Goal: Task Accomplishment & Management: Manage account settings

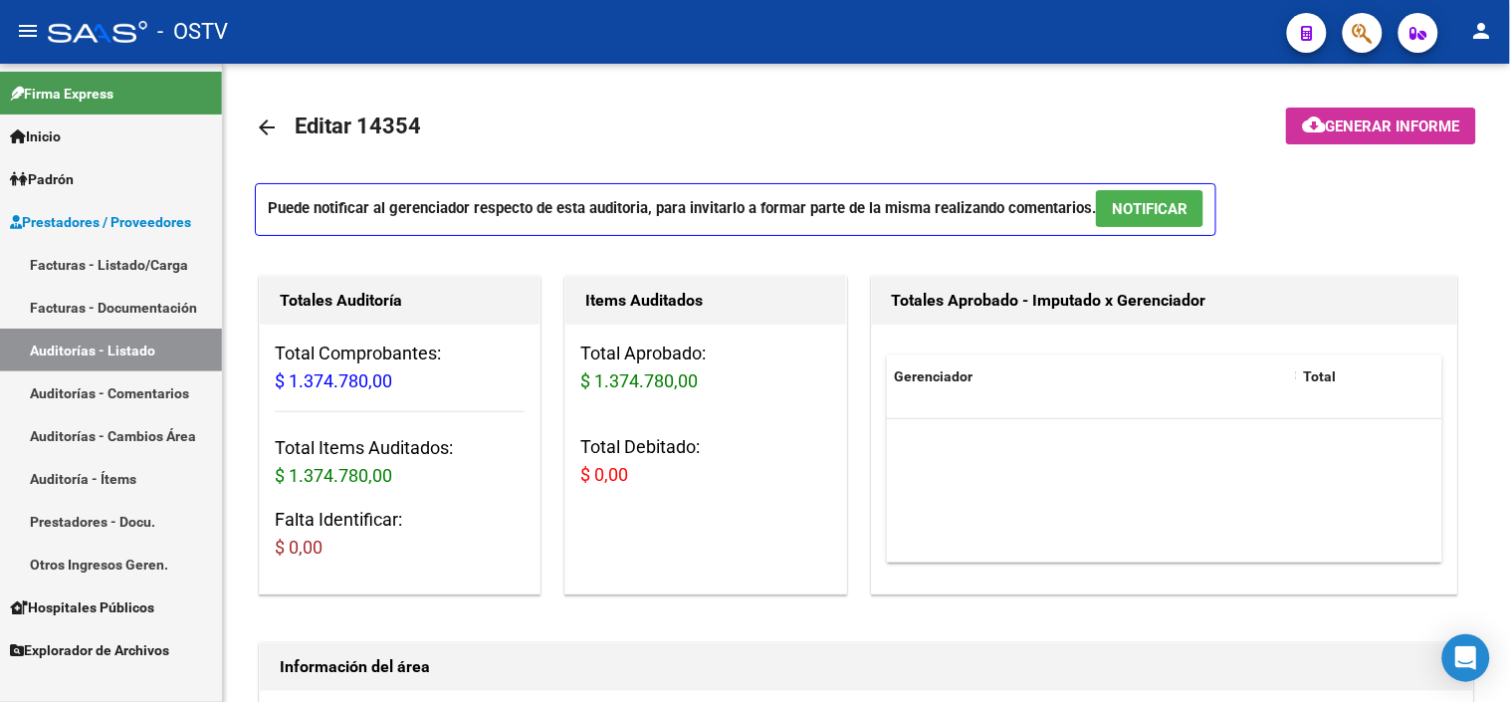
scroll to position [989, 327]
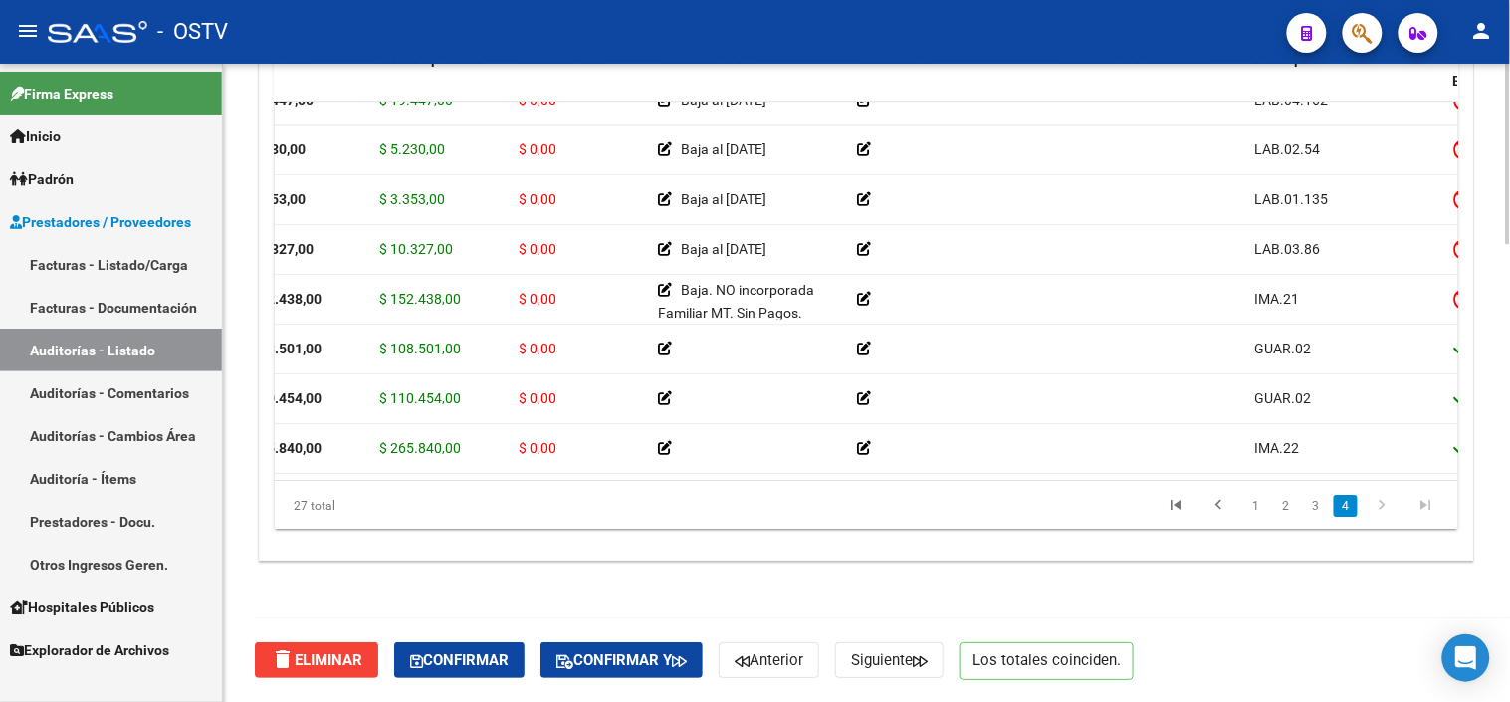
click at [808, 522] on datatable-pager "1 2 3 4" at bounding box center [983, 506] width 931 height 34
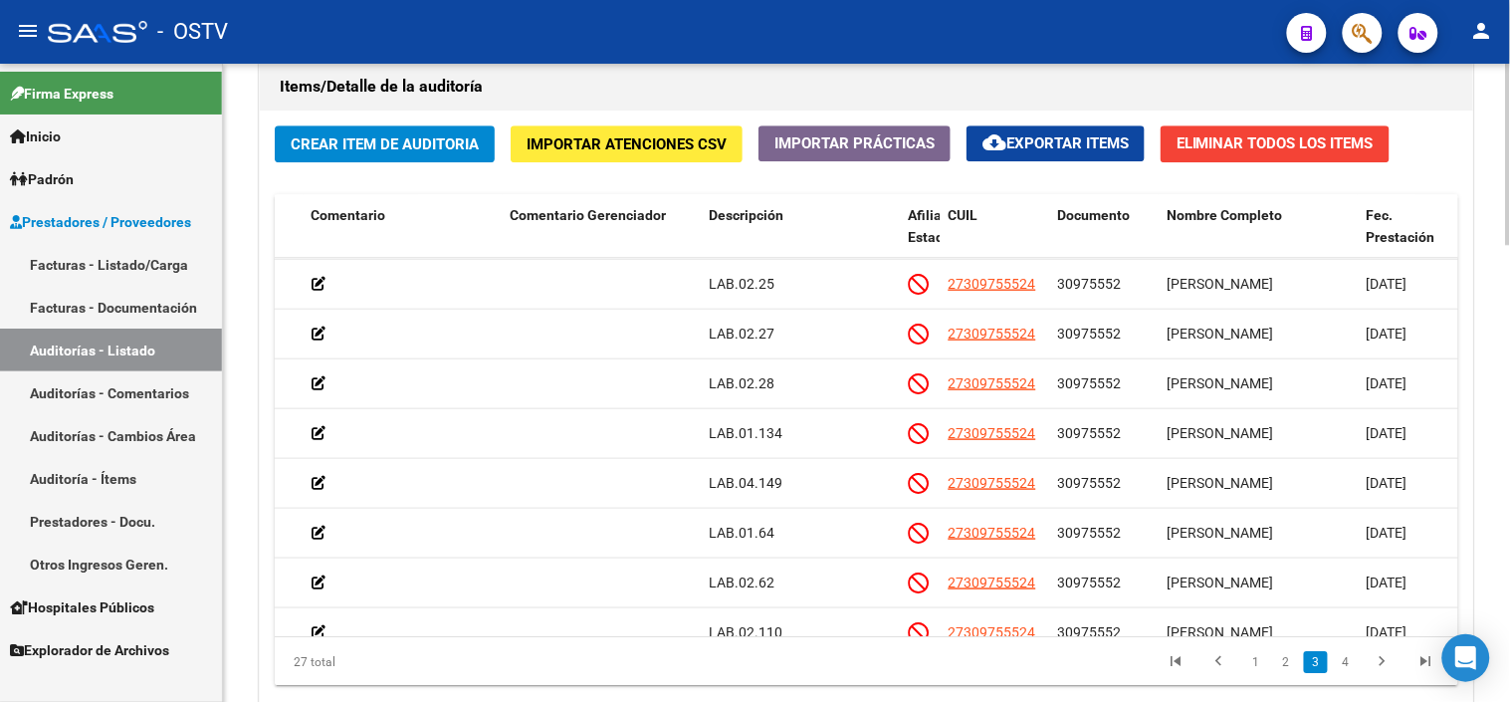
scroll to position [1501, 0]
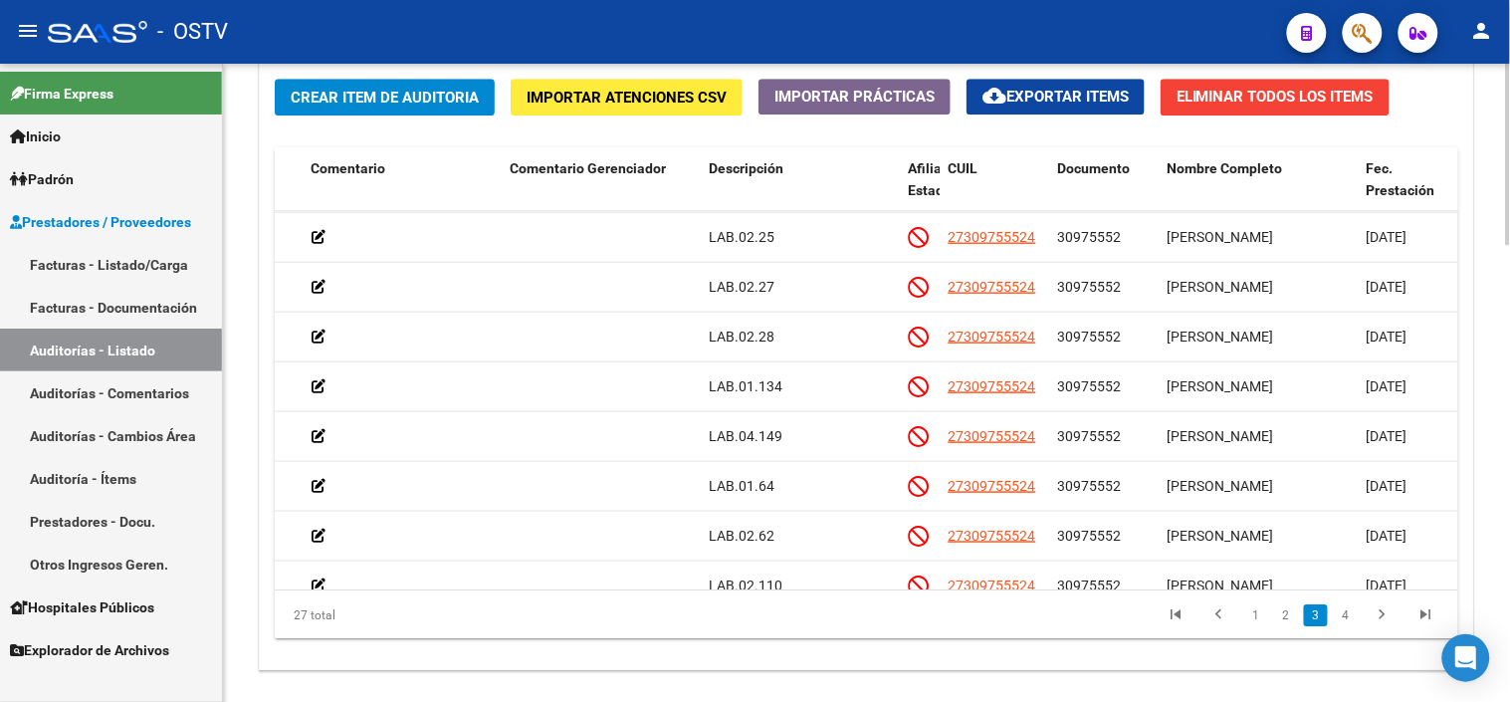
click at [1509, 533] on div at bounding box center [1508, 581] width 5 height 181
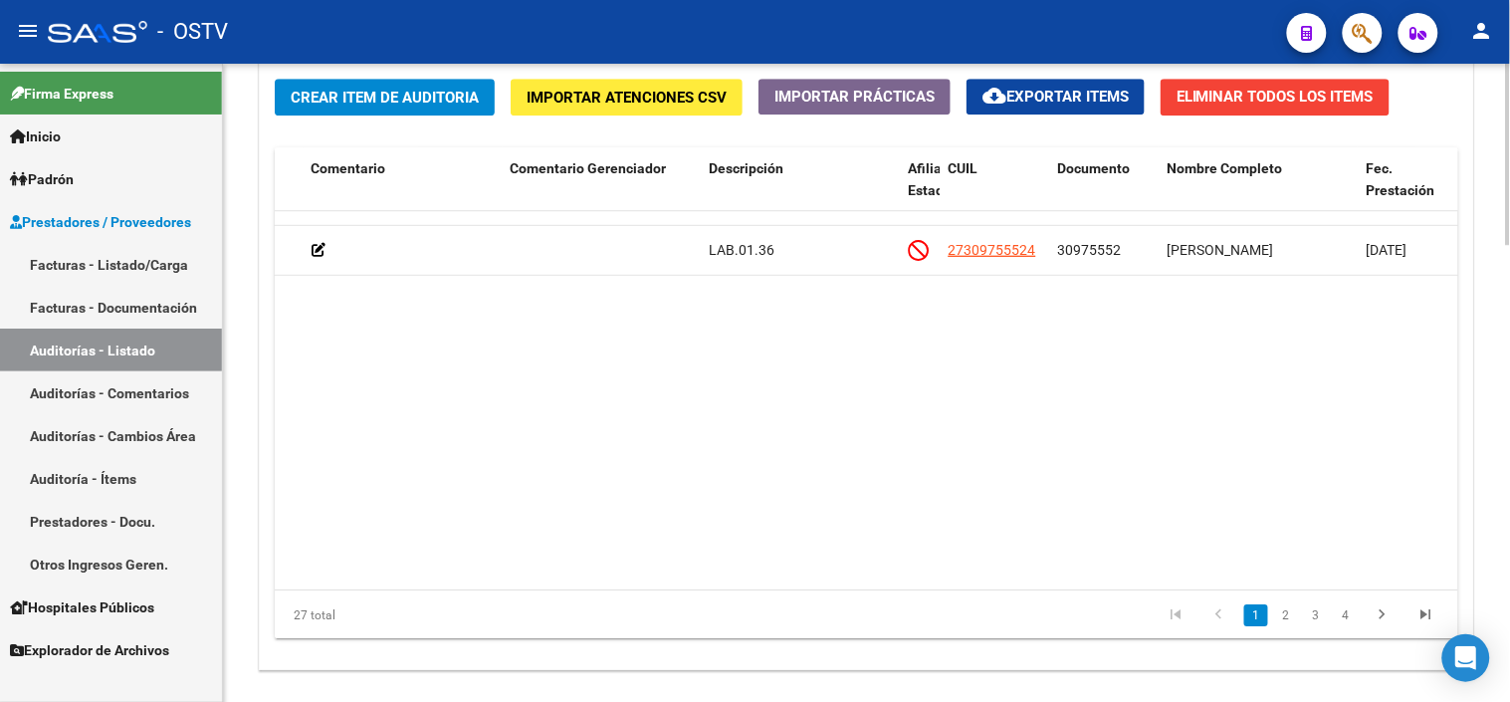
scroll to position [0, 872]
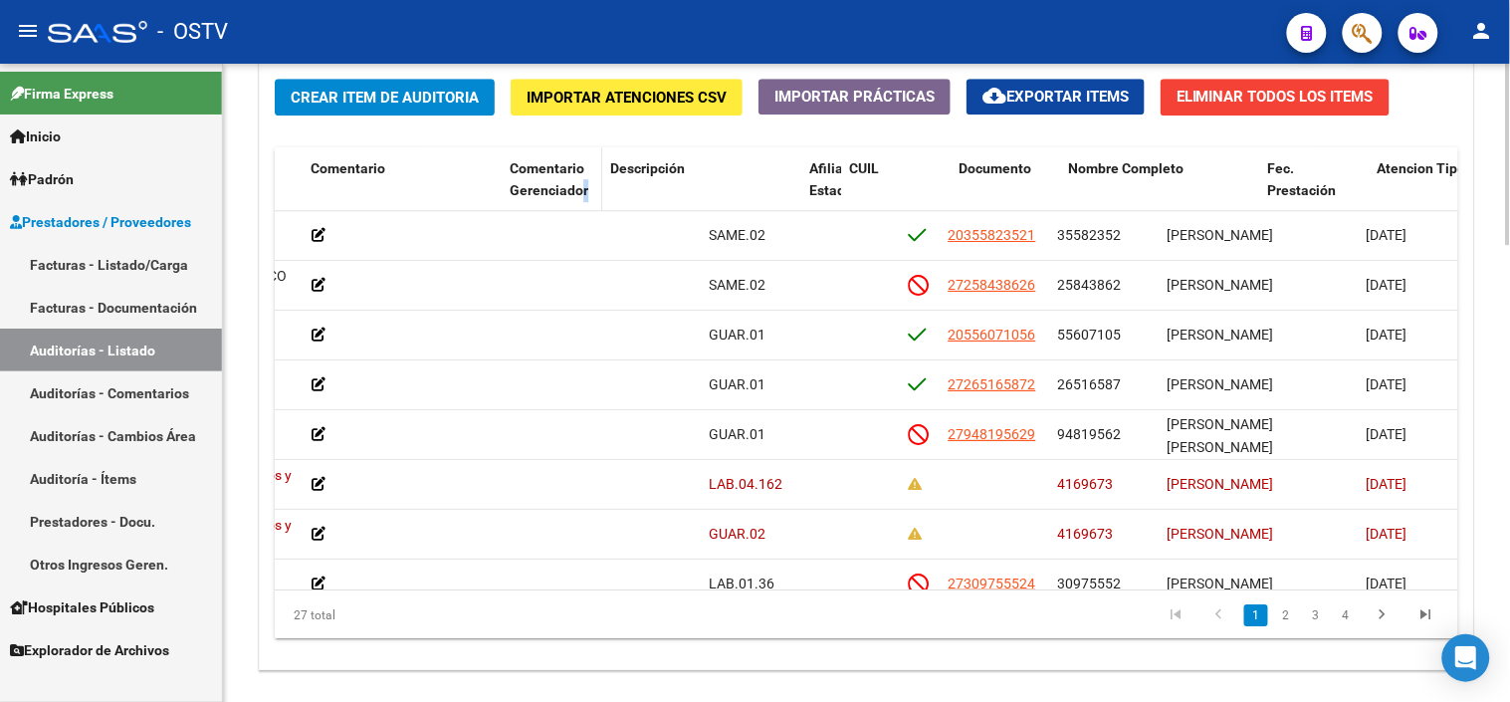
drag, startPoint x: 692, startPoint y: 179, endPoint x: 582, endPoint y: 183, distance: 109.6
click at [582, 183] on datatable-header-cell "Comentario Gerenciador" at bounding box center [552, 191] width 101 height 88
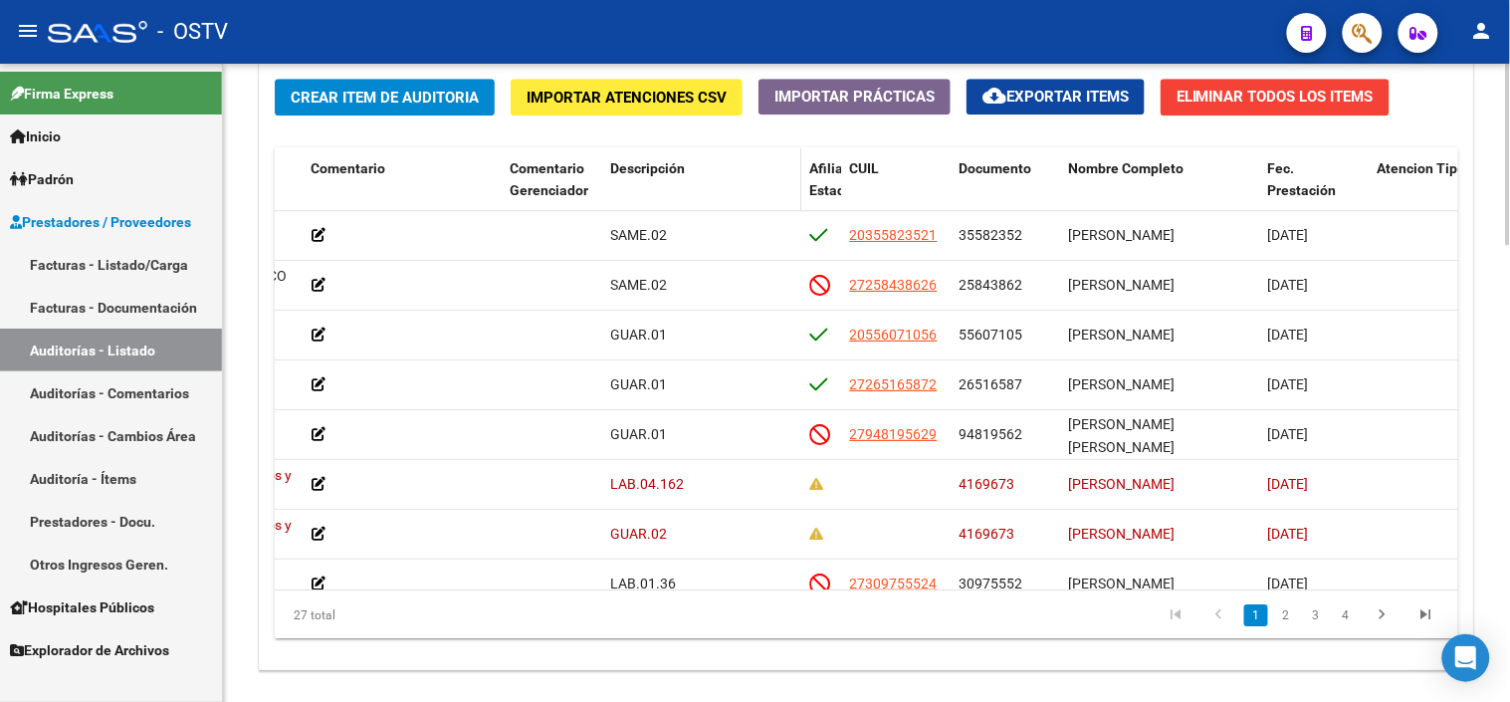
drag, startPoint x: 582, startPoint y: 183, endPoint x: 771, endPoint y: 190, distance: 188.3
click at [771, 190] on datatable-header-cell "Descripción" at bounding box center [701, 191] width 199 height 88
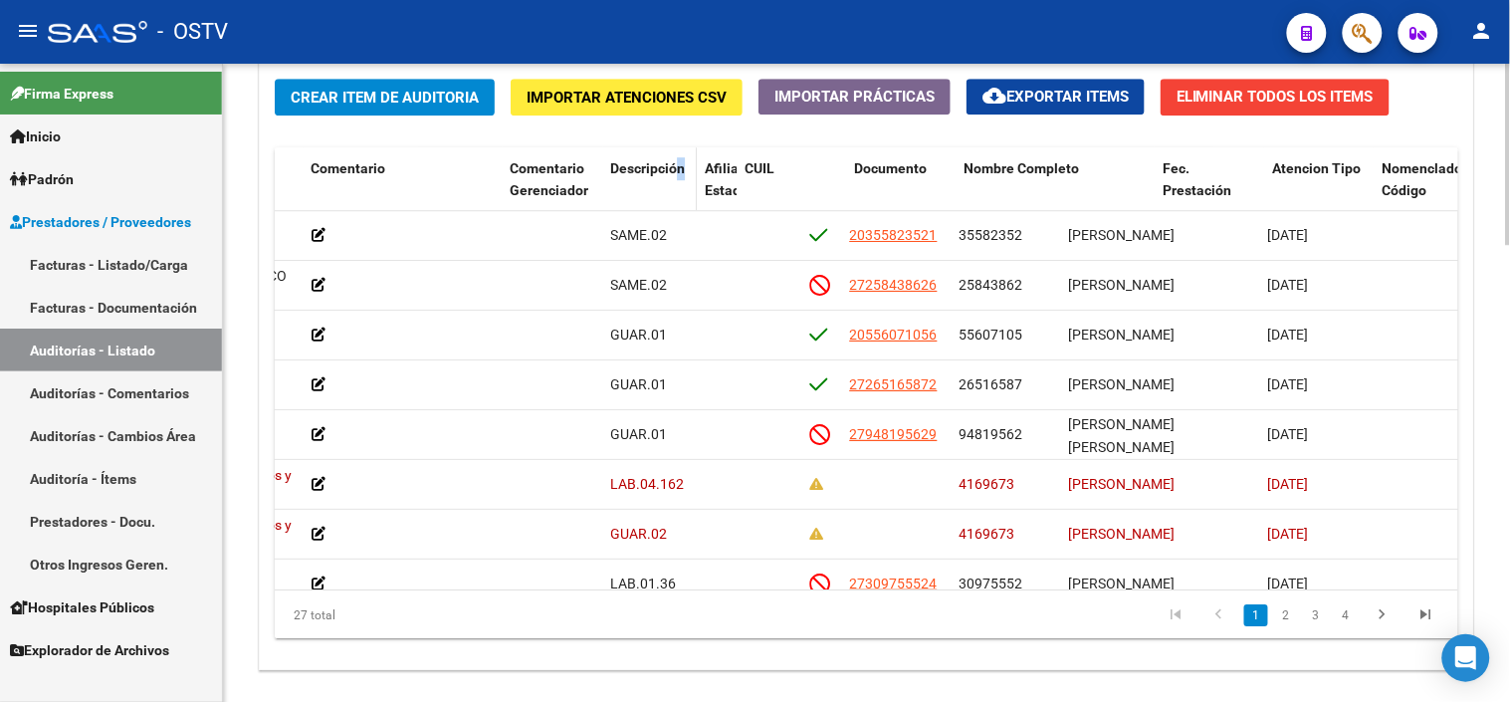
drag, startPoint x: 798, startPoint y: 190, endPoint x: 681, endPoint y: 190, distance: 116.5
click at [681, 190] on datatable-header-cell "Descripción" at bounding box center [649, 191] width 95 height 88
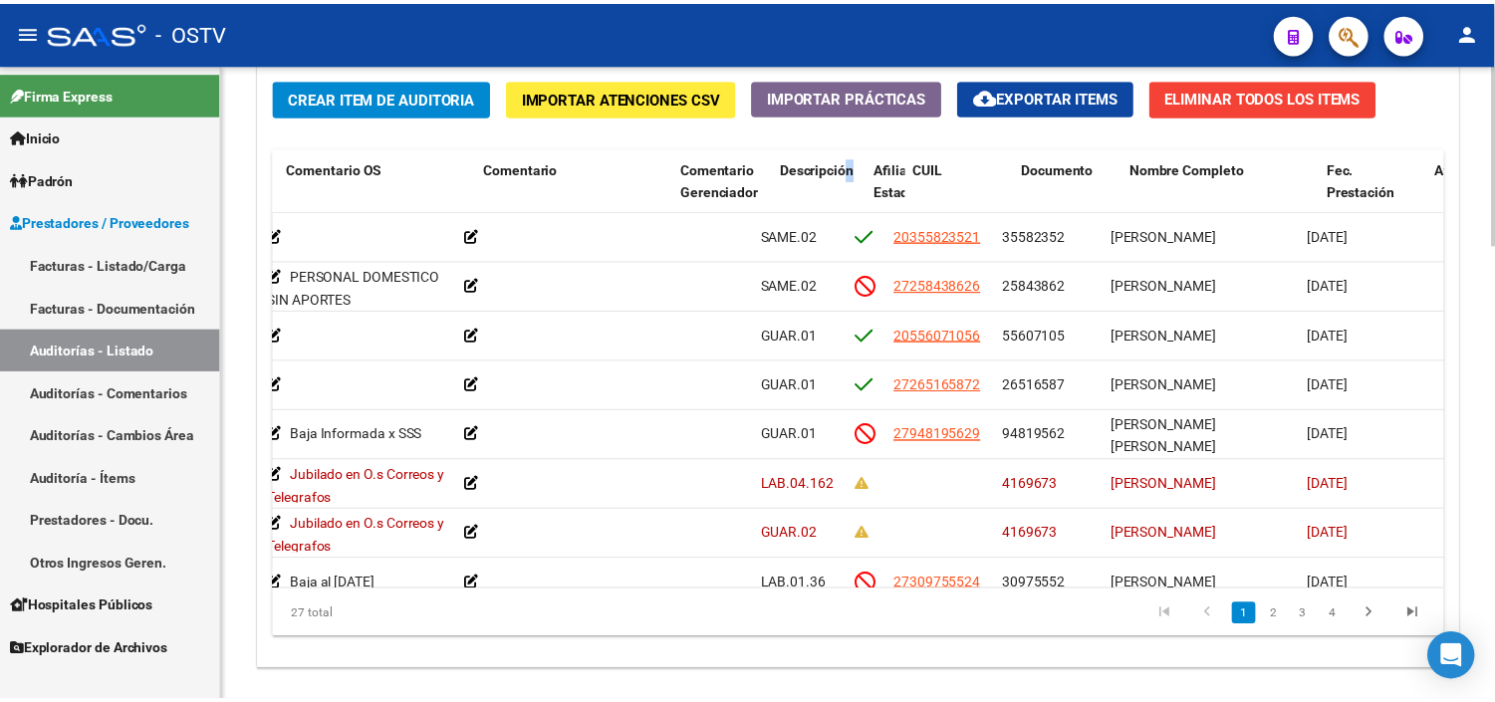
scroll to position [0, 691]
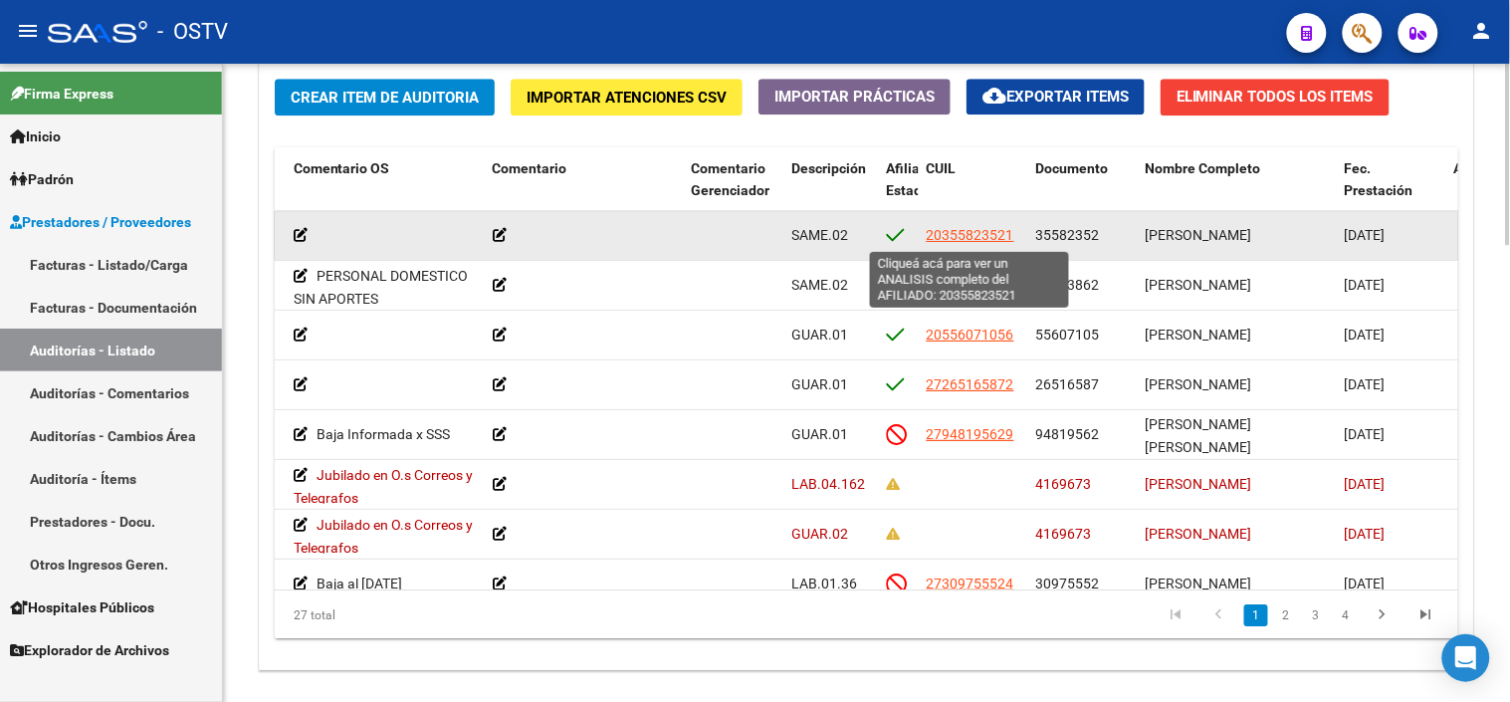
click at [1004, 236] on span "20355823521" at bounding box center [971, 235] width 88 height 16
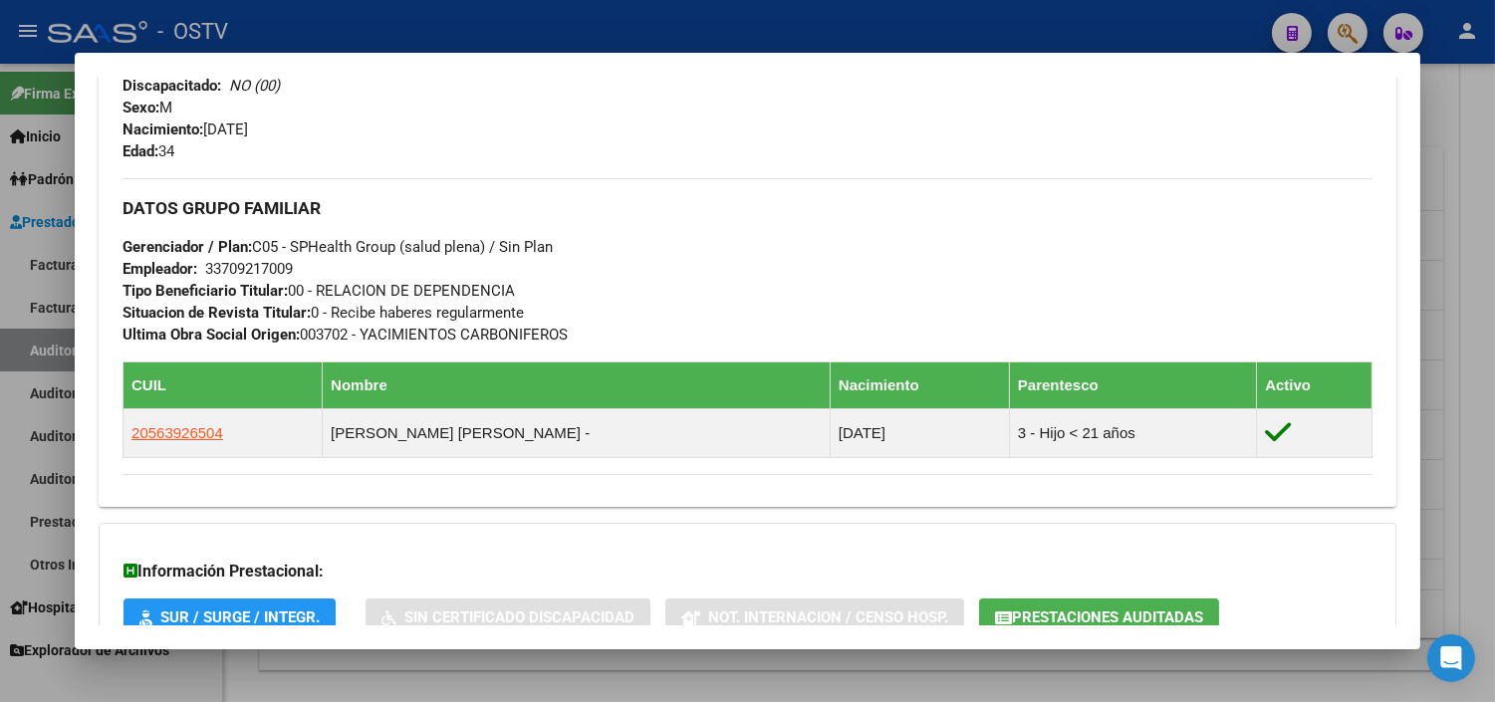
scroll to position [996, 0]
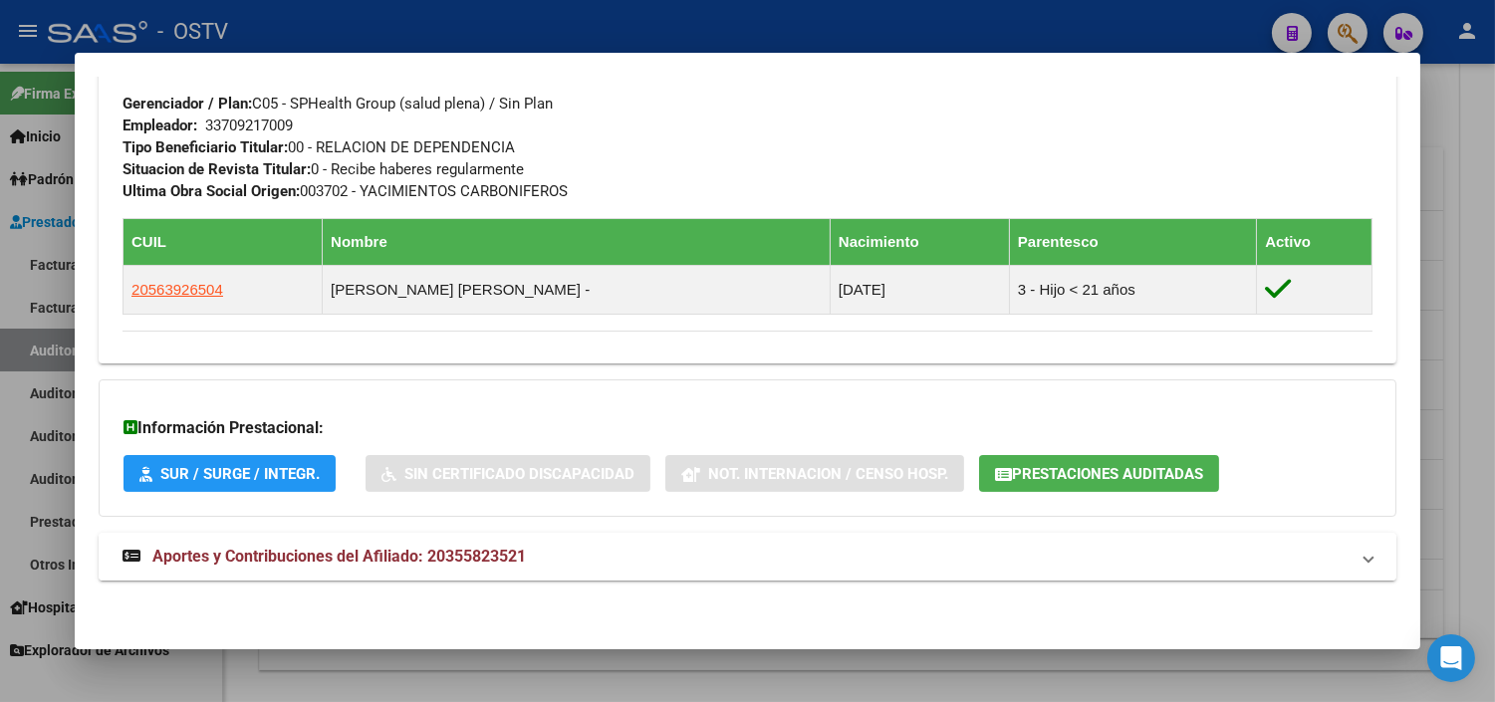
click at [352, 562] on span "Aportes y Contribuciones del Afiliado: 20355823521" at bounding box center [338, 556] width 373 height 19
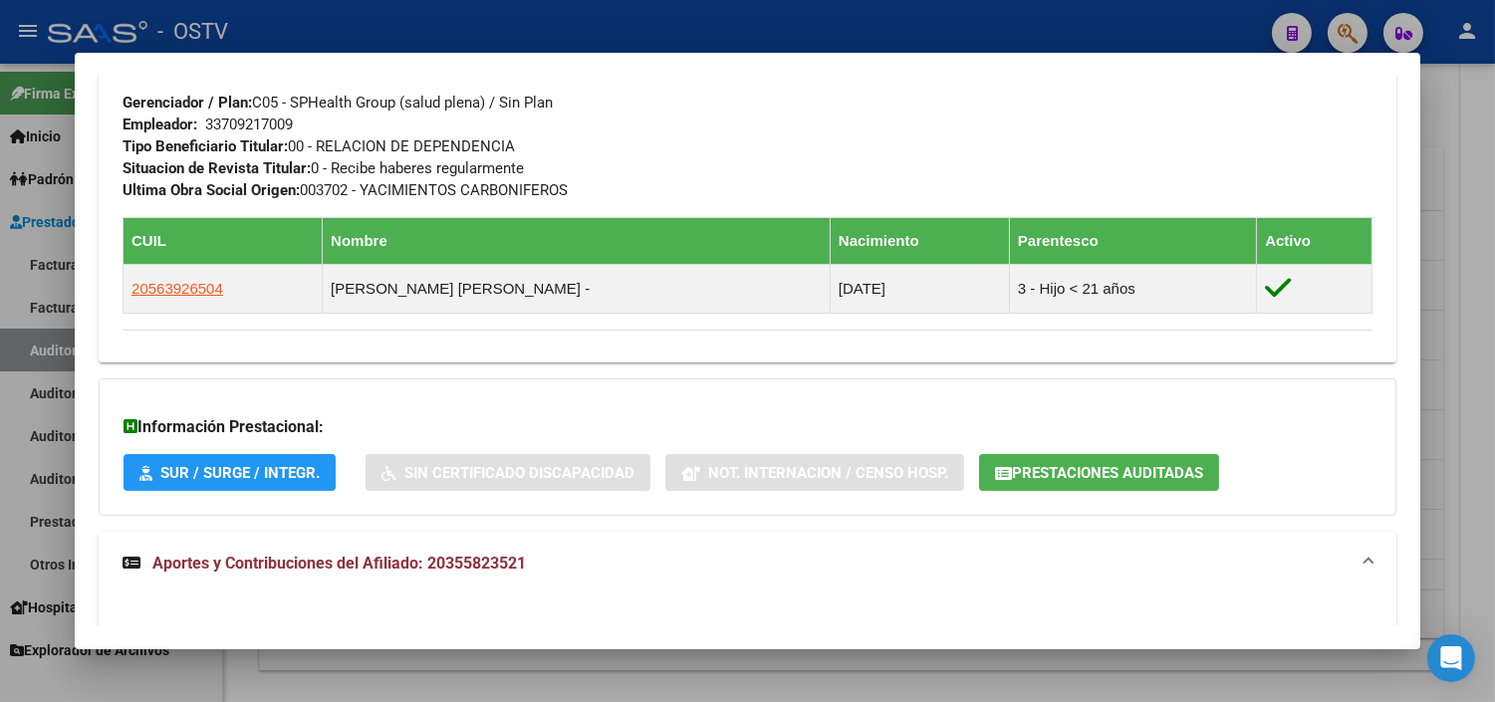
click at [1049, 476] on span "Prestaciones Auditadas" at bounding box center [1107, 473] width 191 height 18
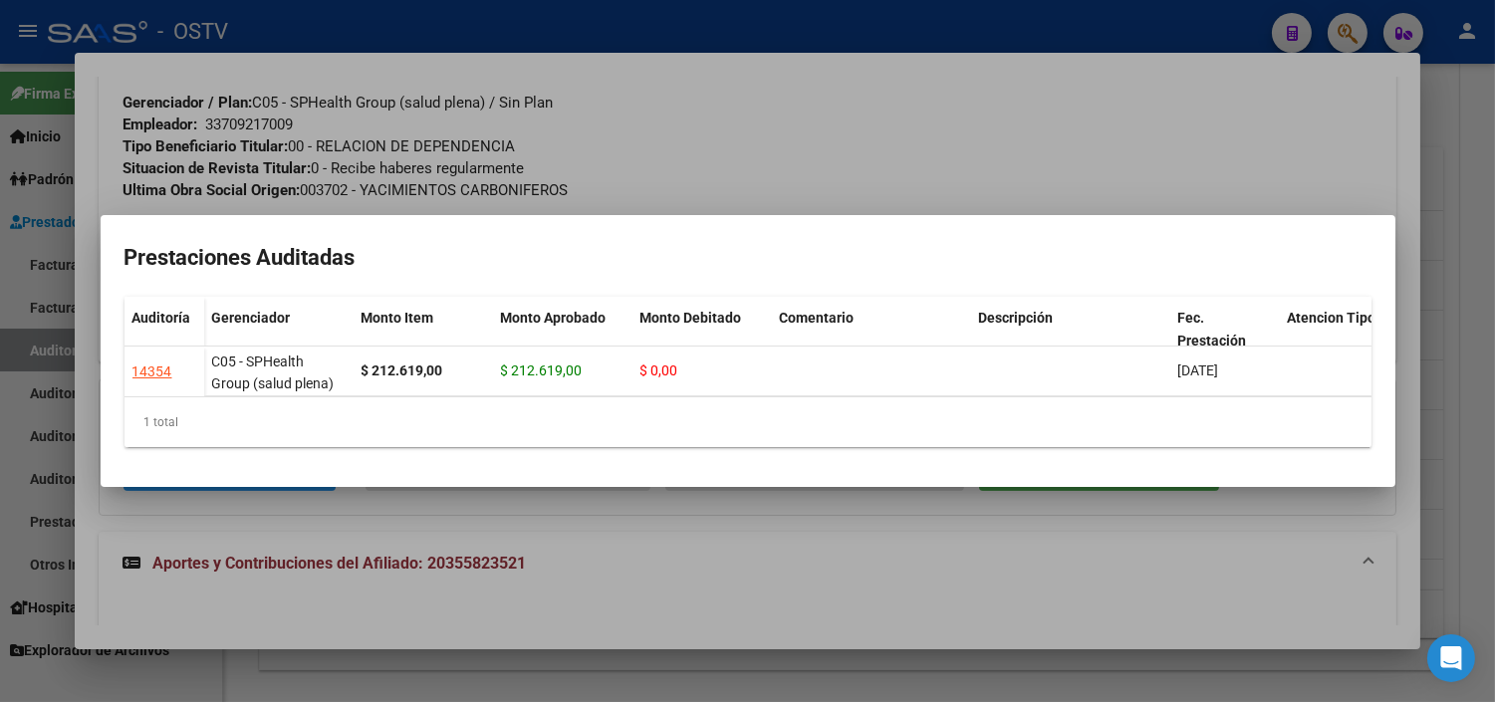
click at [744, 531] on div at bounding box center [747, 351] width 1495 height 702
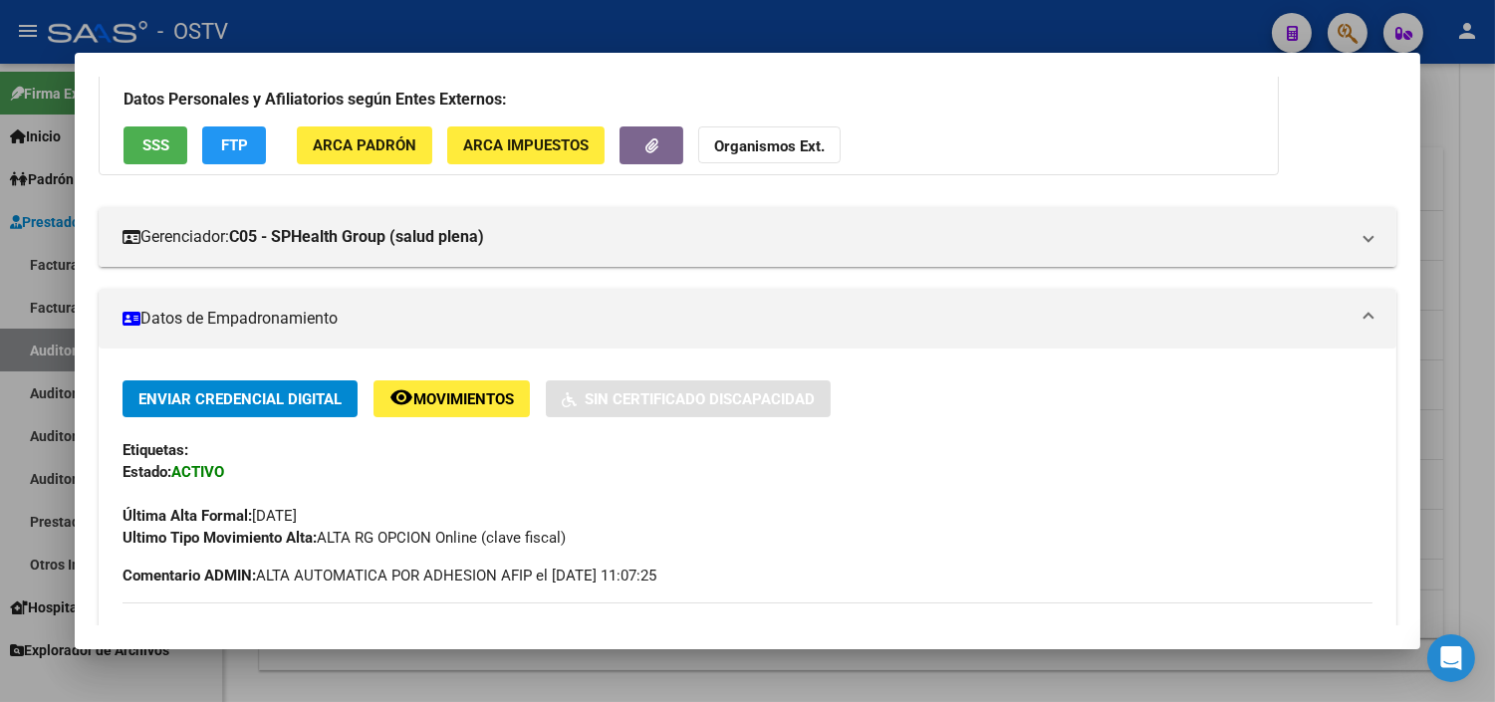
scroll to position [0, 0]
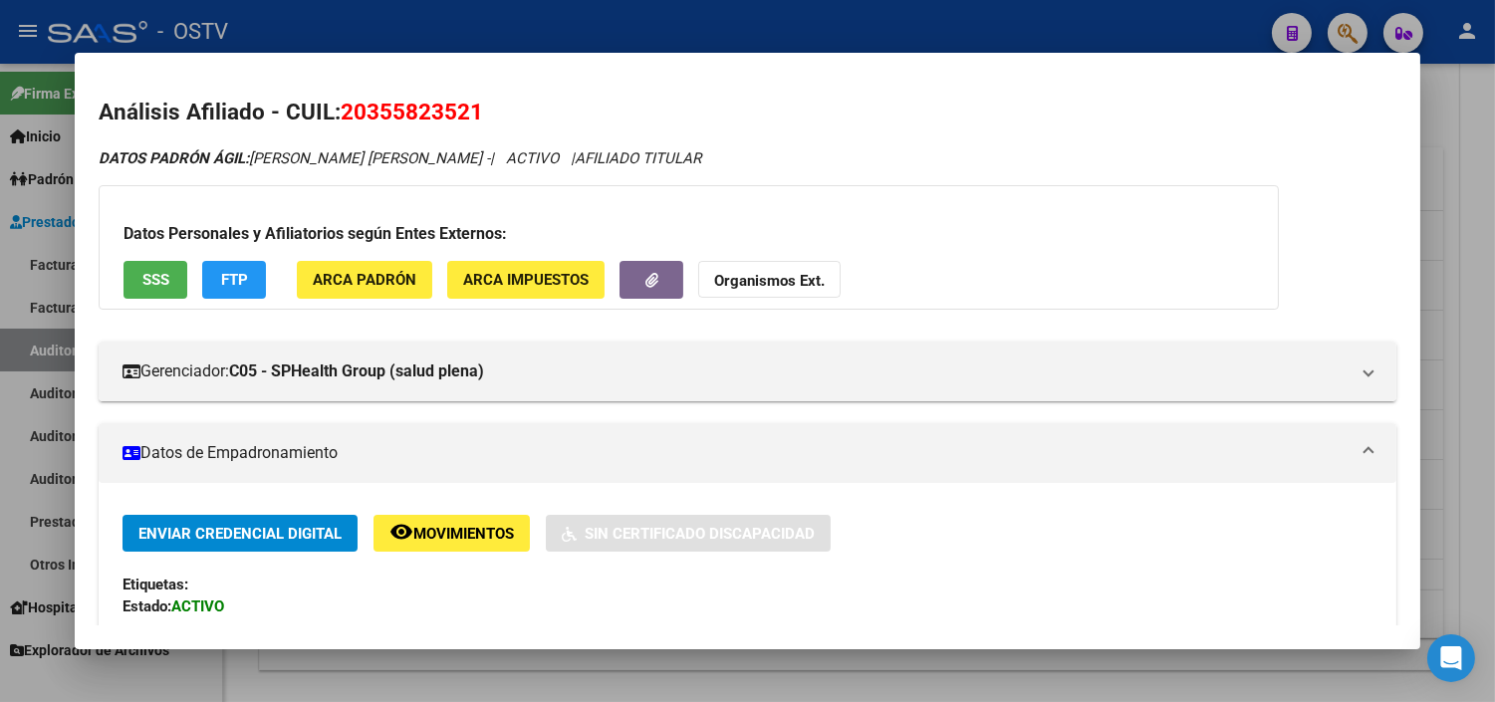
click at [664, 667] on div at bounding box center [747, 351] width 1495 height 702
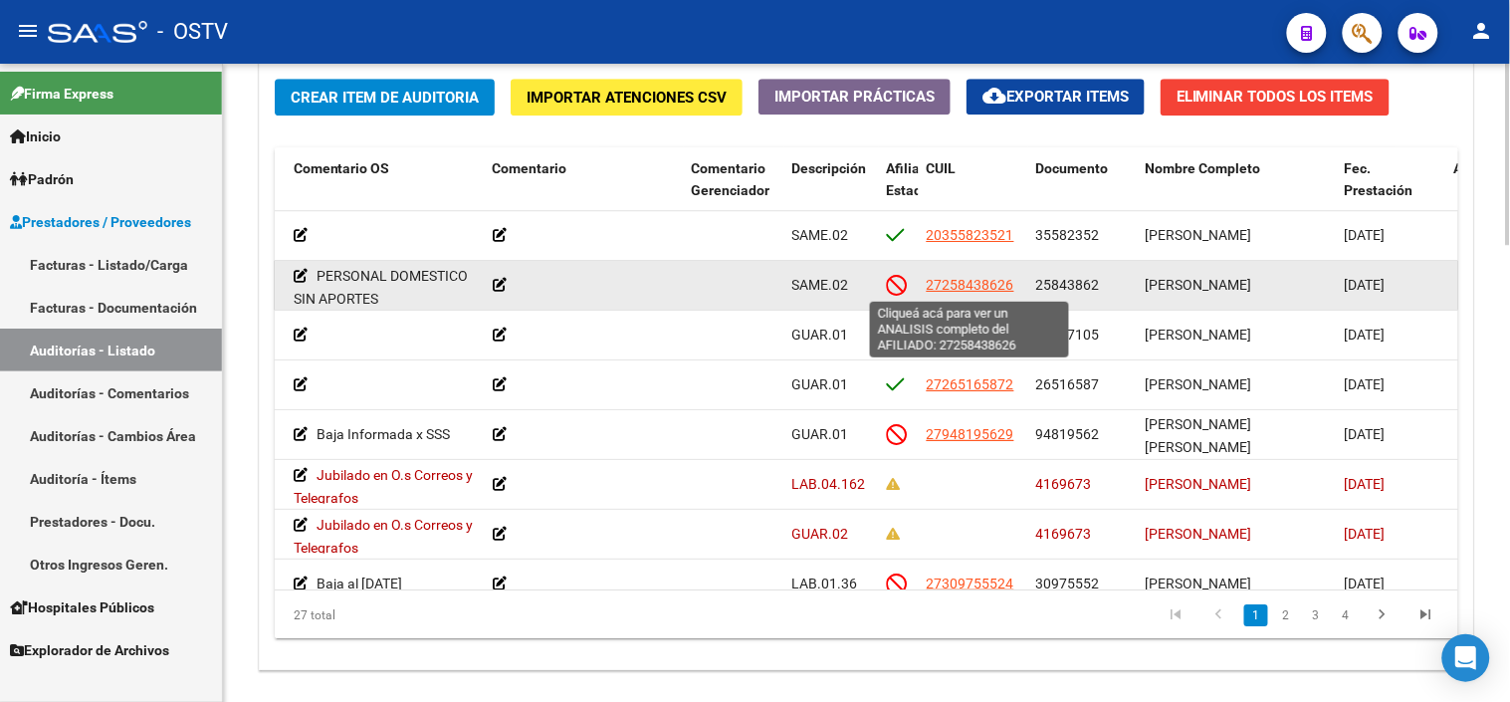
click at [956, 289] on span "27258438626" at bounding box center [971, 285] width 88 height 16
type textarea "27258438626"
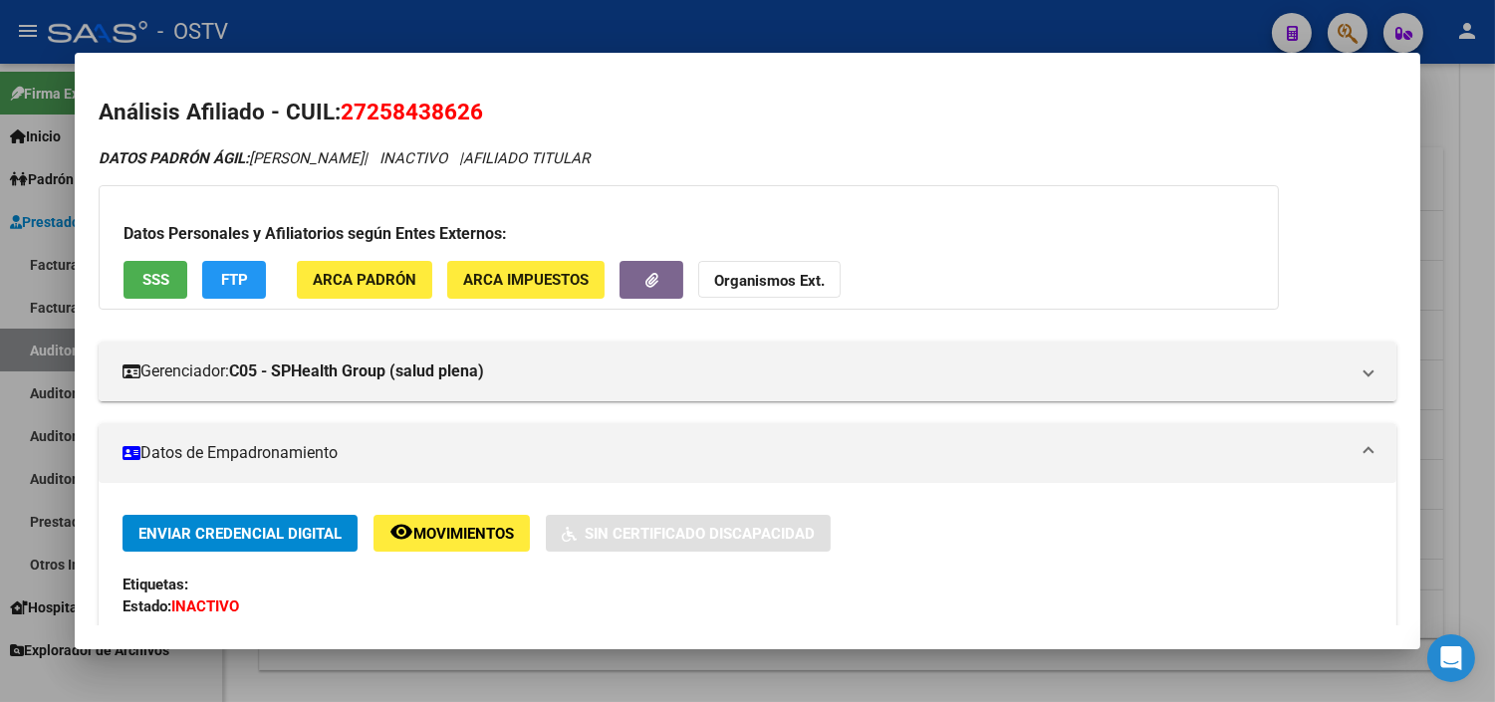
click at [160, 292] on button "SSS" at bounding box center [155, 279] width 64 height 37
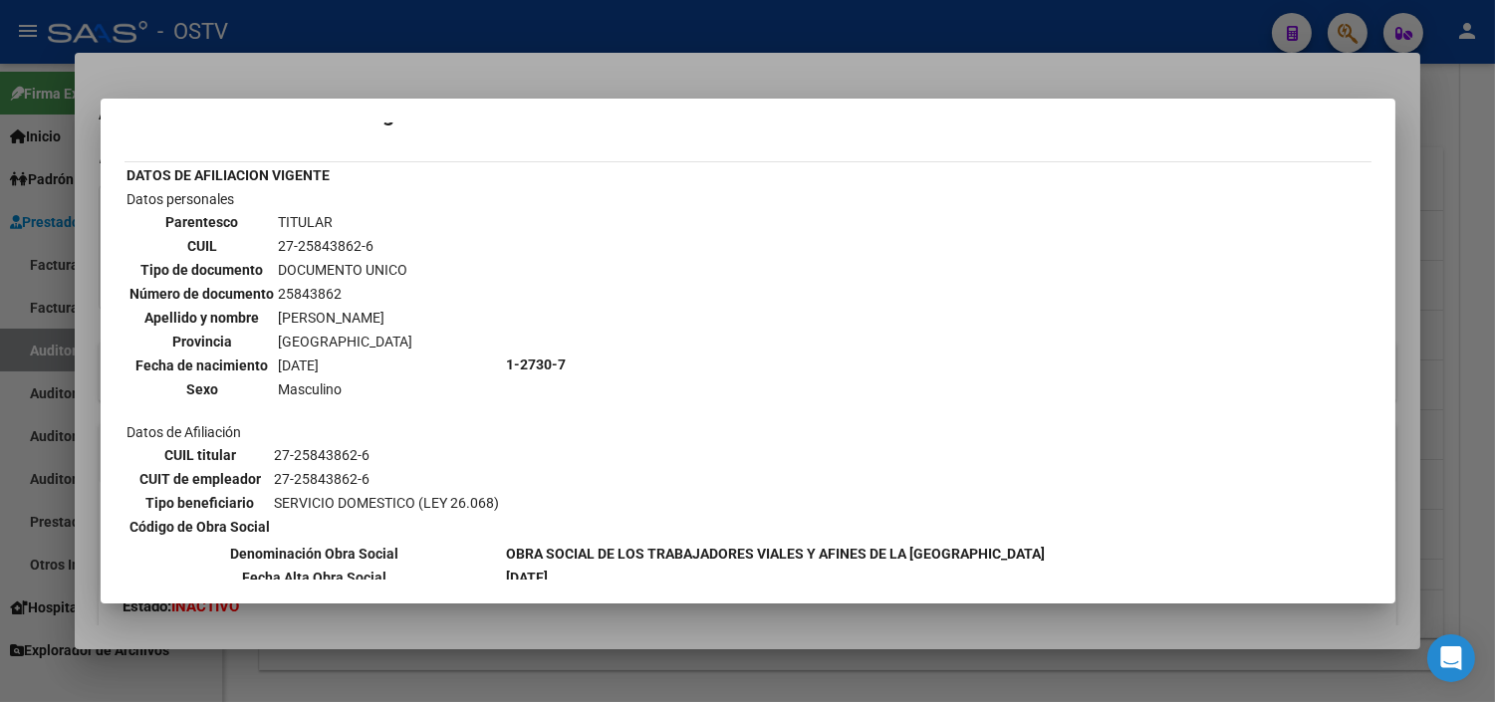
scroll to position [11, 0]
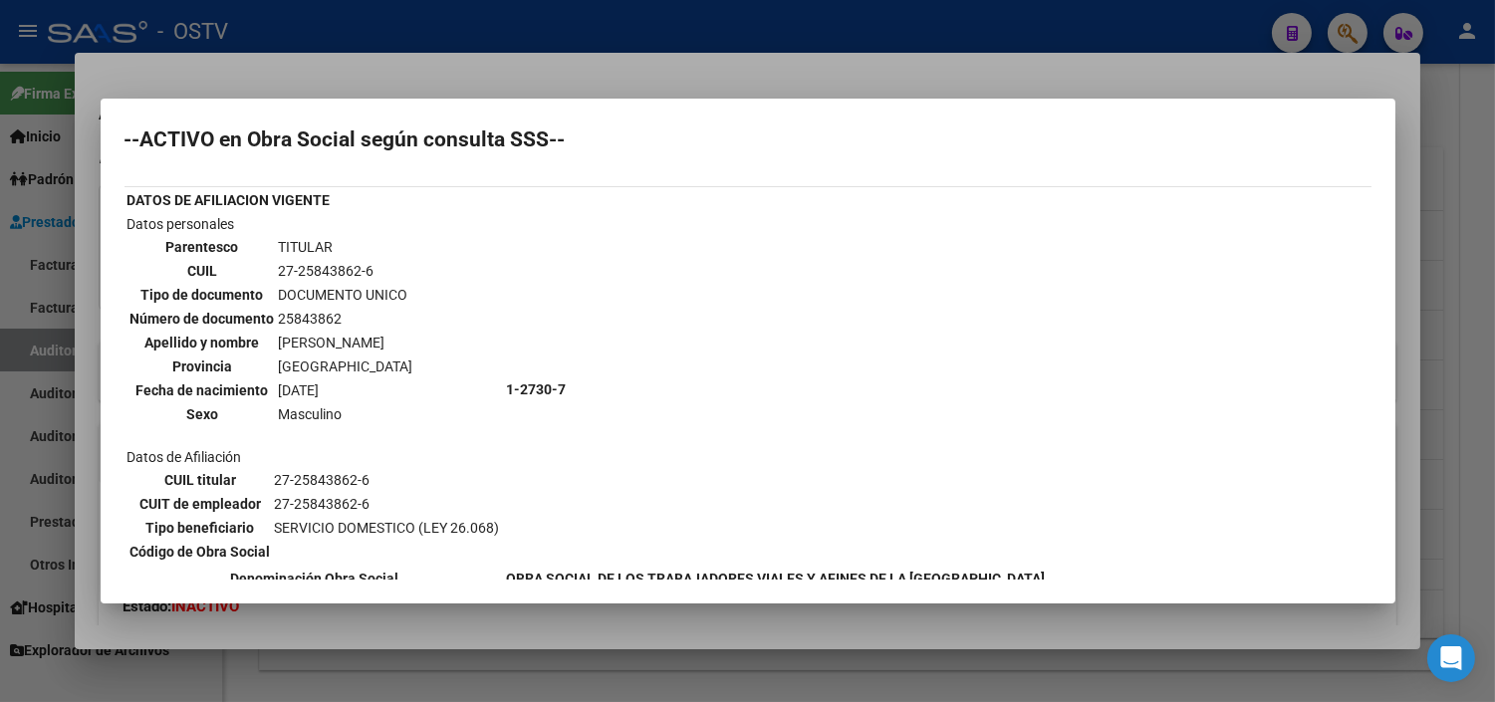
click at [337, 262] on td "27-25843862-6" at bounding box center [346, 271] width 136 height 22
copy tbody "27-25843862-6"
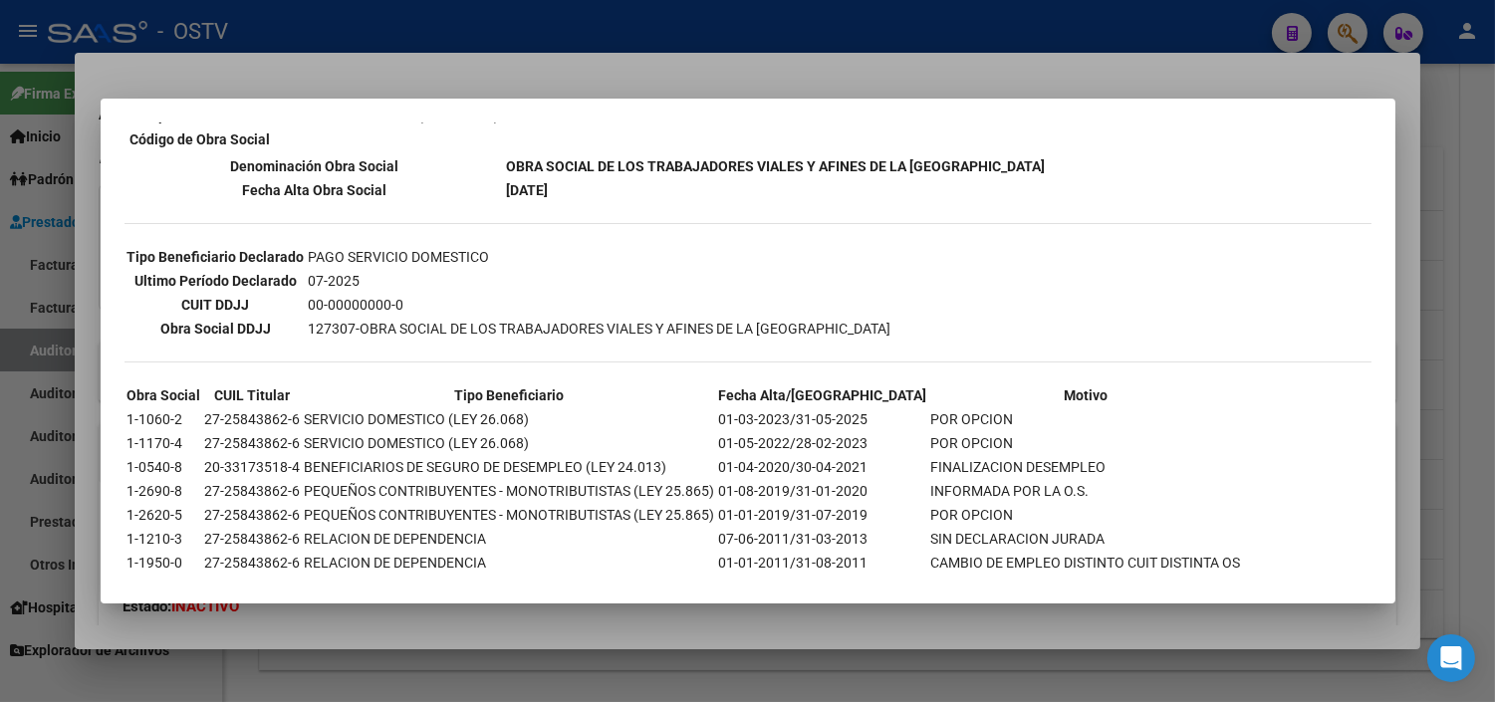
scroll to position [453, 0]
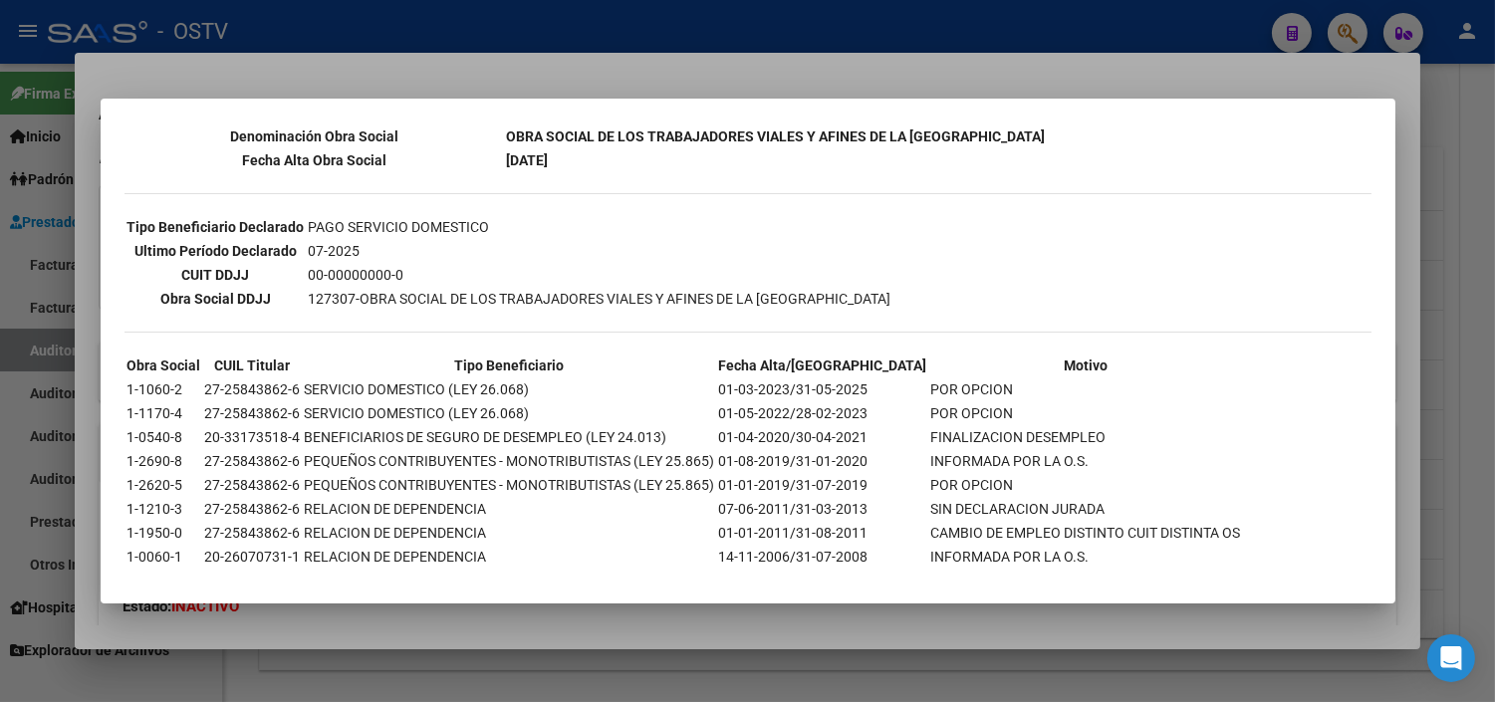
click at [638, 617] on div at bounding box center [747, 351] width 1495 height 702
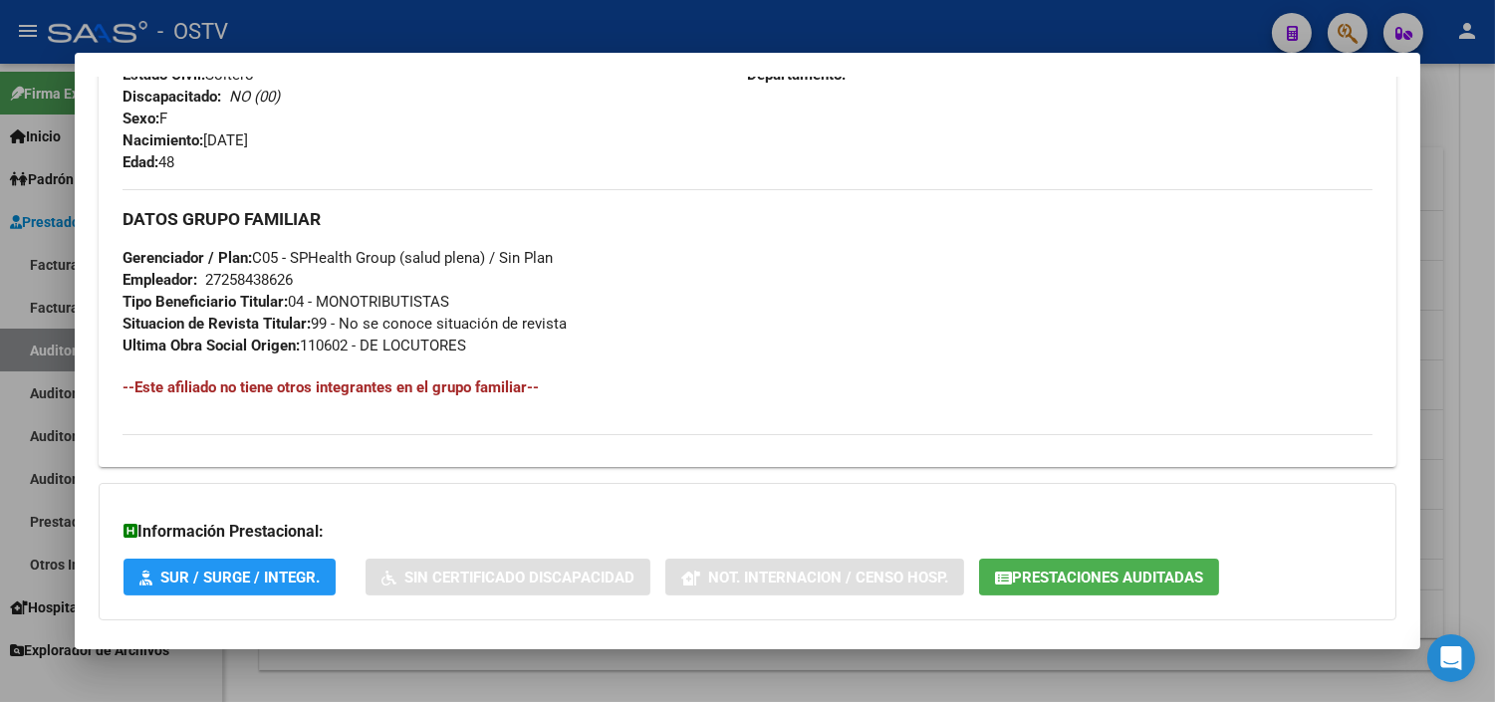
scroll to position [988, 0]
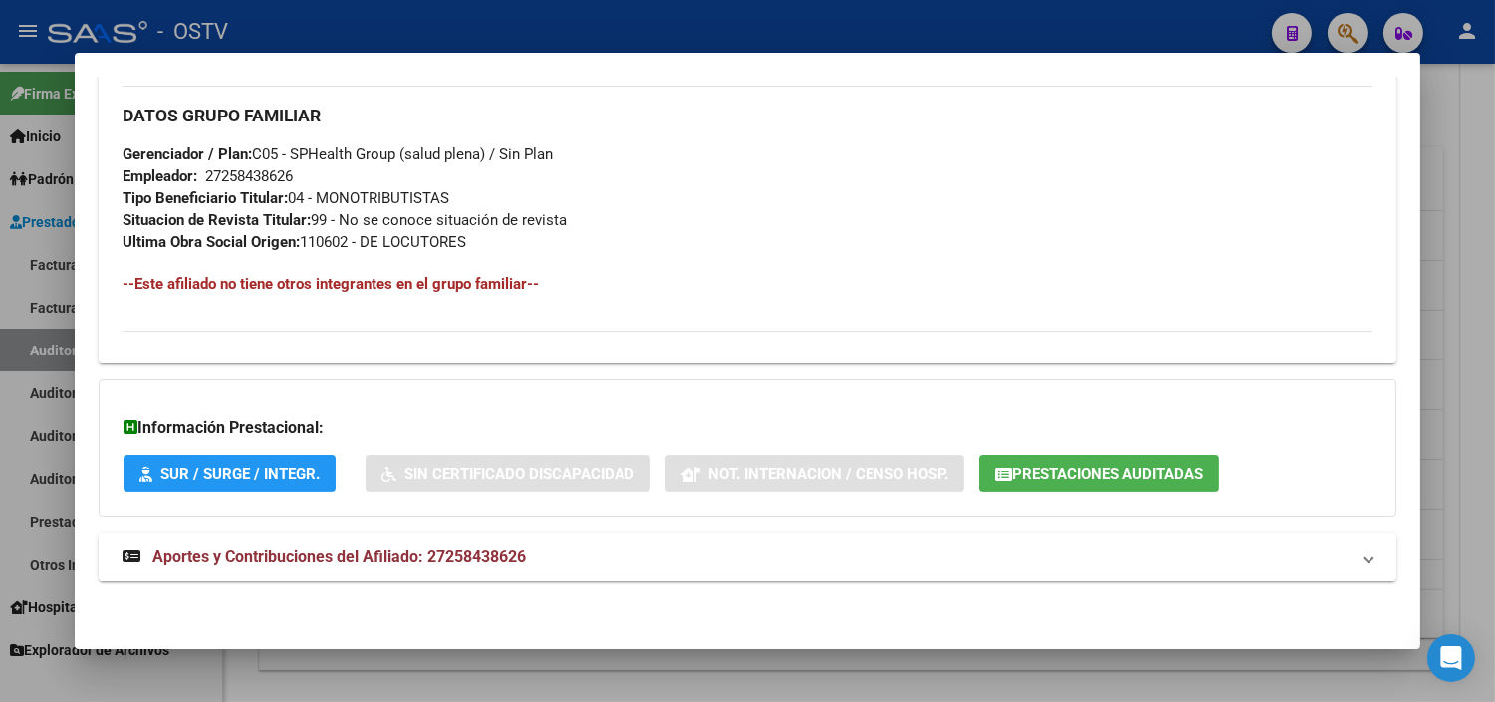
click at [443, 541] on mat-expansion-panel-header "Aportes y Contribuciones del Afiliado: 27258438626" at bounding box center [747, 557] width 1297 height 48
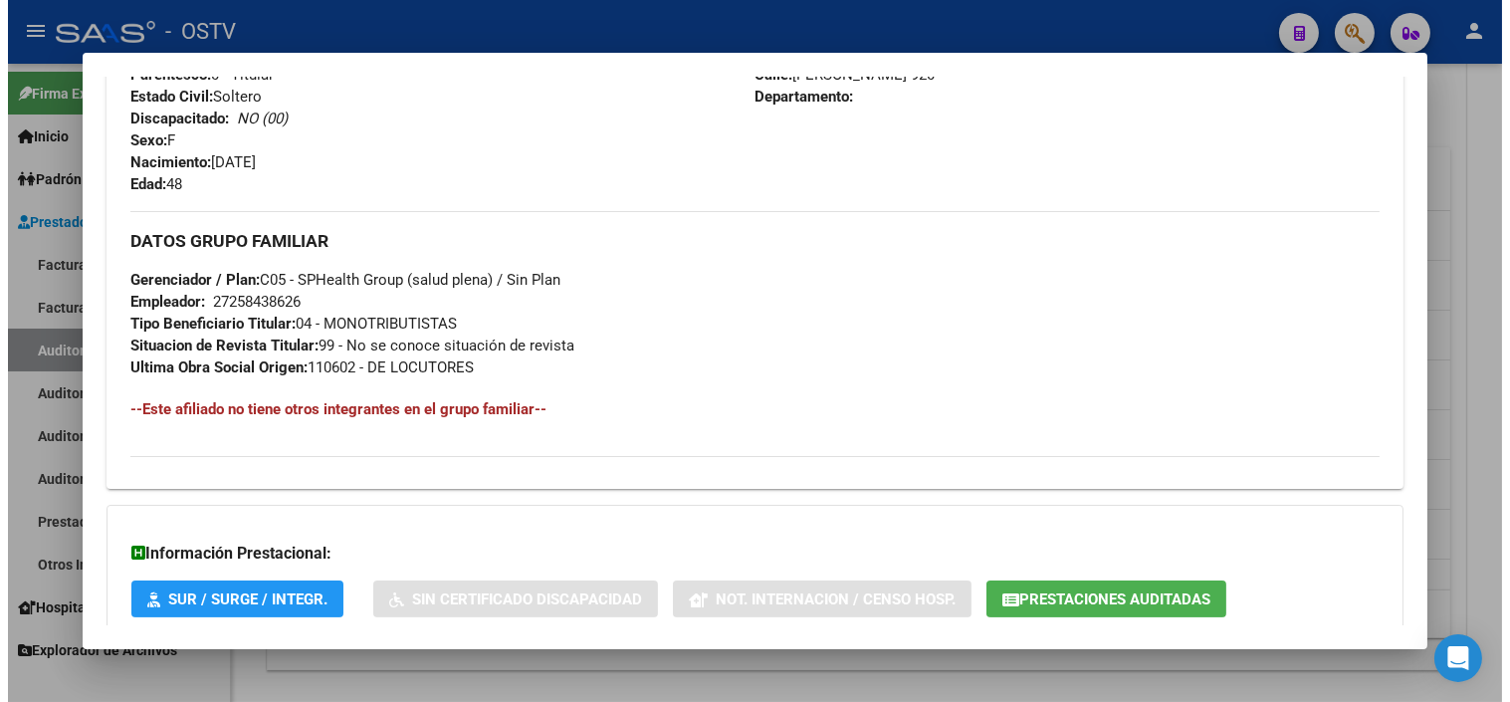
scroll to position [996, 0]
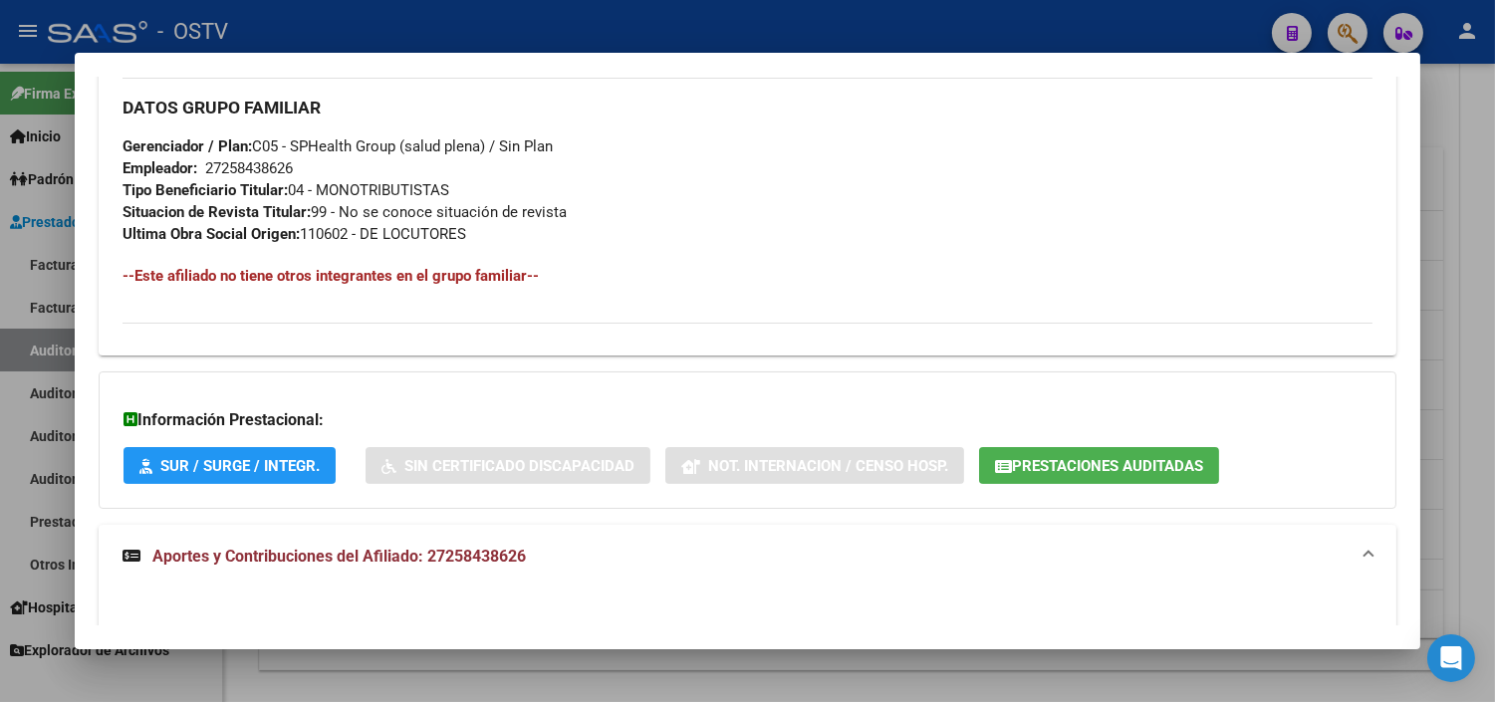
click at [701, 668] on div at bounding box center [747, 351] width 1495 height 702
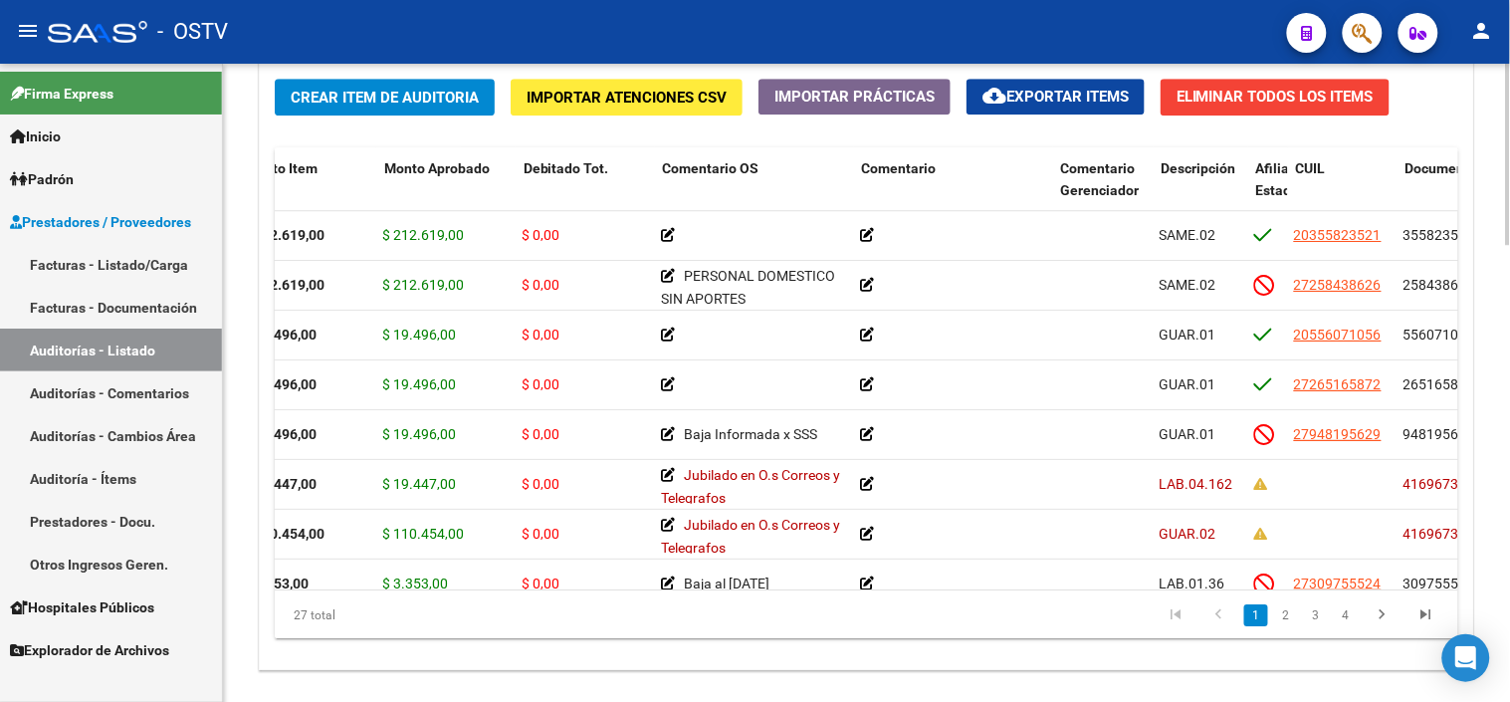
scroll to position [0, 322]
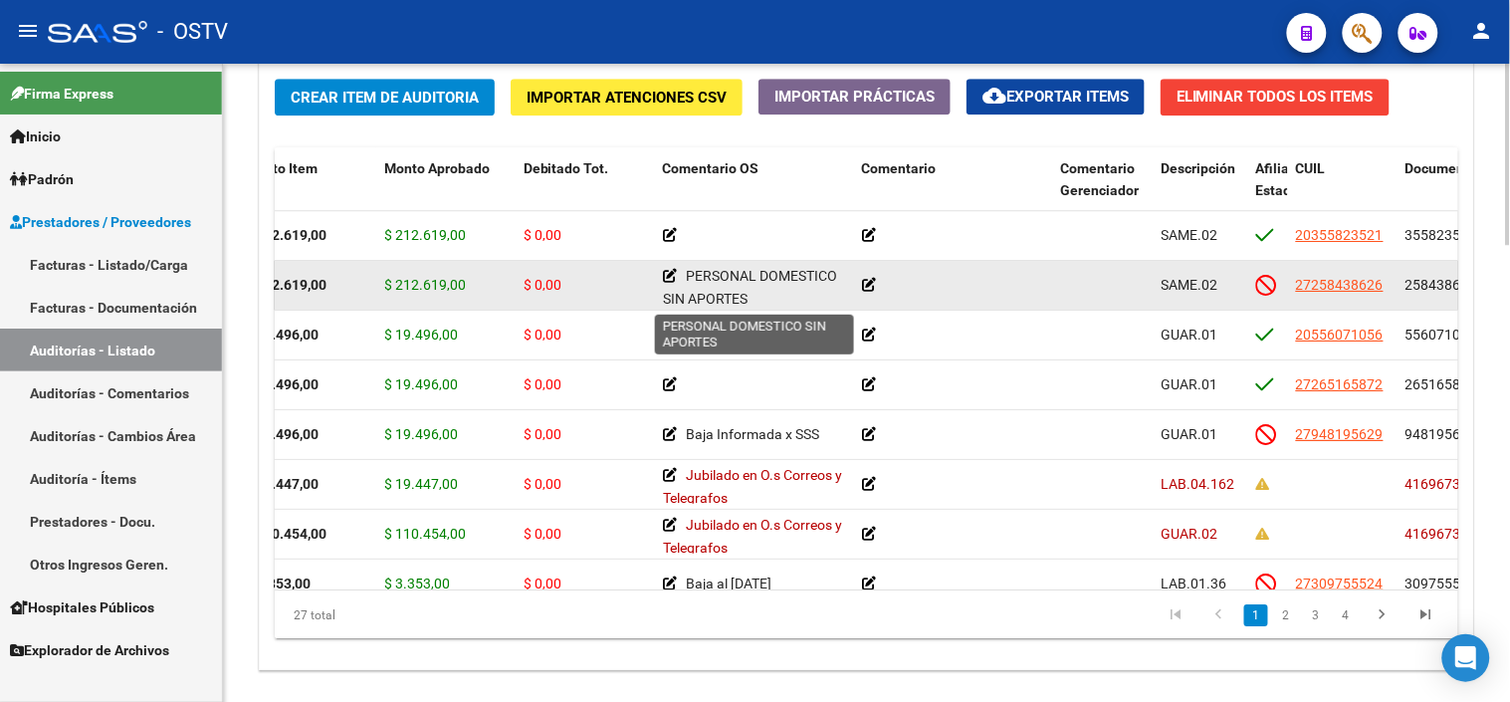
click at [665, 274] on icon at bounding box center [670, 276] width 14 height 14
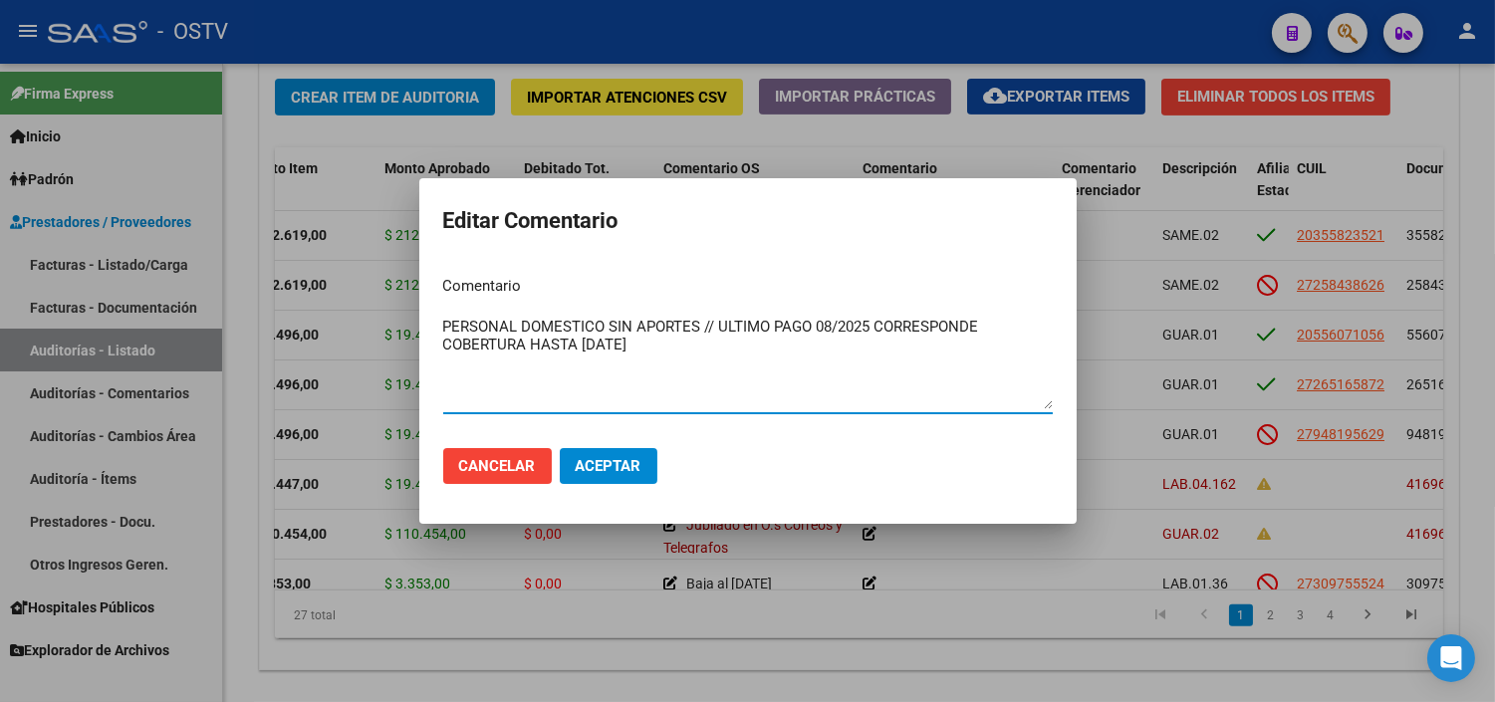
click at [831, 324] on textarea "PERSONAL DOMESTICO SIN APORTES // ULTIMO PAGO 08/2025 CORRESPONDE COBERTURA HAS…" at bounding box center [747, 363] width 609 height 94
click at [643, 345] on textarea "PERSONAL DOMESTICO SIN APORTES // ULTIMO PAGO 07/2025 CORRESPONDE COBERTURA HAS…" at bounding box center [747, 363] width 609 height 94
type textarea "PERSONAL DOMESTICO SIN APORTES // ULTIMO PAGO 07/2025 CORRESPONDE COBERTURA HAS…"
click at [601, 469] on span "Aceptar" at bounding box center [609, 466] width 66 height 18
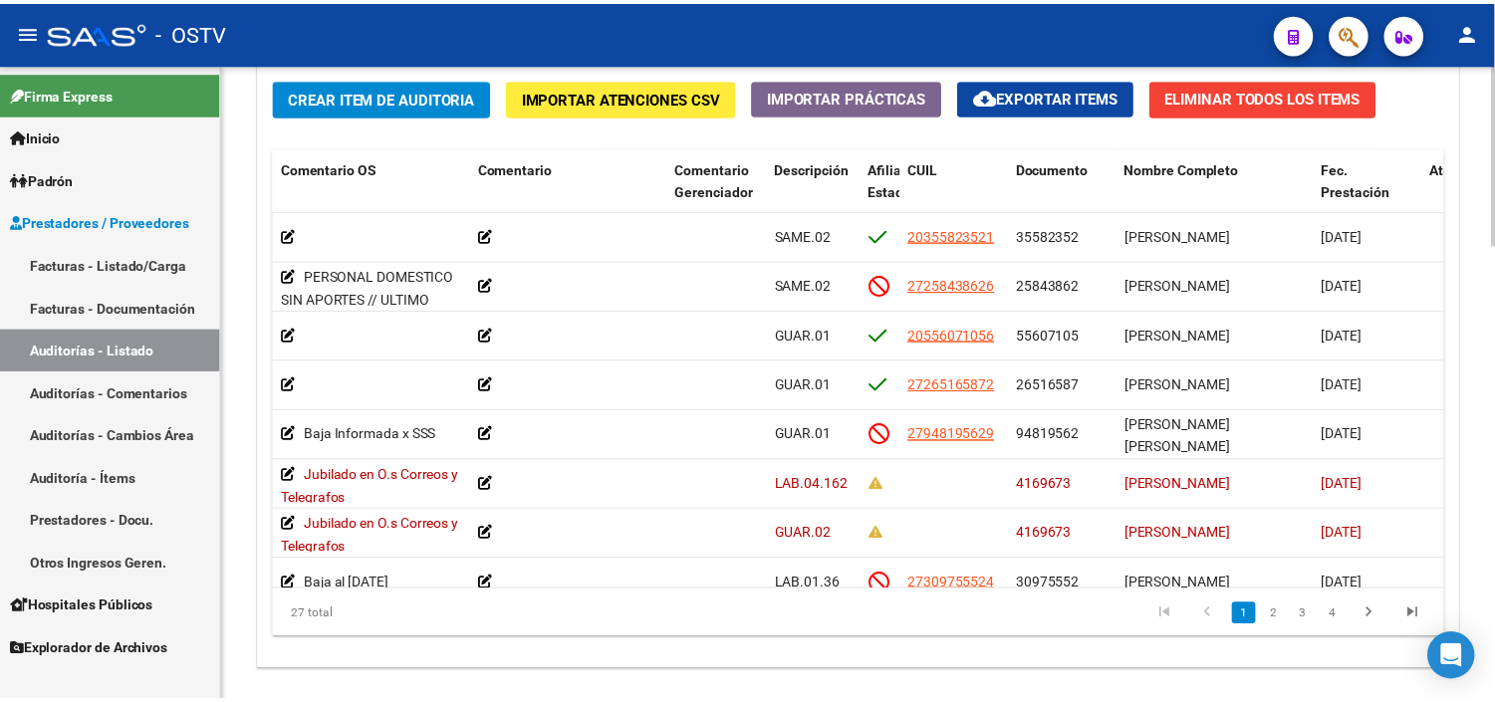
scroll to position [0, 697]
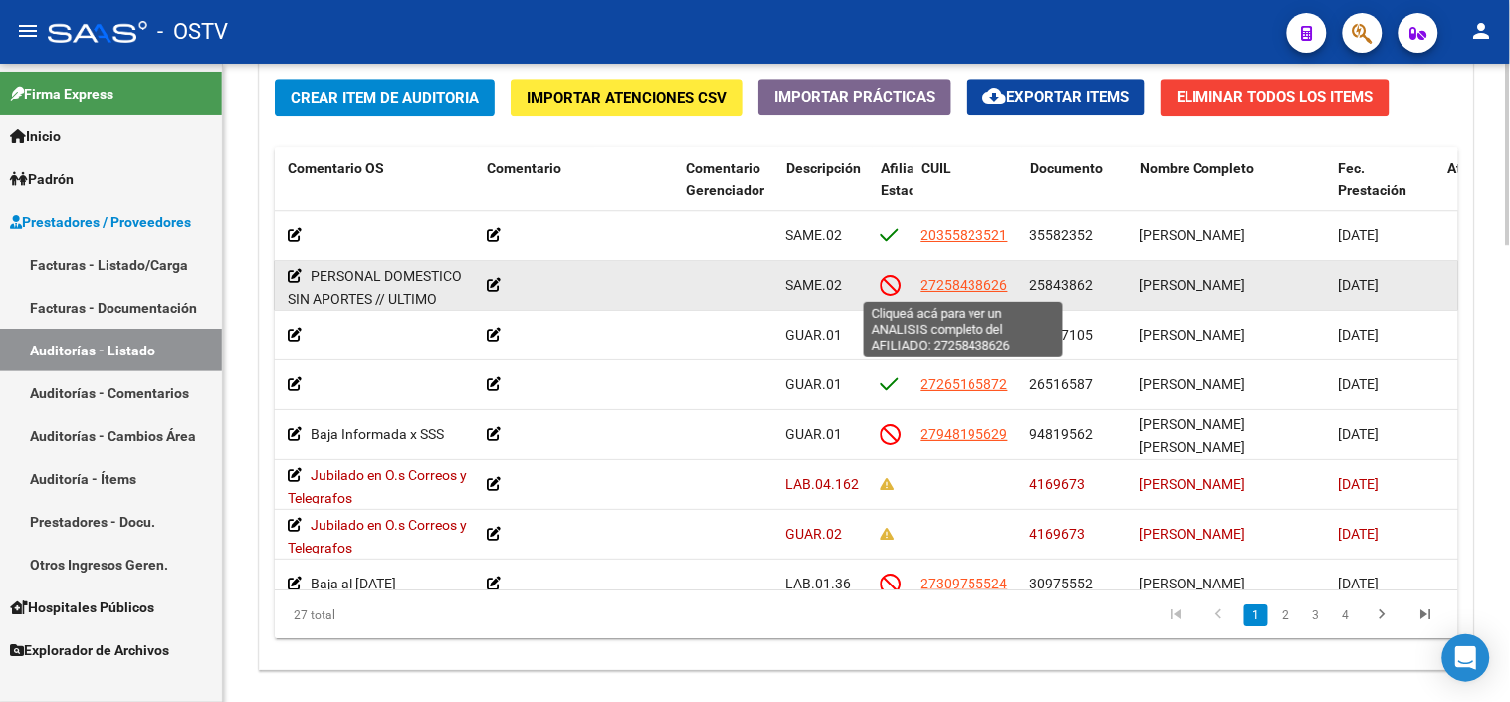
click at [958, 281] on span "27258438626" at bounding box center [965, 285] width 88 height 16
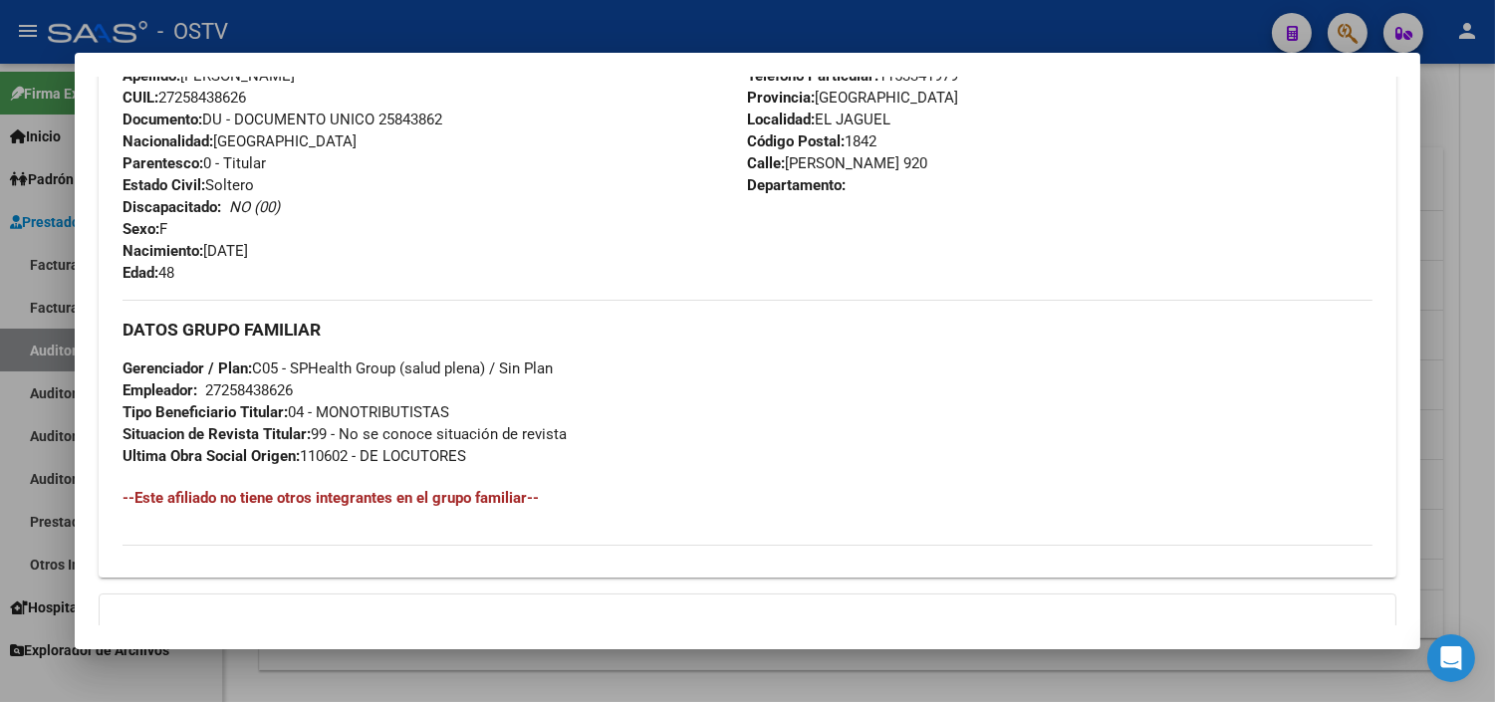
scroll to position [988, 0]
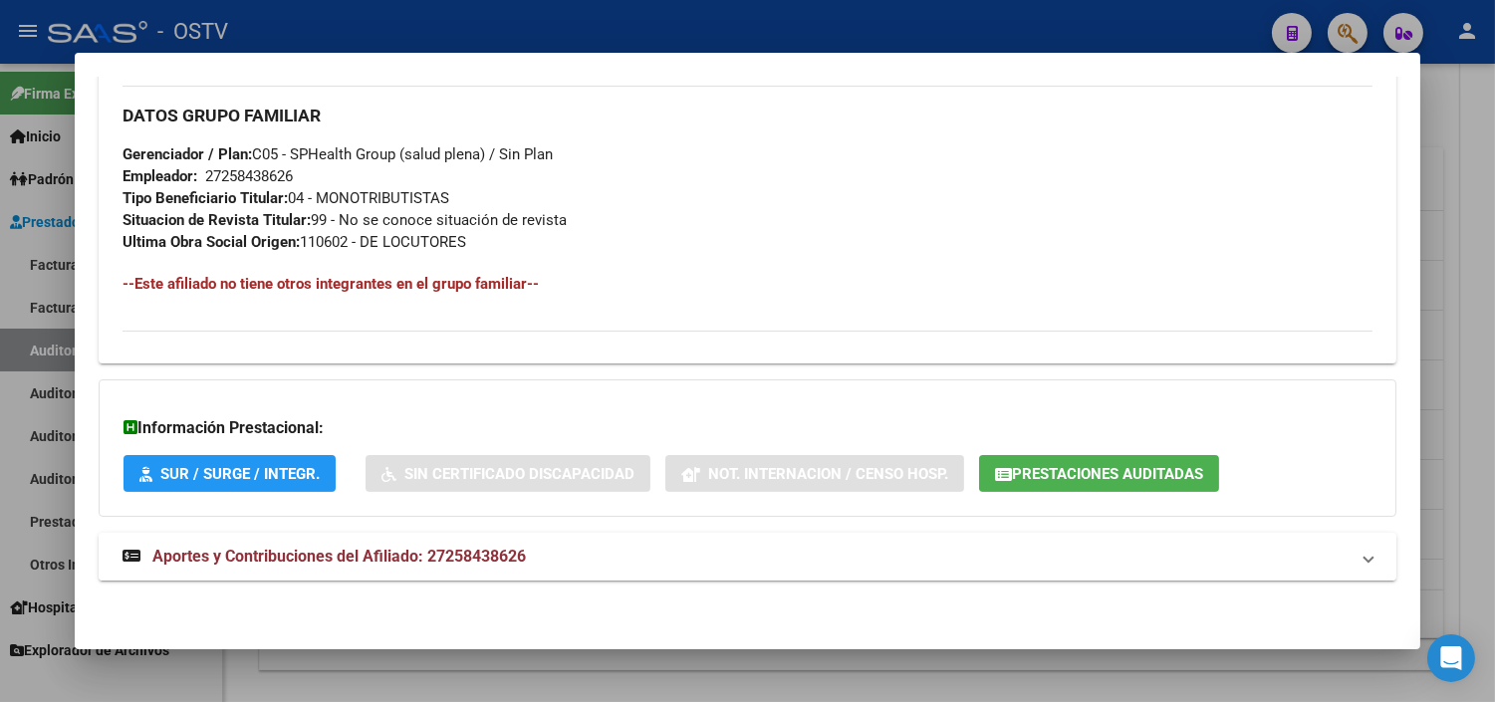
click at [412, 541] on mat-expansion-panel-header "Aportes y Contribuciones del Afiliado: 27258438626" at bounding box center [747, 557] width 1297 height 48
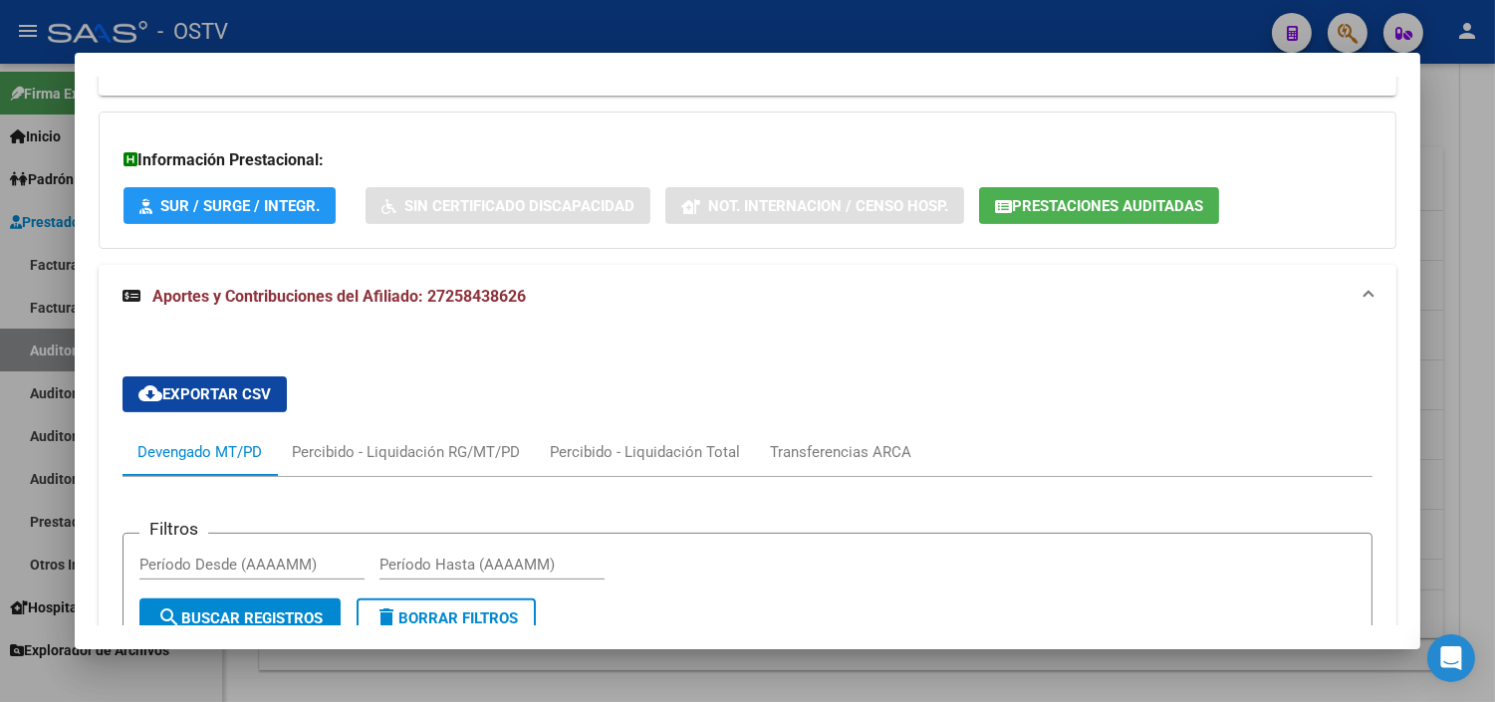
scroll to position [1628, 0]
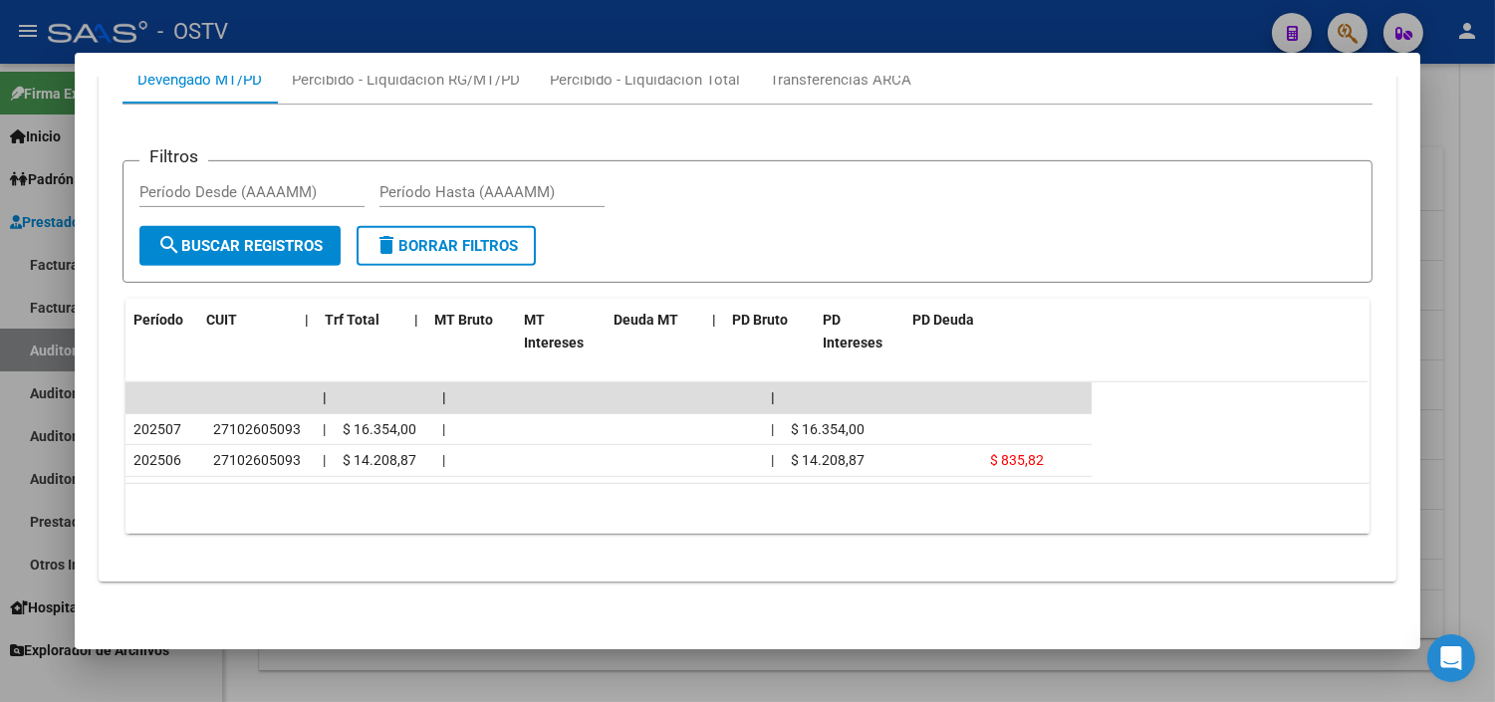
drag, startPoint x: 1079, startPoint y: 332, endPoint x: 1191, endPoint y: 334, distance: 111.5
click at [1191, 334] on datatable-header "Período CUIT | Trf Total | MT Bruto MT Intereses Deuda MT | PD Bruto PD Interes…" at bounding box center [746, 341] width 1242 height 84
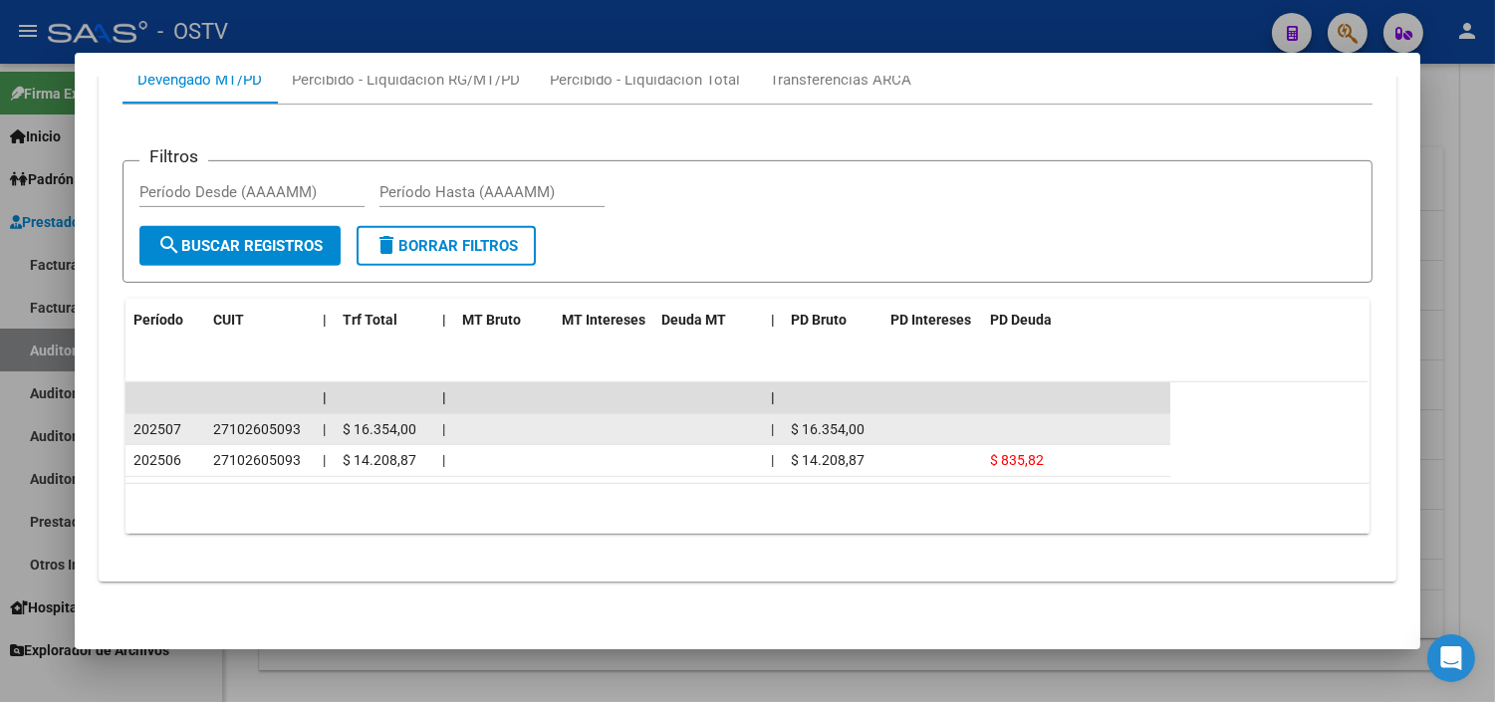
click at [861, 433] on div "$ 16.354,00" at bounding box center [833, 429] width 84 height 23
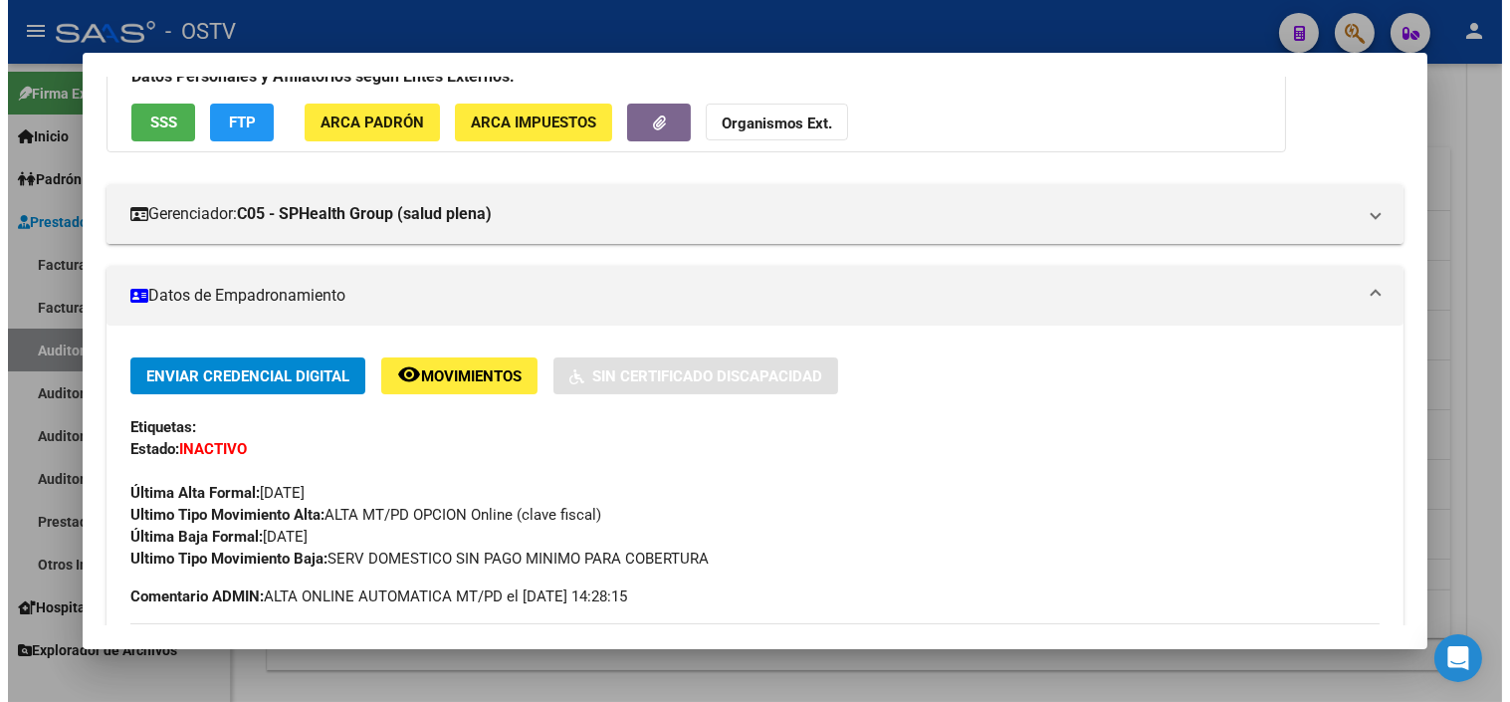
scroll to position [0, 0]
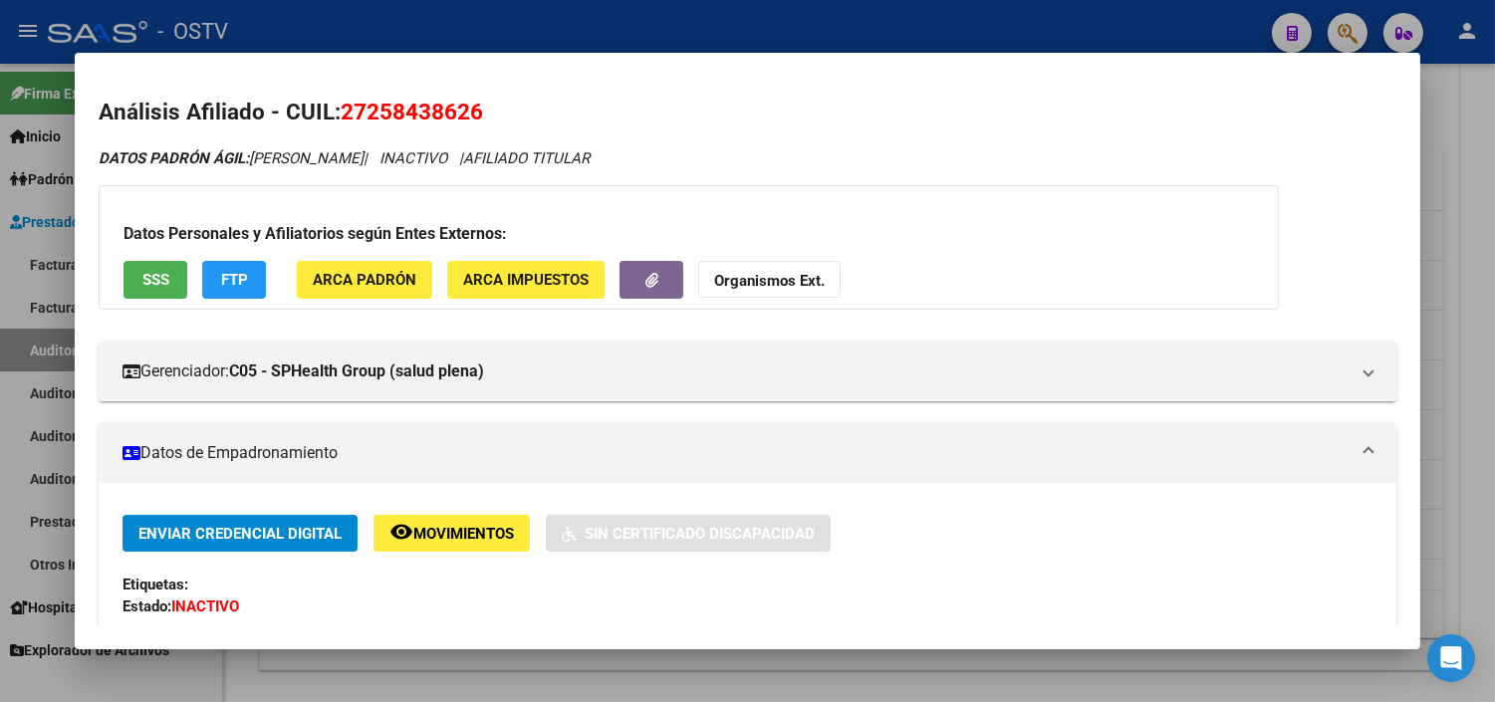
drag, startPoint x: 764, startPoint y: 662, endPoint x: 775, endPoint y: 576, distance: 87.3
click at [764, 663] on div at bounding box center [747, 351] width 1495 height 702
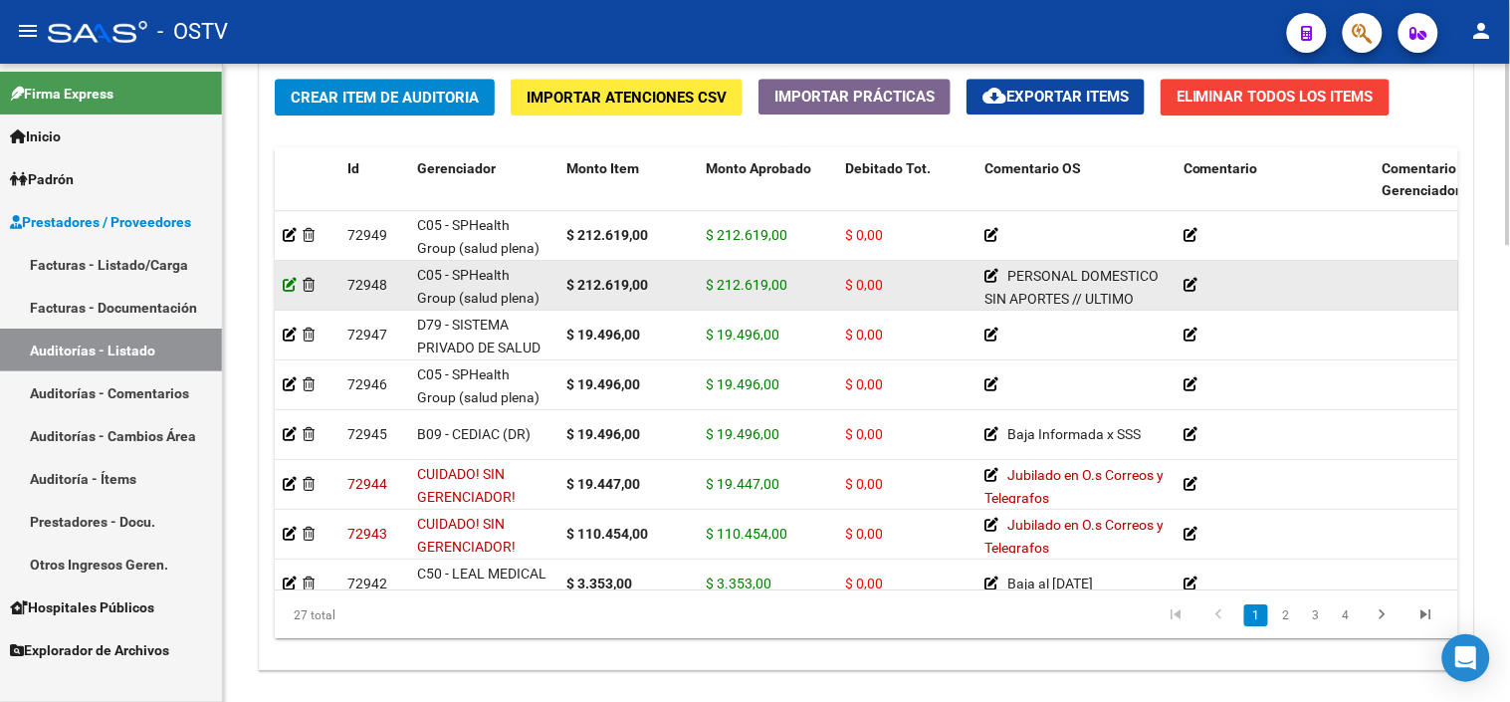
click at [291, 283] on icon at bounding box center [290, 285] width 14 height 14
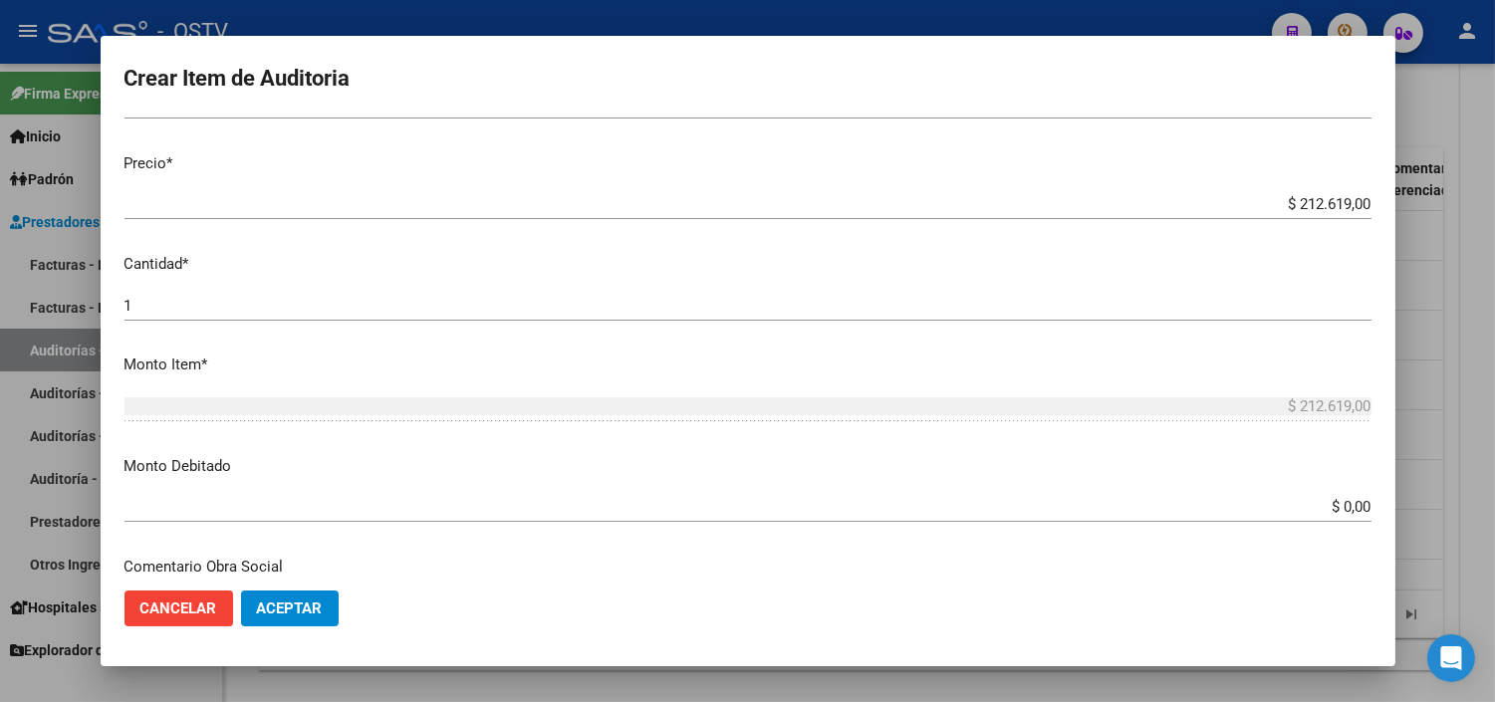
scroll to position [553, 0]
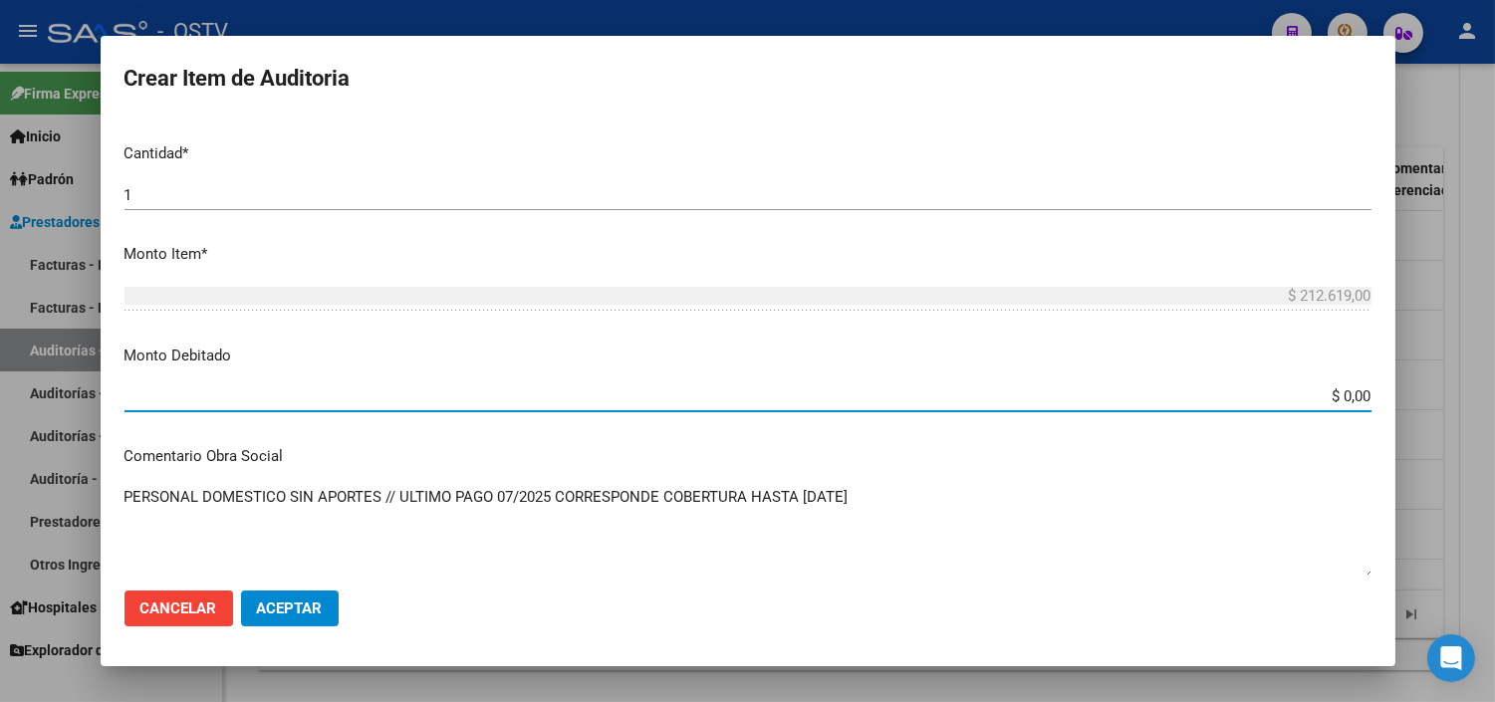
click at [1328, 389] on input "$ 0,00" at bounding box center [747, 396] width 1247 height 18
type input "$ 212.619,00"
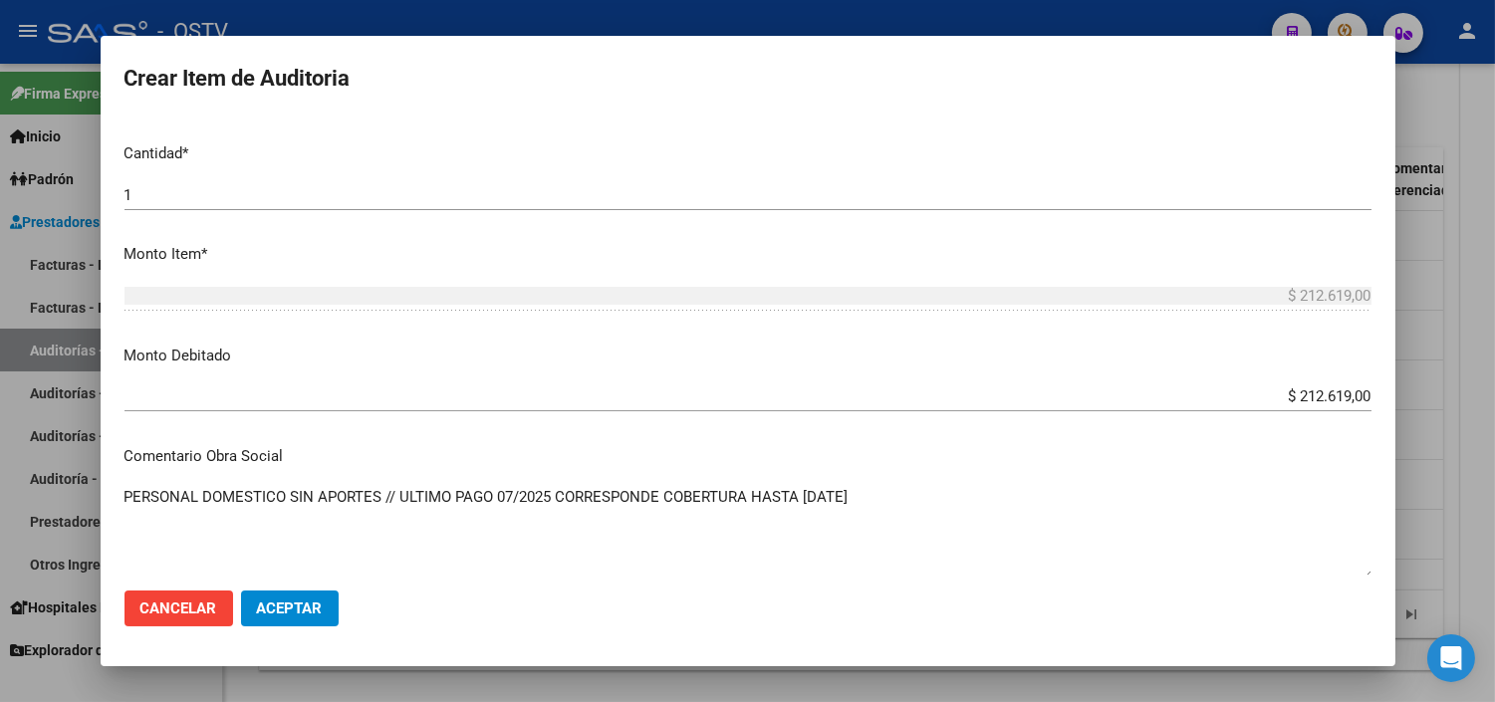
drag, startPoint x: 398, startPoint y: 495, endPoint x: 903, endPoint y: 495, distance: 504.8
click at [903, 495] on textarea "PERSONAL DOMESTICO SIN APORTES // ULTIMO PAGO 07/2025 CORRESPONDE COBERTURA HAS…" at bounding box center [747, 533] width 1247 height 94
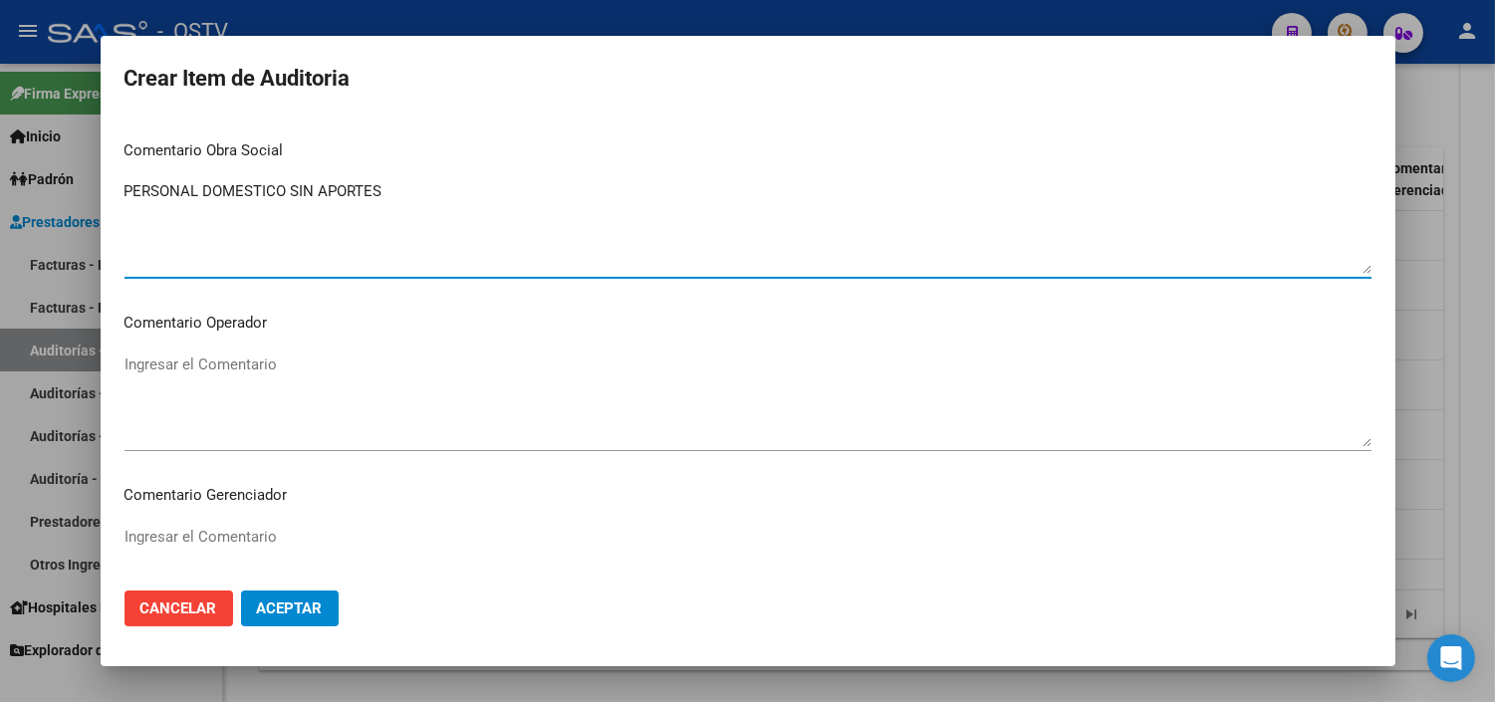
scroll to position [884, 0]
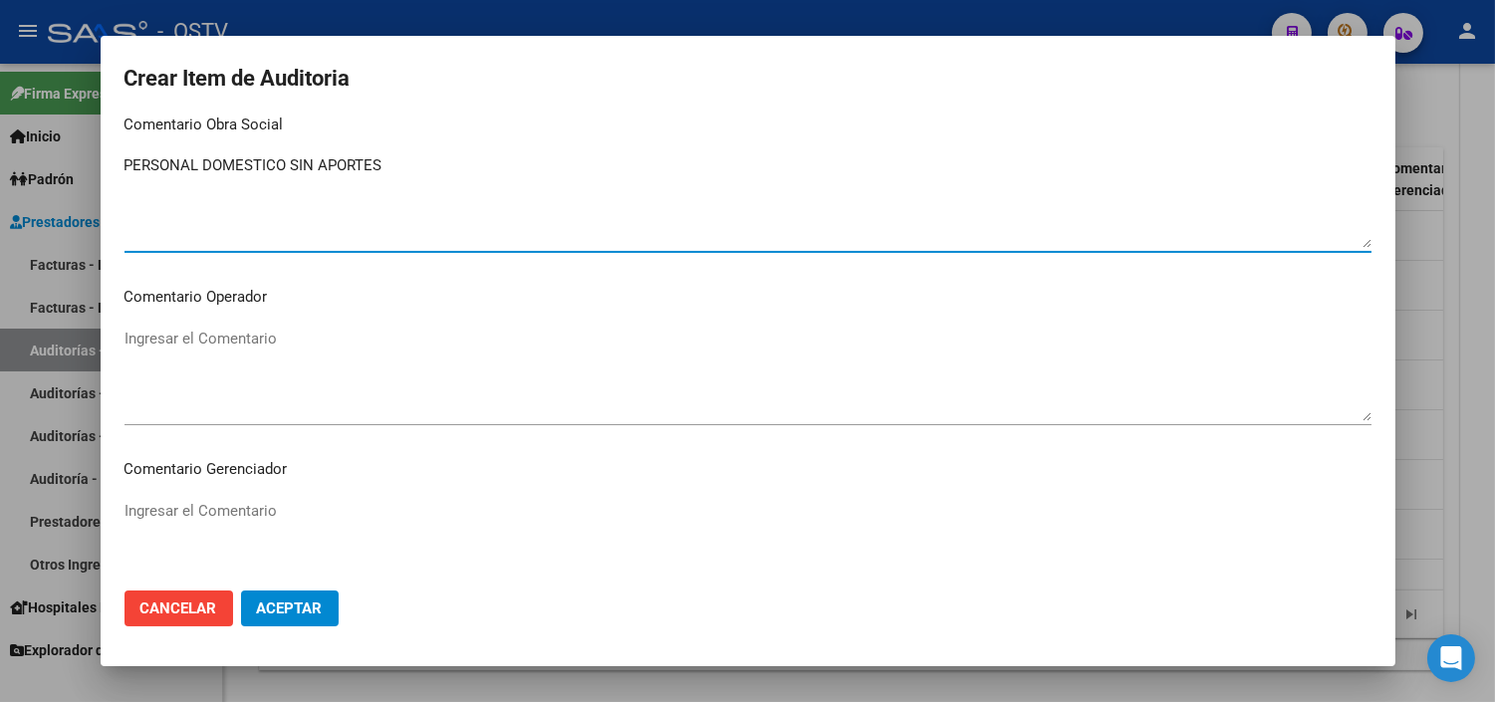
type textarea "PERSONAL DOMESTICO SIN APORTES"
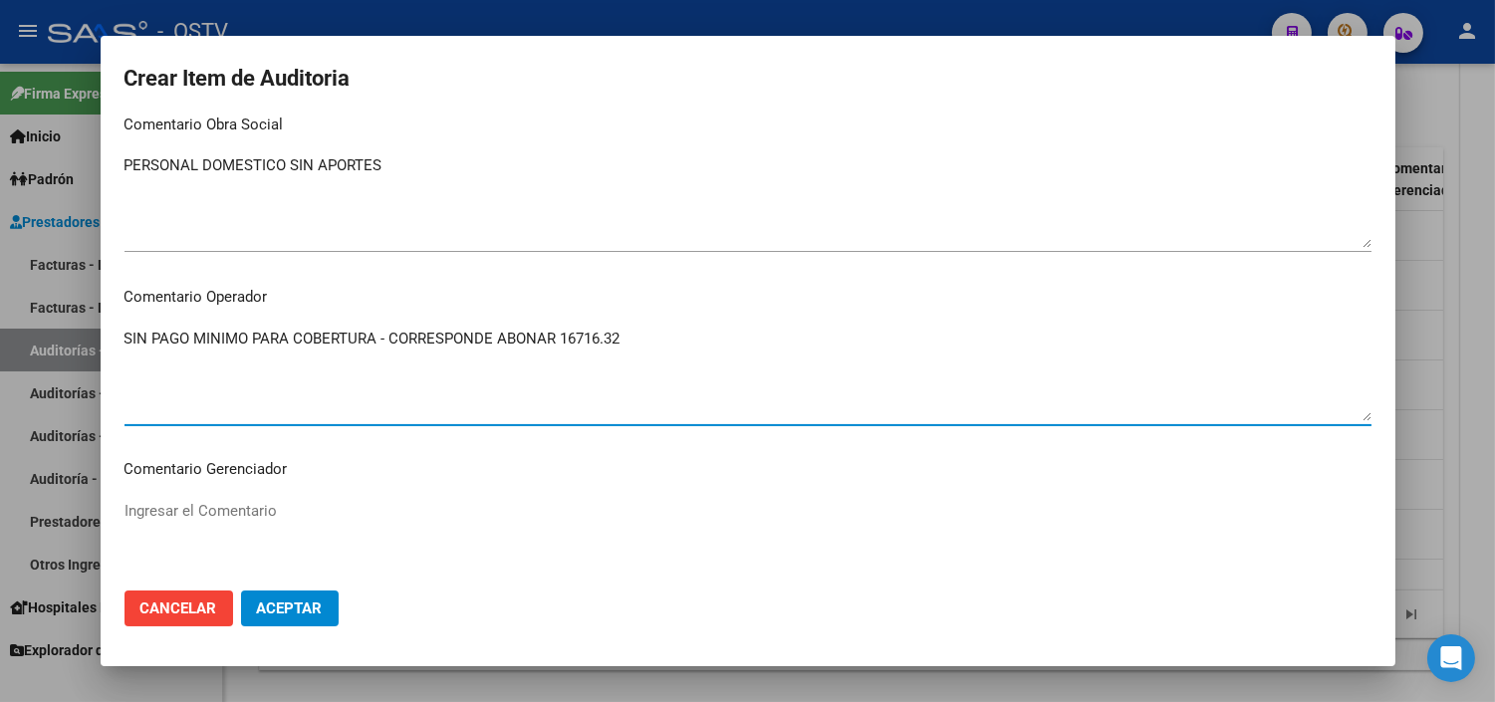
click at [378, 344] on textarea "SIN PAGO MINIMO PARA COBERTURA - CORRESPONDE ABONAR 16716.32" at bounding box center [747, 375] width 1247 height 94
click at [828, 336] on textarea "SIN PAGO MINIMO PARA COBERTURA NI APORTE EN FECHA DE PRESTACION - CORRESPONDE A…" at bounding box center [747, 375] width 1247 height 94
type textarea "SIN PAGO MINIMO PARA COBERTURA NI APORTE EN FECHA DE PRESTACION - CORRESPONDE A…"
click at [289, 607] on span "Aceptar" at bounding box center [290, 608] width 66 height 18
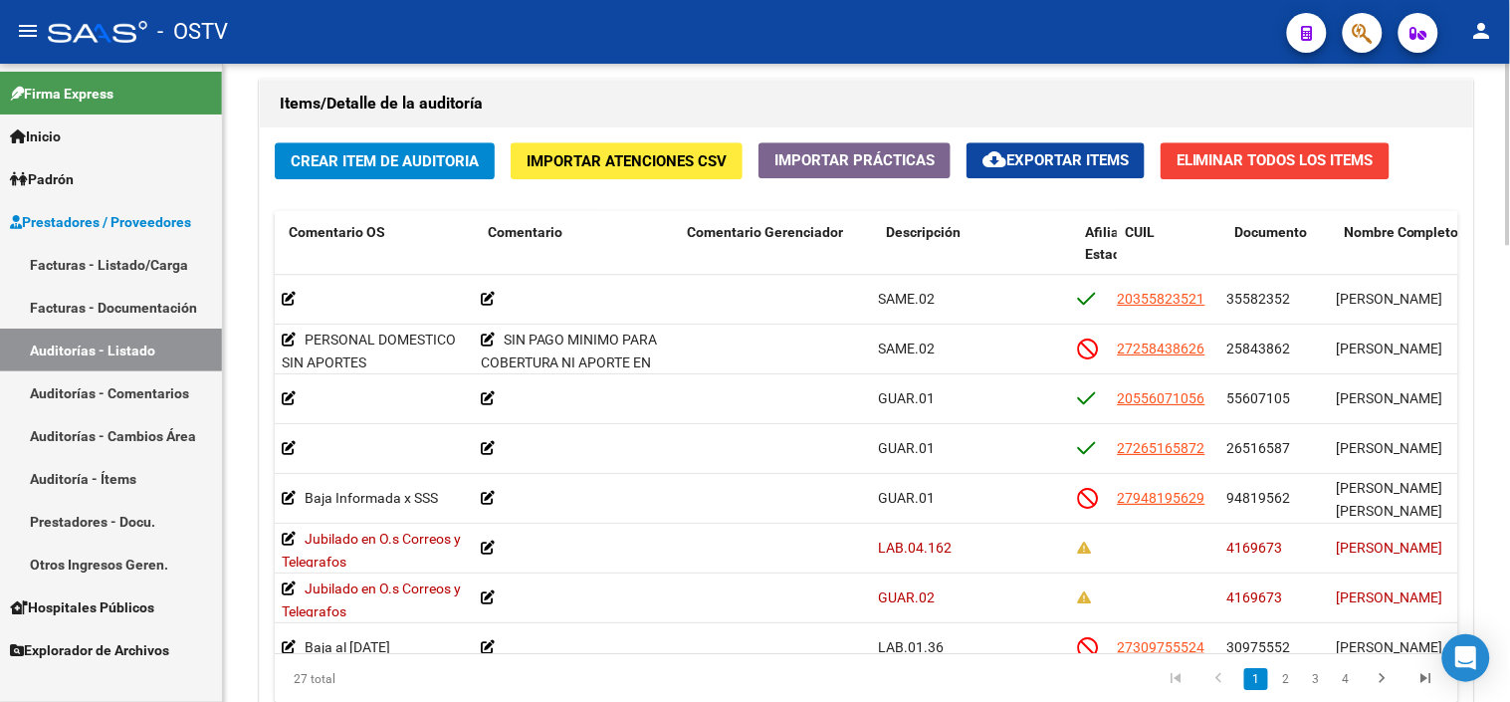
scroll to position [0, 675]
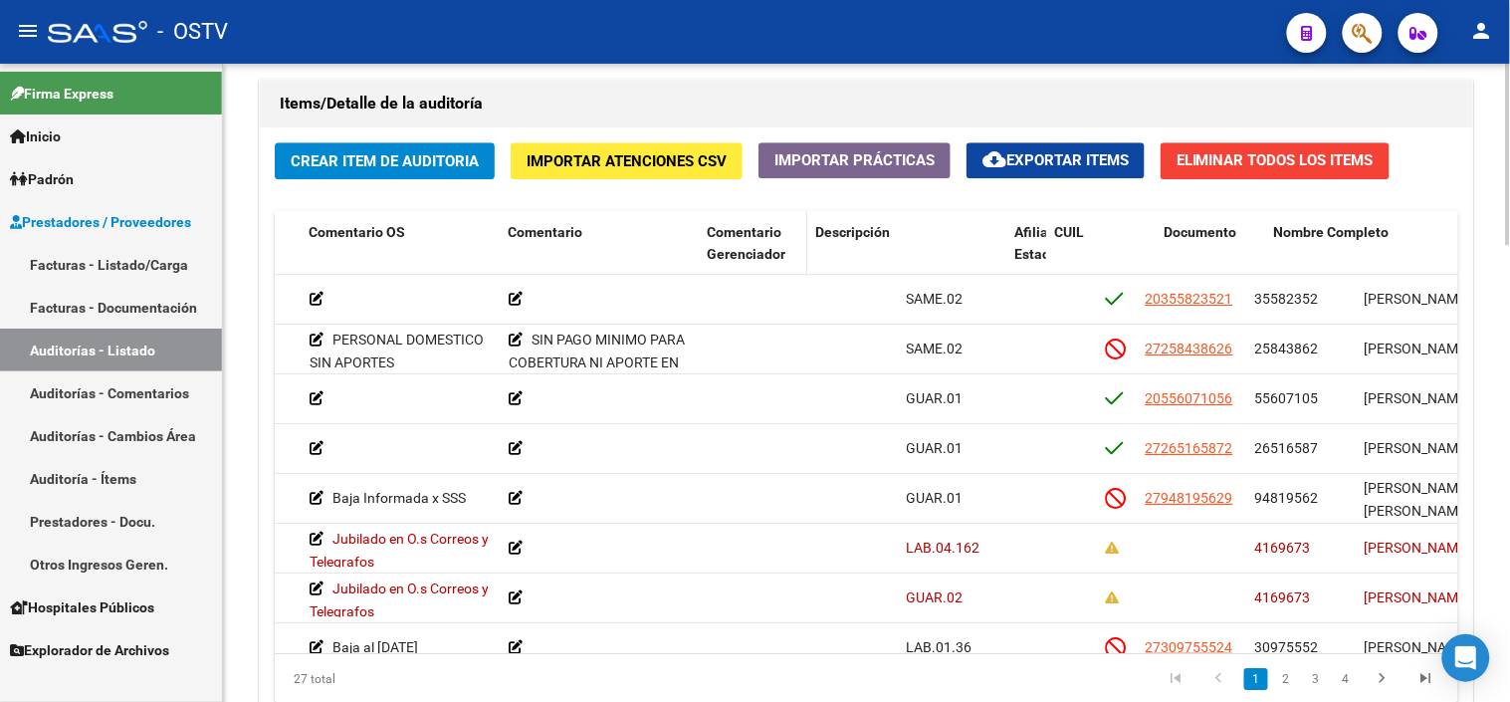
drag, startPoint x: 892, startPoint y: 252, endPoint x: 792, endPoint y: 259, distance: 100.8
click at [792, 259] on datatable-header-cell "Comentario Gerenciador" at bounding box center [753, 255] width 109 height 88
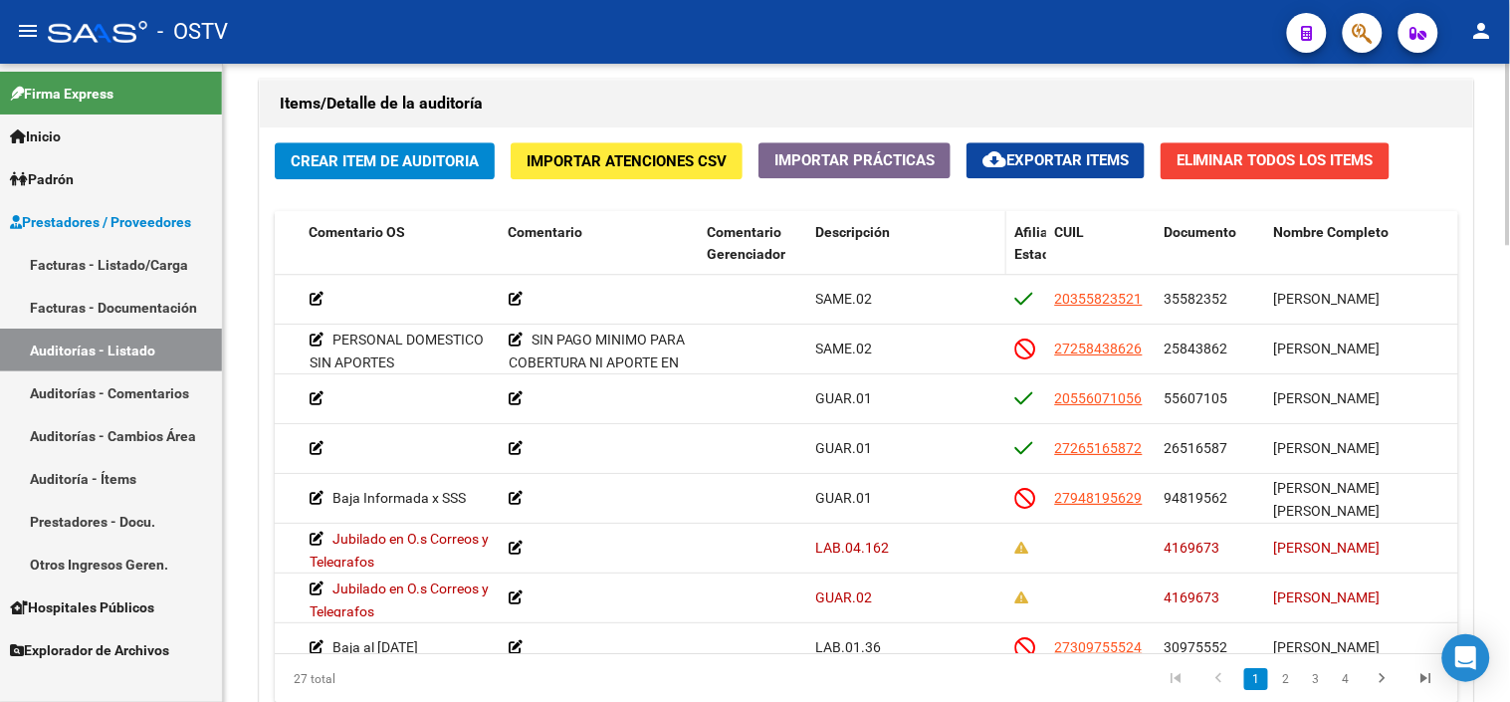
click at [1003, 261] on div "Id Gerenciador Monto Item Monto Aprobado Debitado Tot. Comentario OS Comentario…" at bounding box center [1030, 255] width 2862 height 88
drag, startPoint x: 1001, startPoint y: 261, endPoint x: 997, endPoint y: 247, distance: 14.5
click at [997, 247] on datatable-header-cell "Descripción" at bounding box center [907, 255] width 199 height 88
drag, startPoint x: 1003, startPoint y: 246, endPoint x: 896, endPoint y: 255, distance: 106.9
click at [896, 255] on datatable-header-cell "Descripción" at bounding box center [859, 255] width 103 height 88
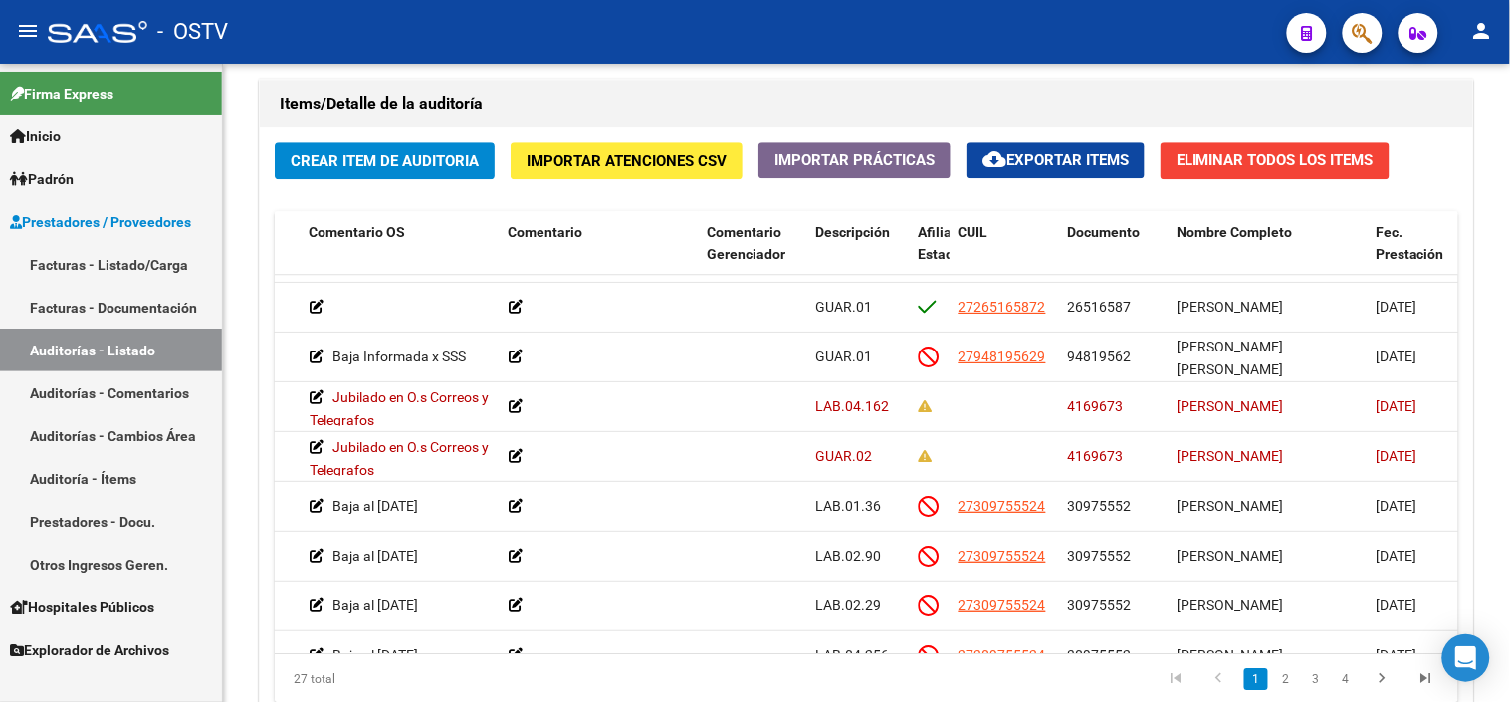
scroll to position [111, 675]
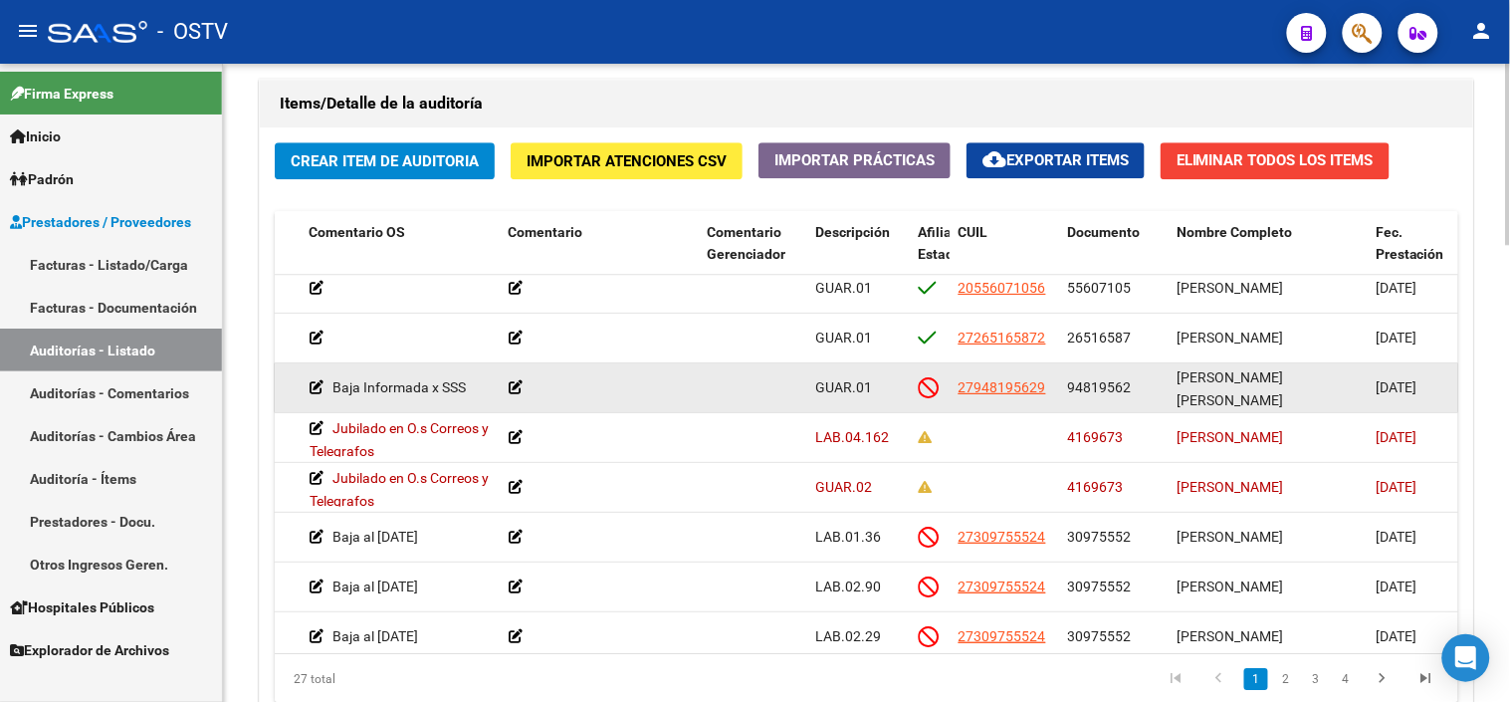
click at [1098, 386] on span "94819562" at bounding box center [1100, 387] width 64 height 16
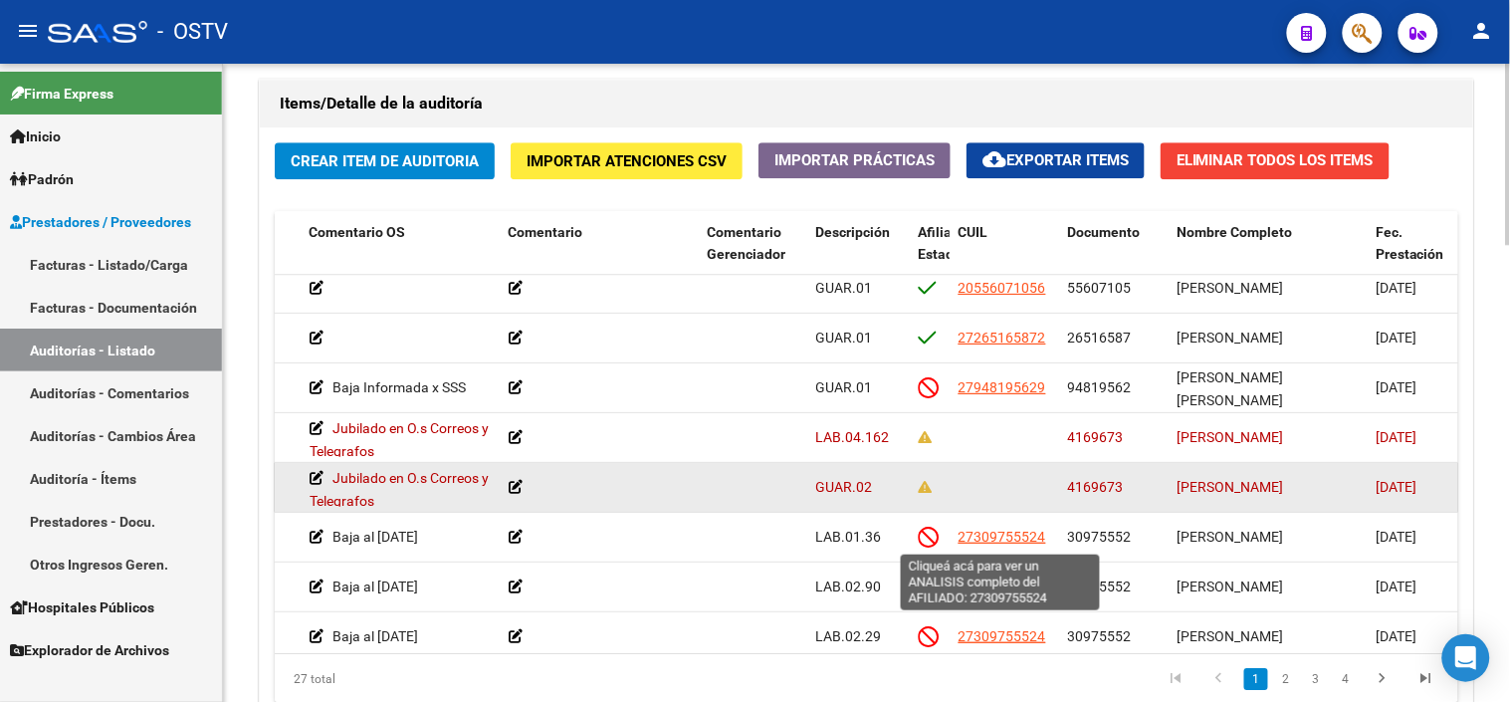
copy span "94819562"
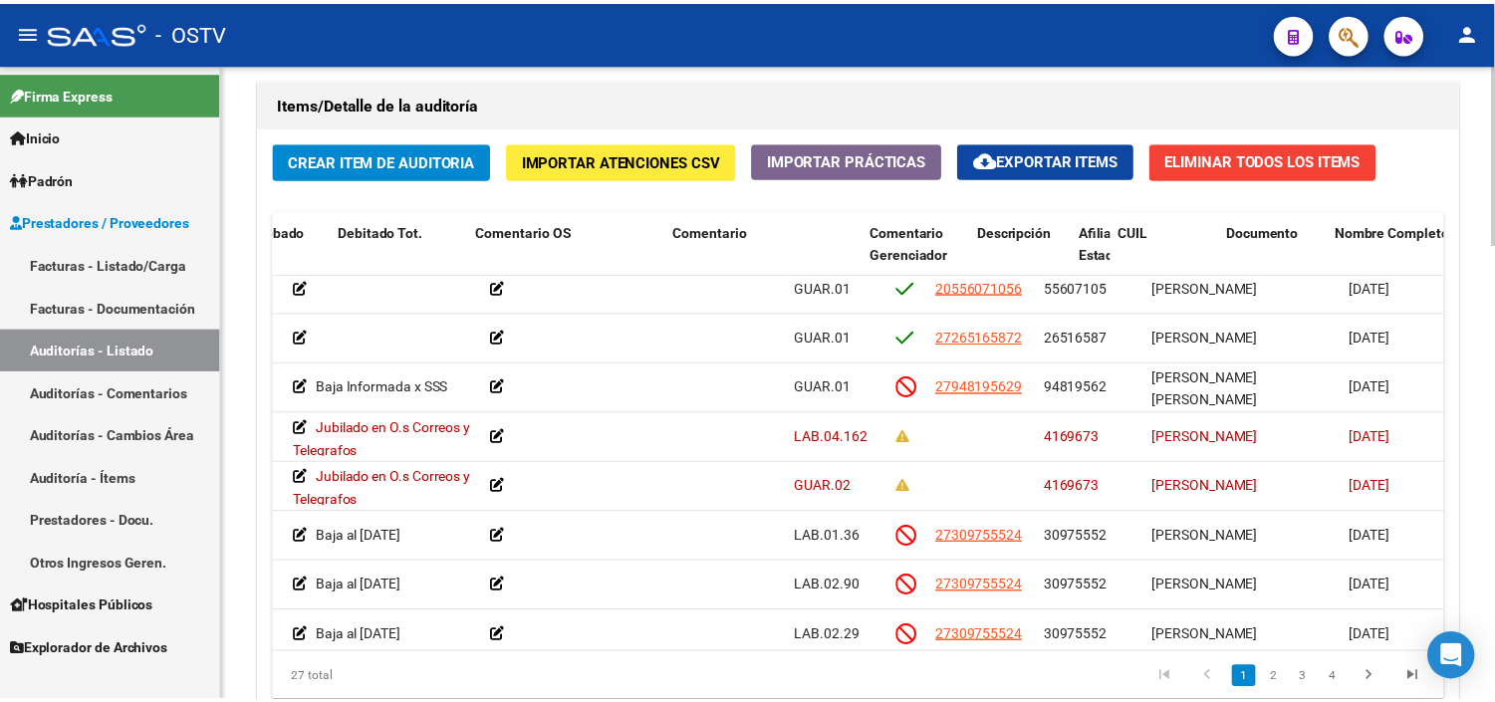
scroll to position [111, 0]
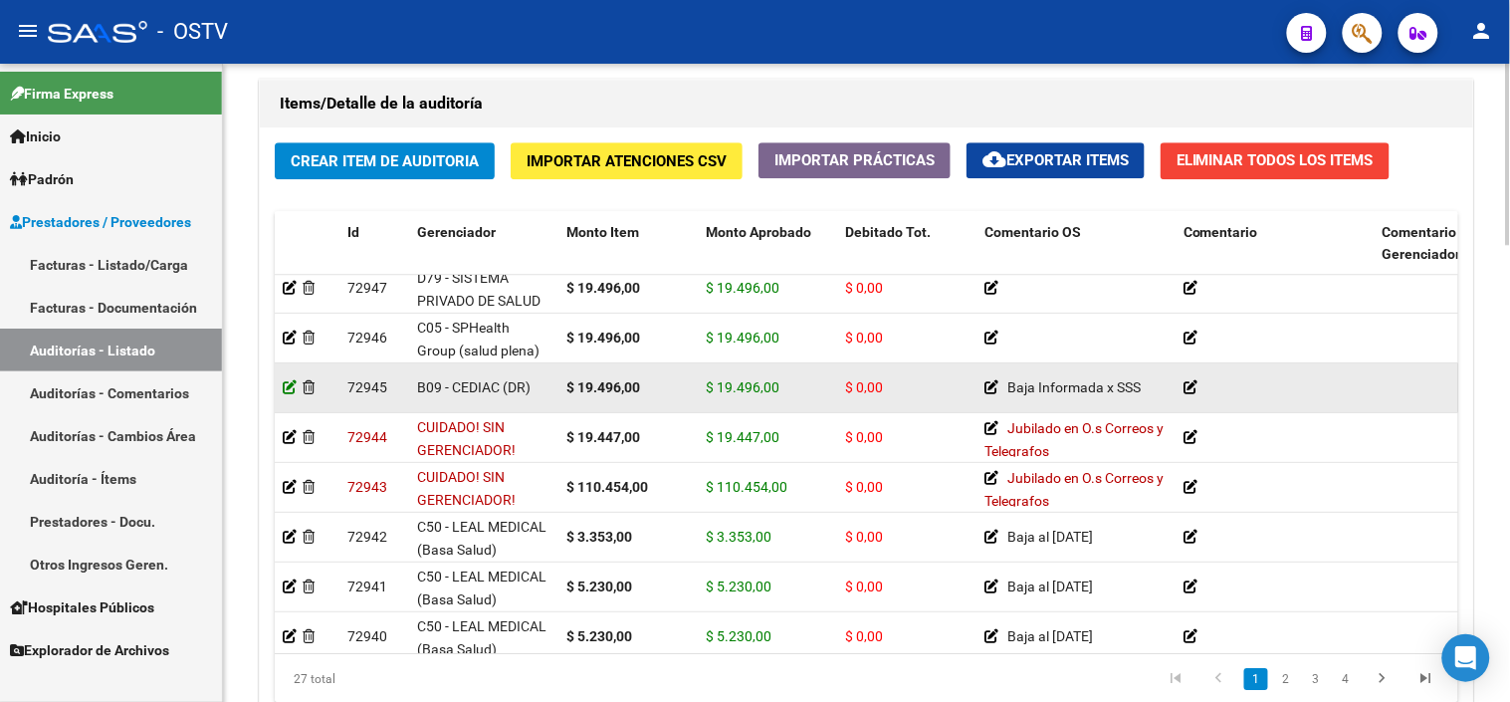
click at [287, 388] on icon at bounding box center [290, 387] width 14 height 14
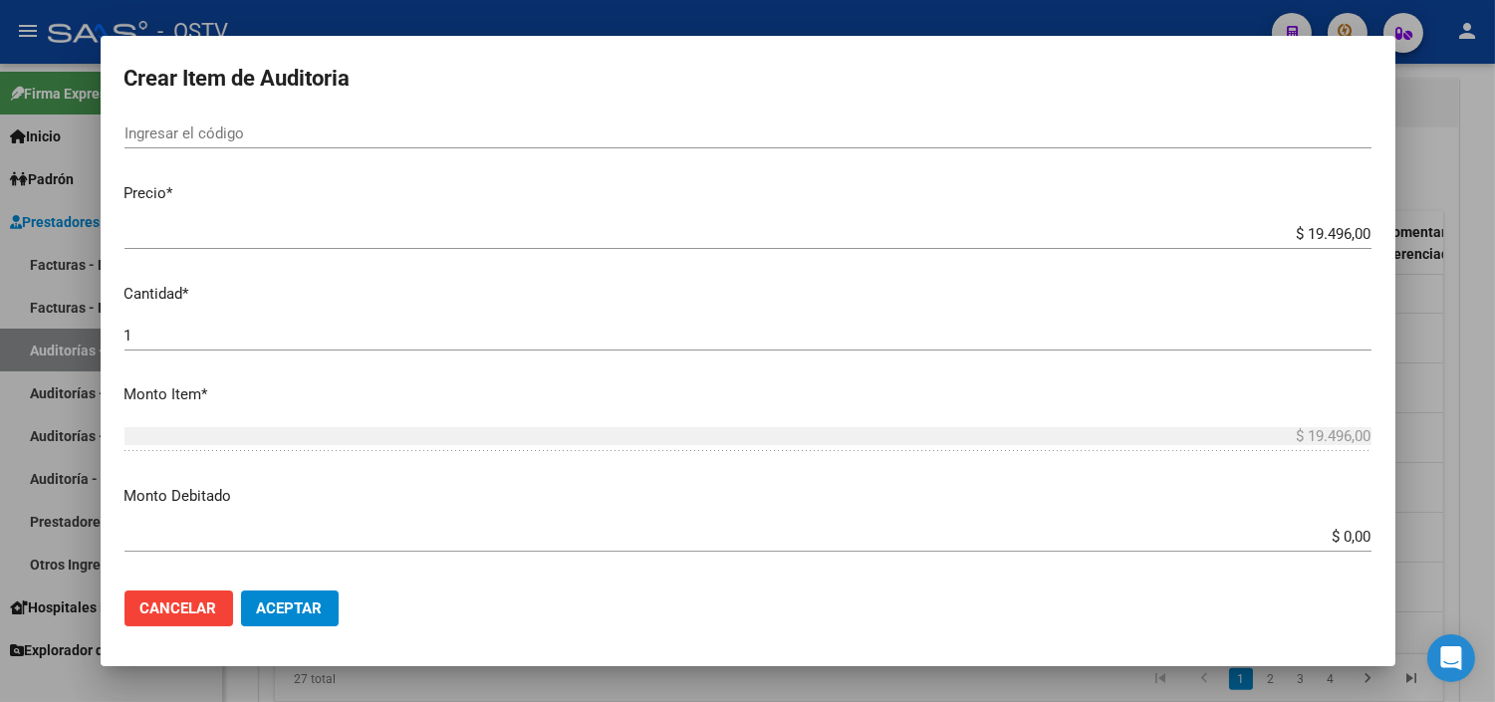
scroll to position [553, 0]
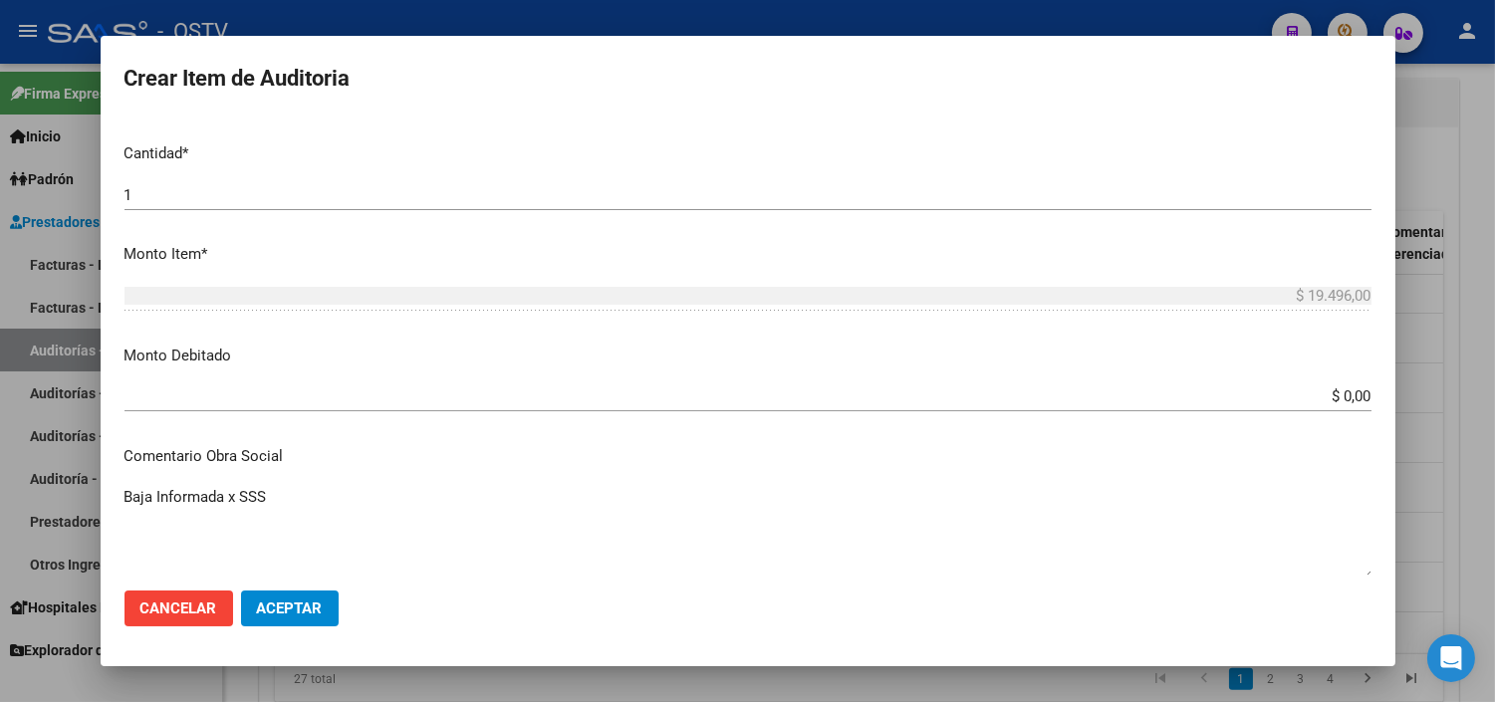
click at [1328, 391] on input "$ 0,00" at bounding box center [747, 396] width 1247 height 18
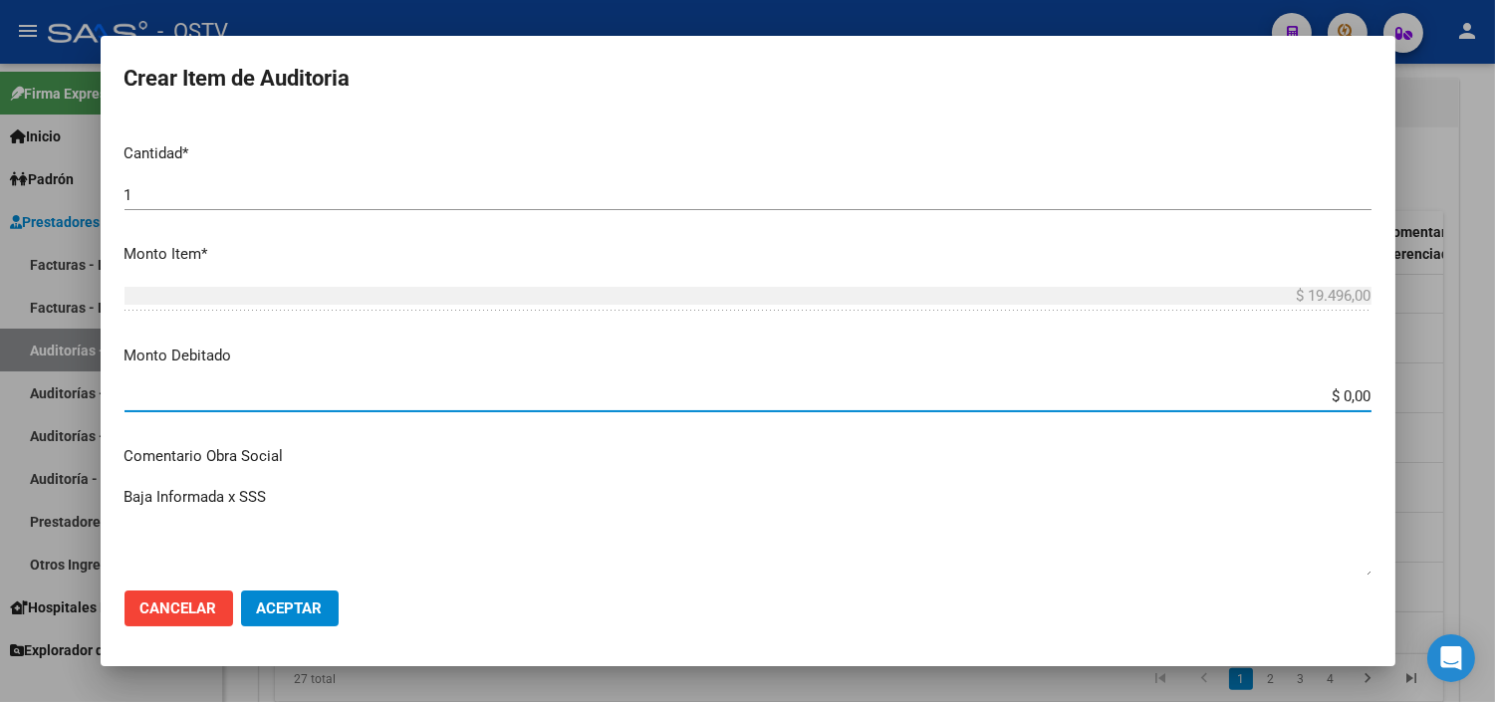
click at [1328, 391] on input "$ 0,00" at bounding box center [747, 396] width 1247 height 18
type input "$ 19.496,00"
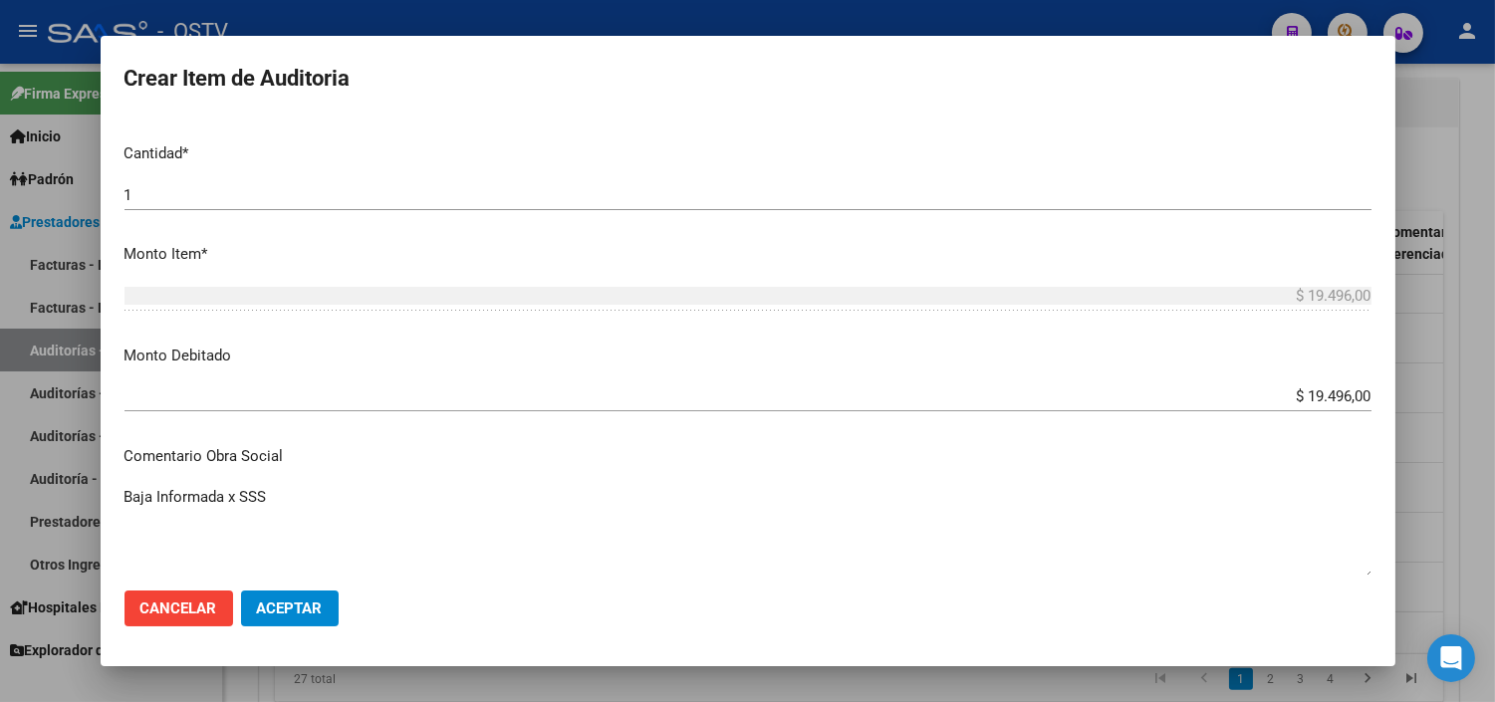
scroll to position [874, 0]
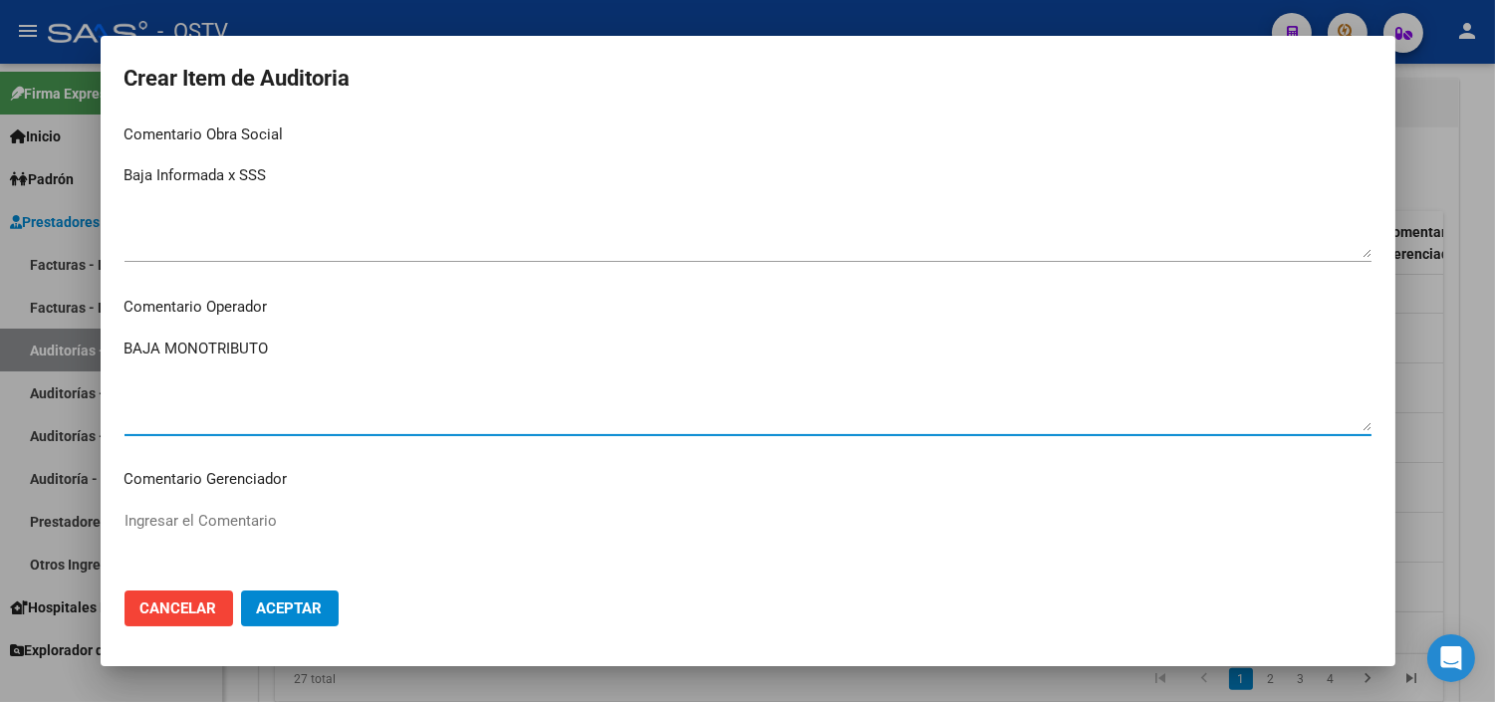
paste textarea "[DATE] MONOTRIB SIN PAGO POR 10 MESES"
drag, startPoint x: 163, startPoint y: 346, endPoint x: 264, endPoint y: 349, distance: 100.6
click at [264, 349] on textarea "BAJA MONOTRIBUTO [DATE] MONOTRIB SIN PAGO POR 10 MESES" at bounding box center [747, 385] width 1247 height 94
click at [262, 342] on textarea "BAJA AL [DATE] MONOTRIB SIN PAGO POR 10 MESES" at bounding box center [747, 385] width 1247 height 94
click at [339, 344] on textarea "BAJA AL [DATE] MONOTRIB SIN PAGO POR 10 MESES" at bounding box center [747, 385] width 1247 height 94
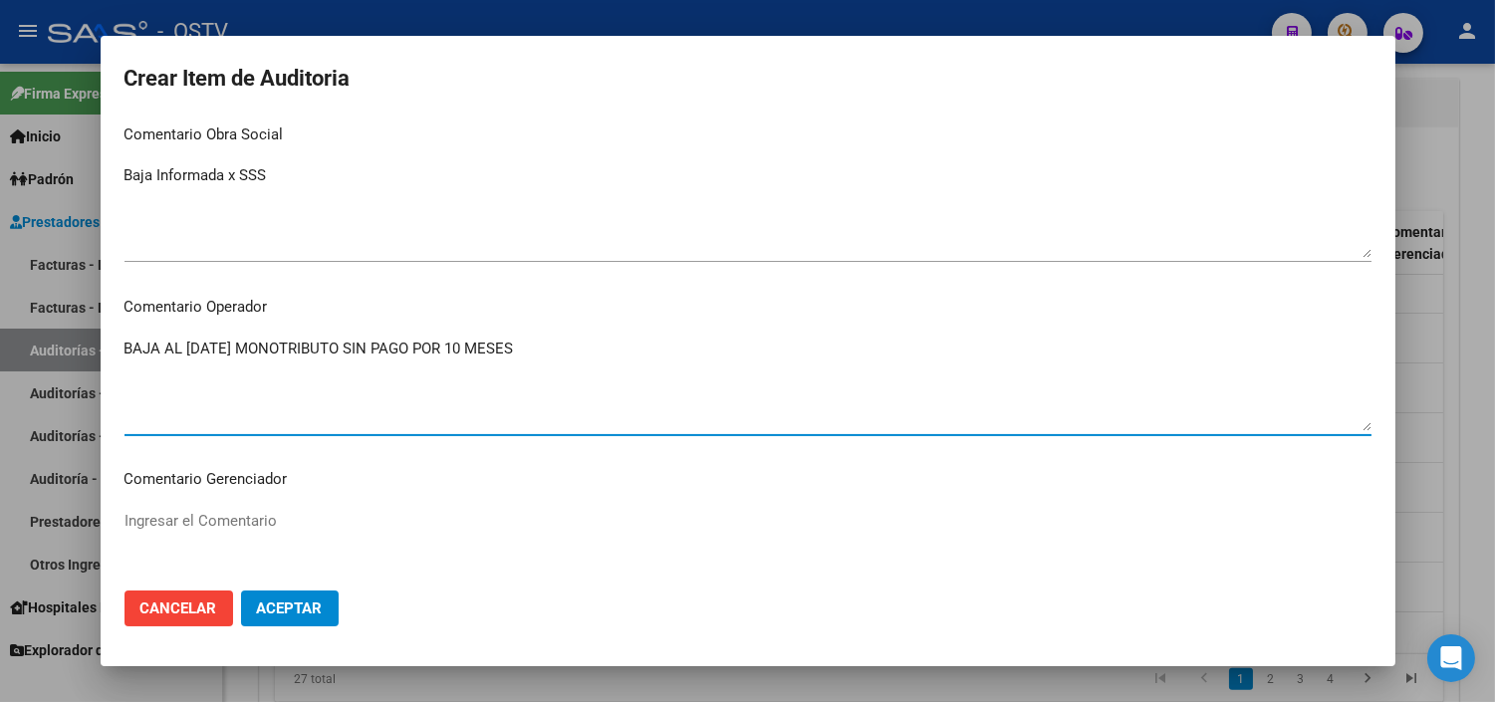
type textarea "BAJA AL [DATE] MONOTRIBUTO SIN PAGO POR 10 MESES"
click at [293, 611] on span "Aceptar" at bounding box center [290, 608] width 66 height 18
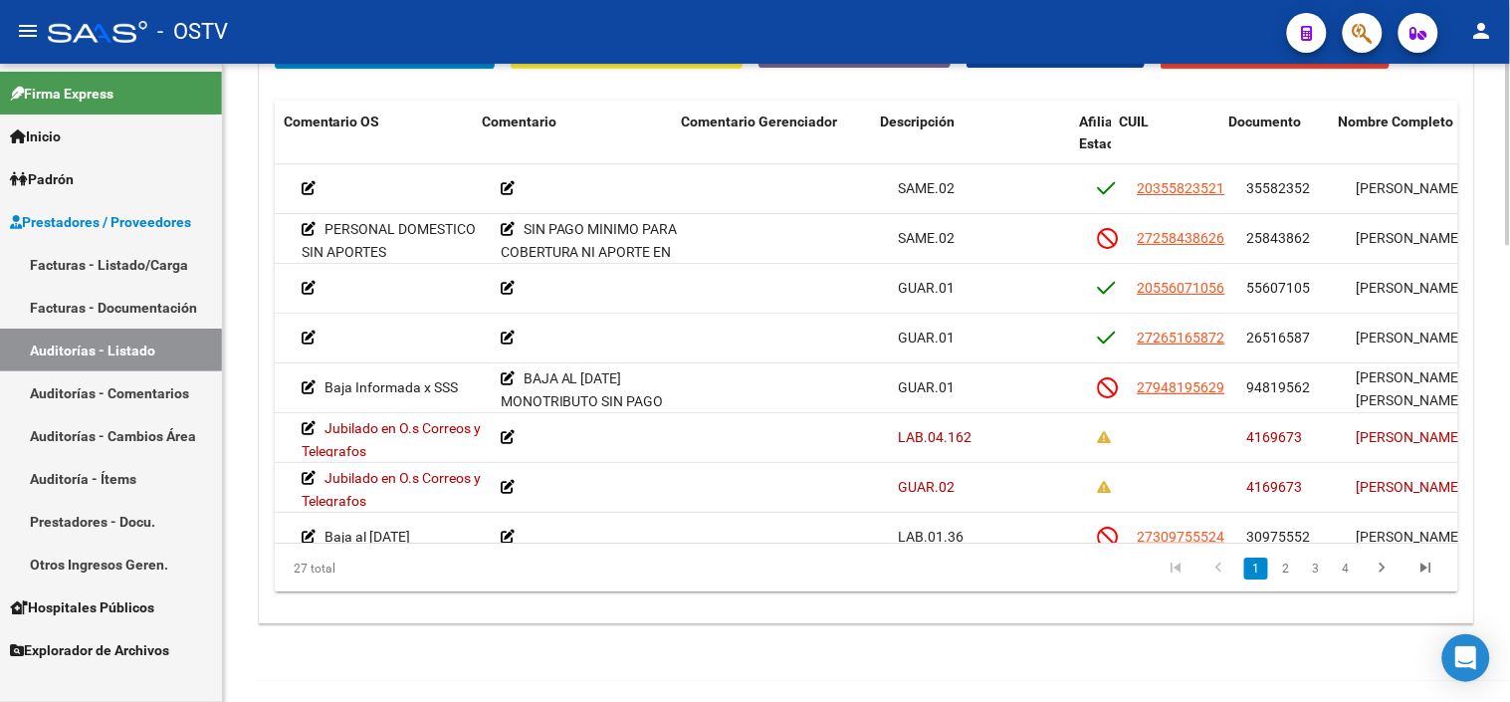
scroll to position [0, 701]
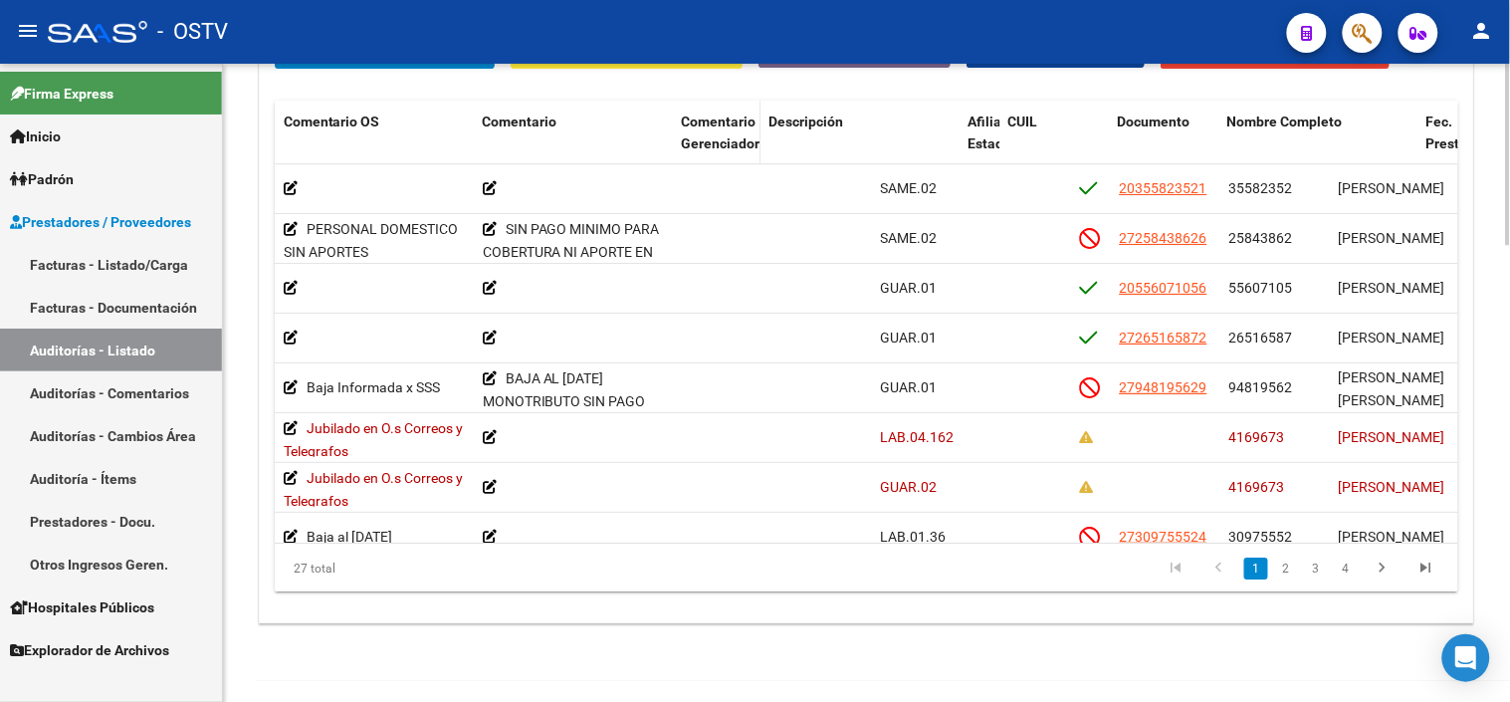
drag, startPoint x: 864, startPoint y: 133, endPoint x: 741, endPoint y: 147, distance: 124.2
click at [741, 146] on datatable-header-cell "Comentario Gerenciador" at bounding box center [718, 145] width 88 height 88
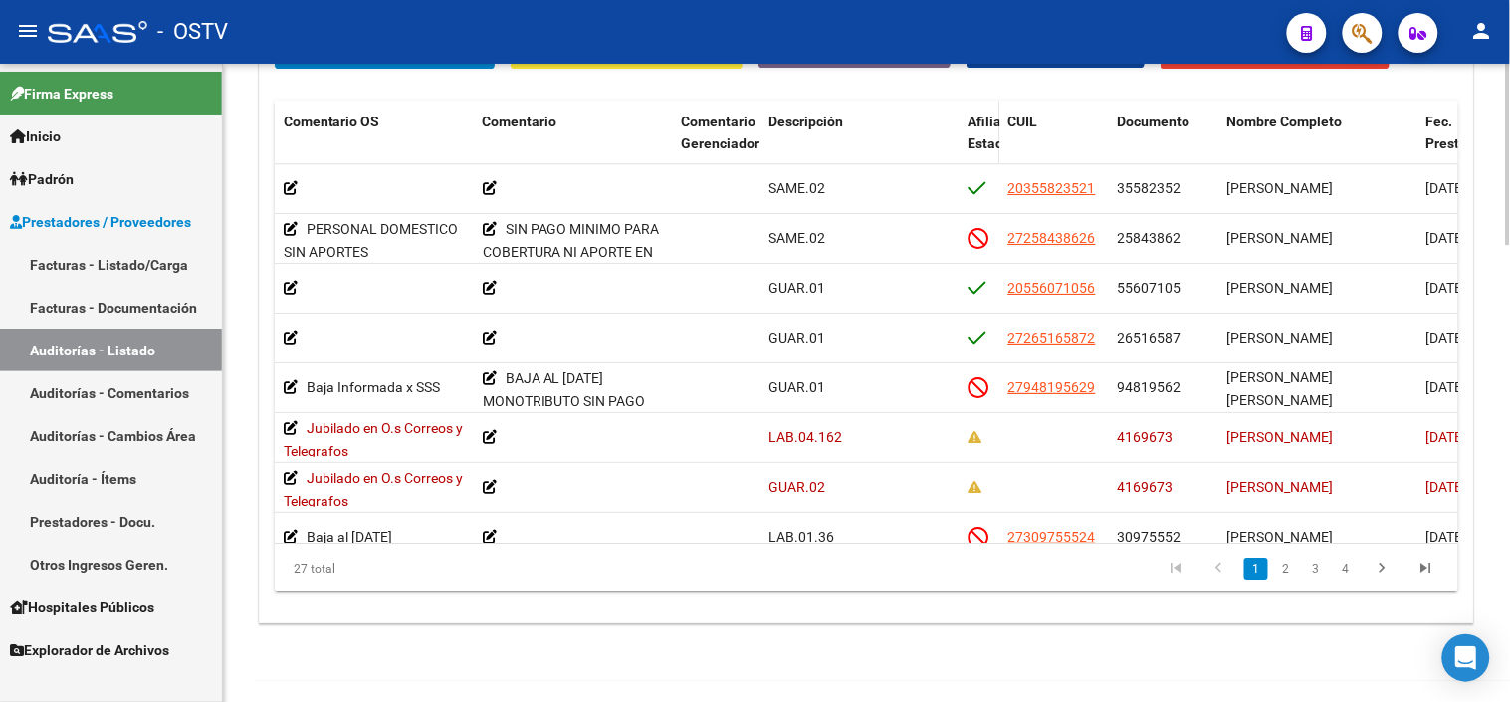
drag, startPoint x: 741, startPoint y: 147, endPoint x: 962, endPoint y: 141, distance: 221.1
click at [962, 141] on datatable-header-cell "Afiliado Estado" at bounding box center [981, 145] width 40 height 88
click at [946, 141] on datatable-header-cell "Descripción" at bounding box center [861, 145] width 199 height 88
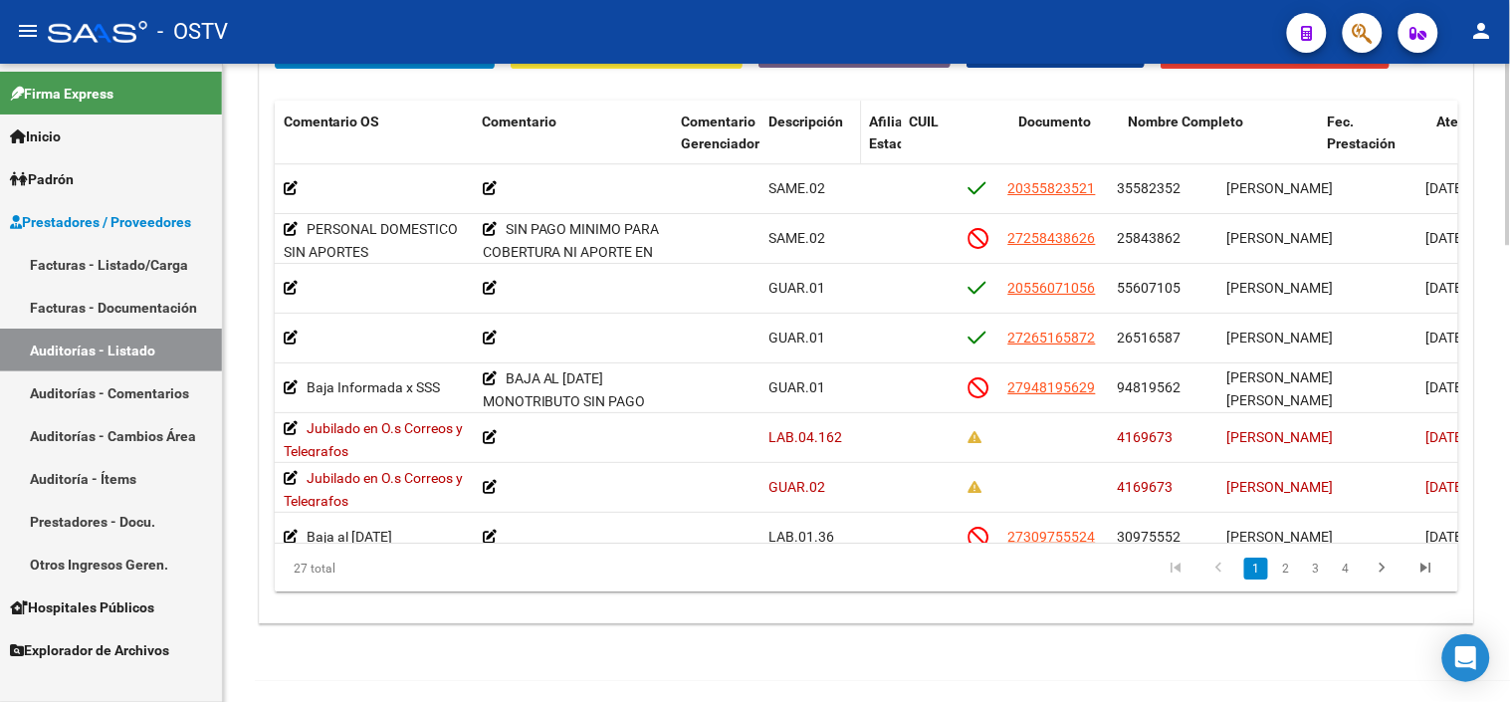
drag, startPoint x: 958, startPoint y: 143, endPoint x: 848, endPoint y: 153, distance: 110.0
click at [848, 153] on datatable-header-cell "Descripción" at bounding box center [812, 145] width 101 height 88
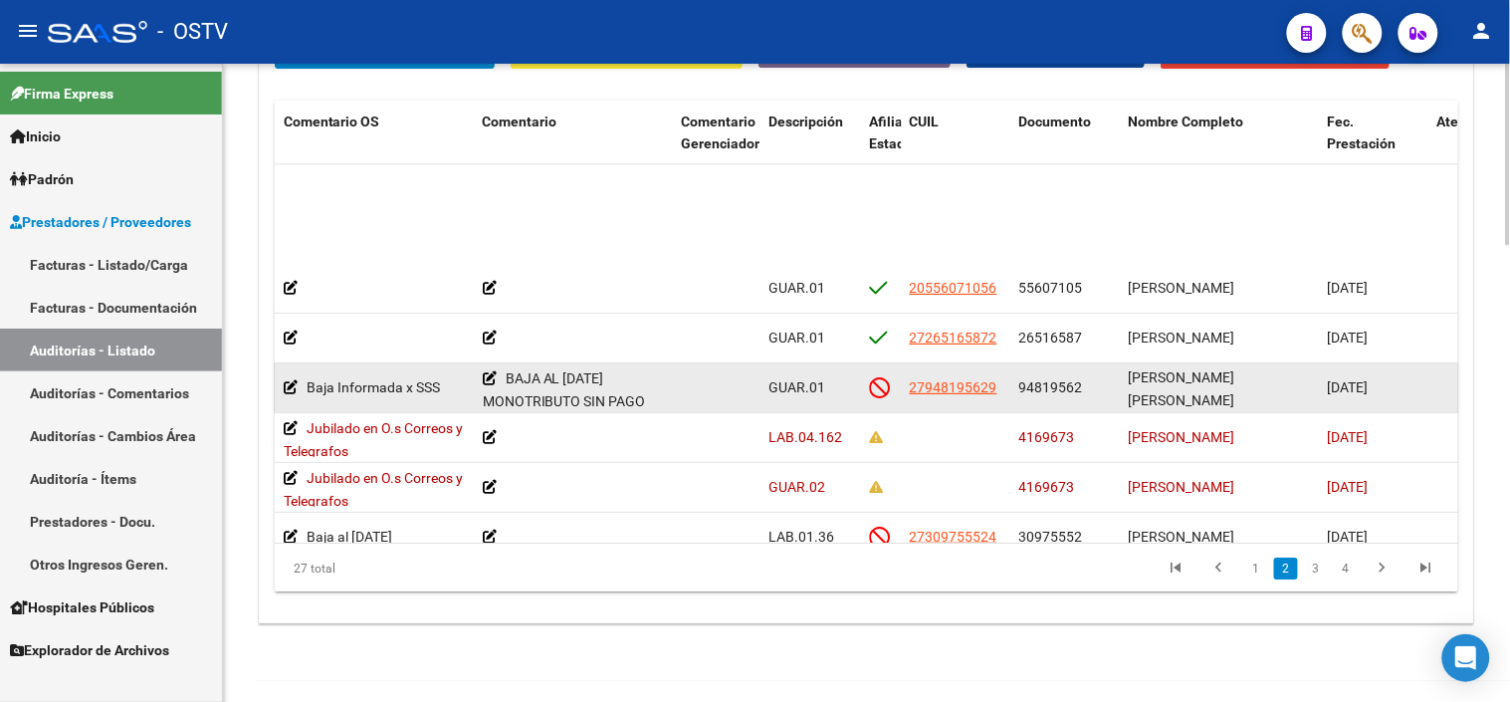
scroll to position [111, 701]
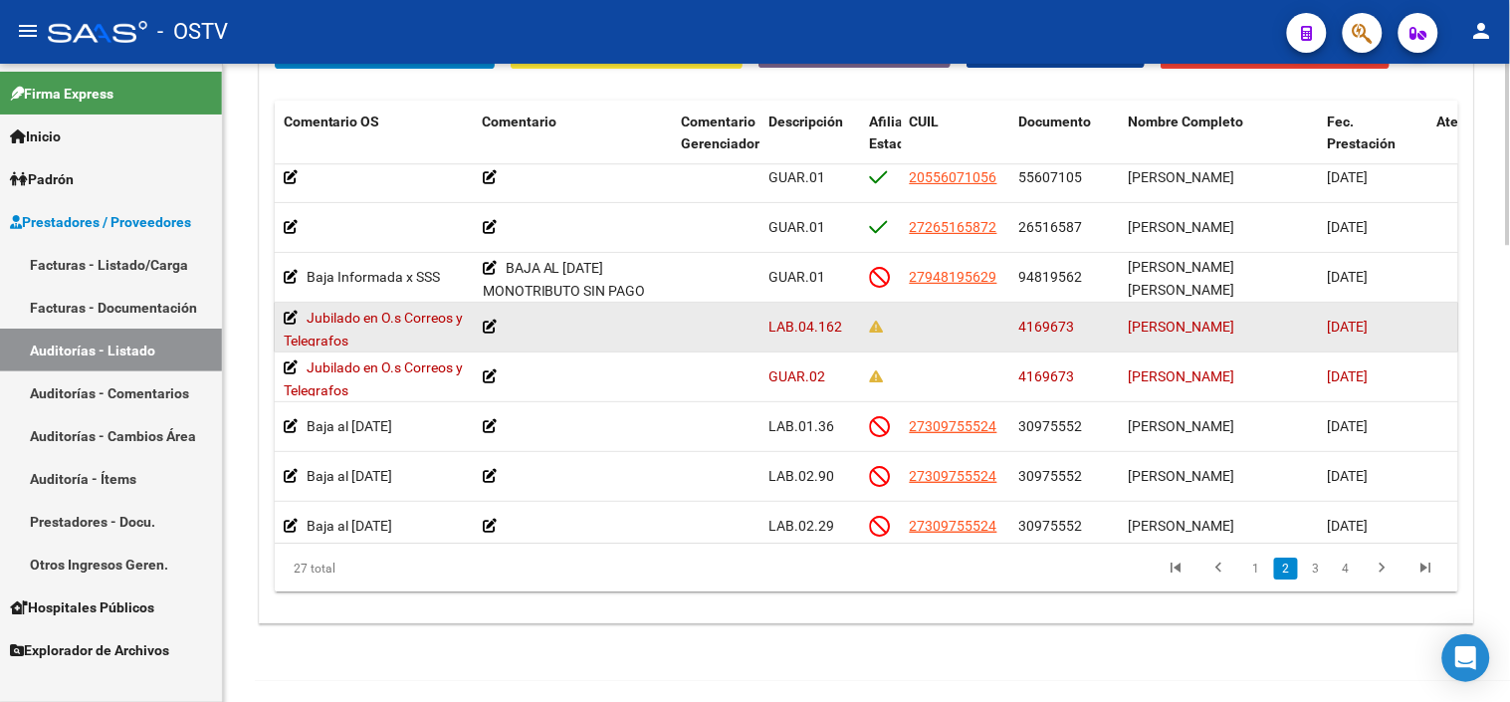
click at [1065, 332] on span "4169673" at bounding box center [1048, 327] width 56 height 16
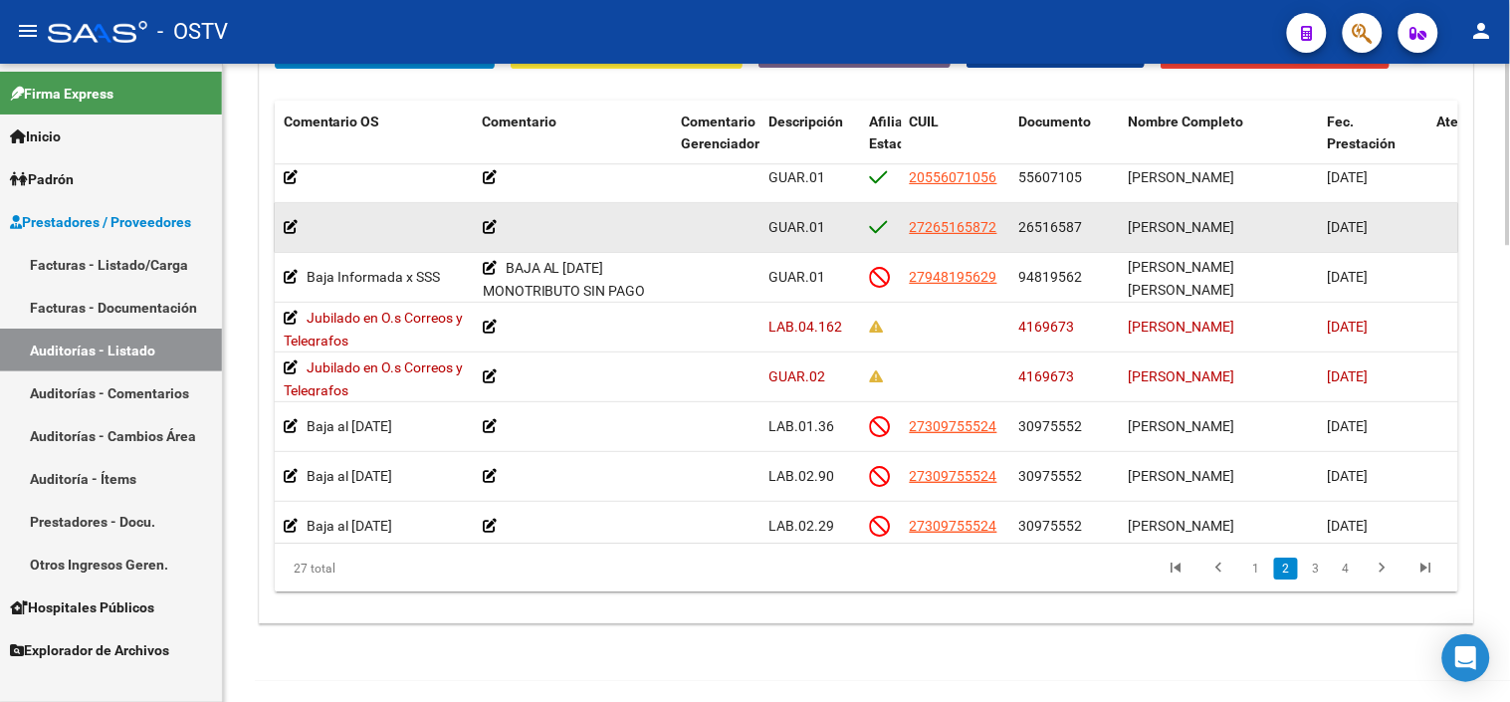
copy span "4169673"
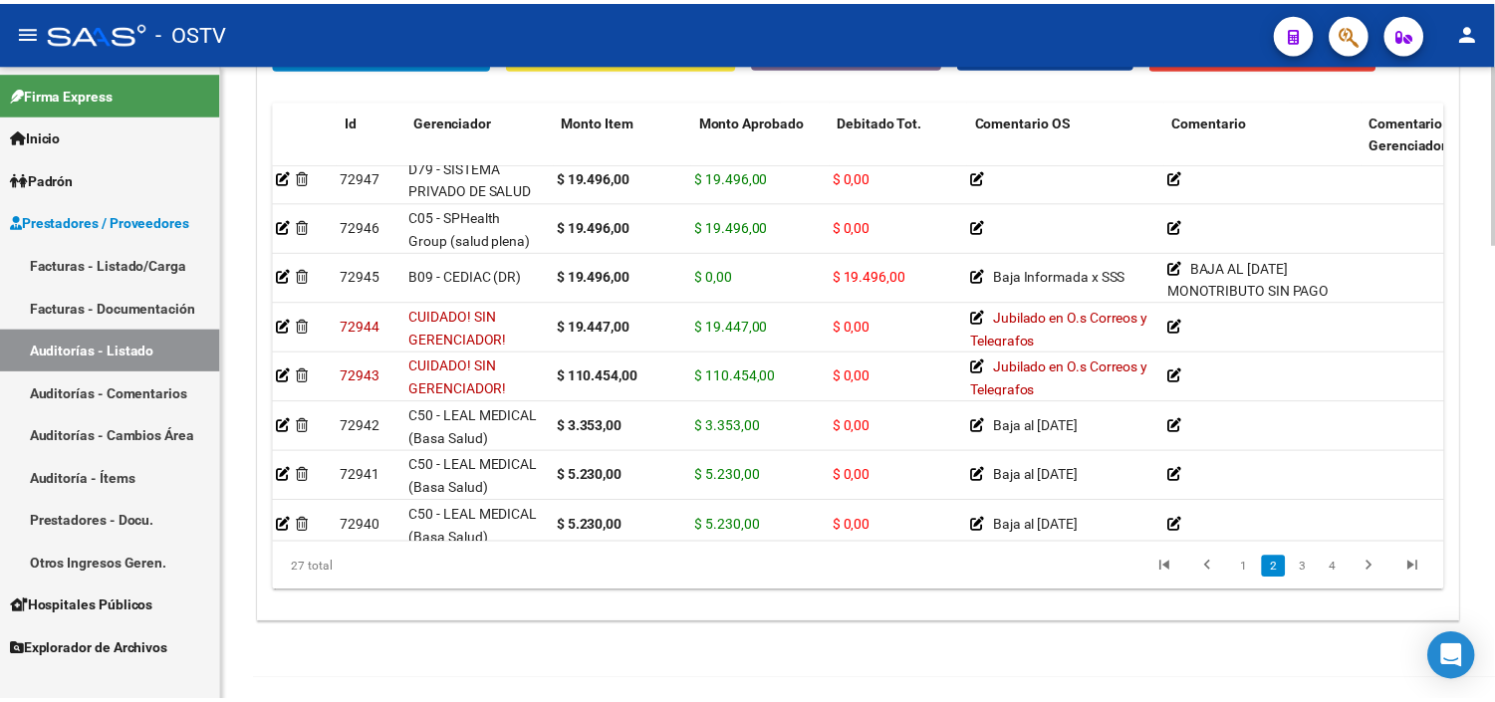
scroll to position [111, 0]
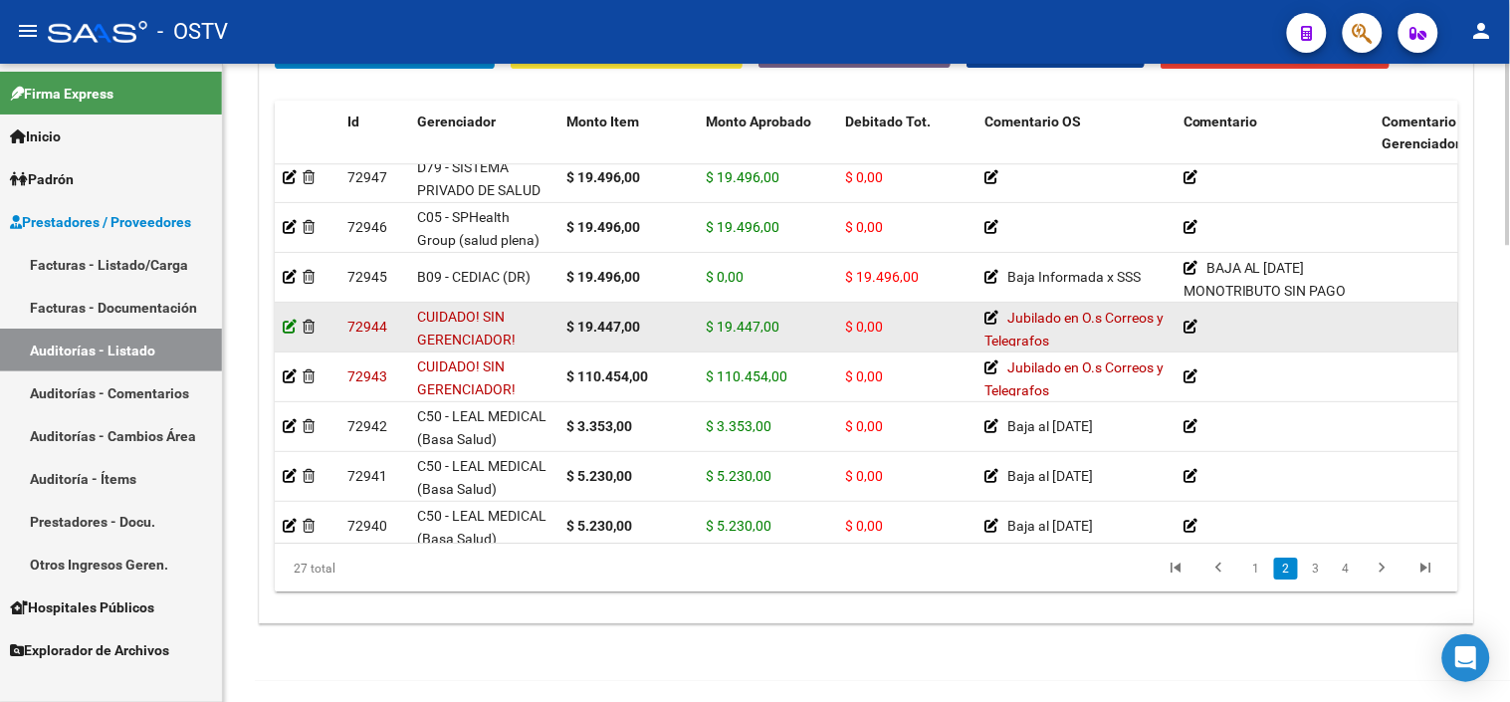
click at [283, 327] on icon at bounding box center [290, 327] width 14 height 14
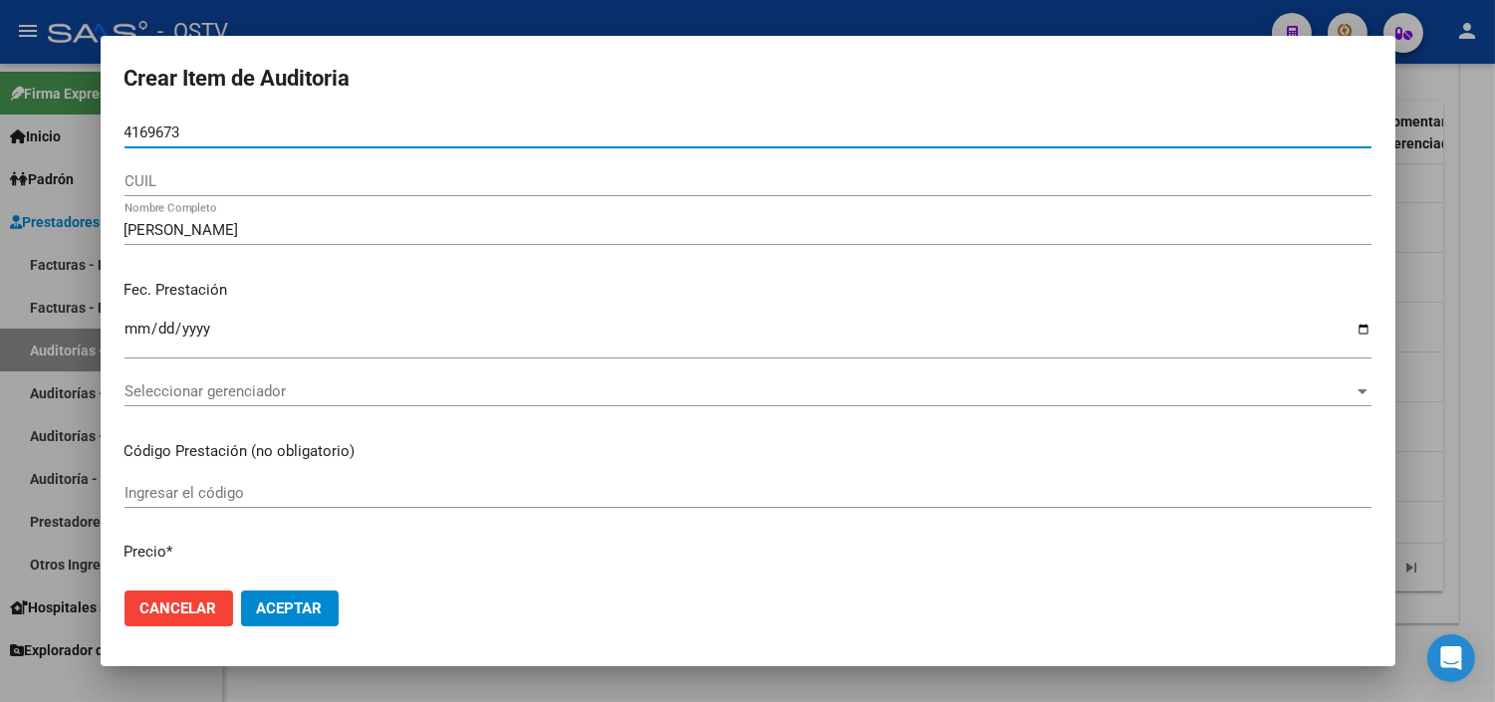
click at [126, 132] on input "4169673" at bounding box center [747, 132] width 1247 height 18
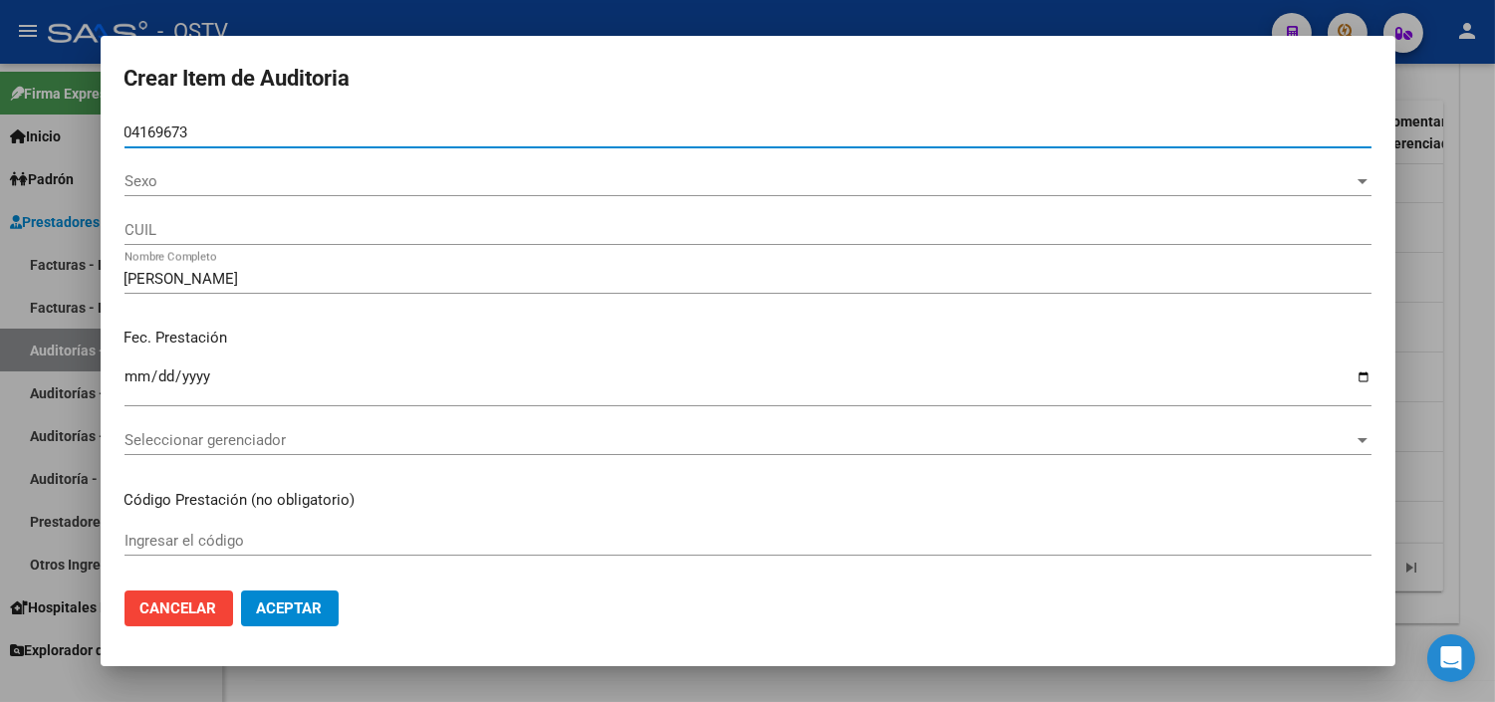
type input "04169673"
click at [149, 182] on span "Sexo" at bounding box center [738, 181] width 1229 height 18
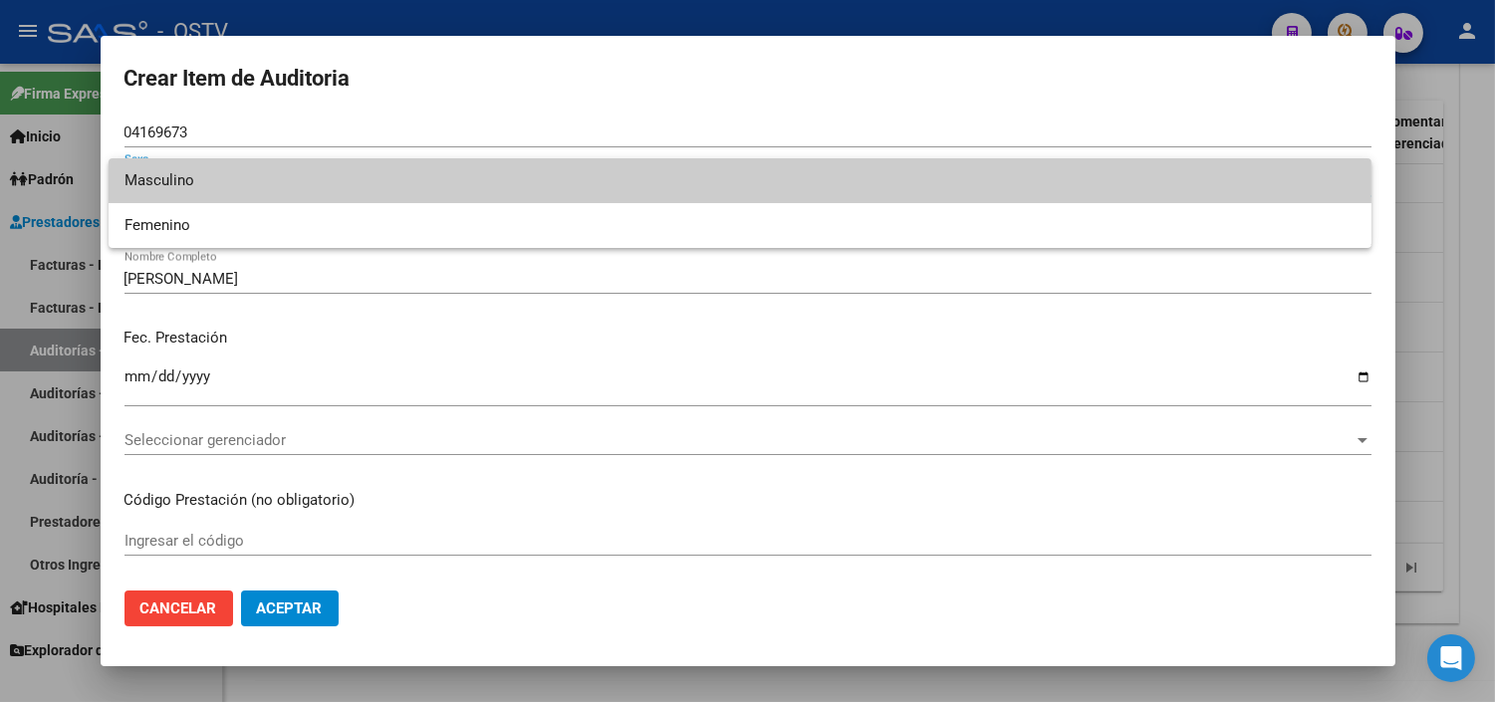
click at [157, 191] on span "Masculino" at bounding box center [739, 180] width 1231 height 45
type input "20041696738"
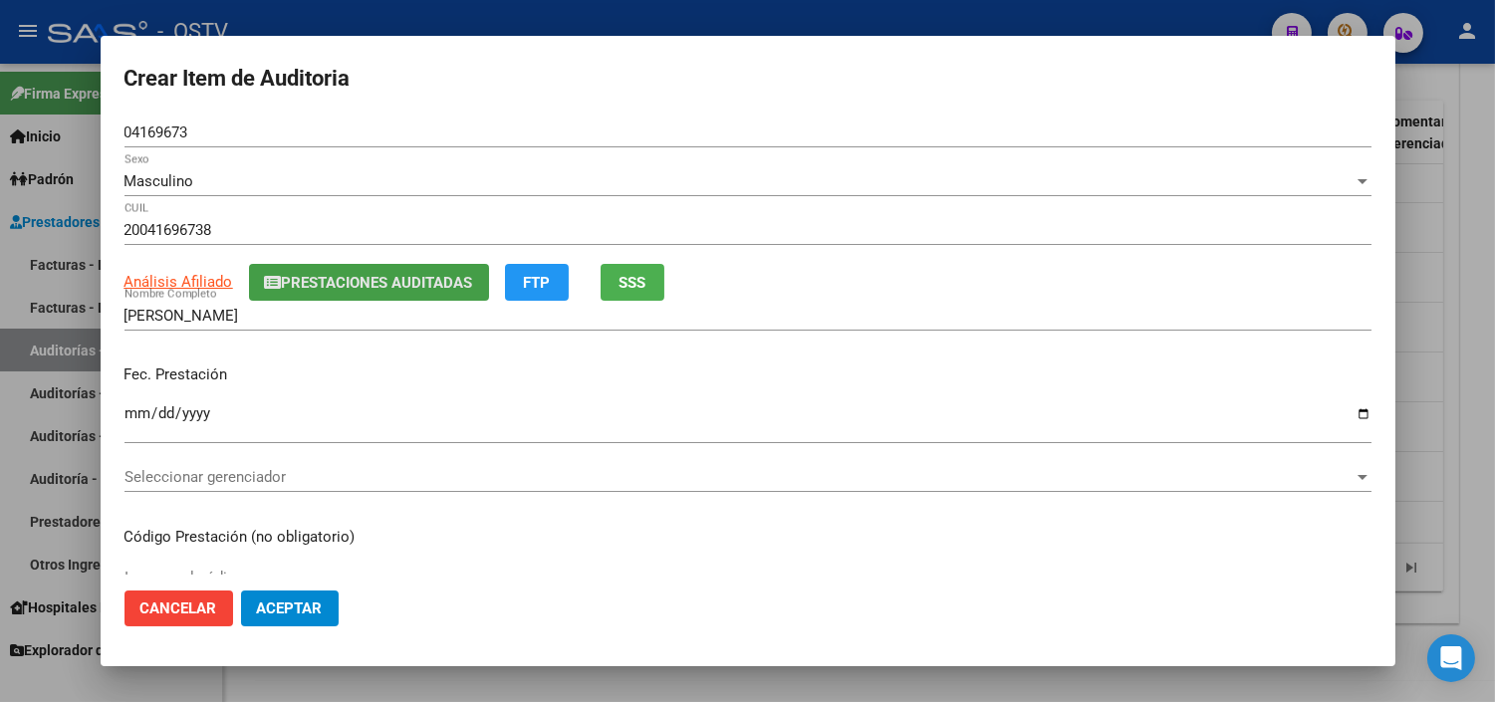
click at [452, 274] on span "Prestaciones Auditadas" at bounding box center [377, 283] width 191 height 18
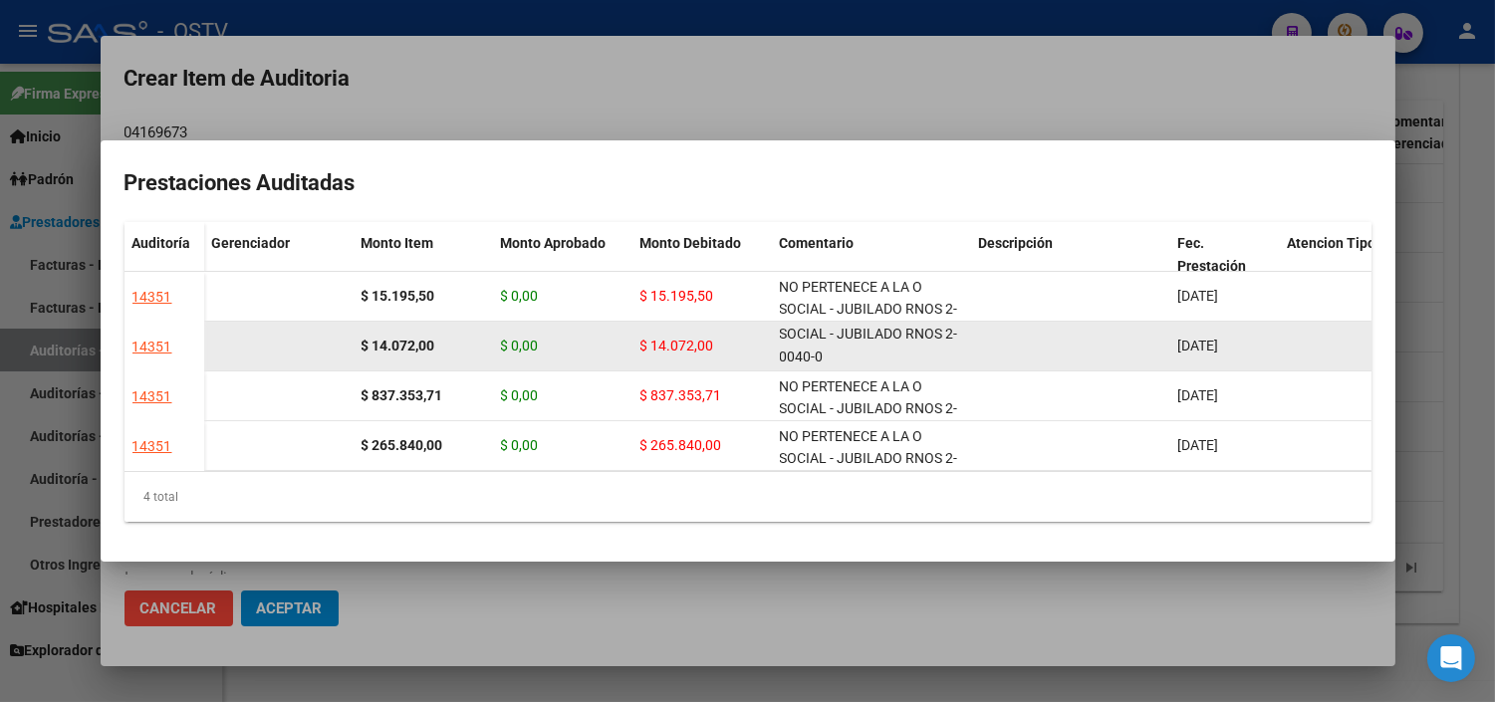
scroll to position [1, 0]
drag, startPoint x: 780, startPoint y: 327, endPoint x: 920, endPoint y: 340, distance: 141.0
click at [920, 340] on div "NO PERTENECE A LA O SOCIAL - JUBILADO RNOS 2-0040-0" at bounding box center [871, 346] width 183 height 42
copy span "NO PERTENECE A LA O SOCIAL - JUBILADO RNOS 2-0040-0"
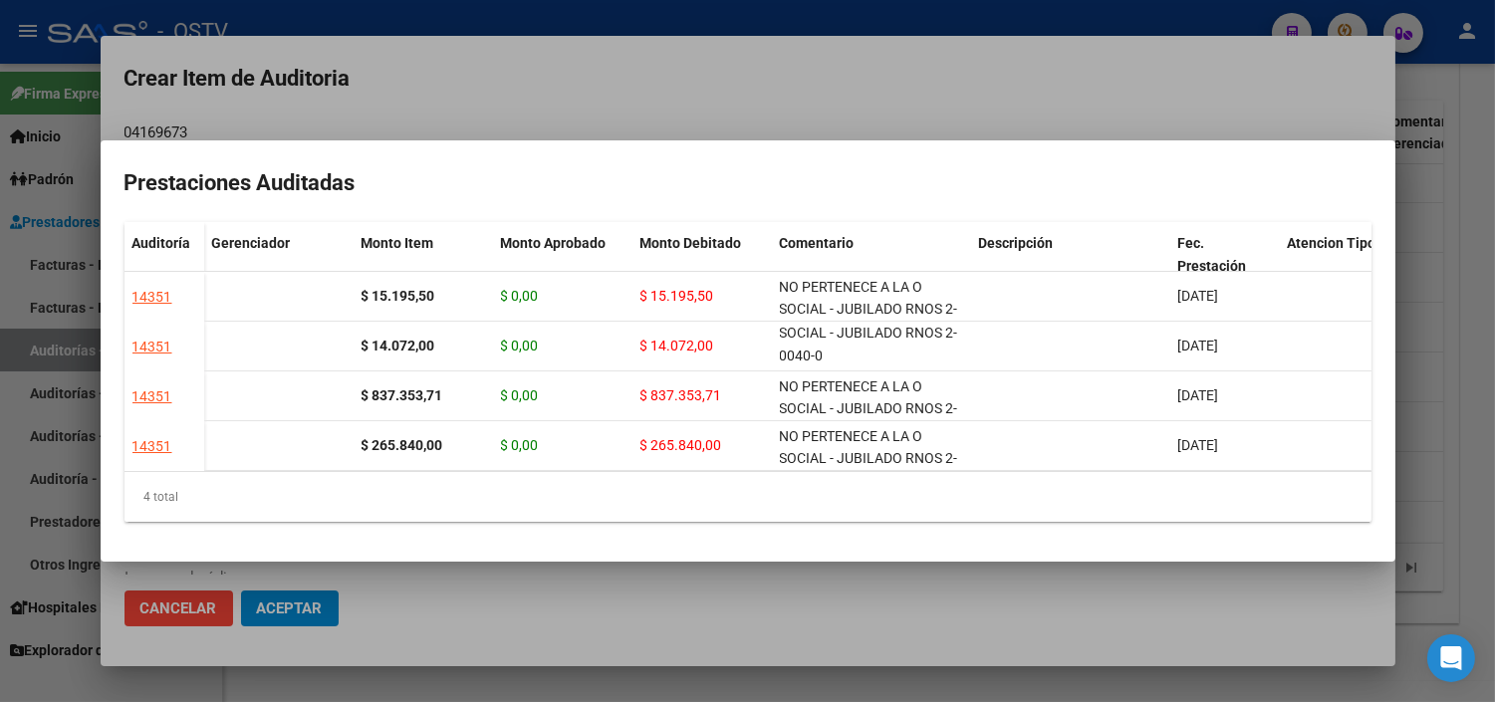
click at [903, 605] on div at bounding box center [747, 351] width 1495 height 702
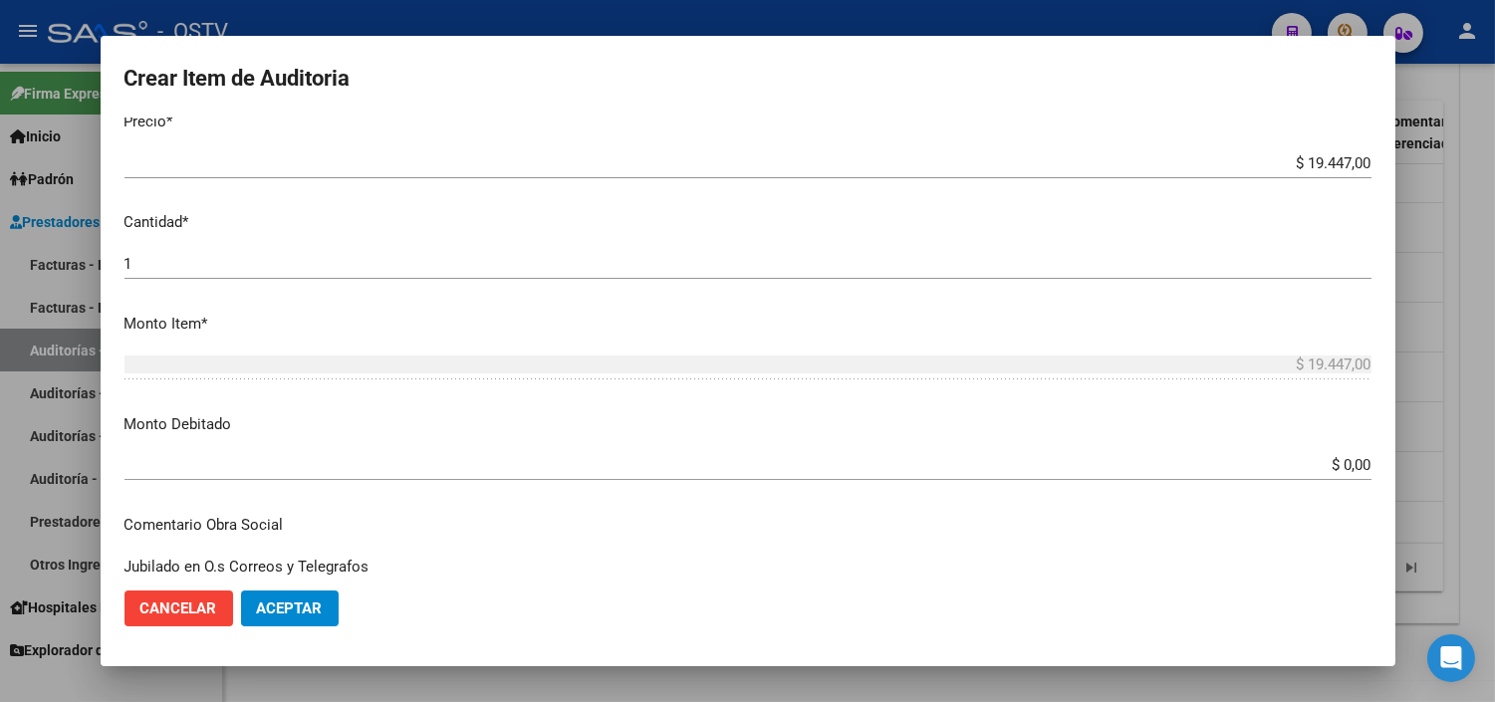
scroll to position [553, 0]
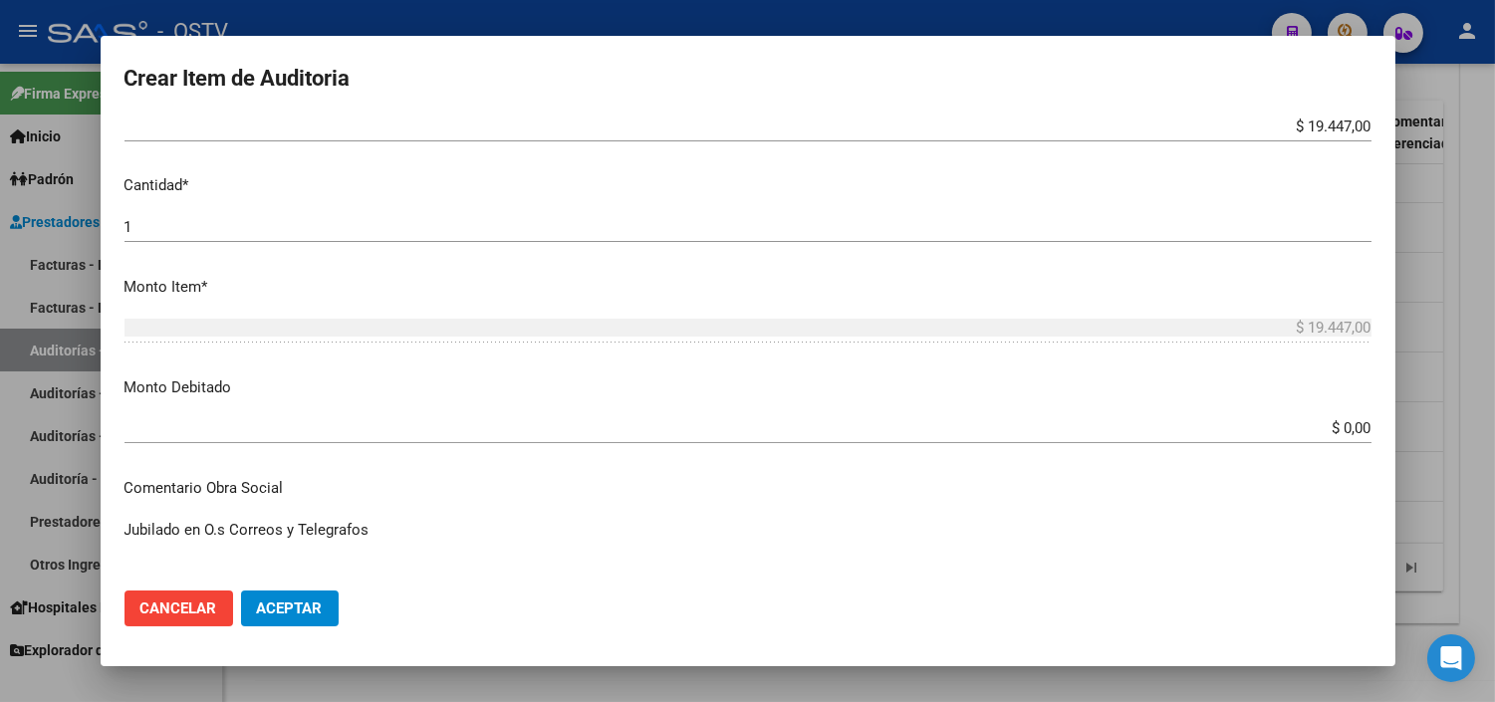
click at [1317, 442] on div "$ 0,00 Ingresar el monto" at bounding box center [747, 428] width 1247 height 30
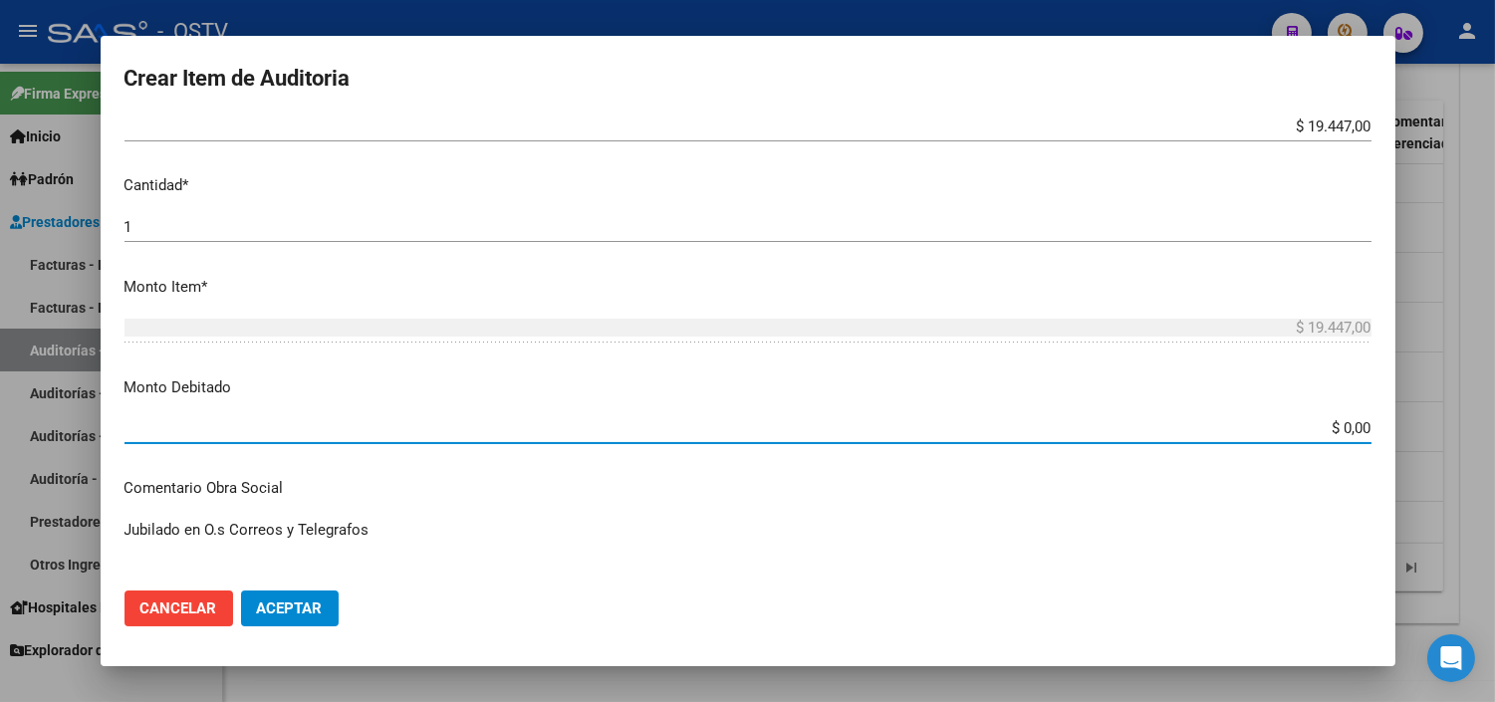
click at [1322, 431] on input "$ 0,00" at bounding box center [747, 428] width 1247 height 18
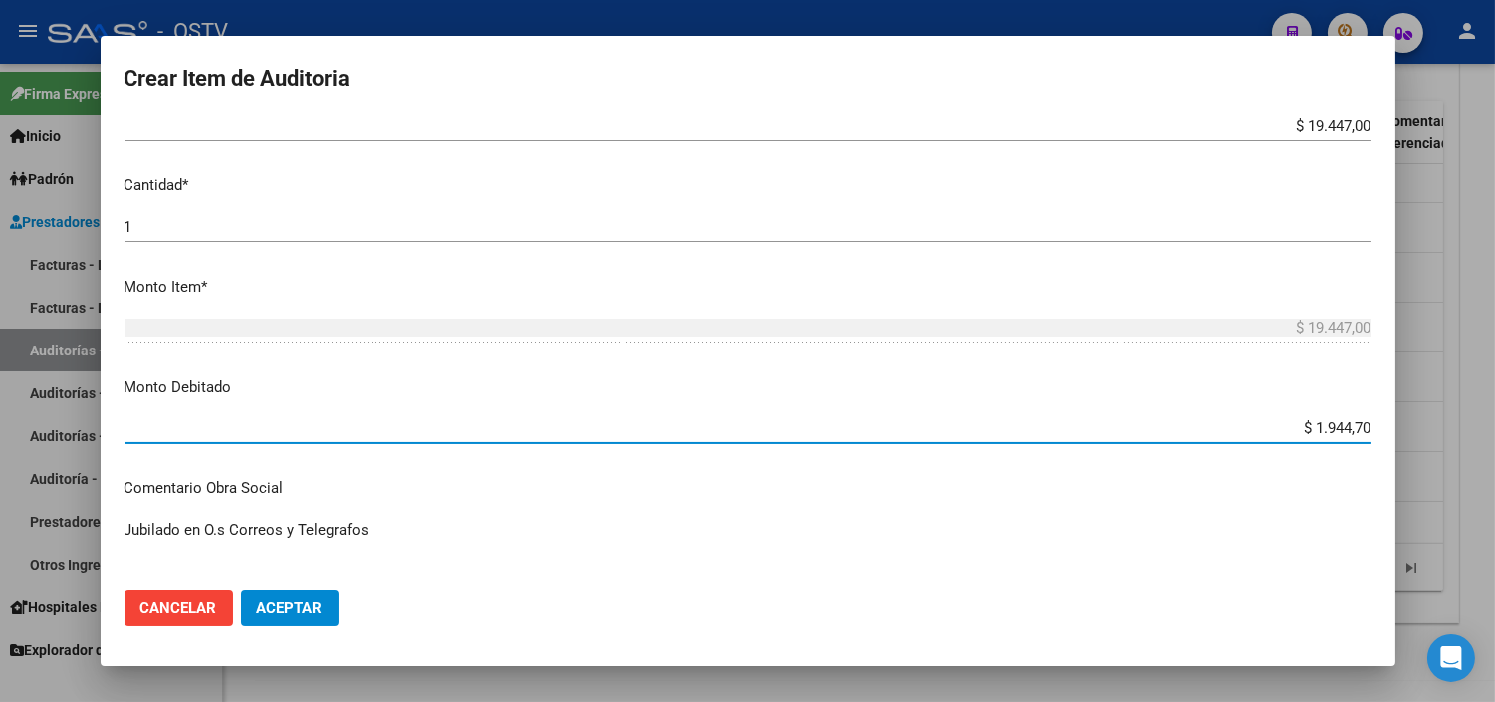
type input "$ 19.447,00"
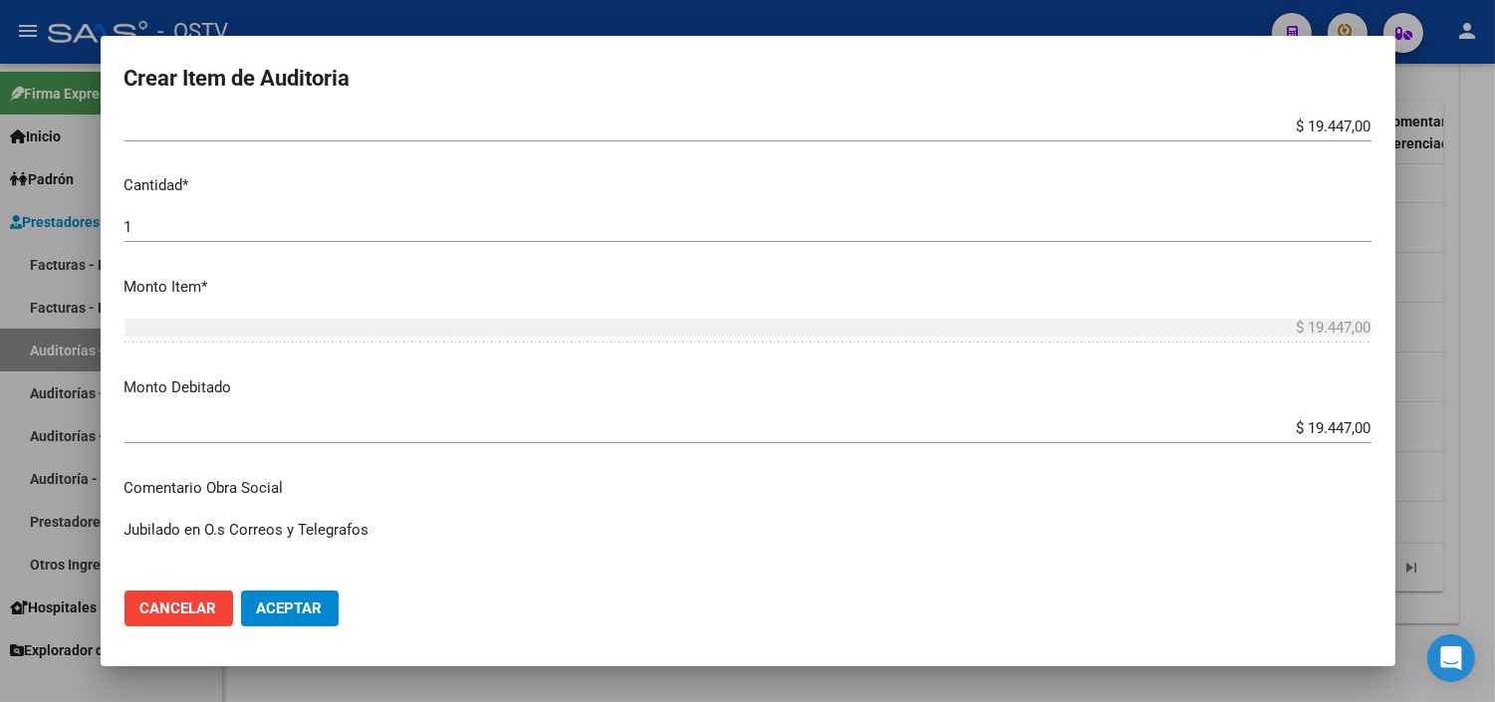
scroll to position [907, 0]
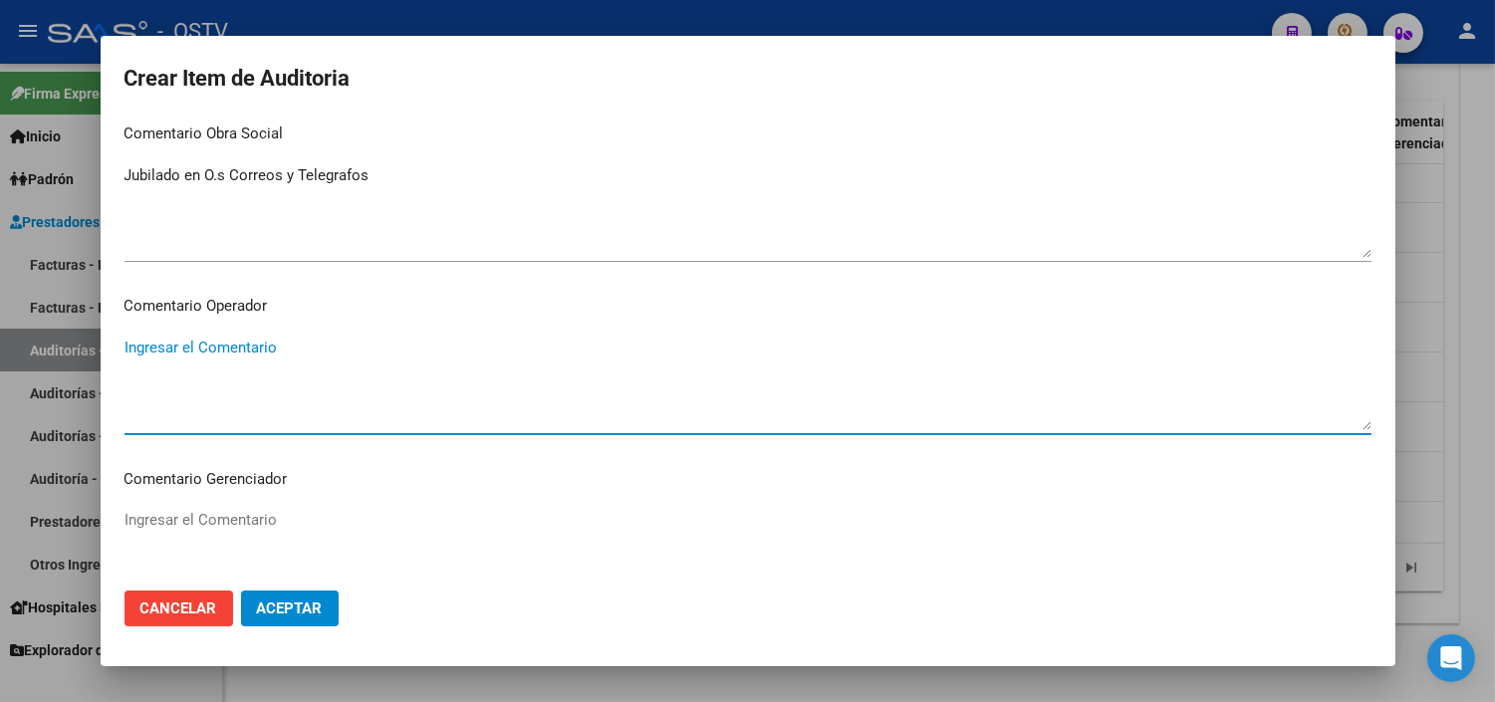
paste textarea "NO PERTENECE A LA O SOCIAL - JUBILADO RNOS 2-0040-0"
type textarea "NO PERTENECE A LA O SOCIAL - JUBILADO RNOS 2-0040-0"
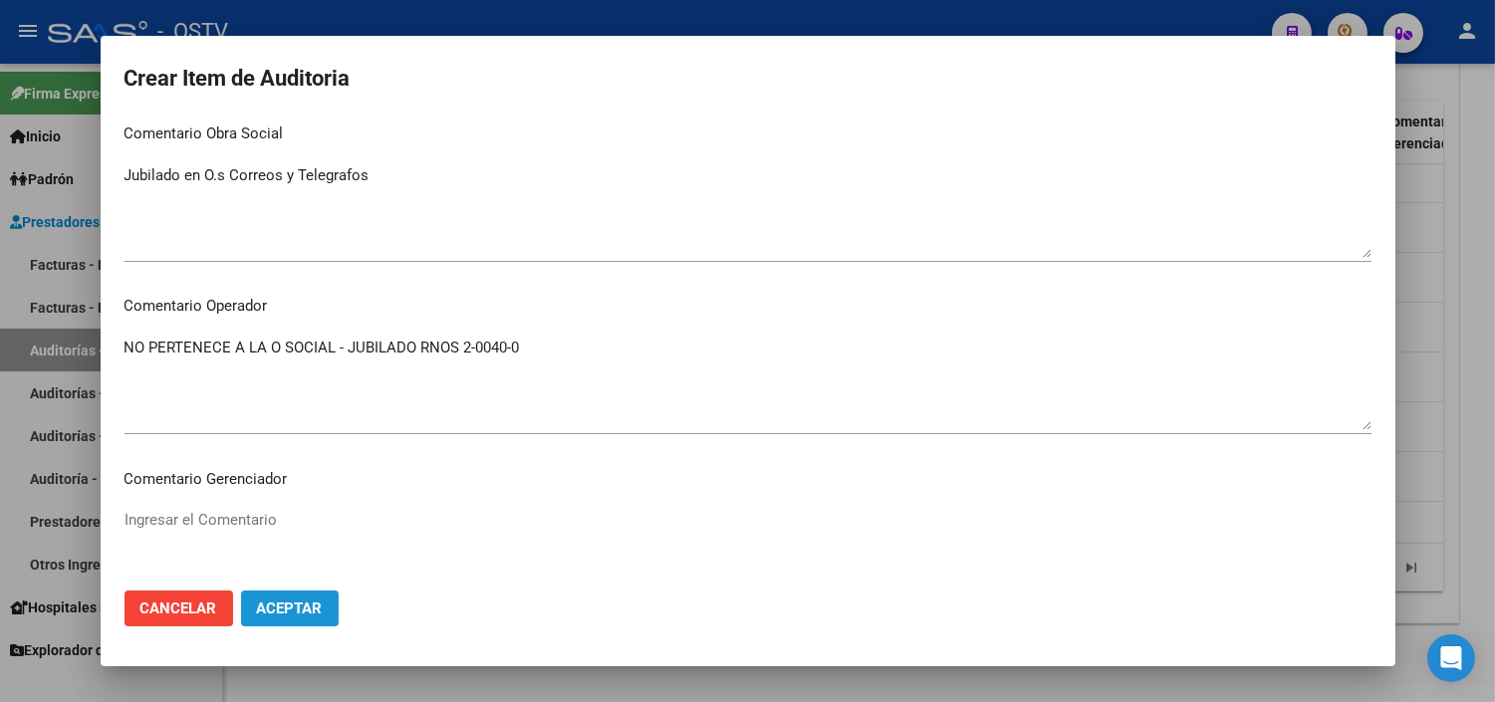
click at [282, 615] on span "Aceptar" at bounding box center [290, 608] width 66 height 18
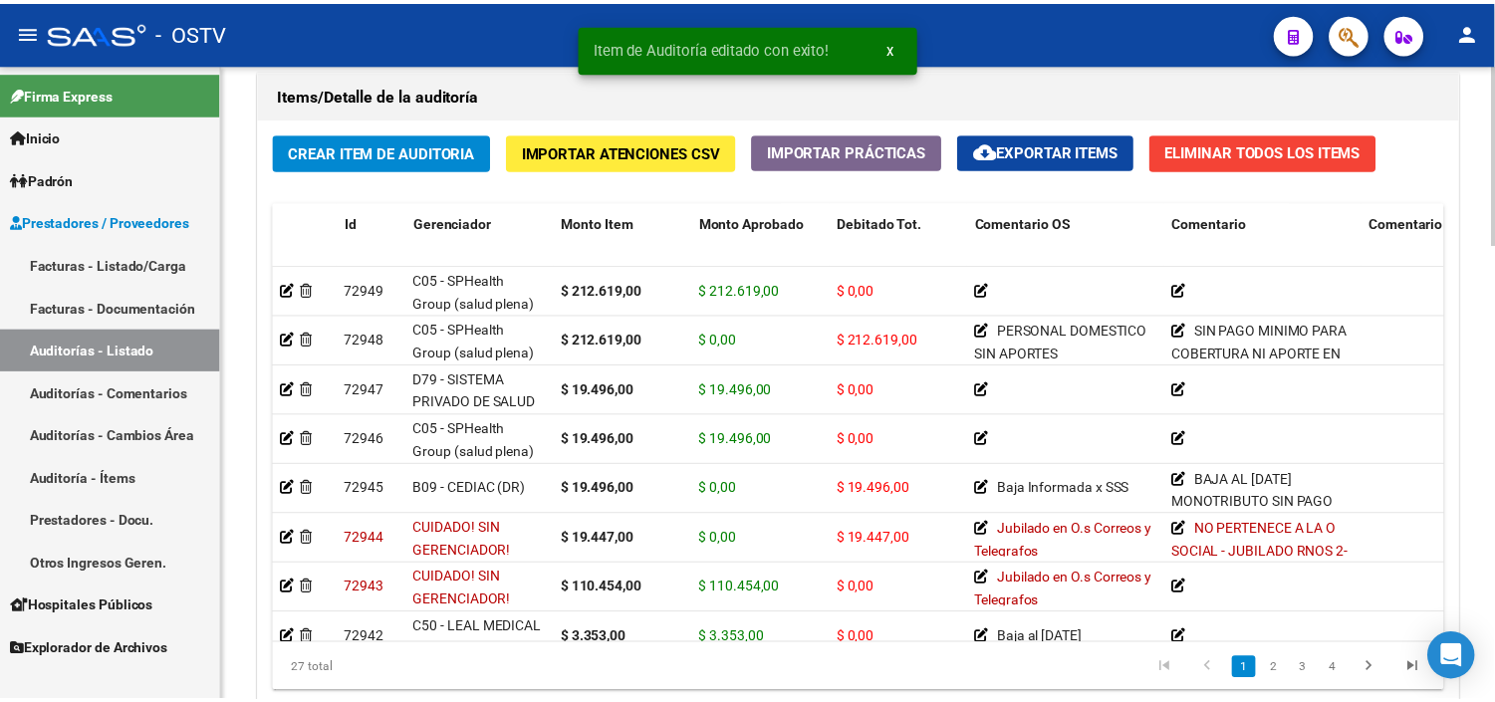
scroll to position [1614, 0]
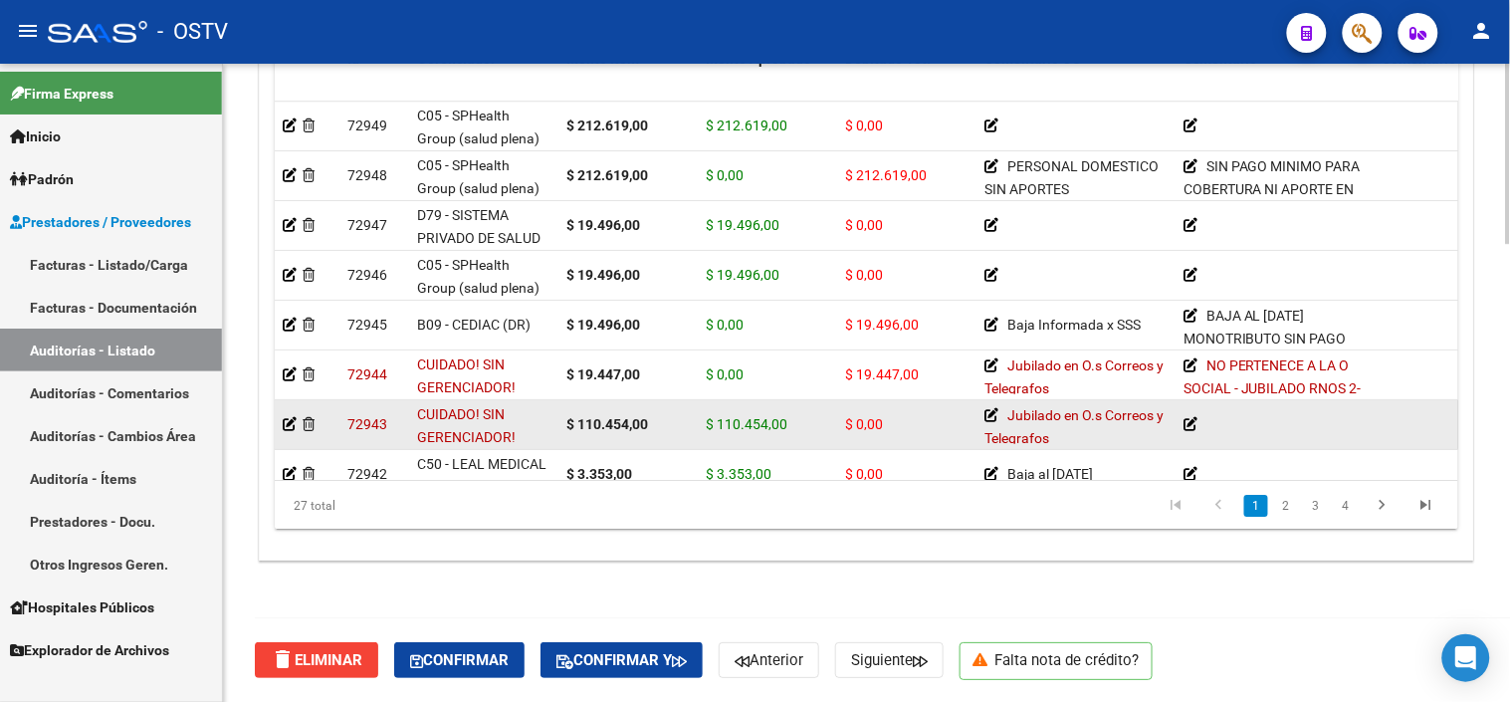
click at [281, 420] on datatable-body-cell at bounding box center [307, 424] width 65 height 49
click at [290, 431] on app-auditoria-detalle at bounding box center [290, 424] width 14 height 16
click at [291, 425] on icon at bounding box center [290, 424] width 14 height 14
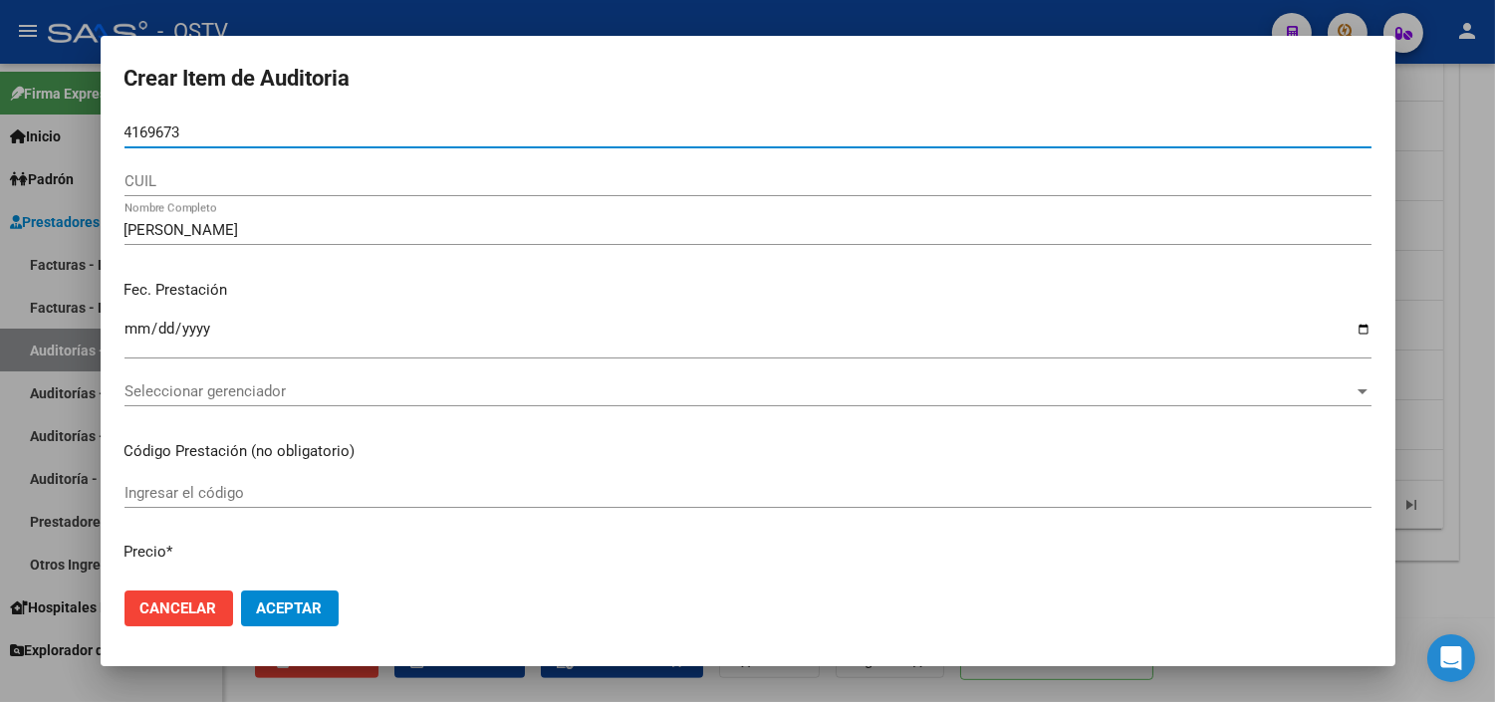
click at [124, 134] on input "4169673" at bounding box center [747, 132] width 1247 height 18
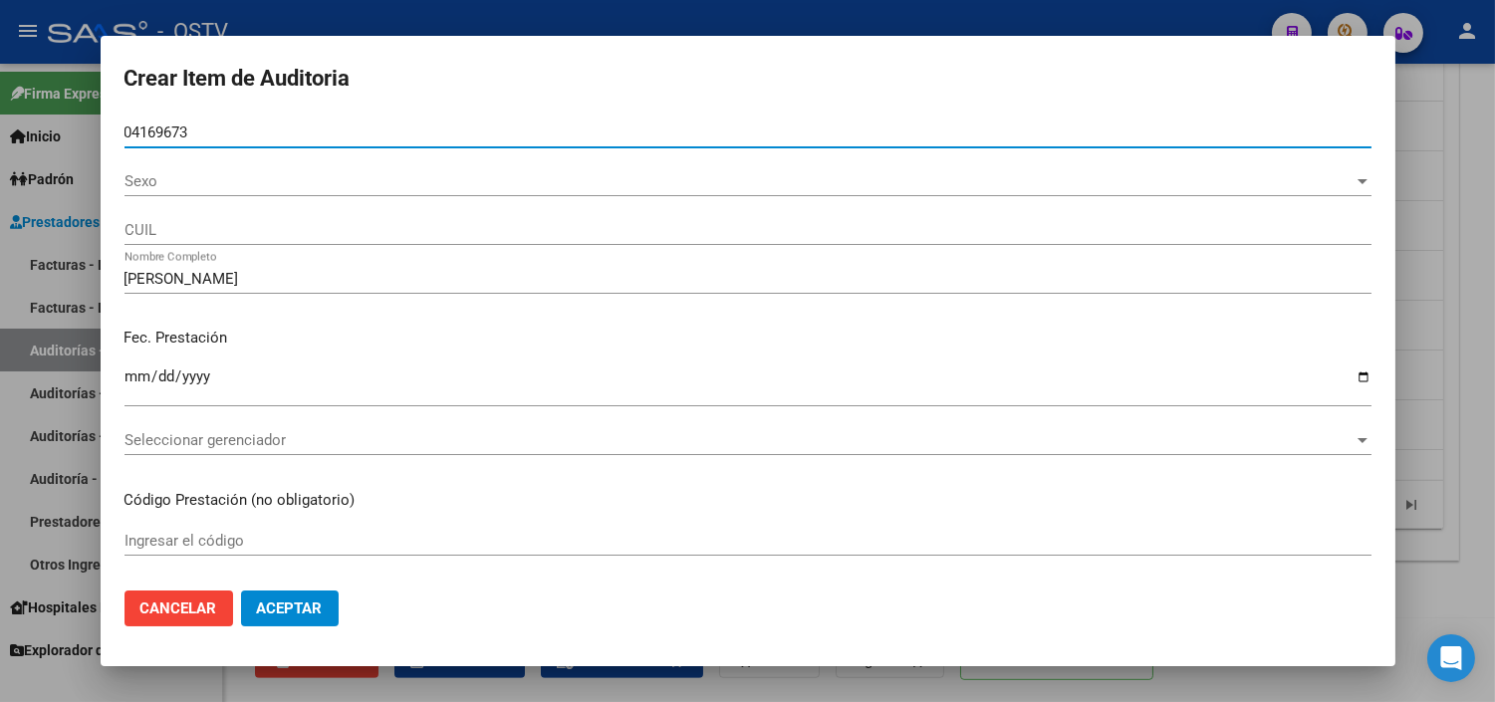
type input "04169673"
click at [143, 189] on span "Sexo" at bounding box center [738, 181] width 1229 height 18
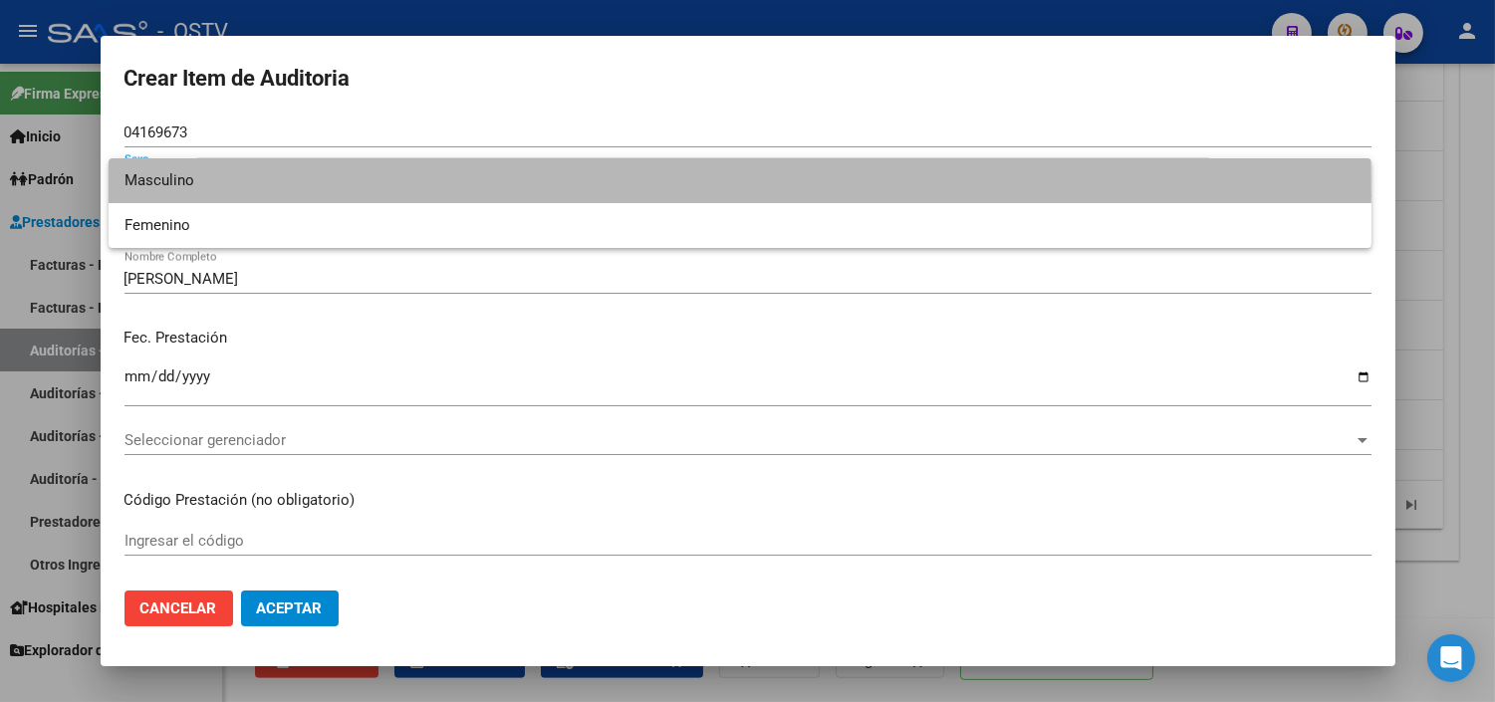
click at [151, 195] on span "Masculino" at bounding box center [739, 180] width 1231 height 45
type input "20041696738"
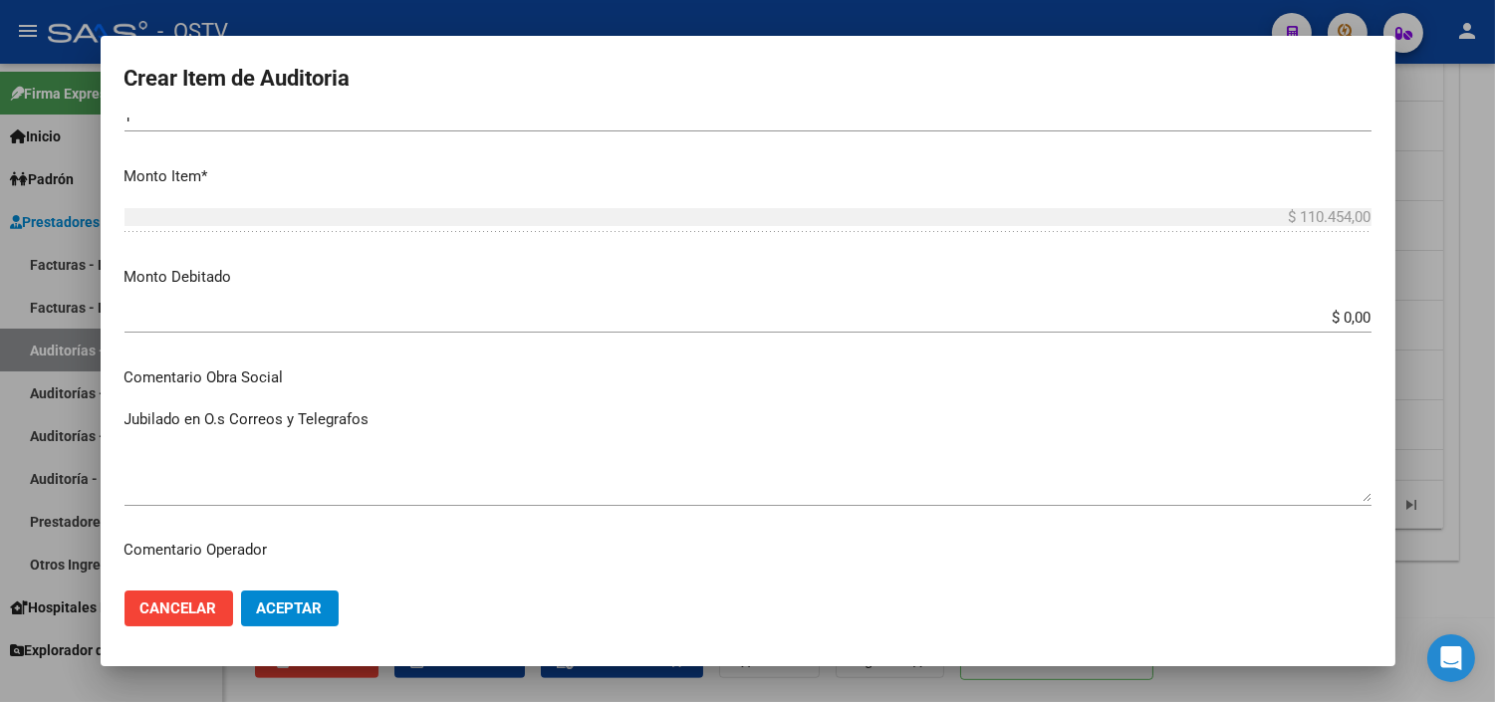
scroll to position [553, 0]
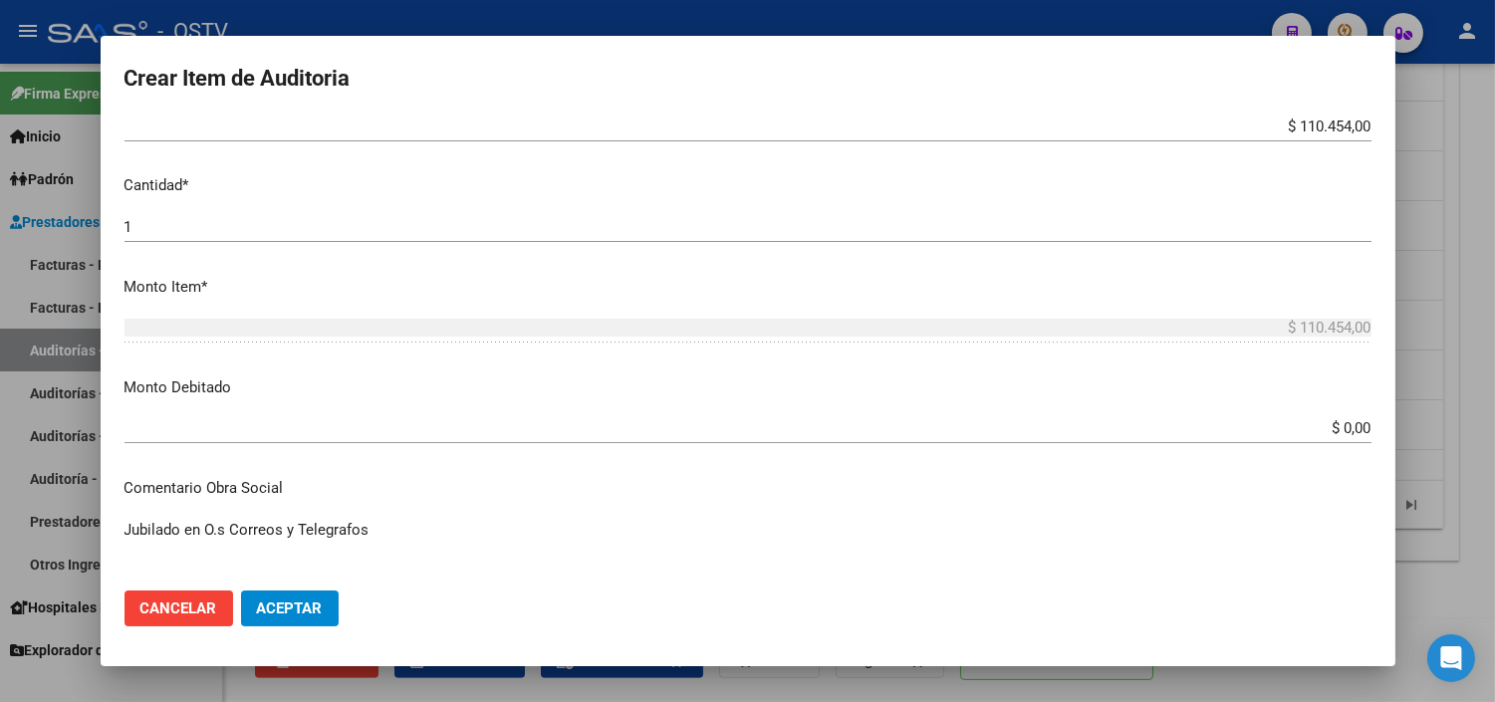
click at [1325, 445] on div "$ 0,00 Ingresar el monto" at bounding box center [747, 437] width 1247 height 49
click at [1326, 435] on input "$ 0,00" at bounding box center [747, 428] width 1247 height 18
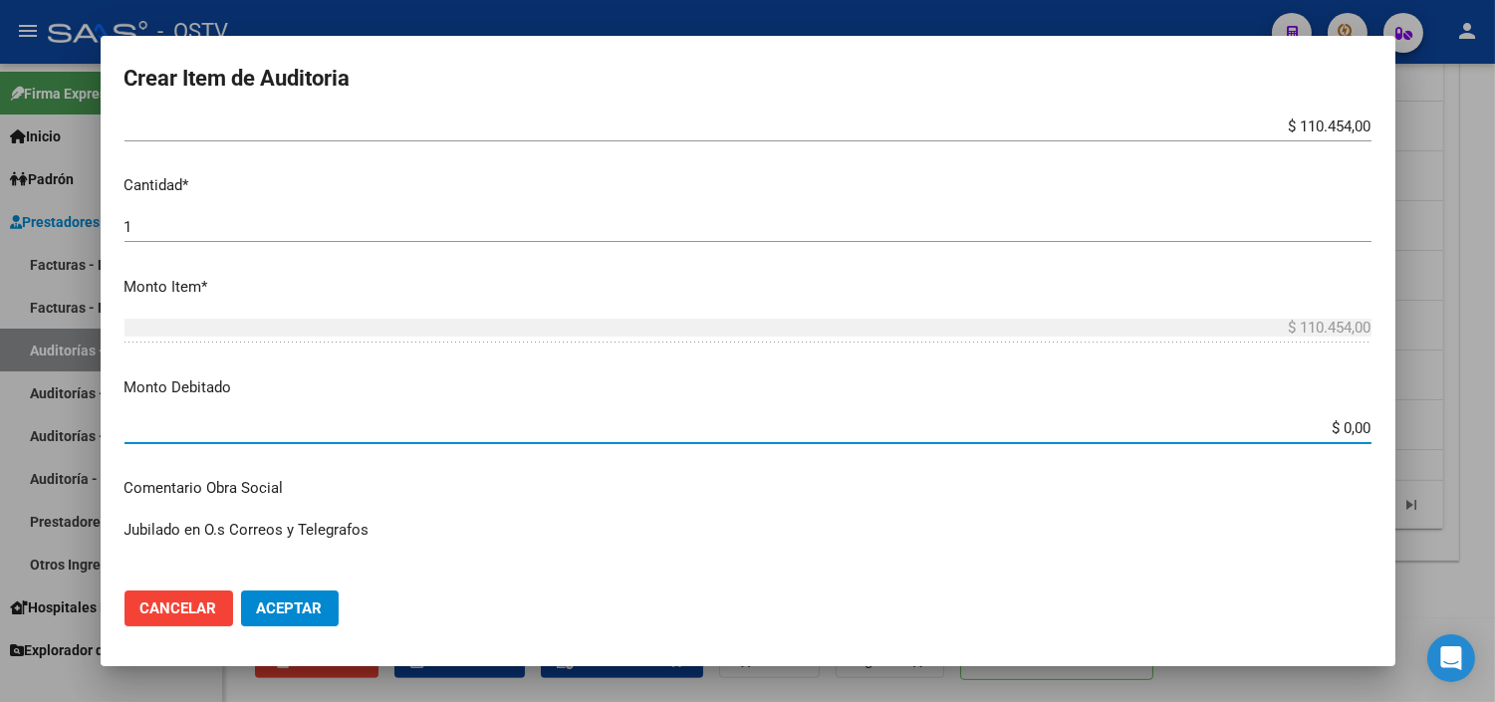
click at [1326, 435] on input "$ 0,00" at bounding box center [747, 428] width 1247 height 18
type input "$ 110.454,00"
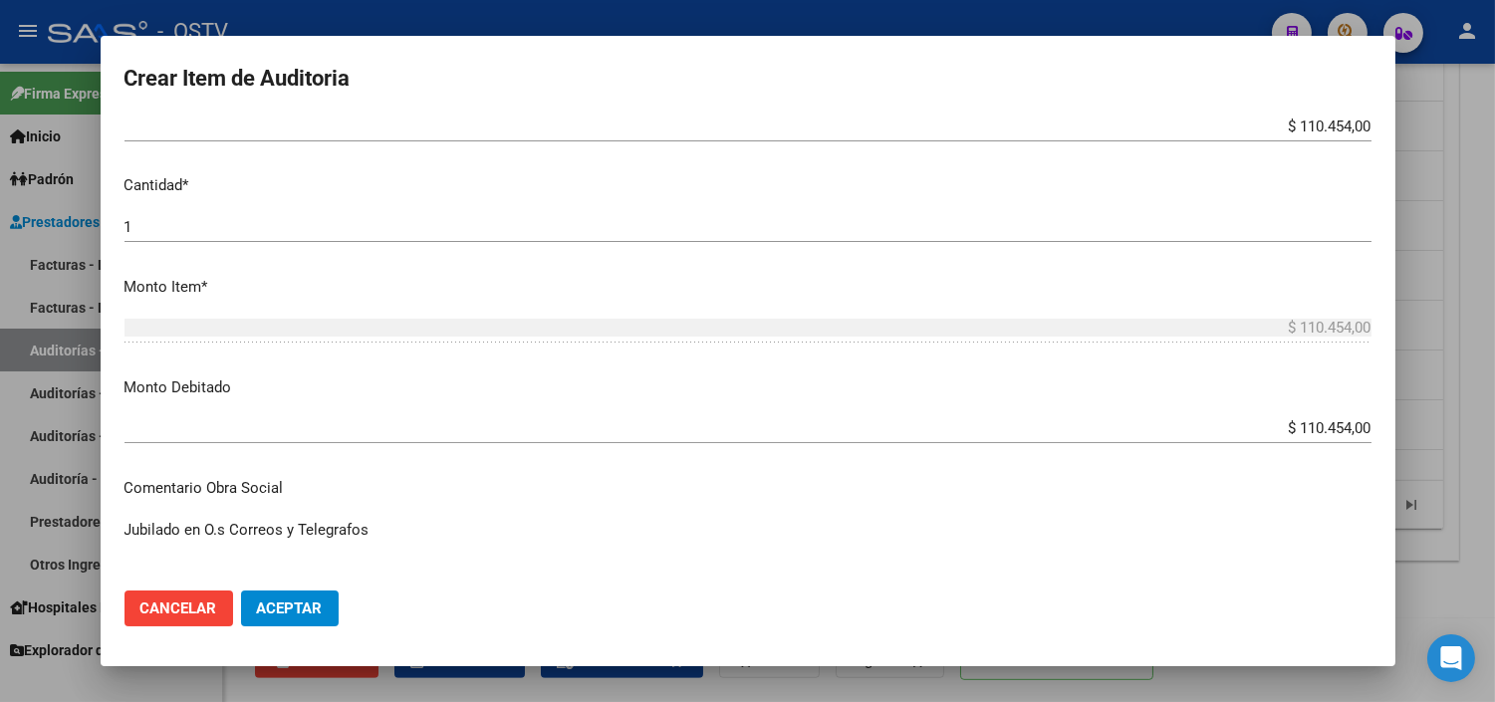
scroll to position [907, 0]
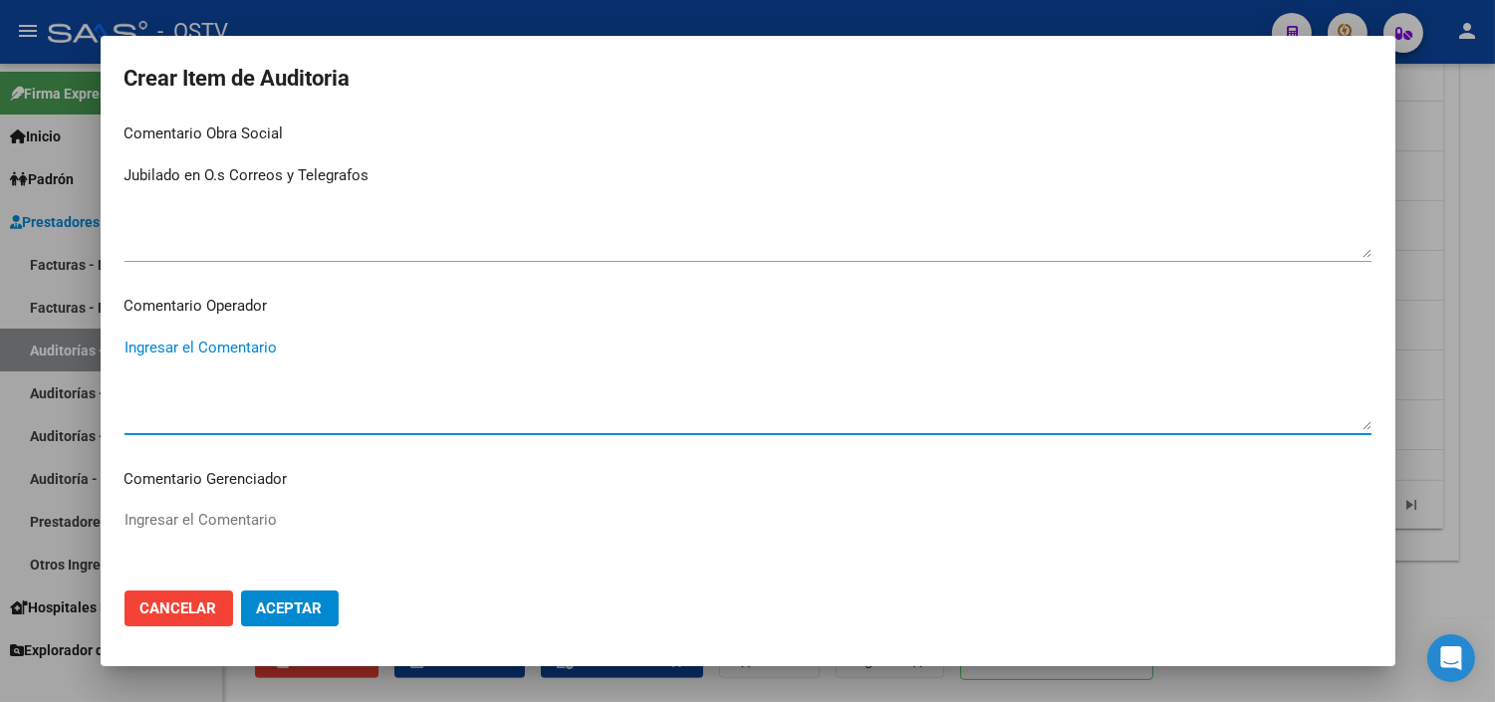
paste textarea "NO PERTENECE A LA O SOCIAL - JUBILADO RNOS 2-0040-0"
type textarea "NO PERTENECE A LA O SOCIAL - JUBILADO RNOS 2-0040-0"
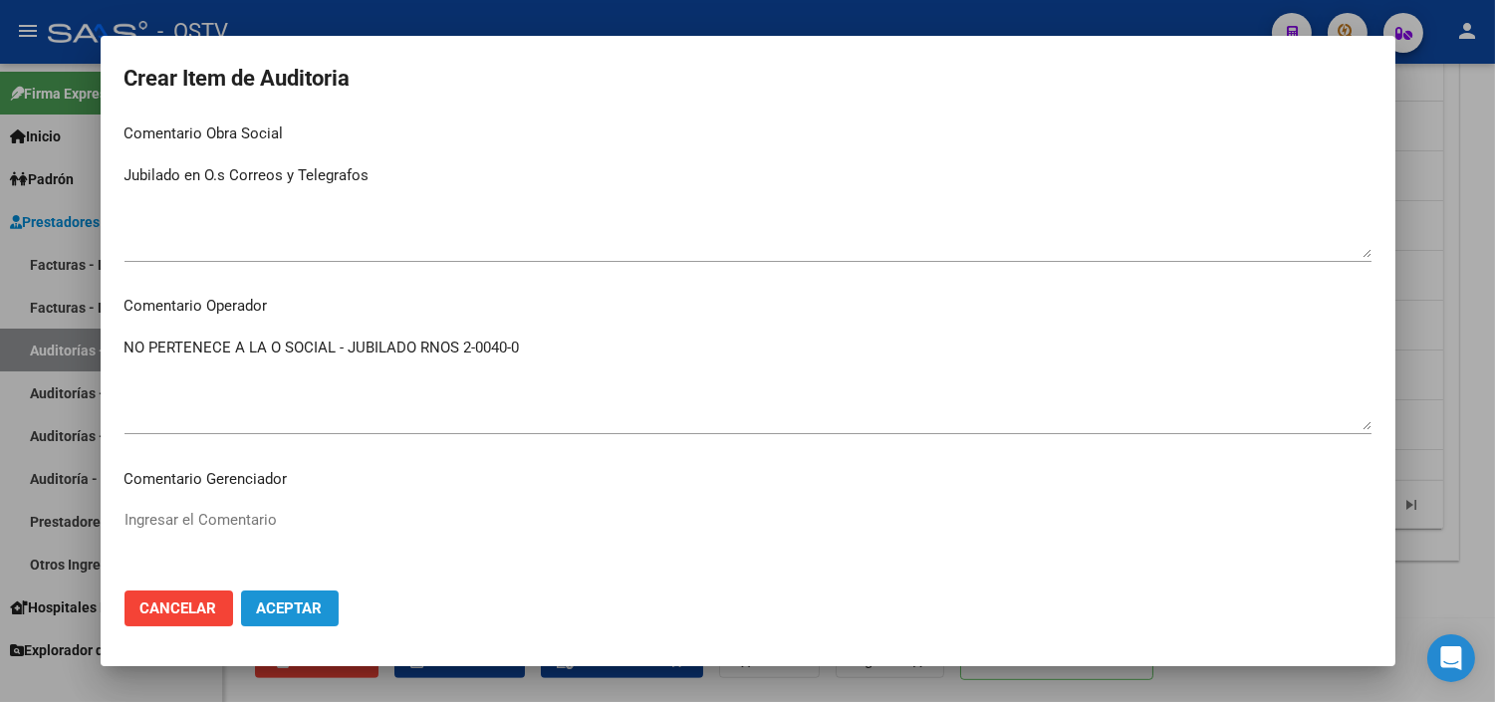
click at [330, 614] on button "Aceptar" at bounding box center [290, 608] width 98 height 36
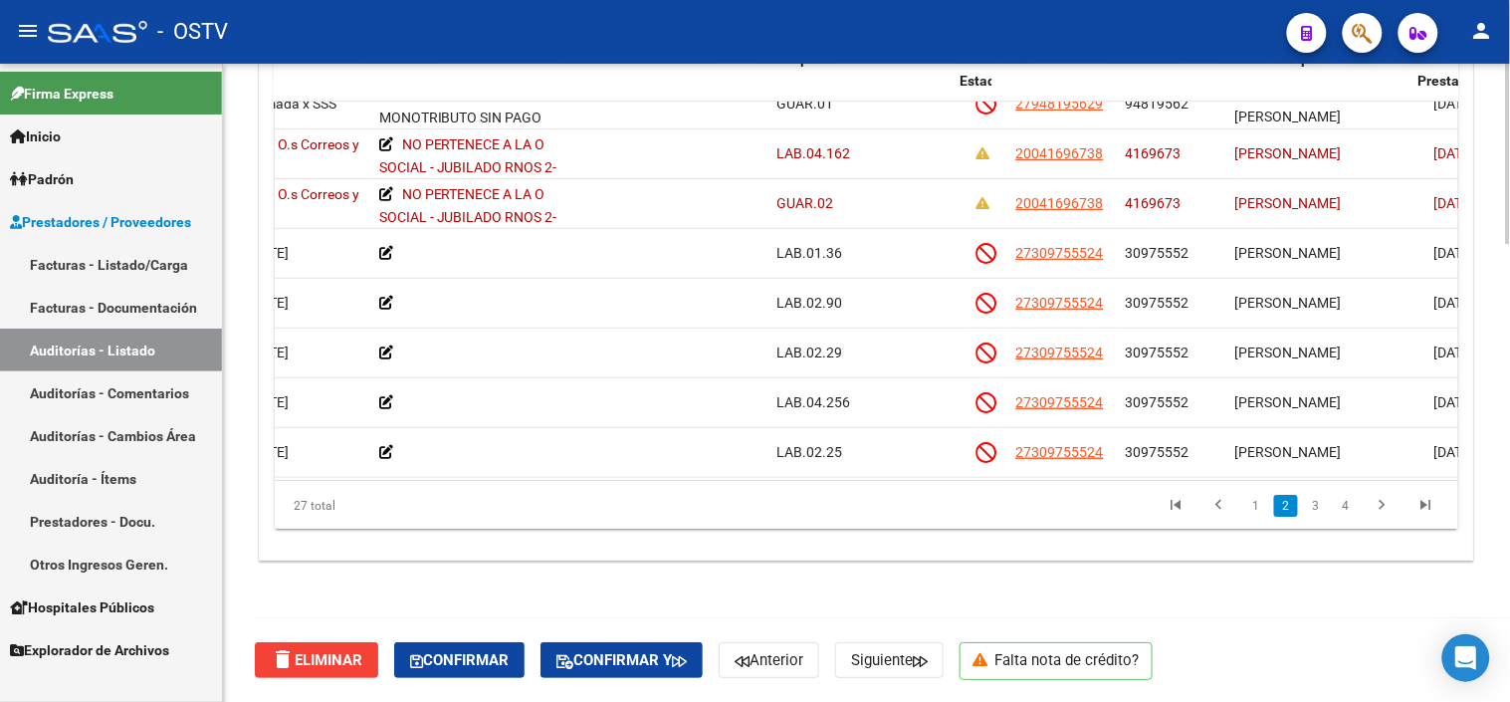
scroll to position [221, 936]
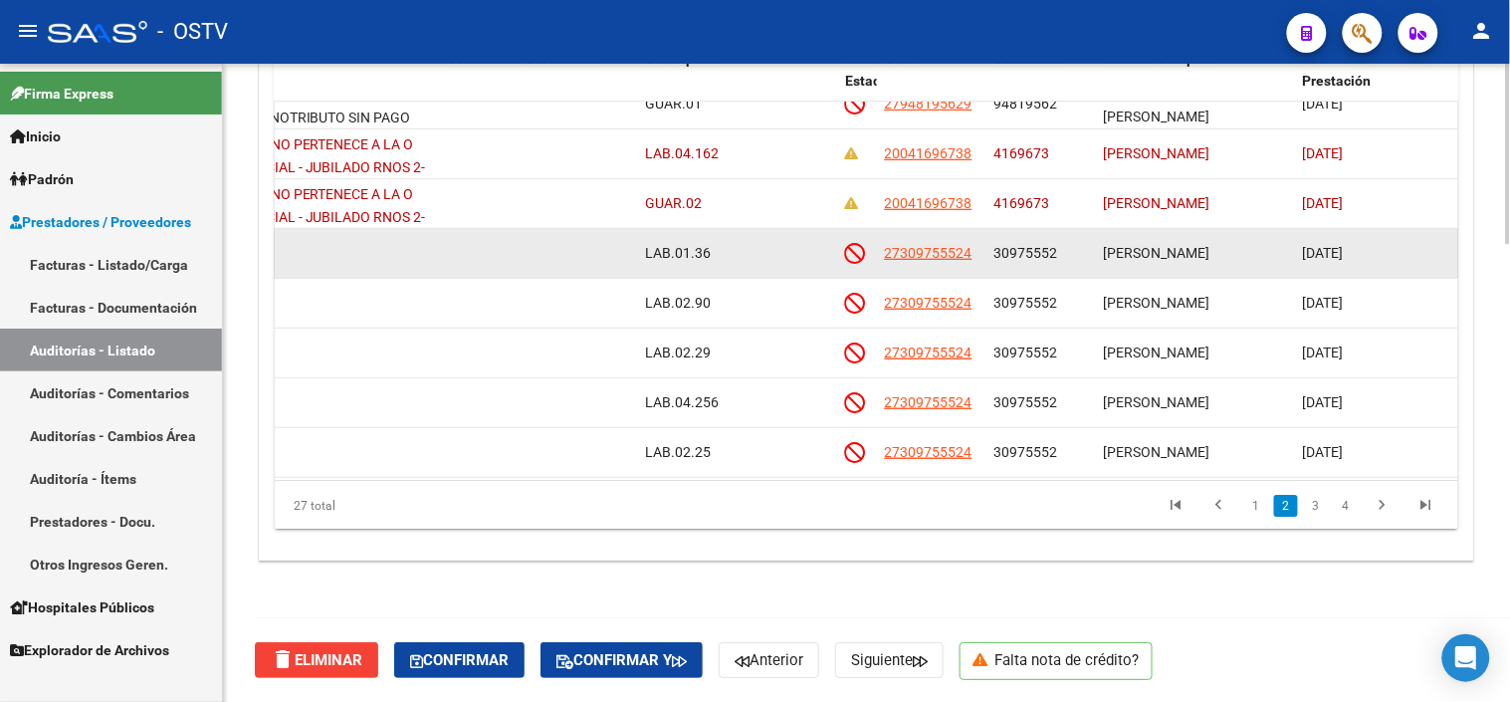
click at [1011, 242] on div "30975552" at bounding box center [1042, 253] width 94 height 23
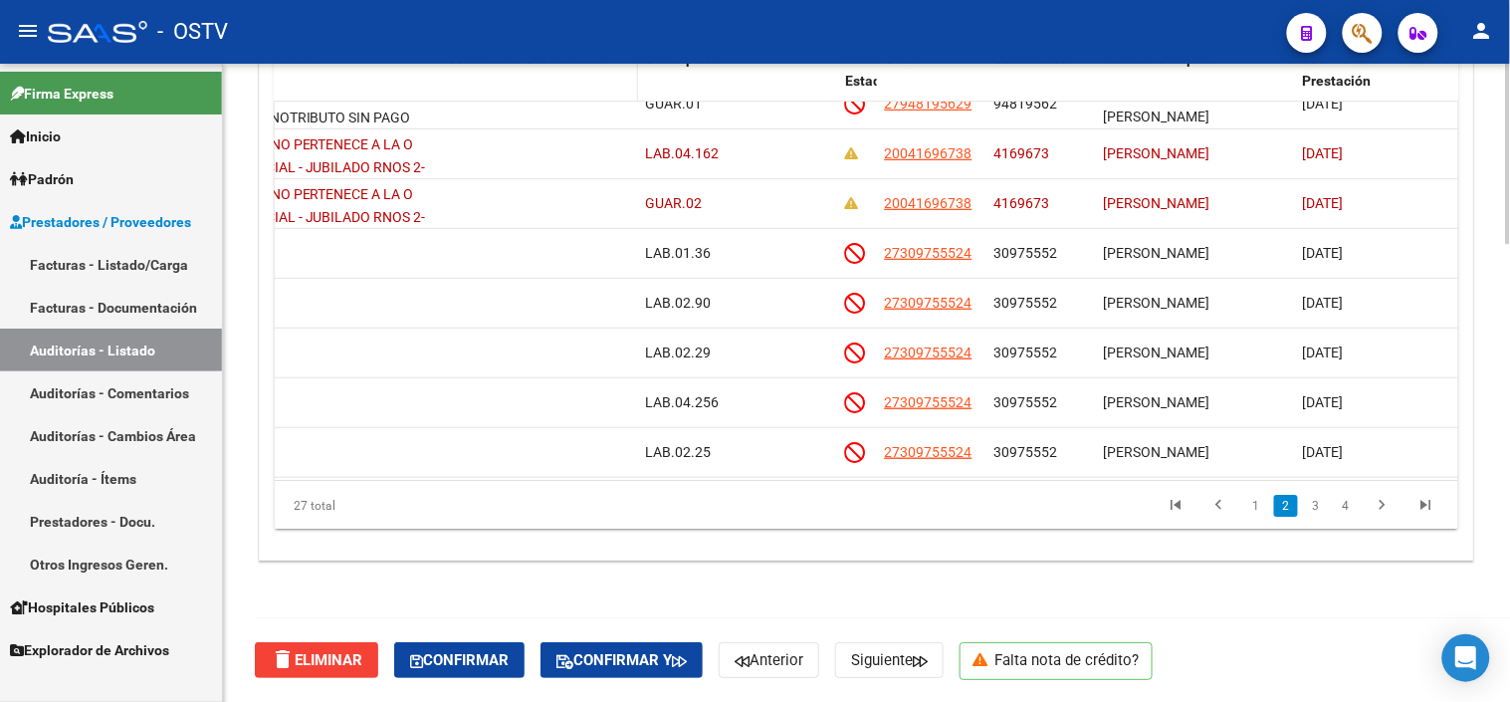
copy span "30975552"
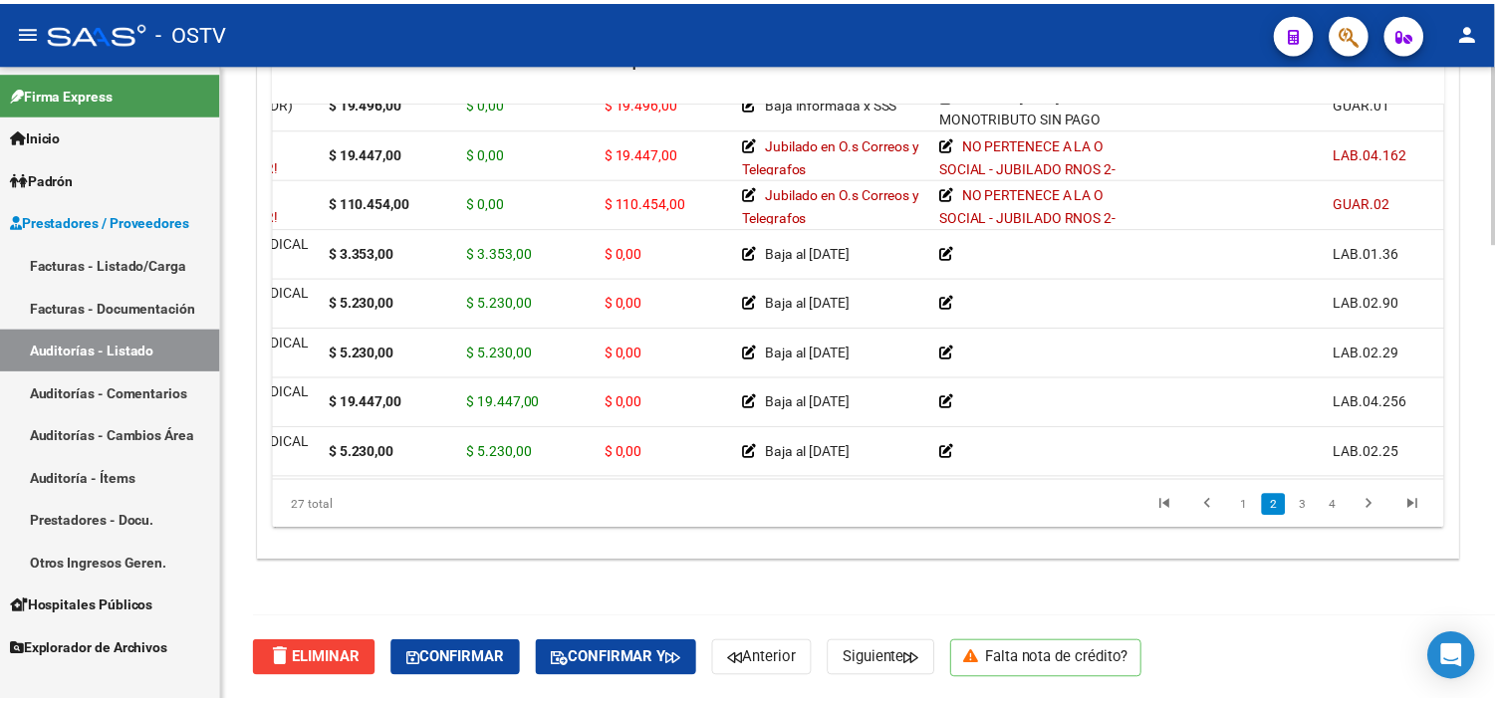
scroll to position [221, 0]
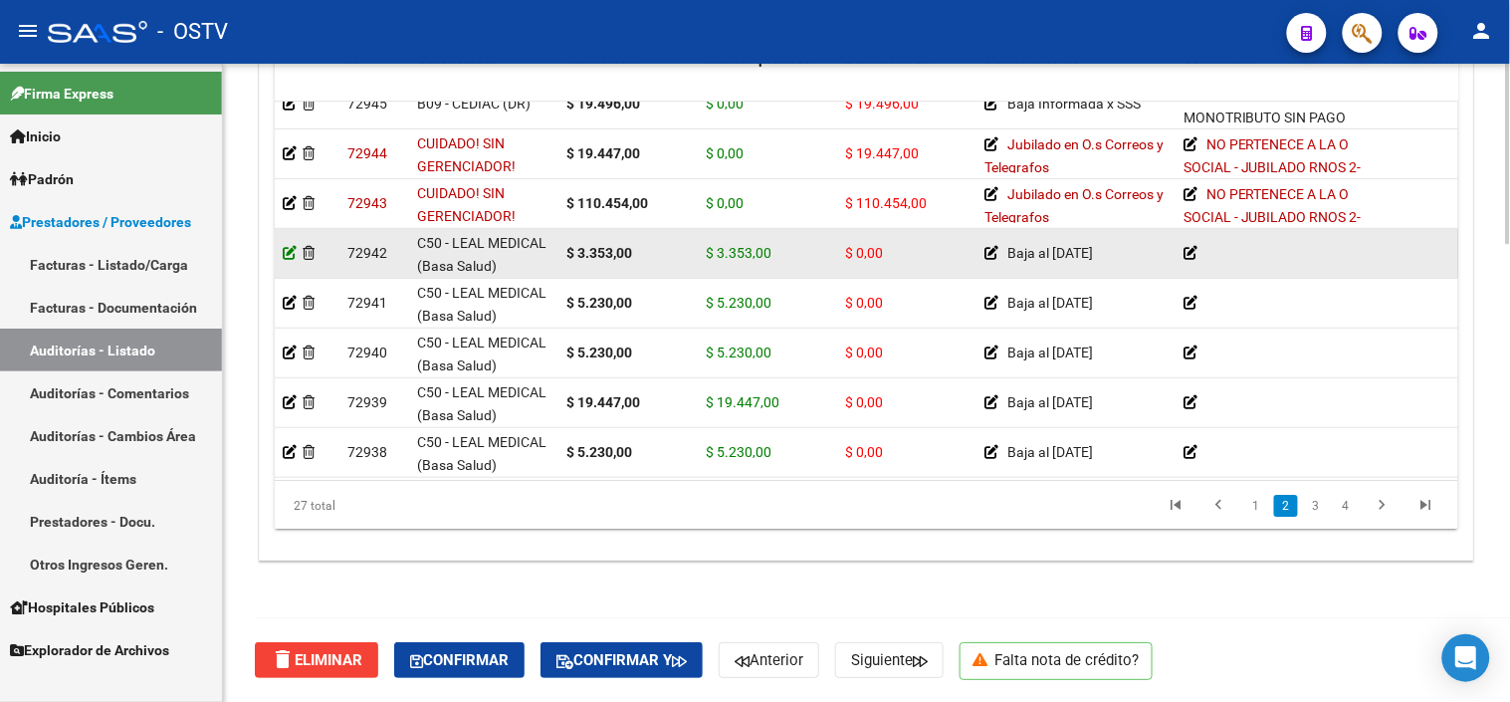
click at [290, 256] on icon at bounding box center [290, 253] width 14 height 14
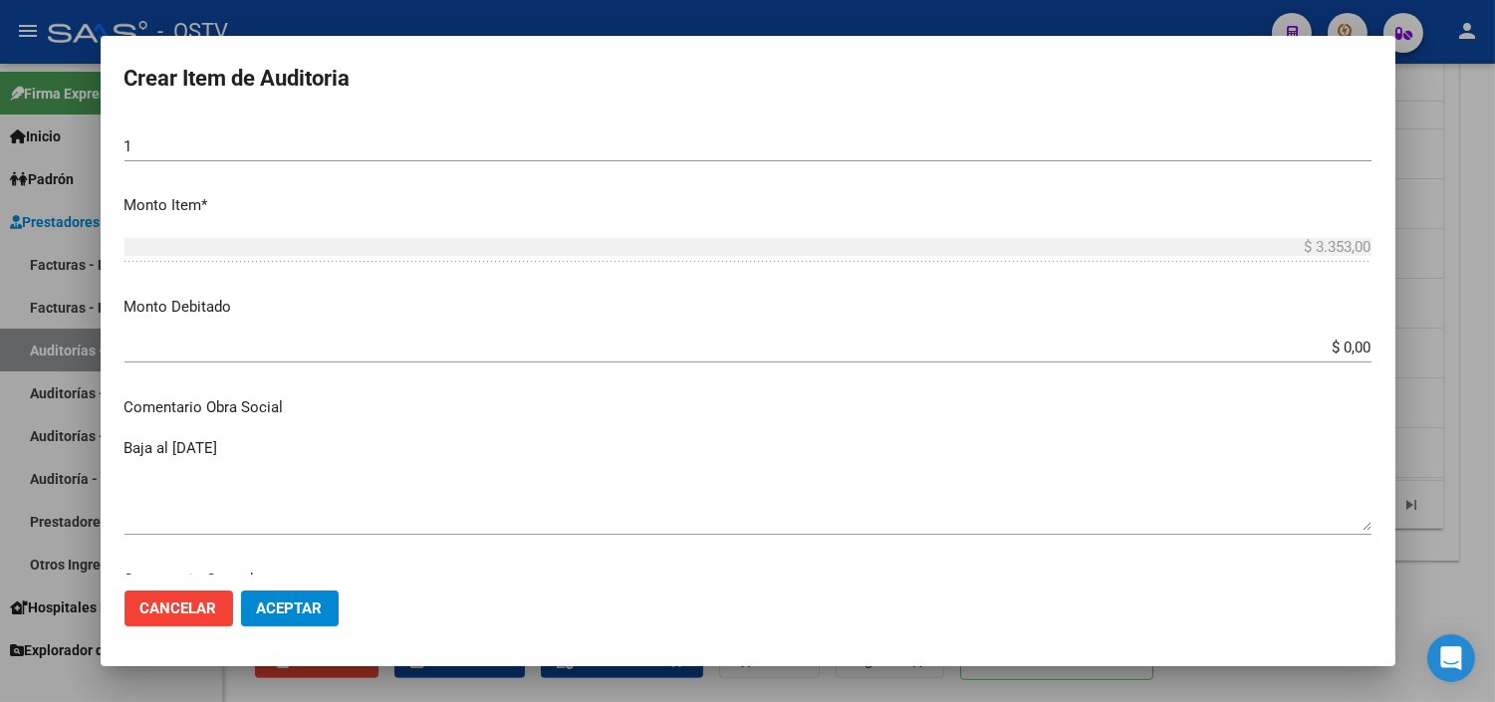
scroll to position [663, 0]
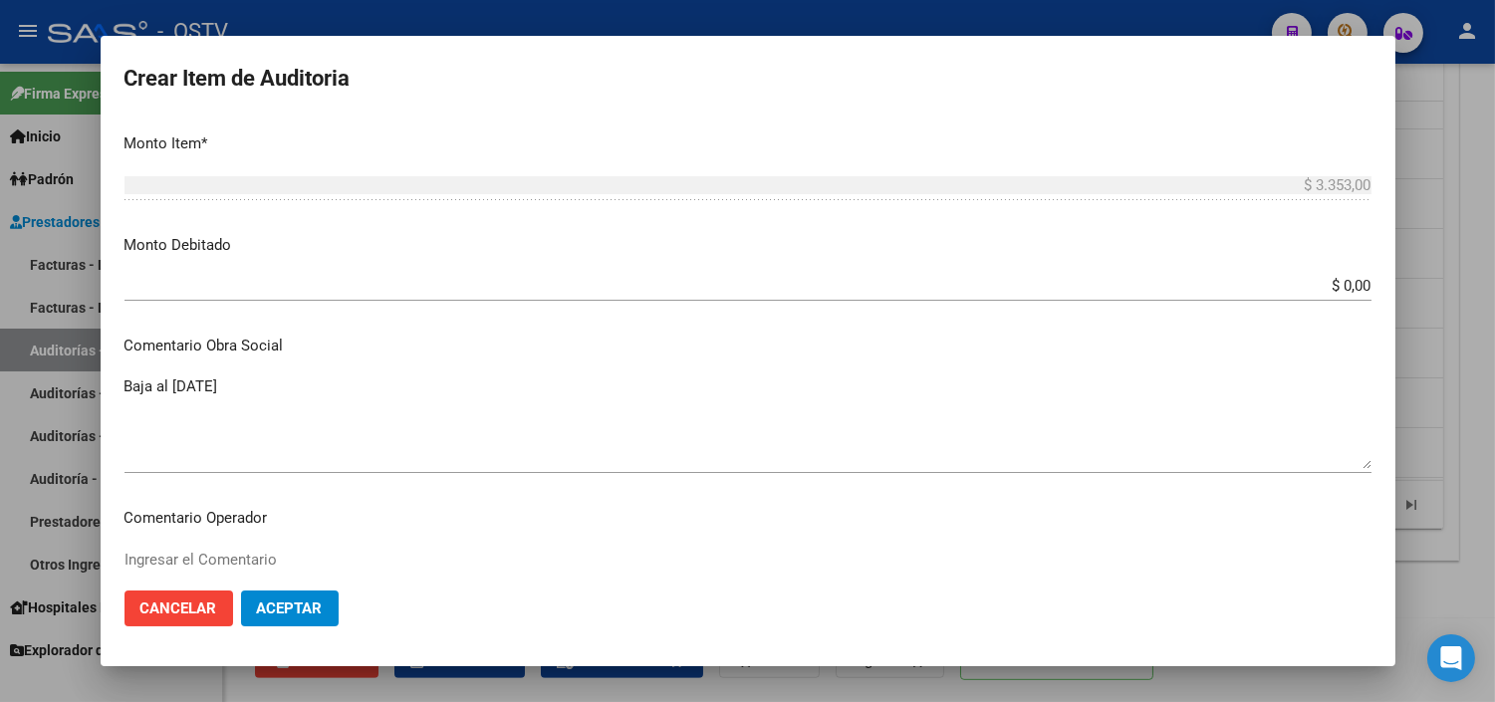
click at [1318, 285] on input "$ 0,00" at bounding box center [747, 286] width 1247 height 18
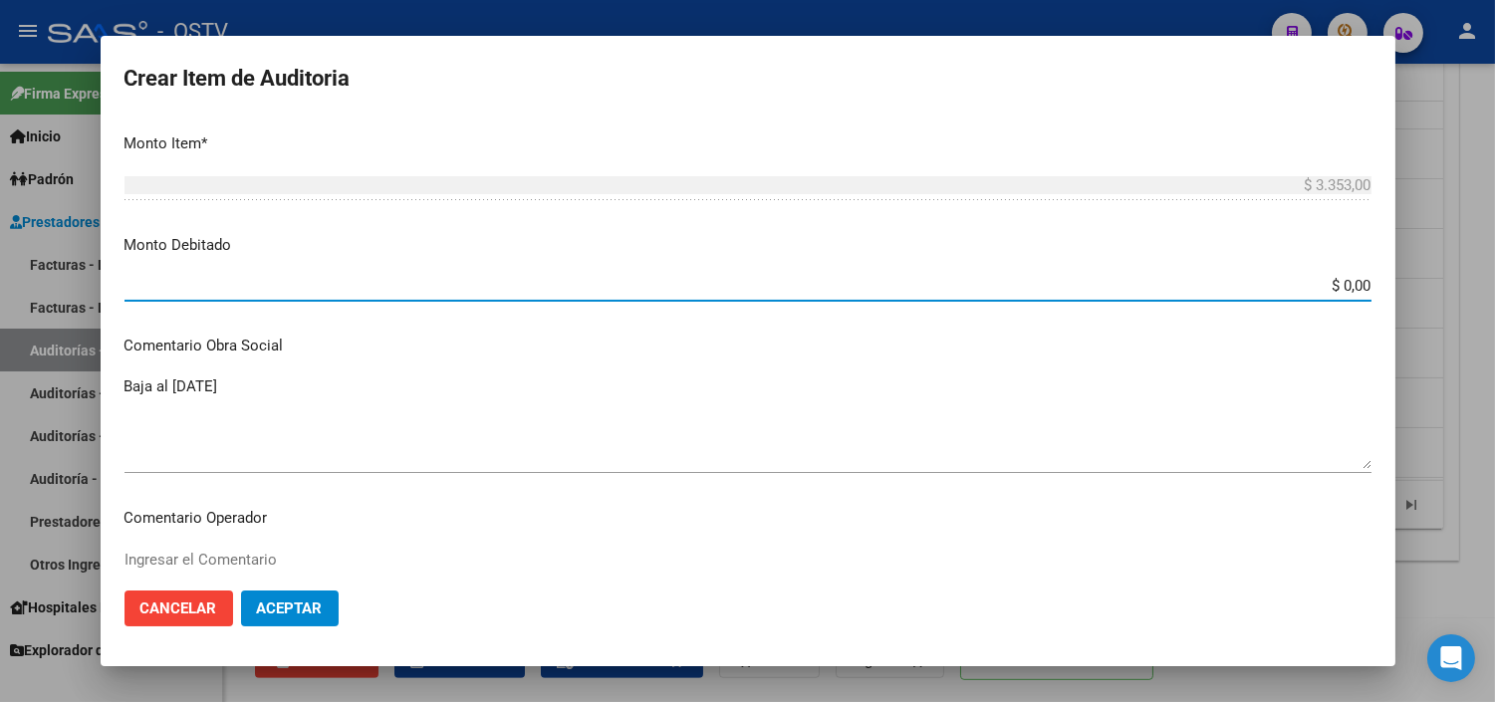
click at [1318, 285] on input "$ 0,00" at bounding box center [747, 286] width 1247 height 18
type input "$ 3.353,00"
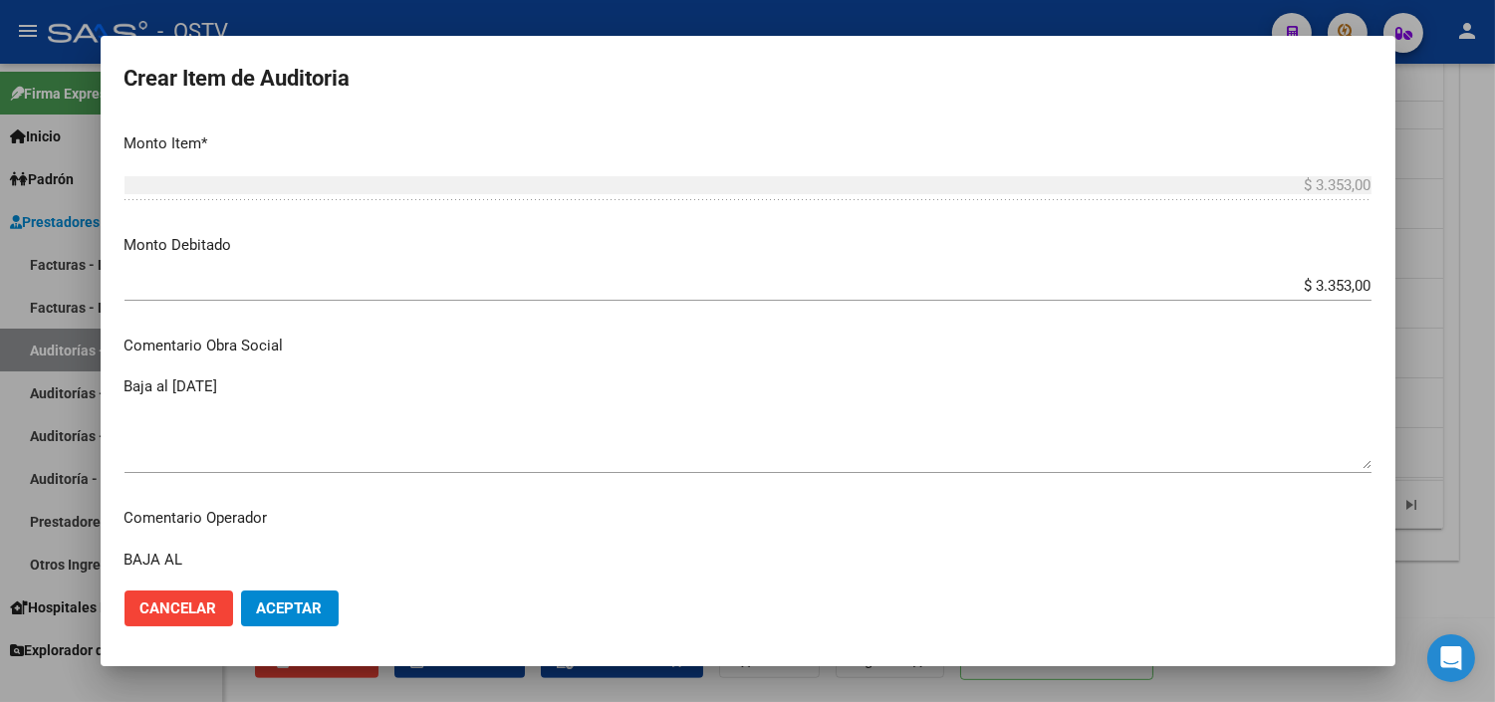
paste textarea "/31-10-2024"
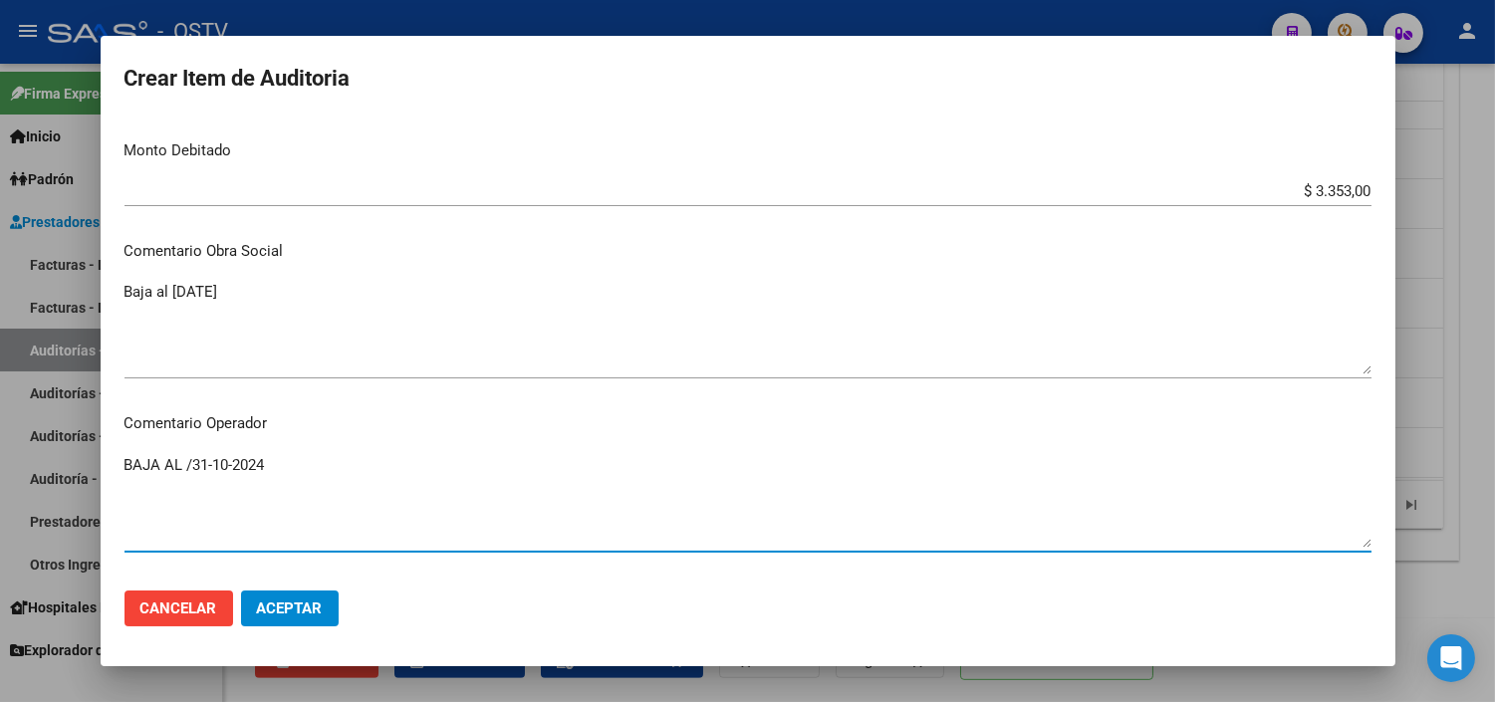
drag, startPoint x: 195, startPoint y: 560, endPoint x: 176, endPoint y: 558, distance: 19.0
click at [176, 558] on mat-dialog-content "30975552 Nro Documento 27309755524 CUIL Afiliado Inactivo [PERSON_NAME] Nombre …" at bounding box center [748, 345] width 1294 height 456
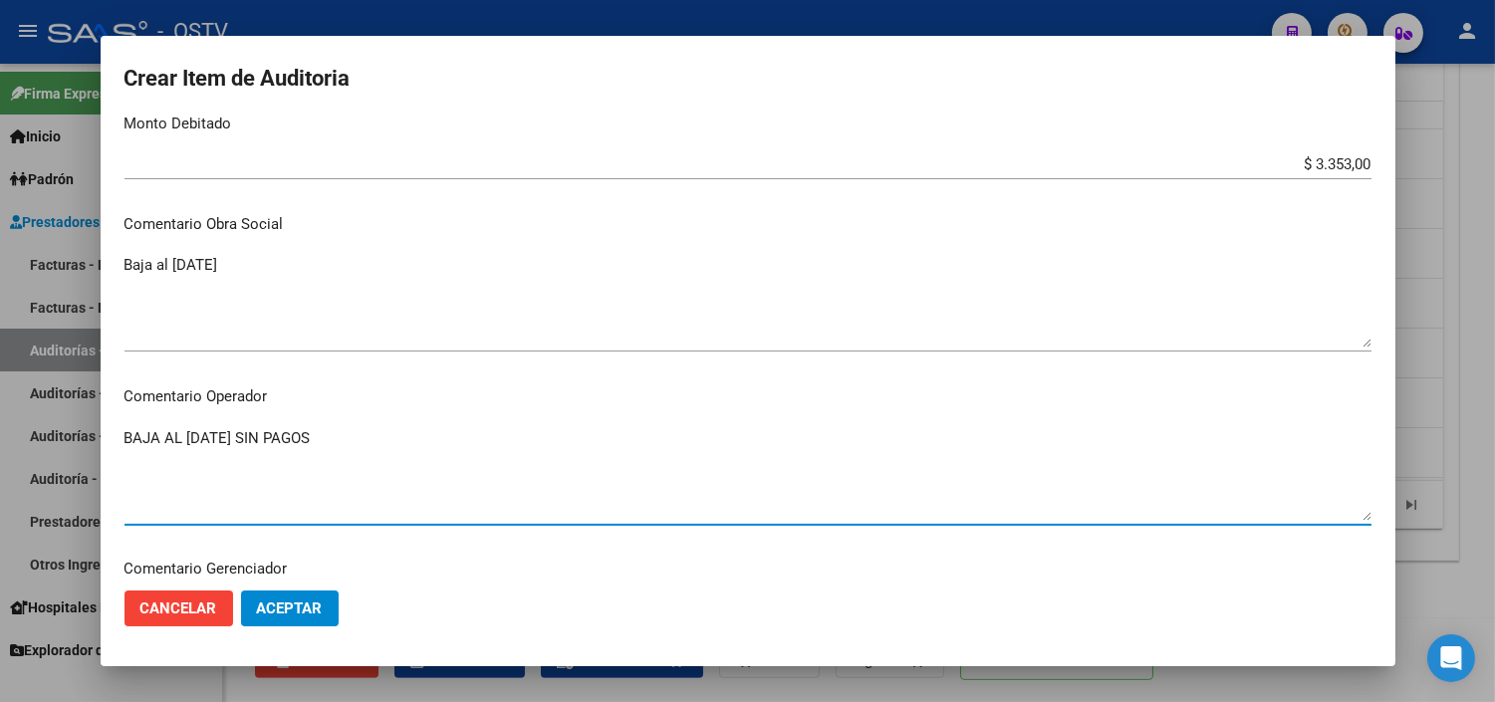
scroll to position [884, 0]
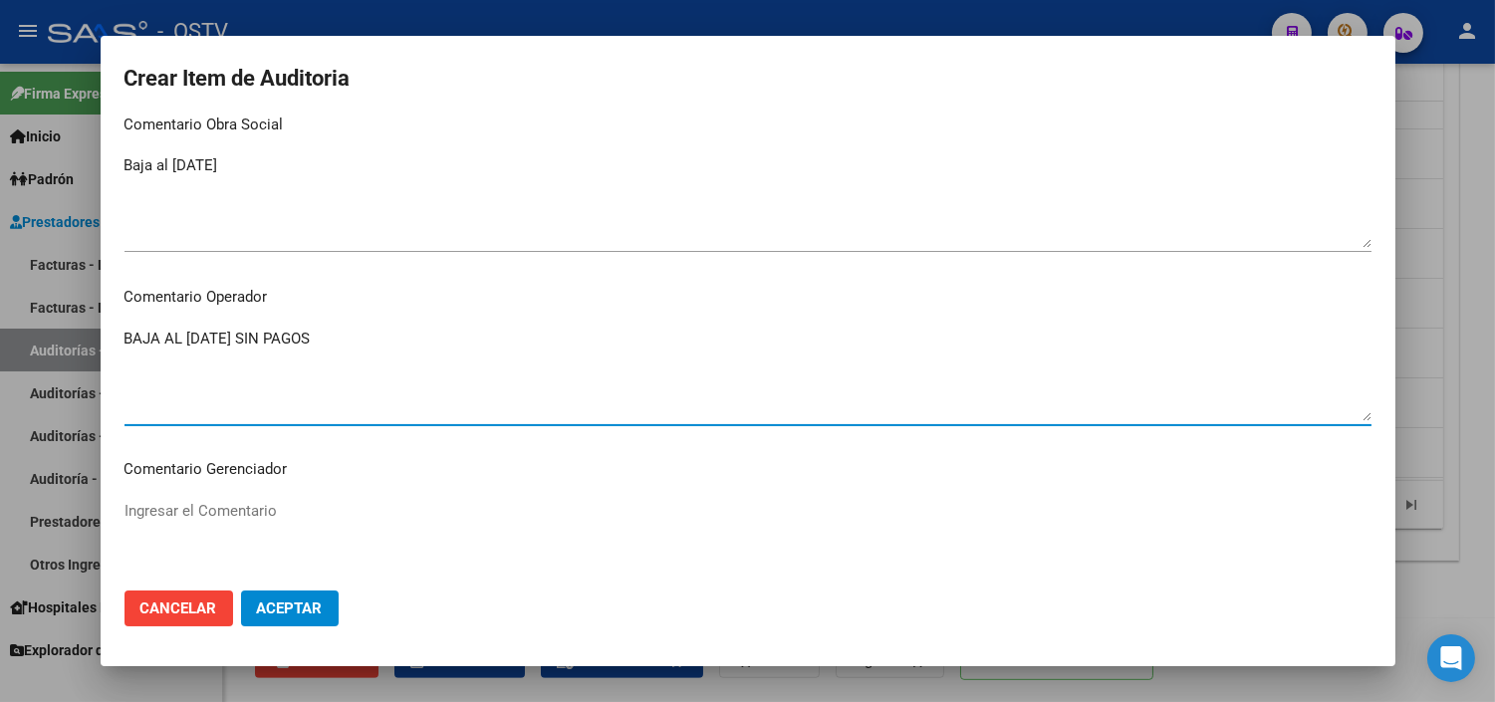
type textarea "BAJA AL [DATE] SIN PAGOS"
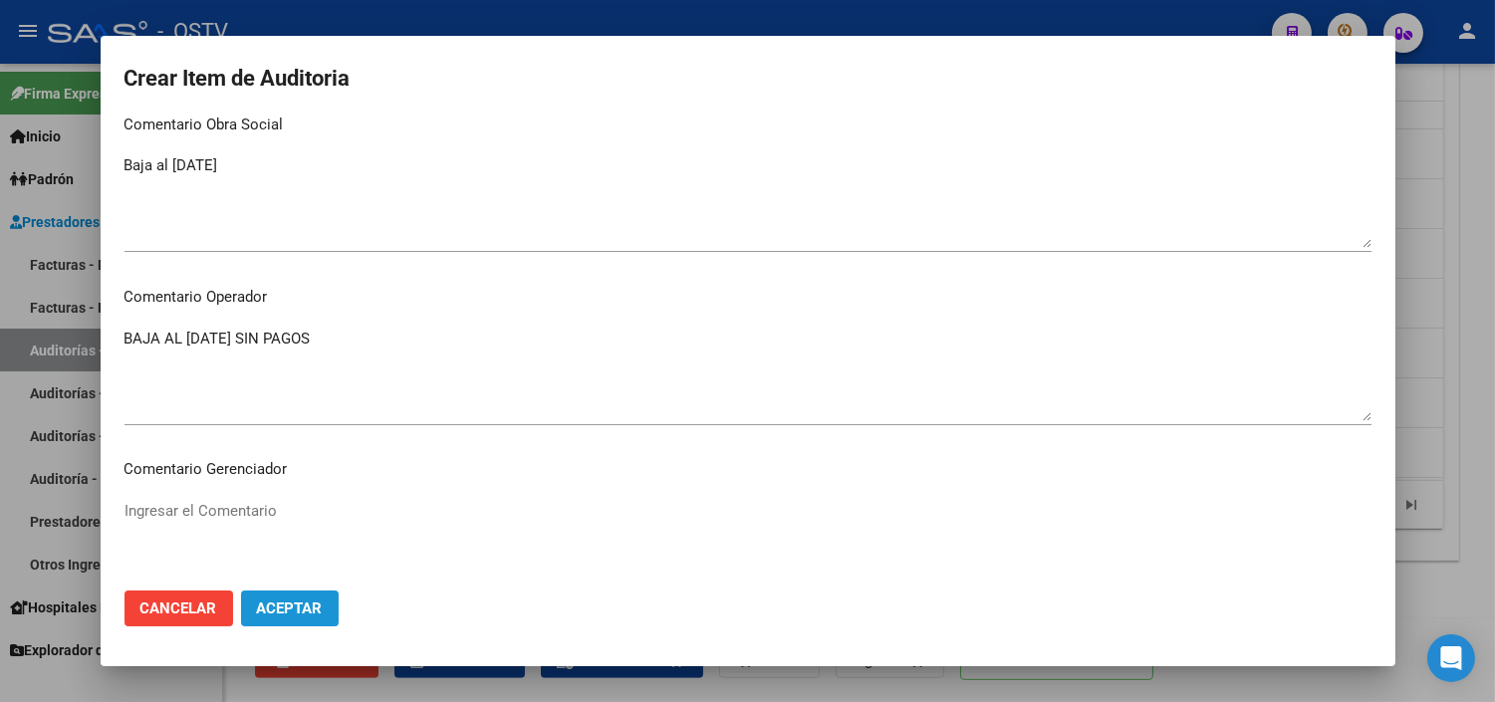
click at [275, 613] on span "Aceptar" at bounding box center [290, 608] width 66 height 18
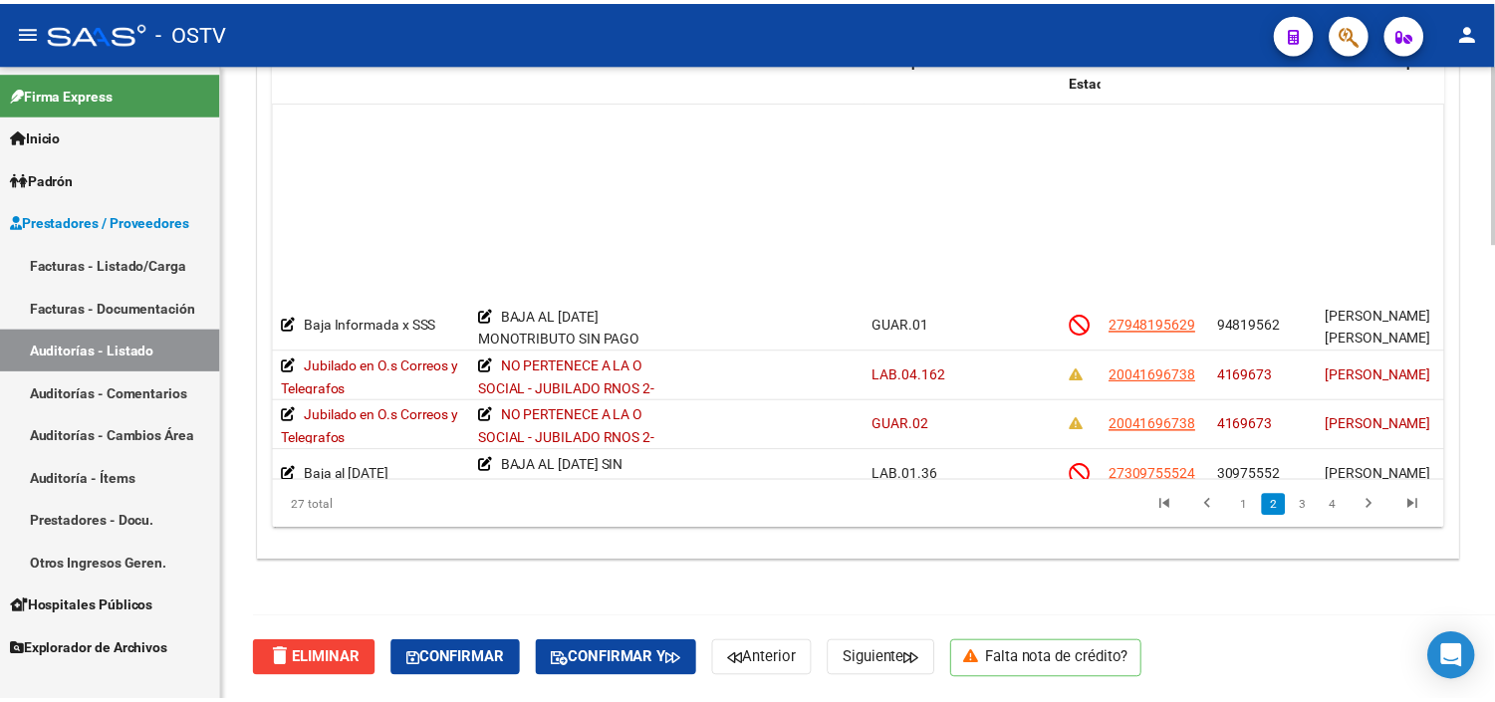
scroll to position [221, 701]
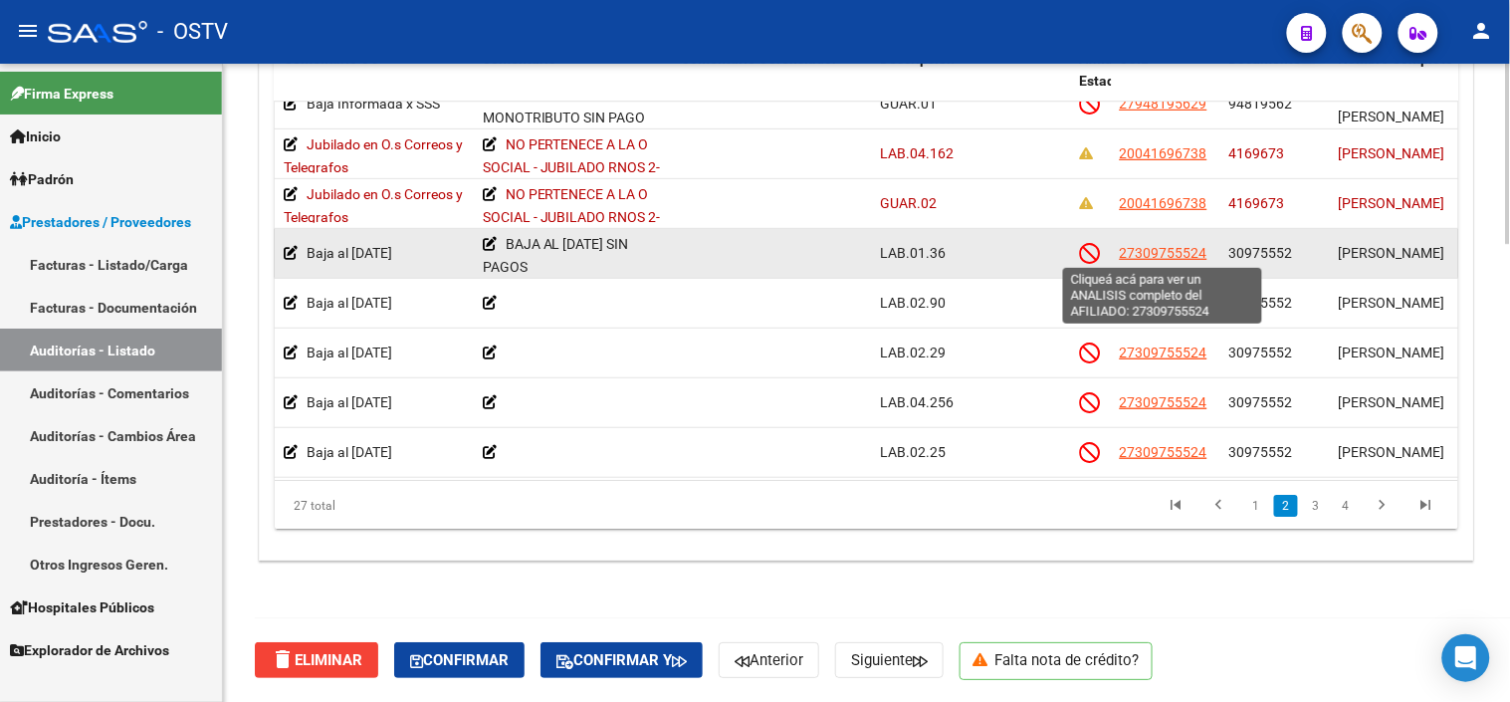
click at [1180, 251] on span "27309755524" at bounding box center [1164, 253] width 88 height 16
type textarea "27309755524"
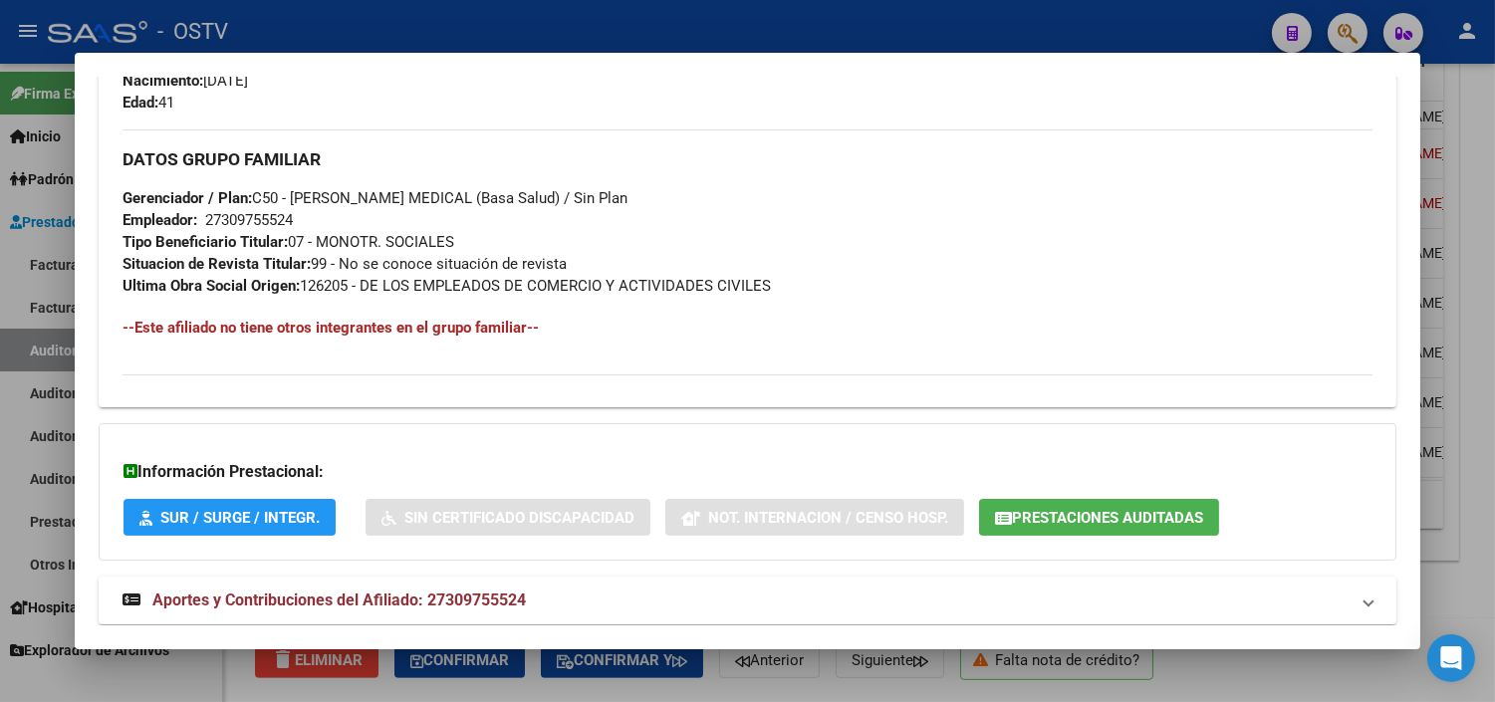
scroll to position [988, 0]
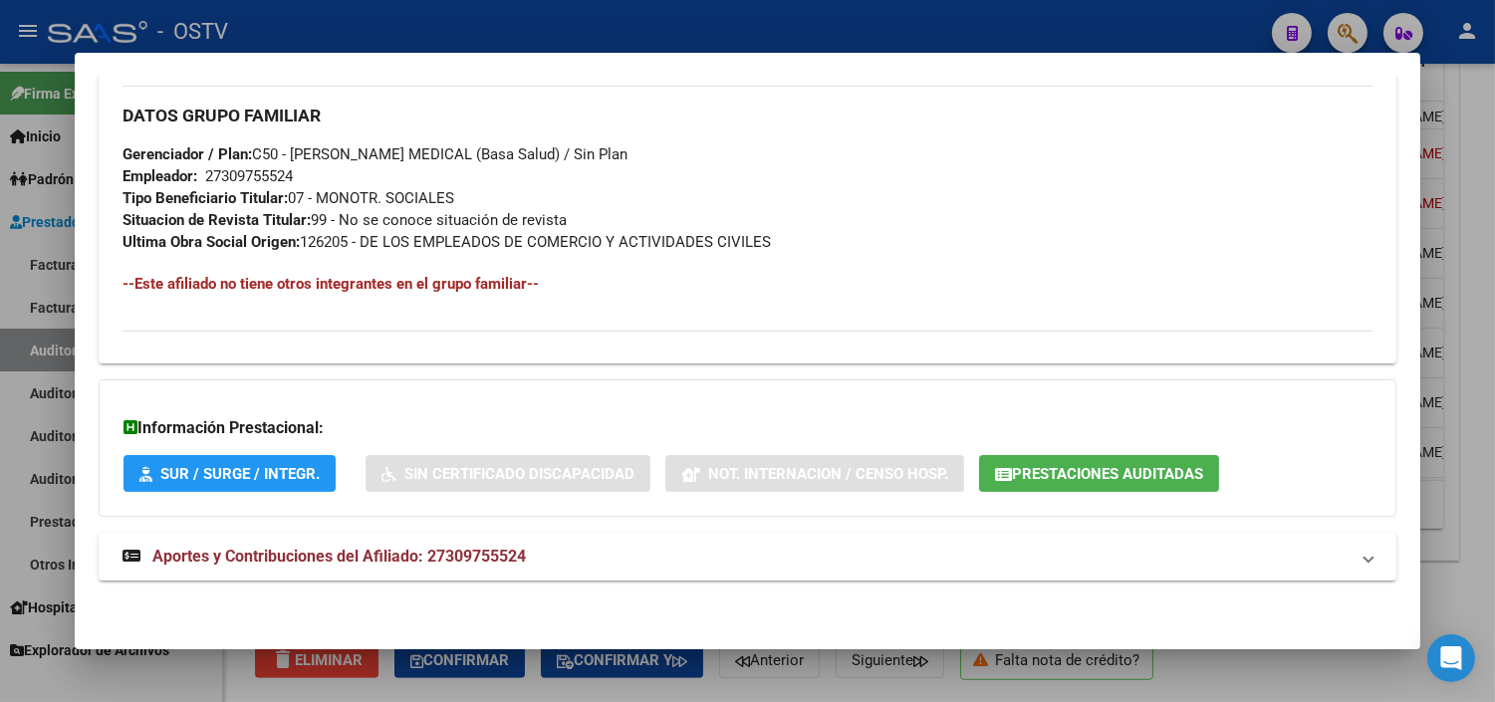
click at [1077, 488] on button "Prestaciones Auditadas" at bounding box center [1099, 473] width 240 height 37
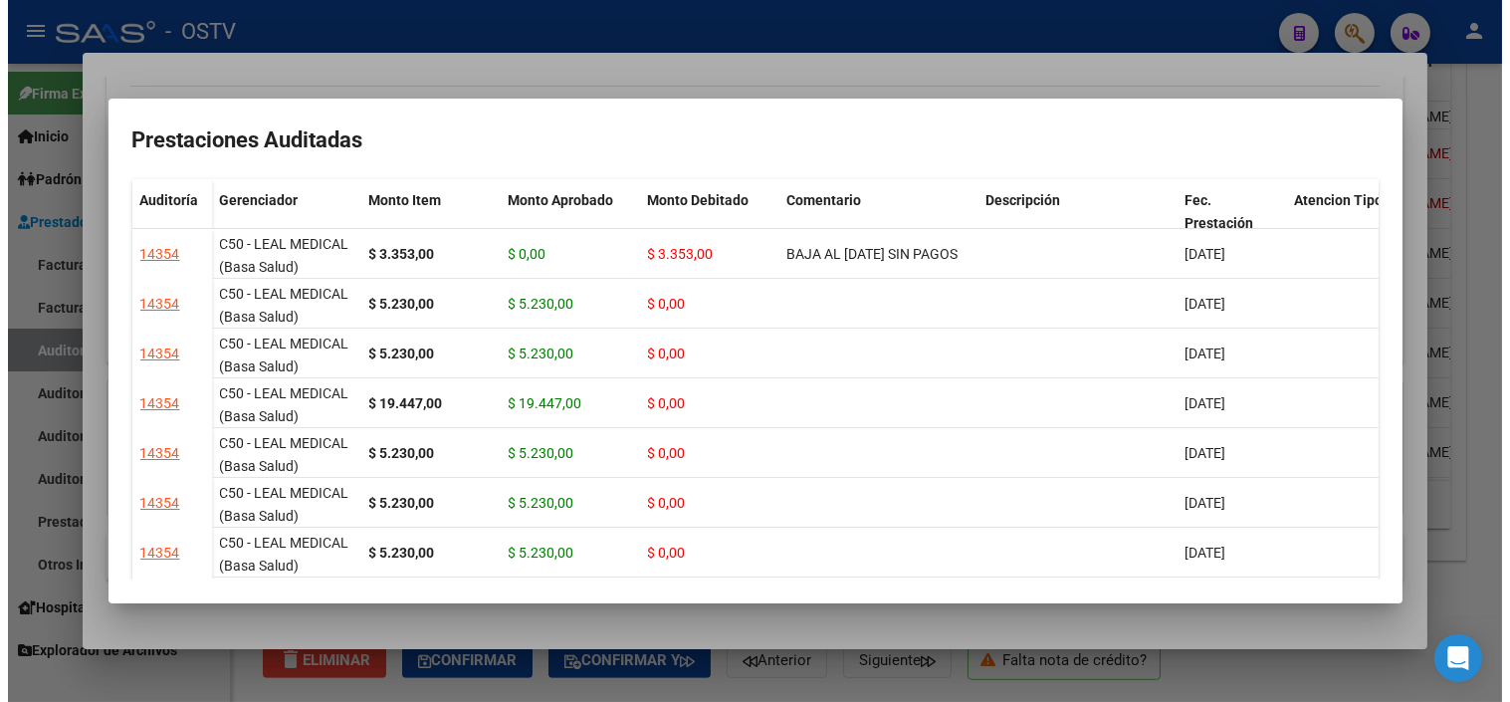
scroll to position [0, 0]
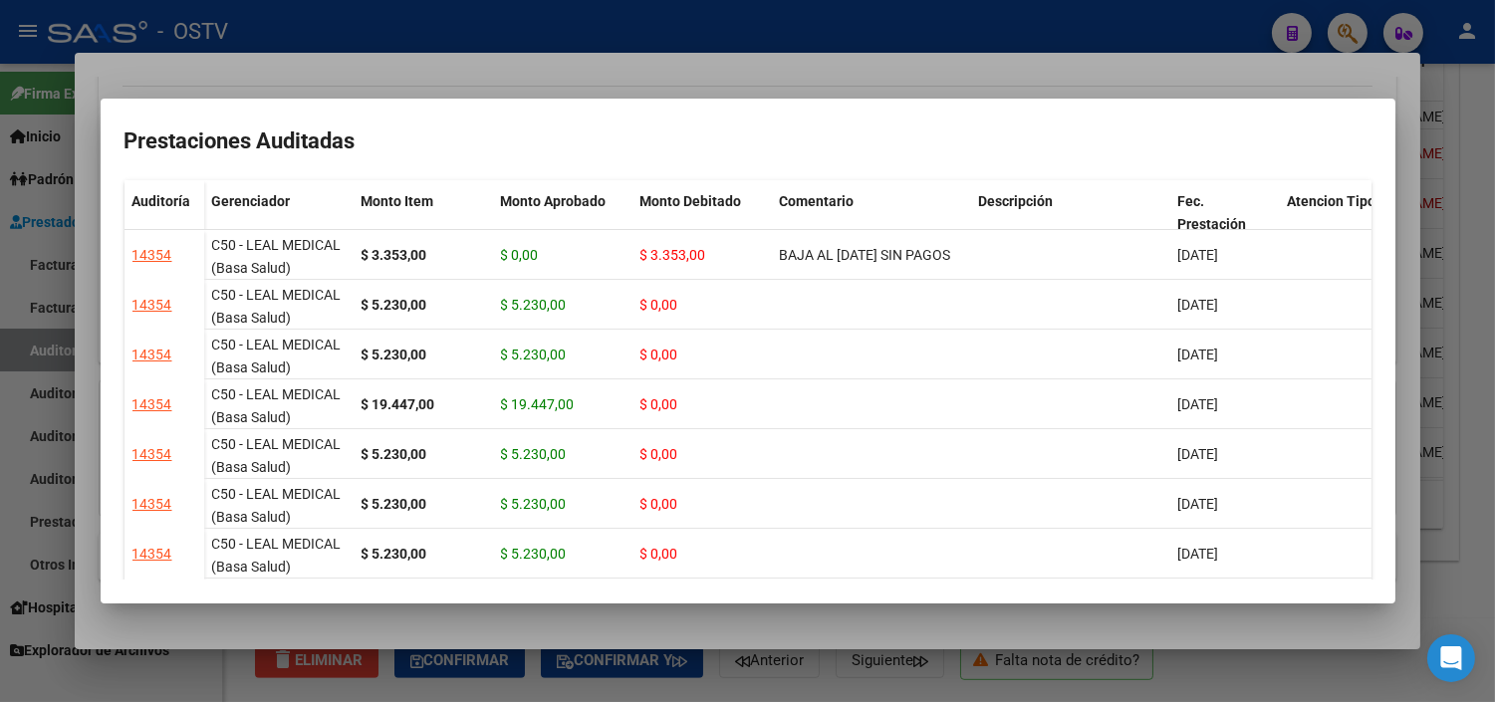
click at [929, 624] on div at bounding box center [747, 351] width 1495 height 702
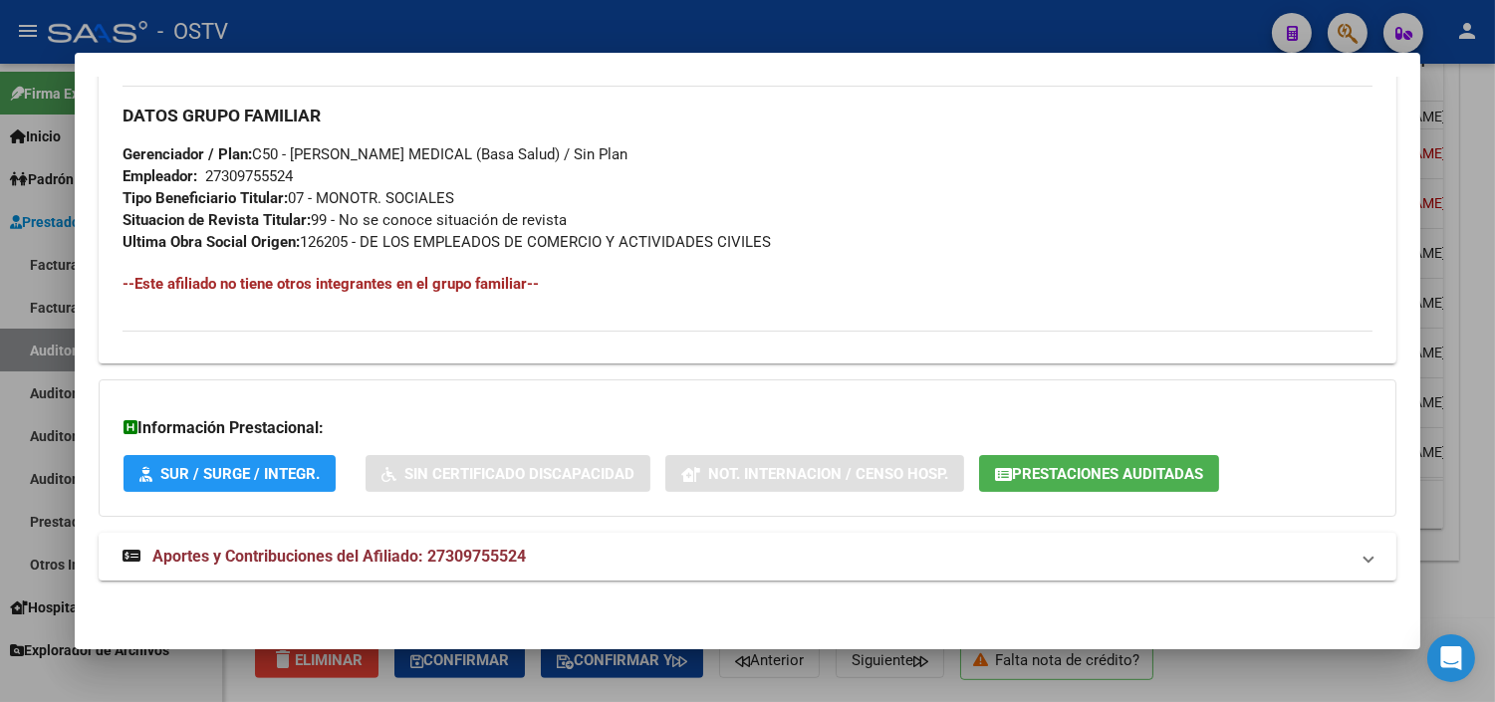
click at [932, 688] on div at bounding box center [747, 351] width 1495 height 702
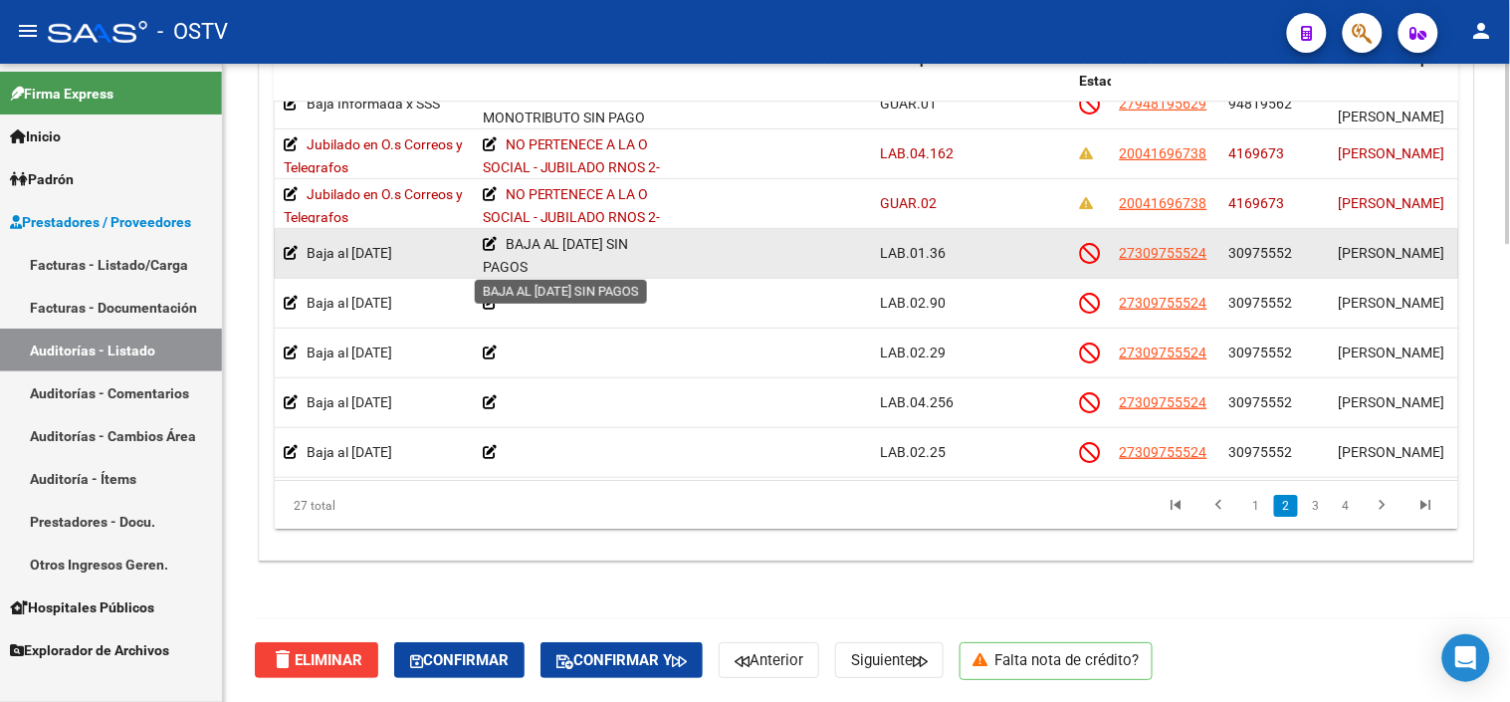
scroll to position [5, 0]
drag, startPoint x: 508, startPoint y: 243, endPoint x: 526, endPoint y: 257, distance: 22.7
click at [526, 257] on span "BAJA AL [DATE] SIN PAGOS" at bounding box center [556, 250] width 146 height 39
copy span "BAJA AL [DATE] SIN PAGOS"
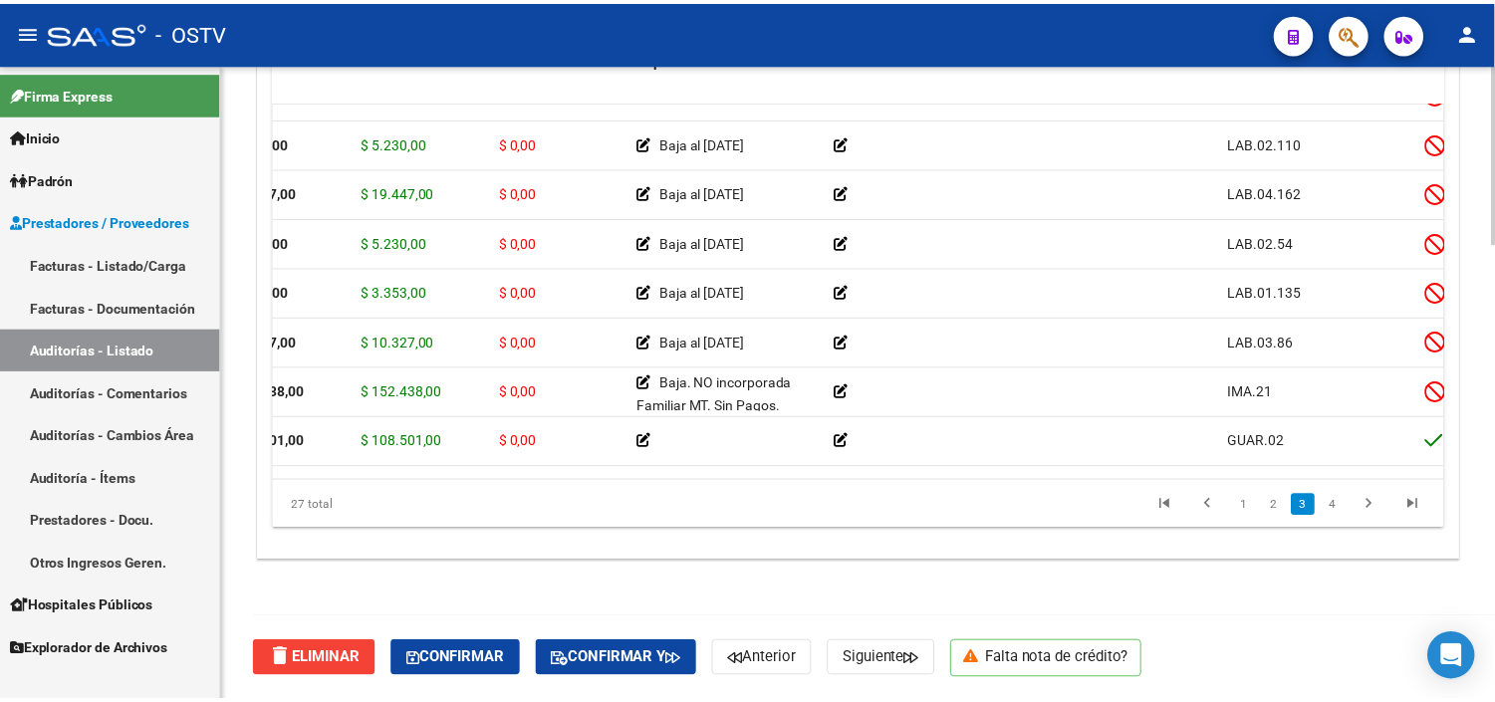
scroll to position [878, 0]
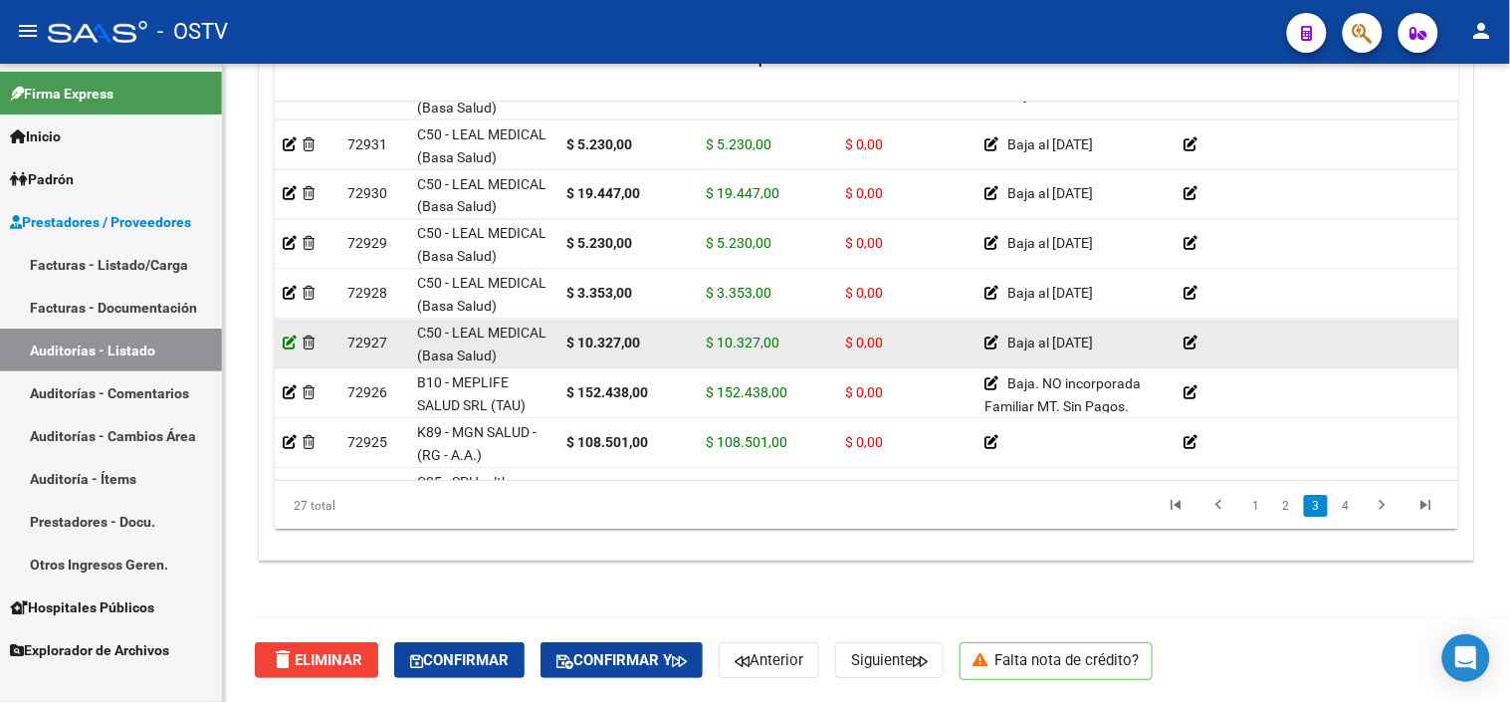
click at [285, 343] on icon at bounding box center [290, 343] width 14 height 14
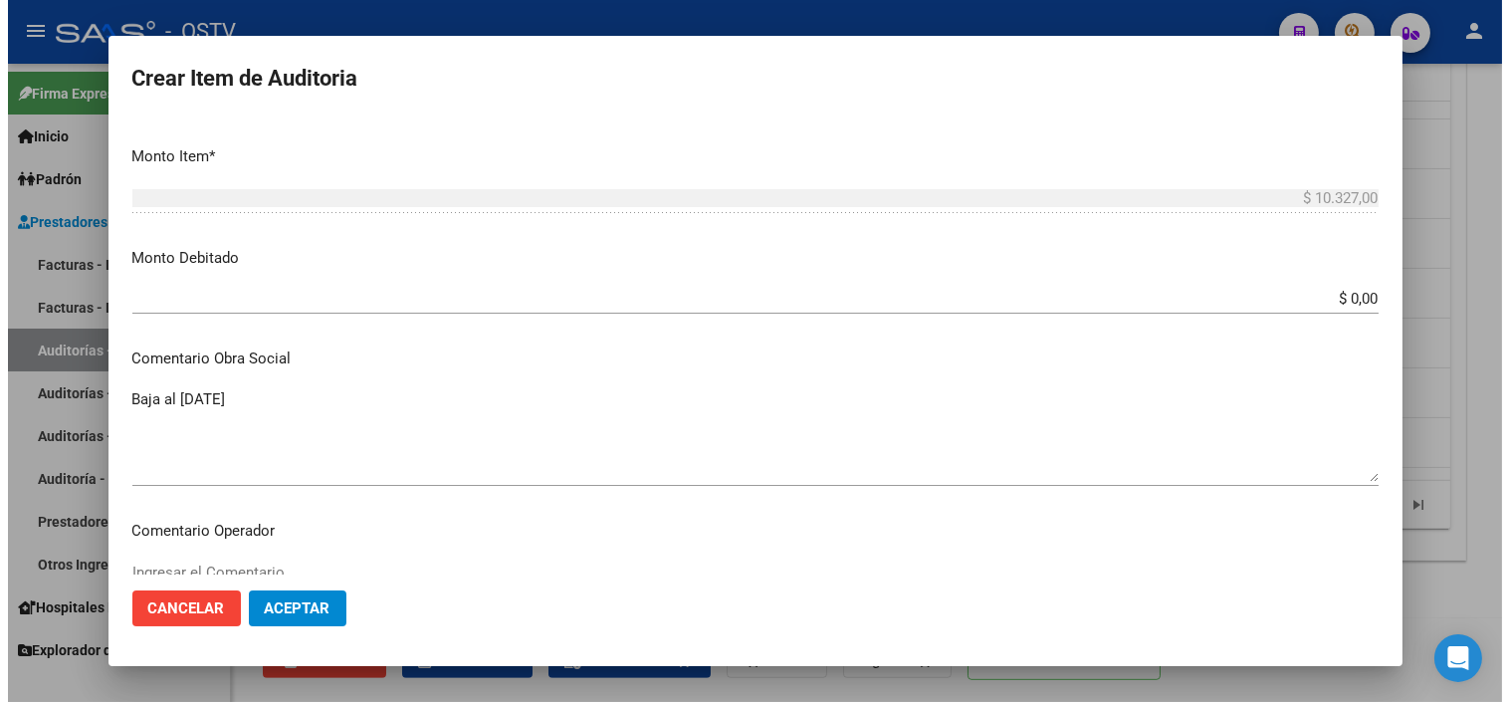
scroll to position [663, 0]
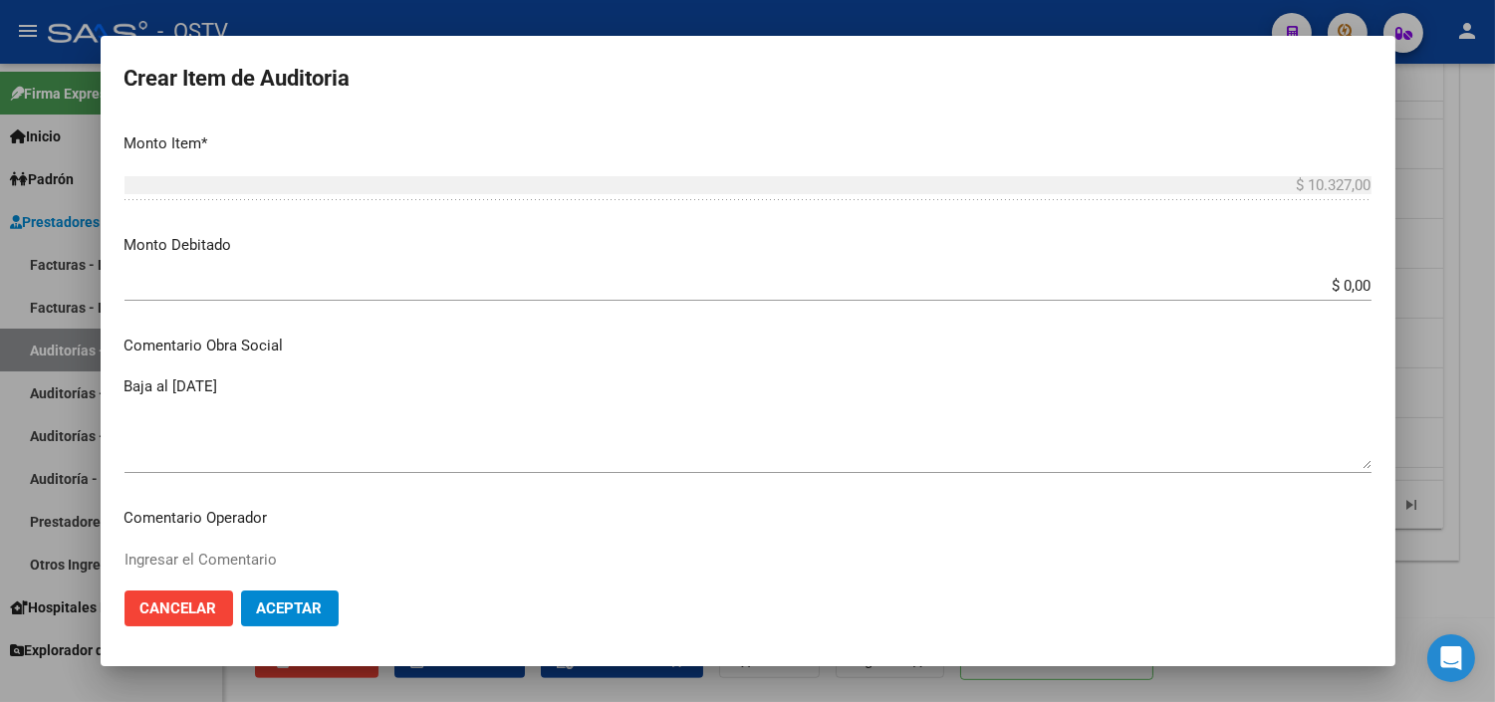
click at [1345, 271] on div "$ 0,00 Ingresar el monto" at bounding box center [747, 286] width 1247 height 30
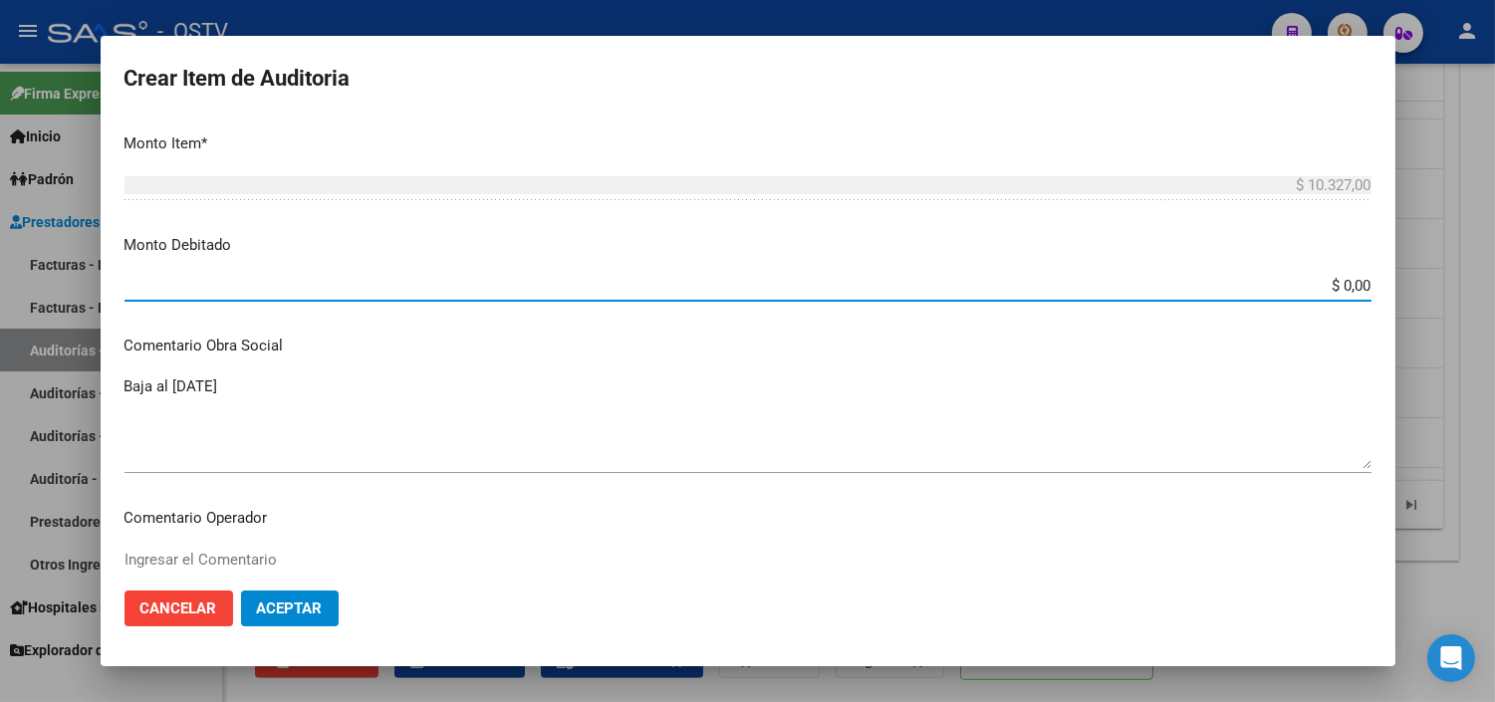
click at [1340, 281] on input "$ 0,00" at bounding box center [747, 286] width 1247 height 18
type input "$ 10.327,00"
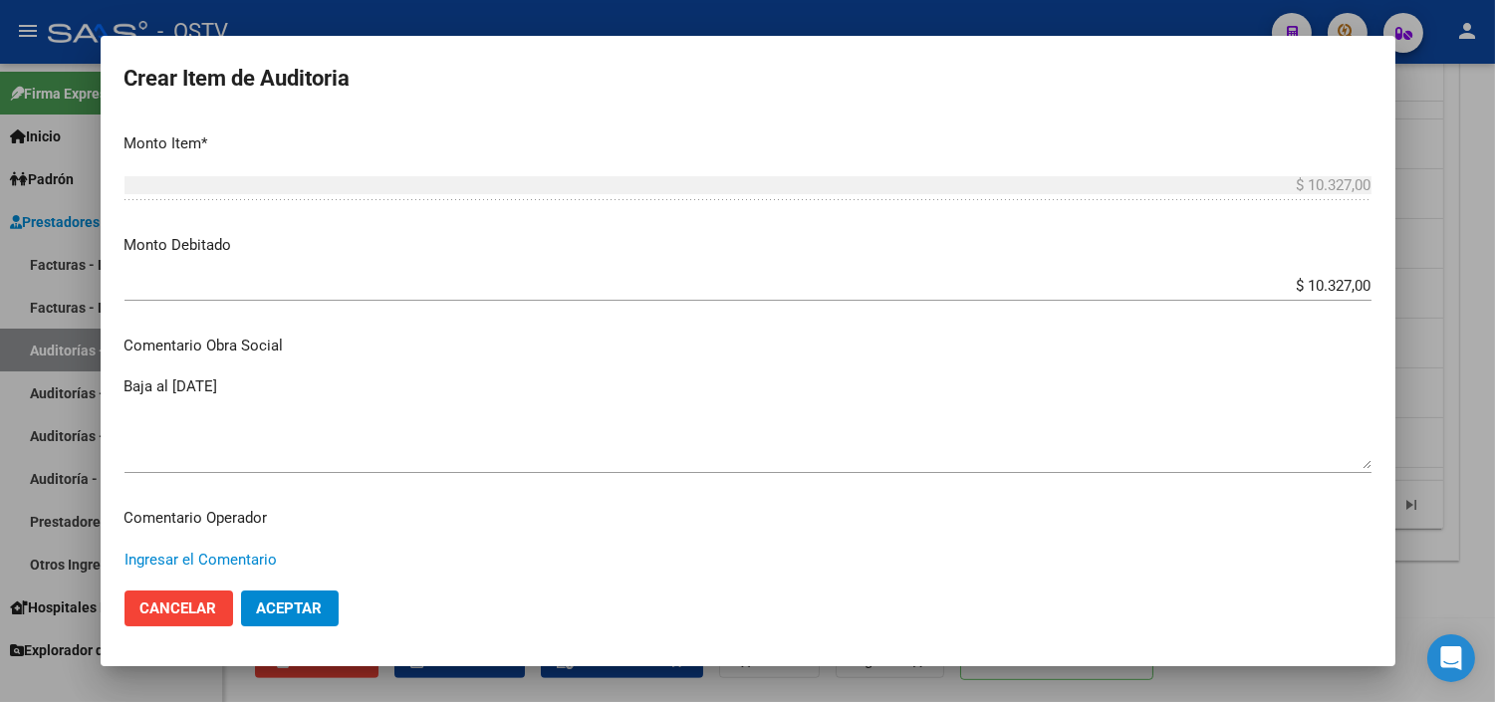
paste textarea "BAJA AL [DATE] SIN PAGOS"
type textarea "BAJA AL [DATE] SIN PAGOS"
click at [319, 599] on span "Aceptar" at bounding box center [290, 608] width 66 height 18
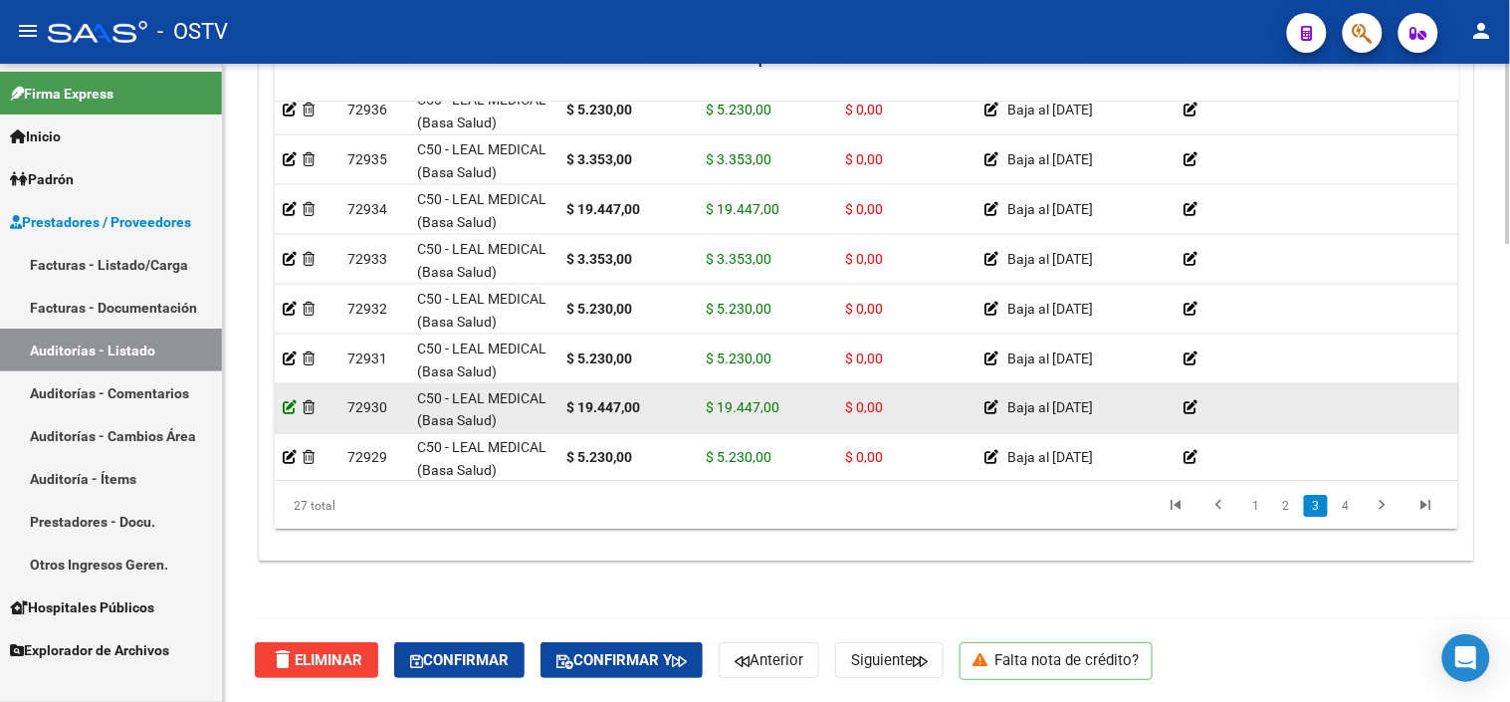
click at [292, 404] on icon at bounding box center [290, 408] width 14 height 14
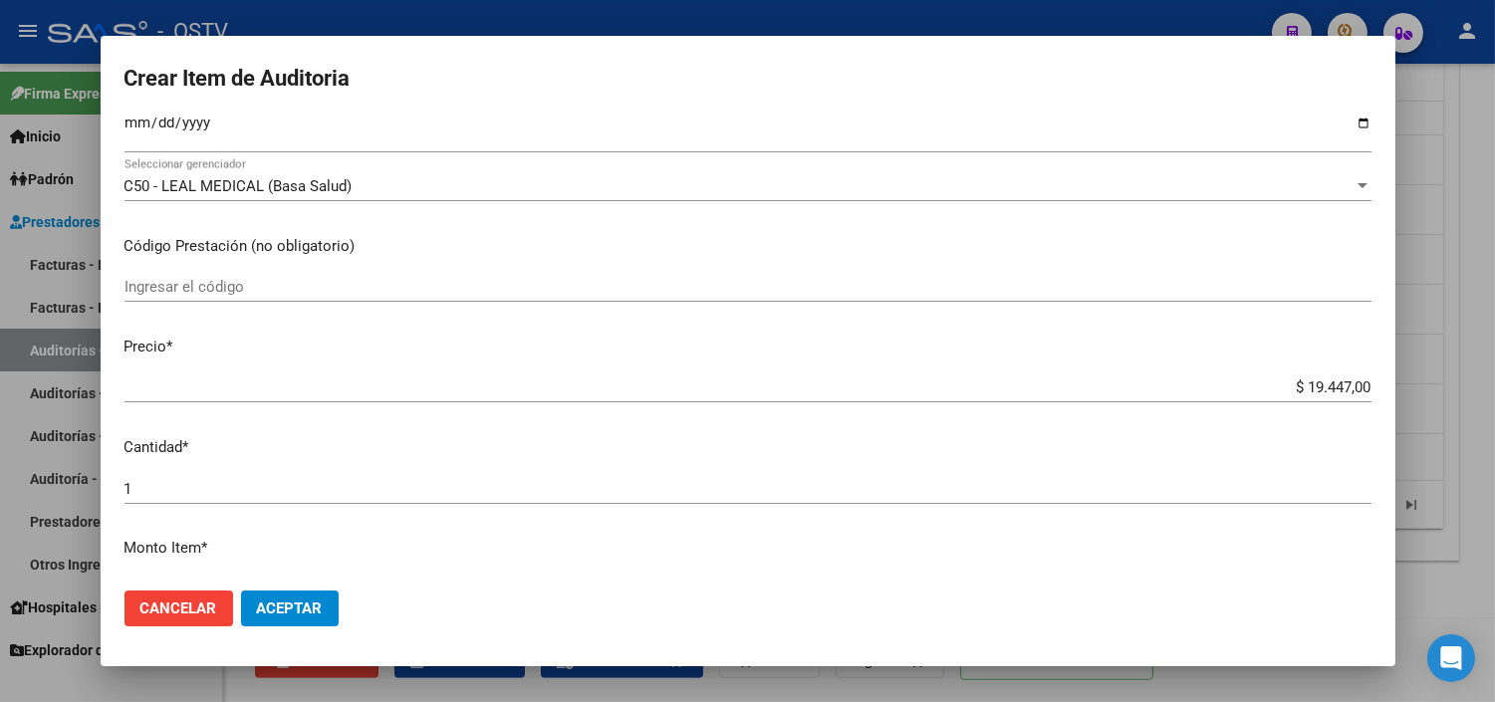
scroll to position [553, 0]
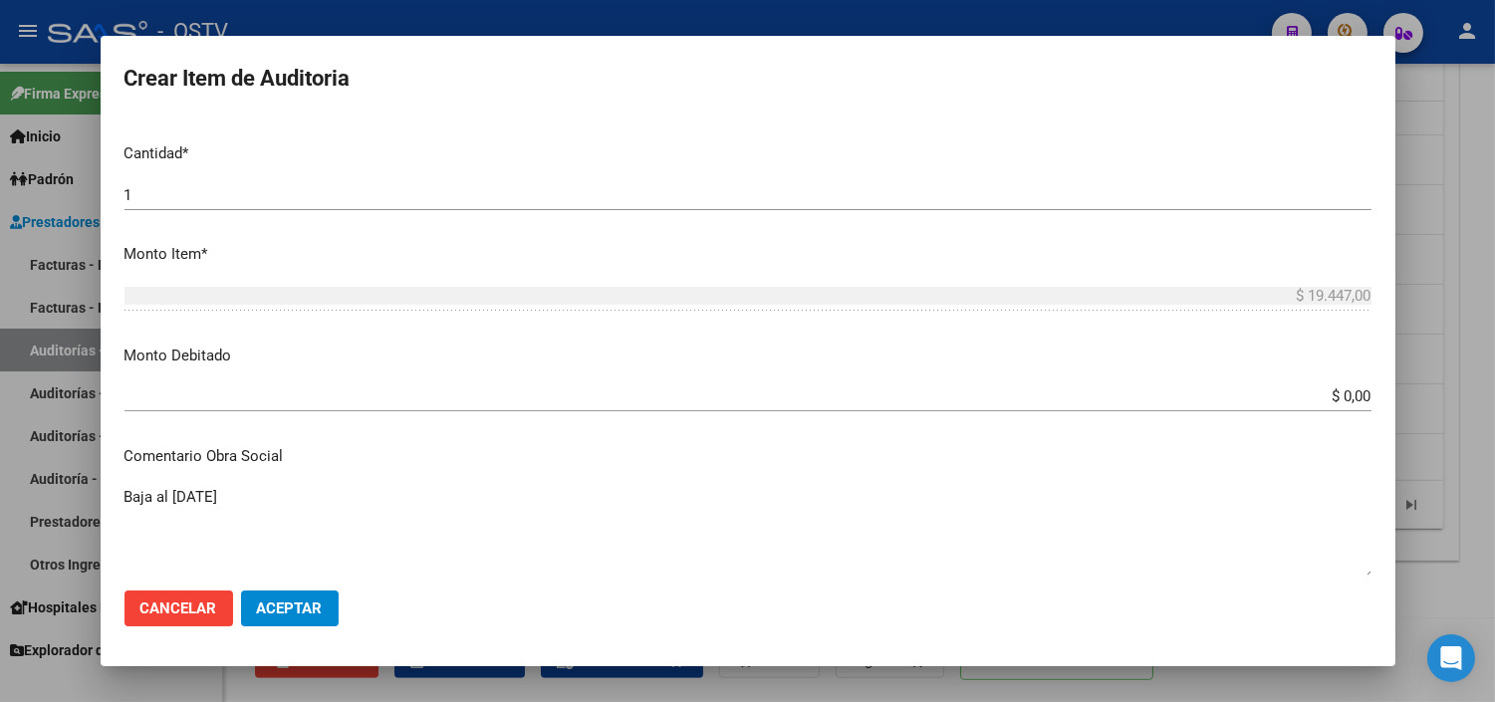
click at [1345, 388] on input "$ 0,00" at bounding box center [747, 396] width 1247 height 18
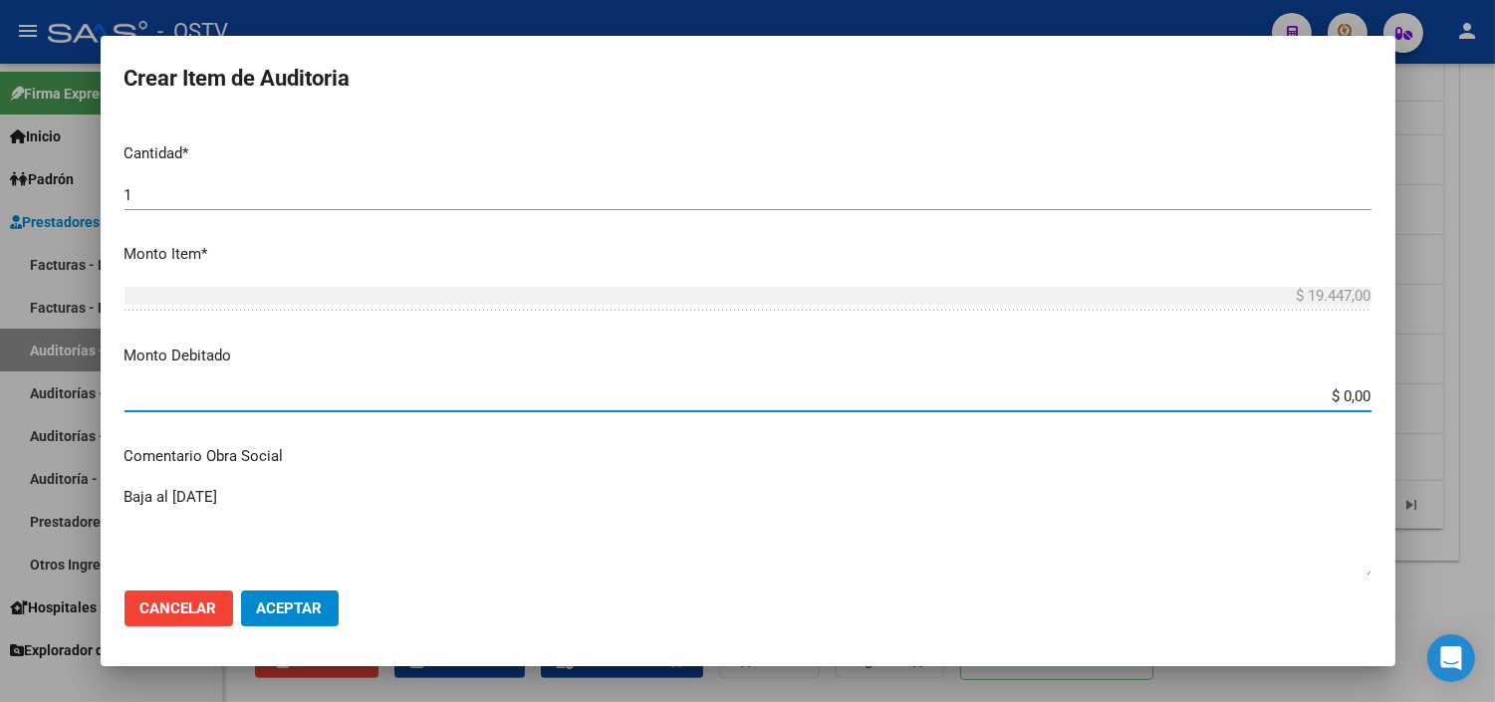
click at [1345, 388] on input "$ 0,00" at bounding box center [747, 396] width 1247 height 18
type input "$ 19.447,00"
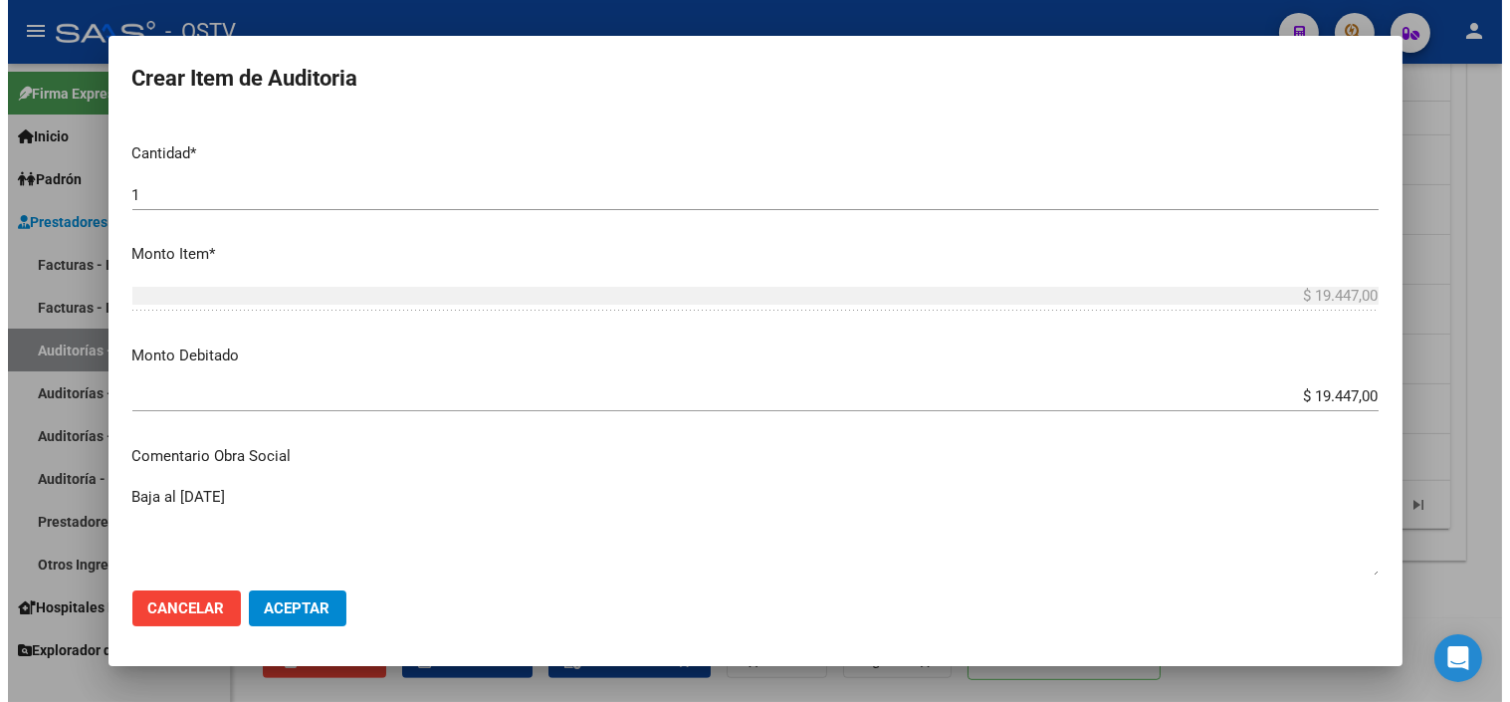
scroll to position [874, 0]
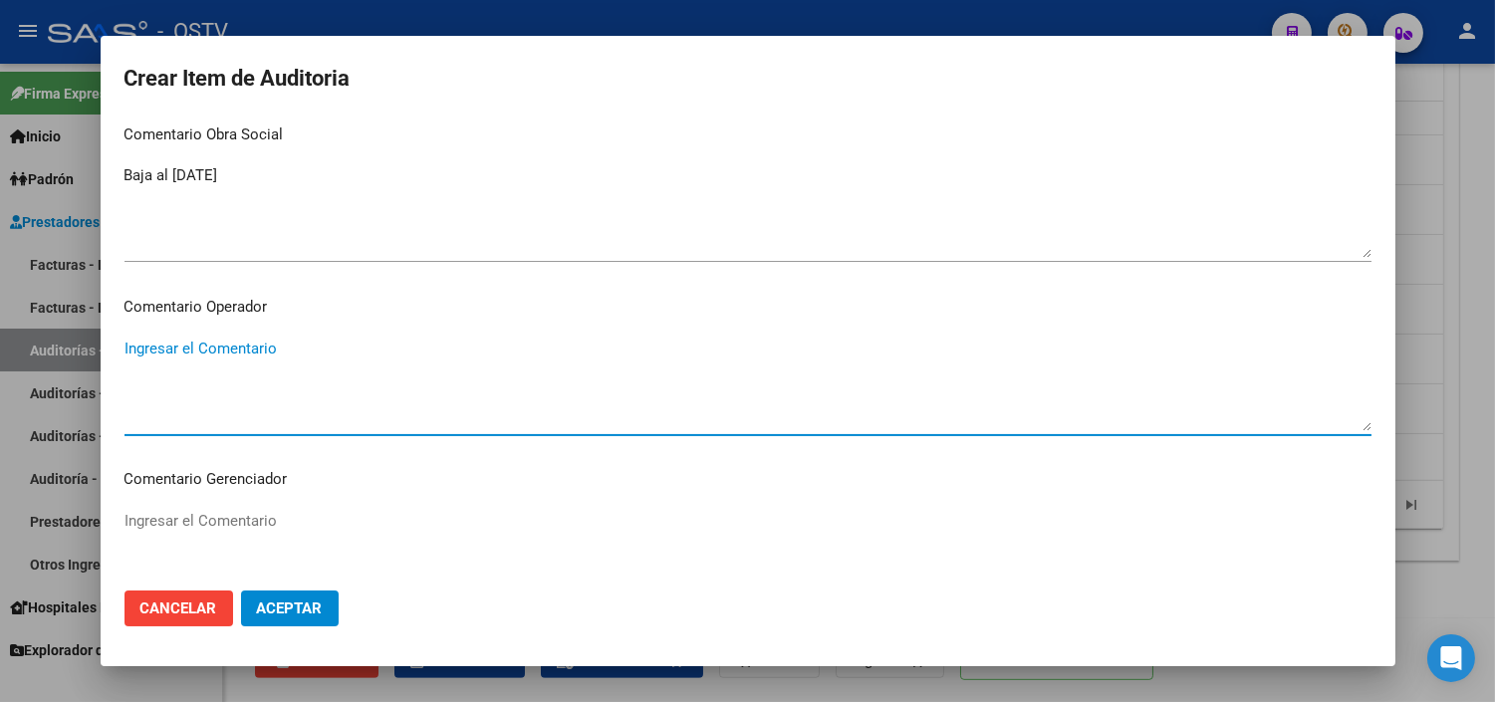
paste textarea "BAJA AL [DATE] SIN PAGOS"
type textarea "BAJA AL [DATE] SIN PAGOS"
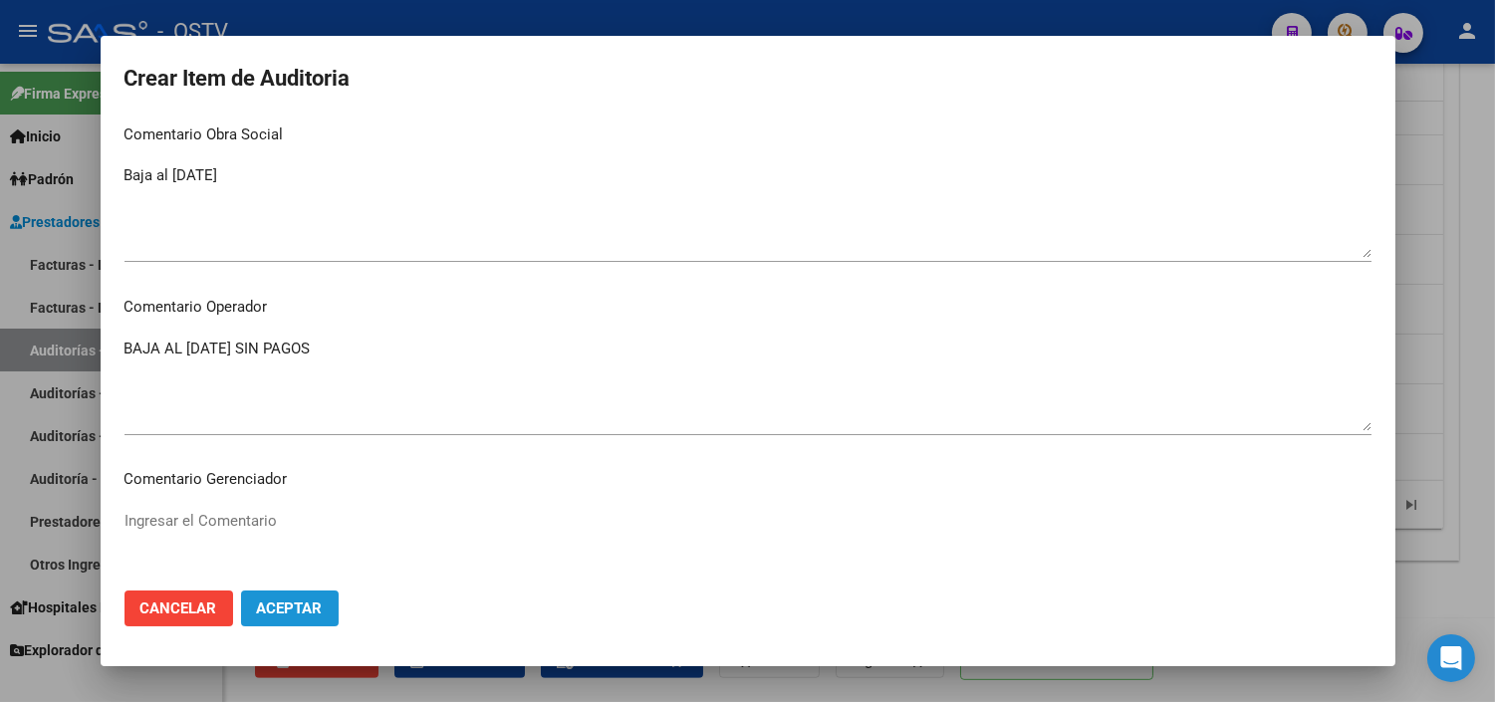
click at [291, 619] on button "Aceptar" at bounding box center [290, 608] width 98 height 36
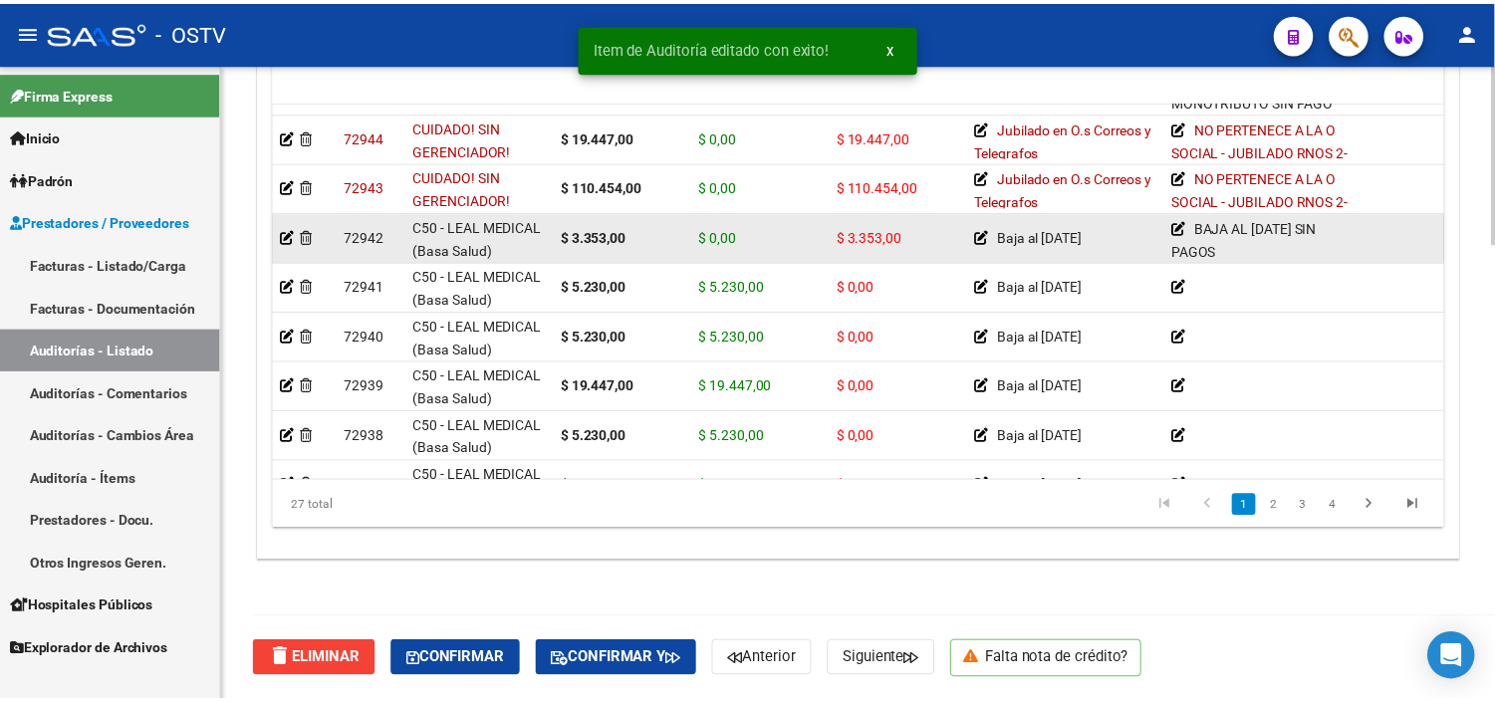
scroll to position [221, 0]
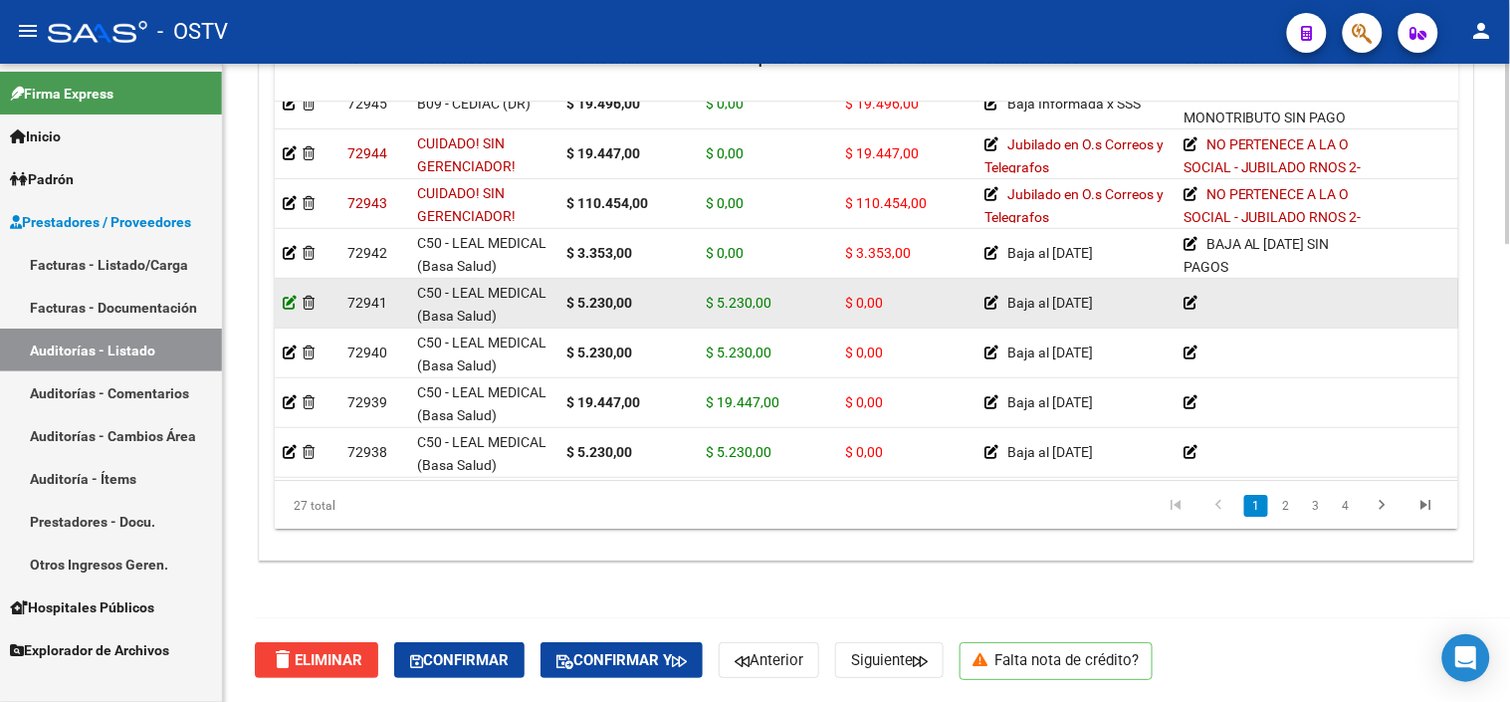
click at [293, 296] on icon at bounding box center [290, 303] width 14 height 14
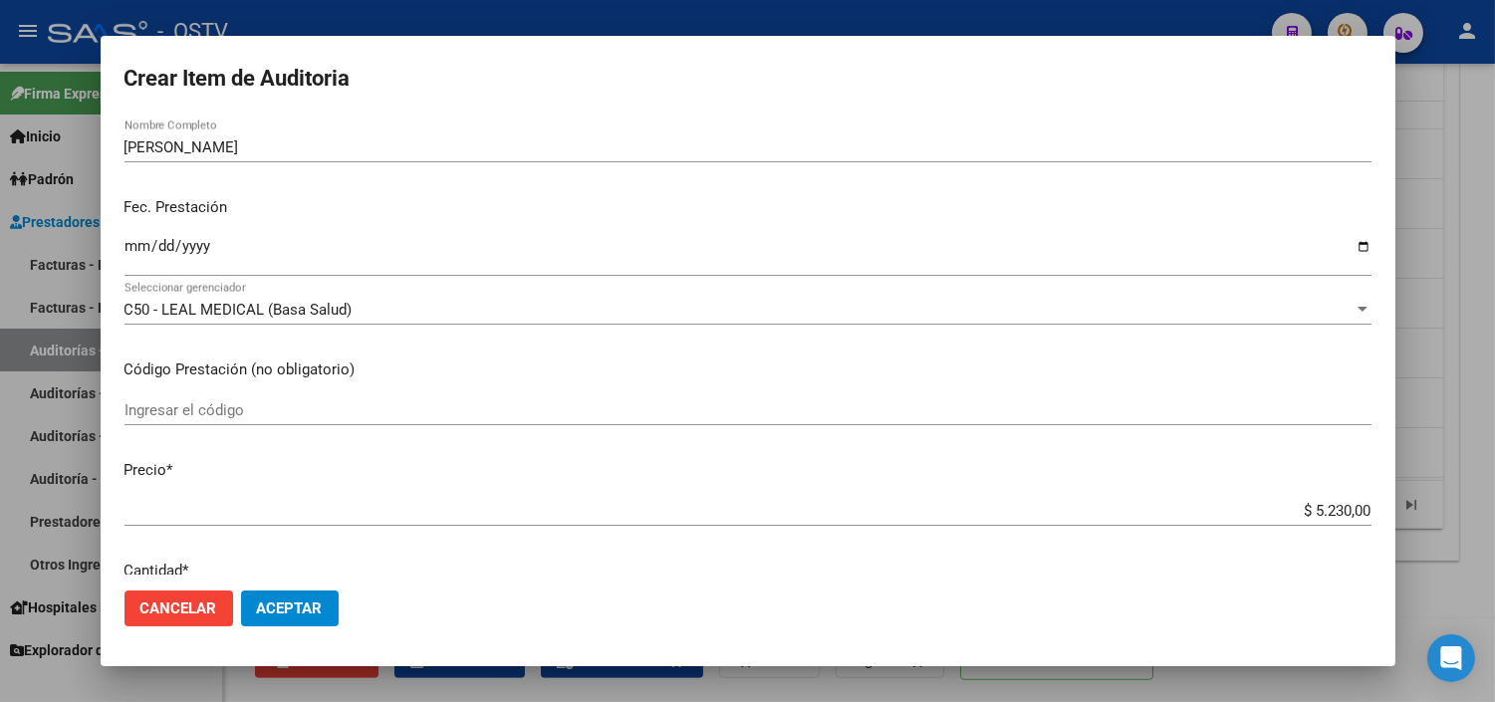
scroll to position [553, 0]
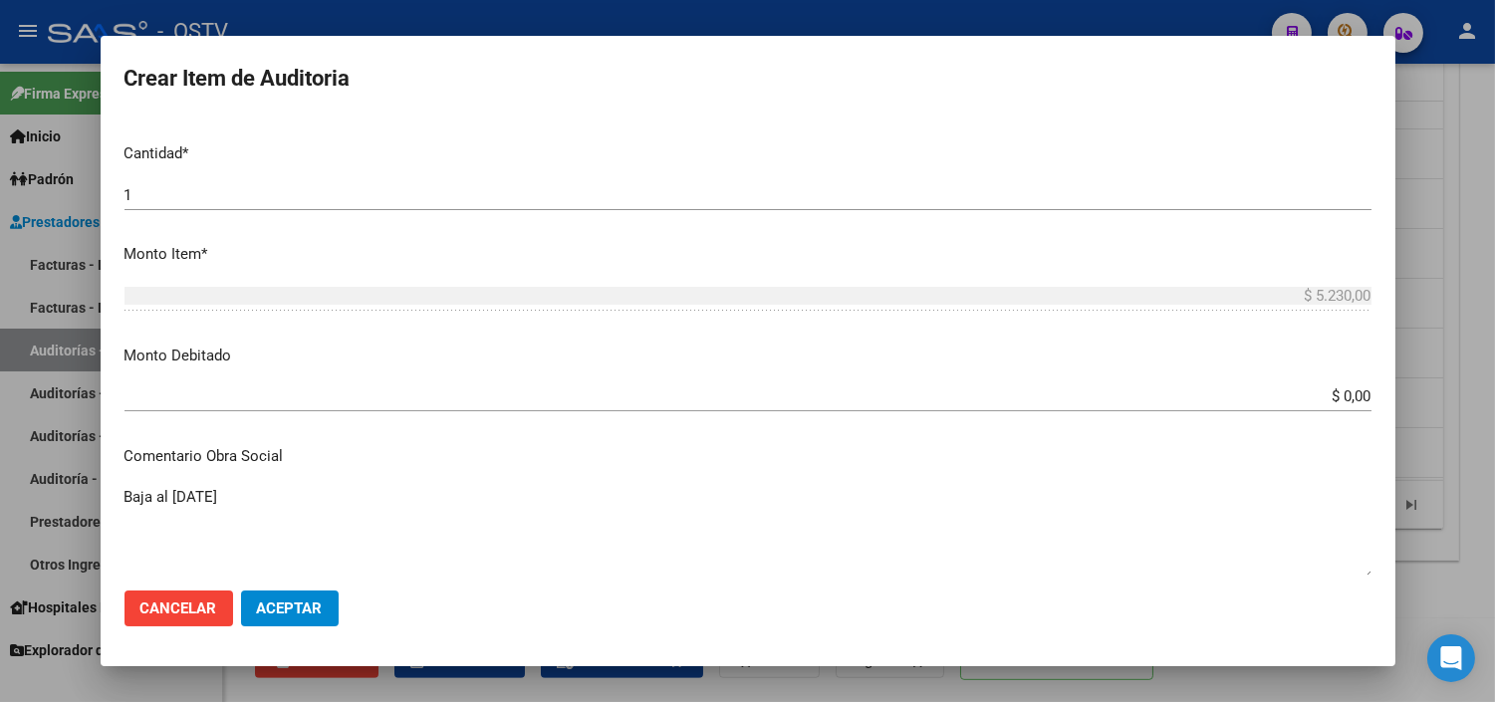
click at [1348, 402] on input "$ 0,00" at bounding box center [747, 396] width 1247 height 18
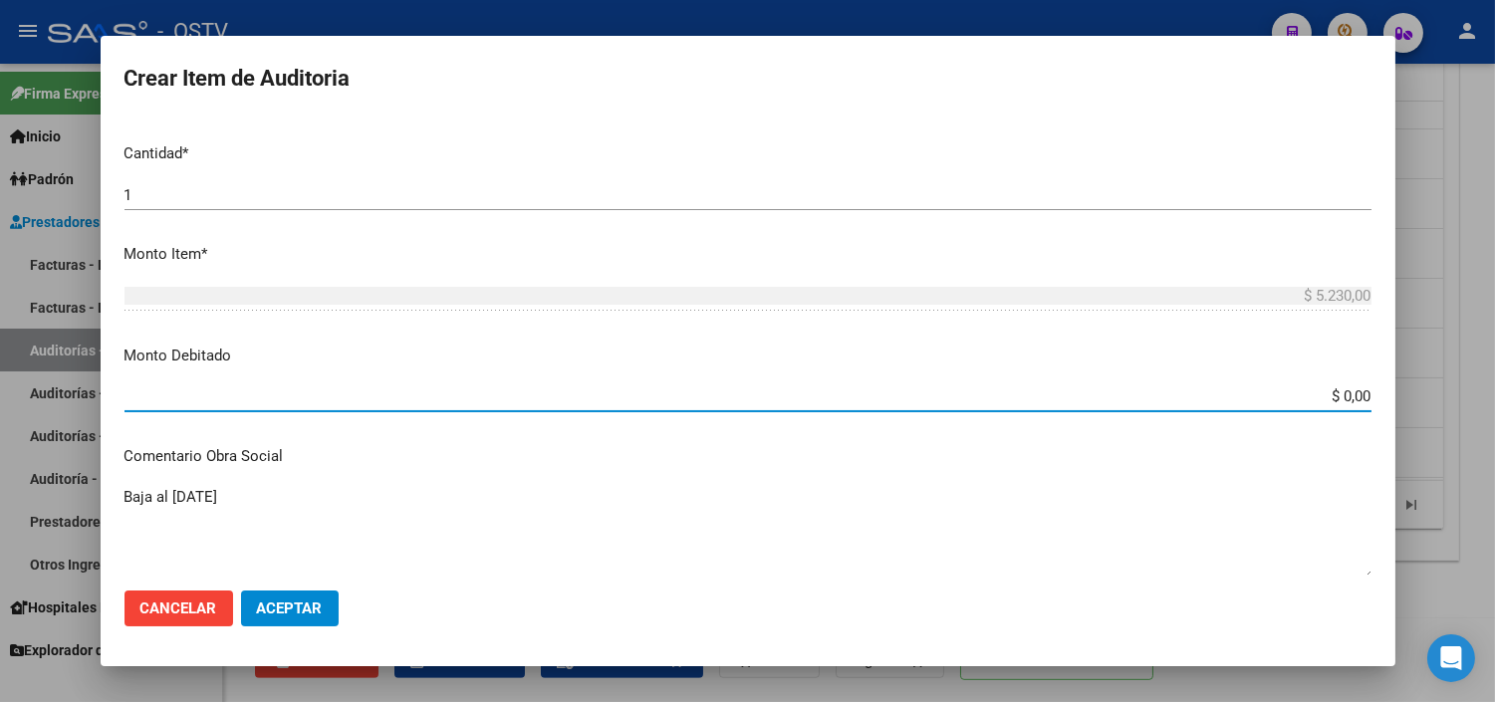
click at [1348, 402] on input "$ 0,00" at bounding box center [747, 396] width 1247 height 18
type input "$ 5.230,00"
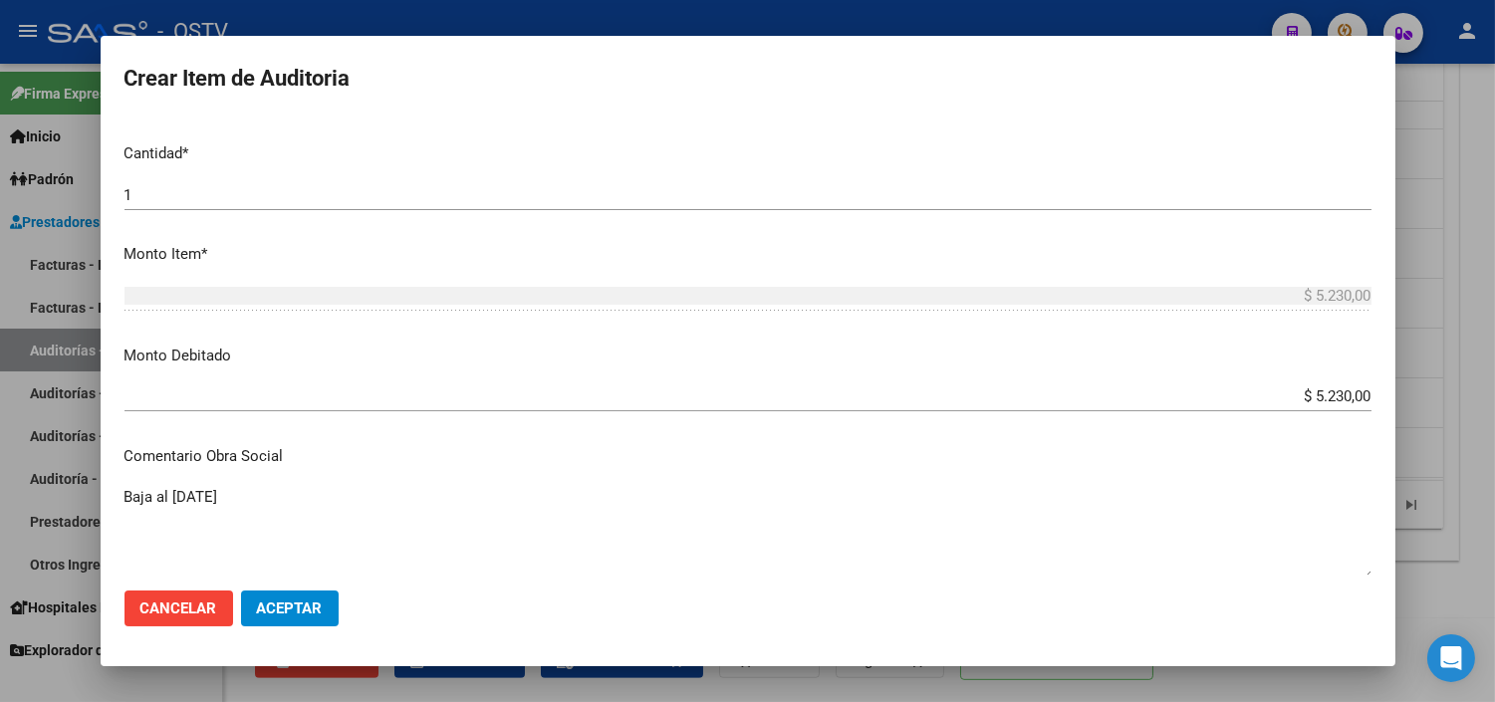
scroll to position [874, 0]
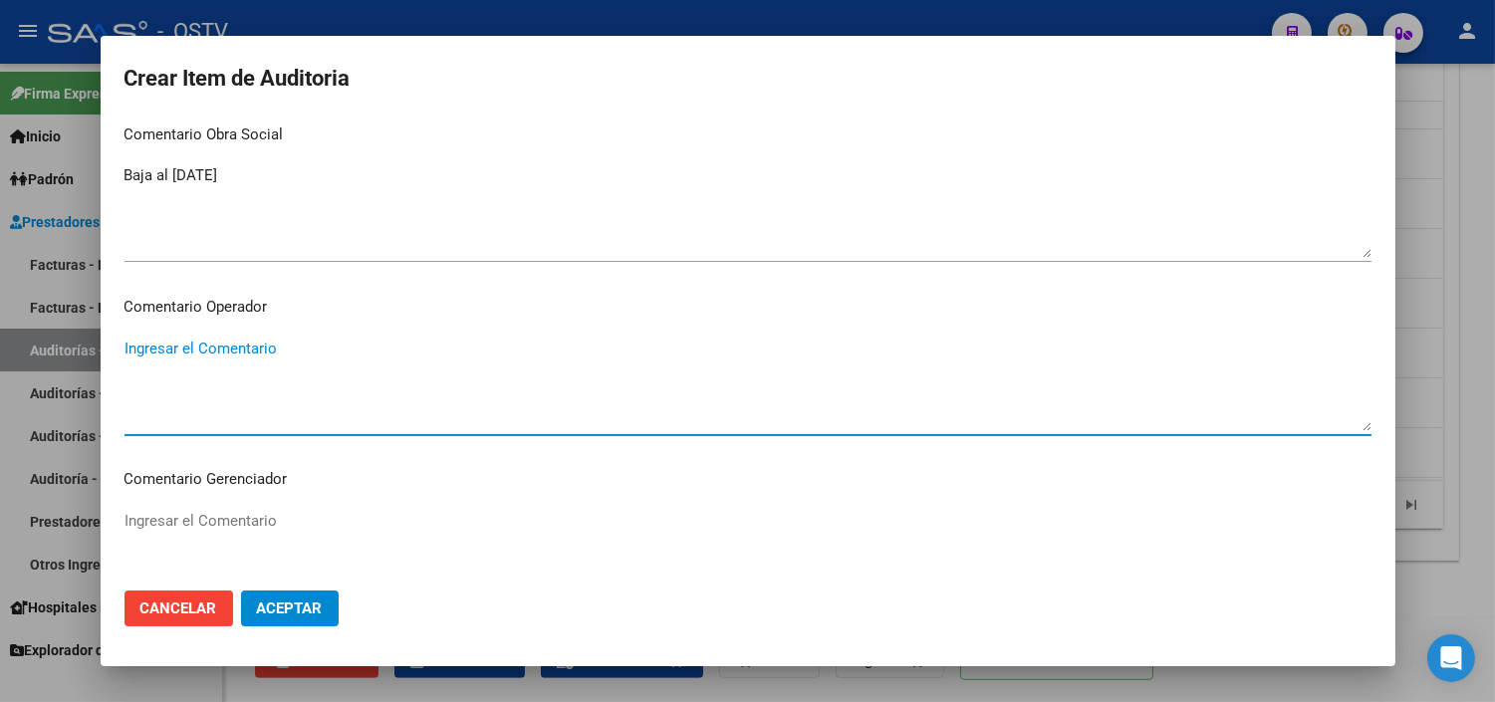
paste textarea "BAJA AL [DATE] SIN PAGOS"
type textarea "BAJA AL [DATE] SIN PAGOS"
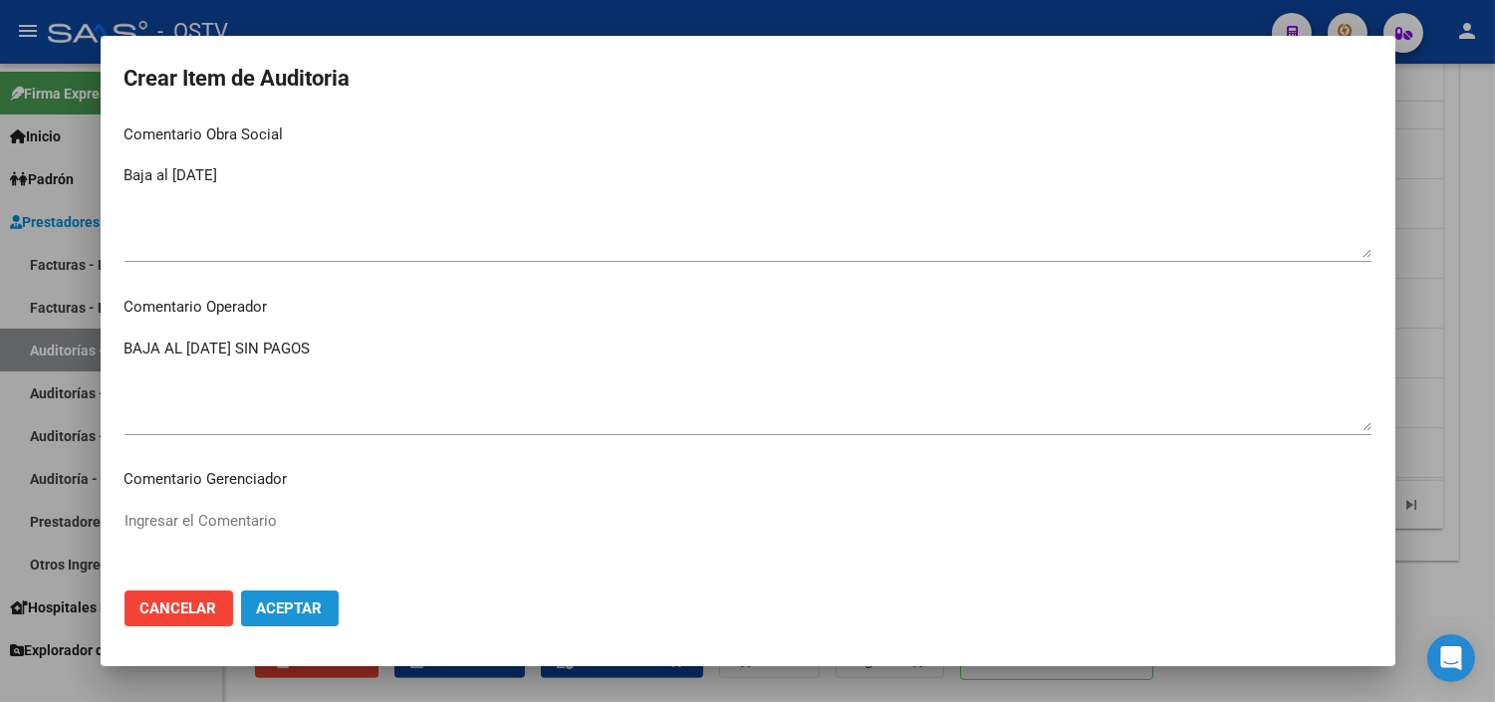
click at [275, 611] on span "Aceptar" at bounding box center [290, 608] width 66 height 18
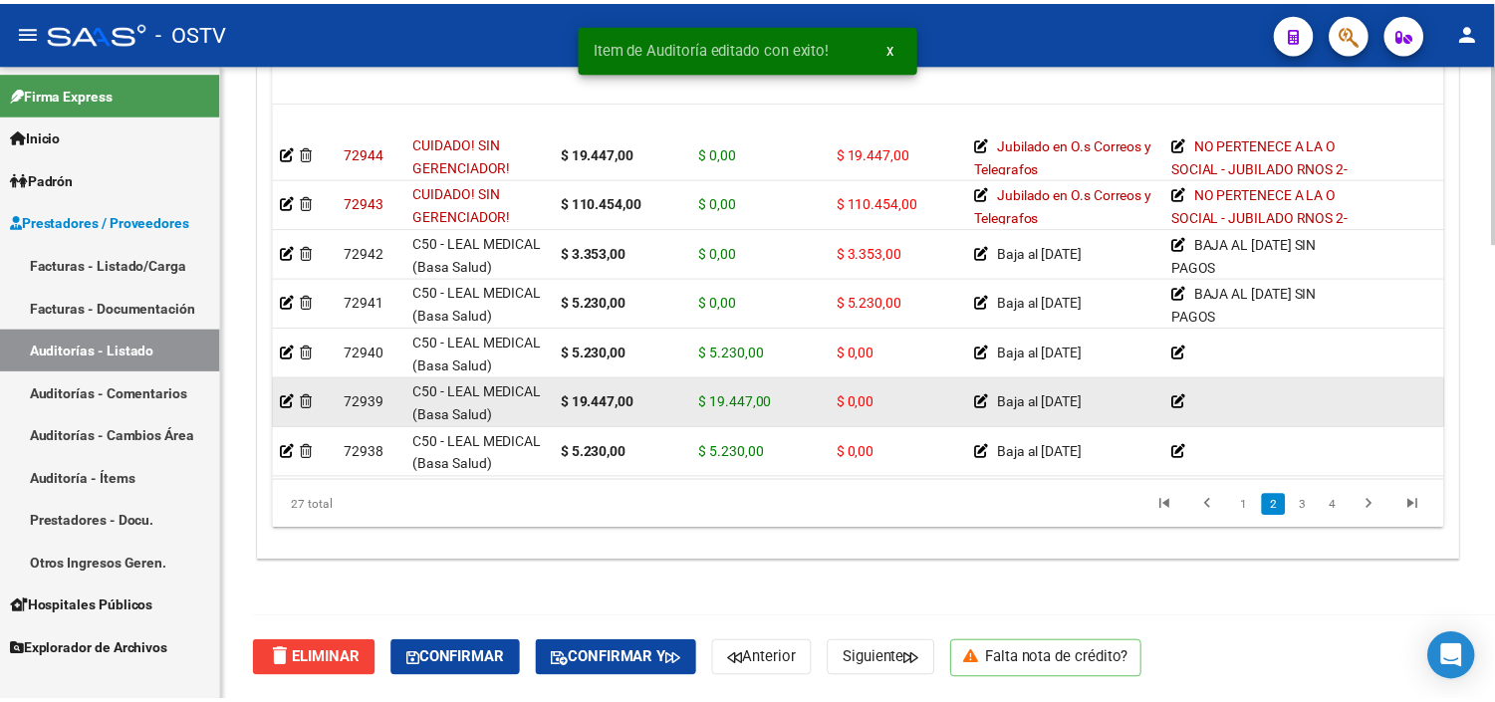
scroll to position [332, 0]
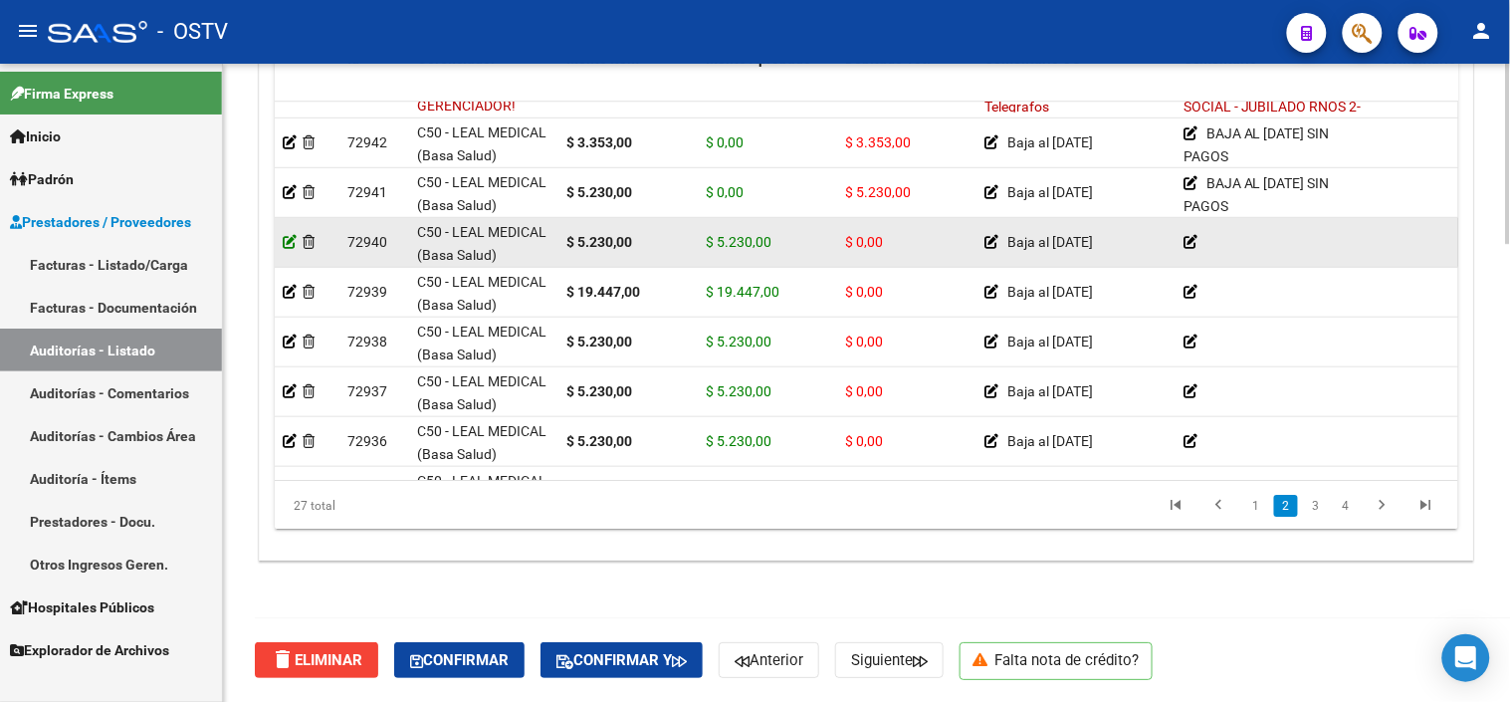
click at [295, 243] on icon at bounding box center [290, 242] width 14 height 14
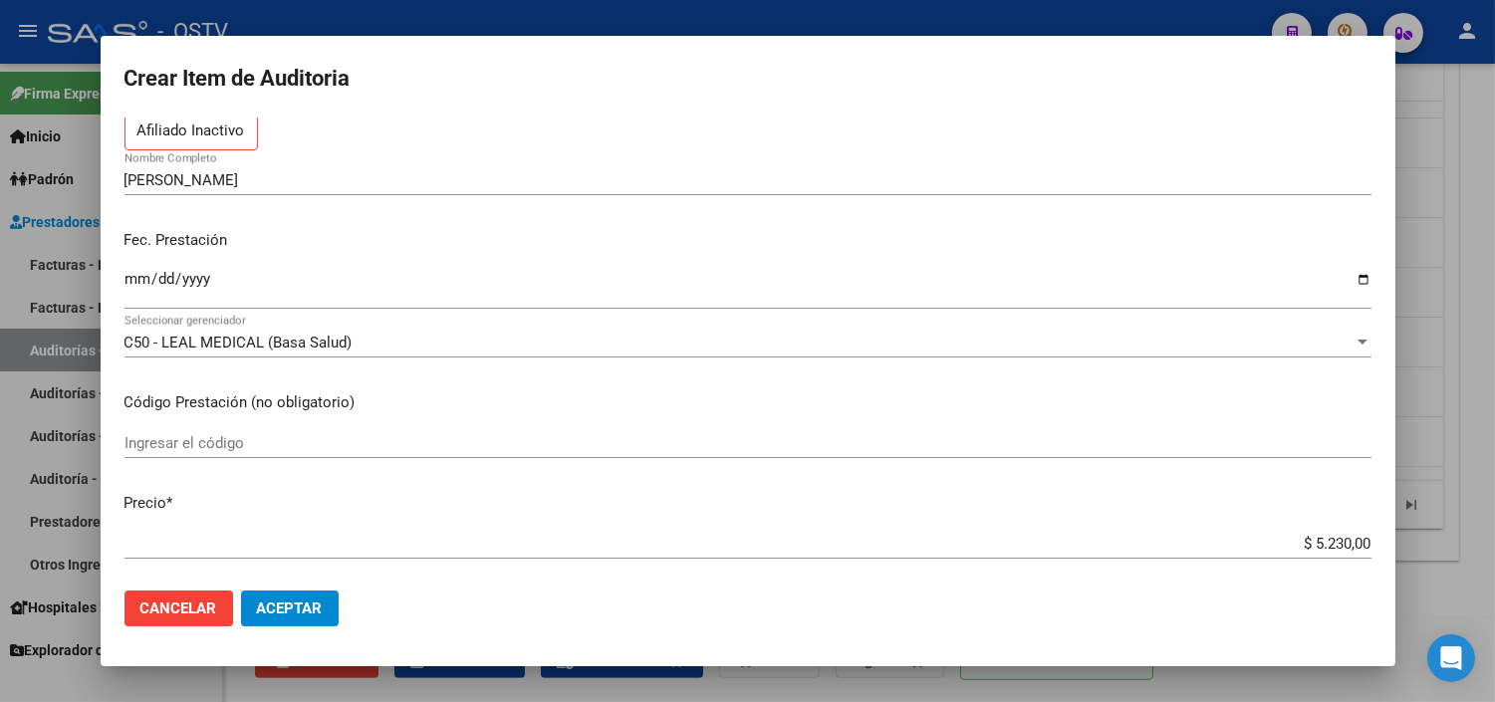
scroll to position [442, 0]
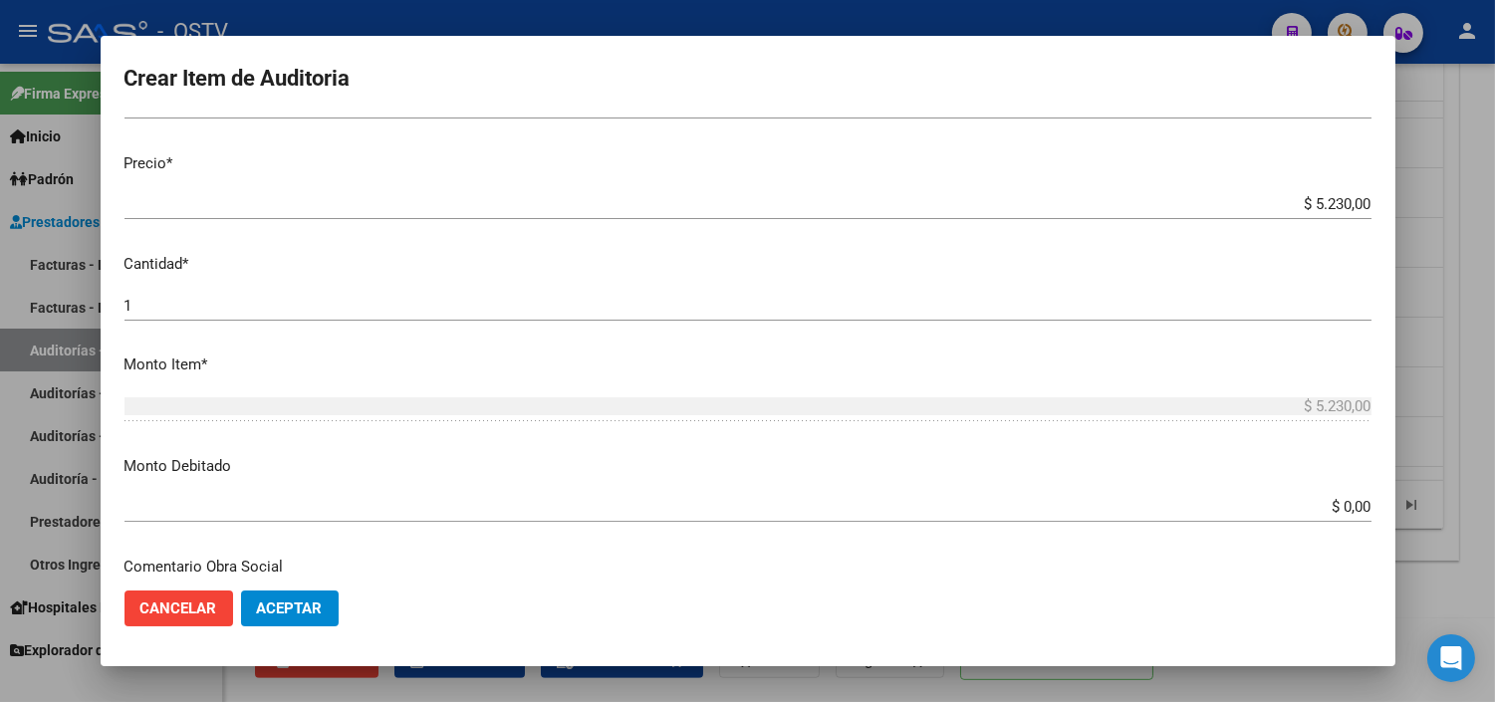
click at [1336, 512] on input "$ 0,00" at bounding box center [747, 507] width 1247 height 18
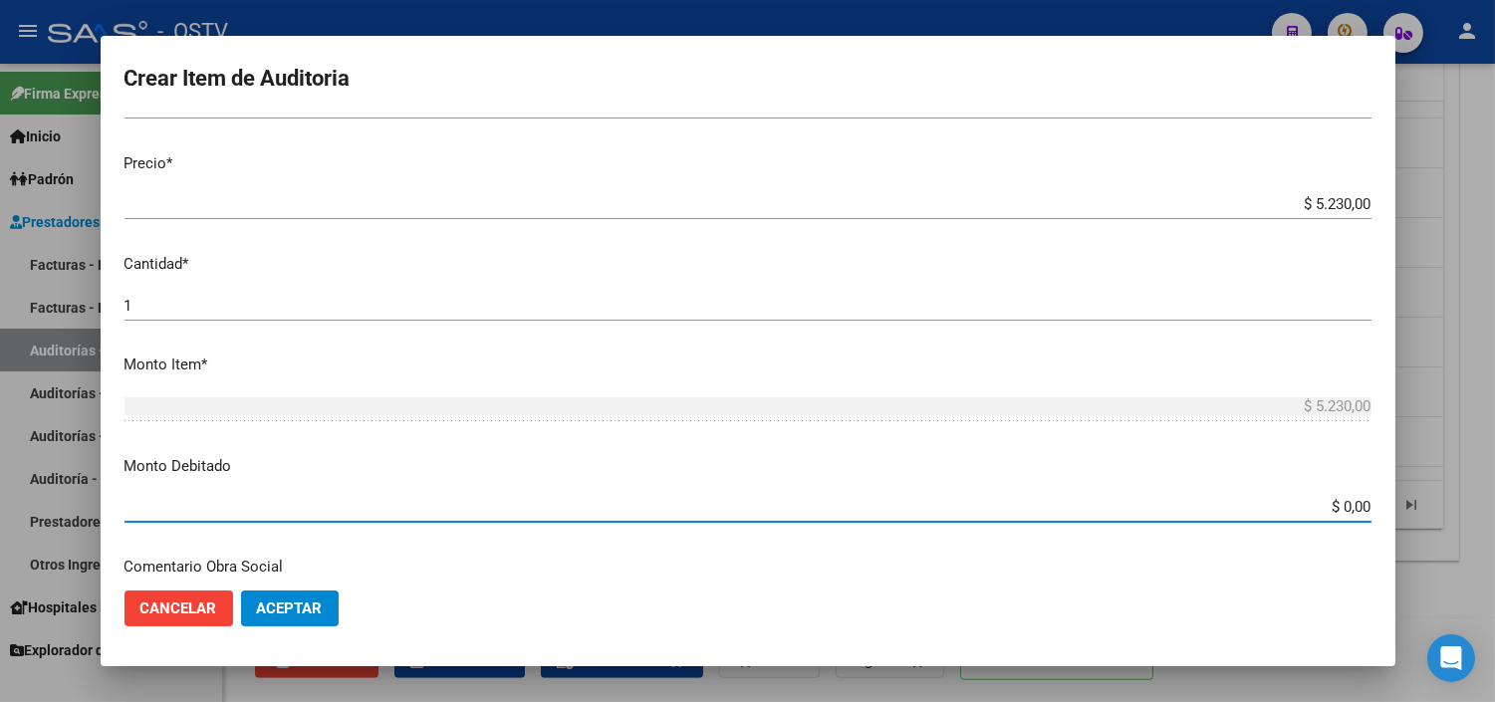
click at [1336, 512] on input "$ 0,00" at bounding box center [747, 507] width 1247 height 18
type input "$ 5.230,00"
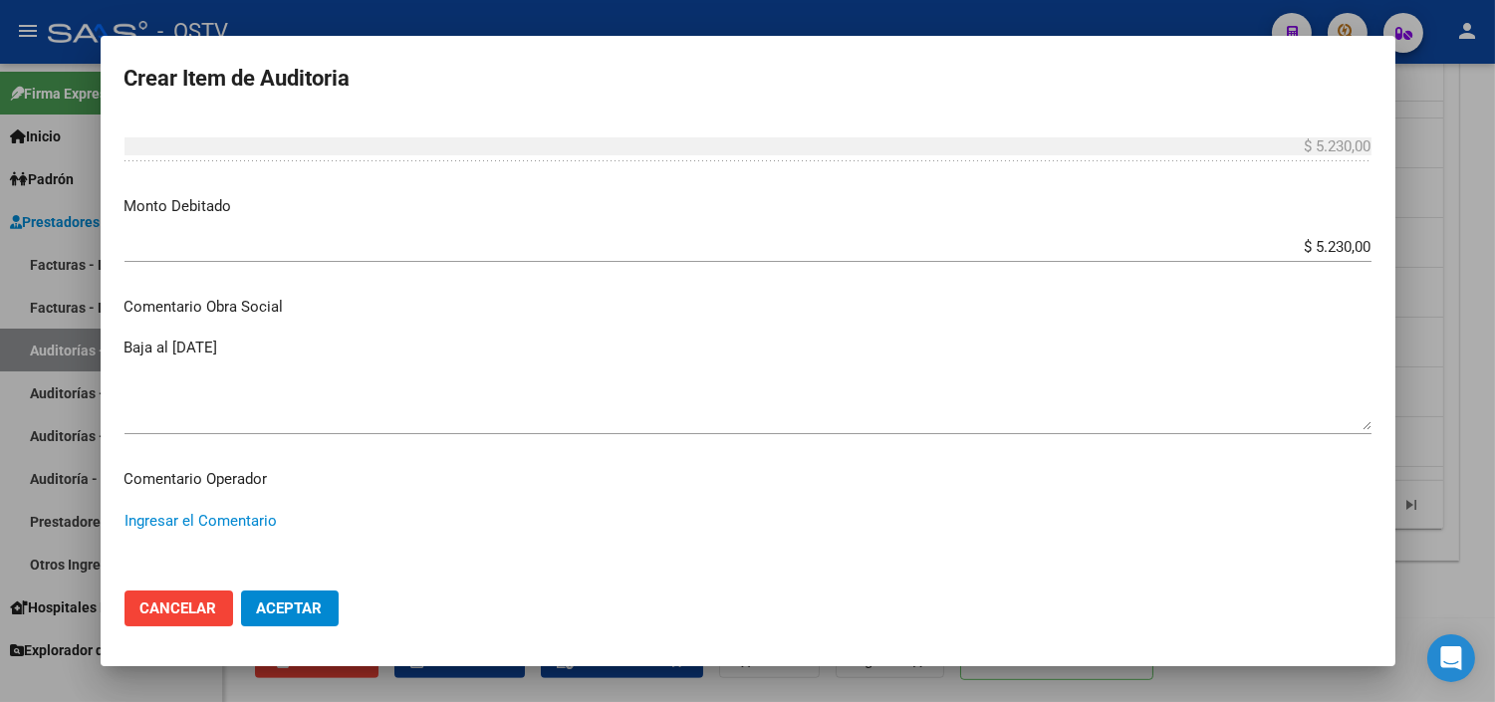
paste textarea "BAJA AL [DATE] SIN PAGOS"
type textarea "BAJA AL [DATE] SIN PAGOS"
click at [283, 614] on span "Aceptar" at bounding box center [290, 608] width 66 height 18
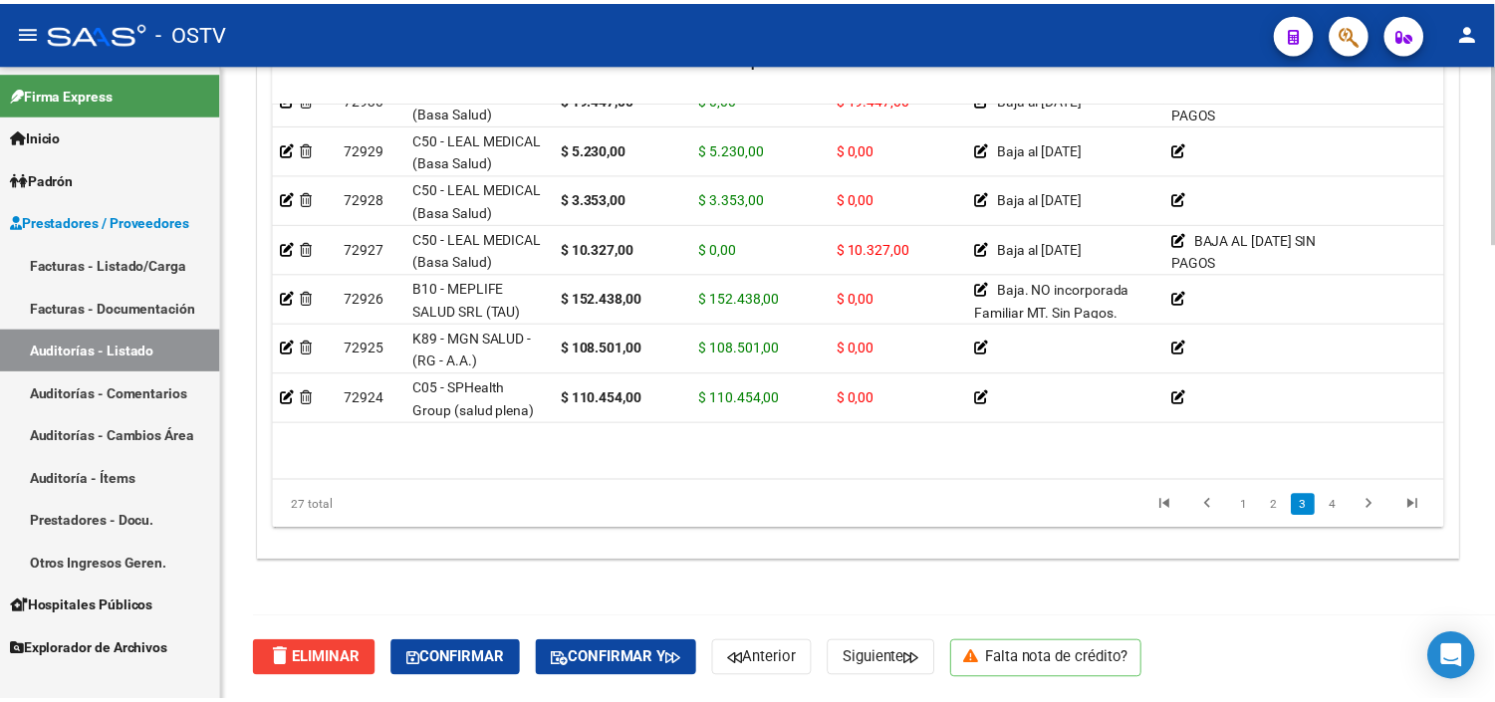
scroll to position [878, 0]
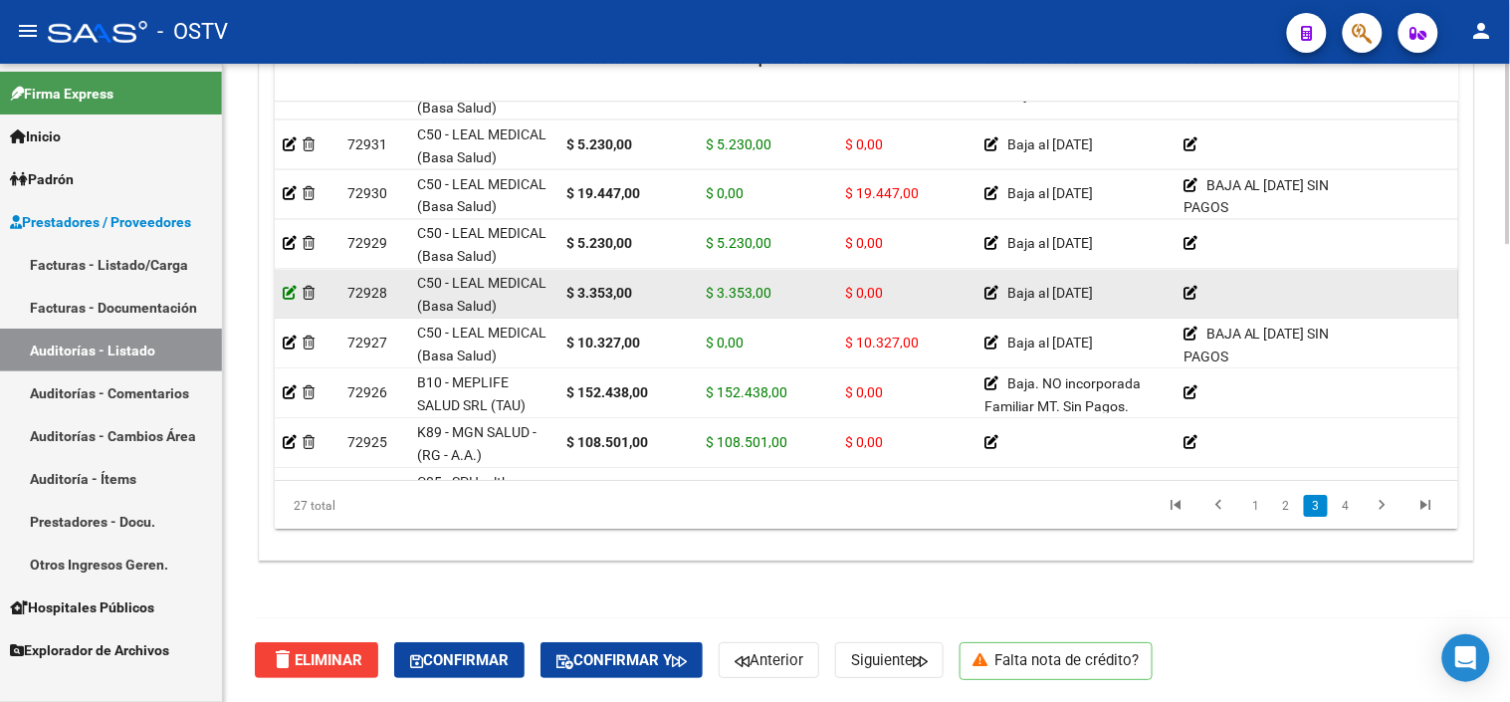
click at [289, 296] on icon at bounding box center [290, 293] width 14 height 14
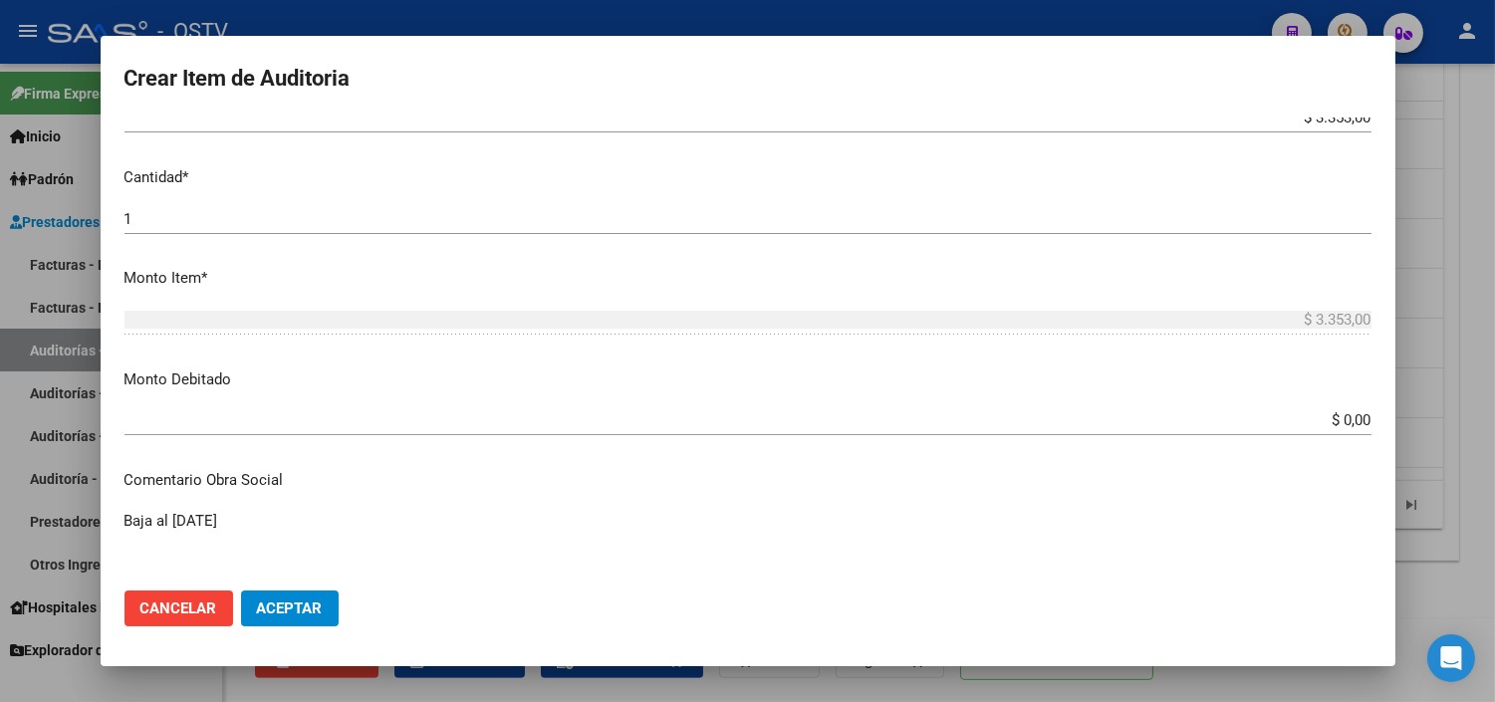
scroll to position [553, 0]
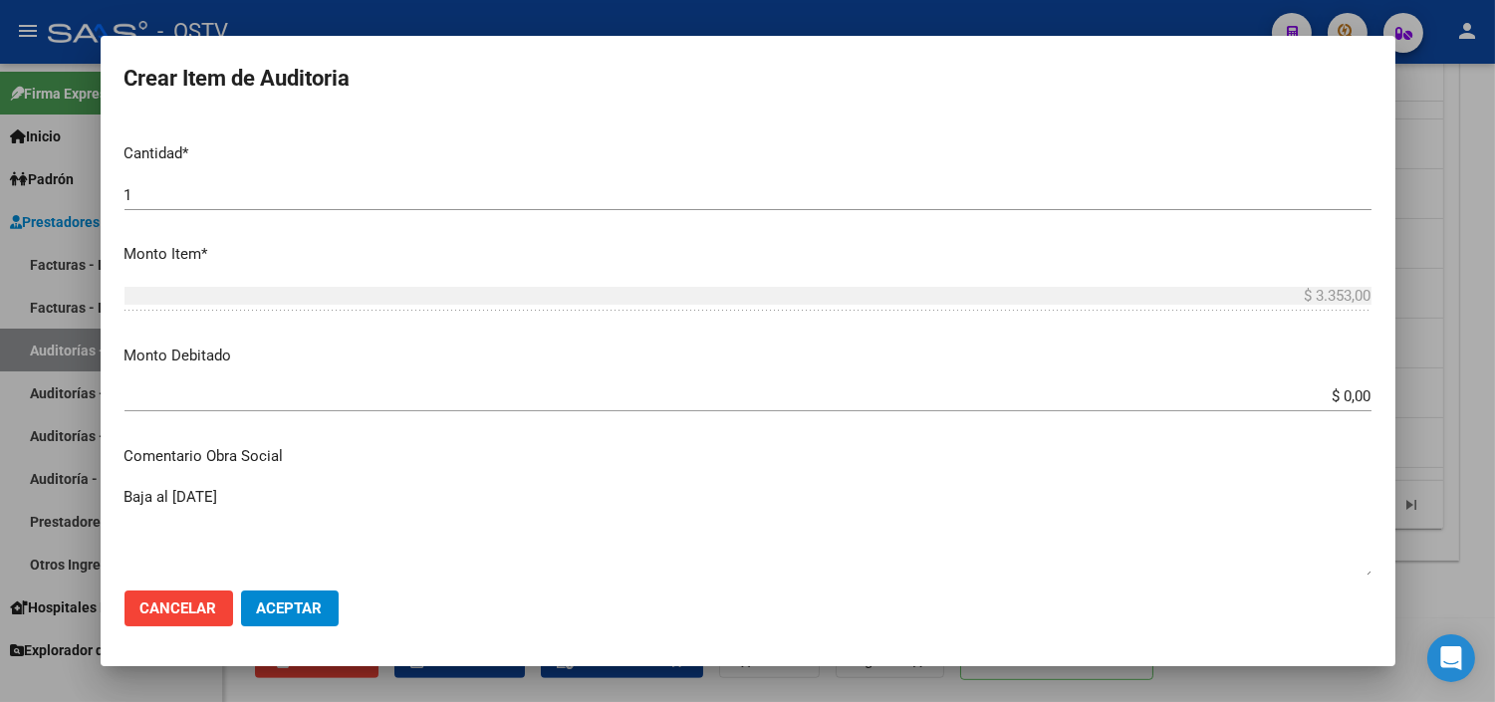
click at [1339, 391] on input "$ 0,00" at bounding box center [747, 396] width 1247 height 18
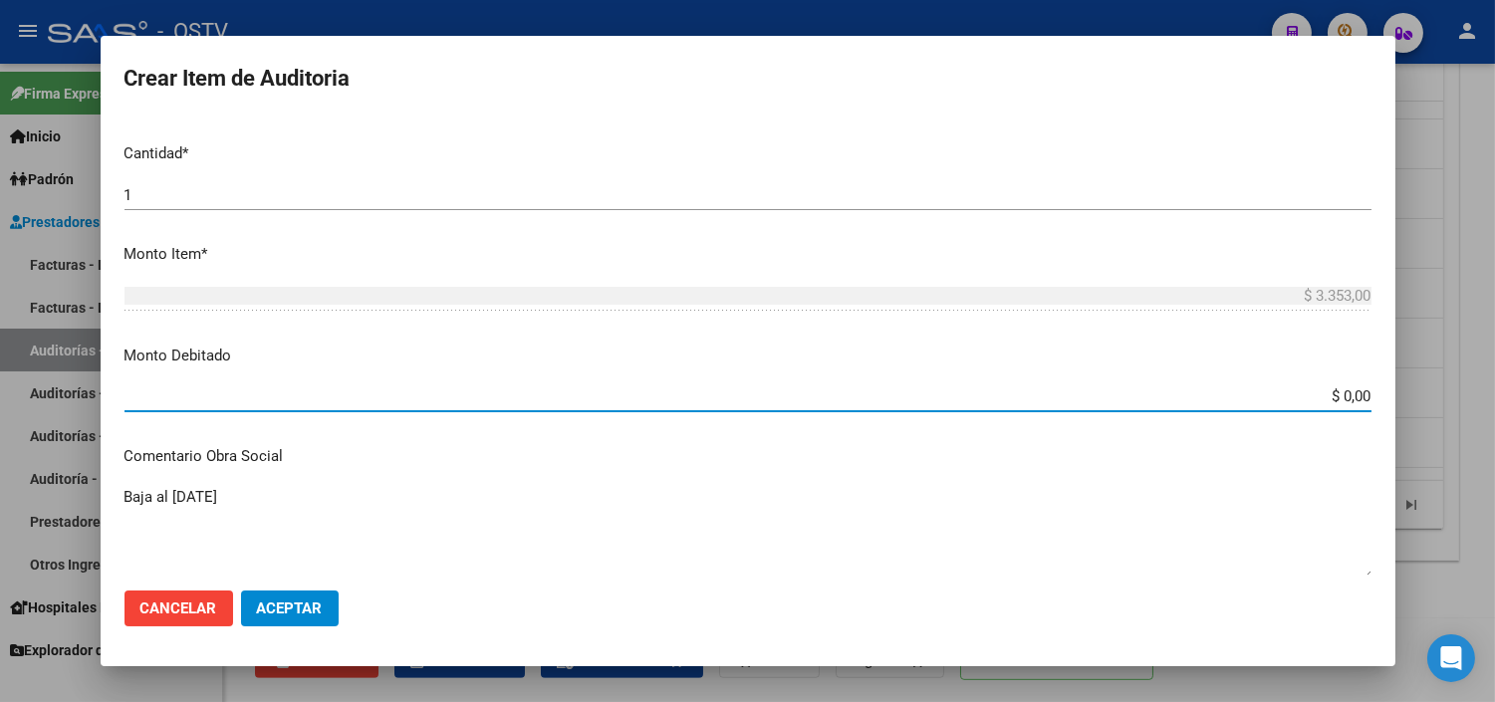
click at [1339, 391] on input "$ 0,00" at bounding box center [747, 396] width 1247 height 18
type input "$ 3.353,00"
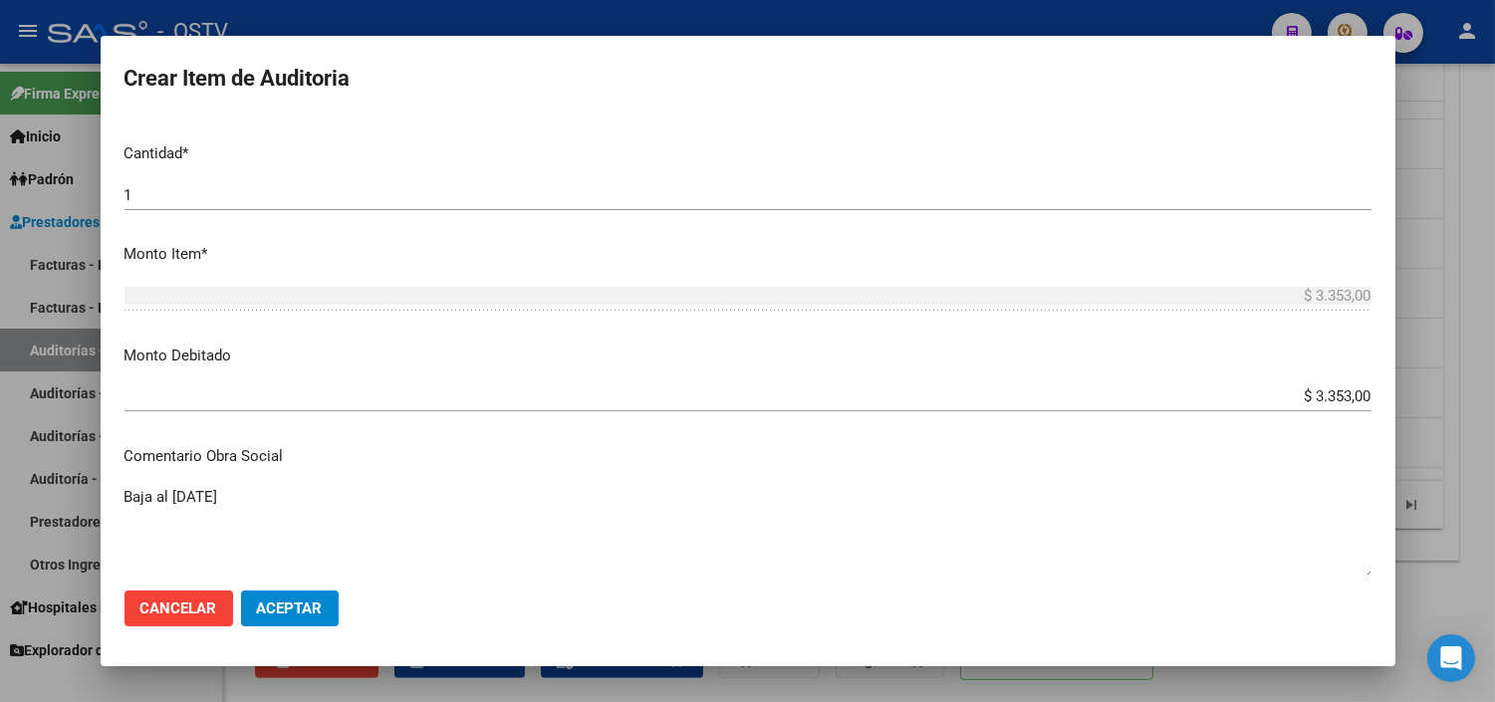
scroll to position [874, 0]
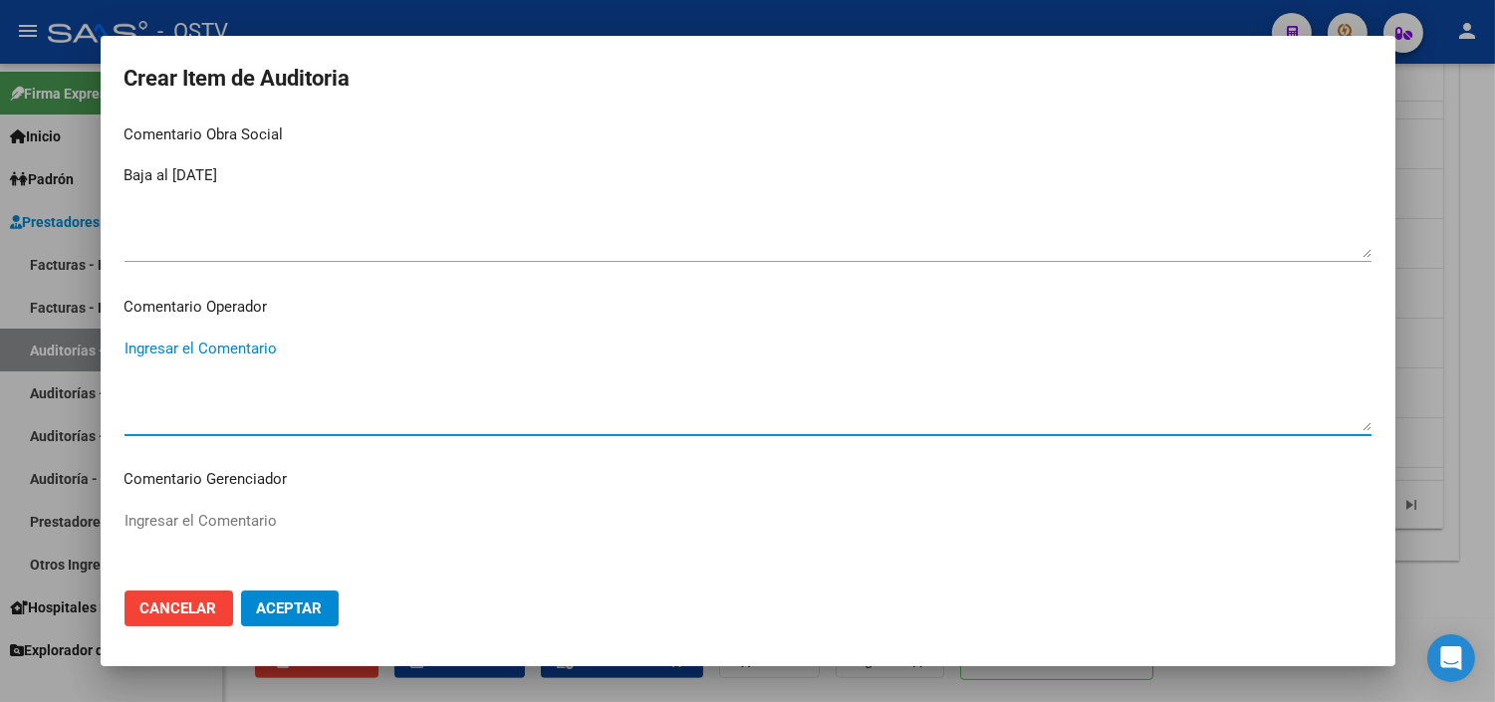
paste textarea "BAJA AL [DATE] SIN PAGOS"
type textarea "BAJA AL [DATE] SIN PAGOS"
click at [310, 608] on span "Aceptar" at bounding box center [290, 608] width 66 height 18
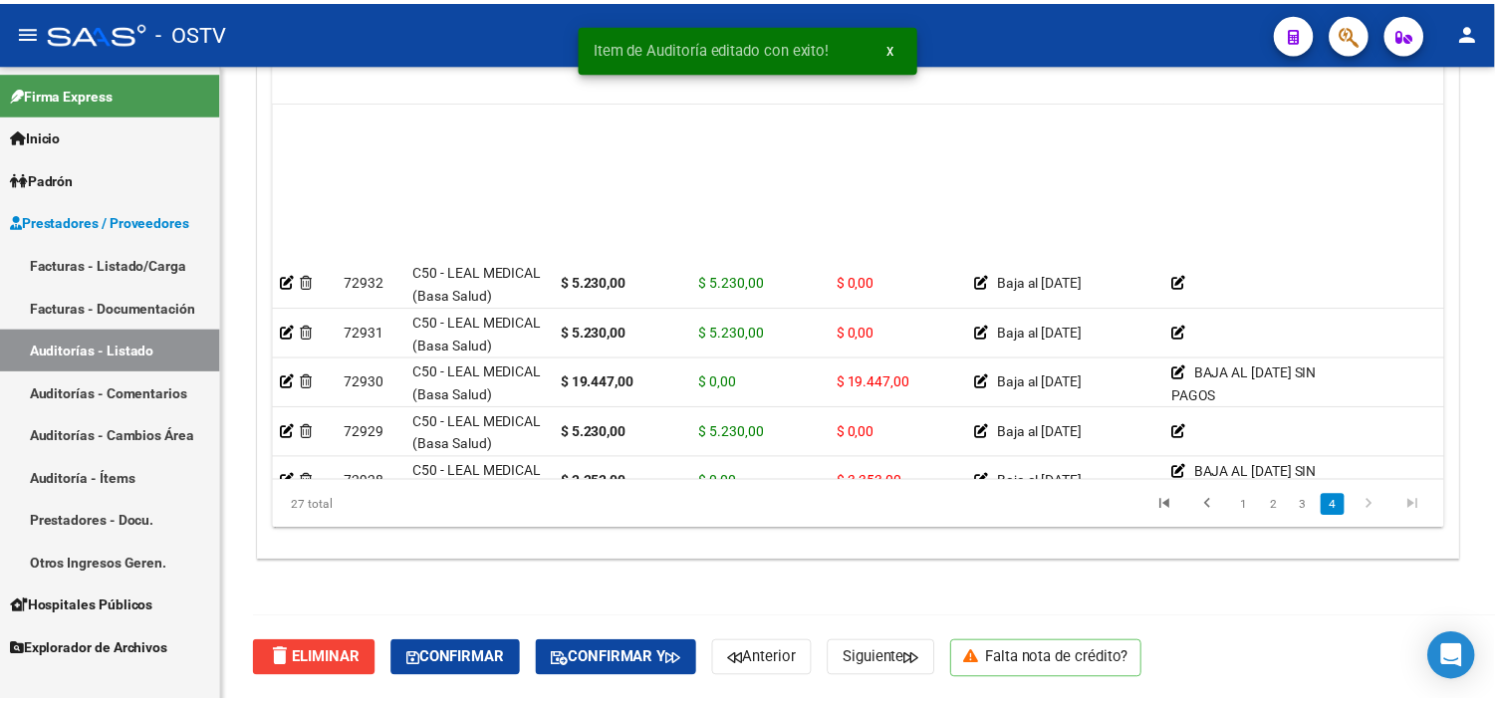
scroll to position [884, 0]
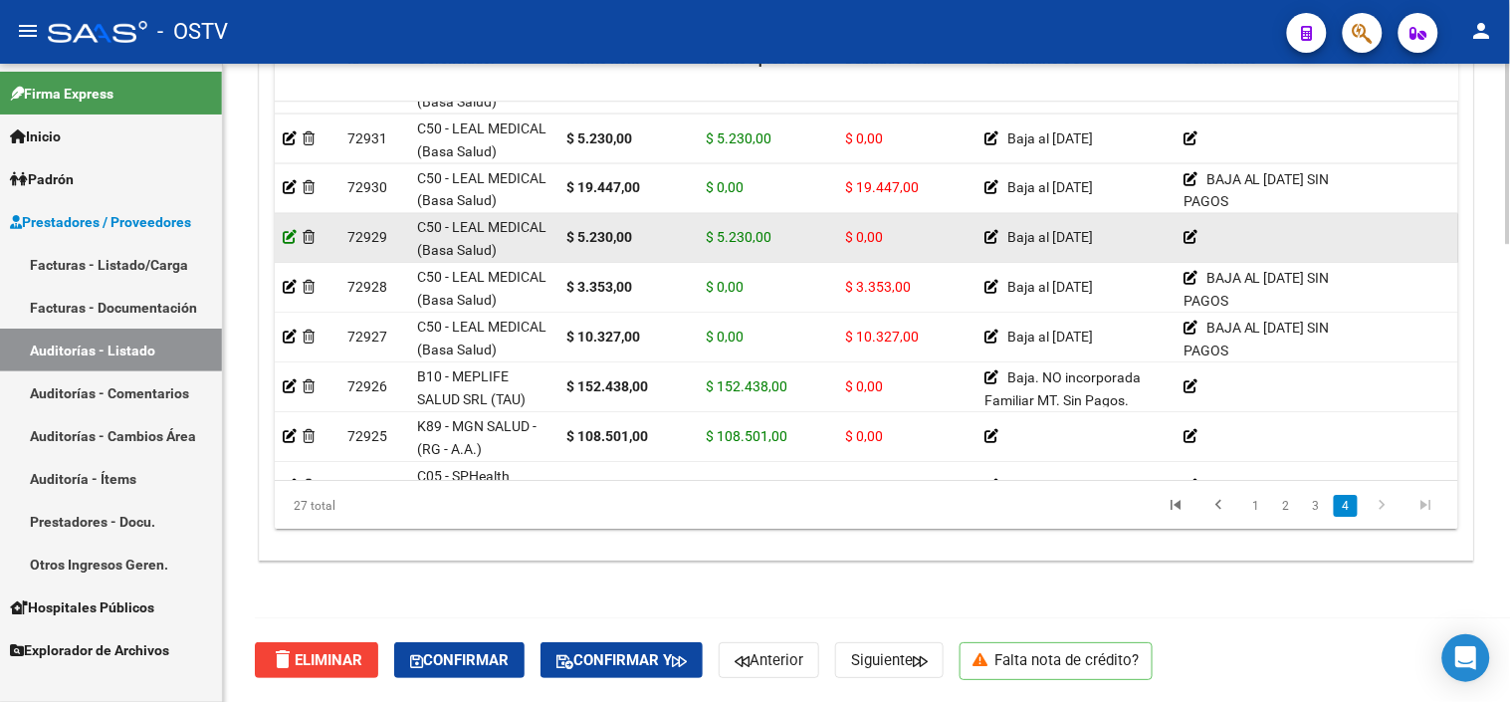
click at [287, 234] on icon at bounding box center [290, 237] width 14 height 14
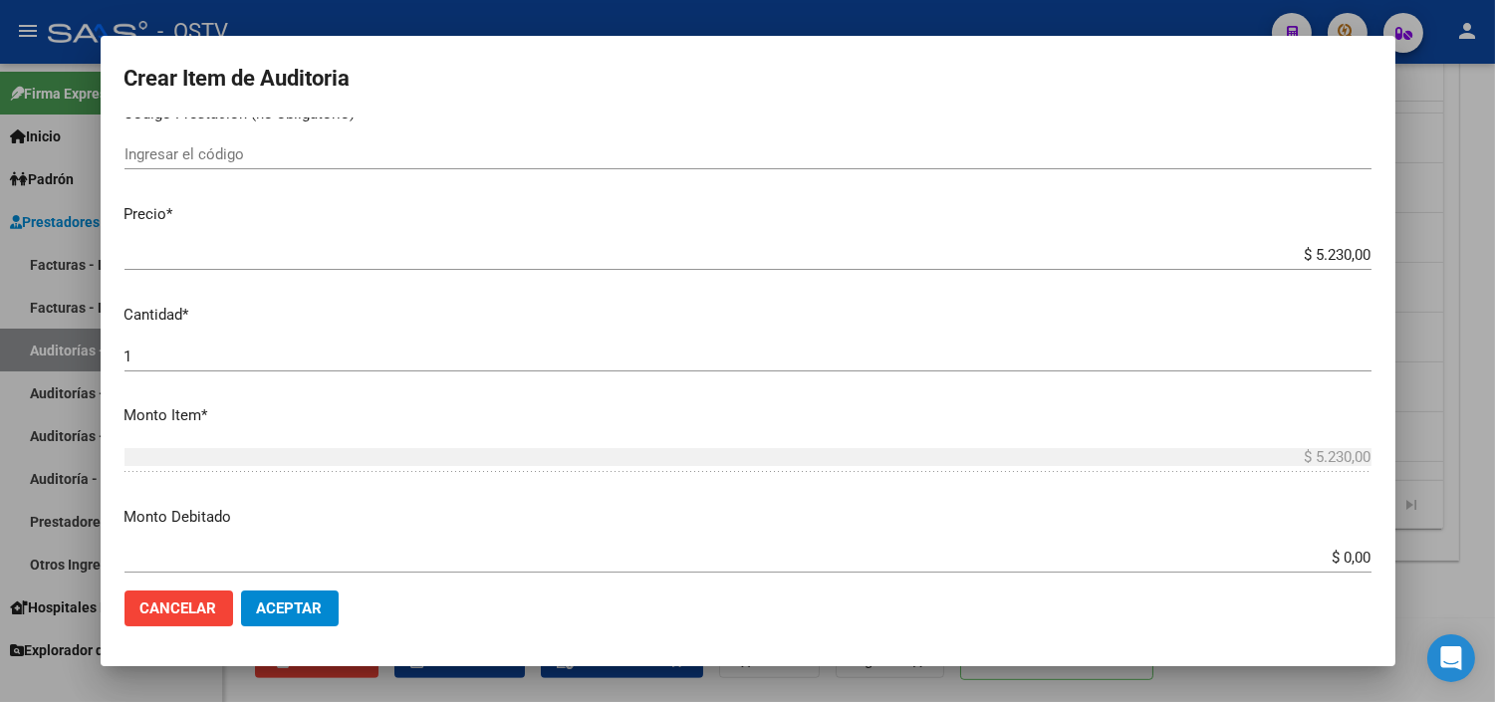
scroll to position [442, 0]
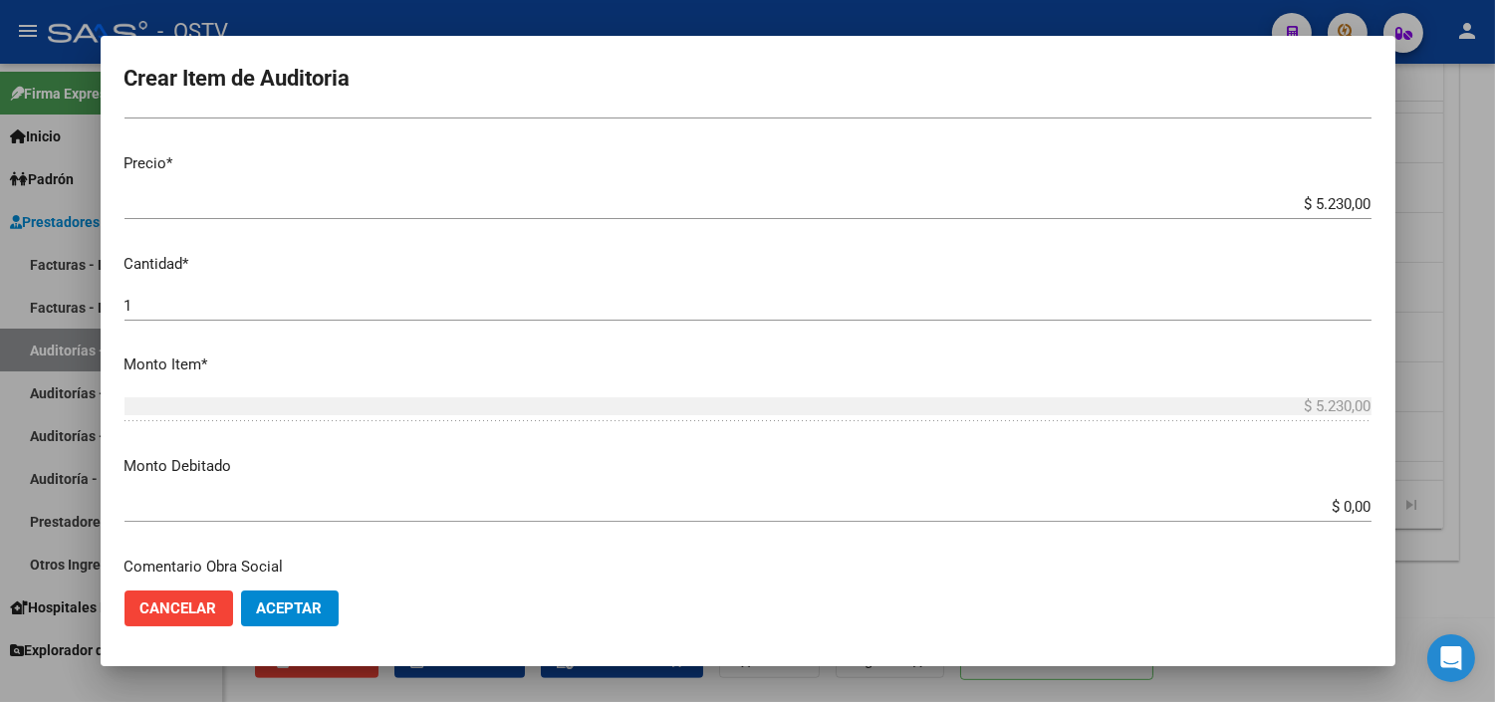
click at [1328, 513] on input "$ 0,00" at bounding box center [747, 507] width 1247 height 18
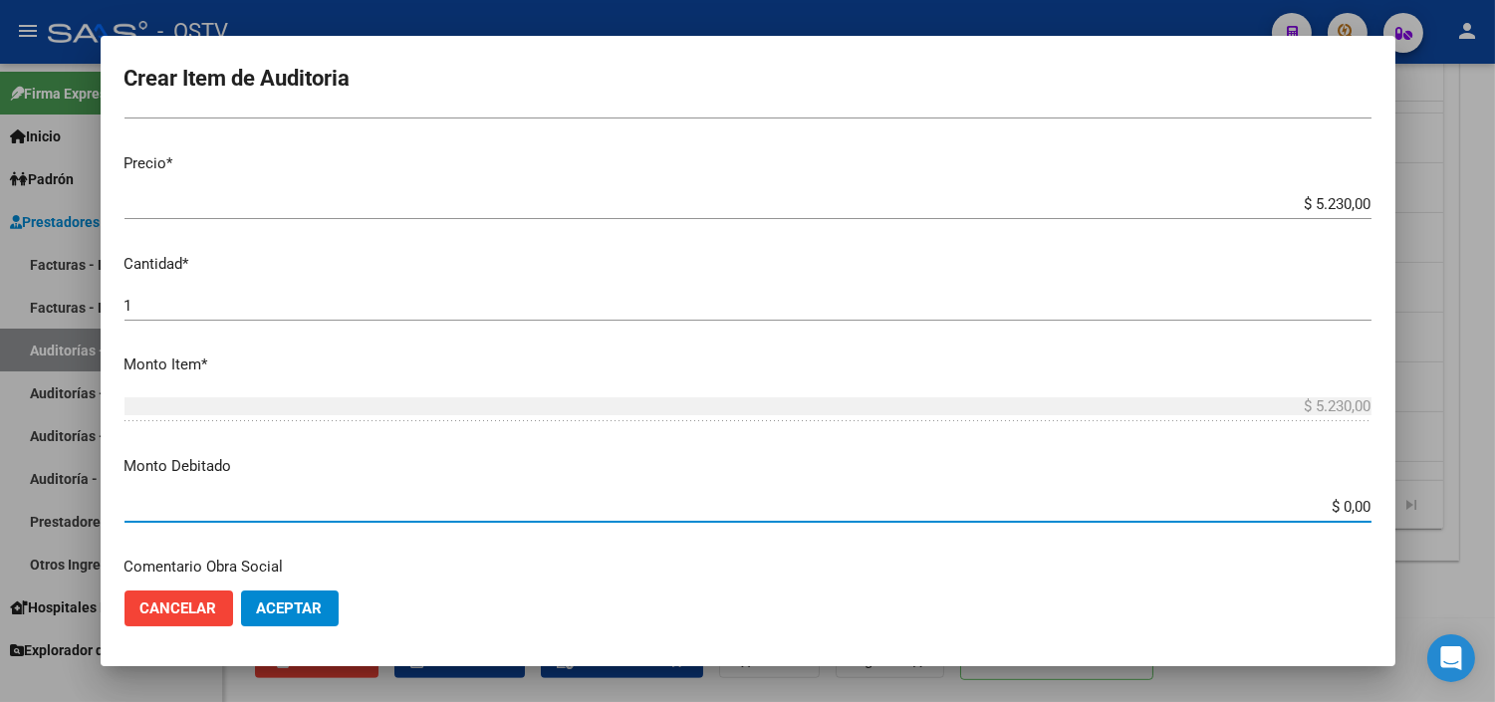
click at [1328, 513] on input "$ 0,00" at bounding box center [747, 507] width 1247 height 18
type input "$ 5.230,00"
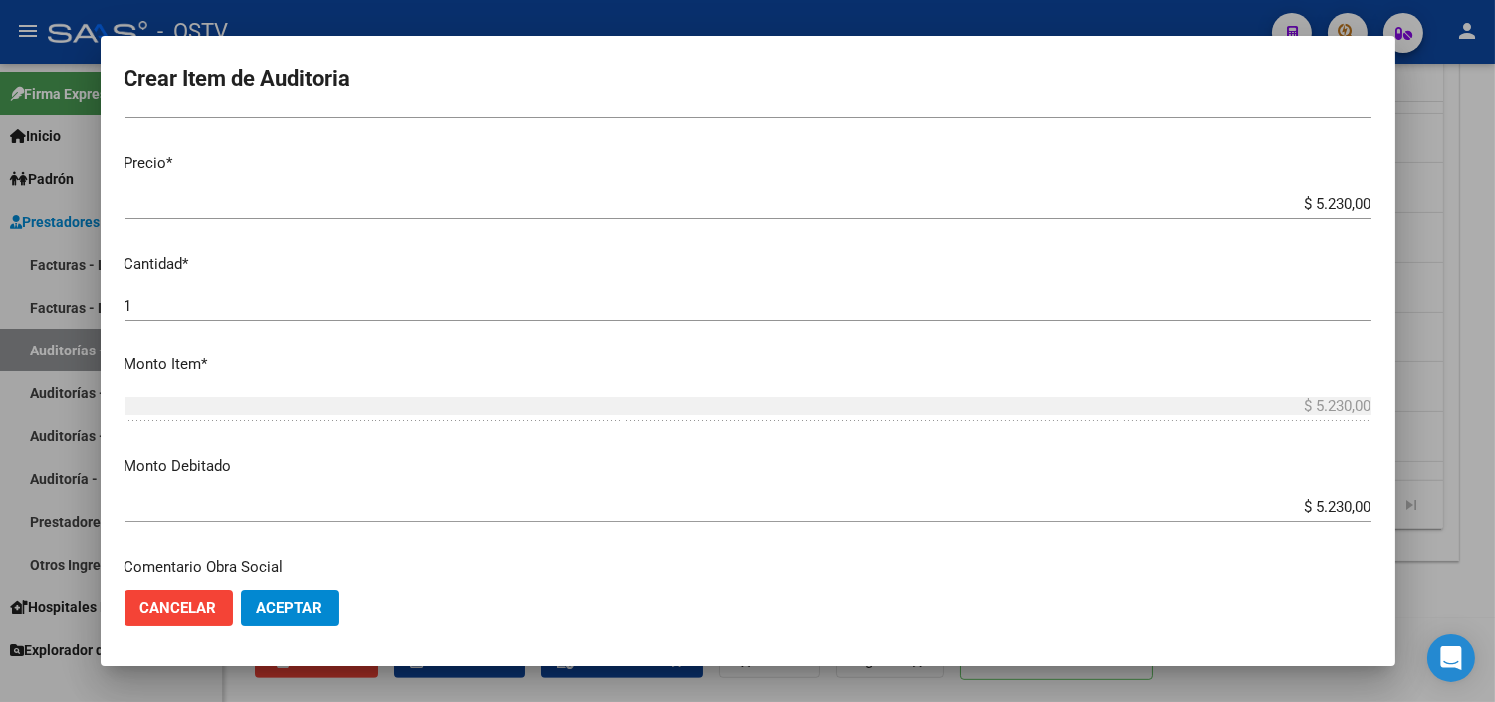
scroll to position [702, 0]
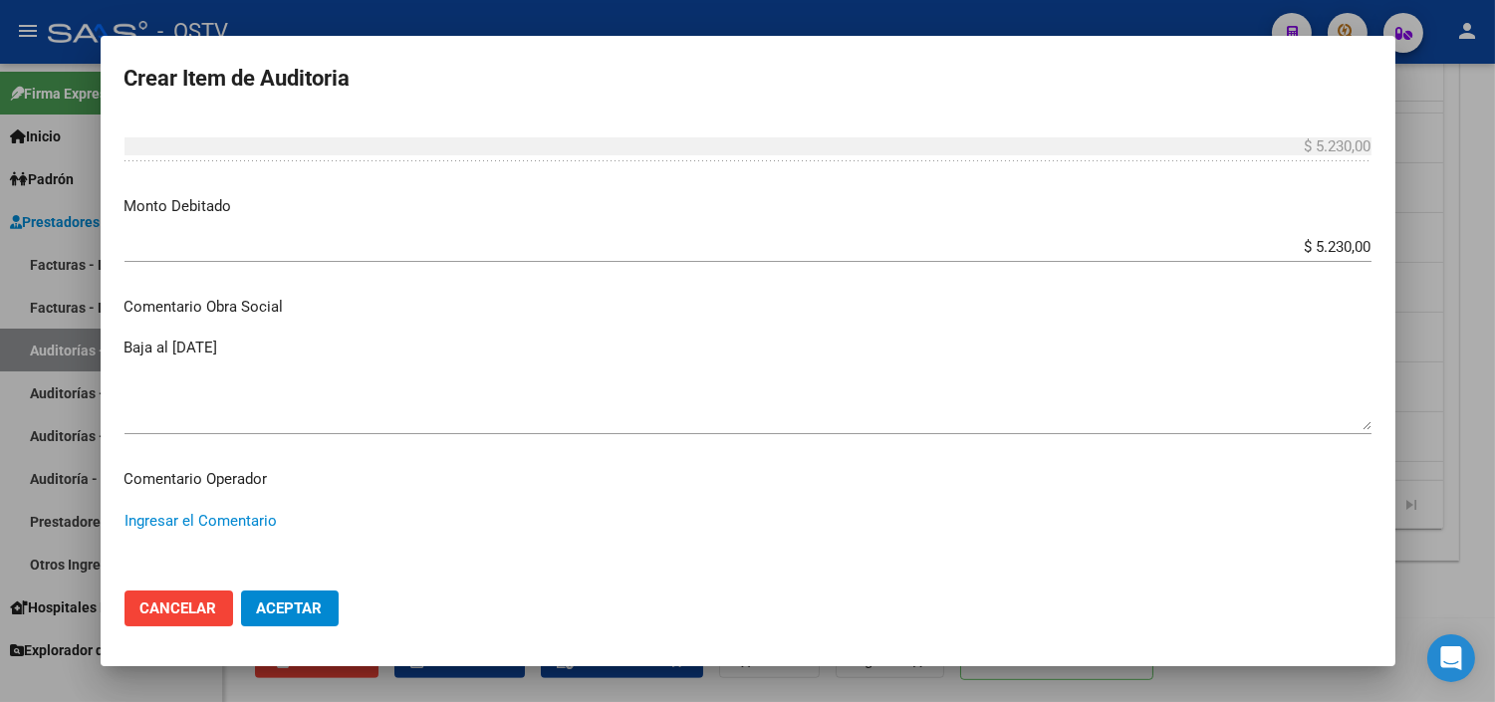
paste textarea "BAJA AL [DATE] SIN PAGOS"
type textarea "BAJA AL [DATE] SIN PAGOS"
click at [260, 621] on button "Aceptar" at bounding box center [290, 608] width 98 height 36
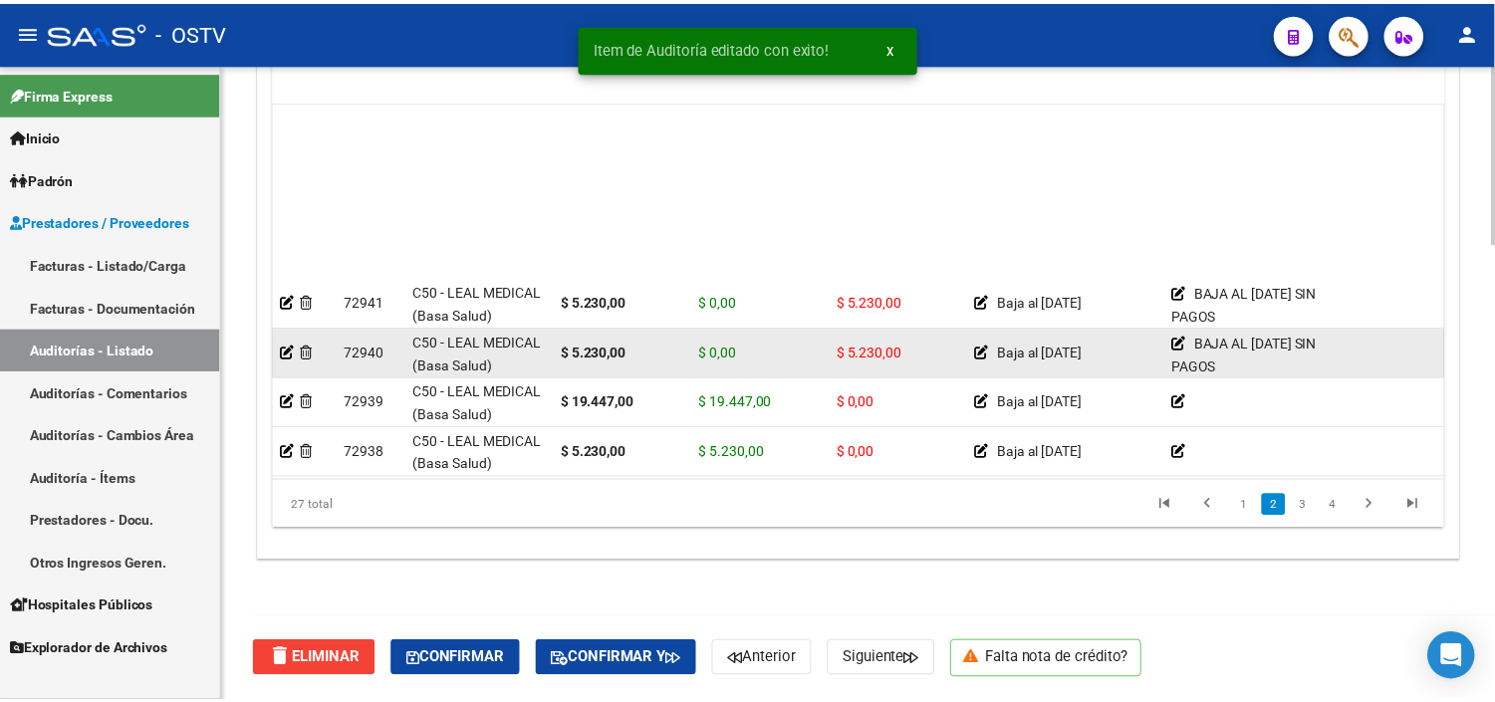
scroll to position [442, 0]
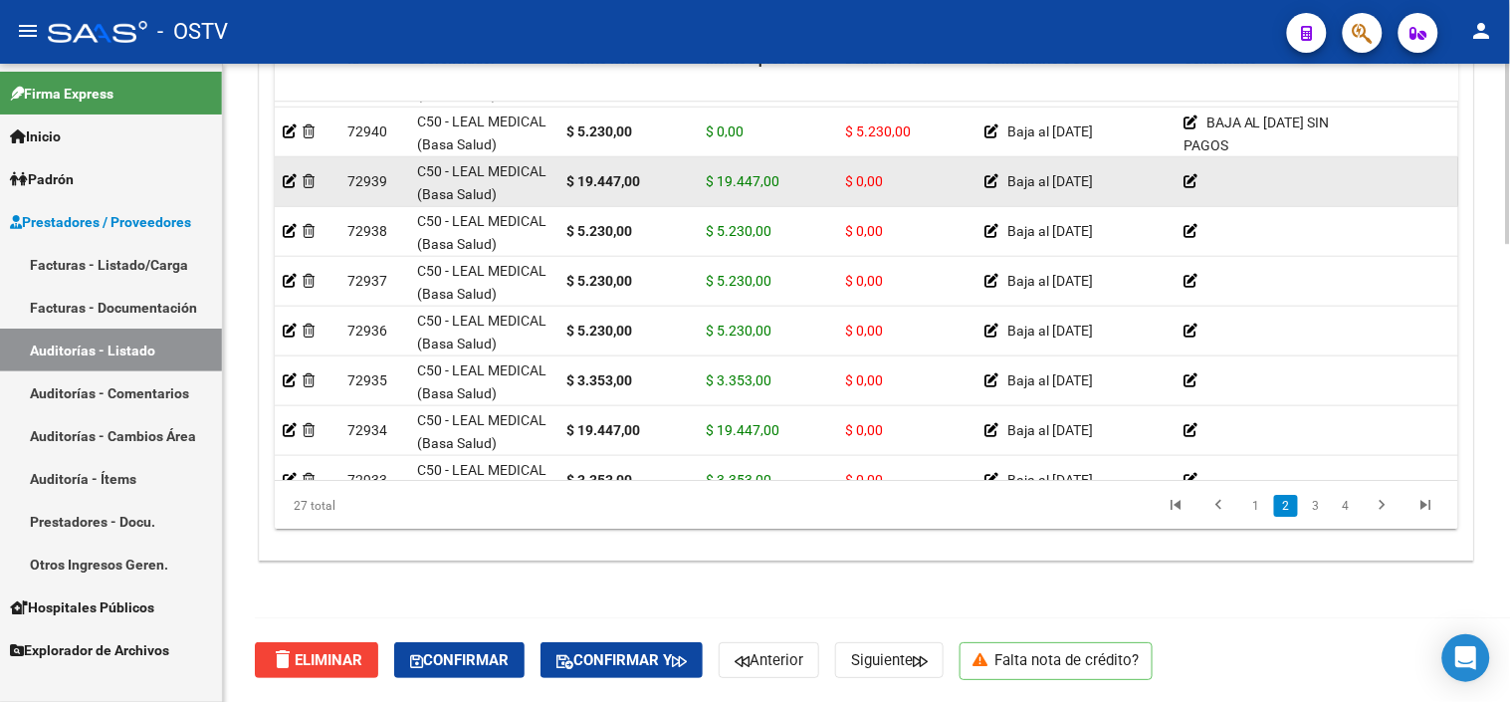
click at [297, 175] on div at bounding box center [307, 181] width 49 height 23
click at [279, 185] on datatable-body-cell at bounding box center [307, 181] width 65 height 49
click at [281, 184] on datatable-body-cell at bounding box center [307, 181] width 65 height 49
click at [290, 180] on icon at bounding box center [290, 181] width 14 height 14
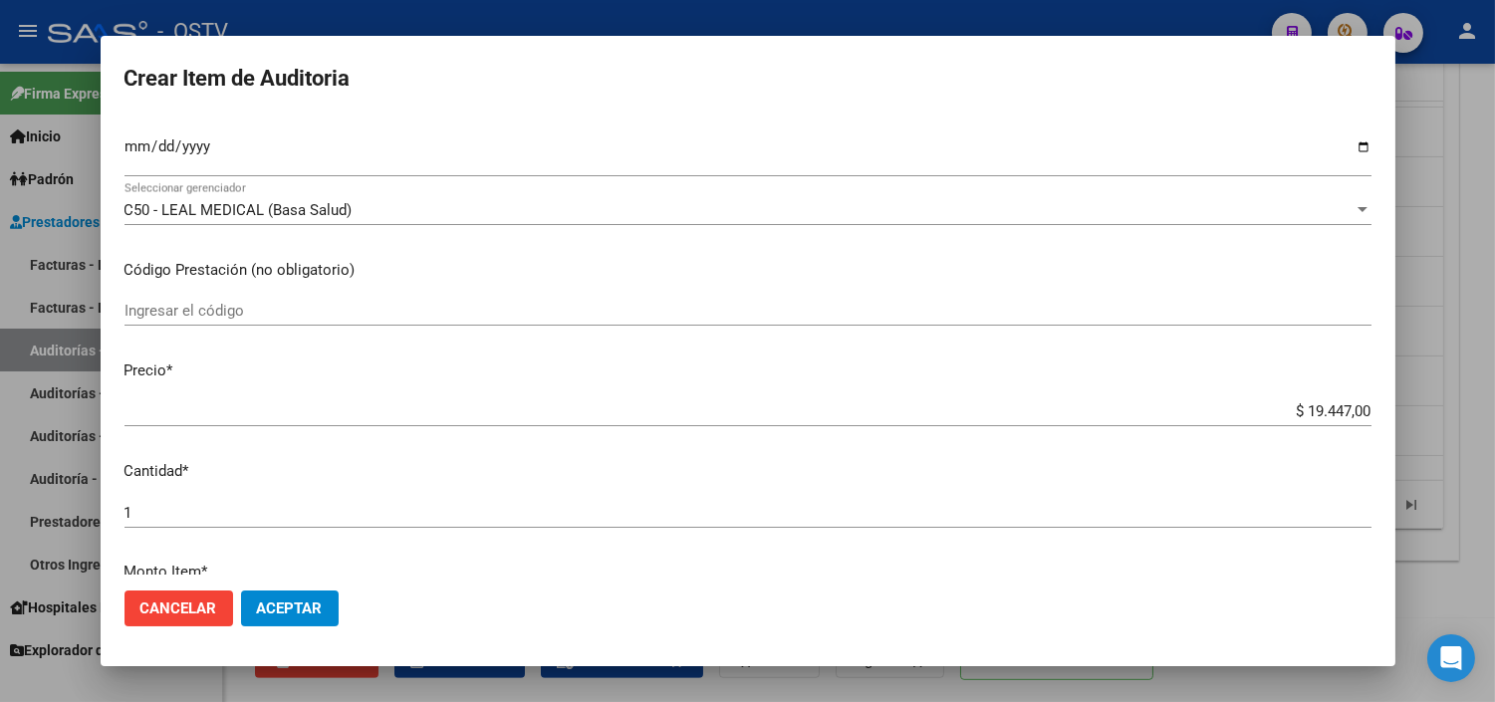
scroll to position [553, 0]
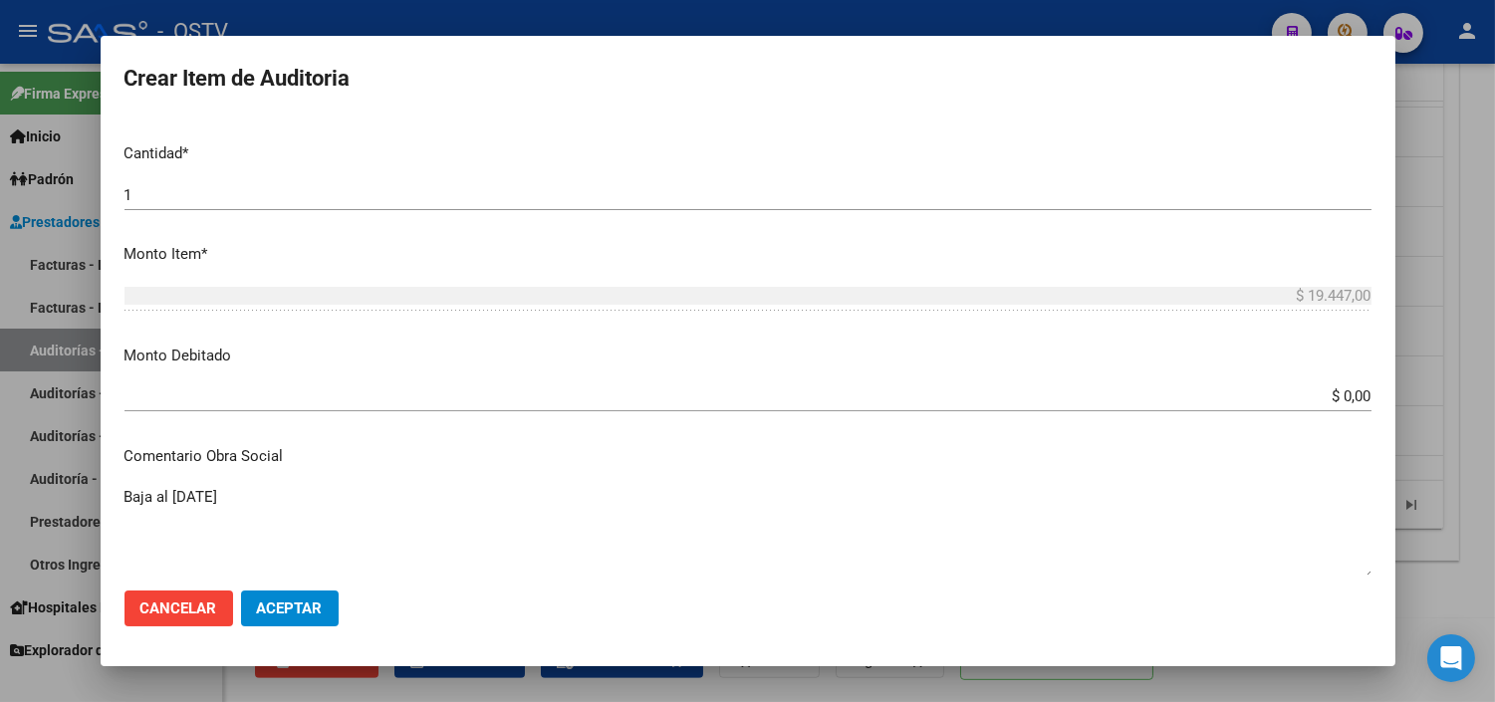
click at [1319, 390] on input "$ 0,00" at bounding box center [747, 396] width 1247 height 18
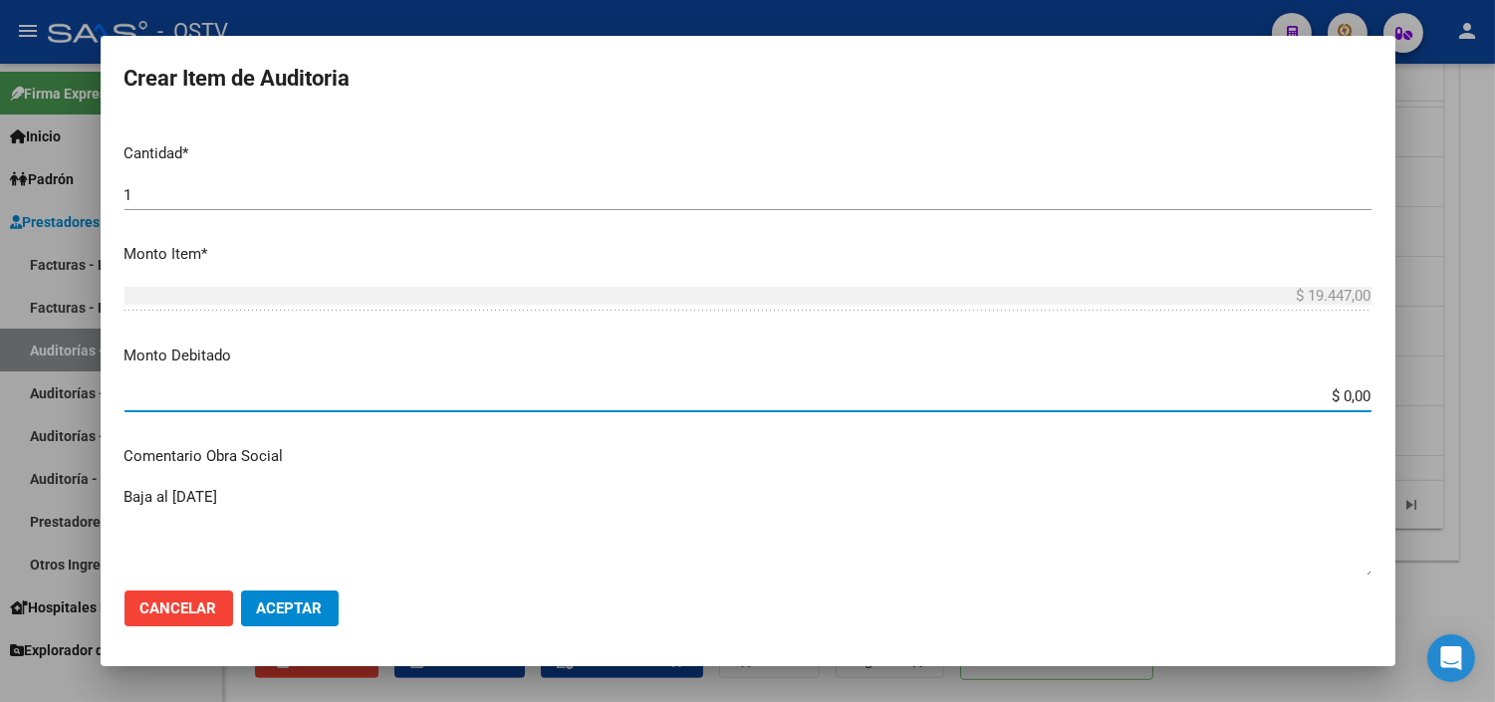
click at [1320, 392] on input "$ 0,00" at bounding box center [747, 396] width 1247 height 18
type input "$ 19.447,00"
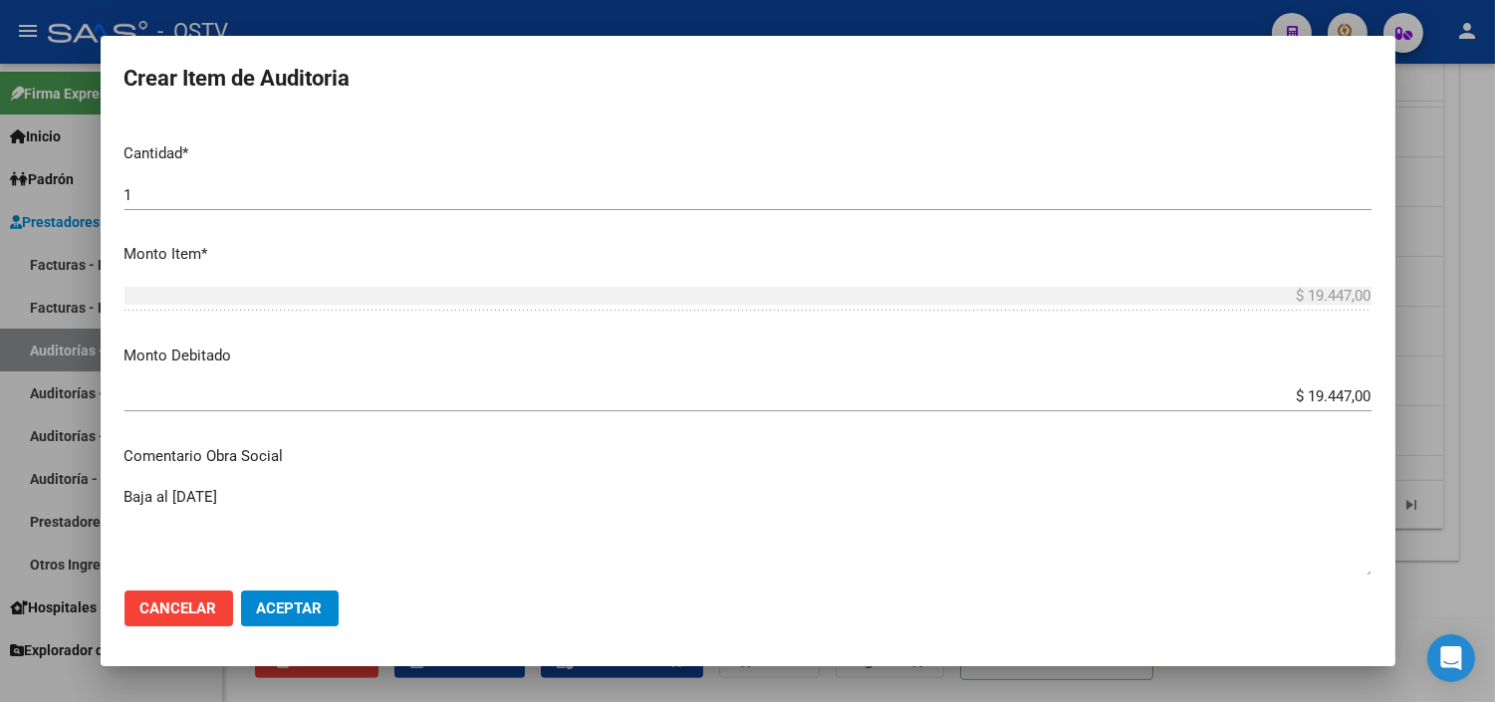
scroll to position [874, 0]
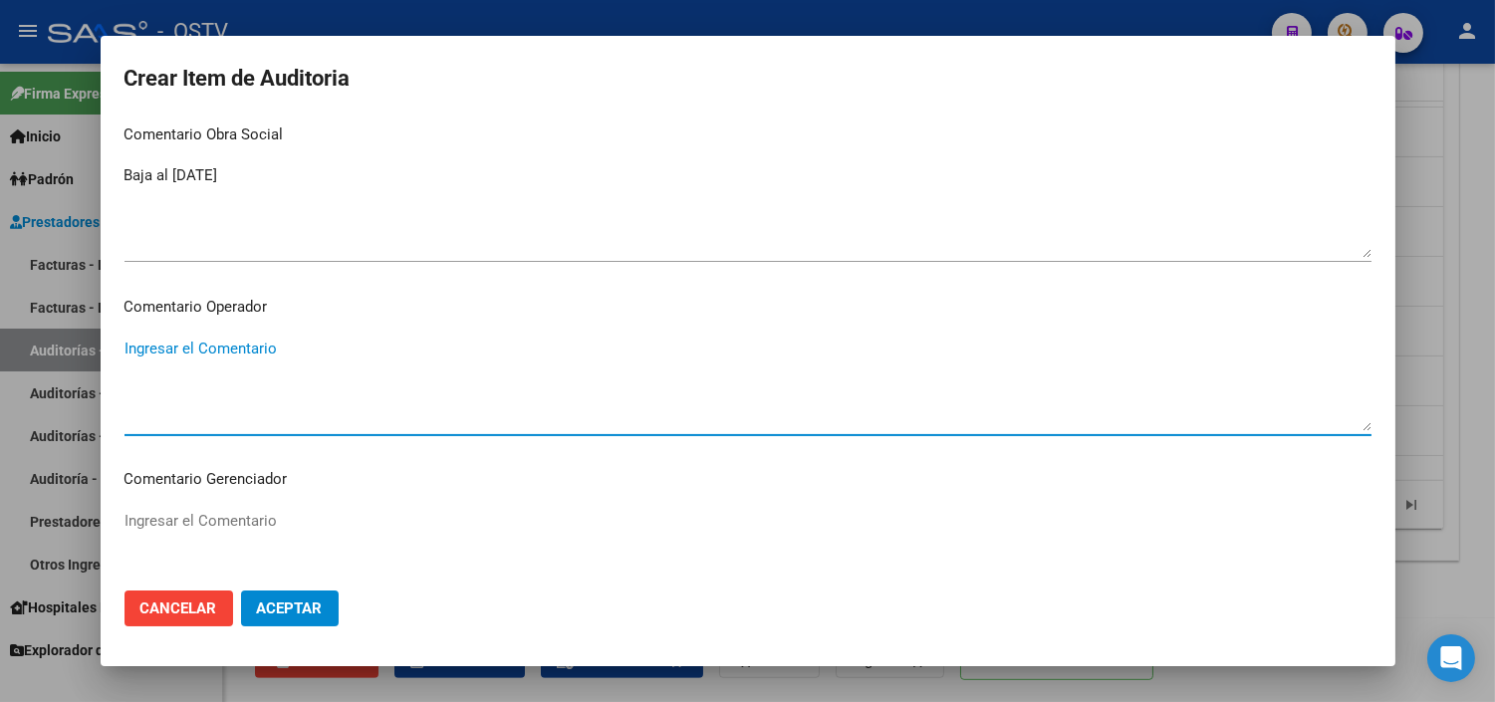
paste textarea "BAJA AL [DATE] SIN PAGOS"
type textarea "BAJA AL [DATE] SIN PAGOS"
click at [294, 611] on span "Aceptar" at bounding box center [290, 608] width 66 height 18
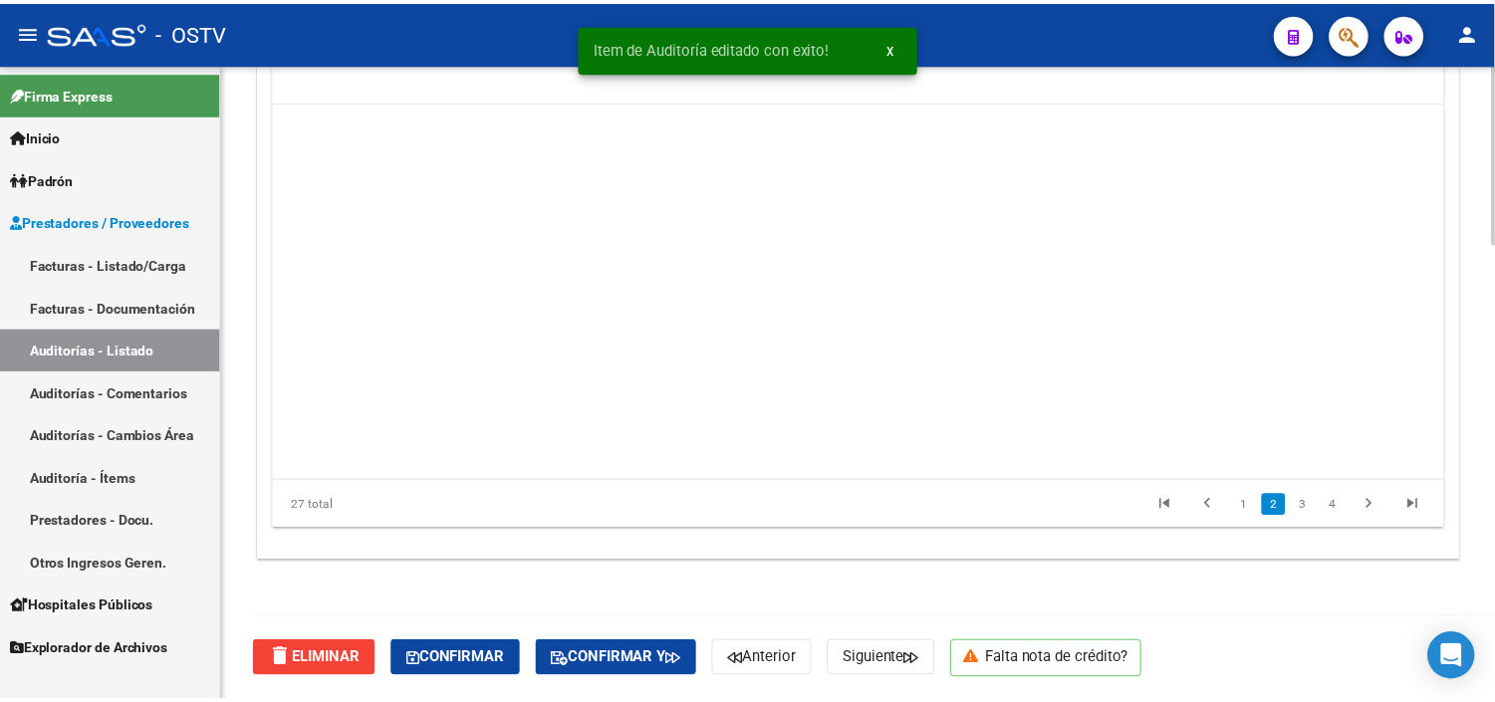
scroll to position [442, 0]
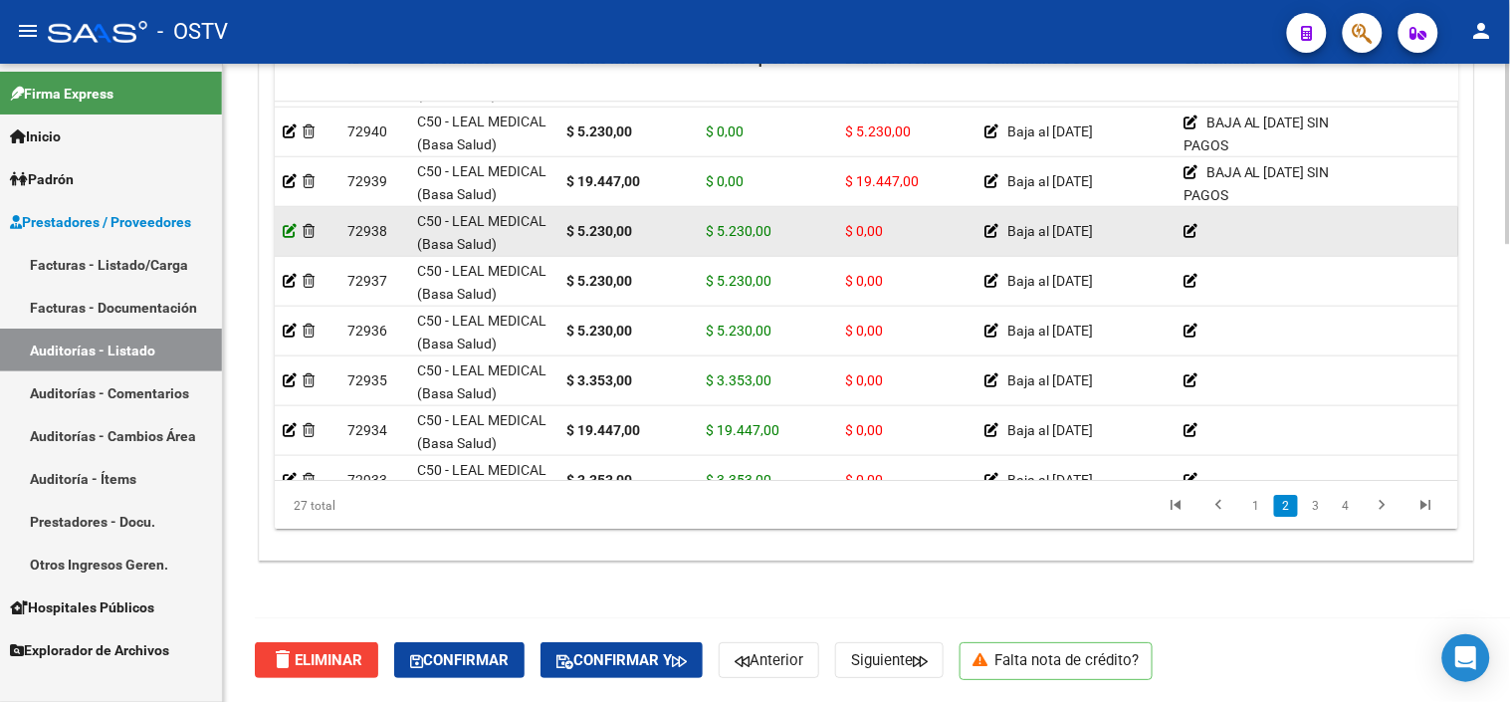
click at [289, 226] on icon at bounding box center [290, 231] width 14 height 14
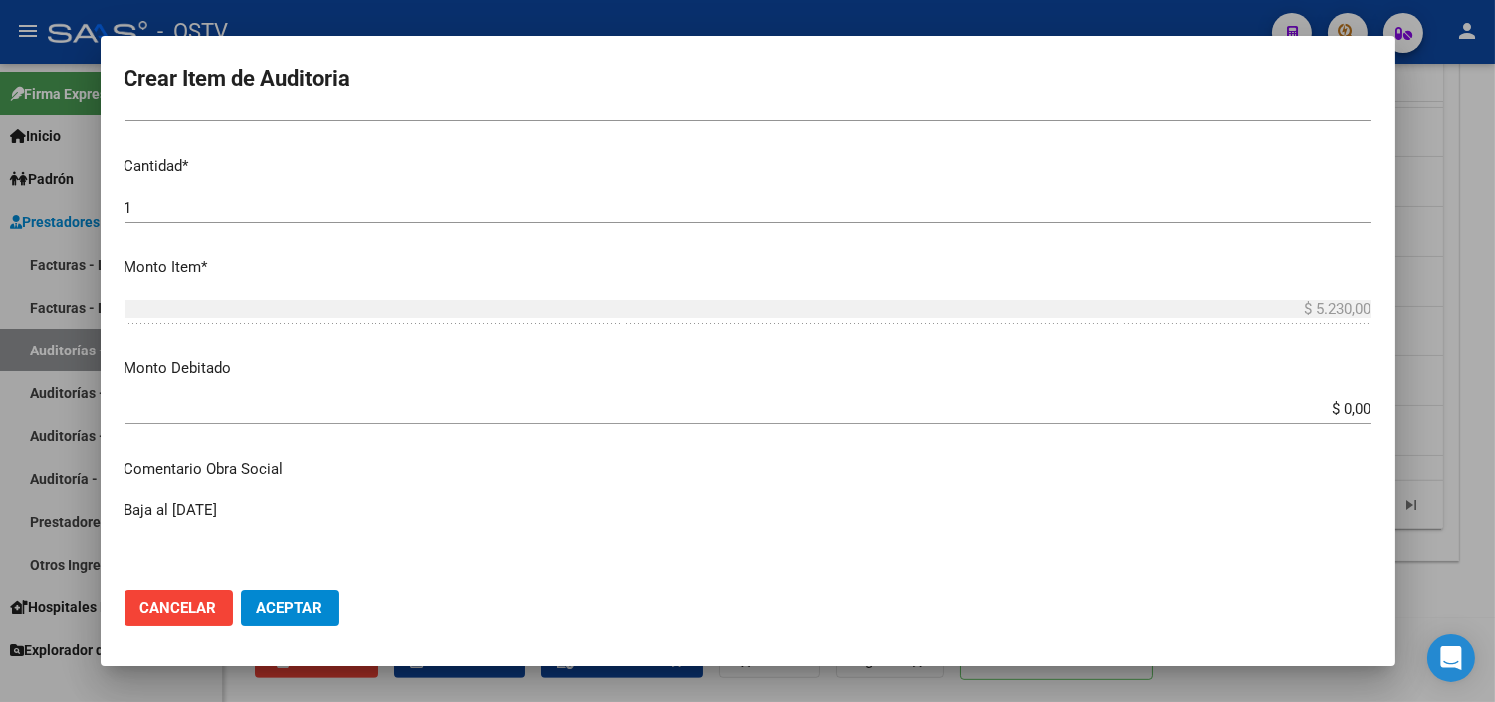
scroll to position [663, 0]
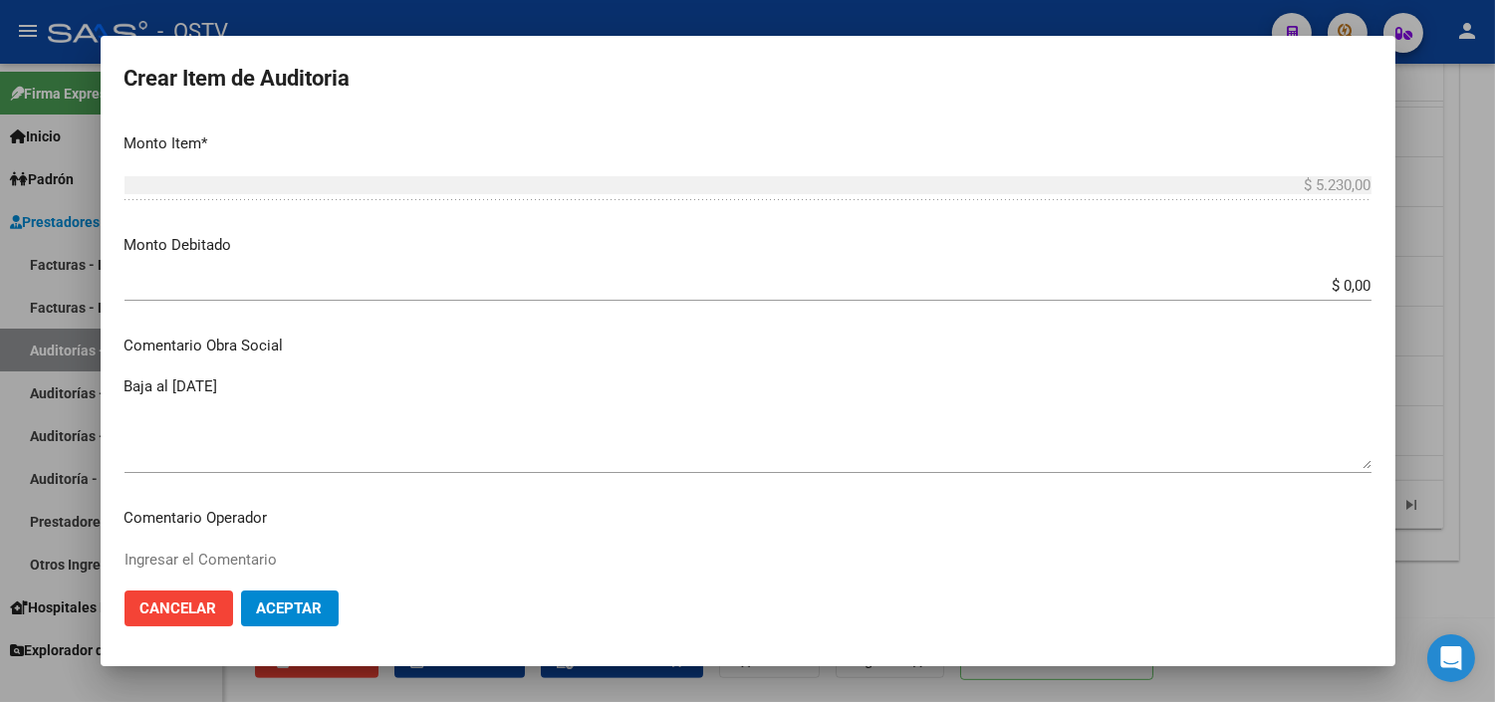
click at [1341, 289] on input "$ 0,00" at bounding box center [747, 286] width 1247 height 18
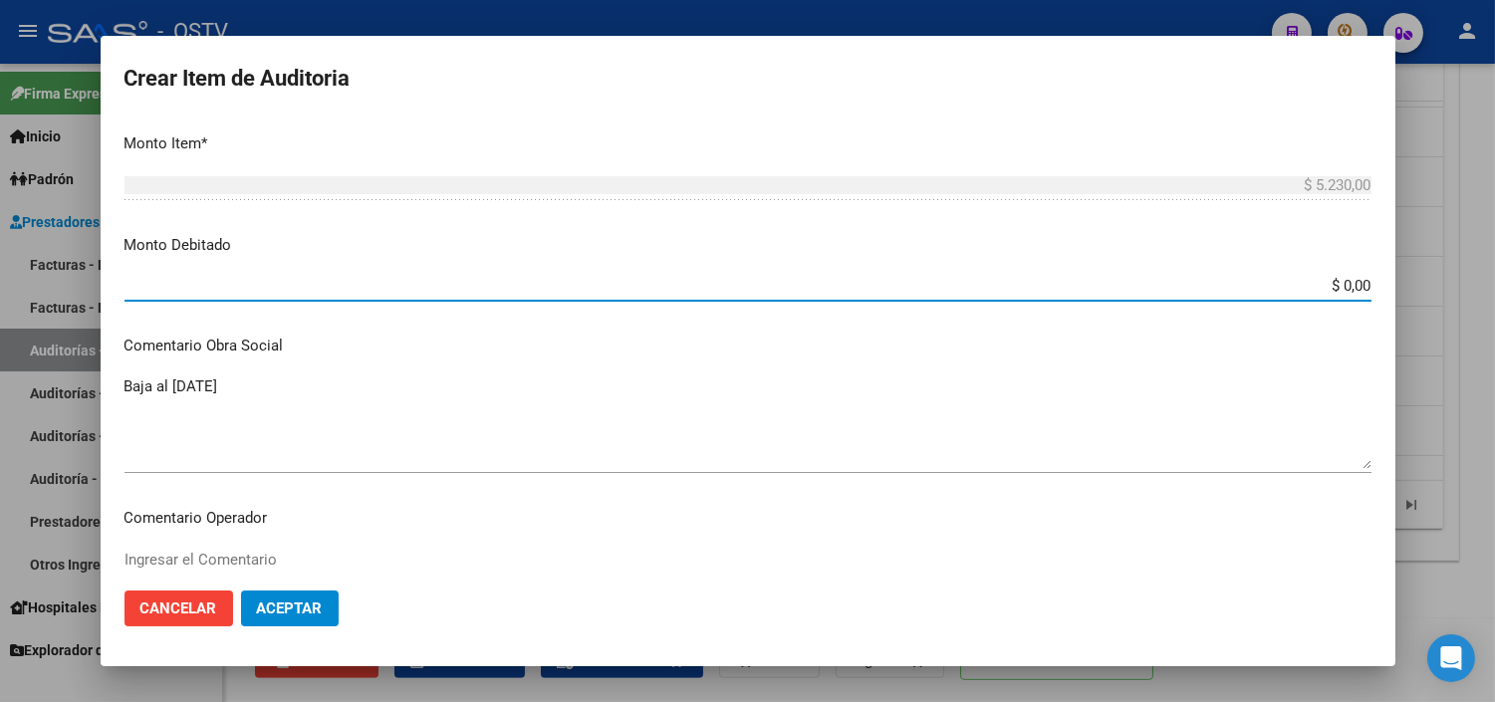
click at [1341, 289] on input "$ 0,00" at bounding box center [747, 286] width 1247 height 18
type input "$ 5.230,00"
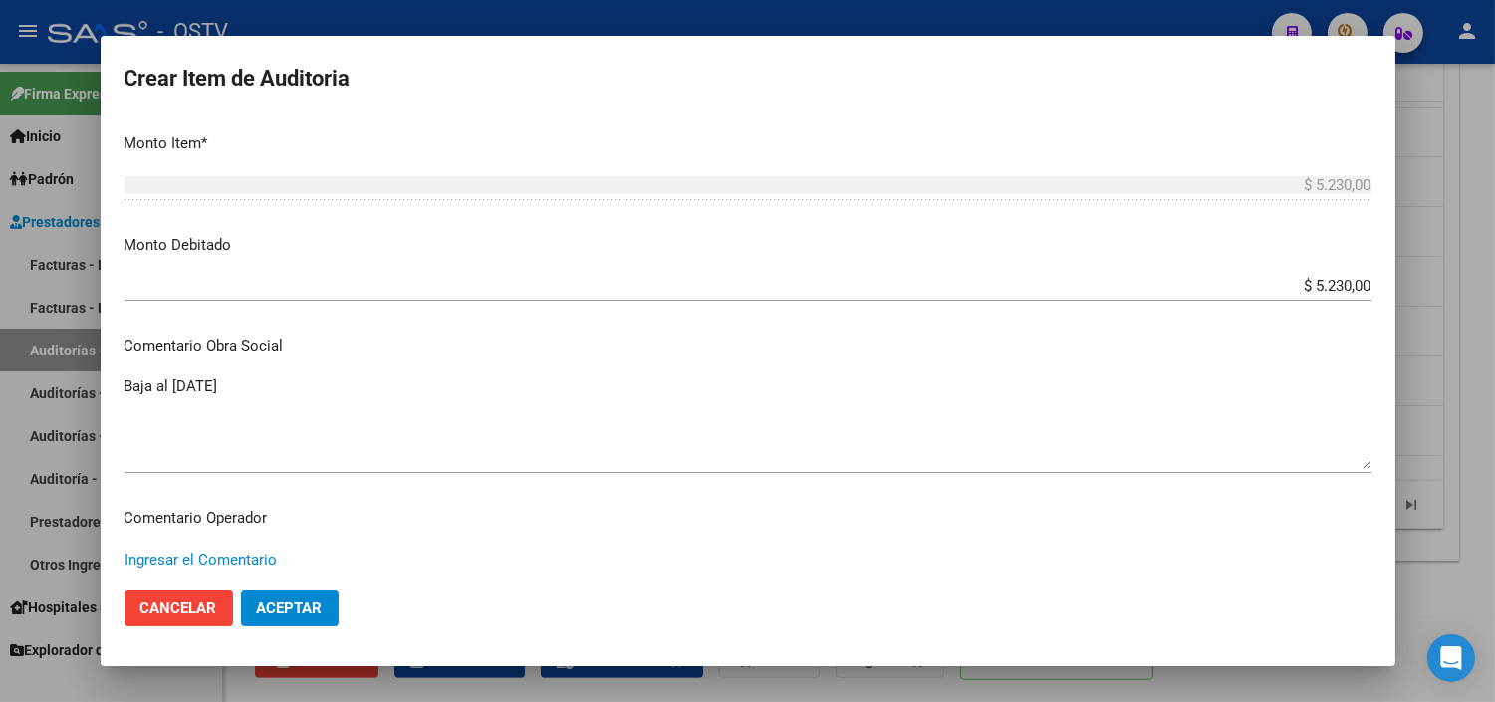
paste textarea "BAJA AL [DATE] SIN PAGOS"
type textarea "BAJA AL [DATE] SIN PAGOS"
click at [273, 612] on span "Aceptar" at bounding box center [290, 608] width 66 height 18
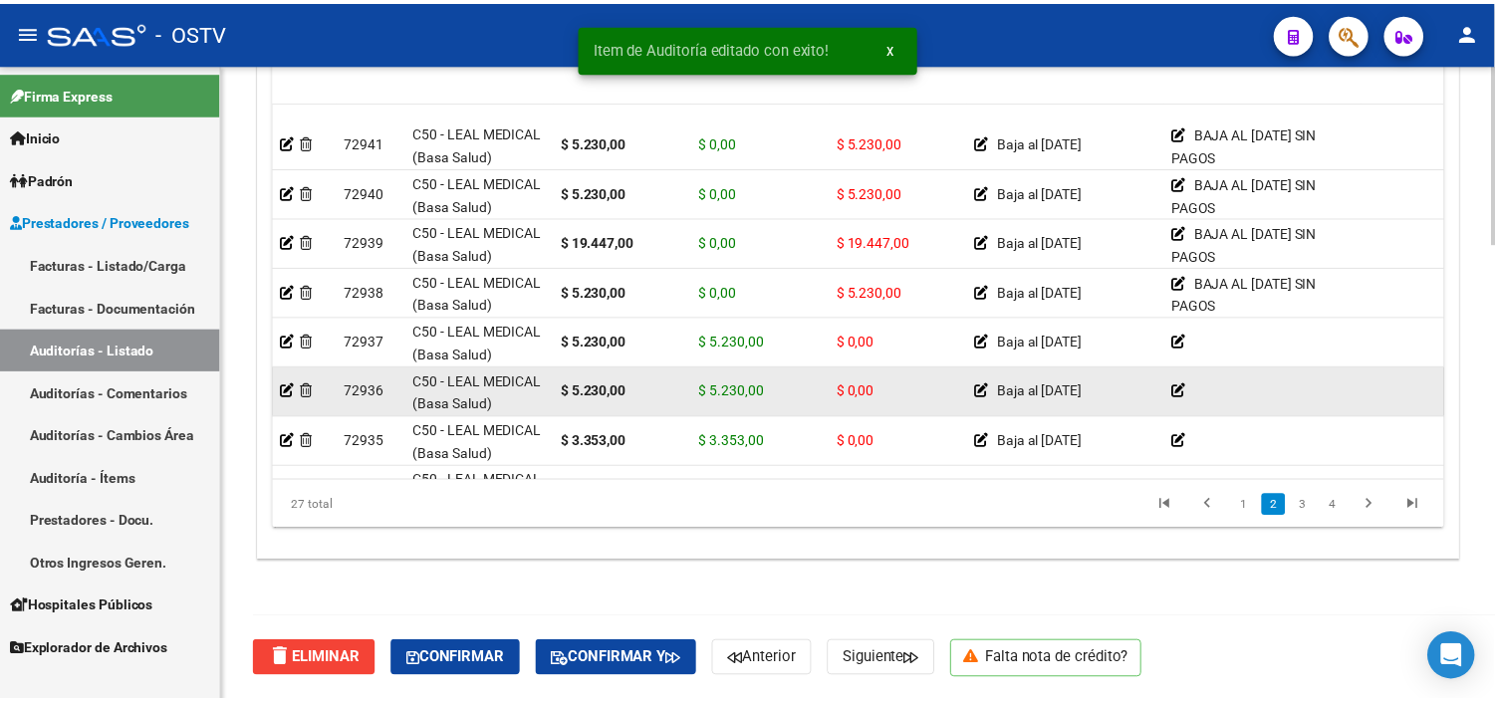
scroll to position [442, 0]
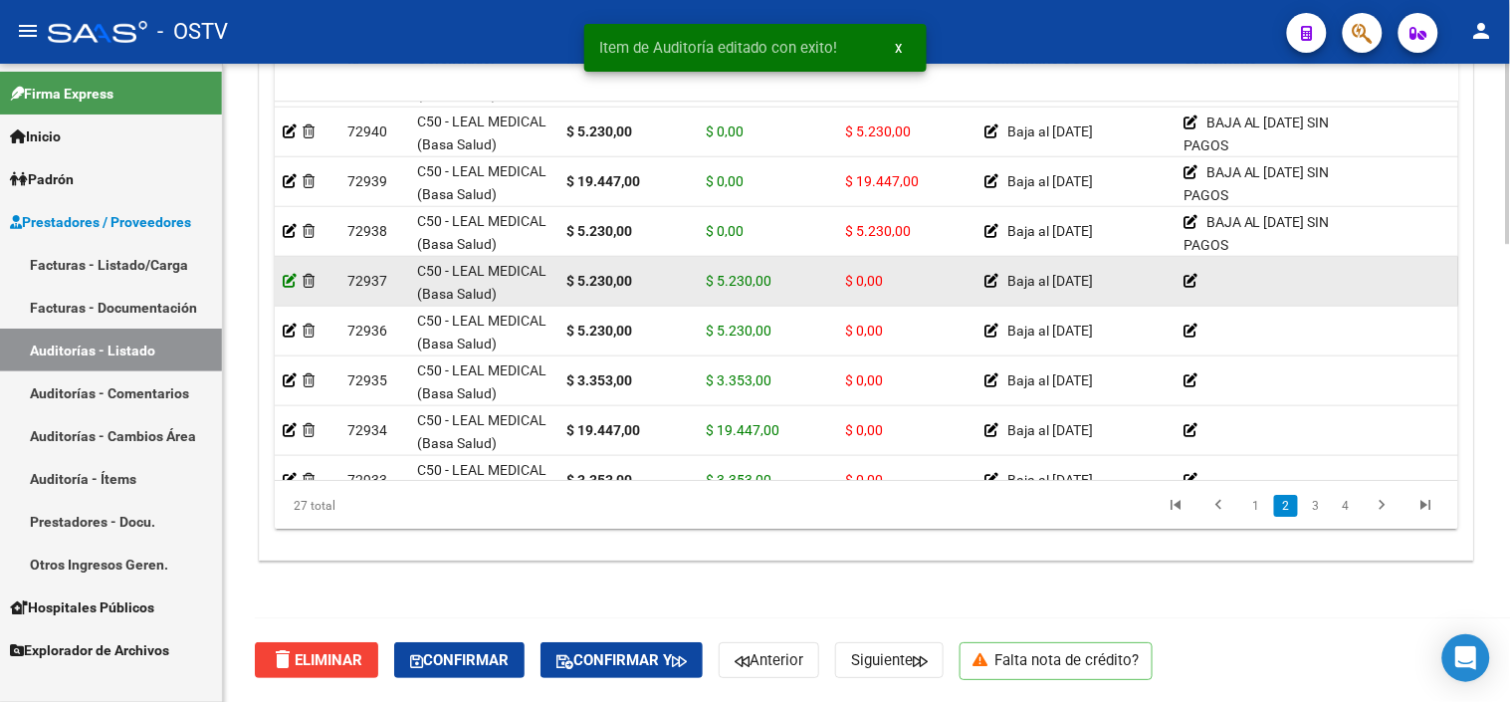
click at [293, 277] on icon at bounding box center [290, 281] width 14 height 14
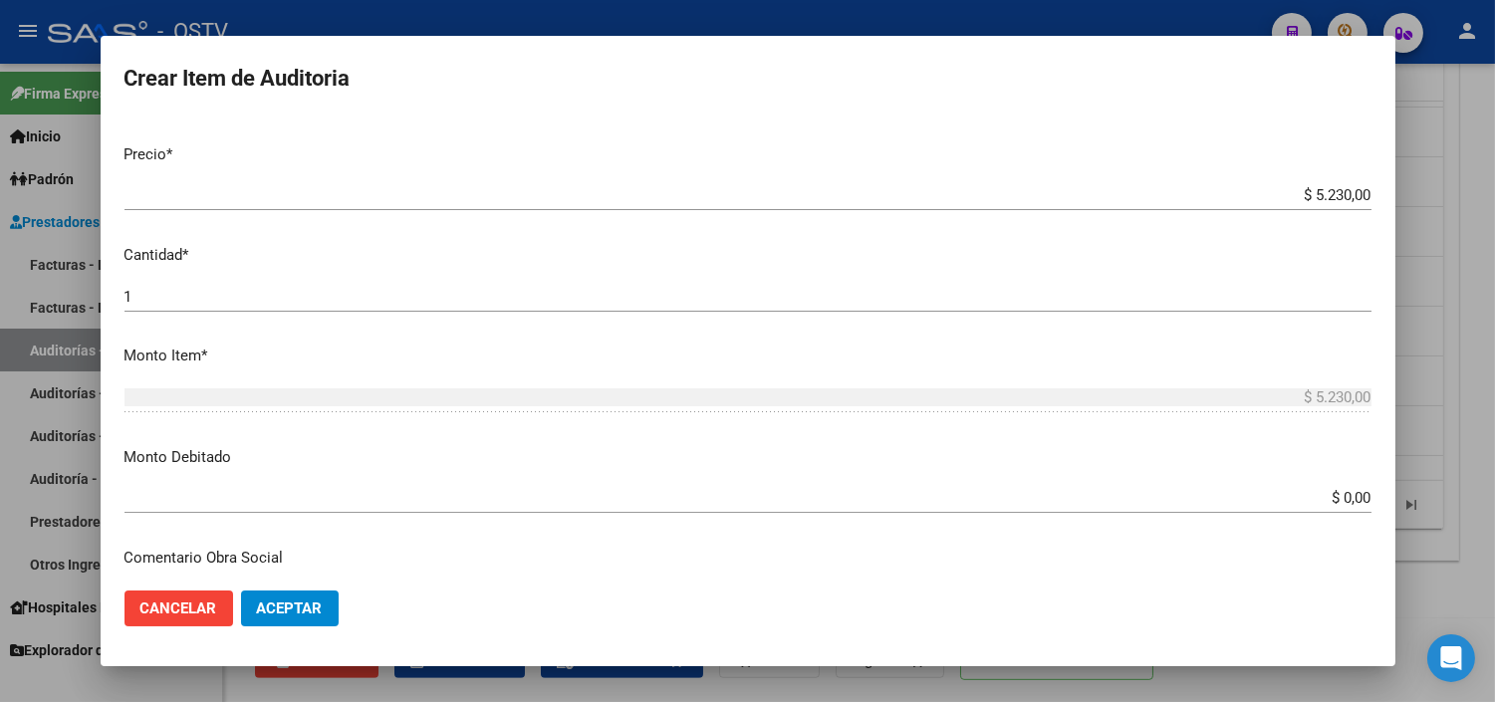
scroll to position [553, 0]
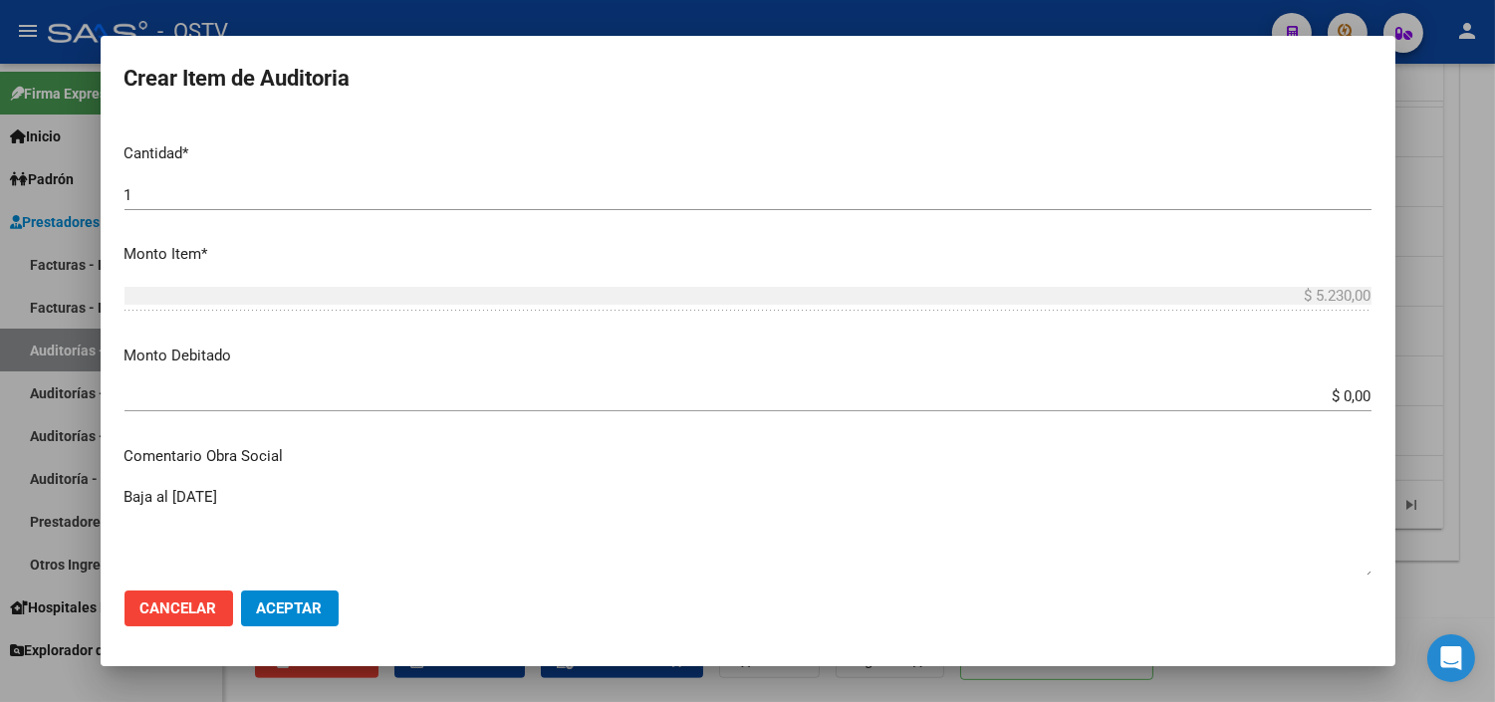
click at [1337, 400] on input "$ 0,00" at bounding box center [747, 396] width 1247 height 18
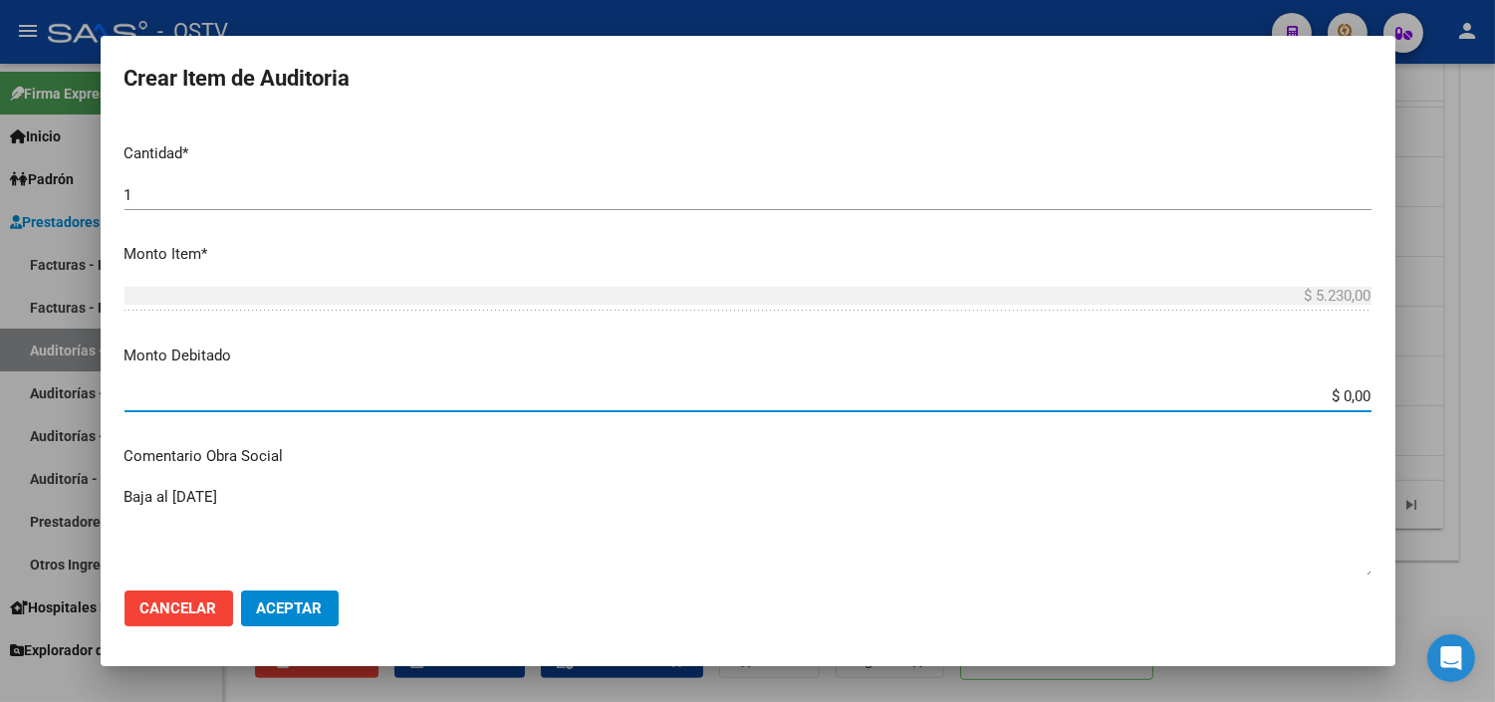
click at [1337, 400] on input "$ 0,00" at bounding box center [747, 396] width 1247 height 18
type input "$ 5.230,00"
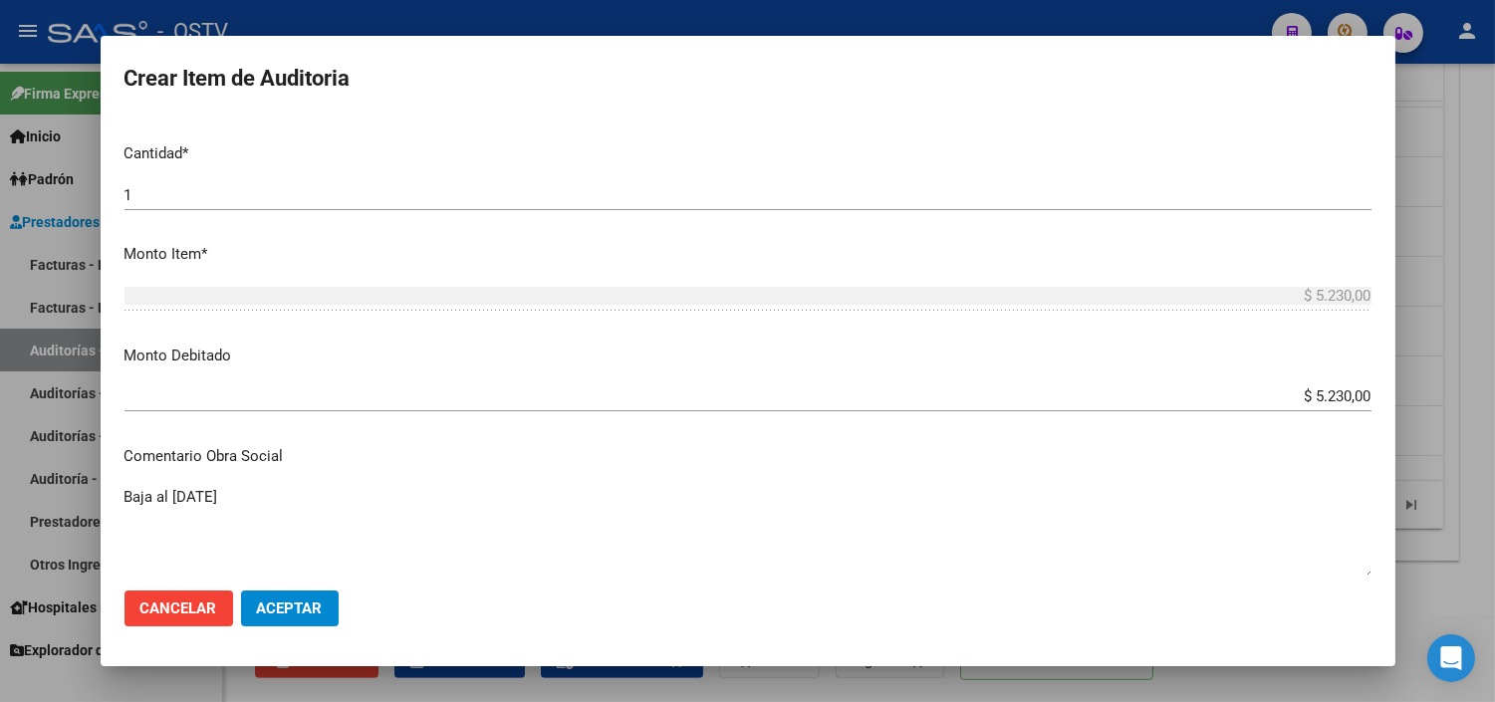
scroll to position [874, 0]
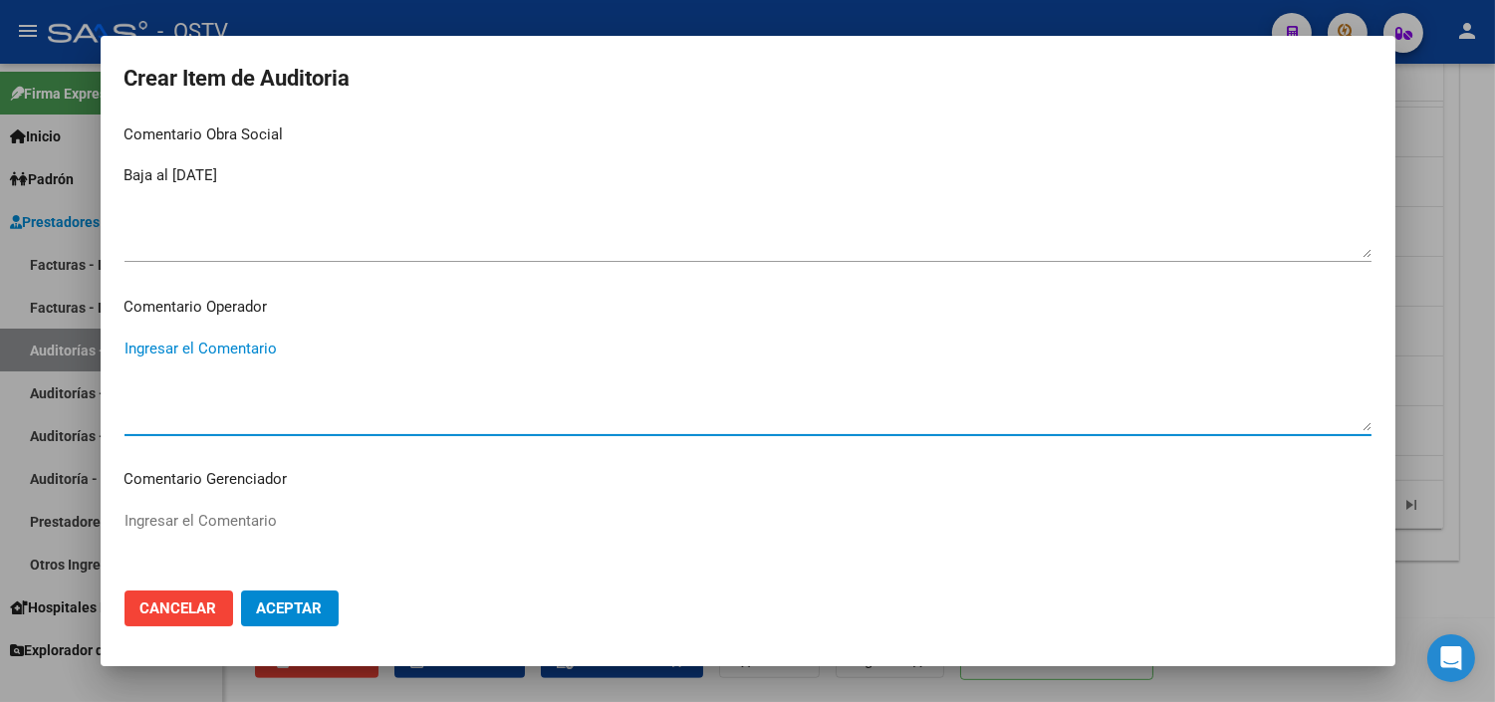
paste textarea "BAJA AL [DATE] SIN PAGOS"
type textarea "BAJA AL [DATE] SIN PAGOS"
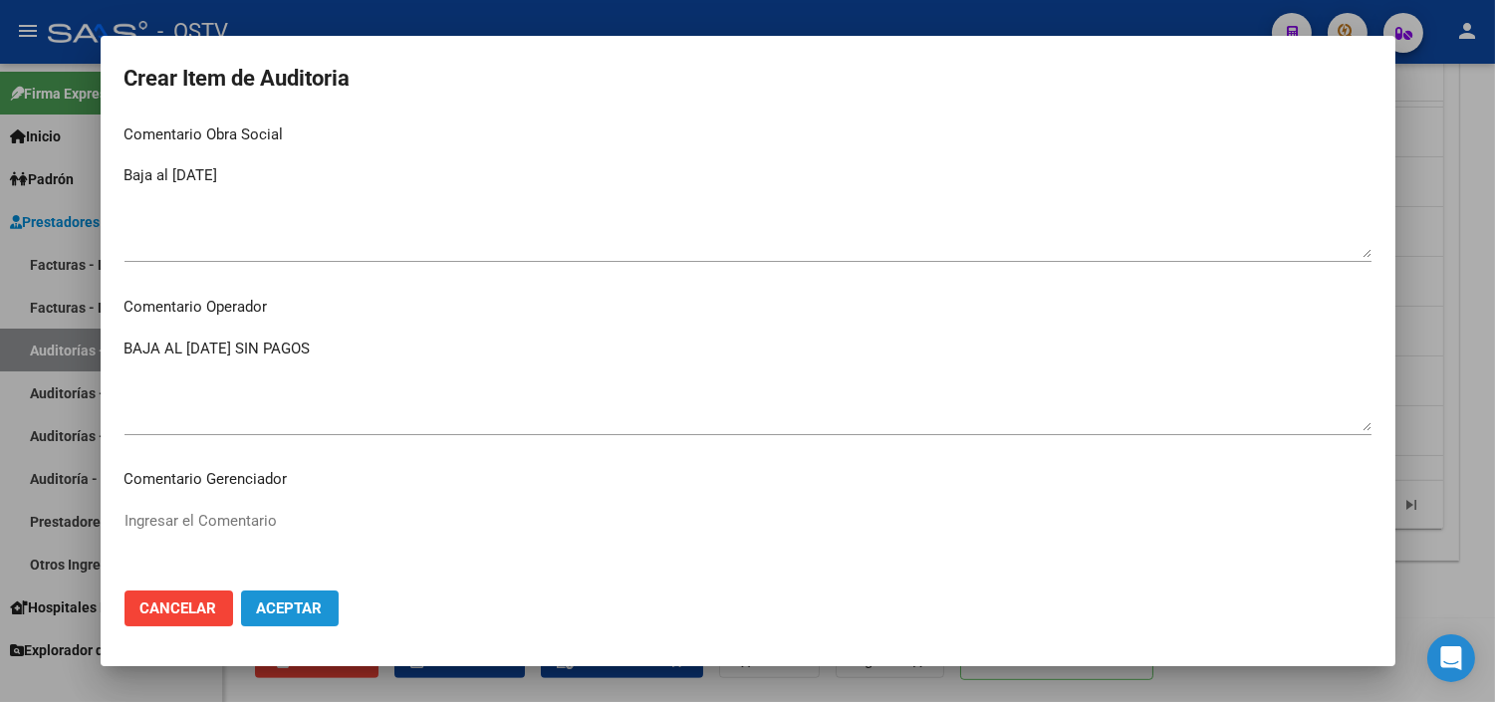
click at [312, 597] on button "Aceptar" at bounding box center [290, 608] width 98 height 36
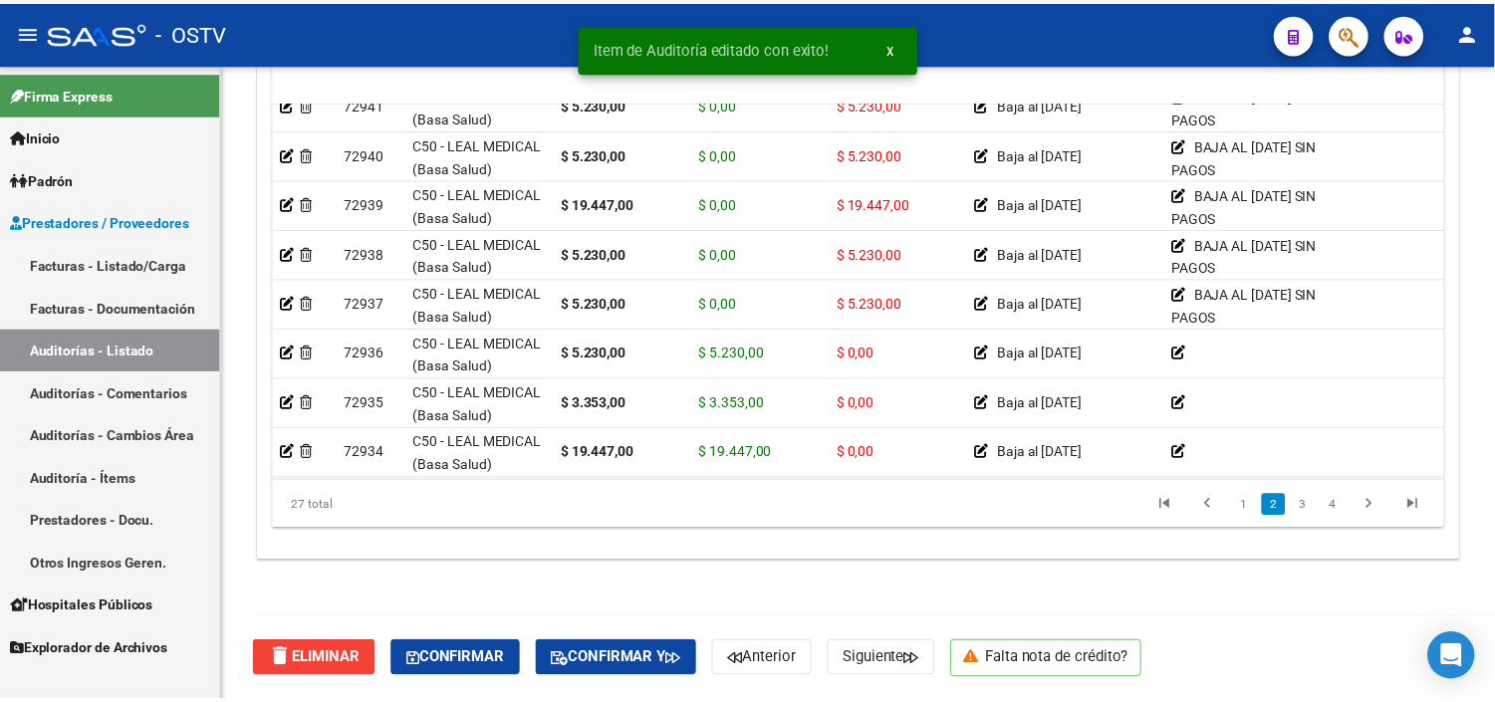
scroll to position [442, 0]
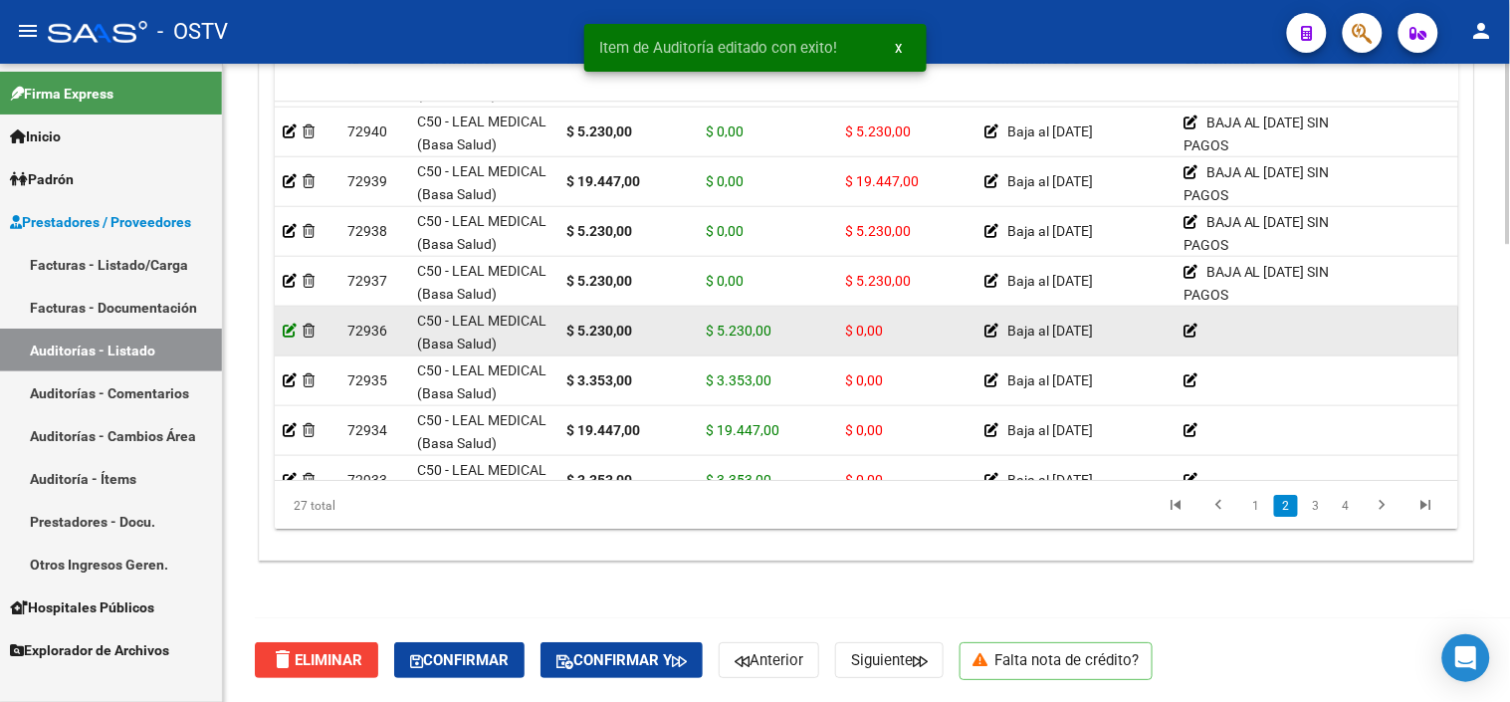
click at [286, 335] on icon at bounding box center [290, 331] width 14 height 14
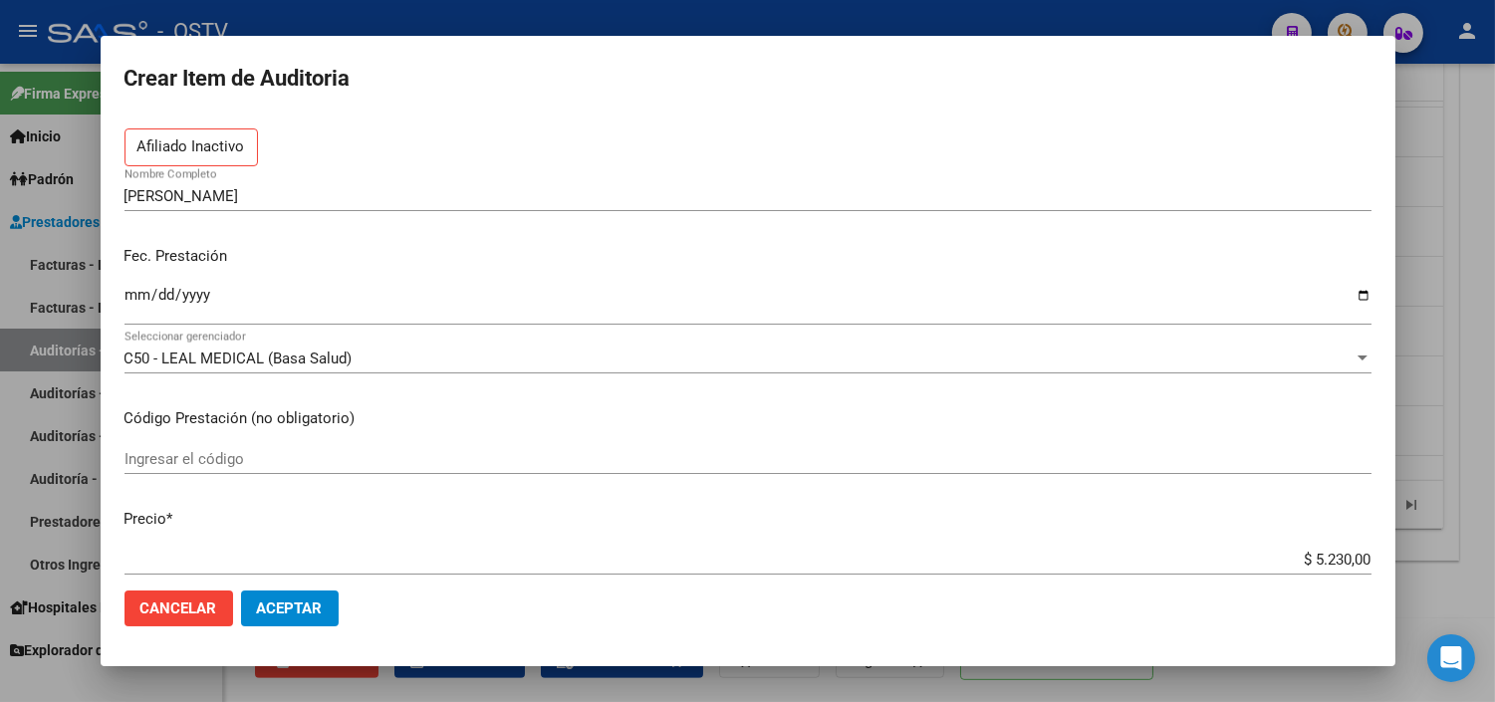
scroll to position [553, 0]
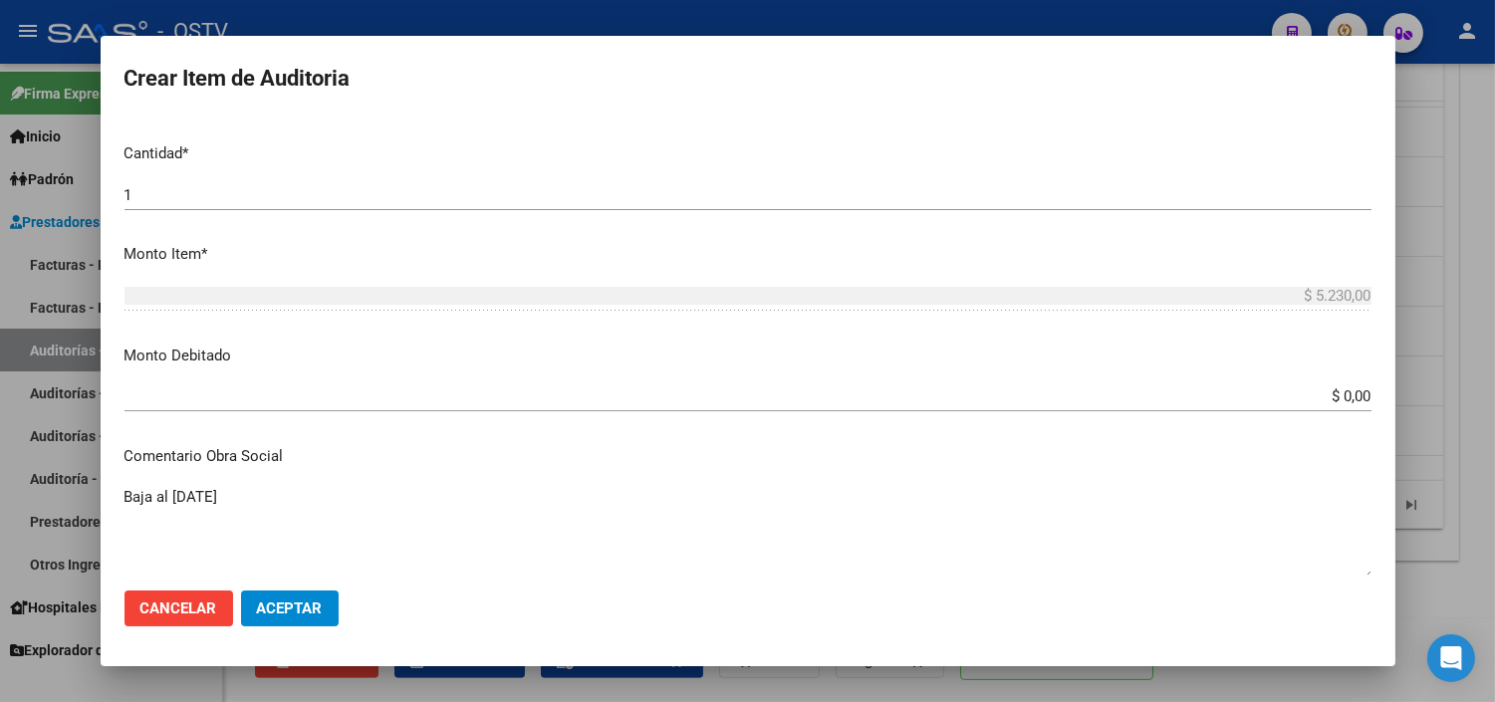
click at [1335, 399] on input "$ 0,00" at bounding box center [747, 396] width 1247 height 18
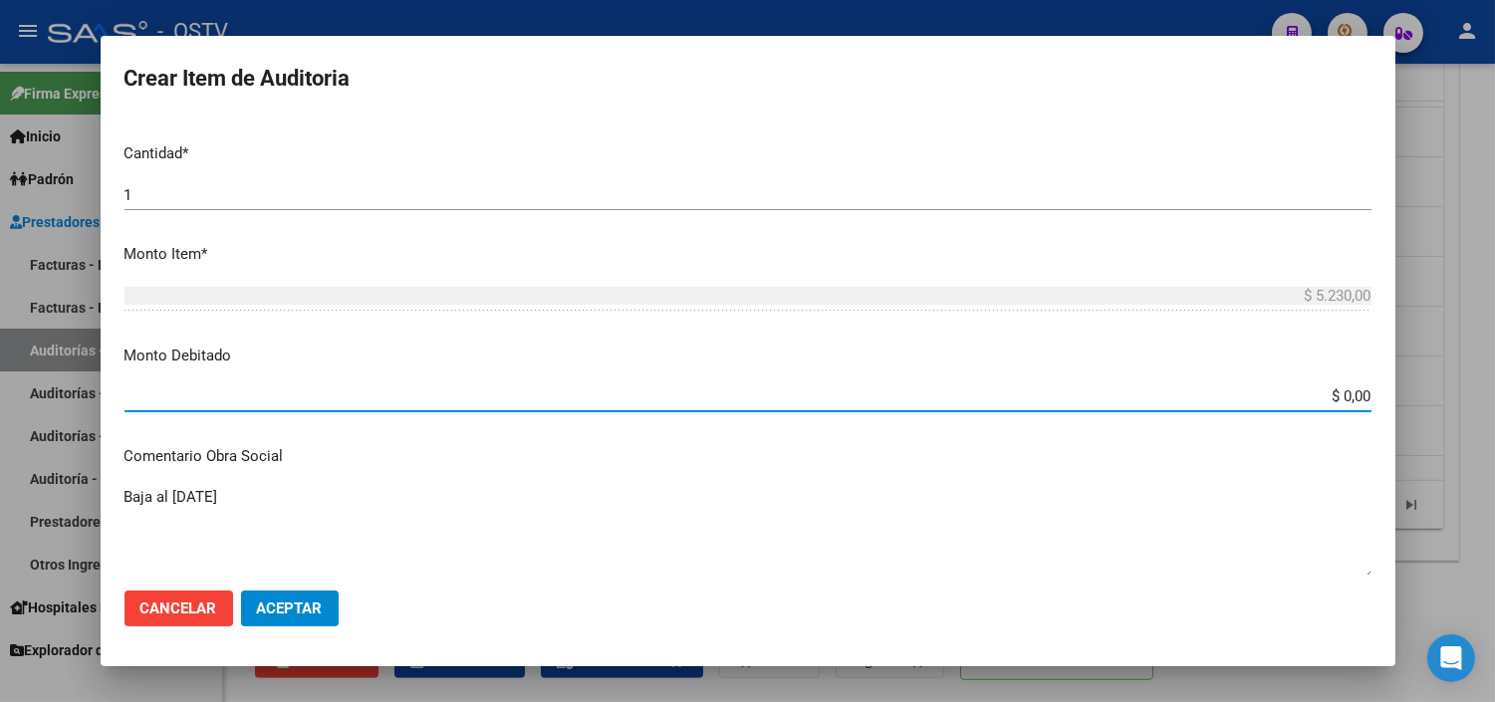
click at [1335, 399] on input "$ 0,00" at bounding box center [747, 396] width 1247 height 18
type input "$ 5.230,00"
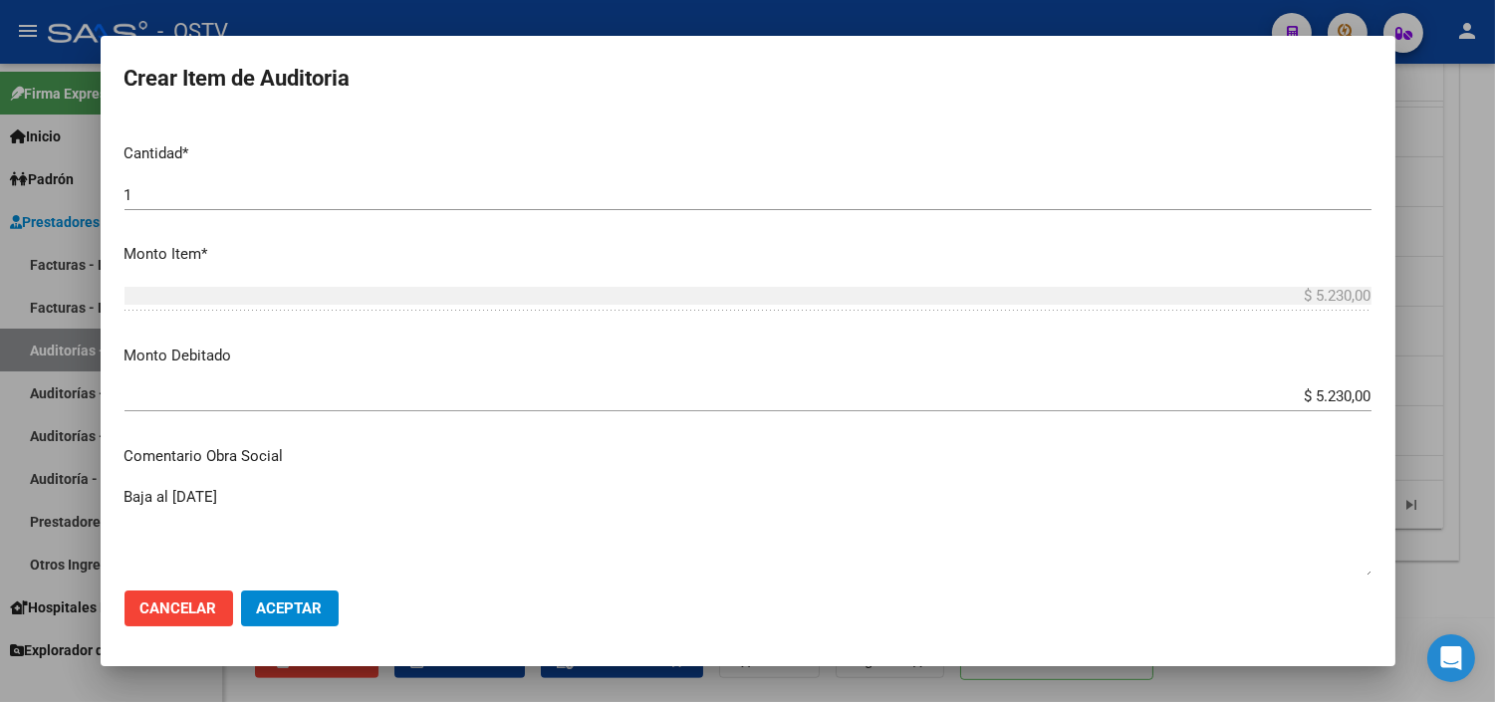
scroll to position [874, 0]
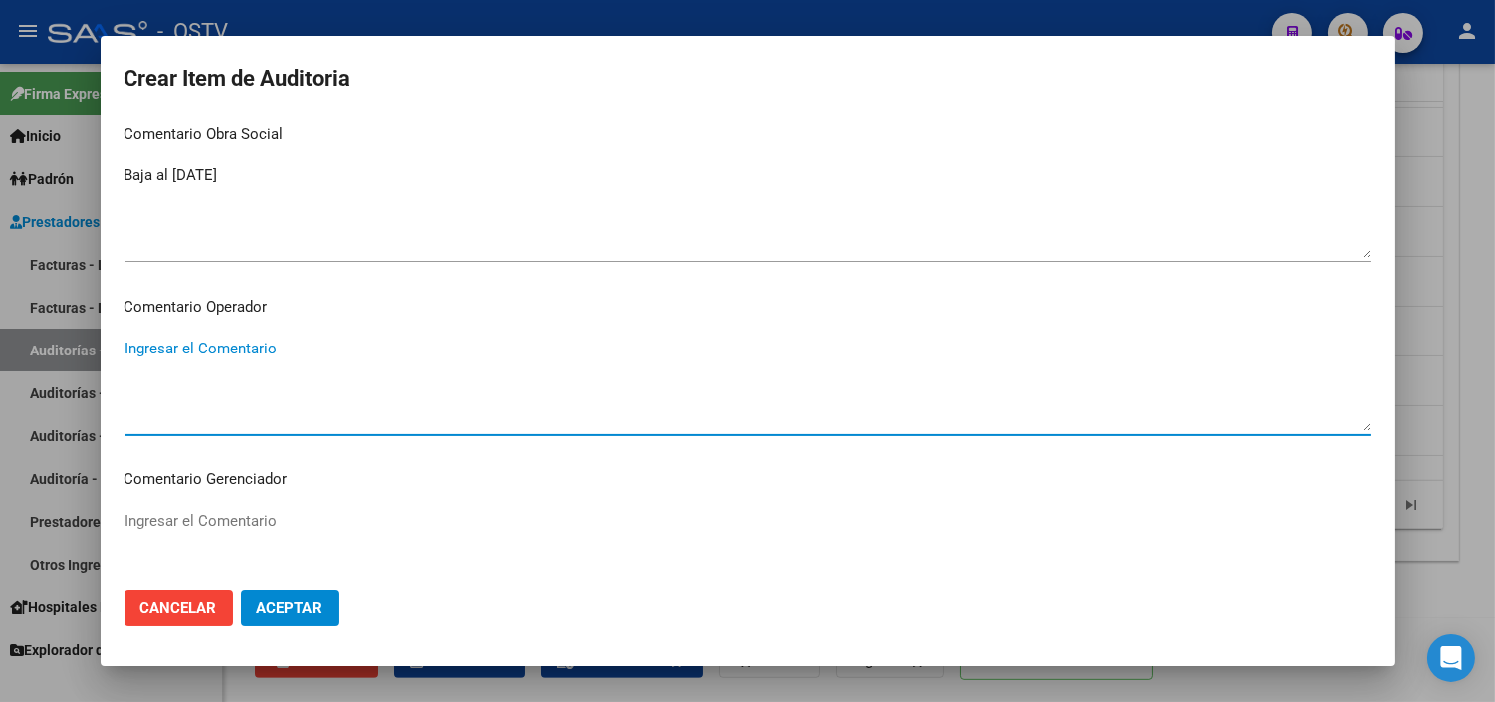
paste textarea "BAJA AL [DATE] SIN PAGOS"
type textarea "BAJA AL [DATE] SIN PAGOS"
click at [279, 617] on button "Aceptar" at bounding box center [290, 608] width 98 height 36
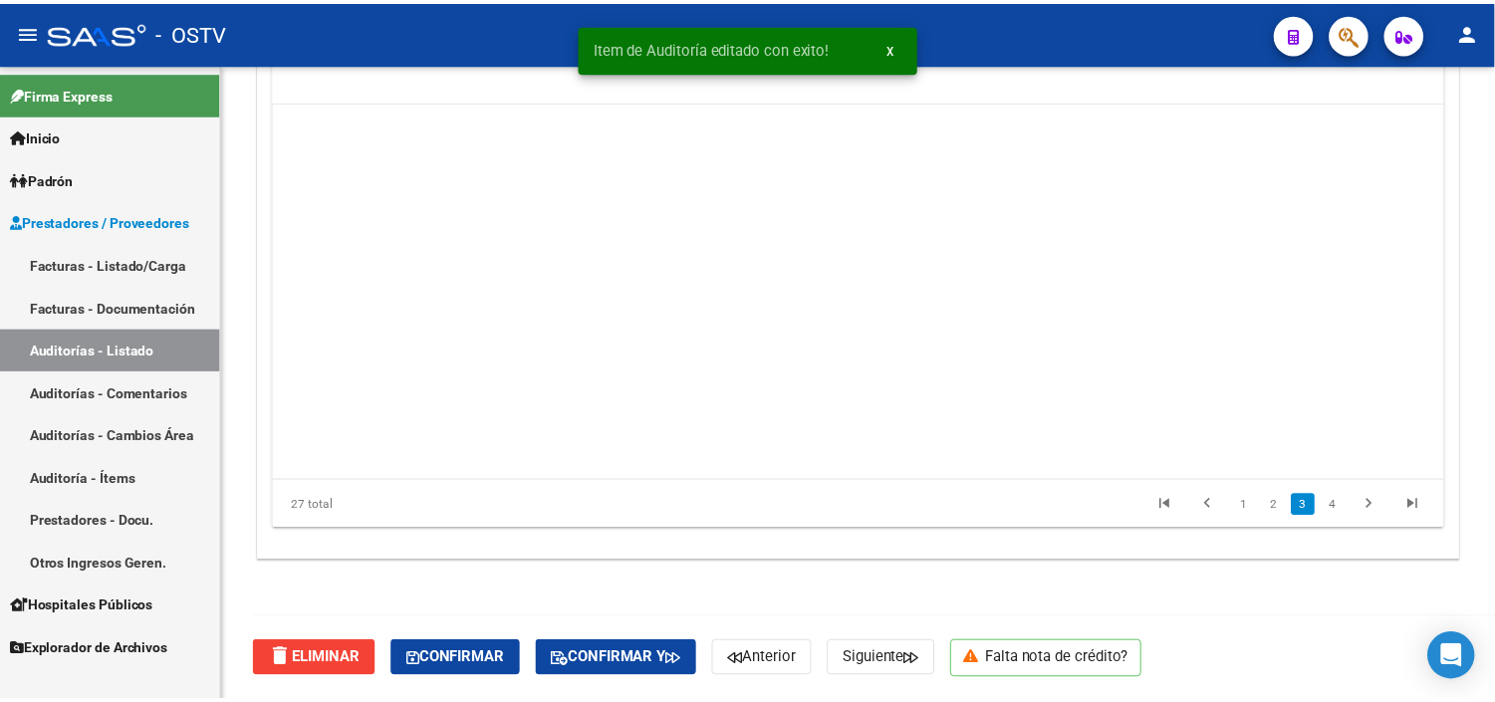
scroll to position [663, 0]
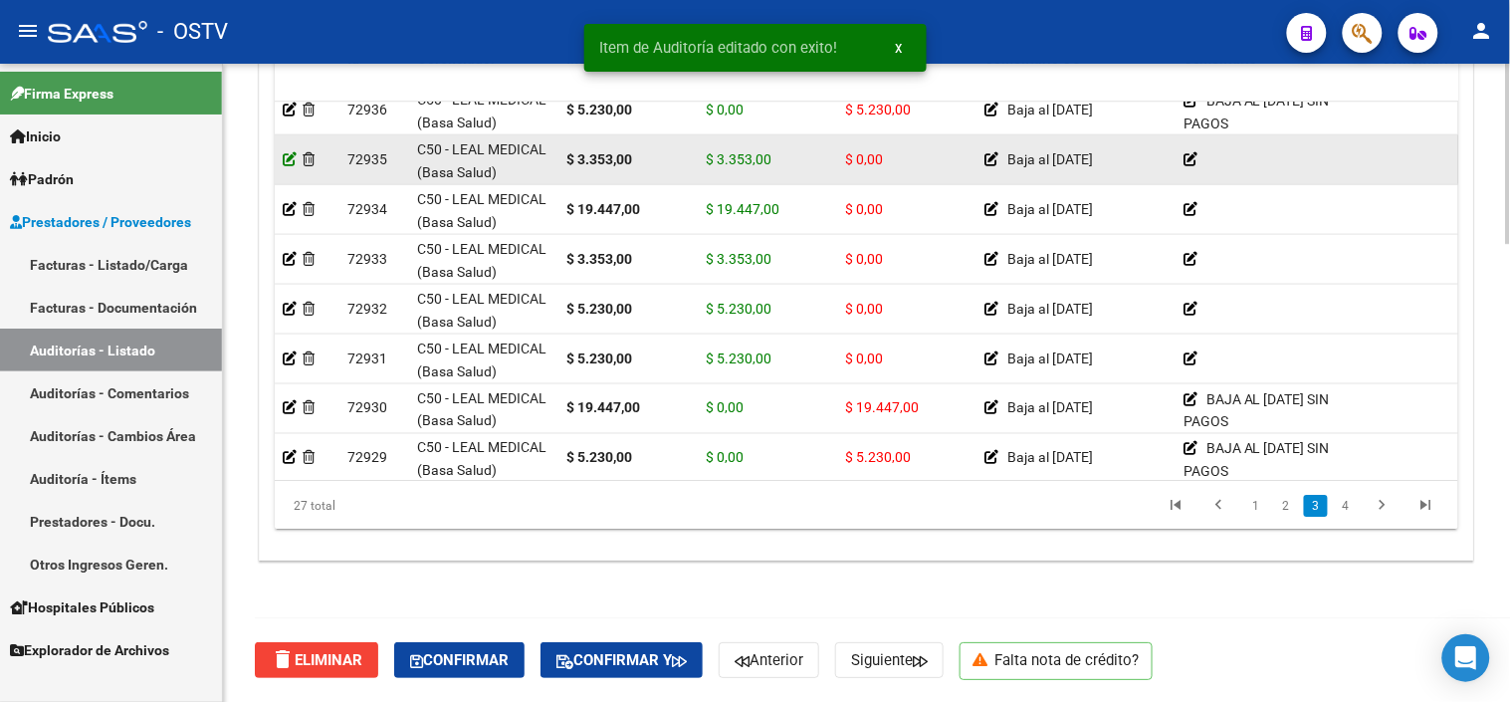
click at [292, 156] on icon at bounding box center [290, 159] width 14 height 14
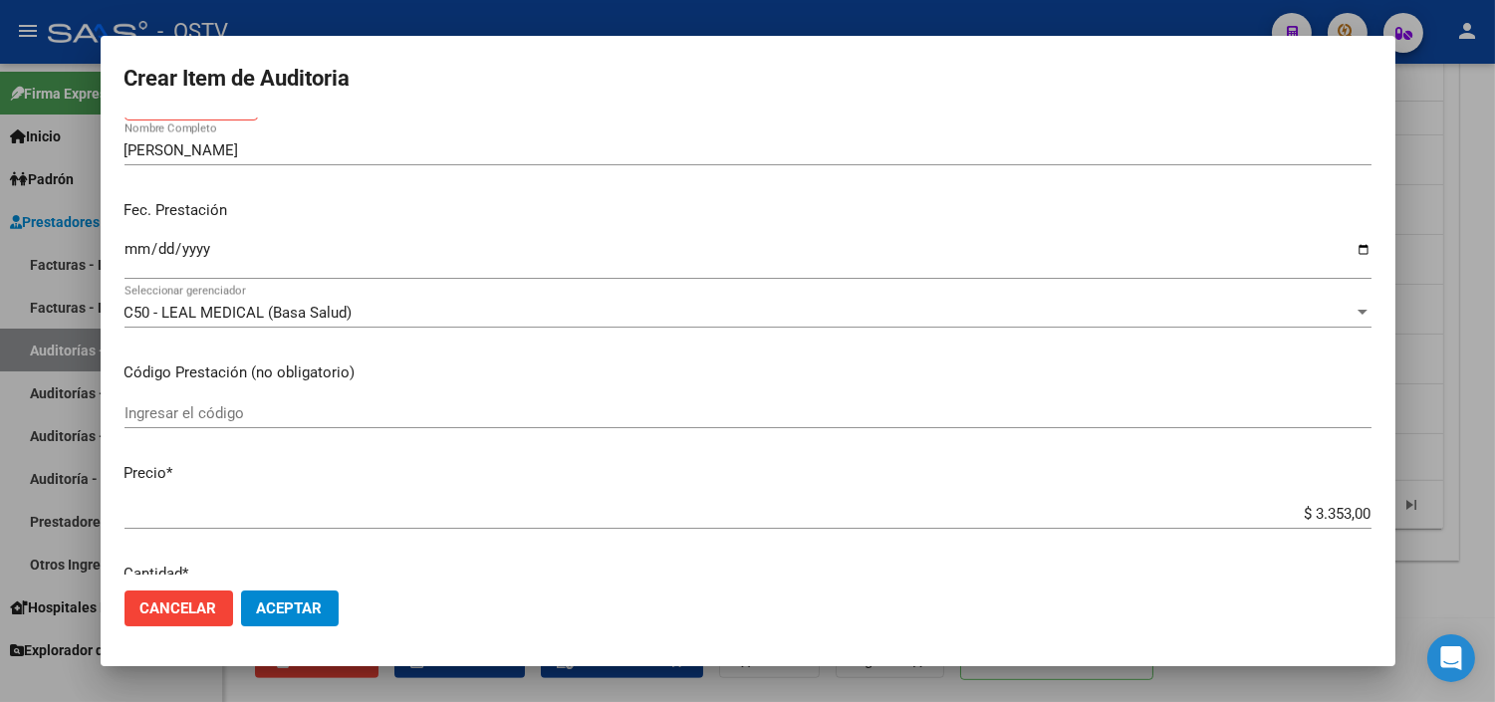
scroll to position [553, 0]
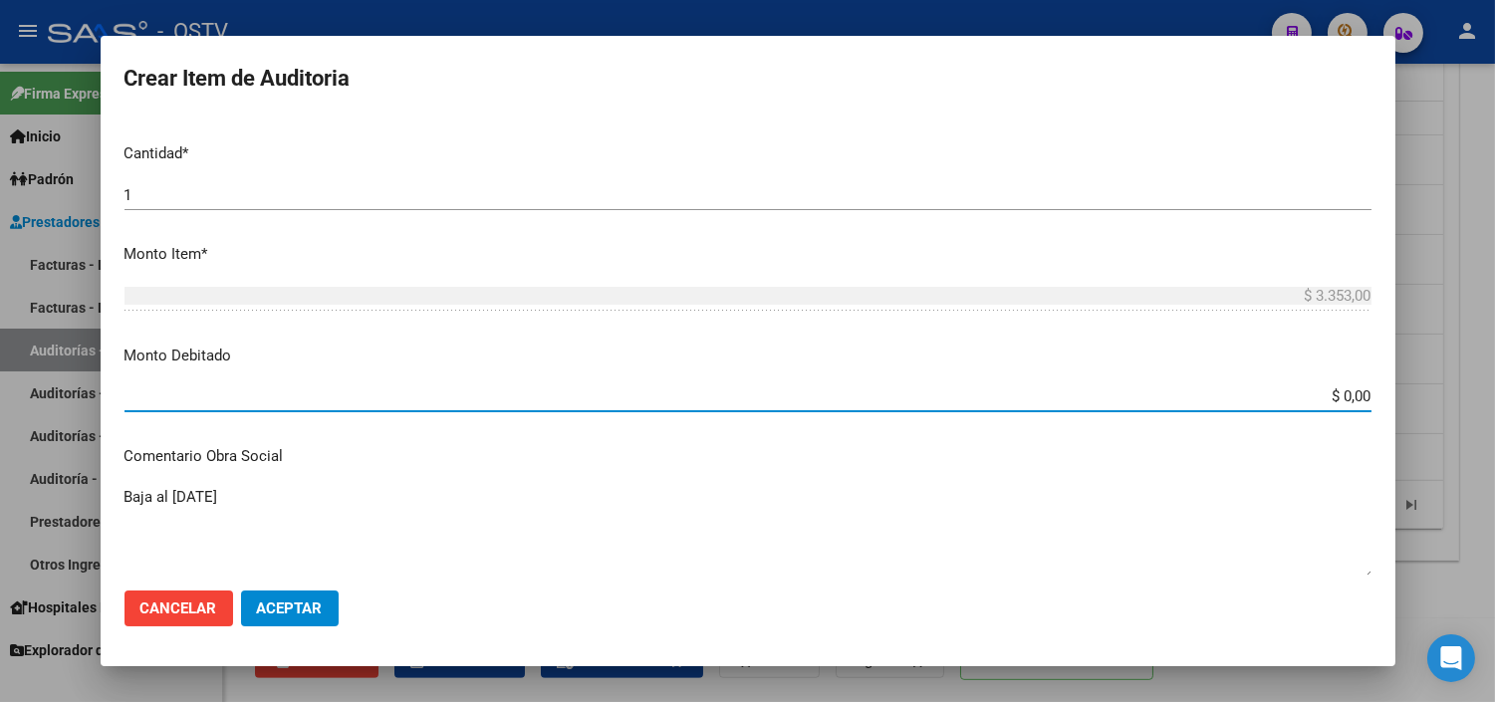
click at [1329, 387] on input "$ 0,00" at bounding box center [747, 396] width 1247 height 18
type input "$ 3.353,00"
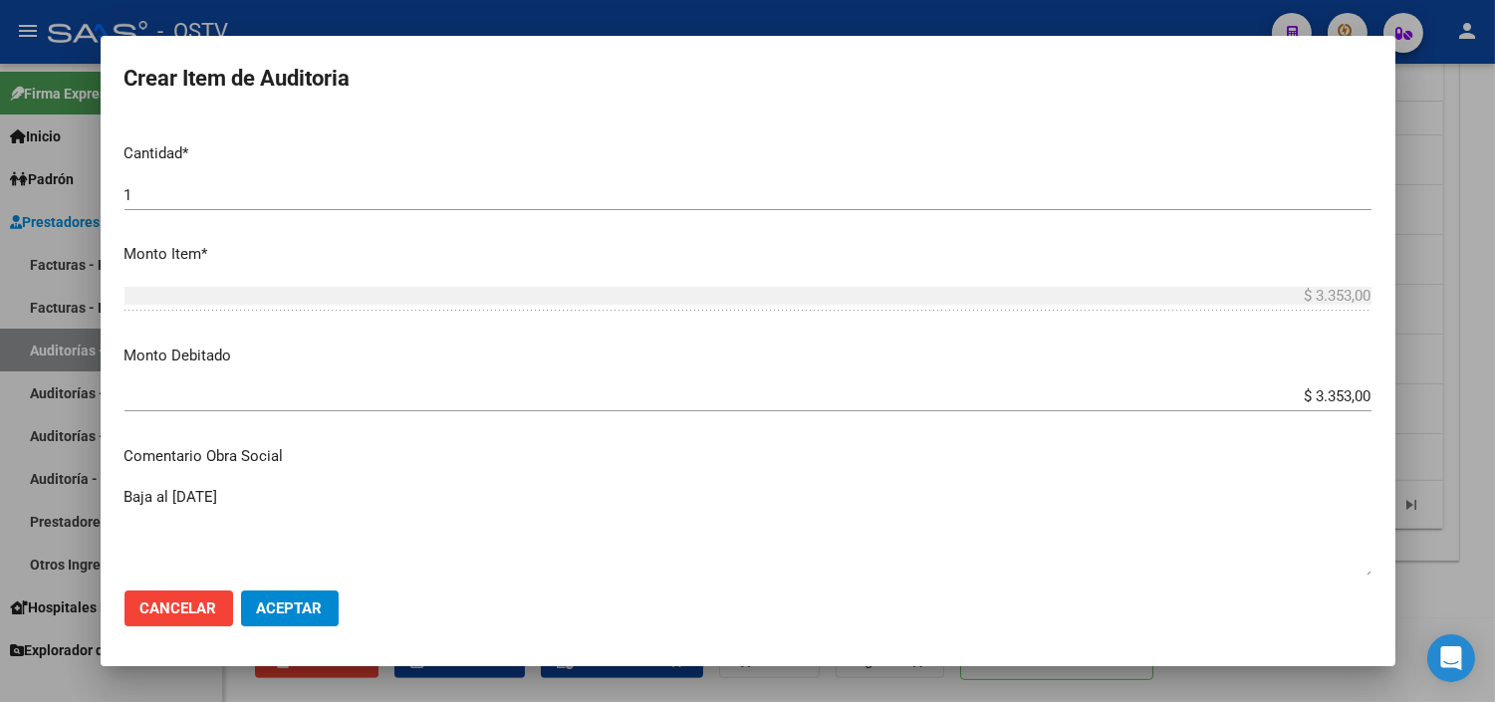
scroll to position [874, 0]
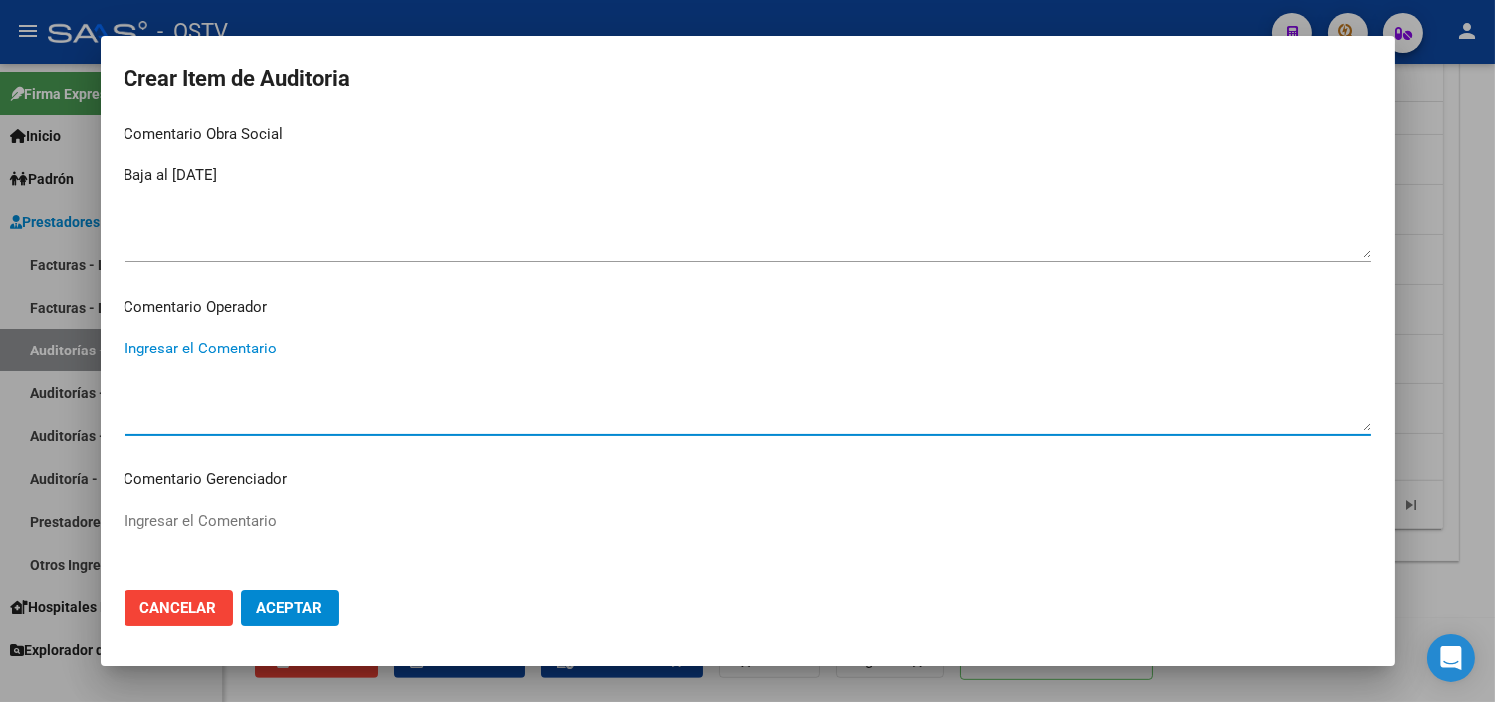
paste textarea "BAJA AL [DATE] SIN PAGOS"
type textarea "BAJA AL [DATE] SIN PAGOS"
click at [260, 585] on mat-dialog-actions "Cancelar Aceptar" at bounding box center [747, 609] width 1247 height 68
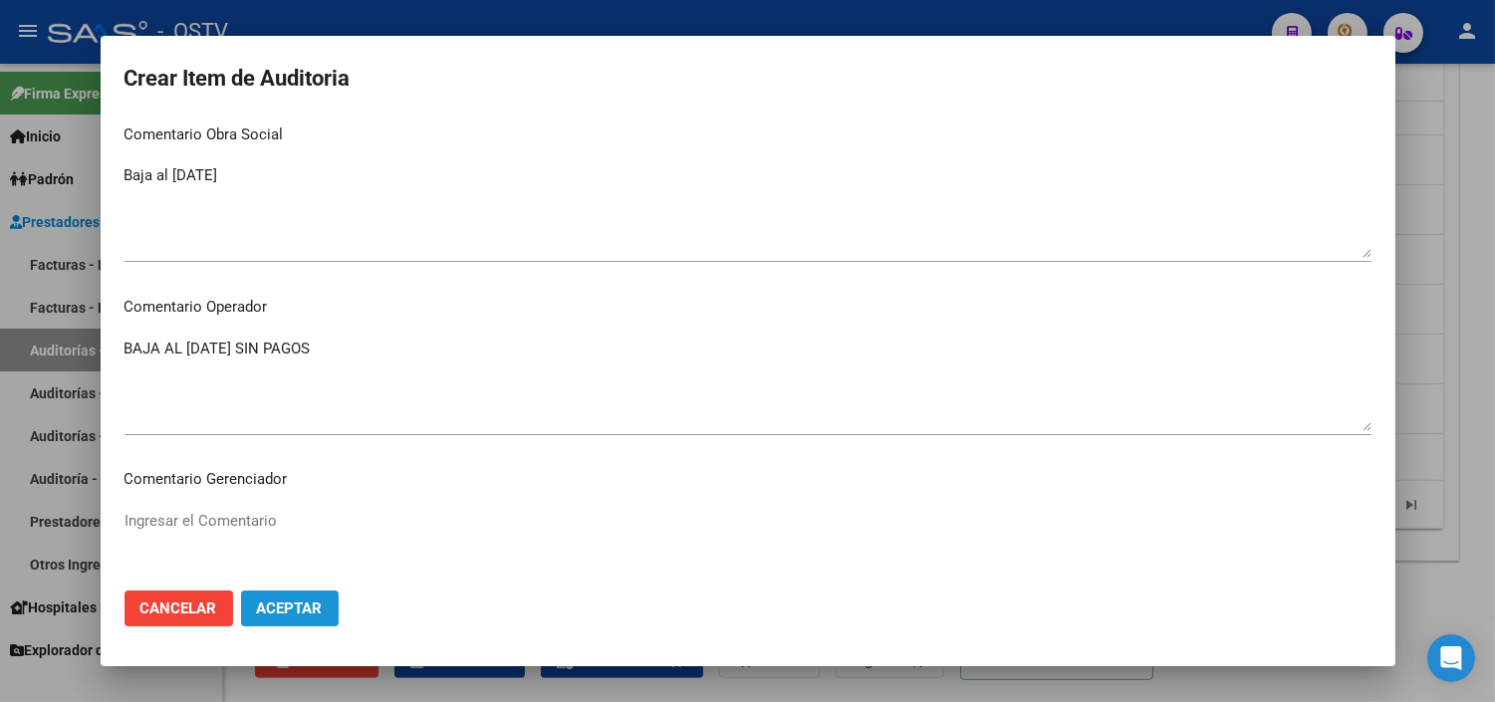
click at [260, 593] on button "Aceptar" at bounding box center [290, 608] width 98 height 36
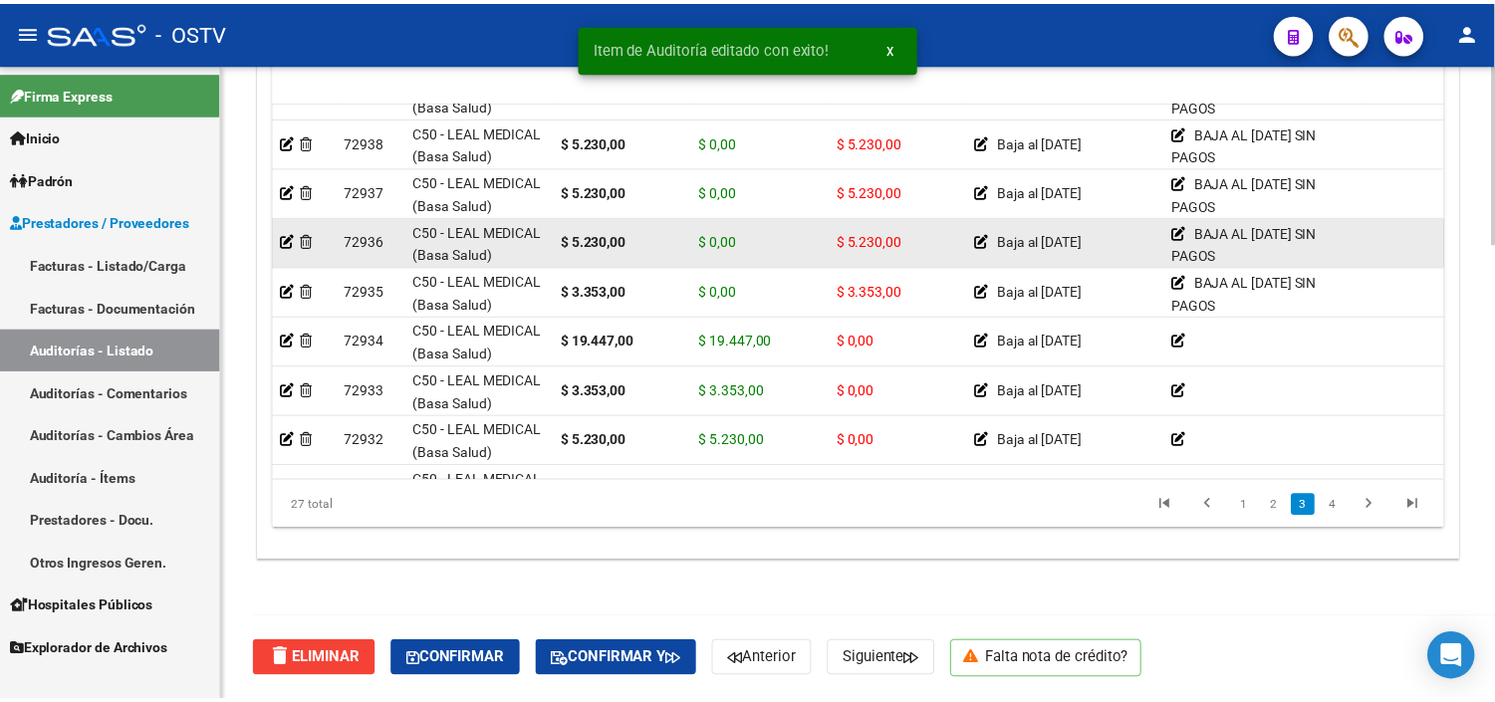
scroll to position [663, 0]
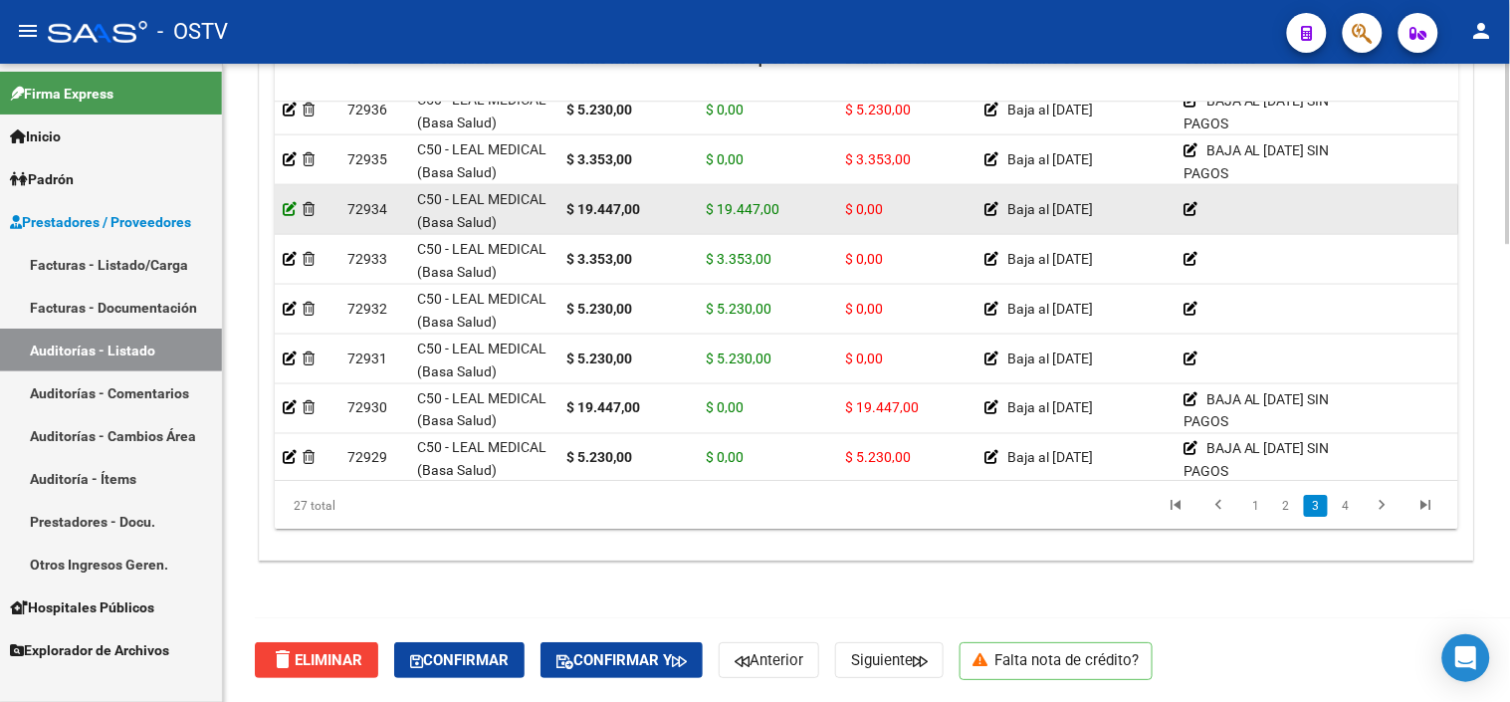
click at [291, 204] on icon at bounding box center [290, 209] width 14 height 14
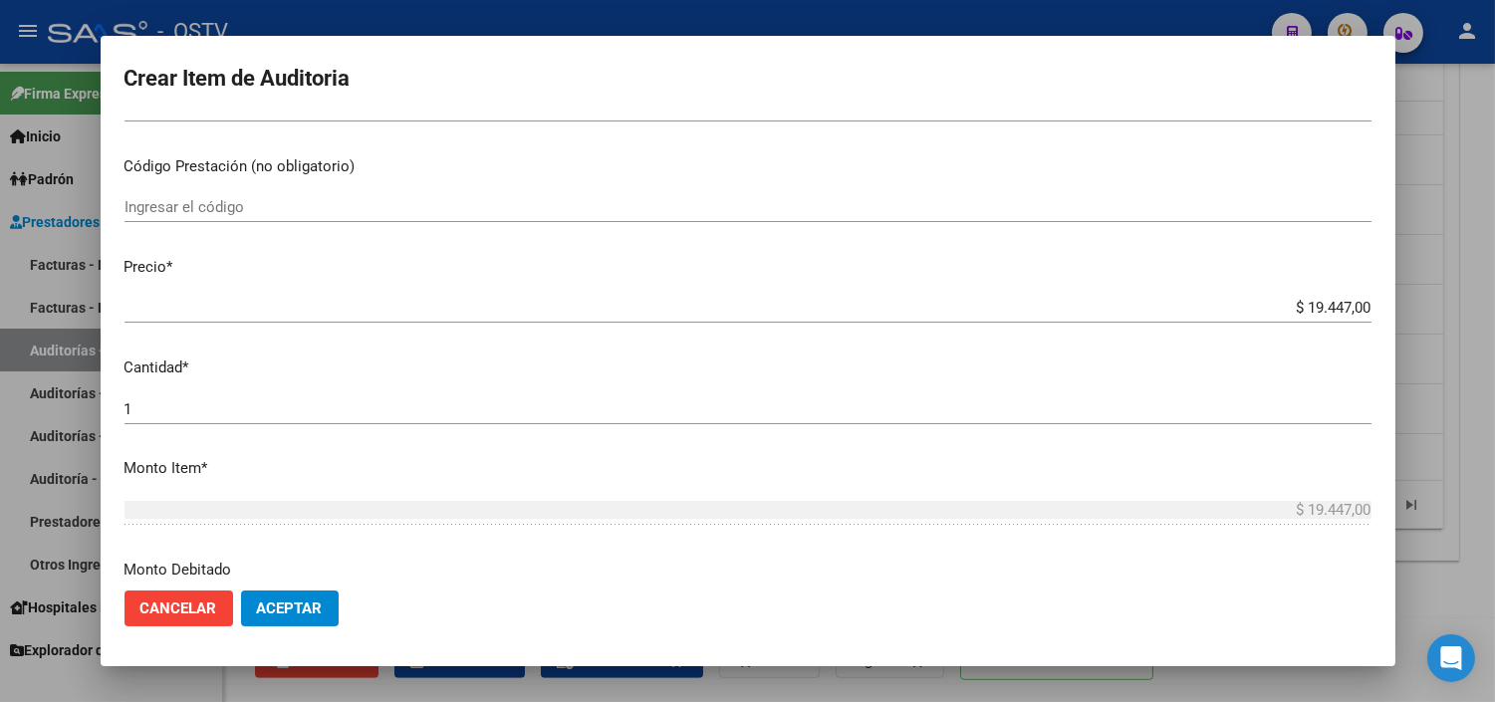
scroll to position [442, 0]
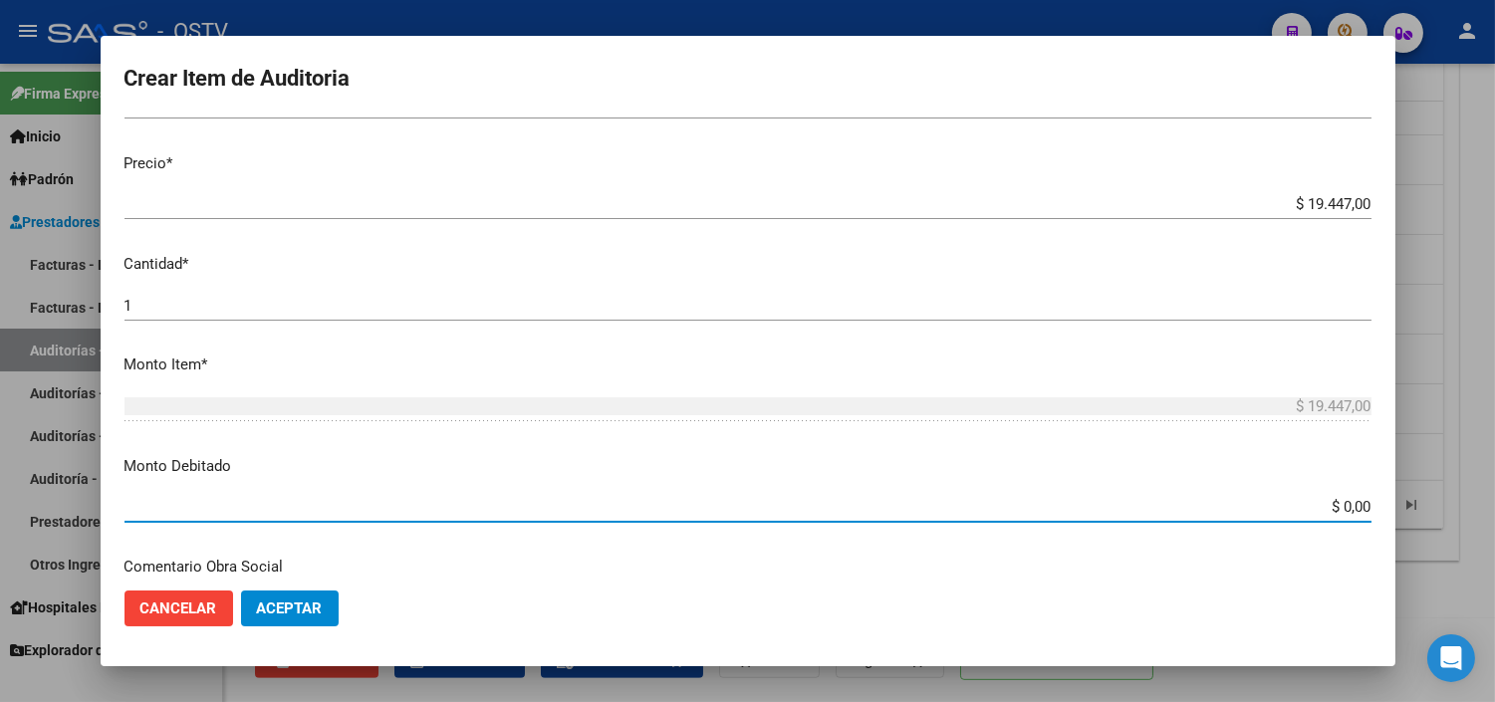
click at [1331, 502] on input "$ 0,00" at bounding box center [747, 507] width 1247 height 18
click at [1331, 503] on input "$ 0,00" at bounding box center [747, 507] width 1247 height 18
type input "$ 19.447,00"
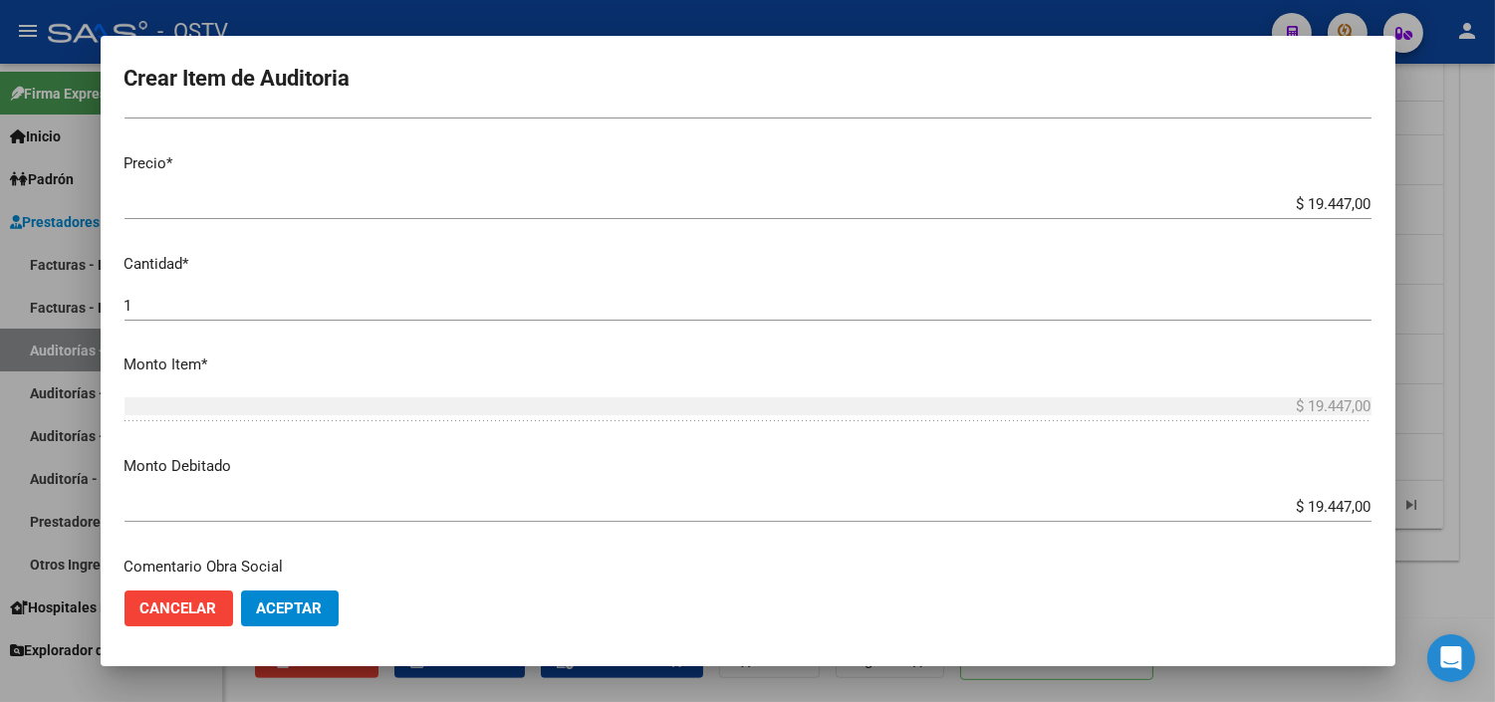
scroll to position [702, 0]
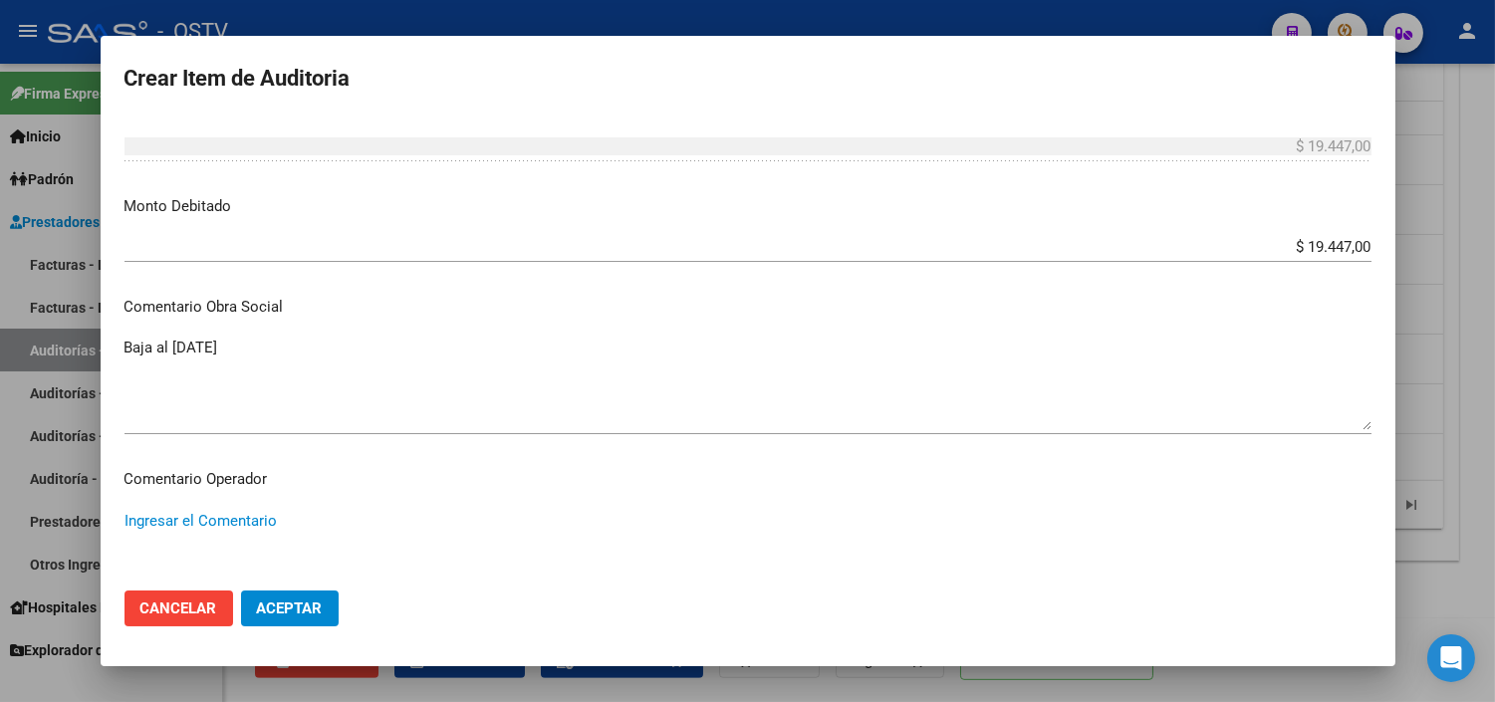
paste textarea "BAJA AL [DATE] SIN PAGOS"
type textarea "BAJA AL [DATE] SIN PAGOS"
click at [314, 614] on span "Aceptar" at bounding box center [290, 608] width 66 height 18
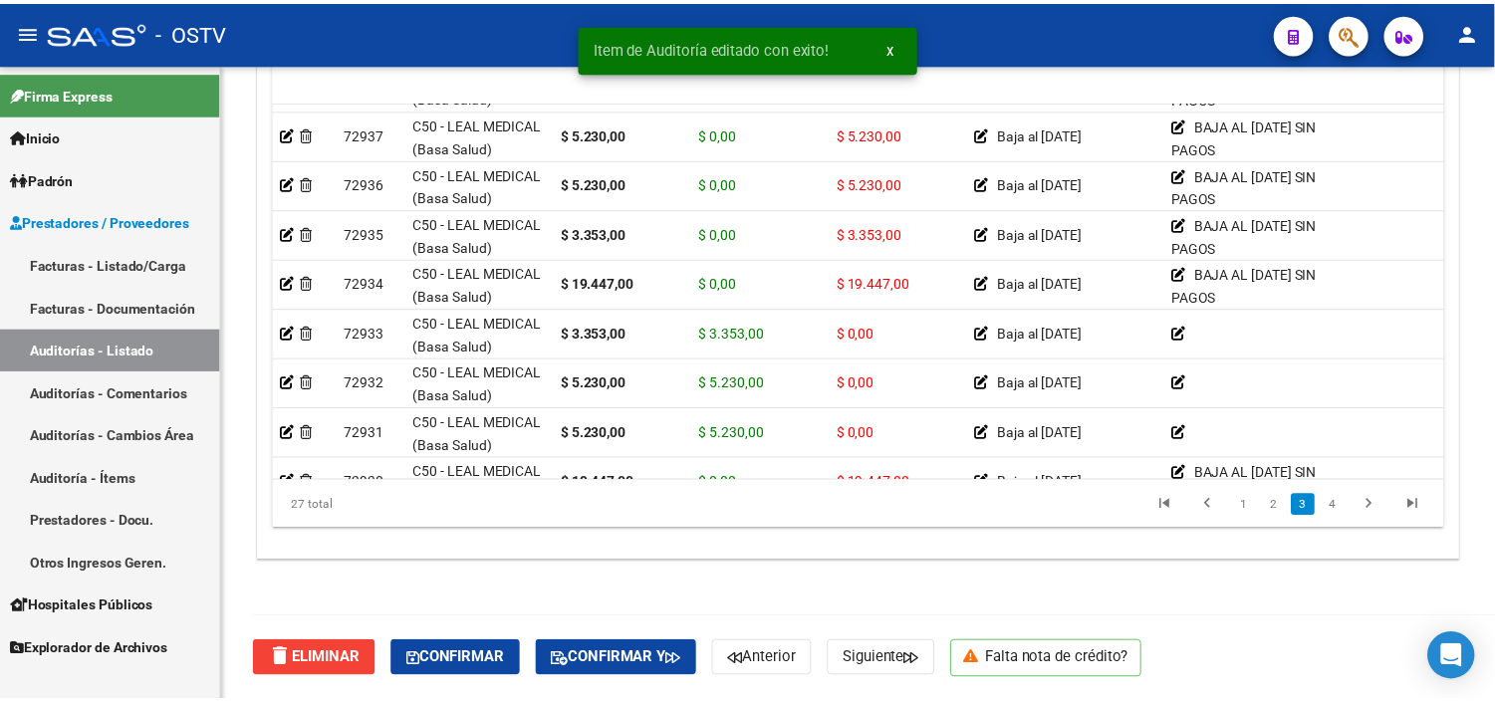
scroll to position [663, 0]
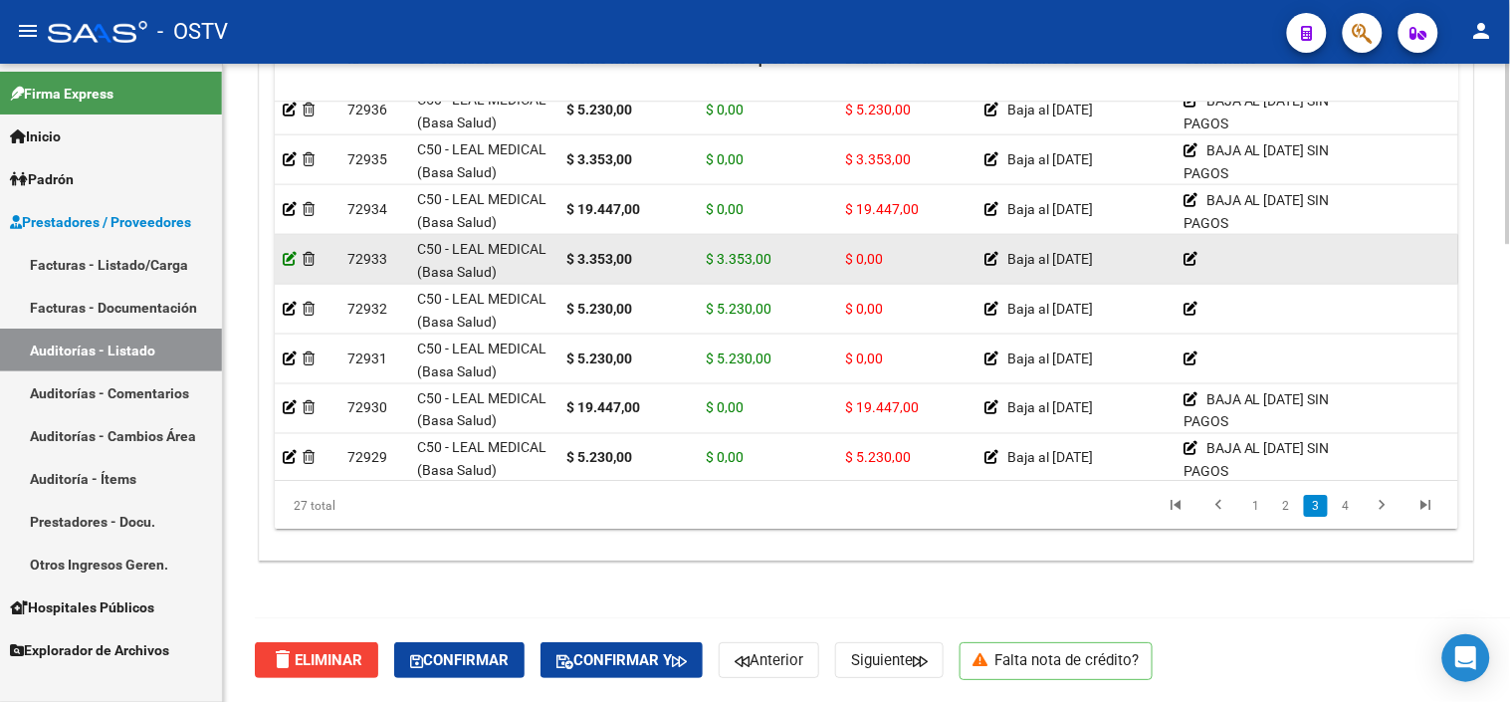
click at [291, 260] on icon at bounding box center [290, 259] width 14 height 14
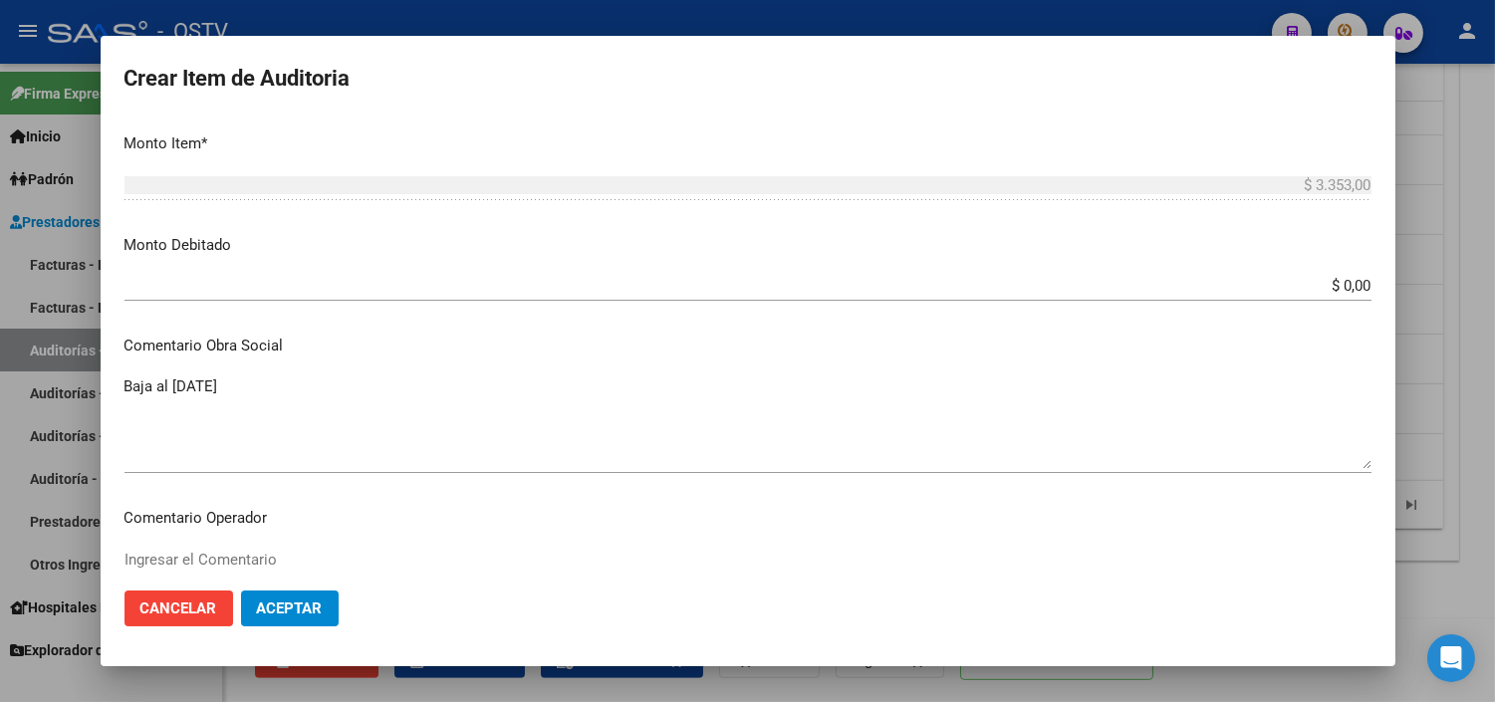
click at [1320, 283] on input "$ 0,00" at bounding box center [747, 286] width 1247 height 18
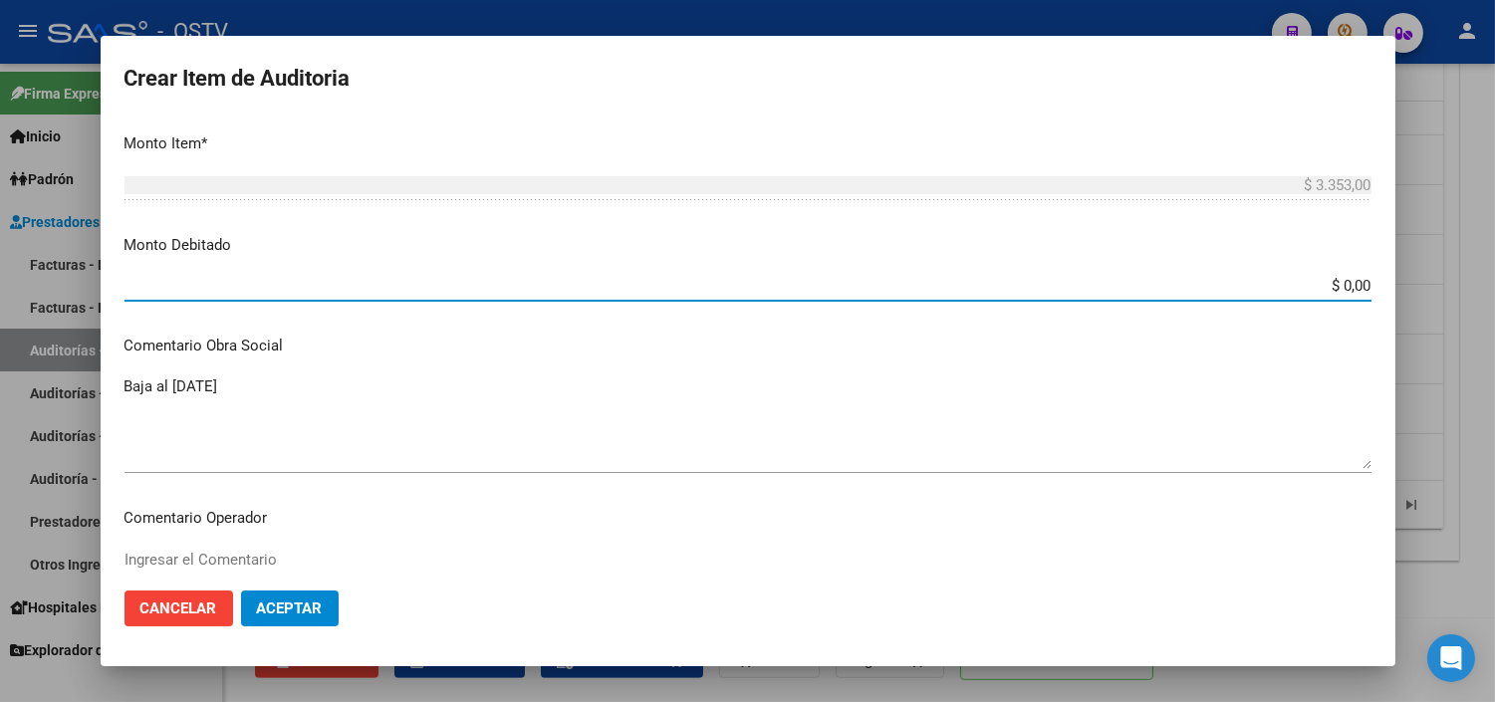
click at [1320, 283] on input "$ 0,00" at bounding box center [747, 286] width 1247 height 18
type input "$ 3.353,00"
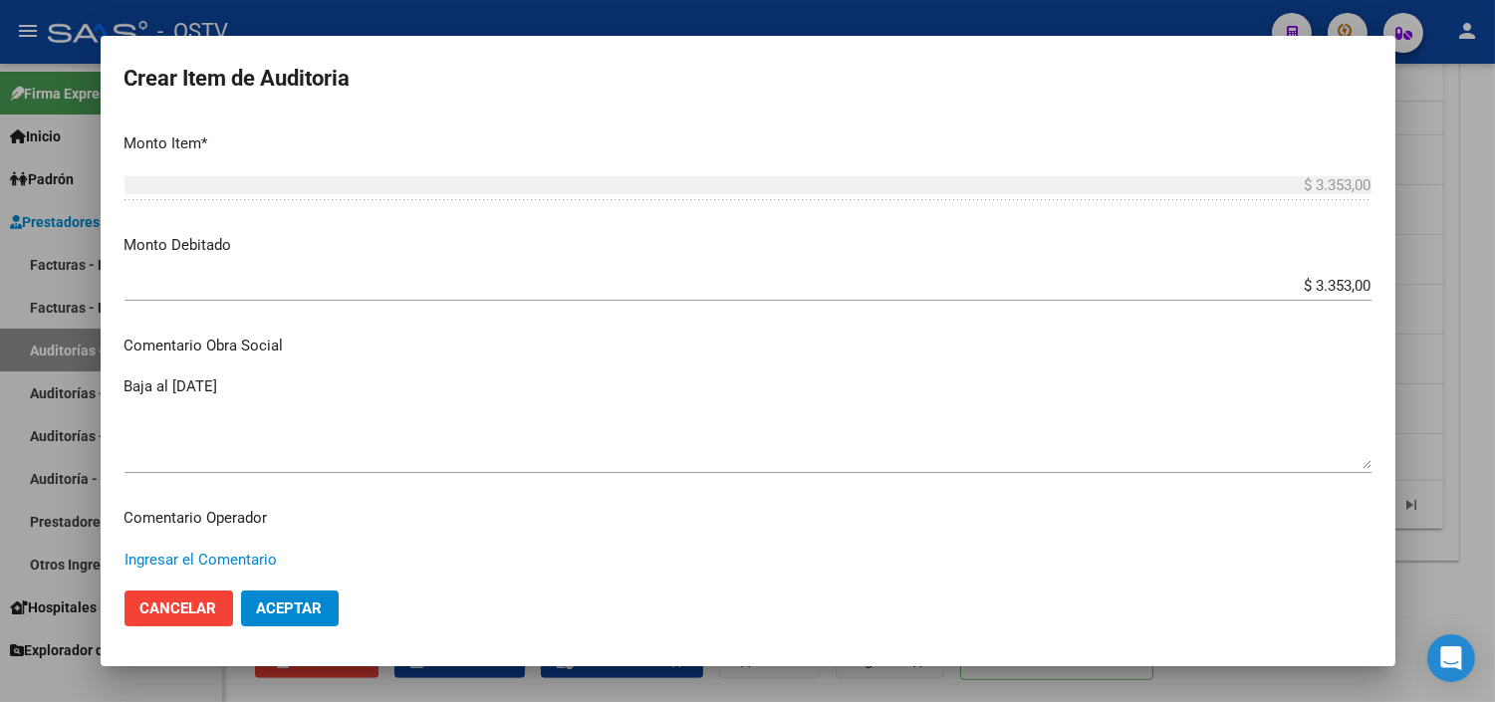
paste textarea "BAJA AL [DATE] SIN PAGOS"
type textarea "BAJA AL [DATE] SIN PAGOS"
click at [265, 615] on span "Aceptar" at bounding box center [290, 608] width 66 height 18
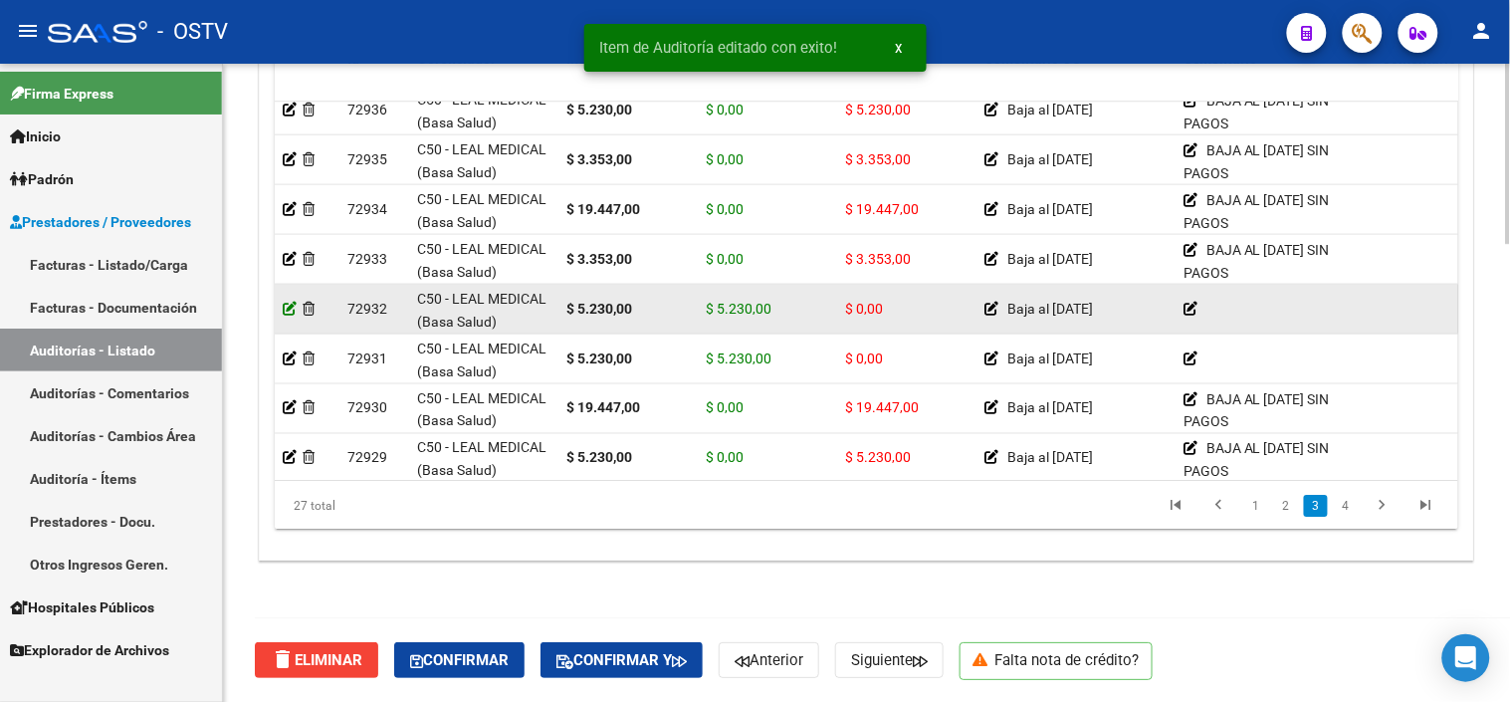
click at [289, 304] on icon at bounding box center [290, 309] width 14 height 14
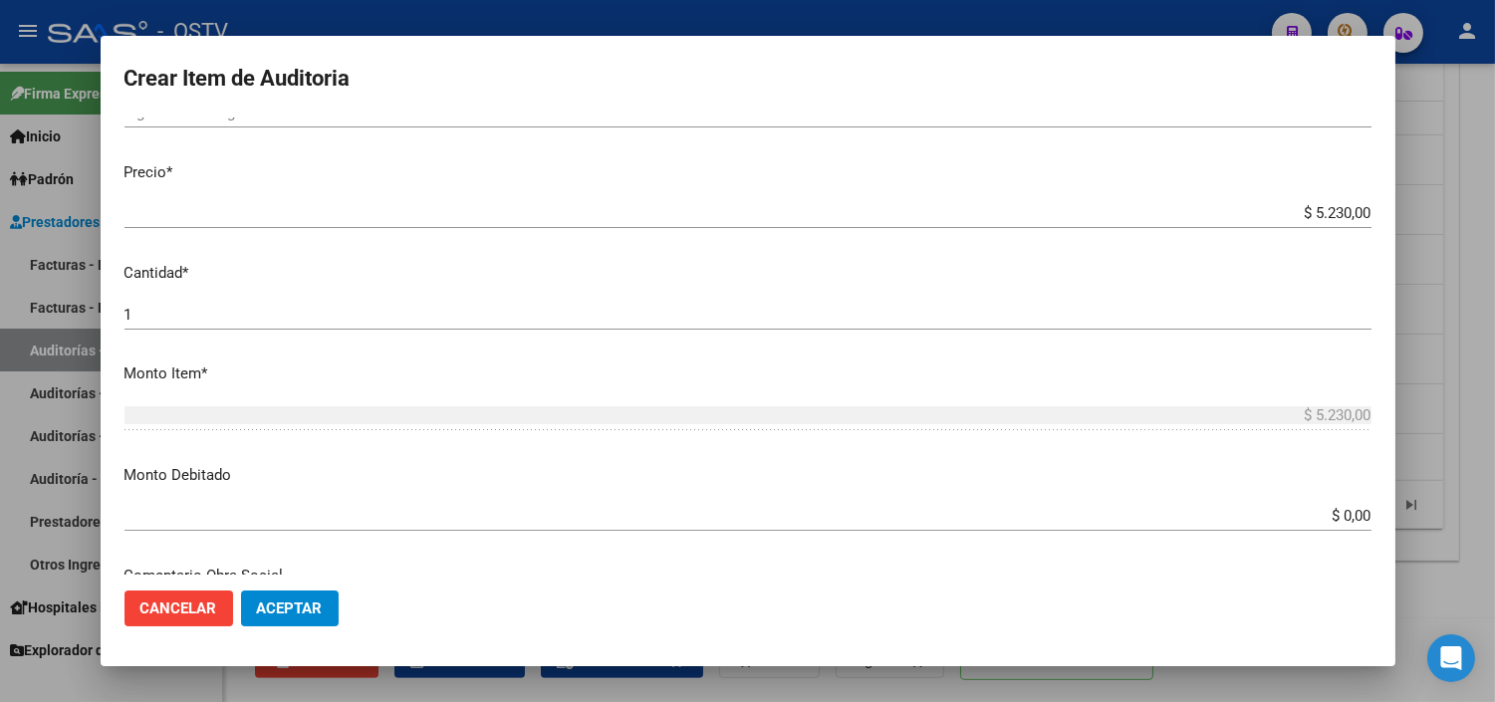
scroll to position [442, 0]
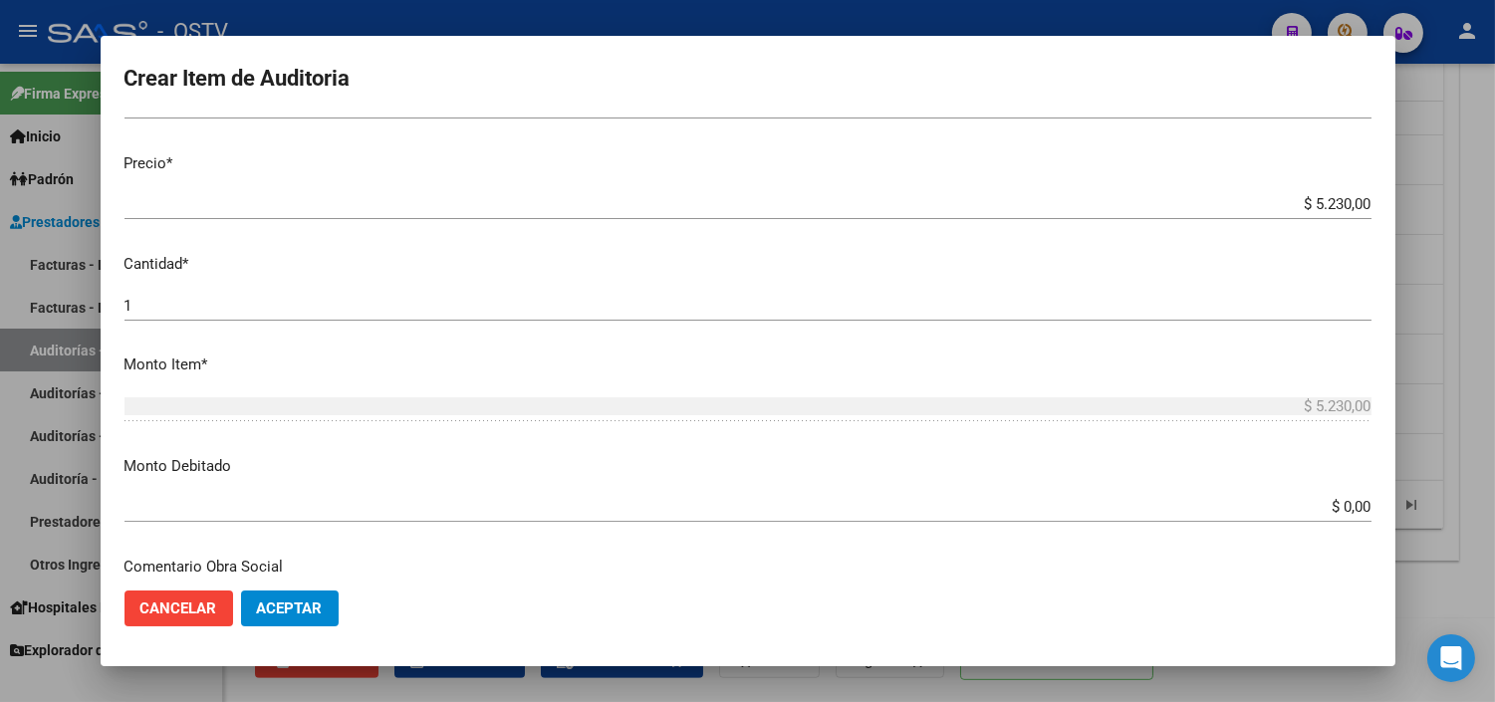
click at [1335, 524] on div "$ 0,00 Ingresar el monto" at bounding box center [747, 516] width 1247 height 49
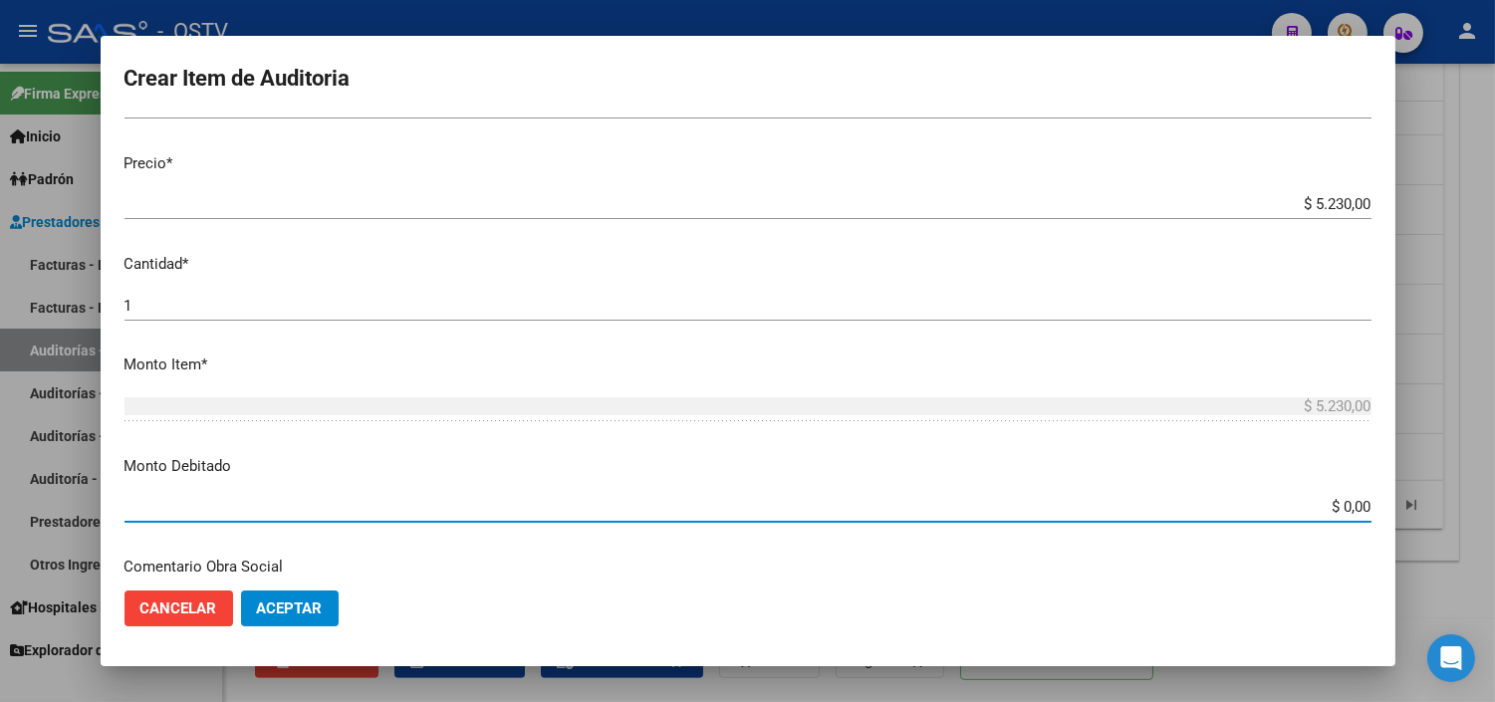
click at [1335, 505] on input "$ 0,00" at bounding box center [747, 507] width 1247 height 18
type input "$ 5.230,00"
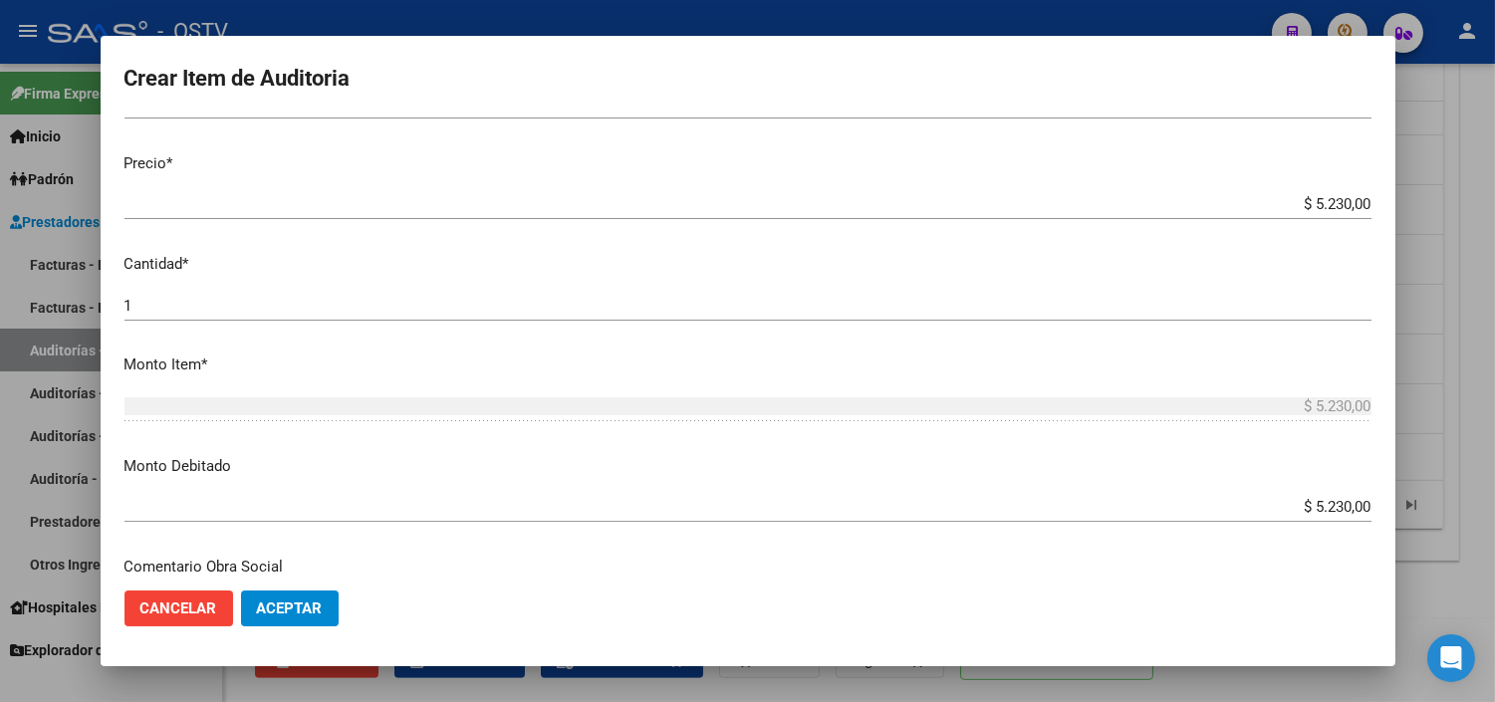
scroll to position [702, 0]
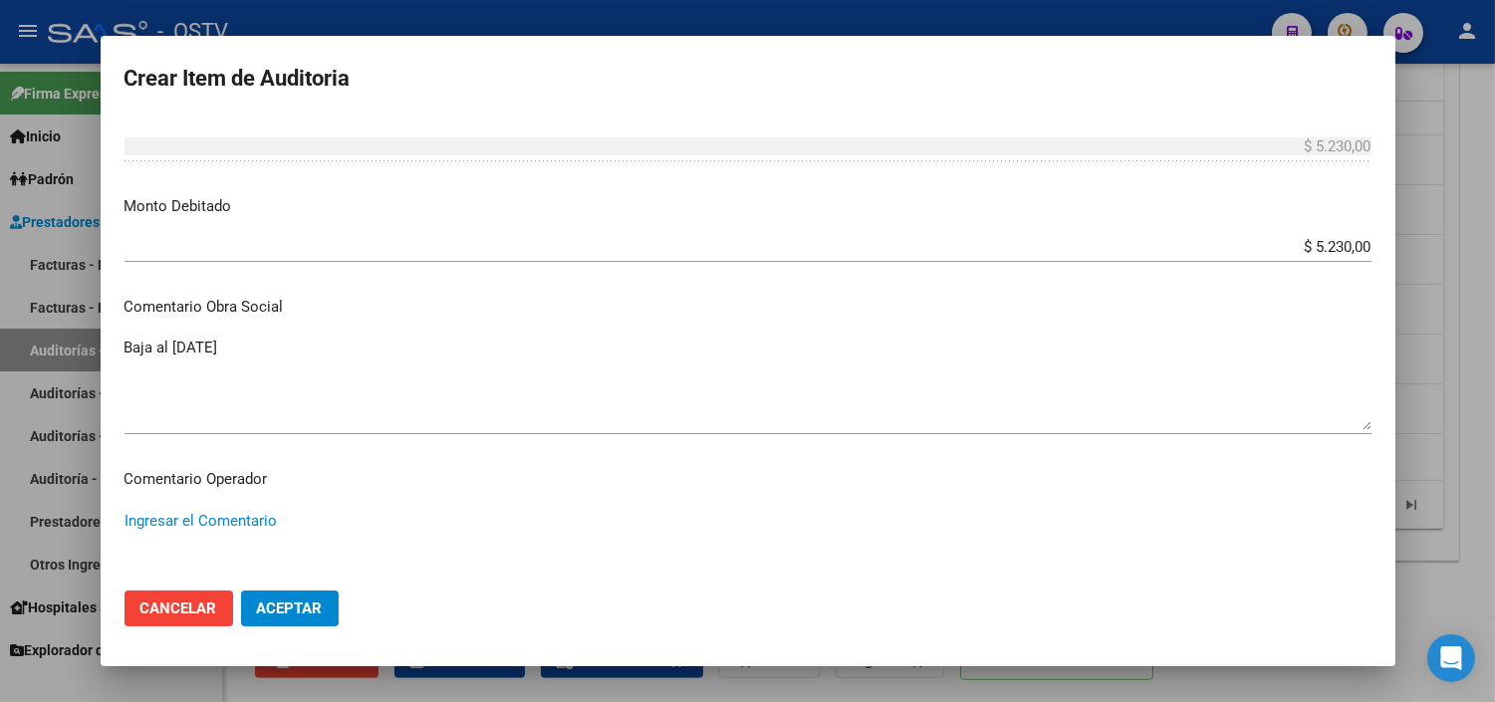
paste textarea "BAJA AL [DATE] SIN PAGOS"
type textarea "BAJA AL [DATE] SIN PAGOS"
click at [311, 619] on button "Aceptar" at bounding box center [290, 608] width 98 height 36
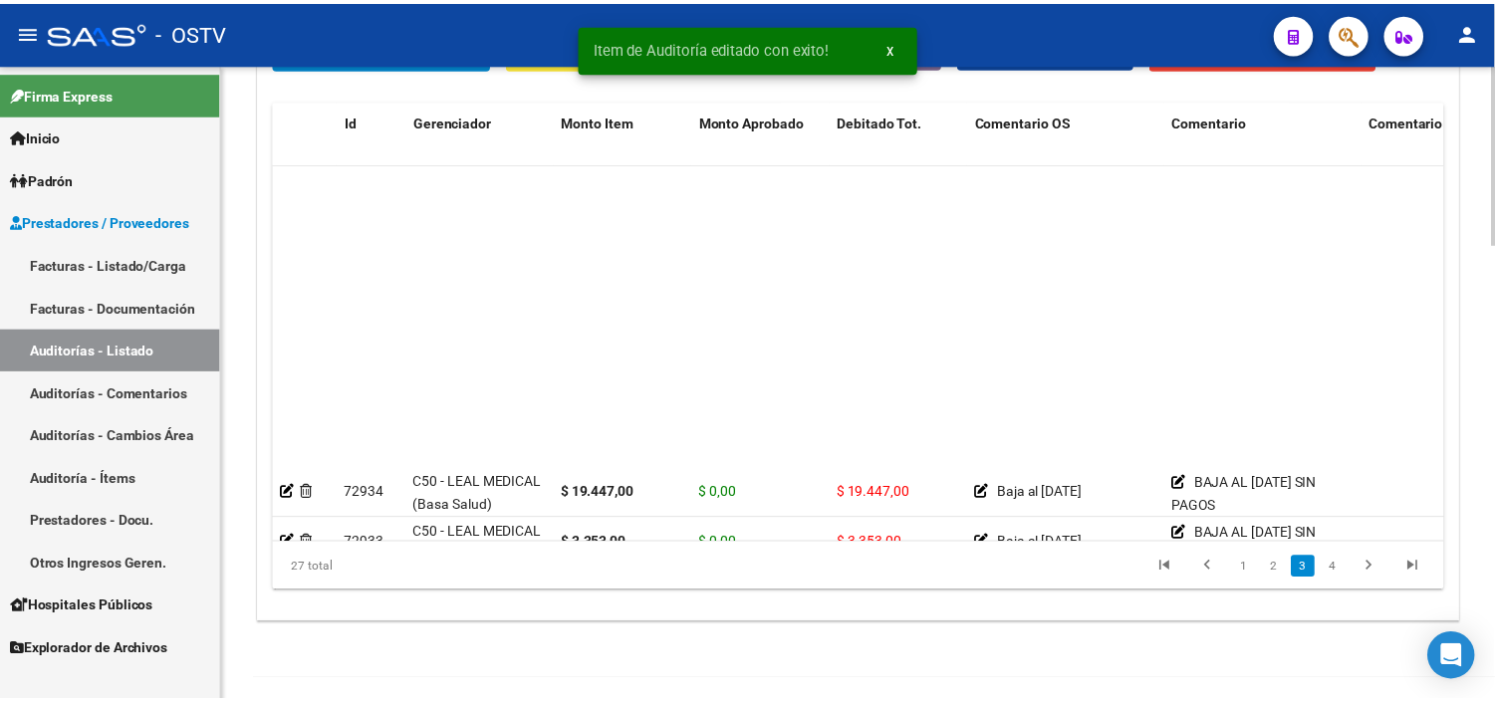
scroll to position [774, 0]
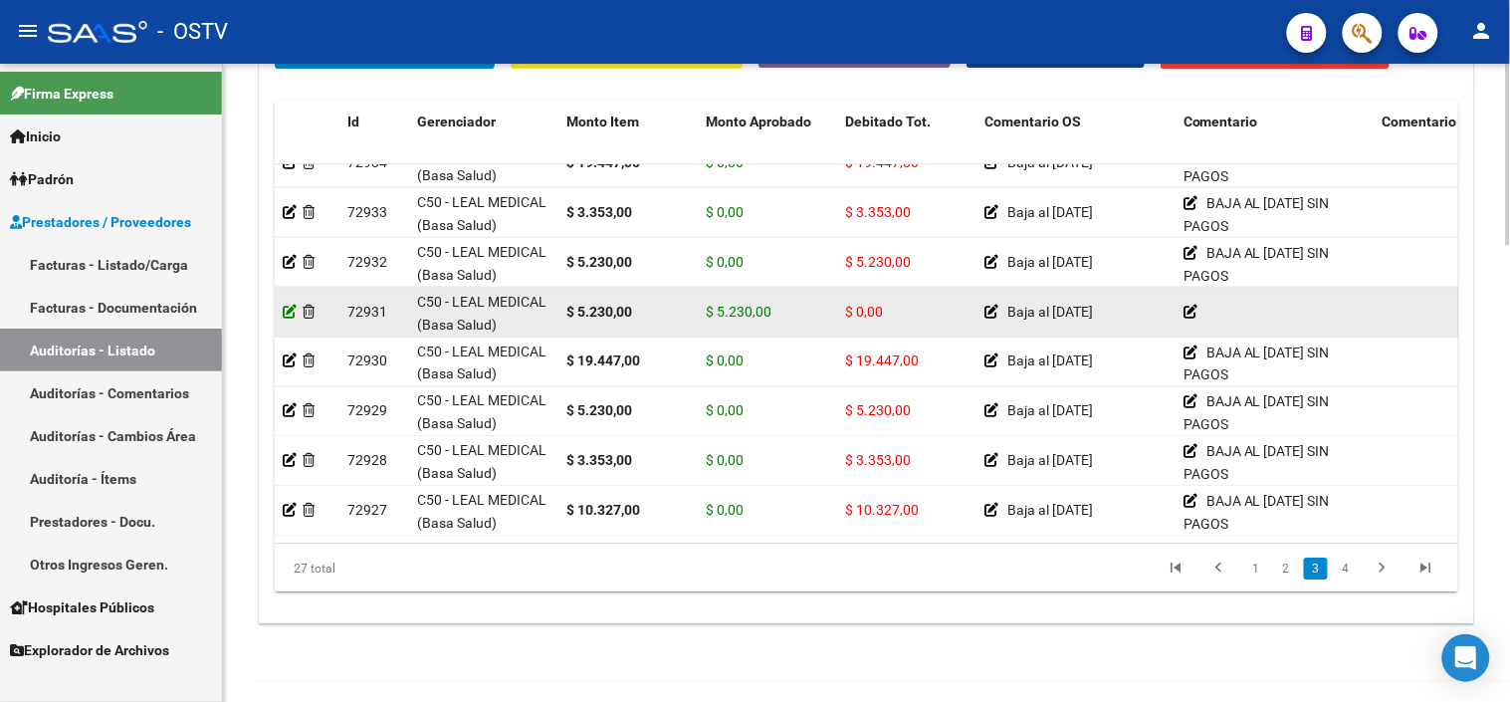
click at [284, 310] on icon at bounding box center [290, 311] width 14 height 14
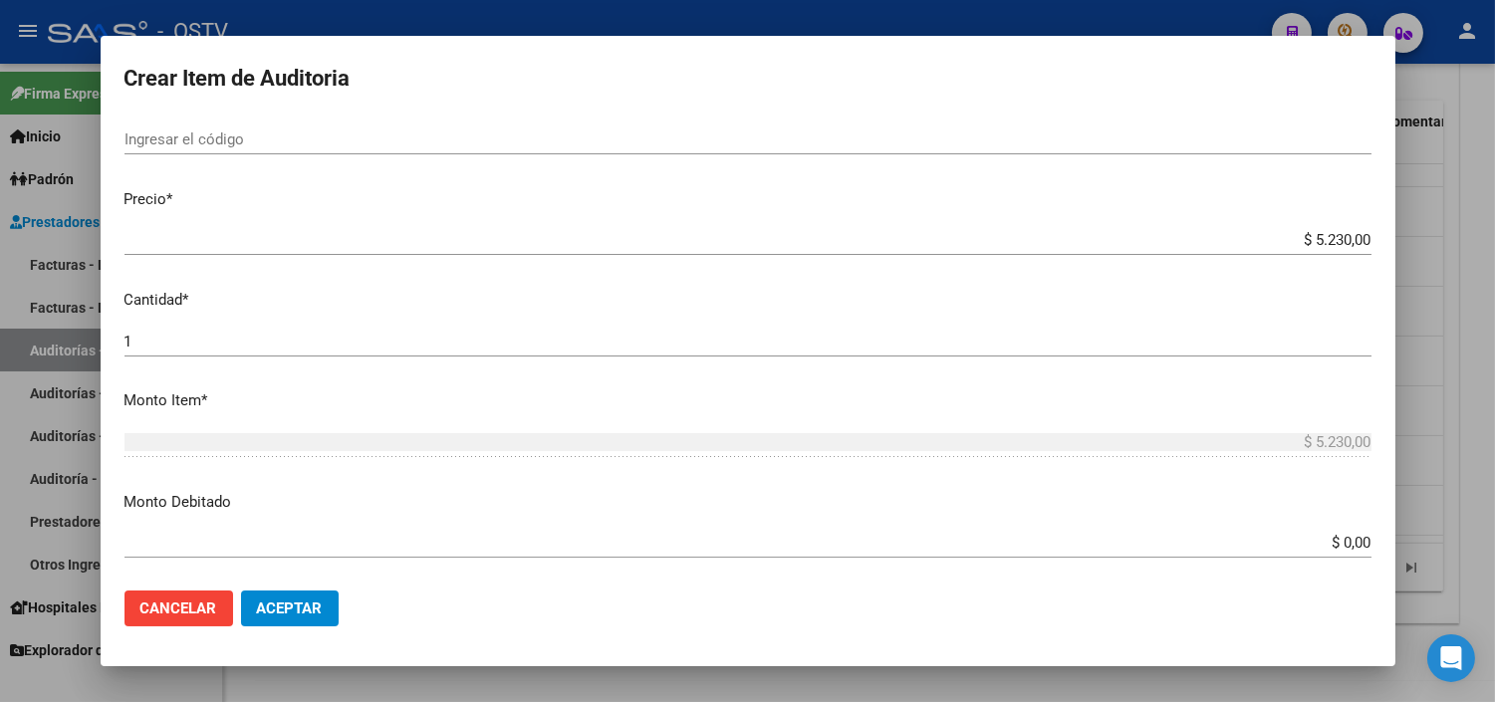
scroll to position [553, 0]
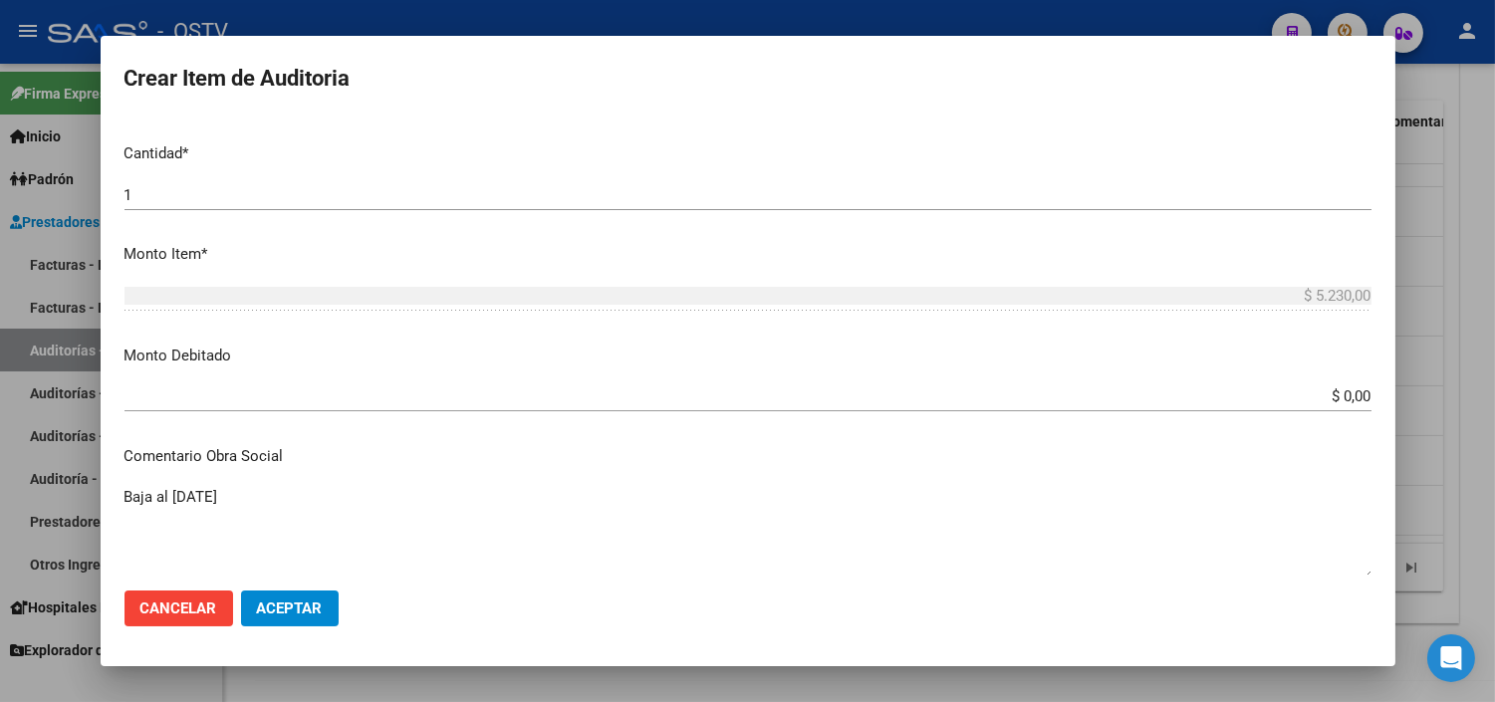
click at [1336, 400] on input "$ 0,00" at bounding box center [747, 396] width 1247 height 18
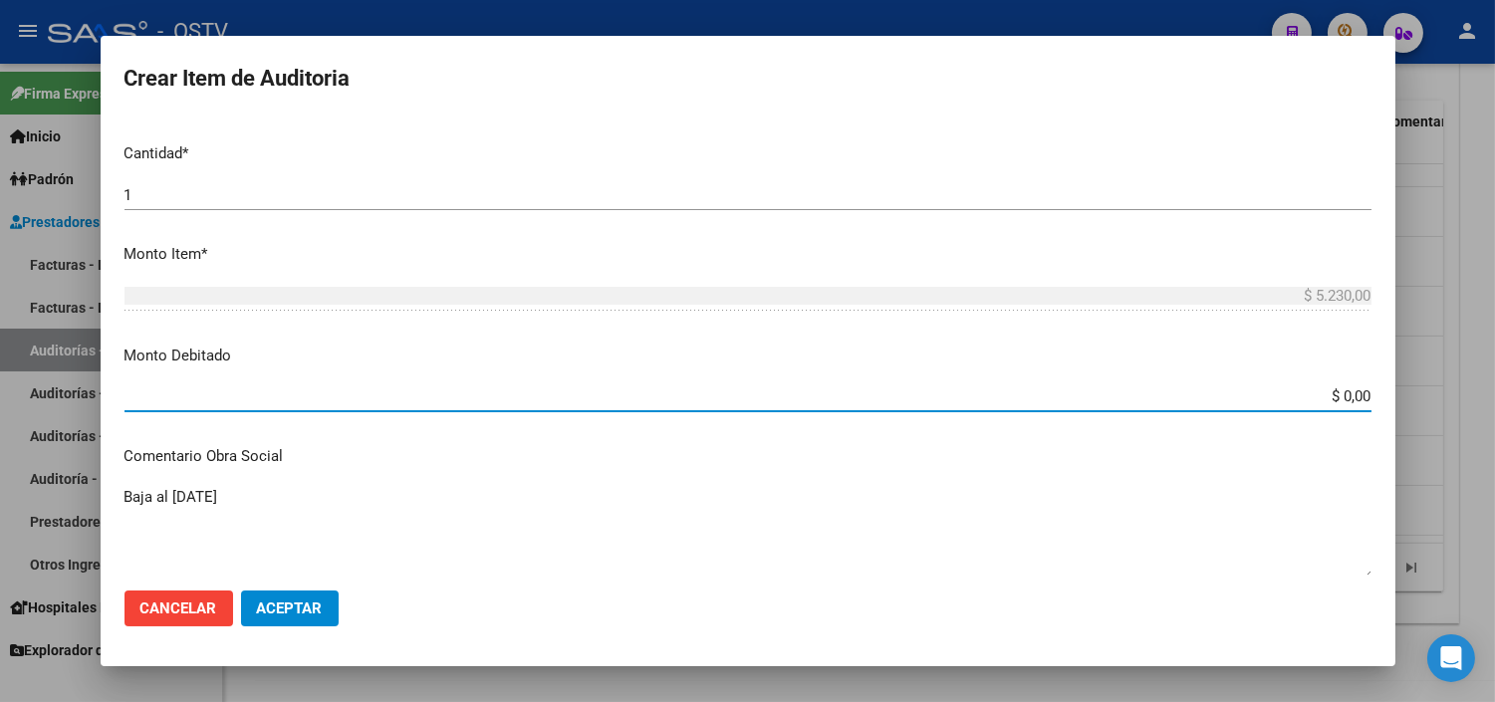
click at [1336, 400] on input "$ 0,00" at bounding box center [747, 396] width 1247 height 18
type input "$ 5.230,00"
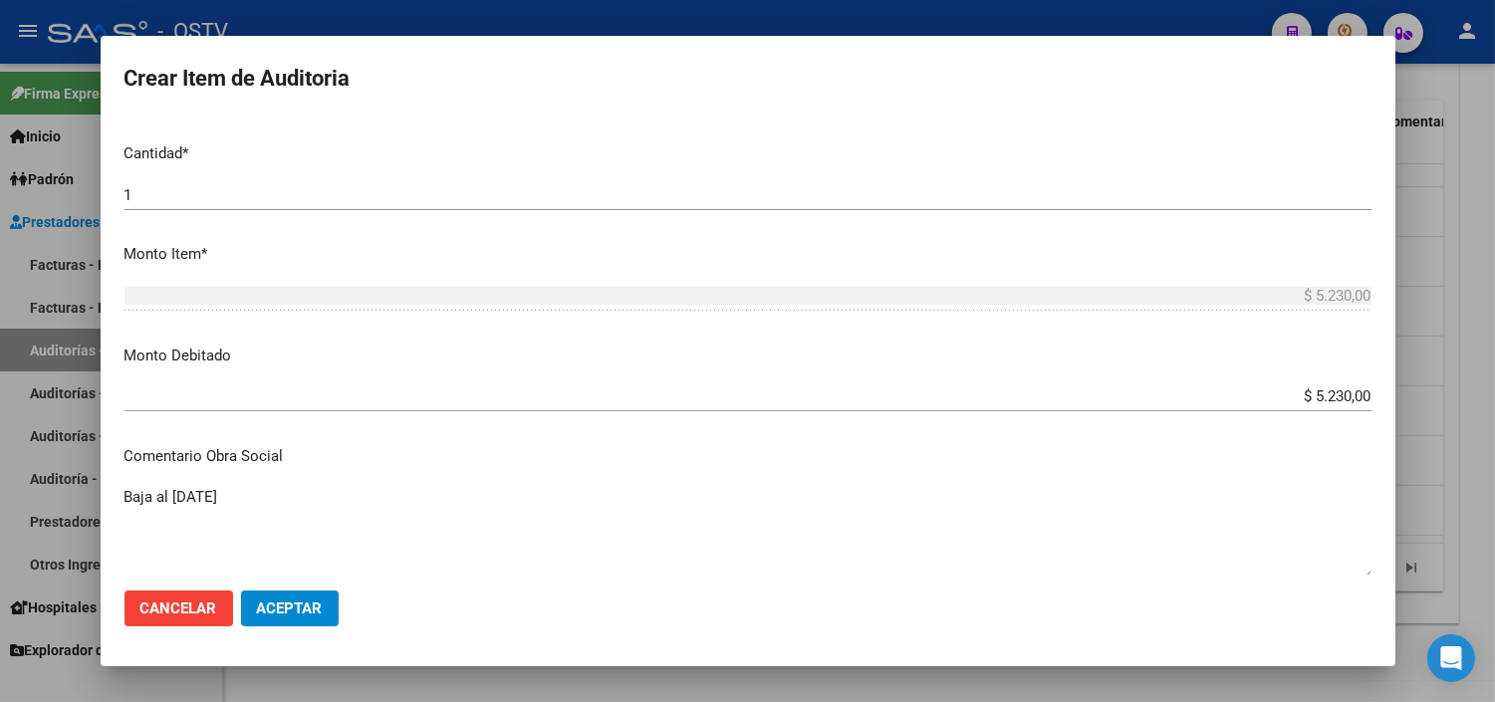
scroll to position [874, 0]
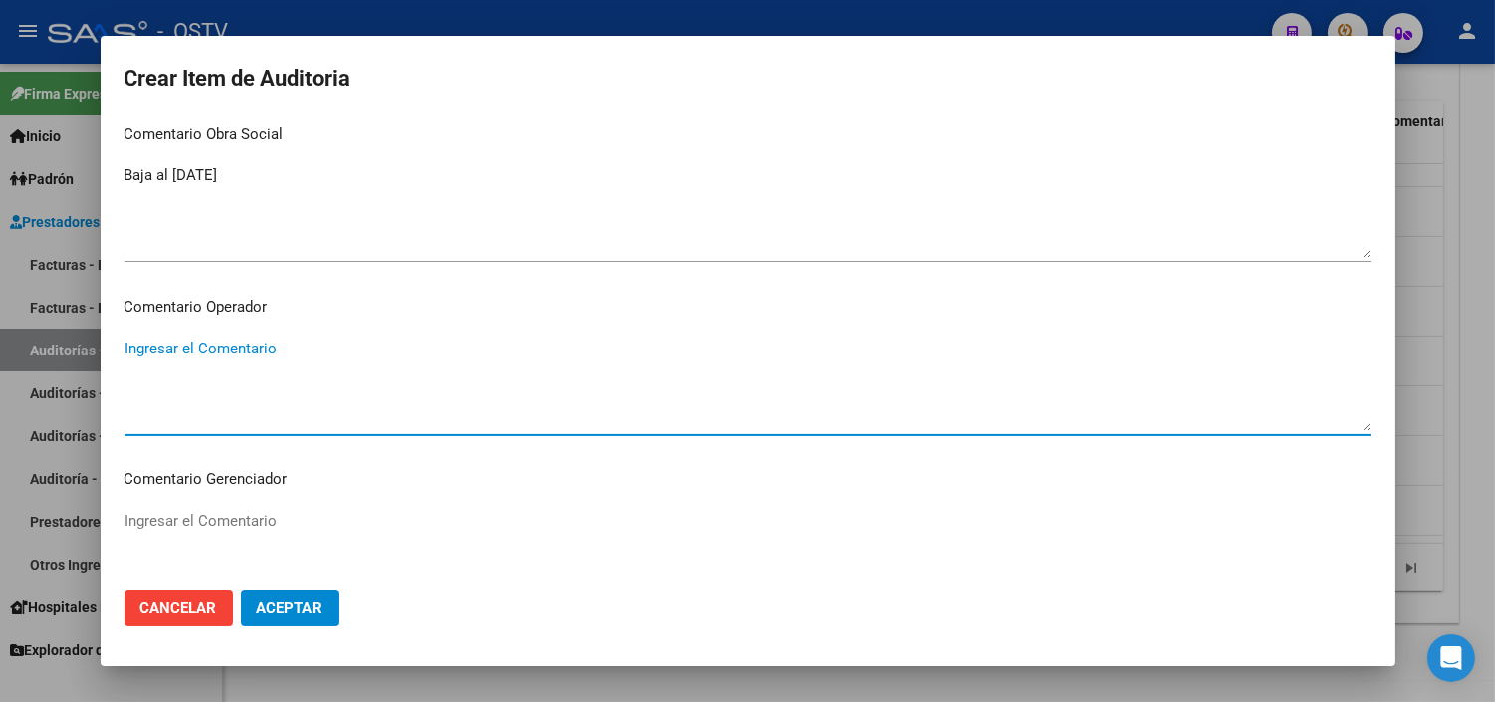
paste textarea "BAJA AL [DATE] SIN PAGOS"
type textarea "BAJA AL [DATE] SIN PAGOS"
click at [267, 597] on button "Aceptar" at bounding box center [290, 608] width 98 height 36
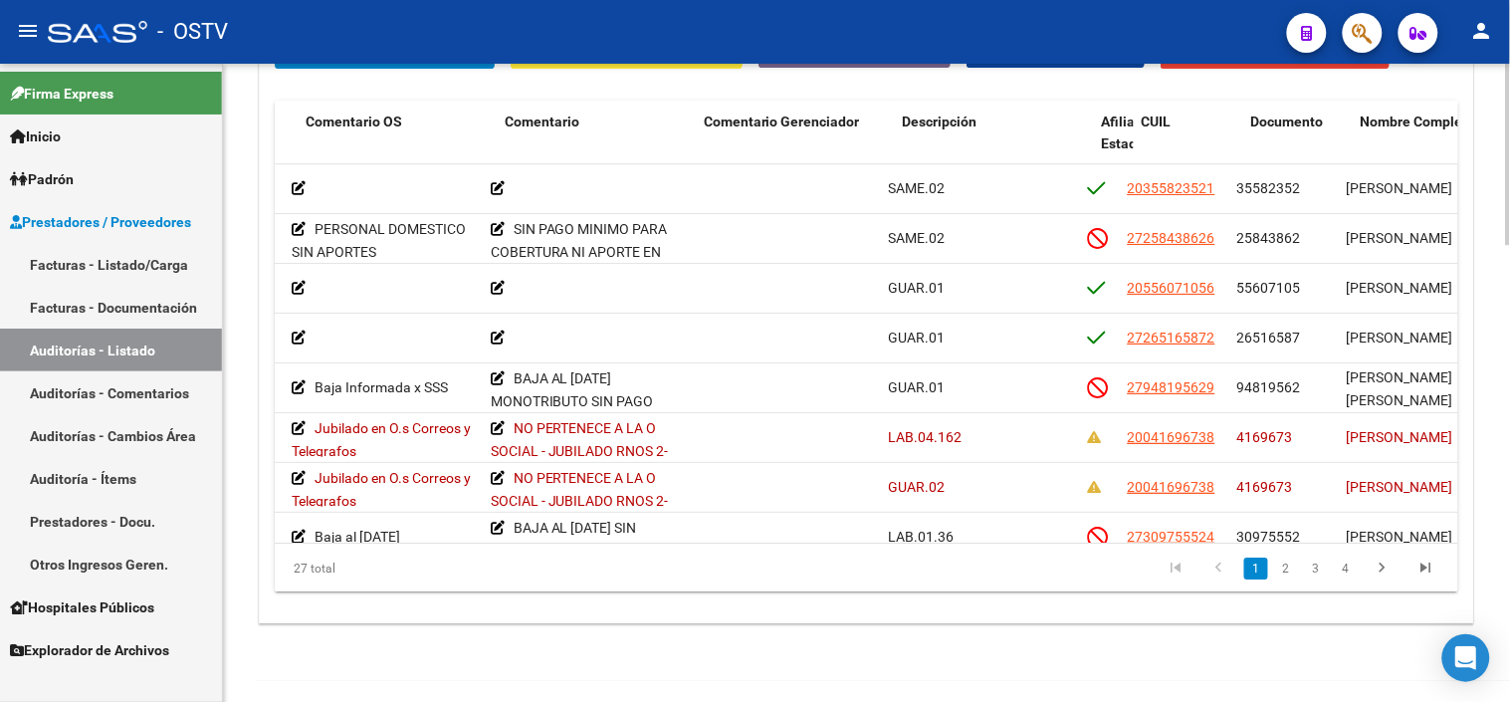
scroll to position [0, 669]
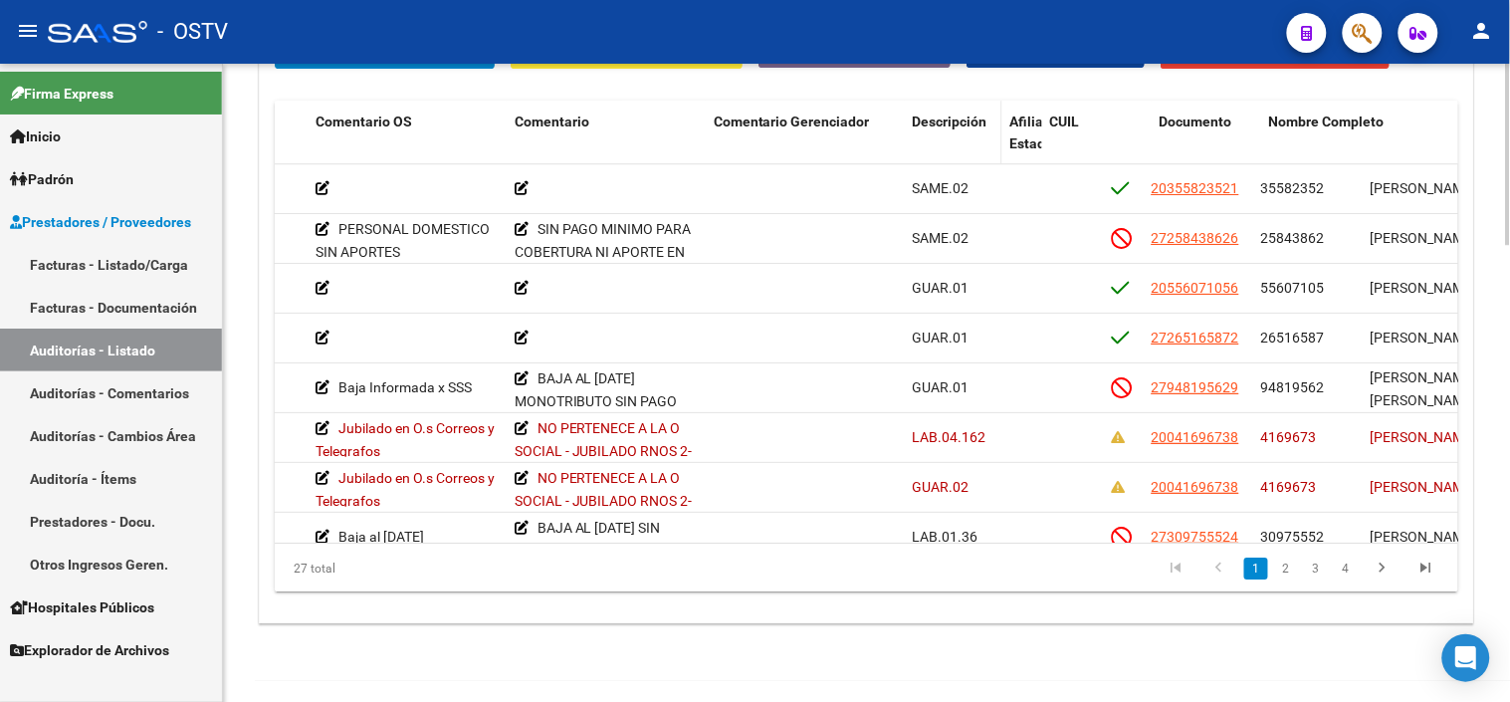
drag, startPoint x: 1099, startPoint y: 140, endPoint x: 987, endPoint y: 135, distance: 112.6
click at [987, 135] on datatable-header-cell "Descripción" at bounding box center [954, 145] width 98 height 88
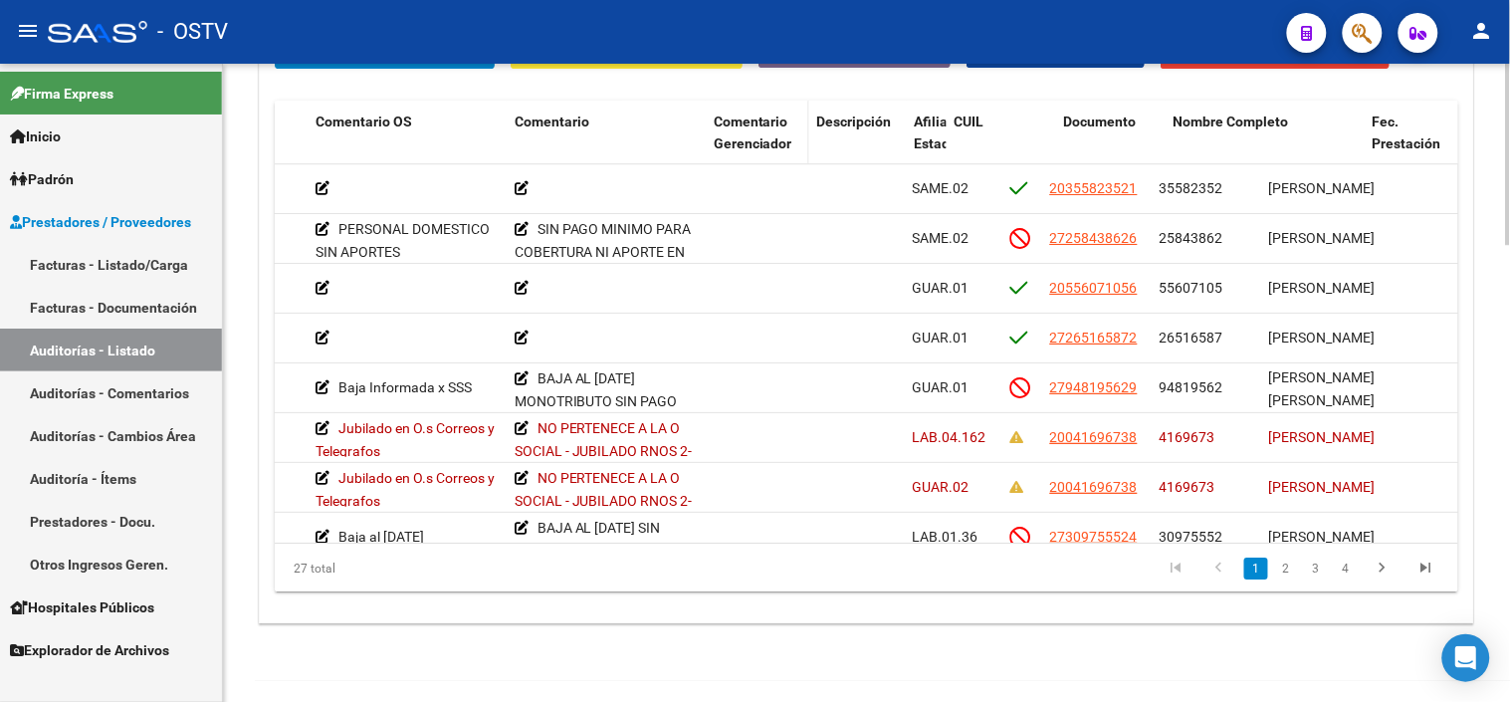
drag, startPoint x: 898, startPoint y: 141, endPoint x: 792, endPoint y: 153, distance: 107.2
click at [792, 153] on datatable-header-cell "Comentario Gerenciador" at bounding box center [758, 145] width 104 height 88
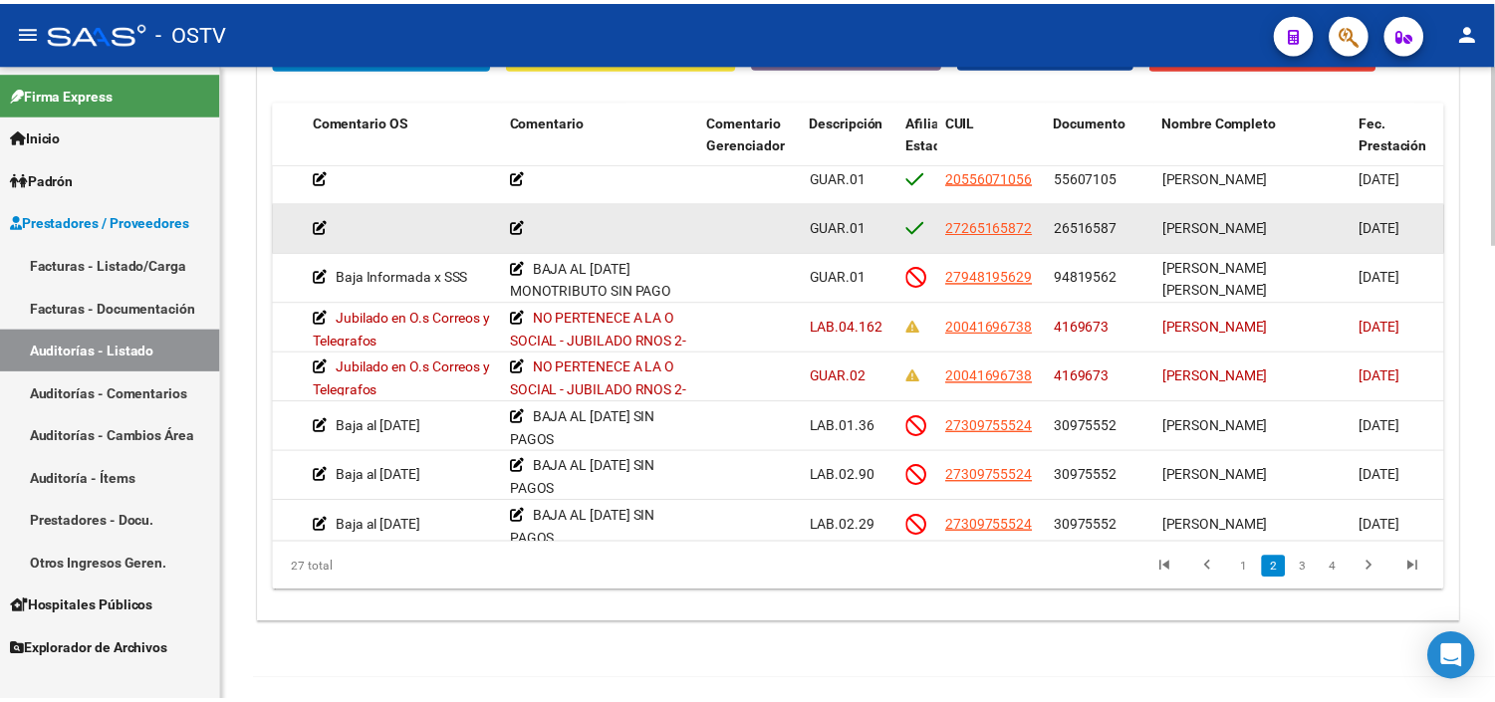
scroll to position [221, 669]
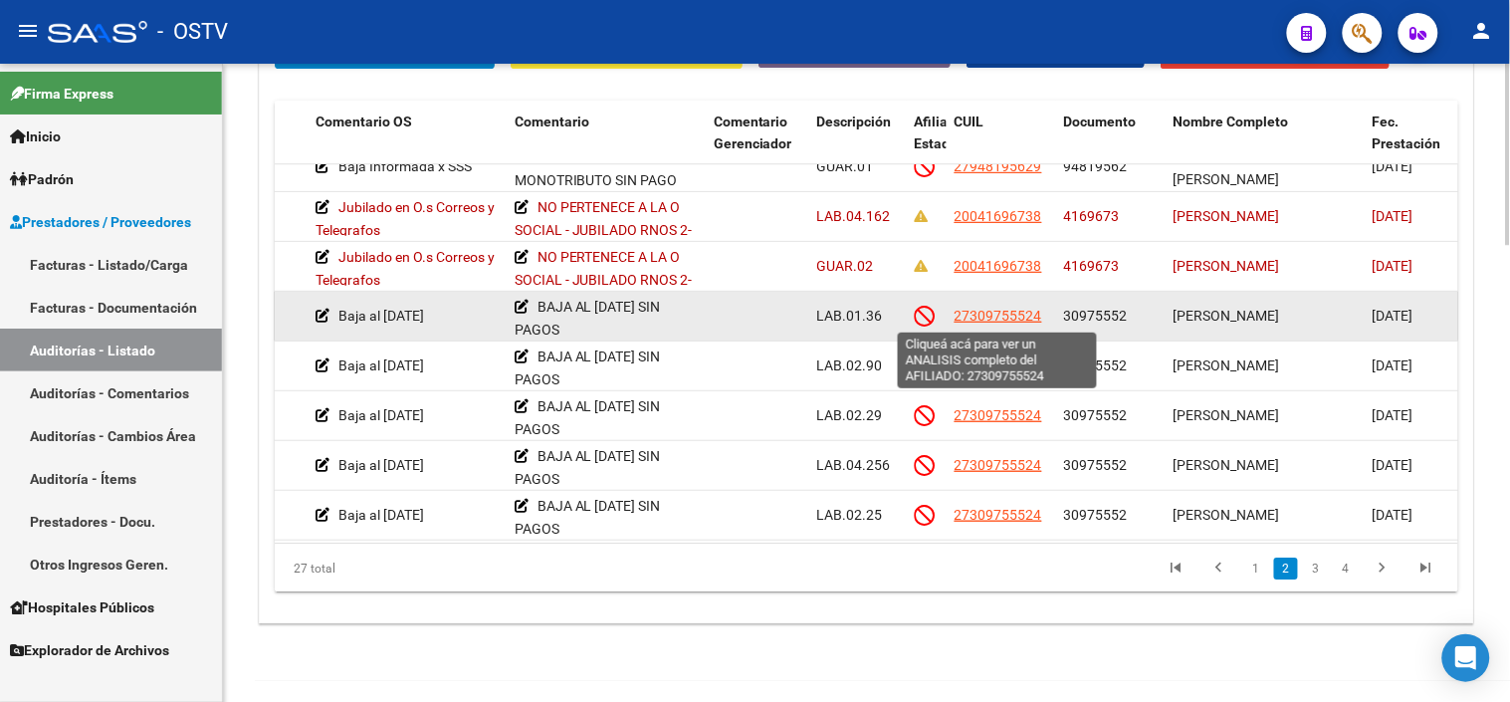
click at [1012, 320] on span "27309755524" at bounding box center [999, 316] width 88 height 16
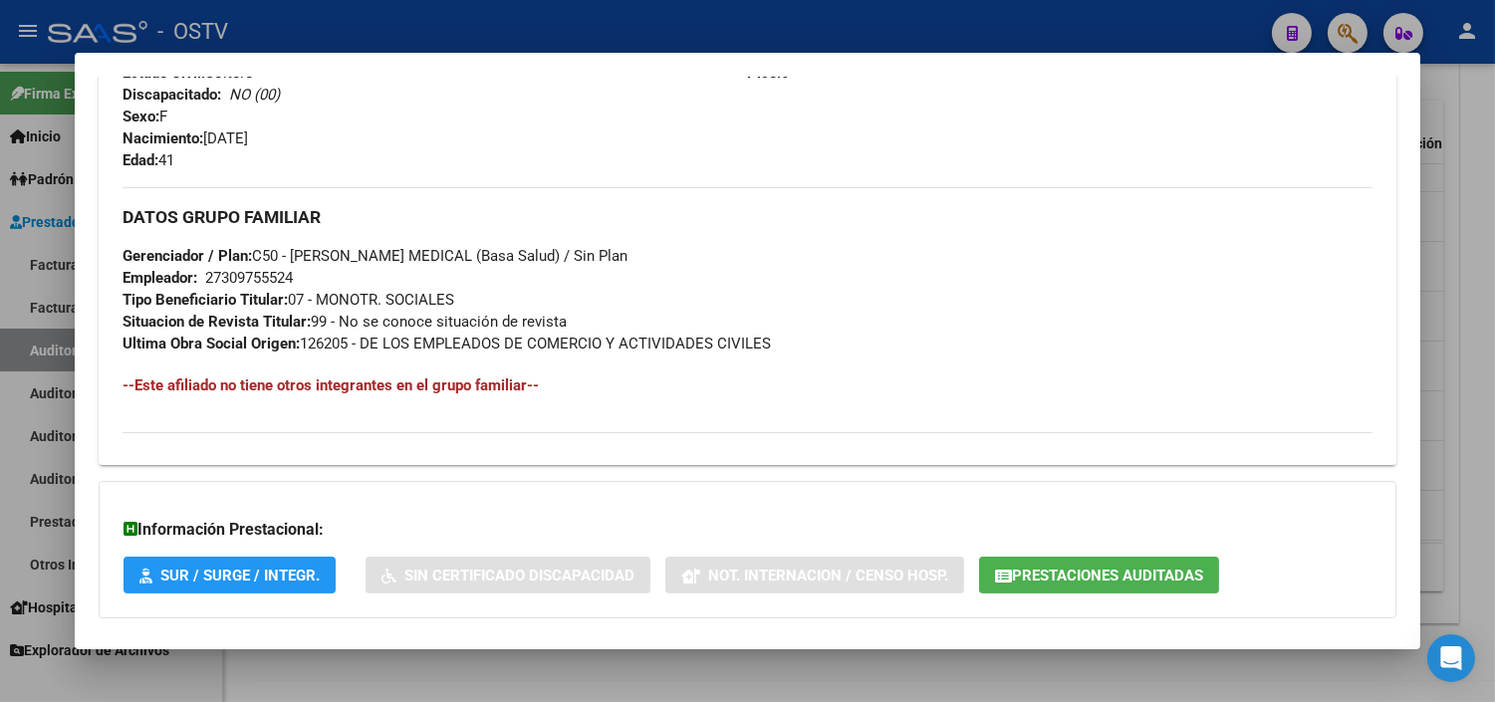
scroll to position [988, 0]
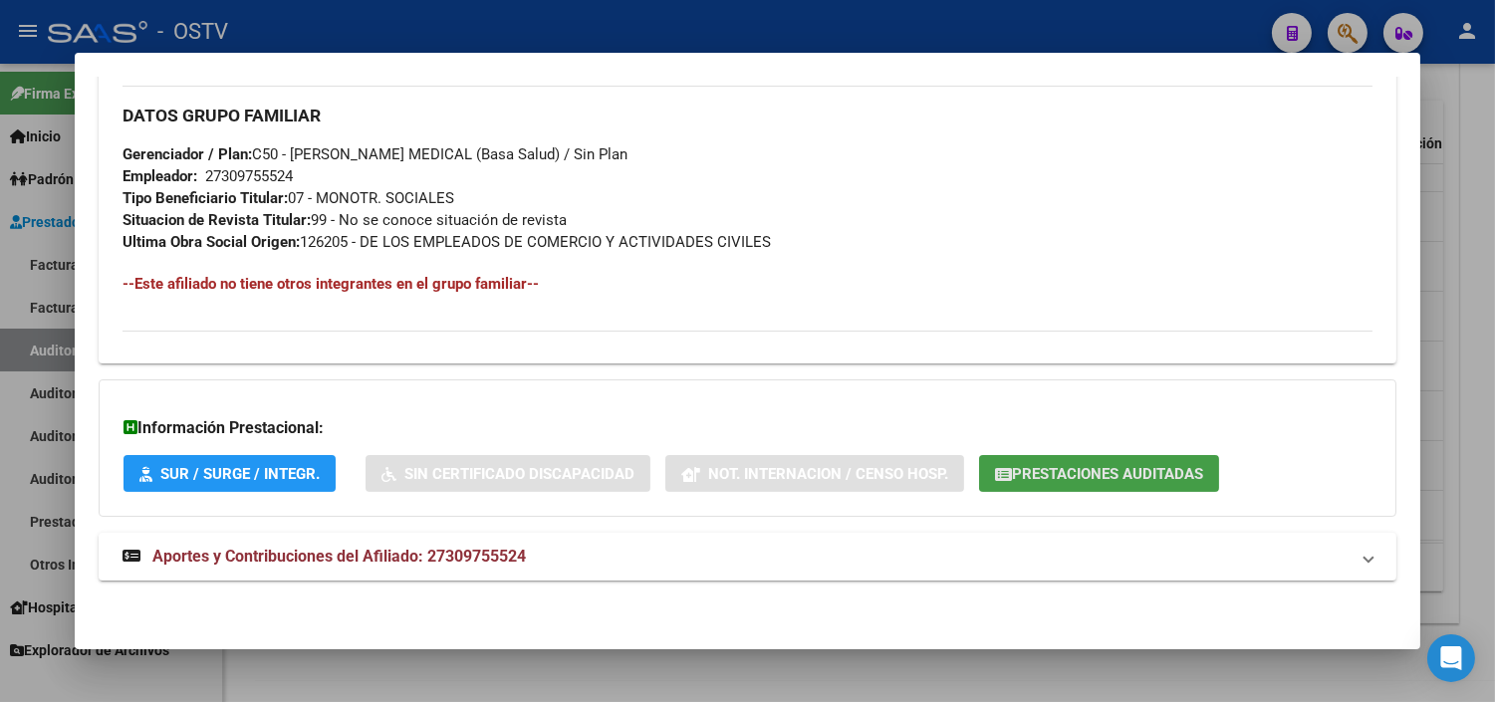
click at [1142, 463] on button "Prestaciones Auditadas" at bounding box center [1099, 473] width 240 height 37
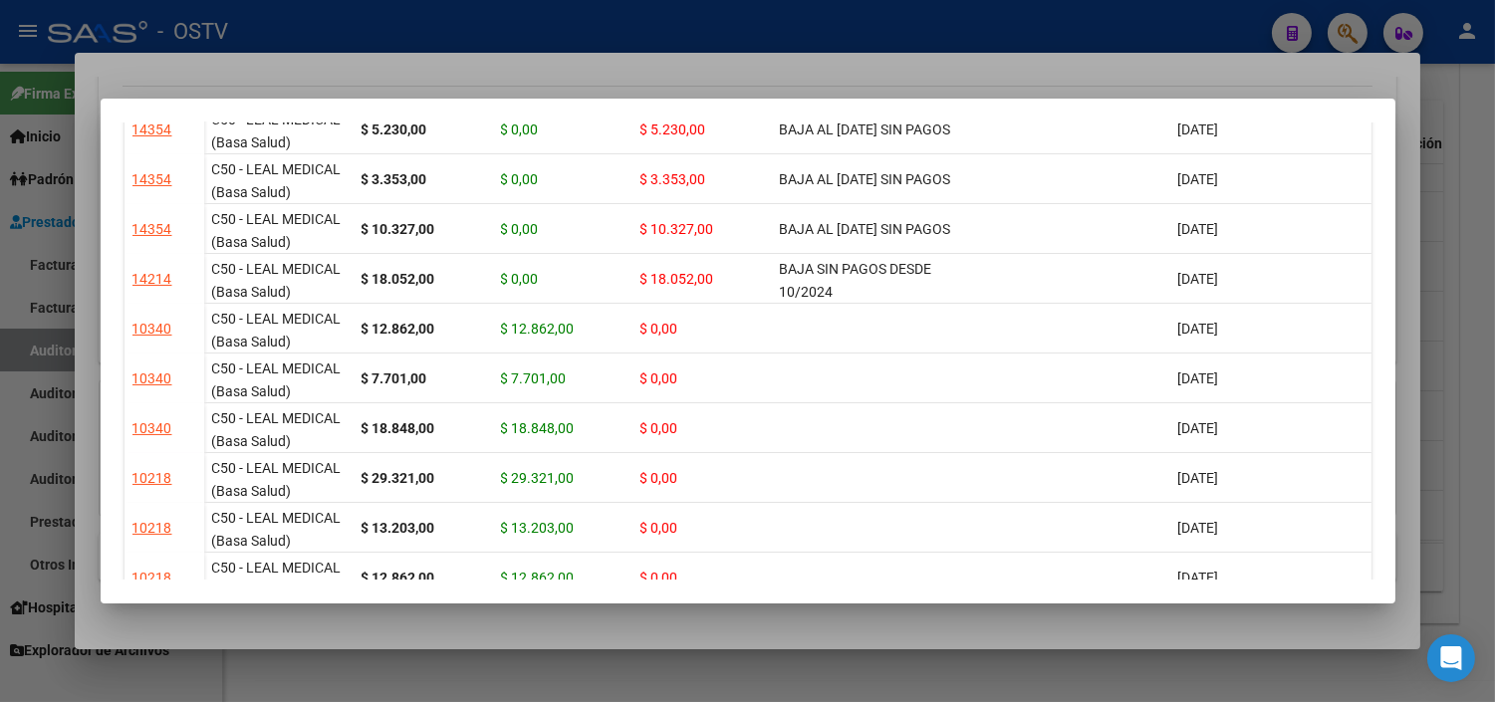
scroll to position [774, 0]
click at [993, 621] on div at bounding box center [747, 351] width 1495 height 702
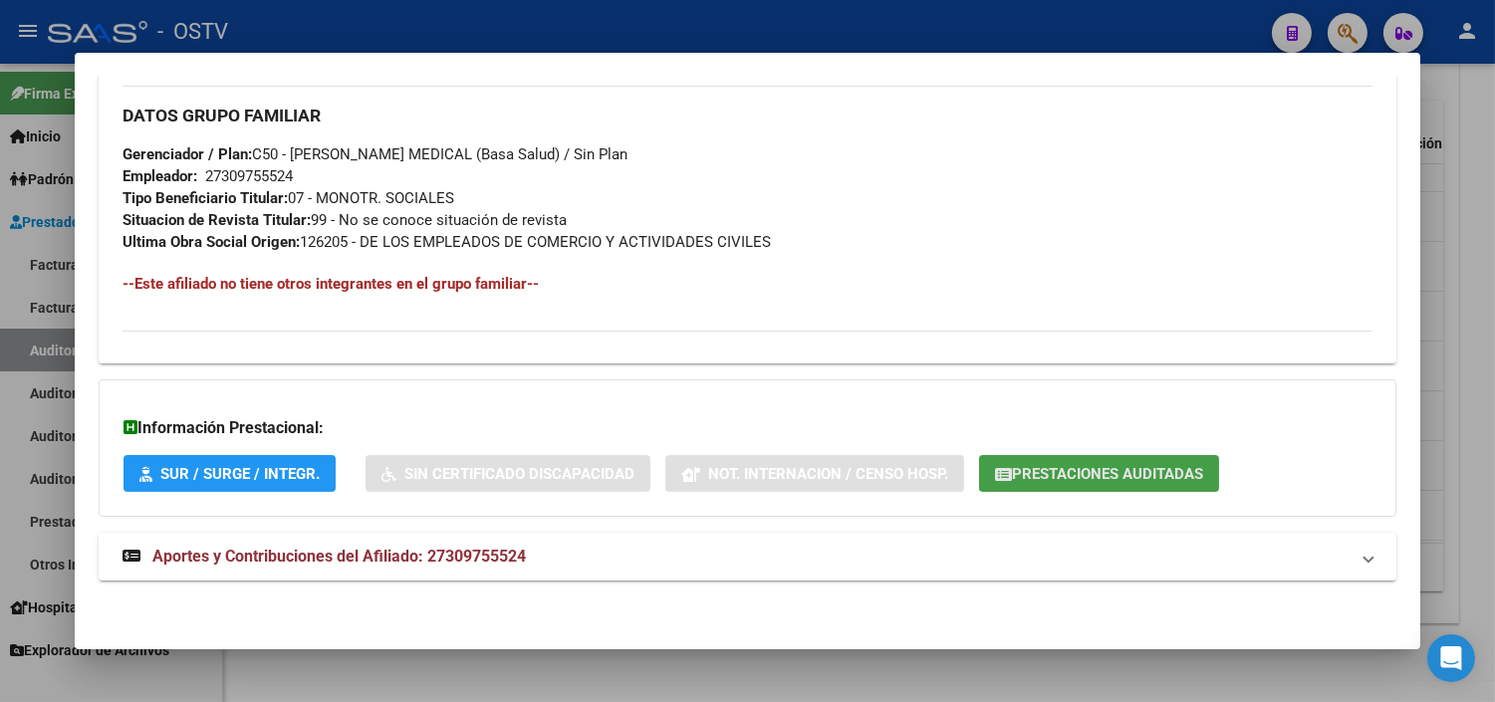
click at [1057, 460] on button "Prestaciones Auditadas" at bounding box center [1099, 473] width 240 height 37
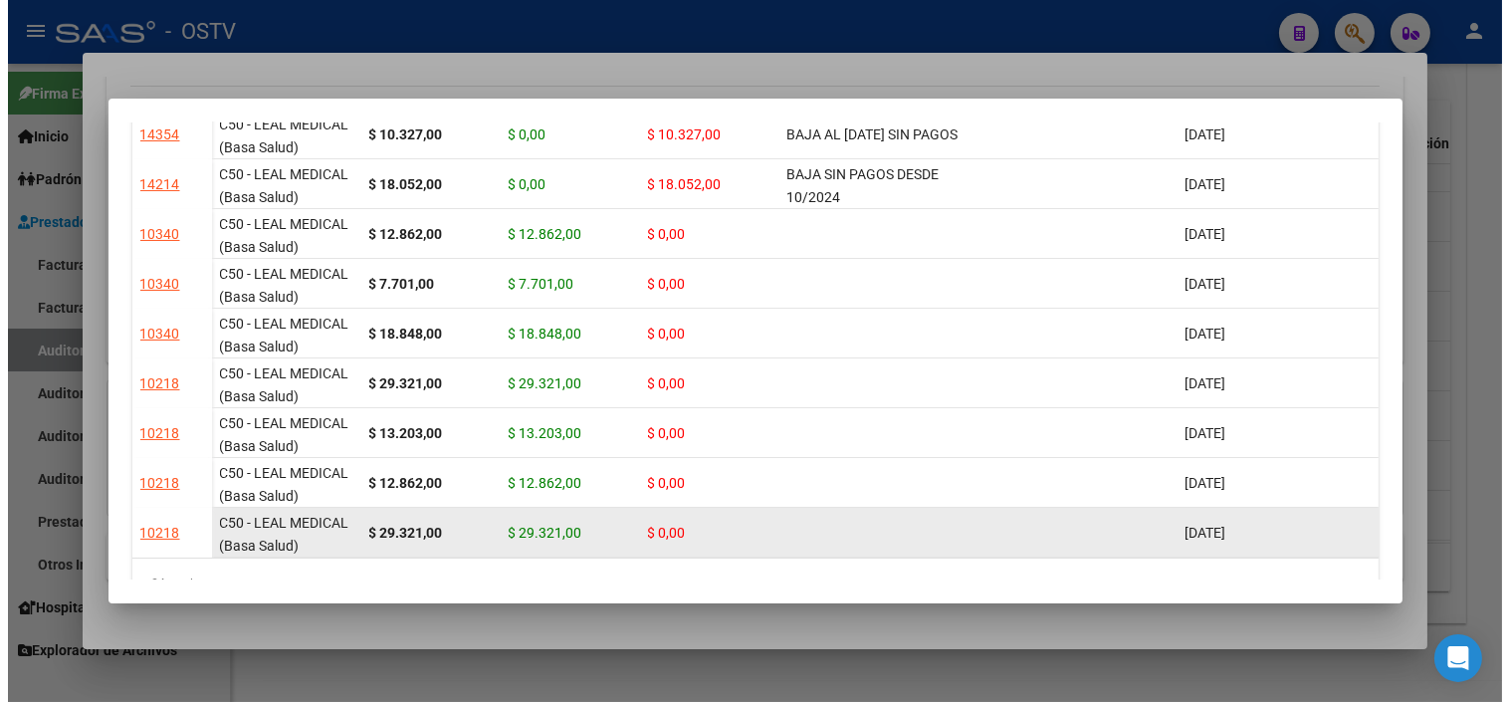
scroll to position [818, 0]
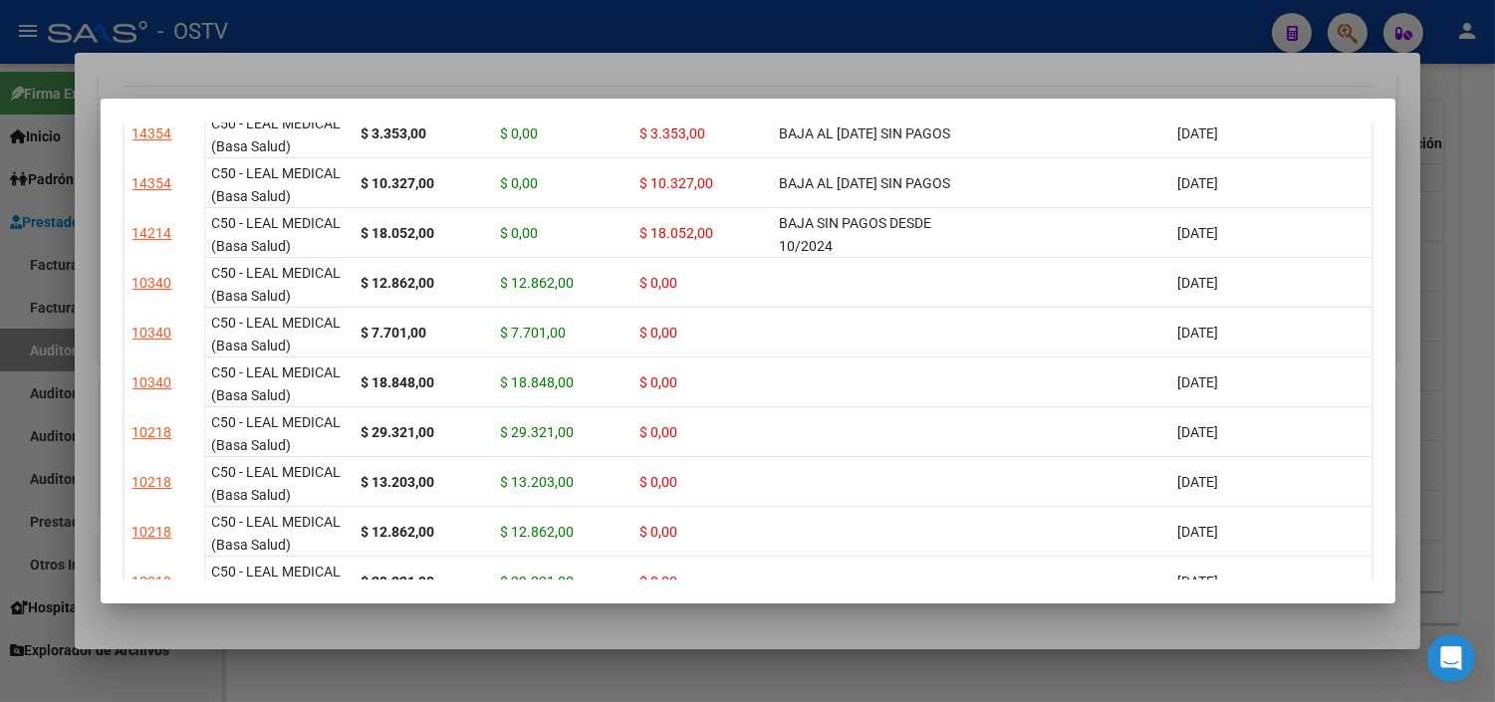
click at [1081, 619] on div at bounding box center [747, 351] width 1495 height 702
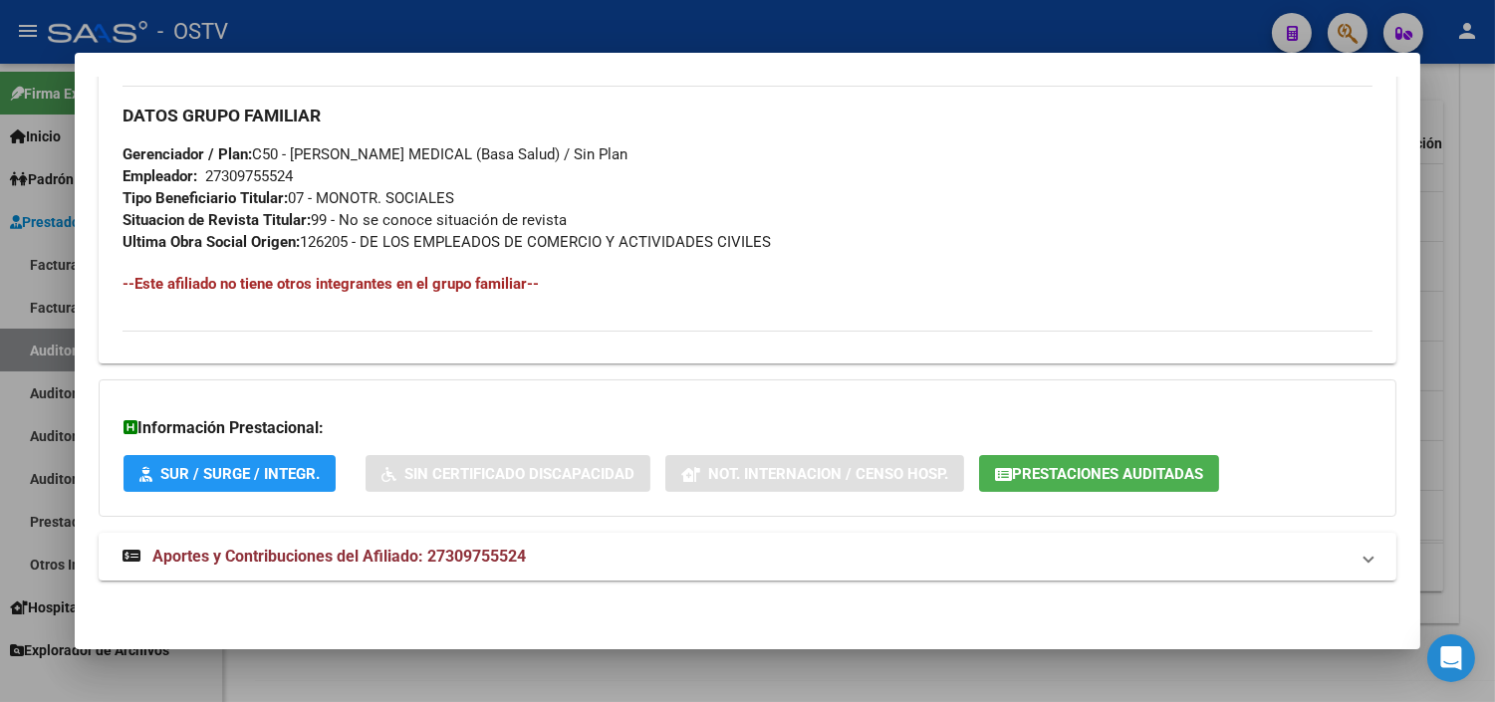
click at [1043, 670] on div at bounding box center [747, 351] width 1495 height 702
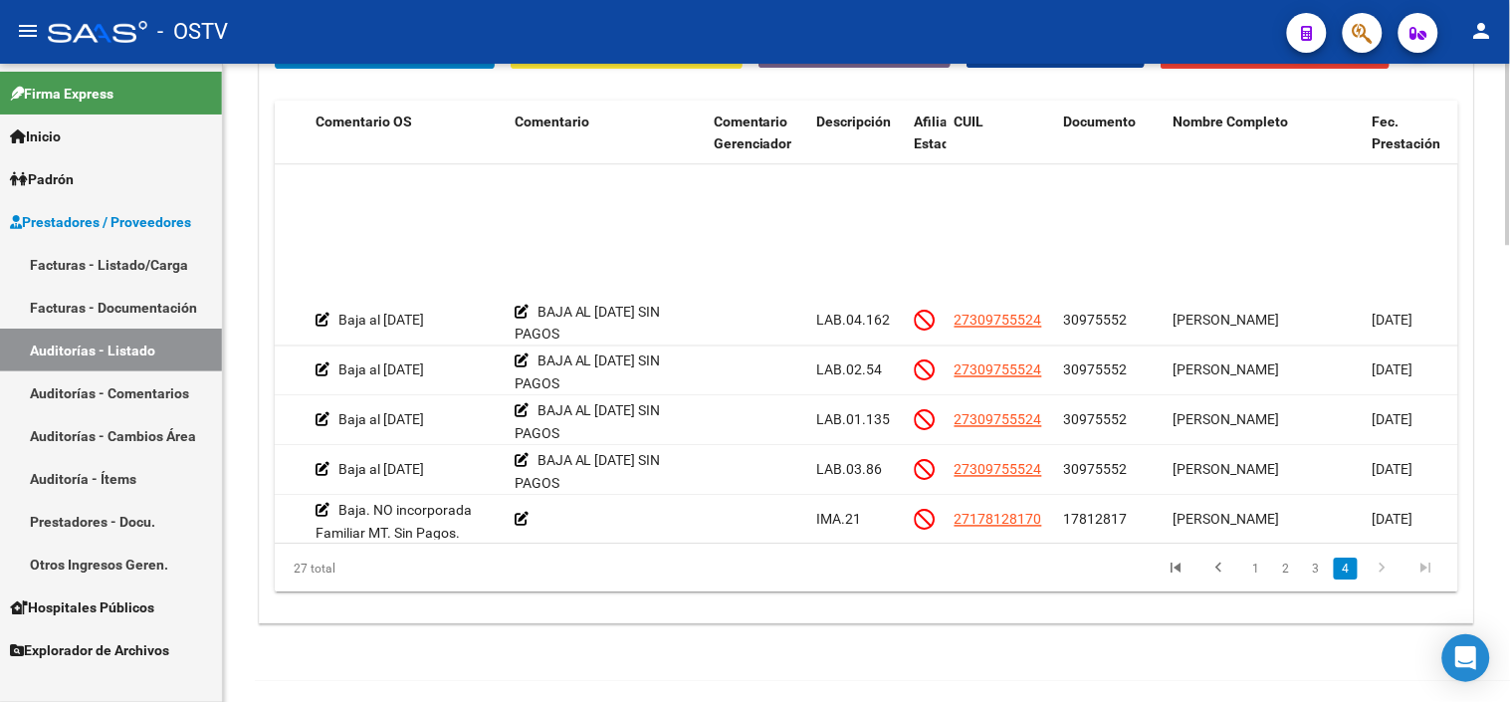
scroll to position [989, 669]
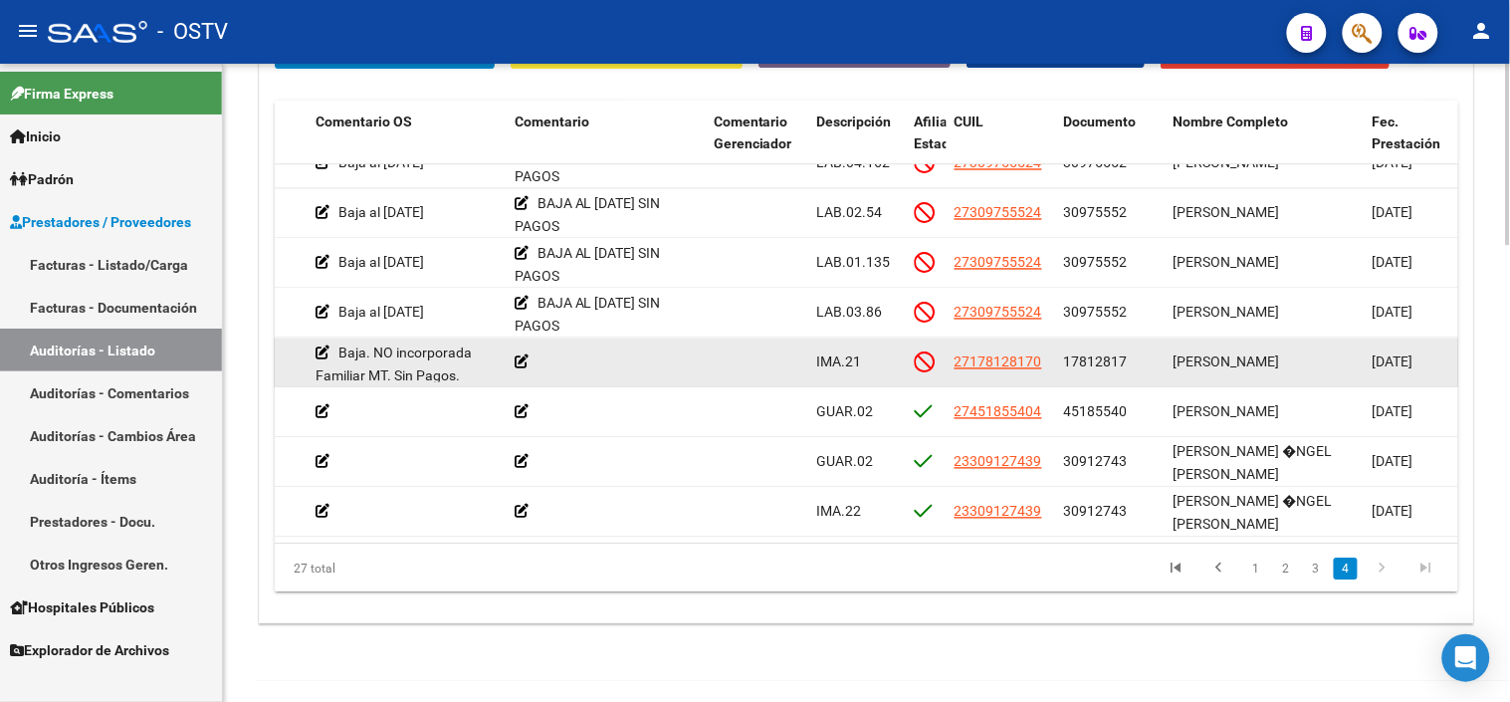
click at [1100, 353] on span "17812817" at bounding box center [1096, 361] width 64 height 16
click at [1092, 353] on span "17812817" at bounding box center [1096, 361] width 64 height 16
click at [1093, 353] on span "17812817" at bounding box center [1096, 361] width 64 height 16
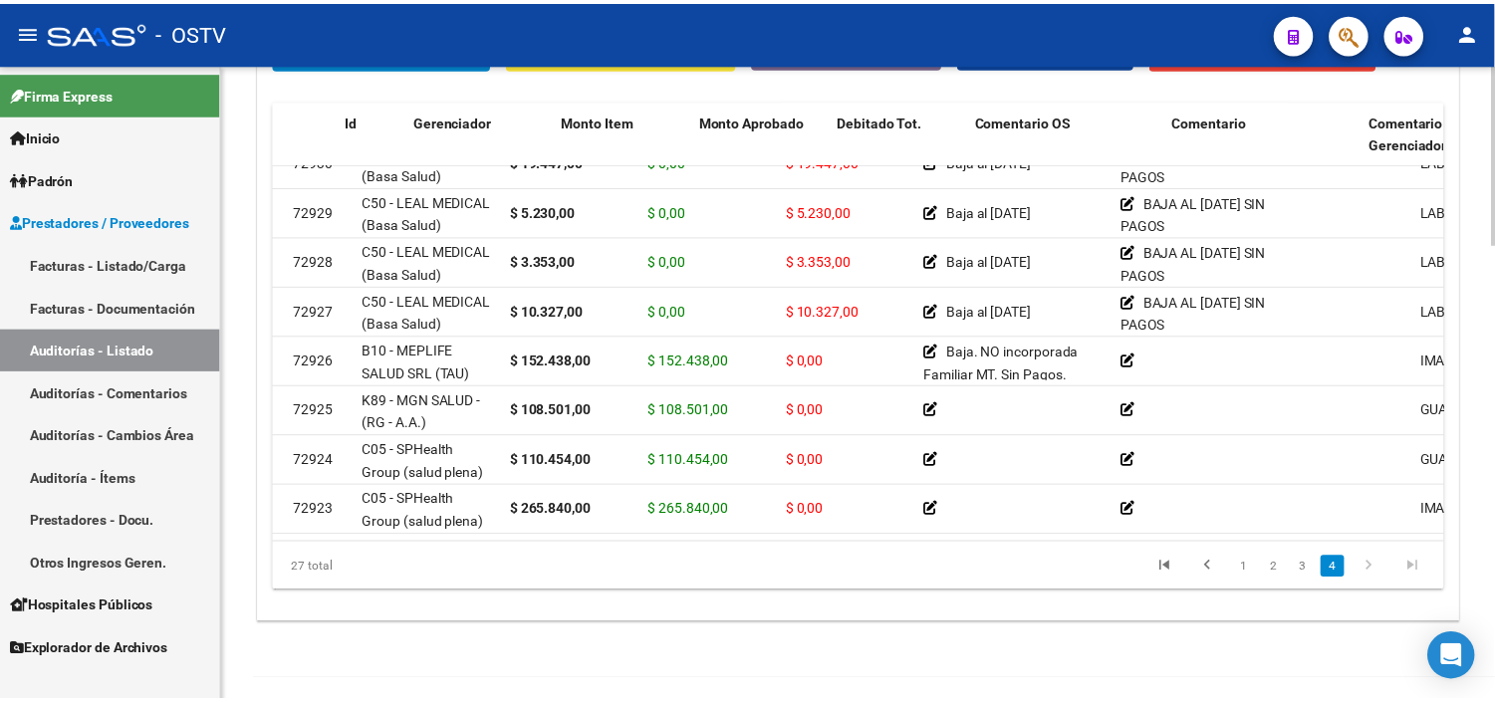
scroll to position [989, 0]
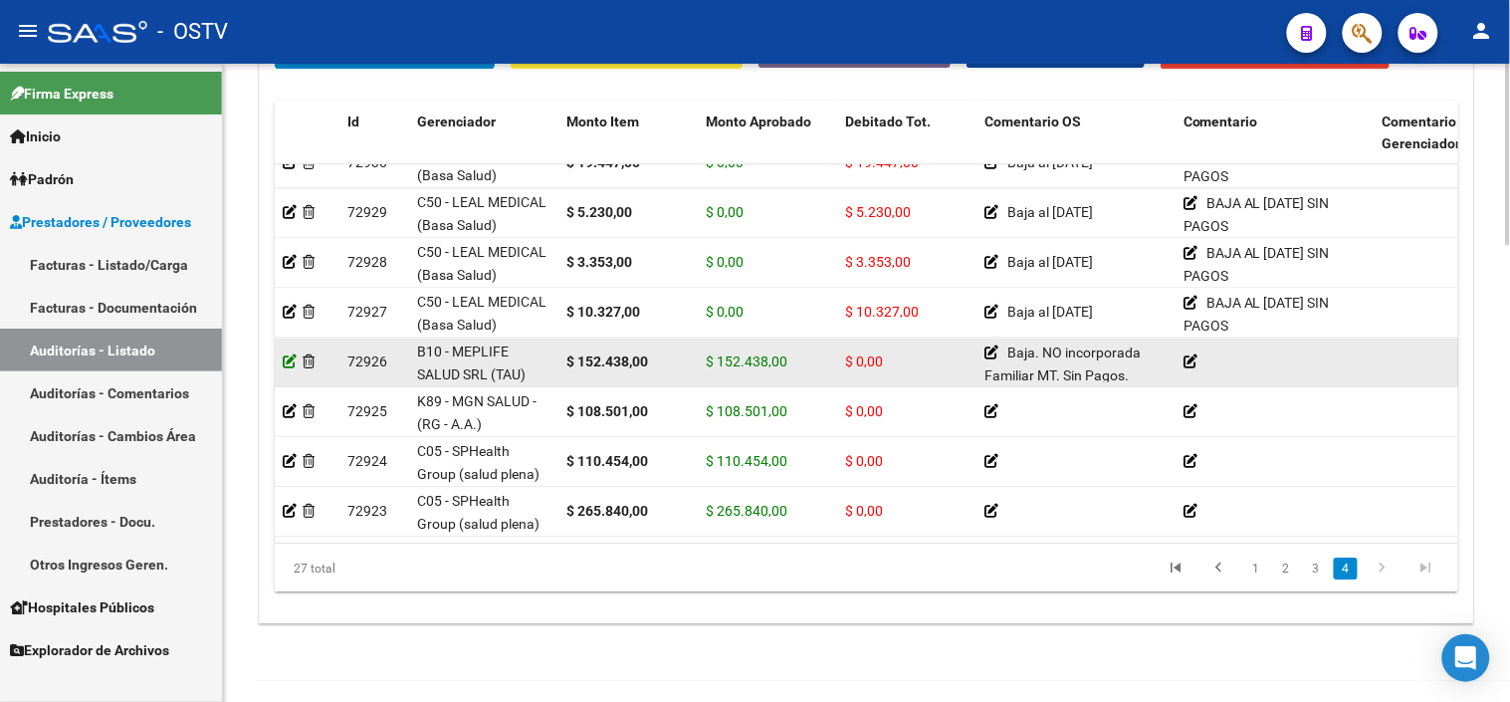
click at [286, 354] on icon at bounding box center [290, 361] width 14 height 14
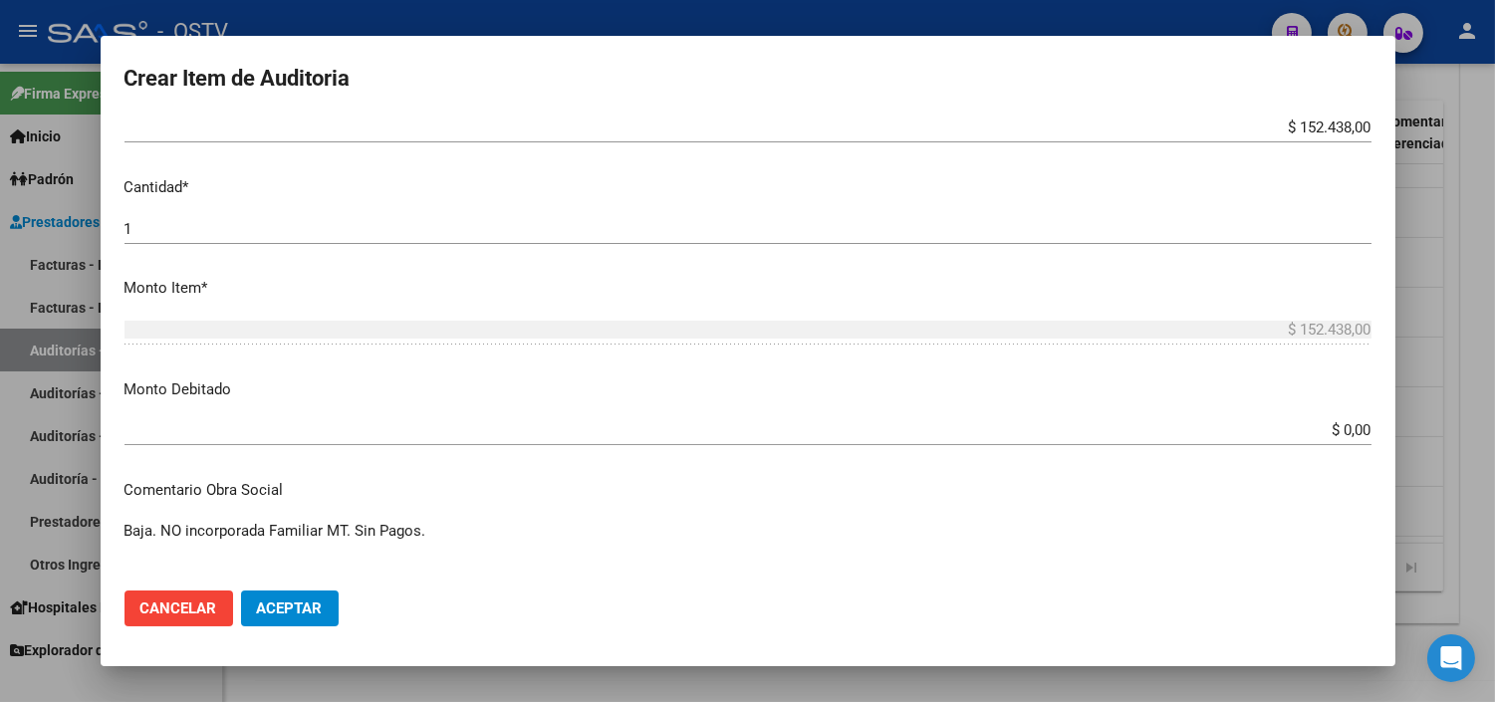
scroll to position [553, 0]
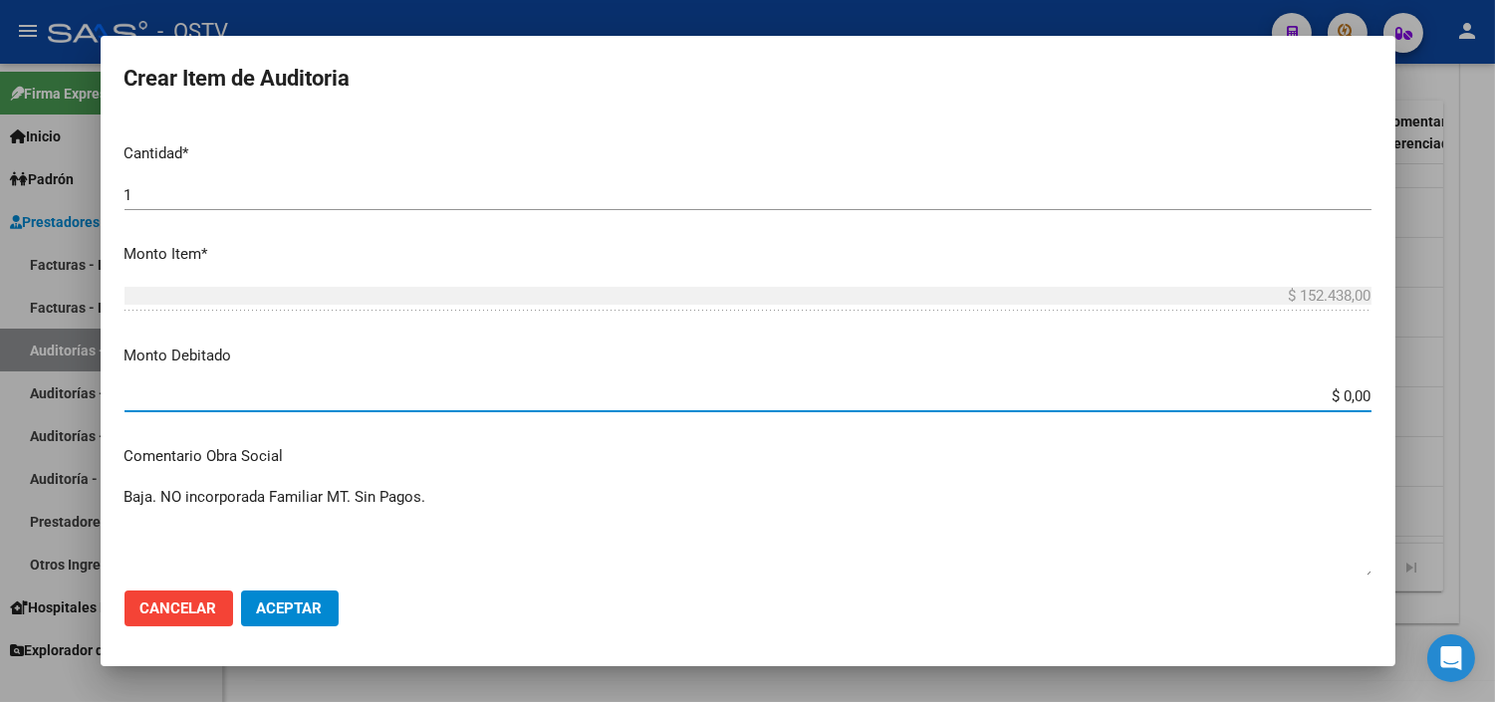
click at [1339, 392] on input "$ 0,00" at bounding box center [747, 396] width 1247 height 18
type input "$ 152.438,00"
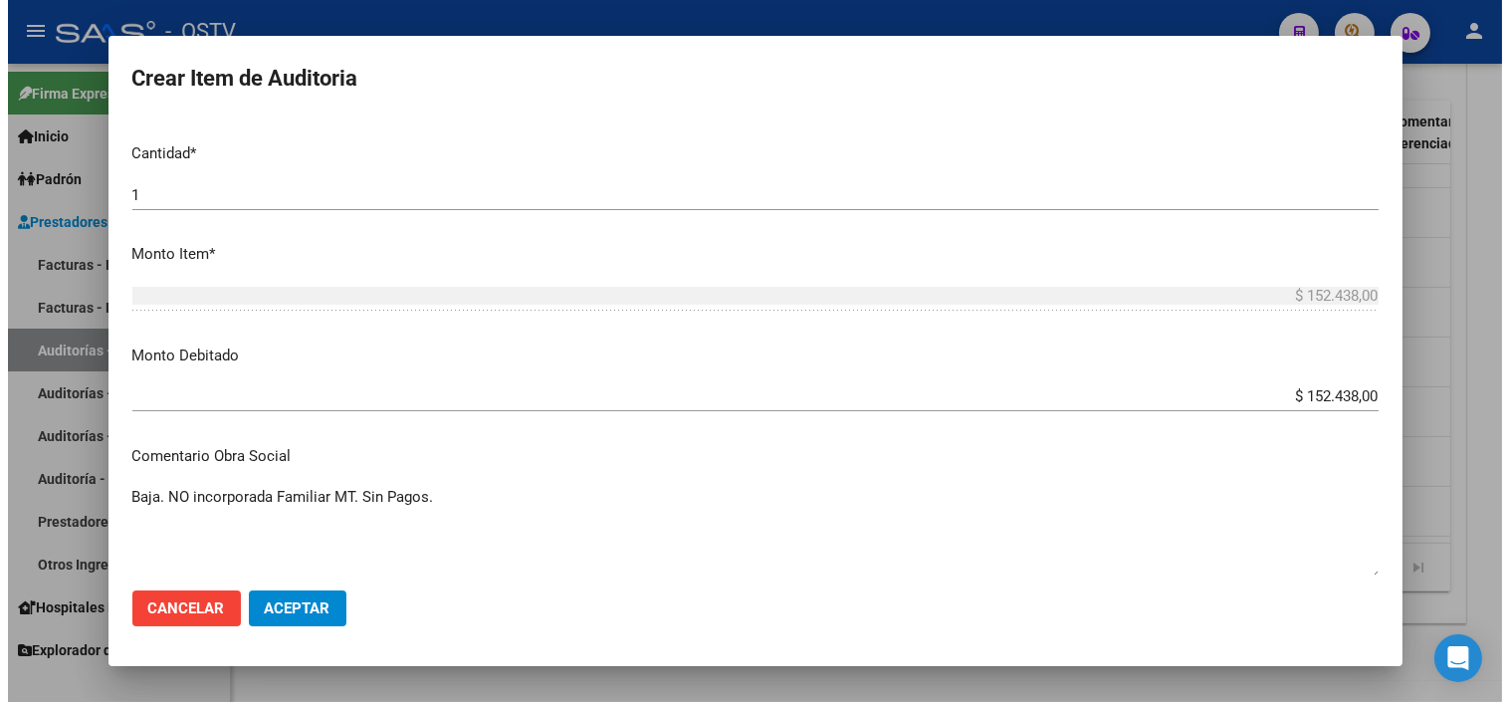
scroll to position [874, 0]
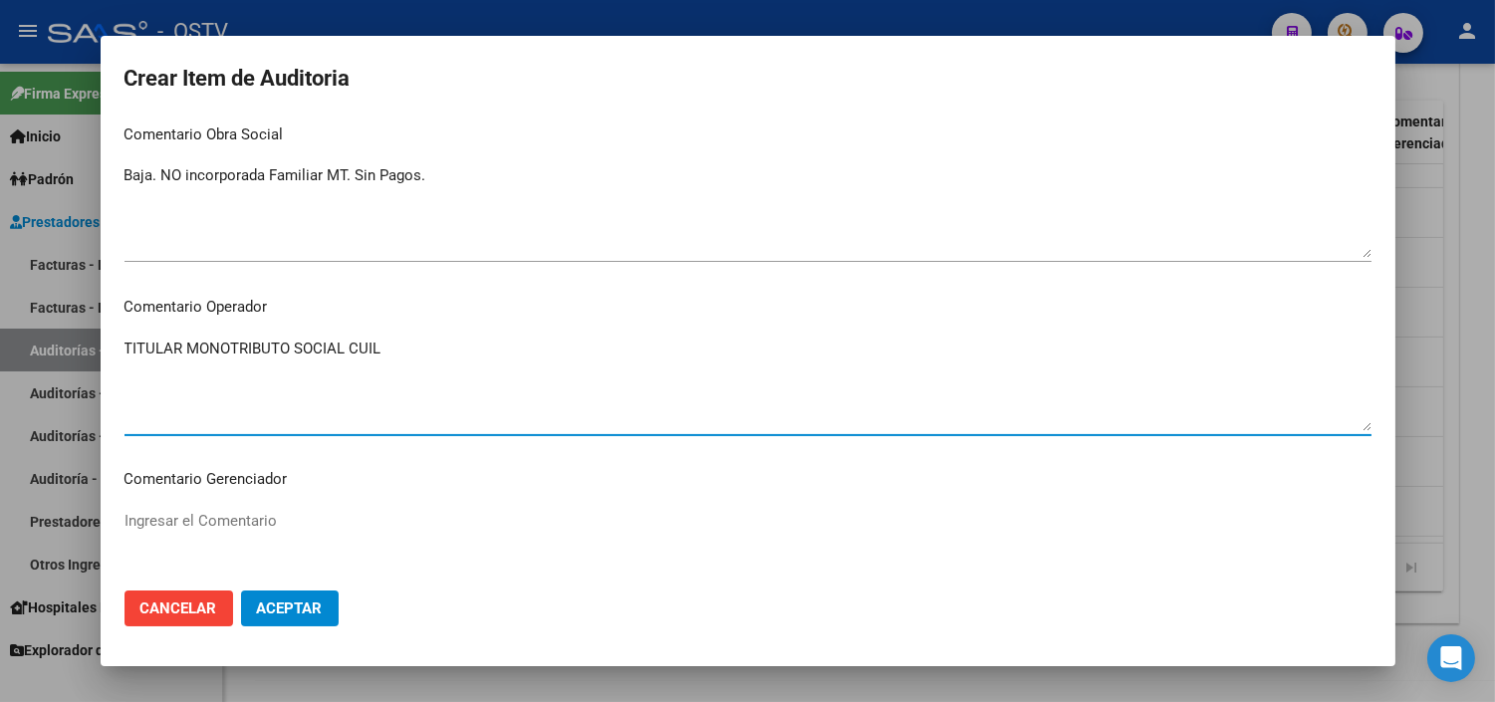
paste textarea "23-22996747-9"
drag, startPoint x: 927, startPoint y: 346, endPoint x: 120, endPoint y: 345, distance: 806.5
click at [120, 345] on mat-dialog-content "17812817 Nro Documento 27178128170 CUIL Afiliado Inactivo [PERSON_NAME] Nombre …" at bounding box center [748, 345] width 1294 height 456
click at [524, 344] on textarea "TITULAR MONOTRIBUTO SOCIAL CUIL 23-22996747-9 - SIN INCORPORACION DE FAMILIAR N…" at bounding box center [747, 385] width 1247 height 94
drag, startPoint x: 524, startPoint y: 350, endPoint x: 729, endPoint y: 349, distance: 205.1
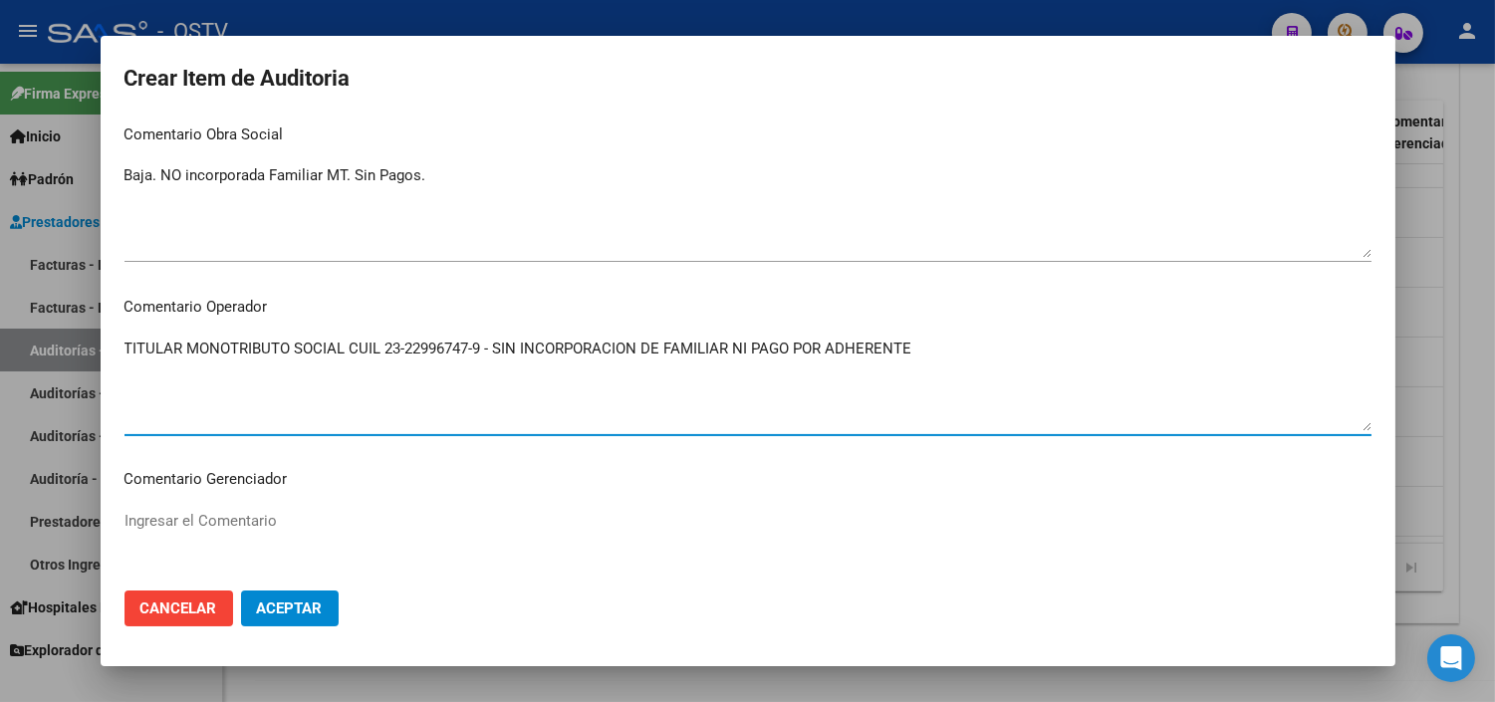
click at [729, 349] on textarea "TITULAR MONOTRIBUTO SOCIAL CUIL 23-22996747-9 - SIN INCORPORACION DE FAMILIAR N…" at bounding box center [747, 385] width 1247 height 94
drag, startPoint x: 803, startPoint y: 344, endPoint x: 856, endPoint y: 346, distance: 53.8
click at [856, 346] on textarea "TITULAR MONOTRIBUTO SOCIAL CUIL 23-22996747-9 - SIN DATOS DE FAMILIARES NI PAGO…" at bounding box center [747, 385] width 1247 height 94
click at [793, 349] on textarea "TITULAR MONOTRIBUTO SOCIAL CUIL 23-22996747-9 - SIN DATOS DE FAMILIARES NI PAGO…" at bounding box center [747, 385] width 1247 height 94
drag, startPoint x: 866, startPoint y: 343, endPoint x: 808, endPoint y: 346, distance: 58.9
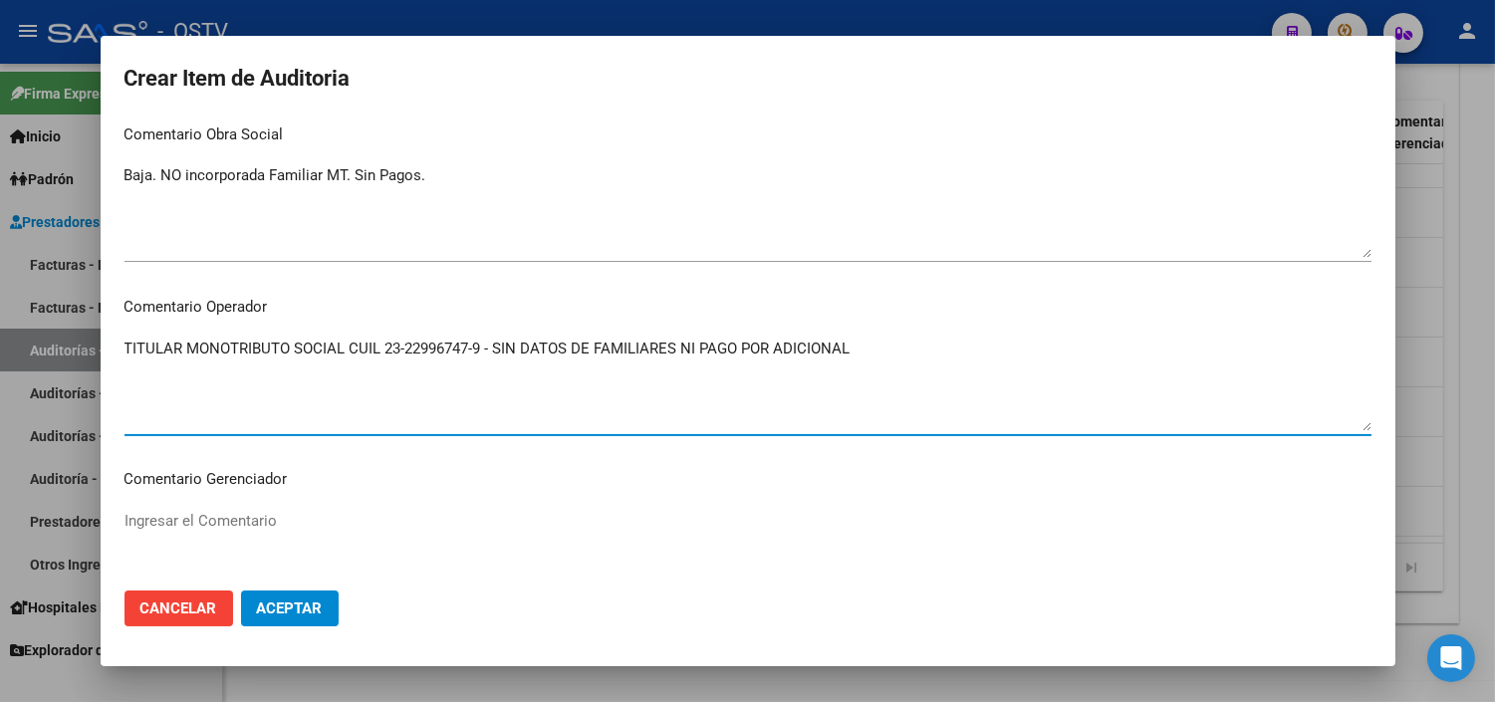
click at [808, 346] on textarea "TITULAR MONOTRIBUTO SOCIAL CUIL 23-22996747-9 - SIN DATOS DE FAMILIARES NI PAGO…" at bounding box center [747, 385] width 1247 height 94
click at [740, 348] on textarea "TITULAR MONOTRIBUTO SOCIAL CUIL 23-22996747-9 - SIN DATOS DE FAMILIARES NI PAGO…" at bounding box center [747, 385] width 1247 height 94
type textarea "TITULAR MONOTRIBUTO SOCIAL CUIL 23-22996747-9 - SIN DATOS DE FAMILIARES NI PAGO…"
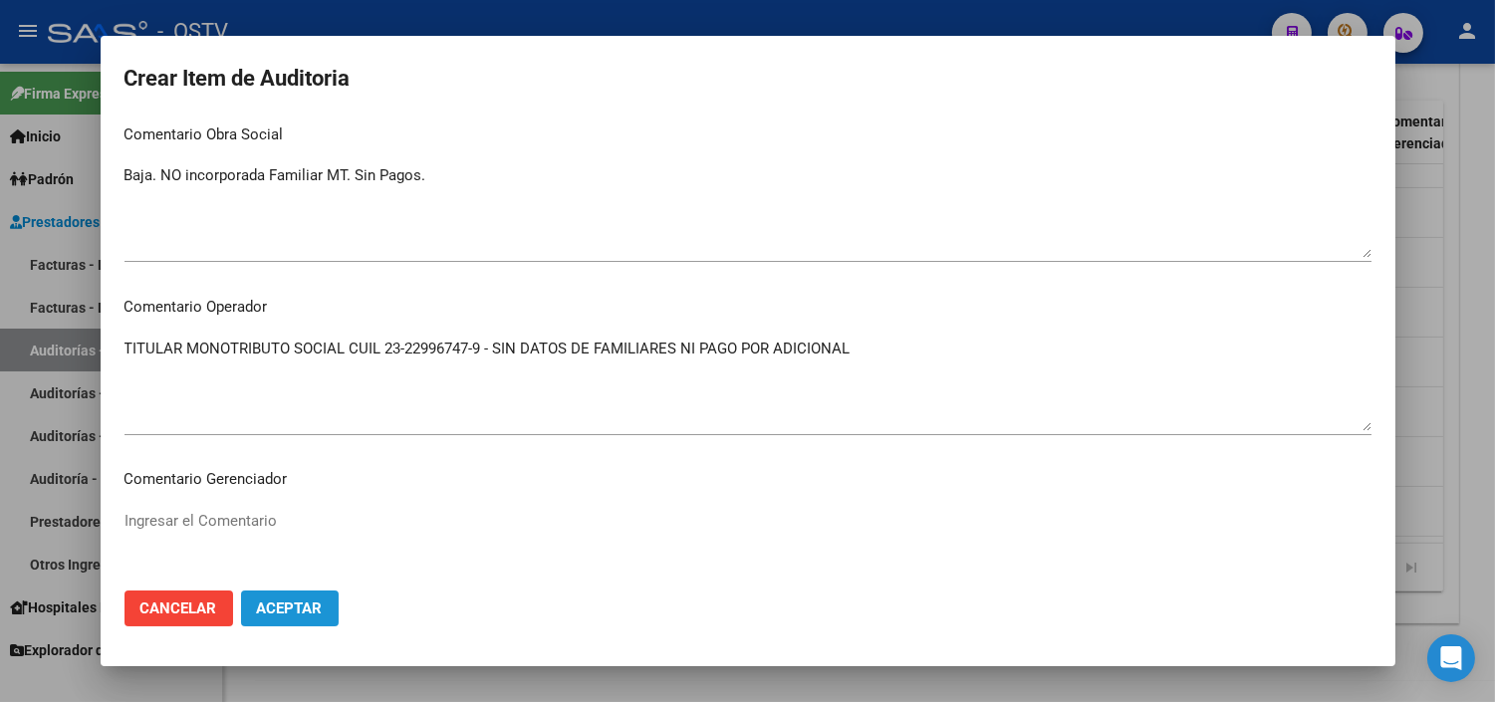
click at [302, 605] on span "Aceptar" at bounding box center [290, 608] width 66 height 18
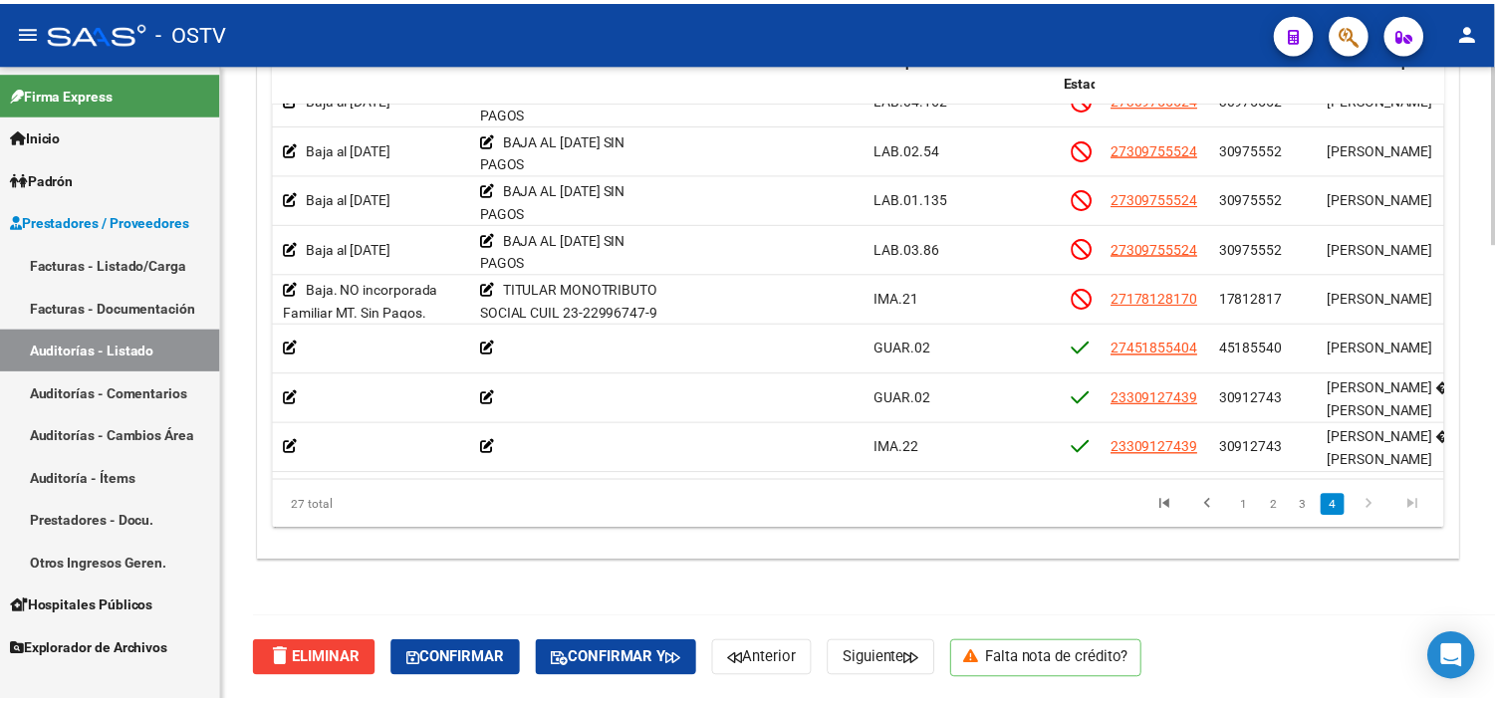
scroll to position [989, 728]
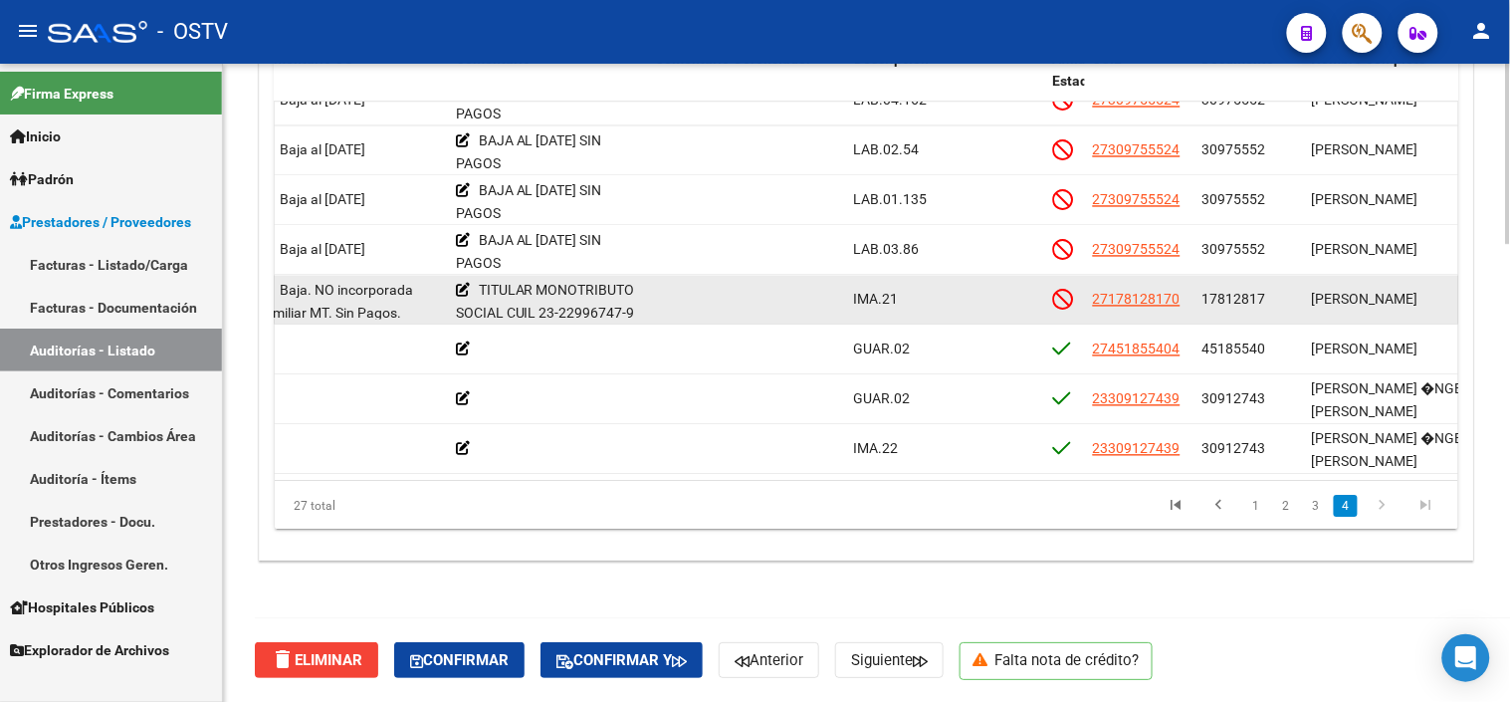
click at [1129, 275] on datatable-body-cell "27178128170" at bounding box center [1140, 299] width 110 height 49
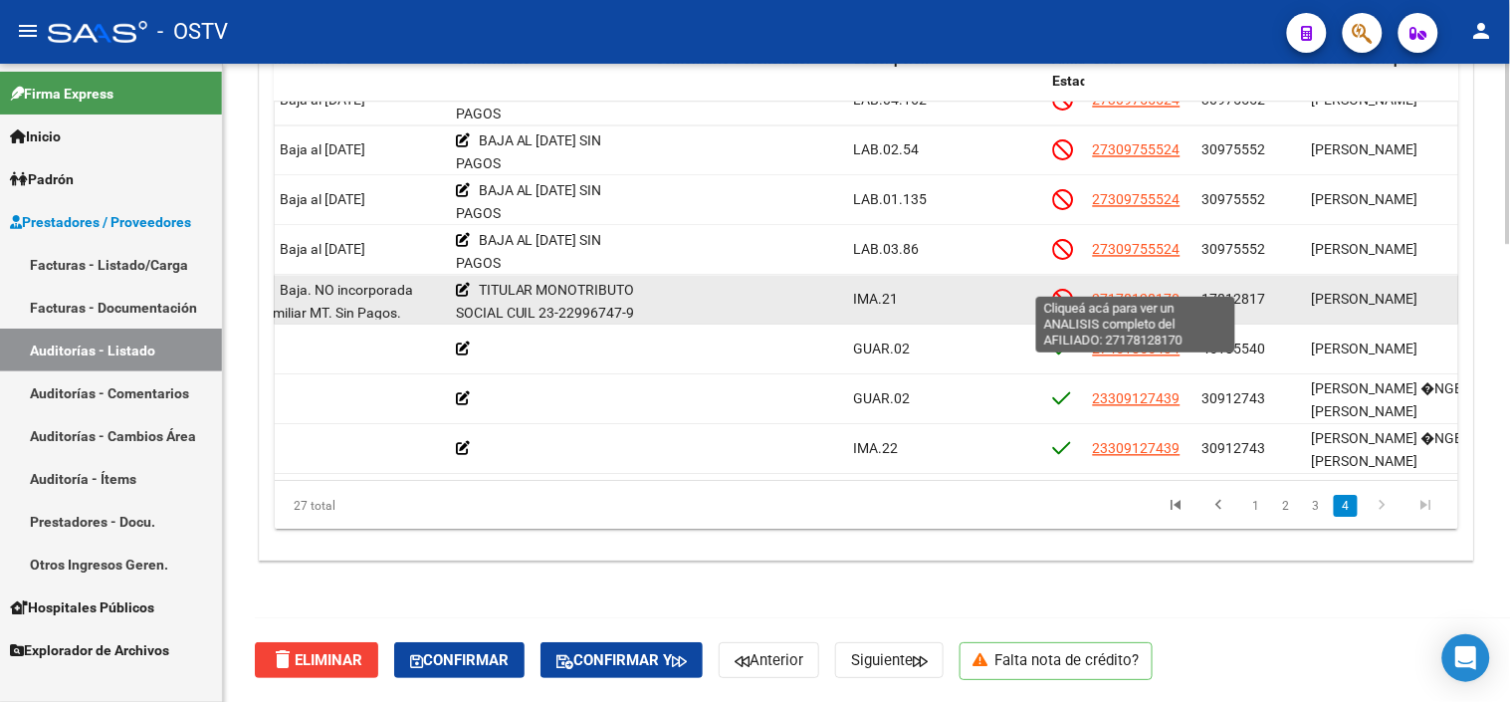
click at [1129, 291] on span "27178128170" at bounding box center [1137, 299] width 88 height 16
type textarea "27178128170"
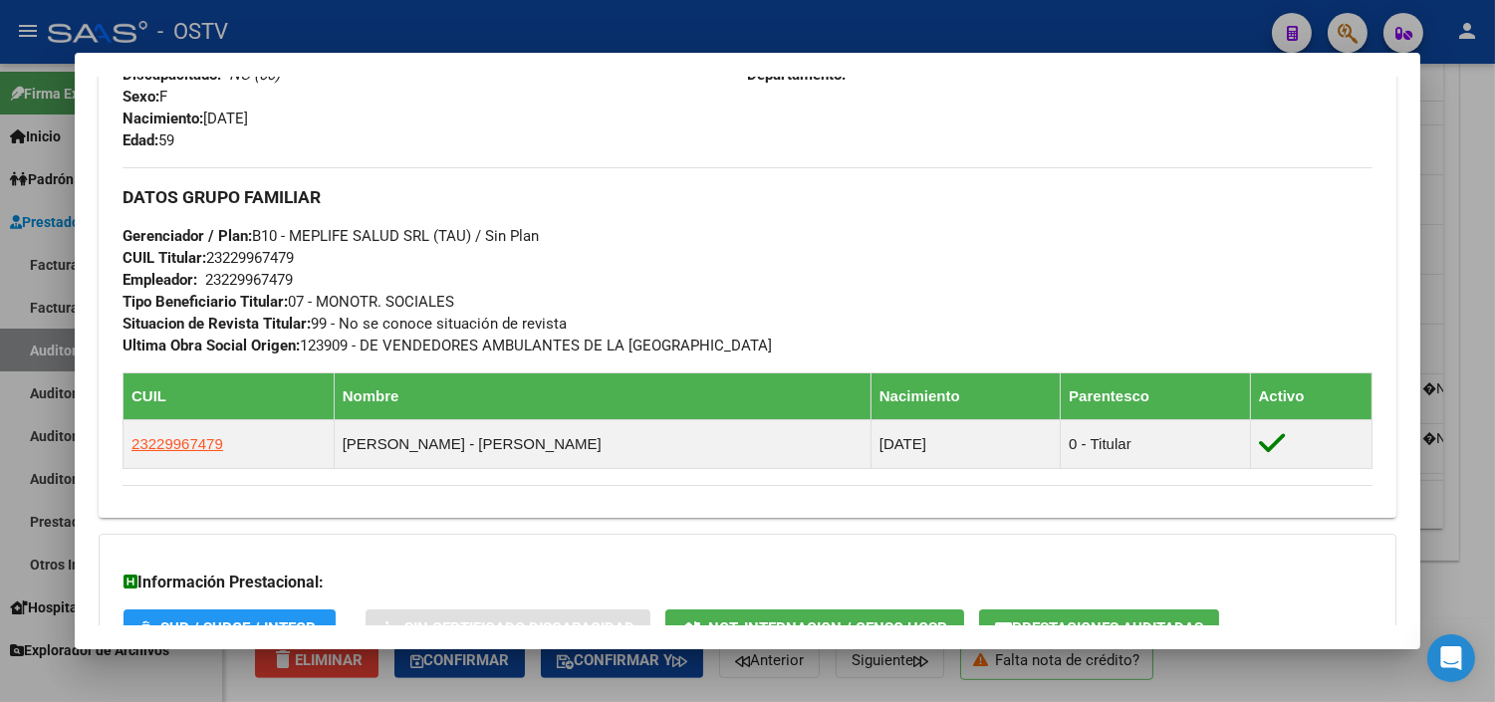
scroll to position [1087, 0]
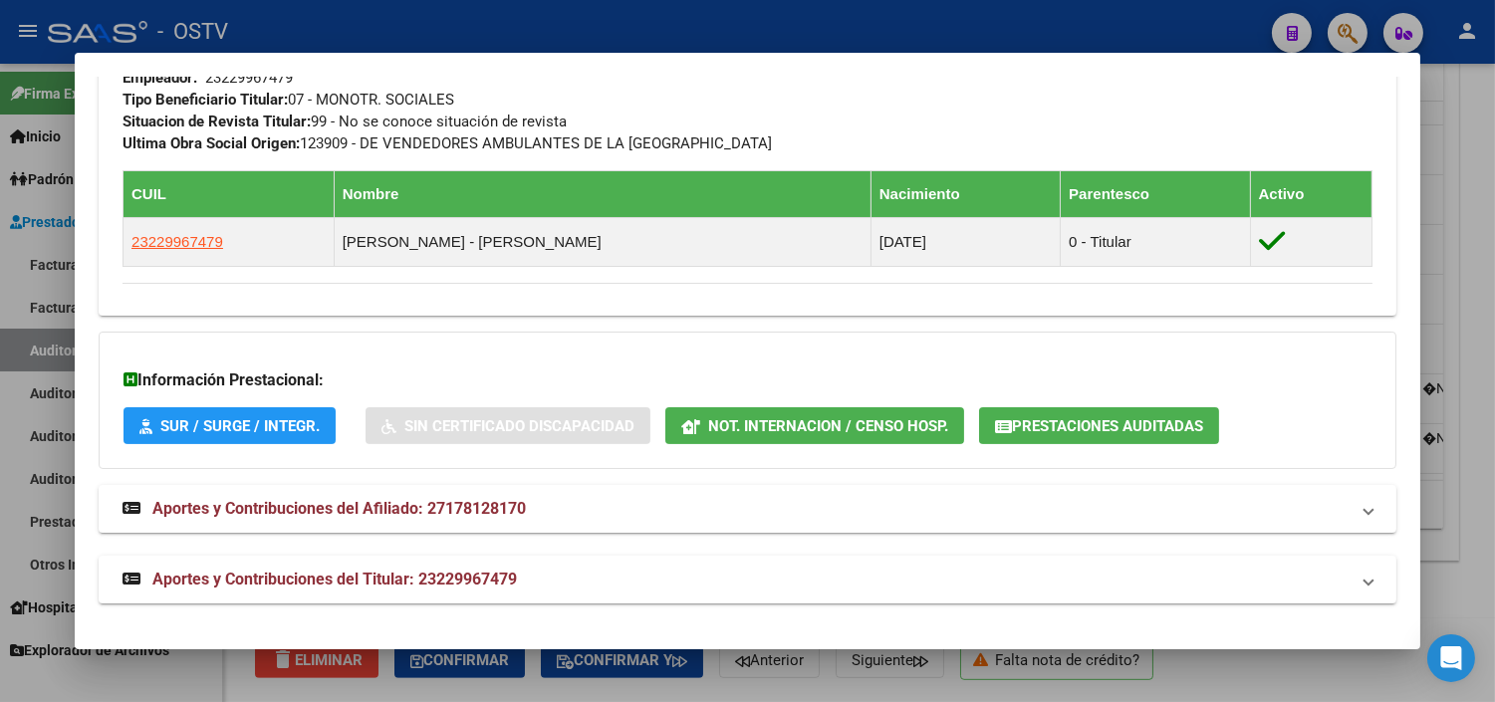
click at [1034, 409] on button "Prestaciones Auditadas" at bounding box center [1099, 425] width 240 height 37
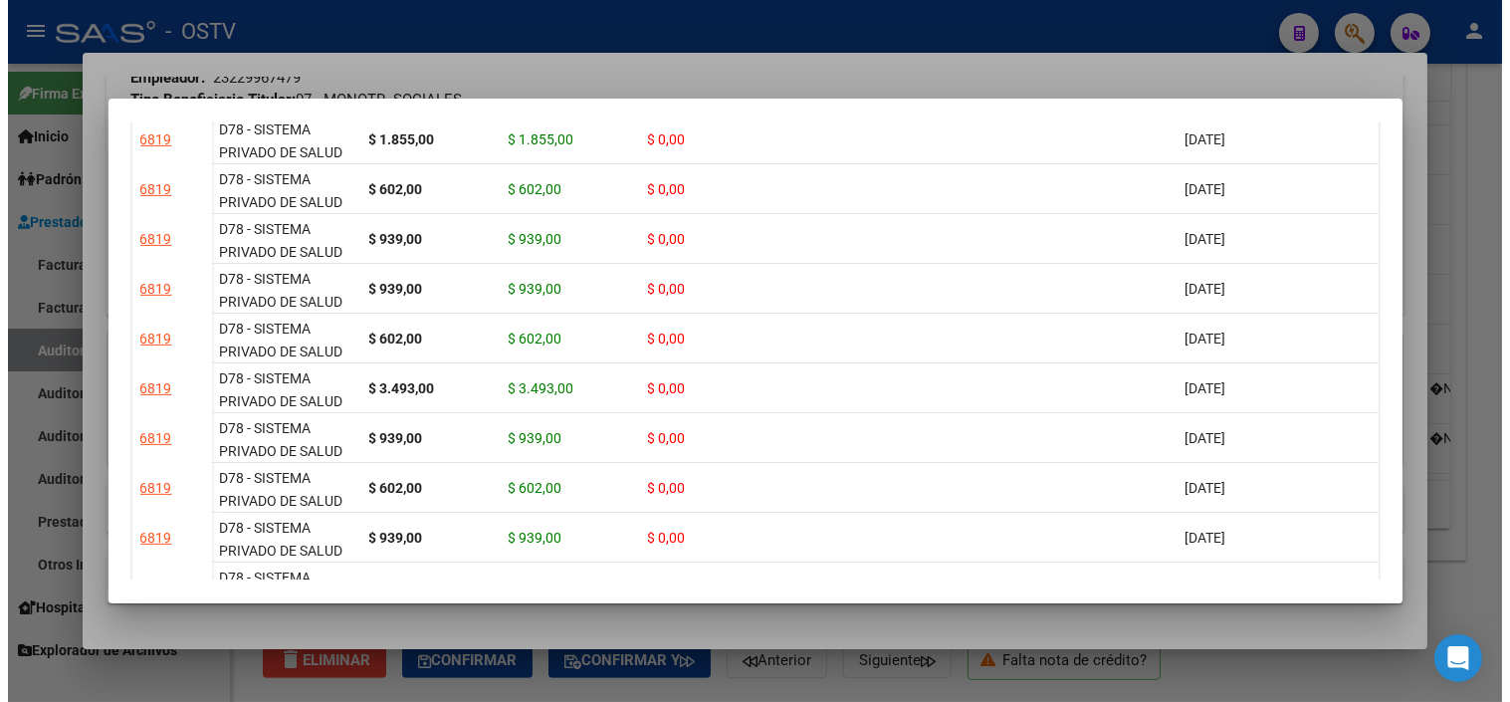
scroll to position [2024, 0]
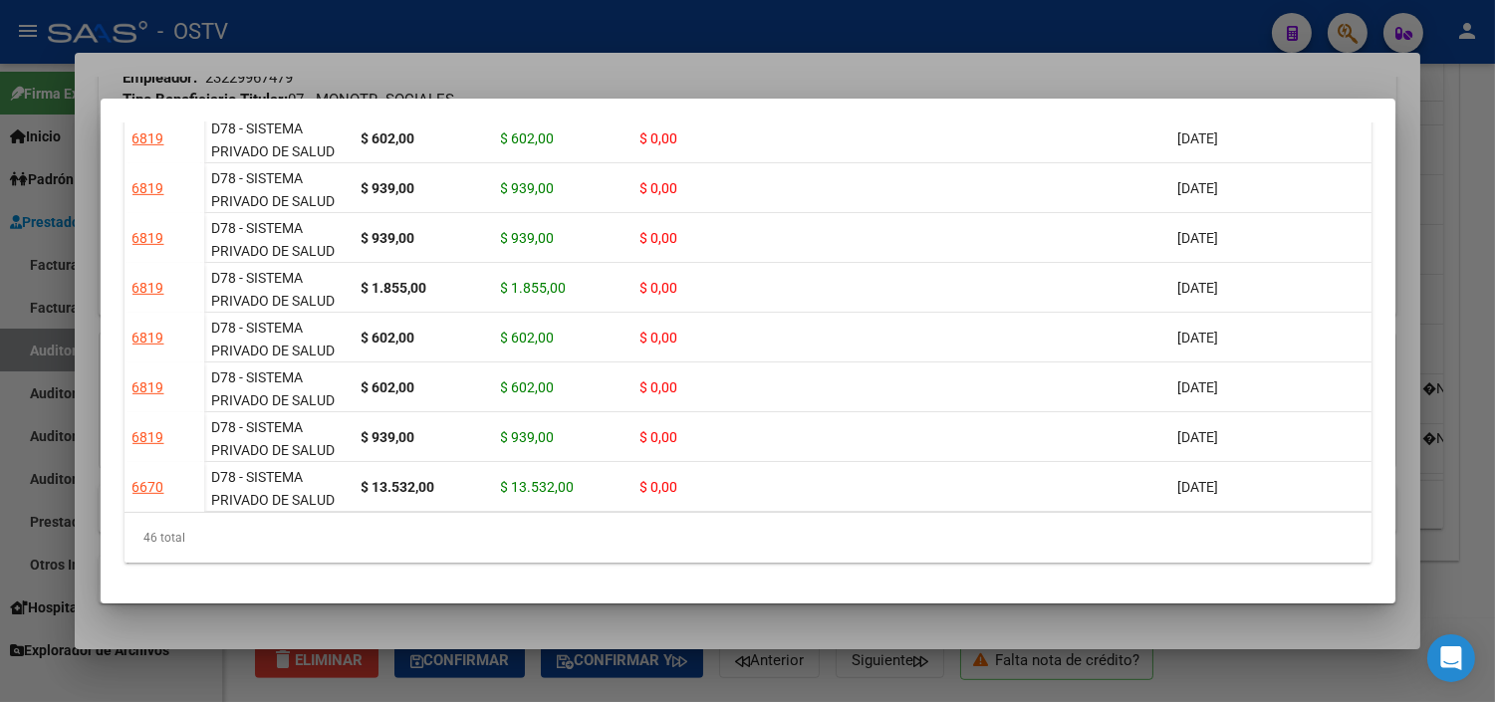
click at [1002, 613] on div at bounding box center [747, 351] width 1495 height 702
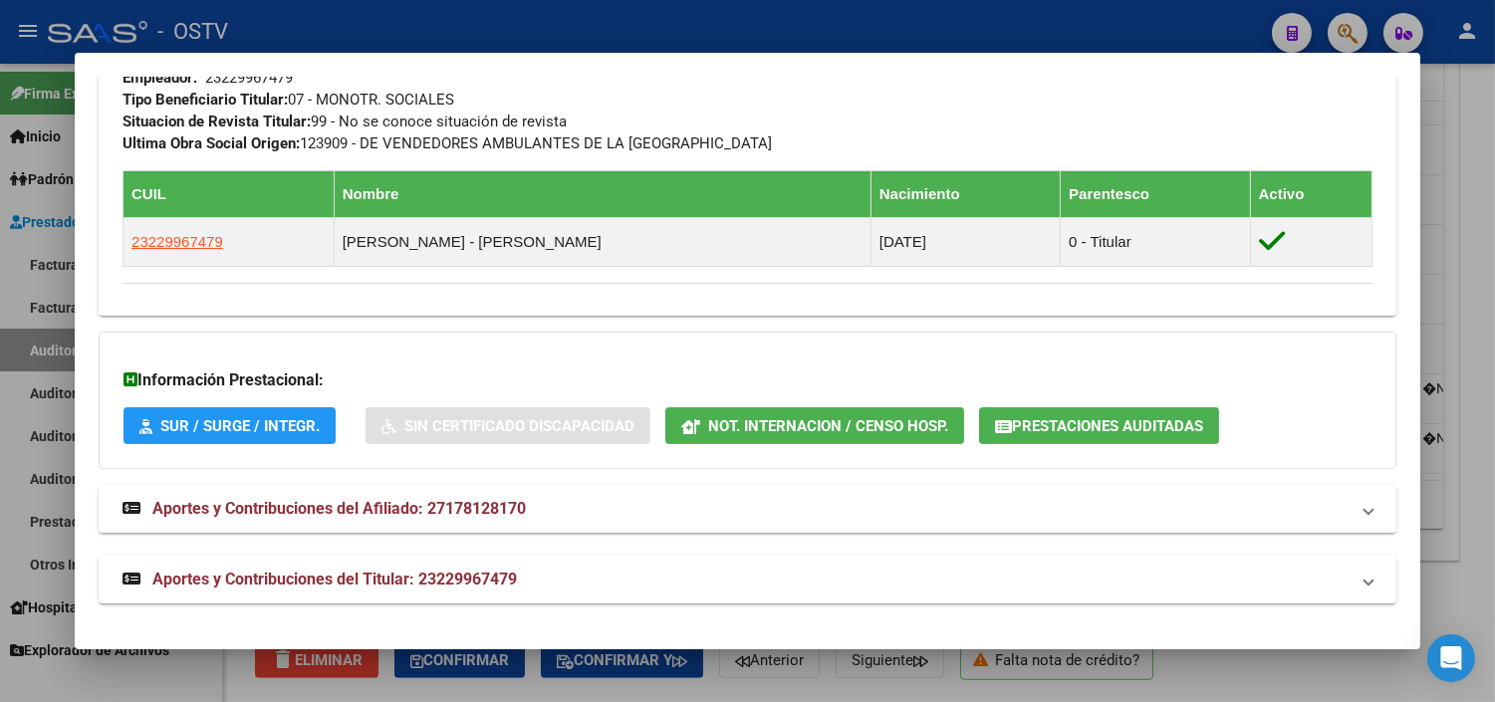
click at [1004, 688] on div at bounding box center [747, 351] width 1495 height 702
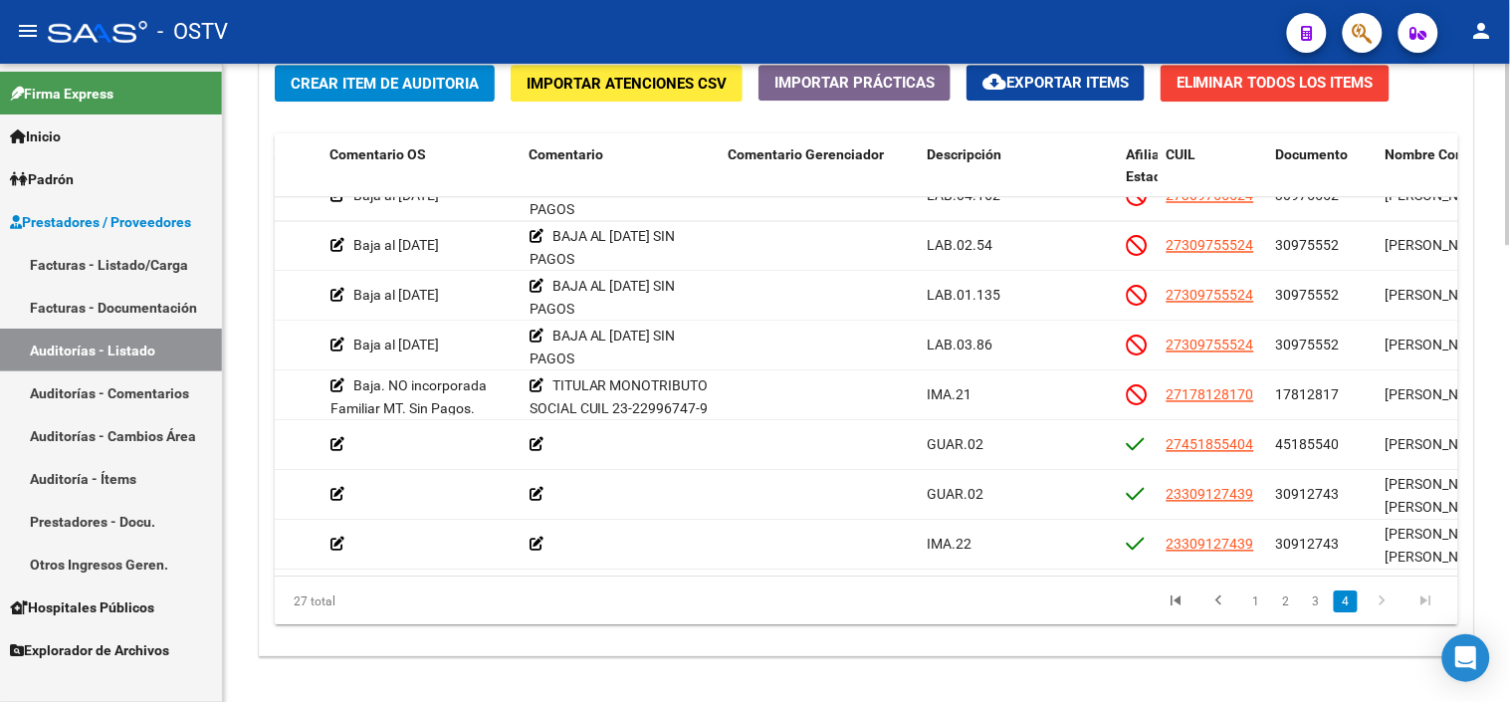
scroll to position [1469, 0]
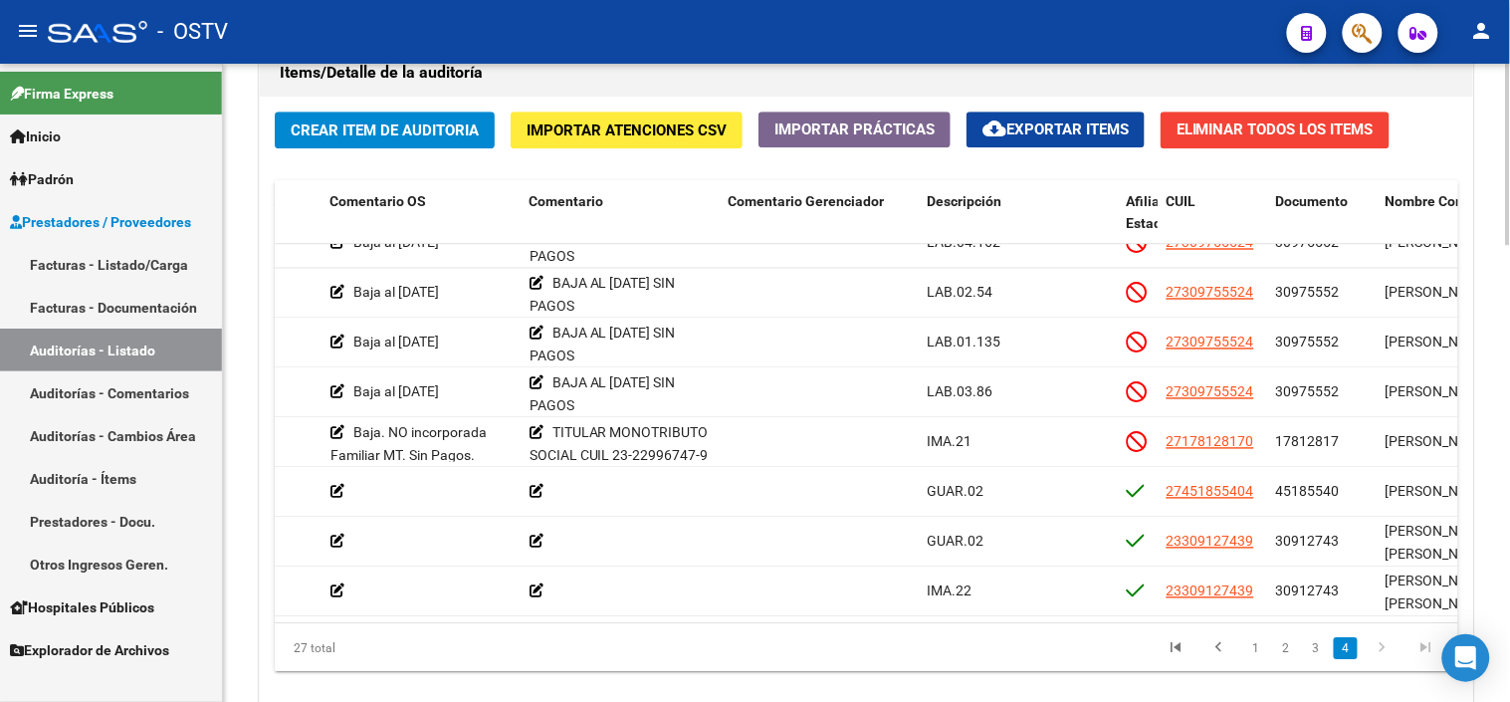
click at [1509, 528] on div at bounding box center [1508, 571] width 5 height 181
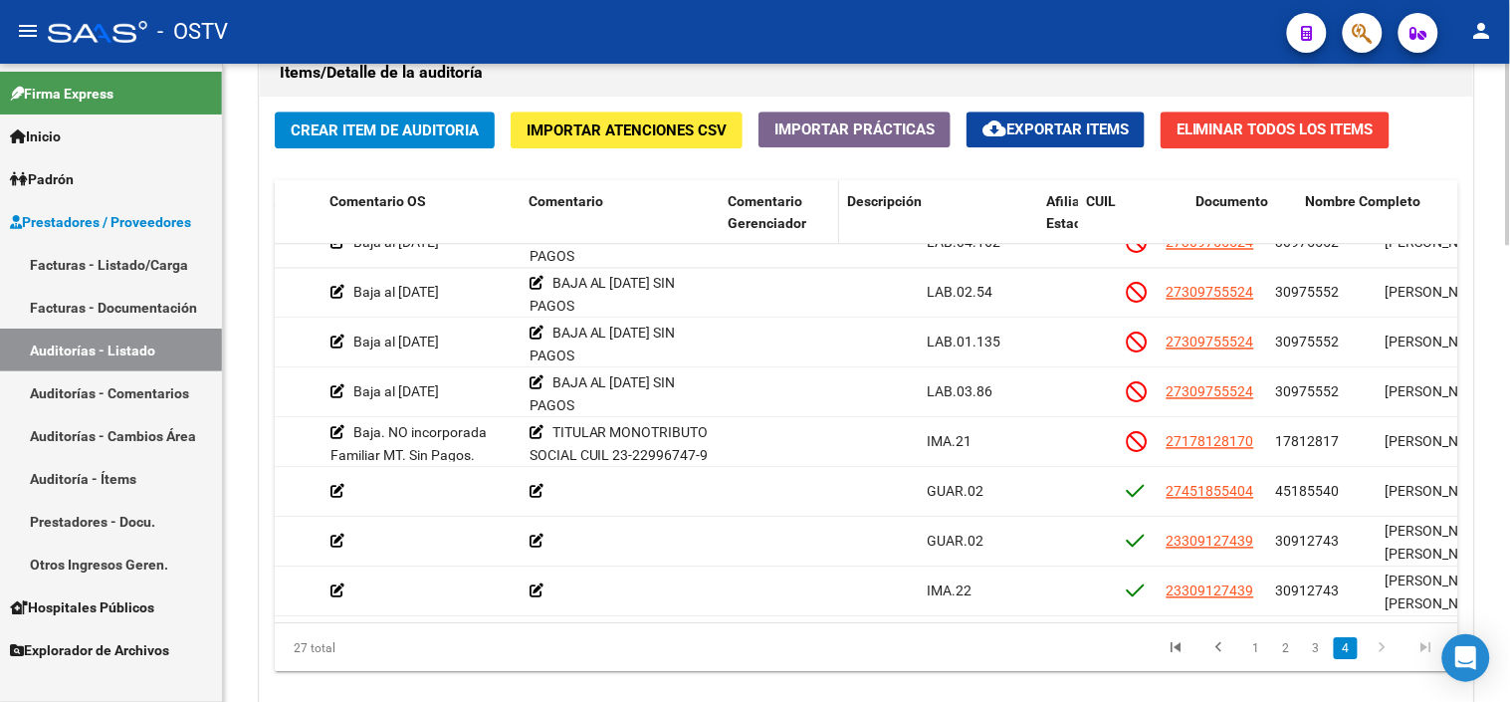
drag, startPoint x: 916, startPoint y: 213, endPoint x: 827, endPoint y: 221, distance: 89.0
click at [827, 221] on datatable-header-cell "Comentario Gerenciador" at bounding box center [779, 224] width 119 height 88
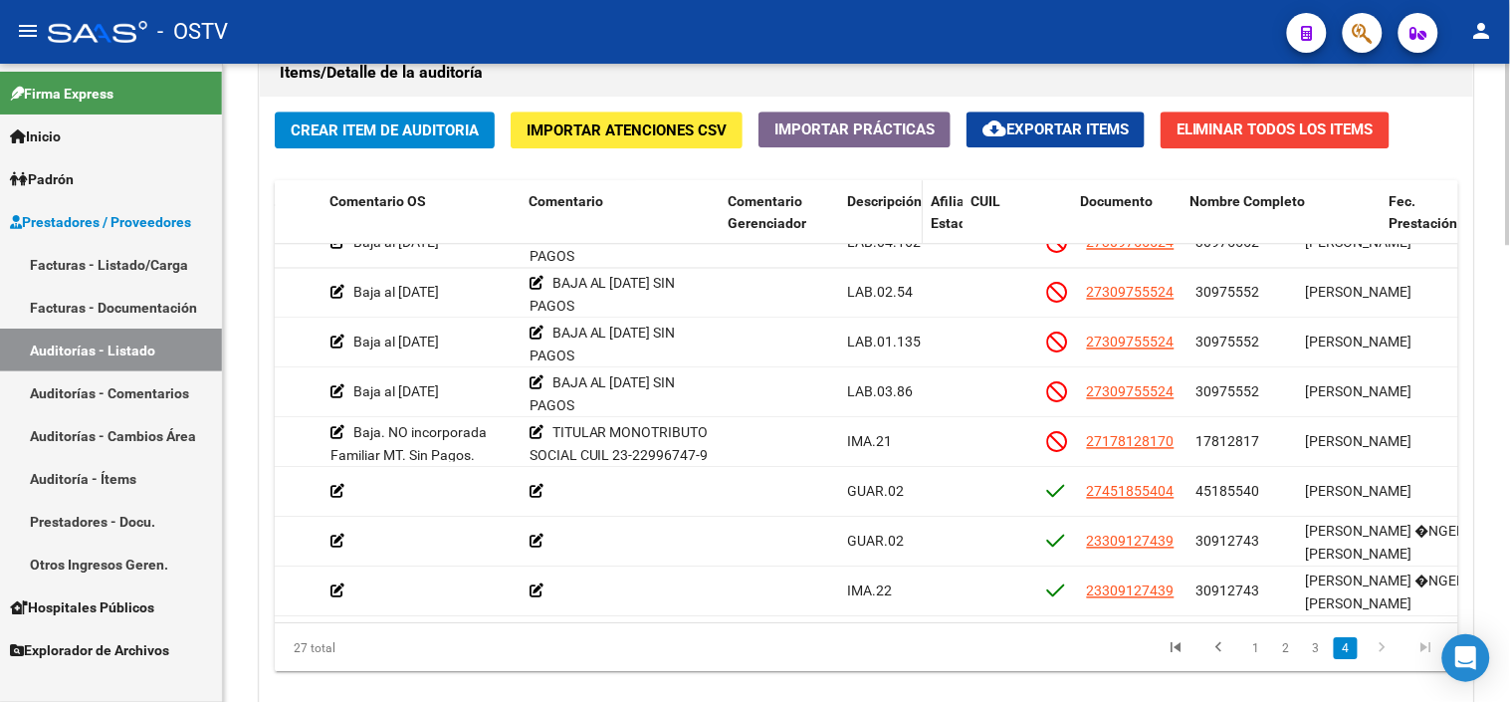
drag, startPoint x: 1036, startPoint y: 217, endPoint x: 907, endPoint y: 217, distance: 128.4
click at [907, 217] on datatable-header-cell "Descripción" at bounding box center [881, 224] width 84 height 88
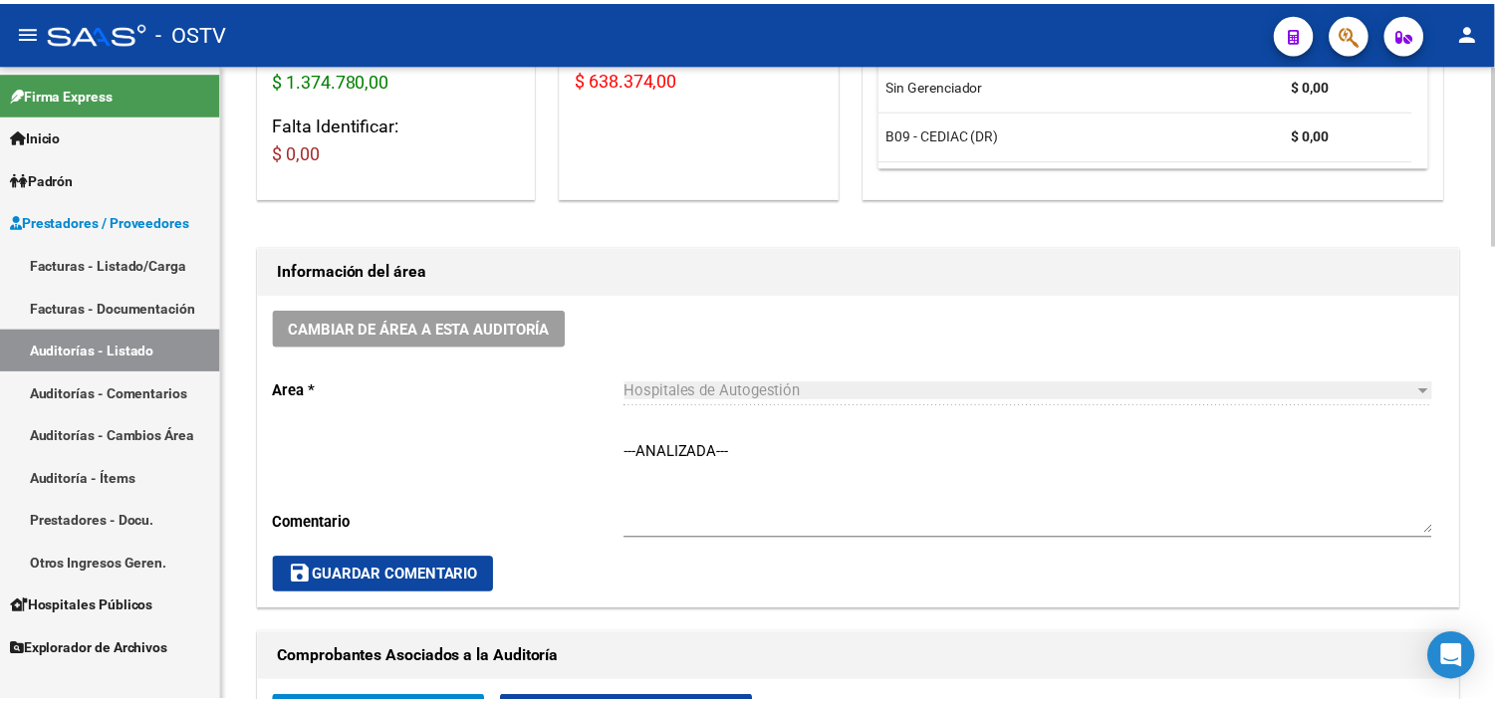
scroll to position [0, 0]
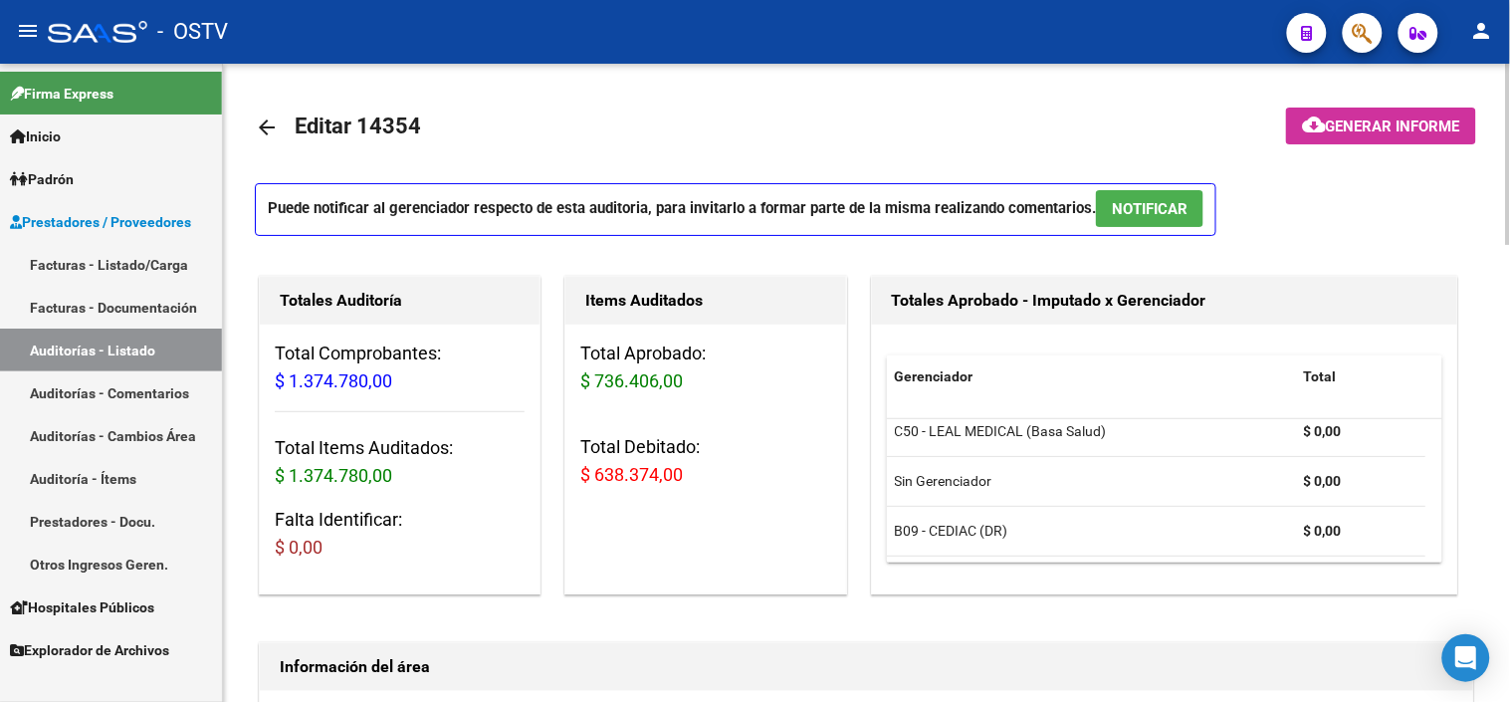
click at [1394, 133] on span "Generar informe" at bounding box center [1393, 126] width 134 height 18
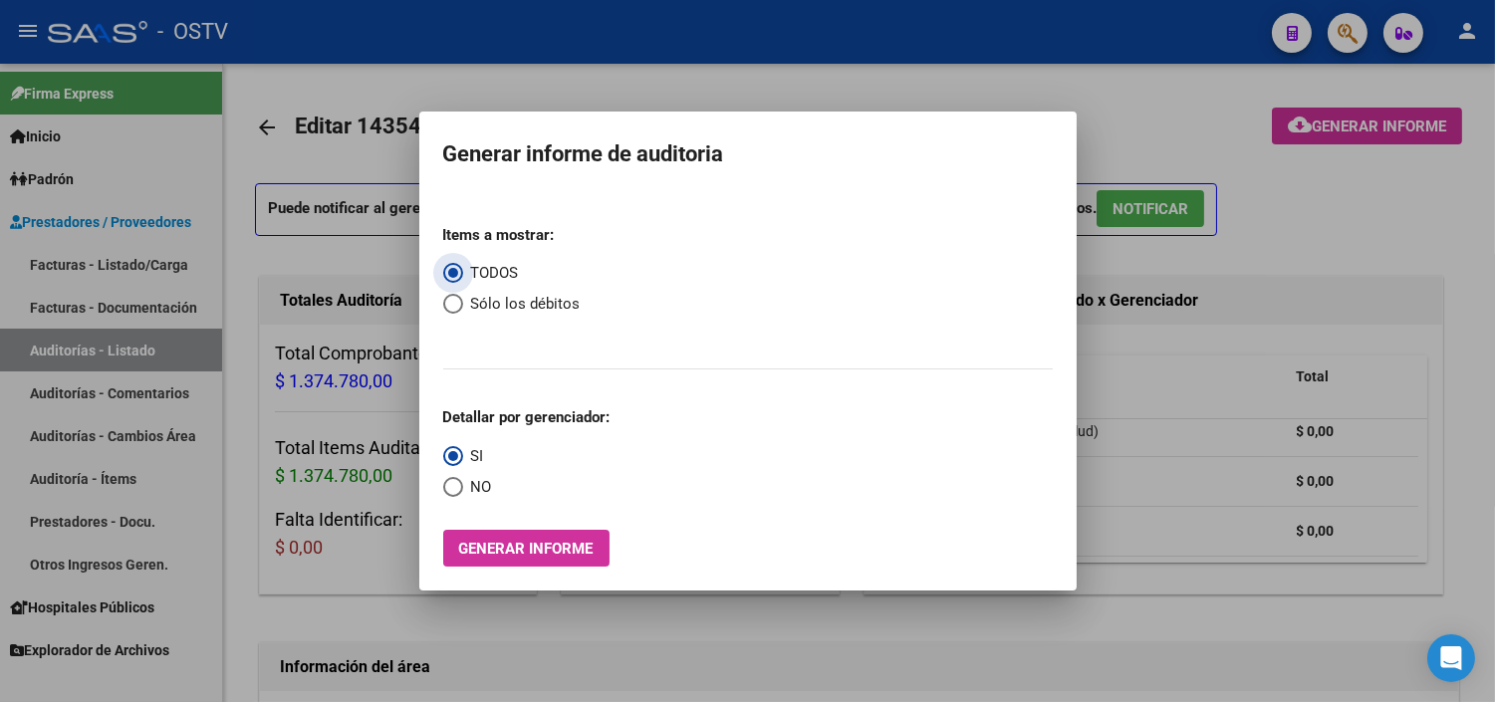
click at [501, 295] on span "Sólo los débitos" at bounding box center [521, 304] width 117 height 23
click at [463, 295] on input "Sólo los débitos" at bounding box center [453, 304] width 20 height 20
radio input "true"
click at [453, 490] on span "Select an option" at bounding box center [453, 487] width 20 height 20
click at [453, 490] on input "NO" at bounding box center [453, 487] width 20 height 20
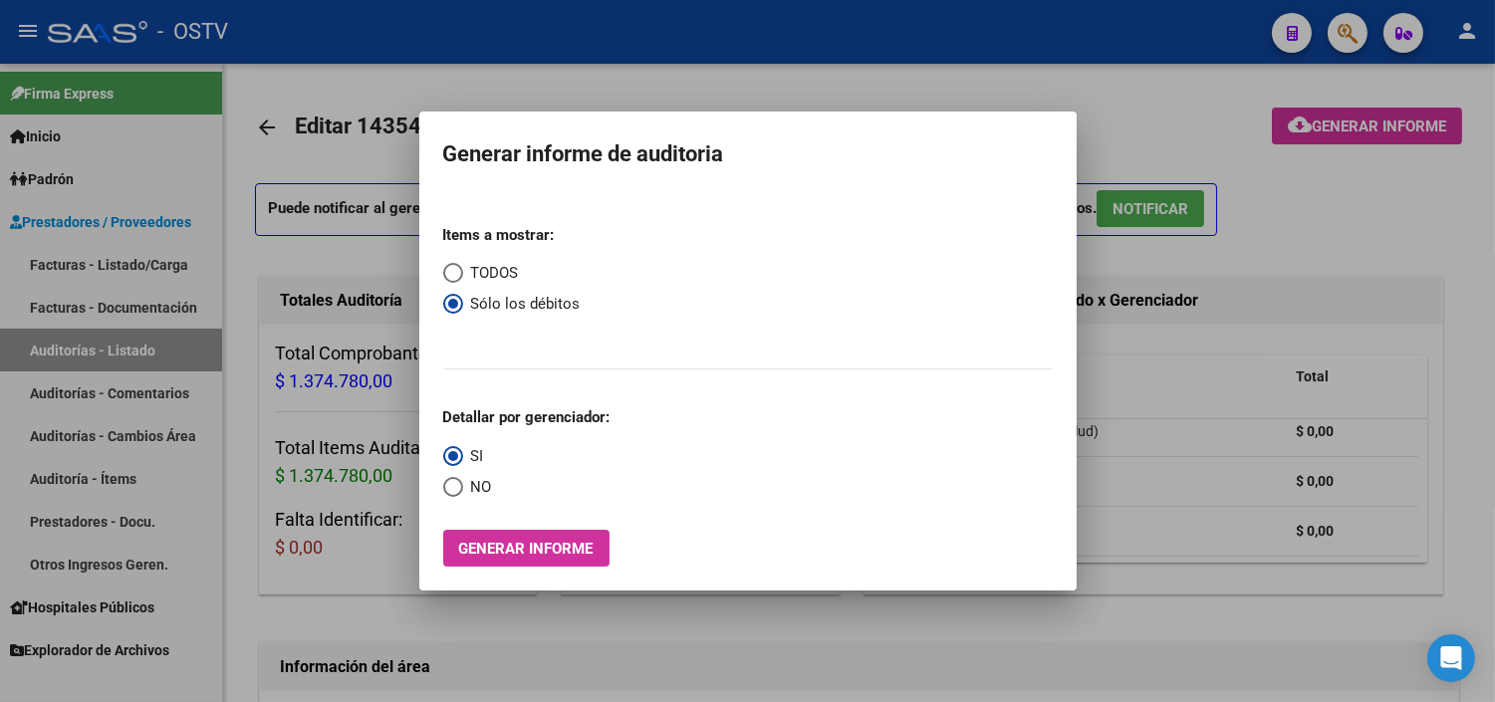
radio input "true"
click at [493, 538] on button "Generar informe" at bounding box center [526, 548] width 166 height 37
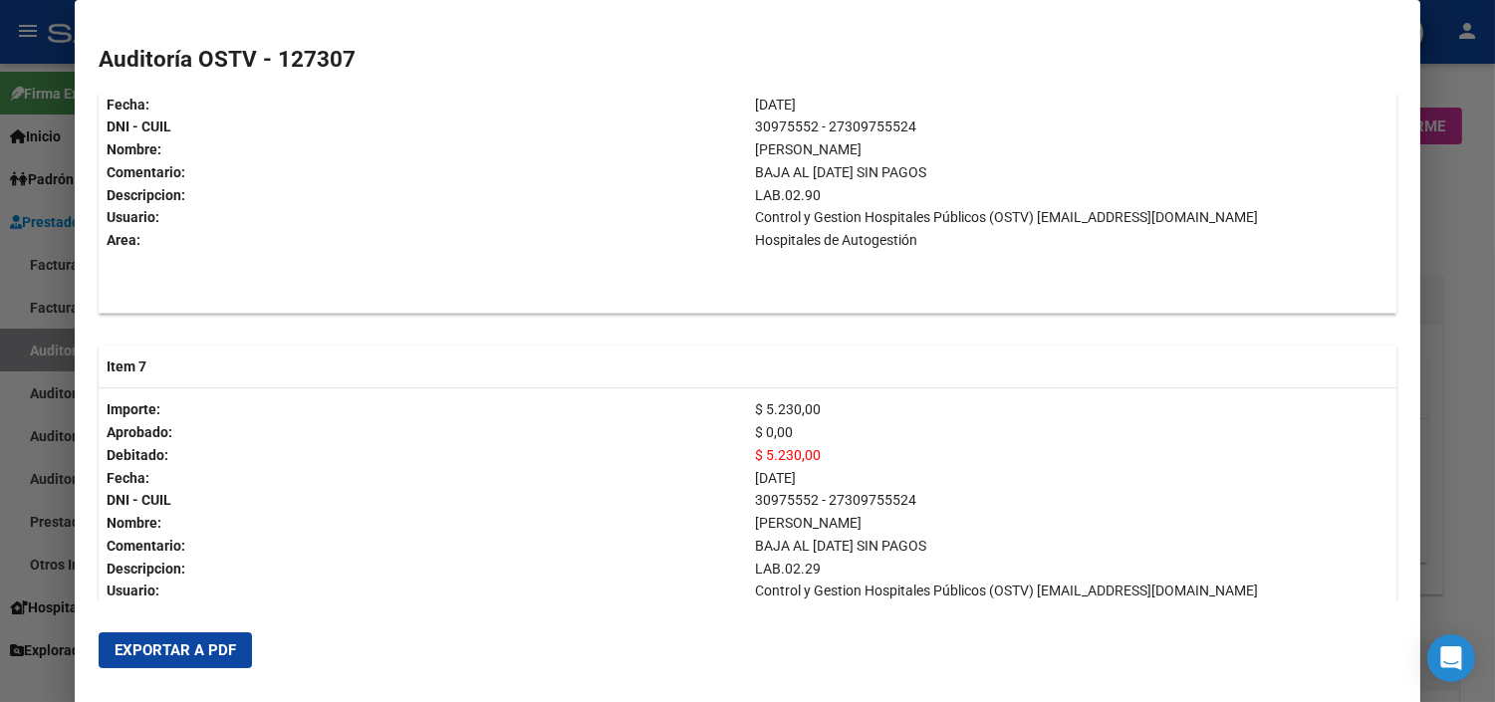
scroll to position [2433, 0]
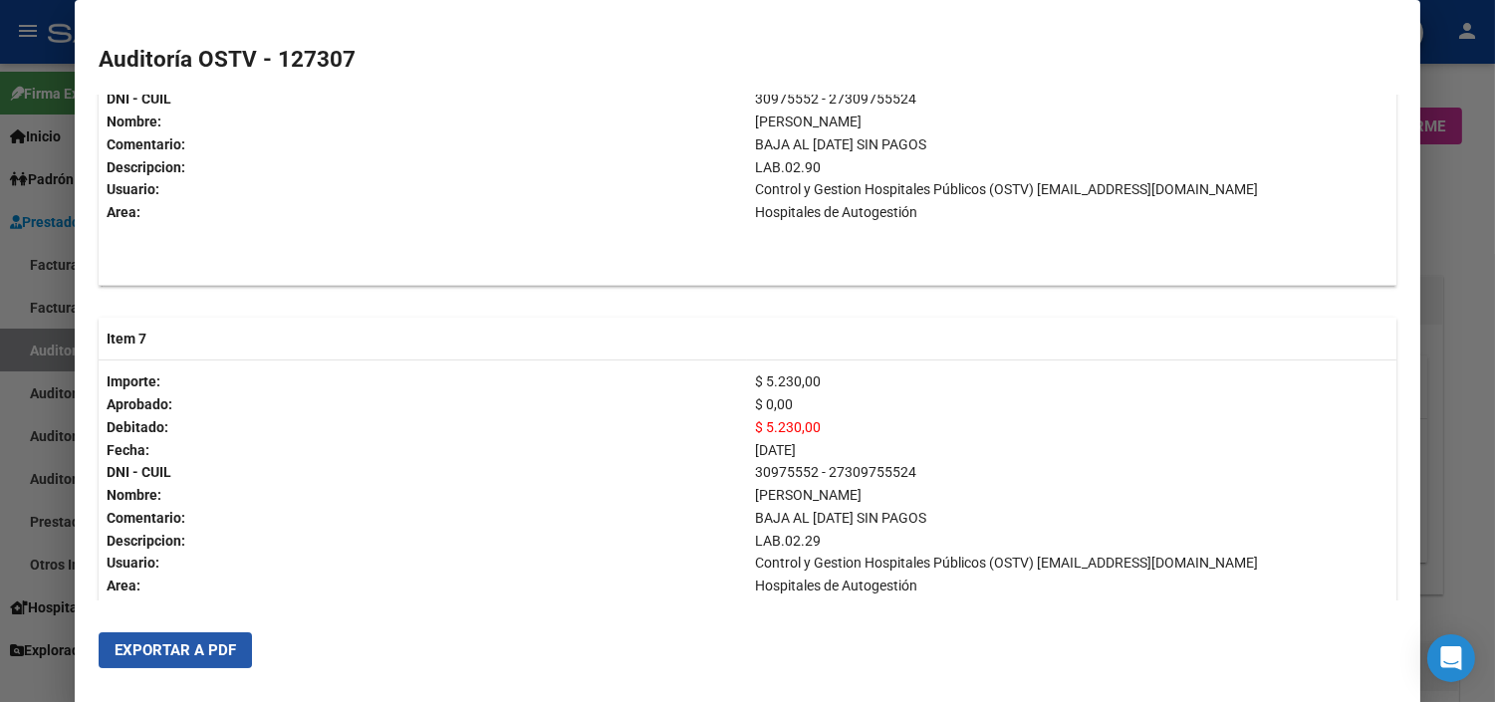
click at [130, 642] on span "Exportar a PDF" at bounding box center [175, 650] width 121 height 18
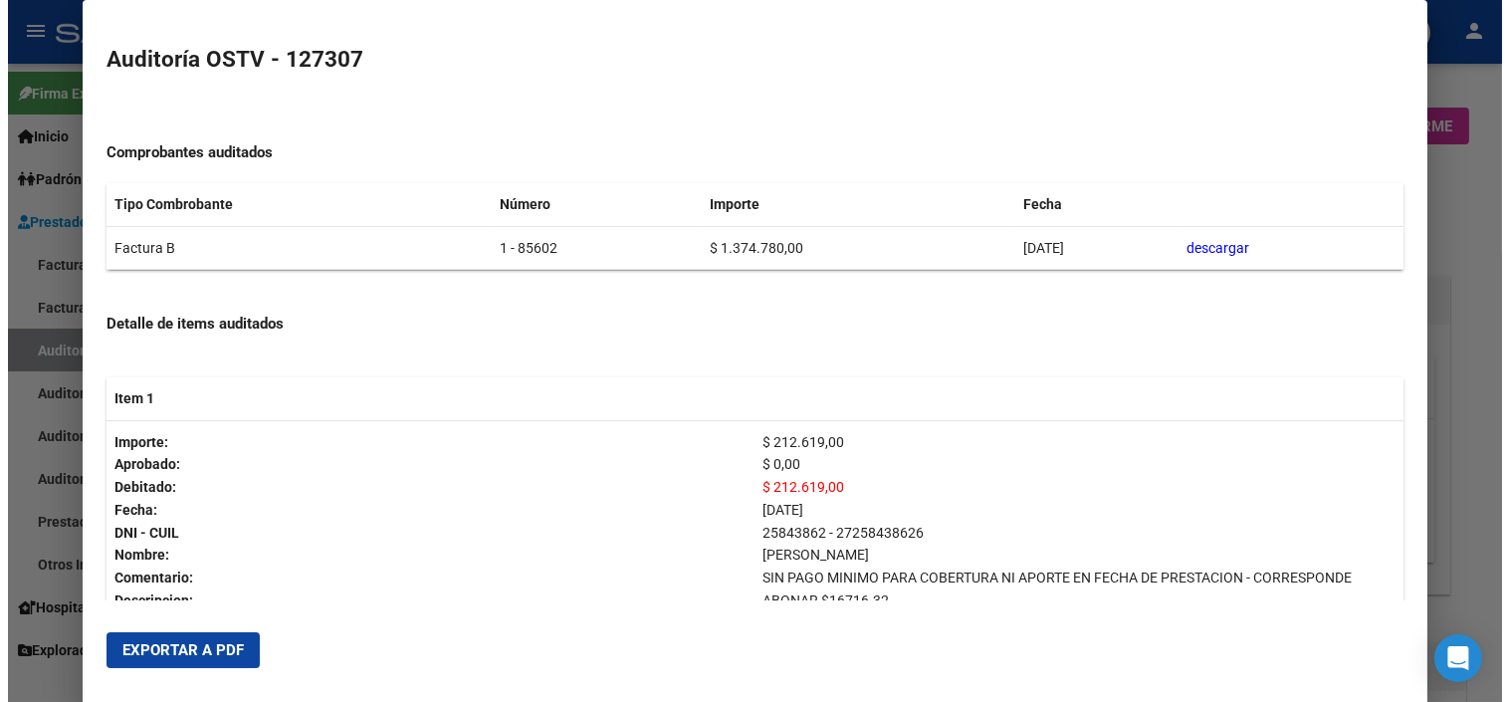
scroll to position [0, 0]
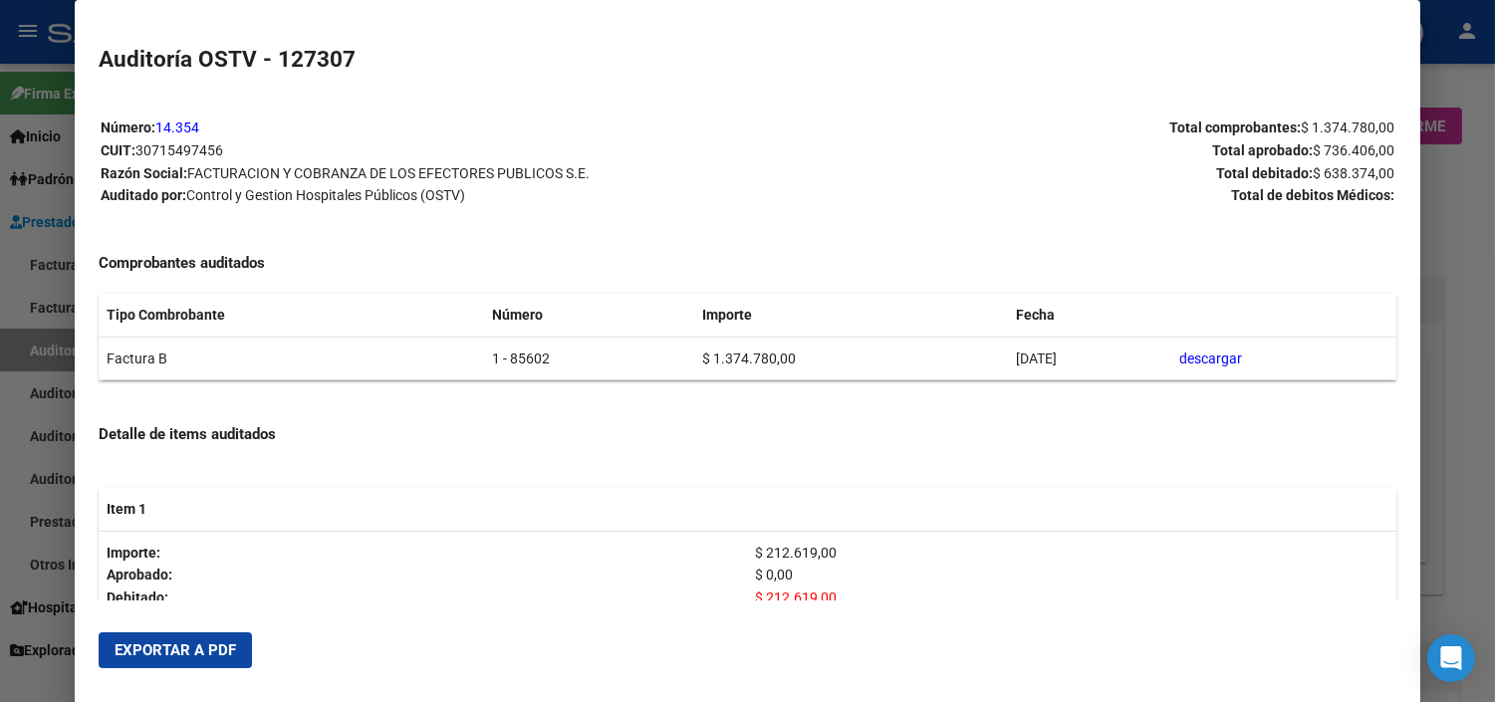
click at [1471, 285] on div at bounding box center [747, 351] width 1495 height 702
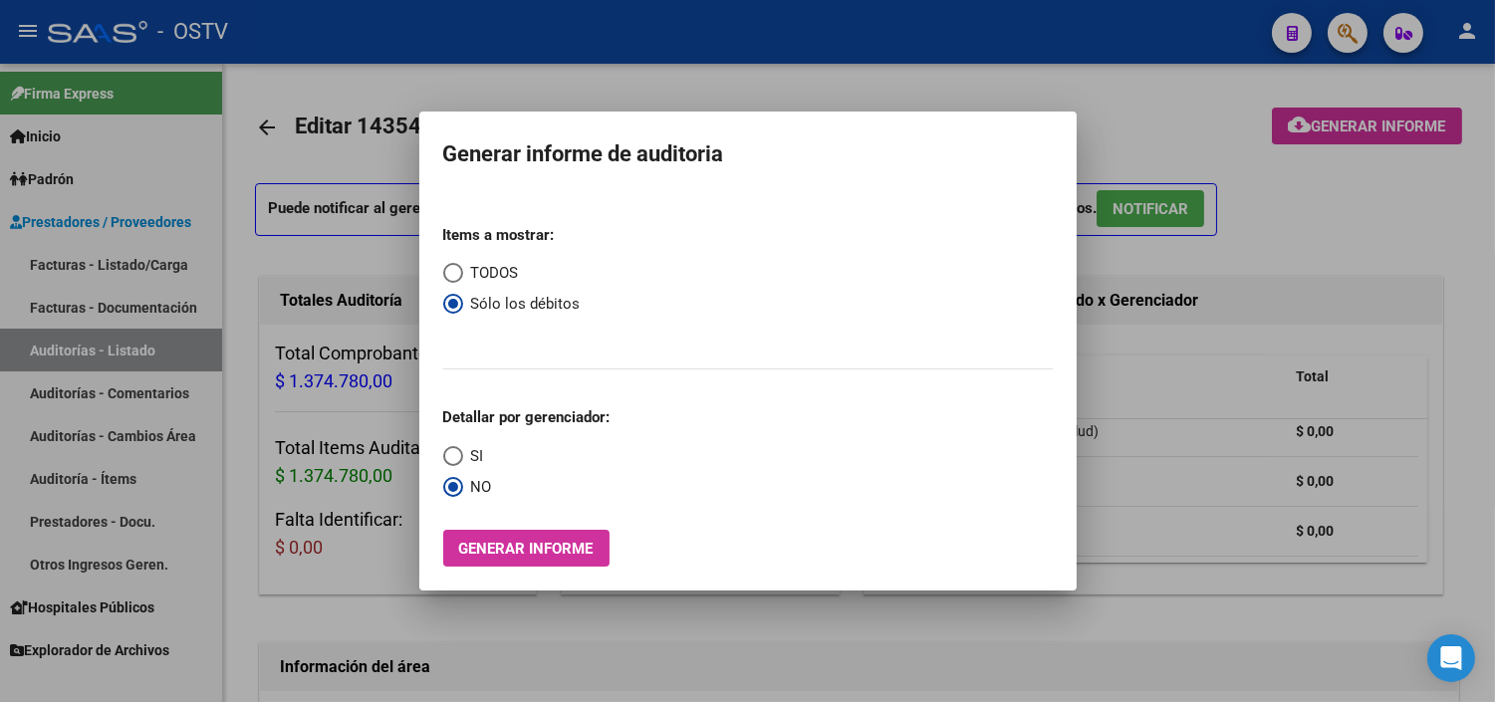
click at [1472, 286] on div at bounding box center [747, 351] width 1495 height 702
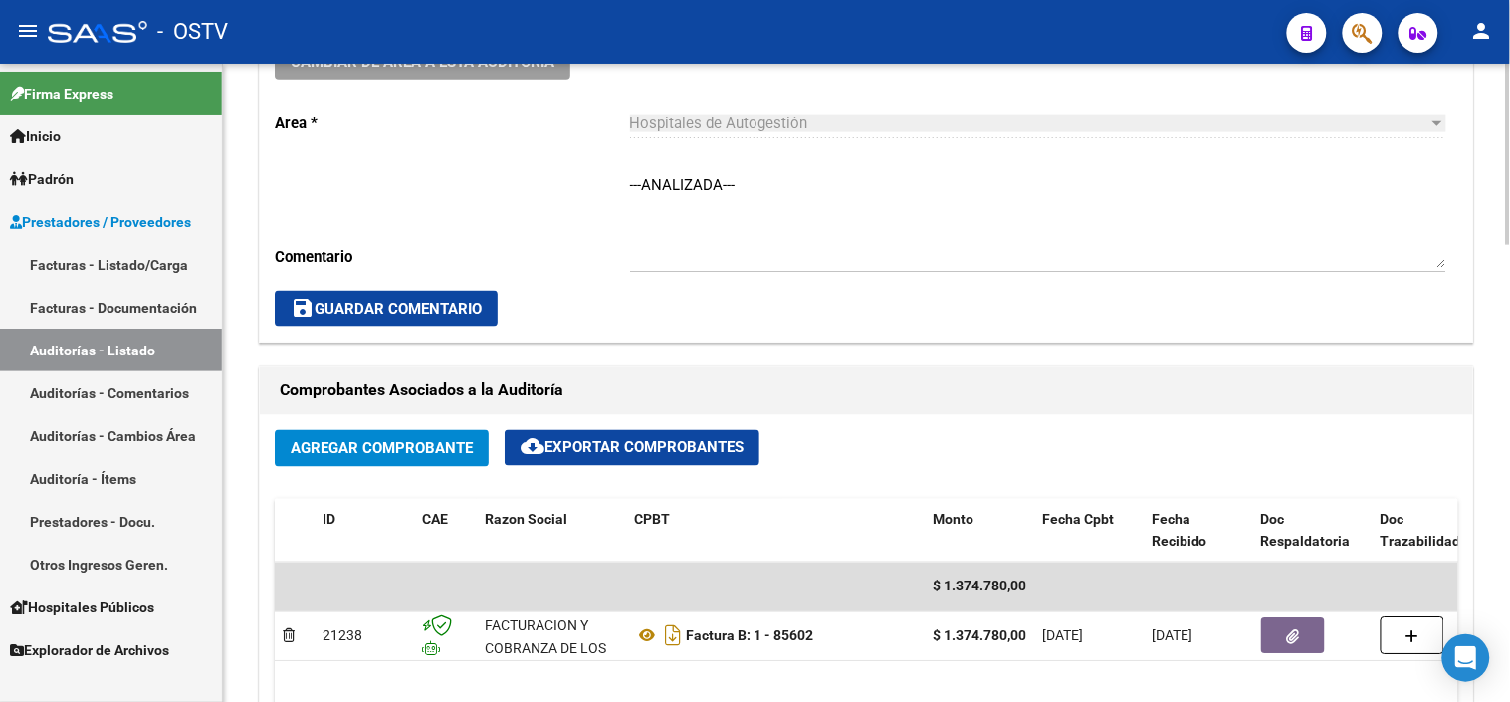
scroll to position [884, 0]
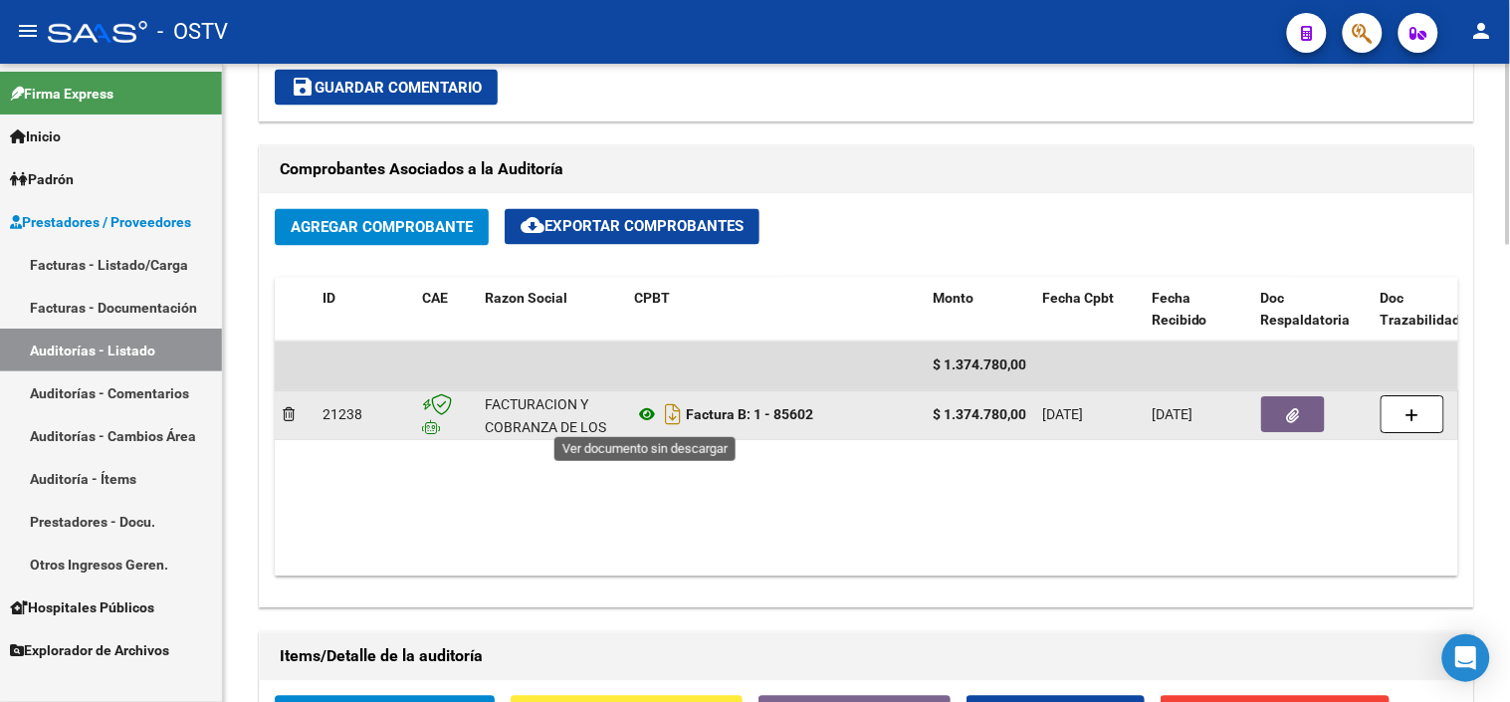
click at [648, 411] on icon at bounding box center [647, 415] width 26 height 24
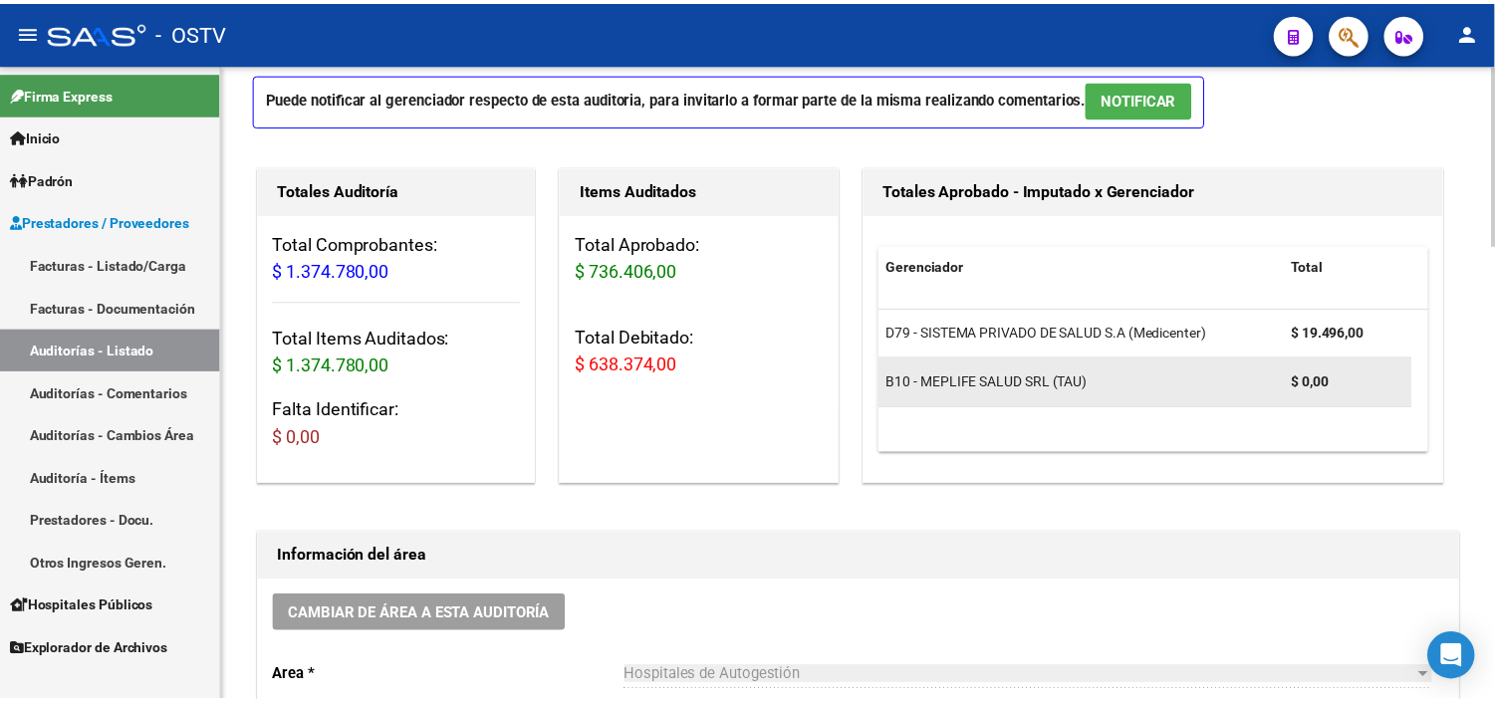
scroll to position [0, 0]
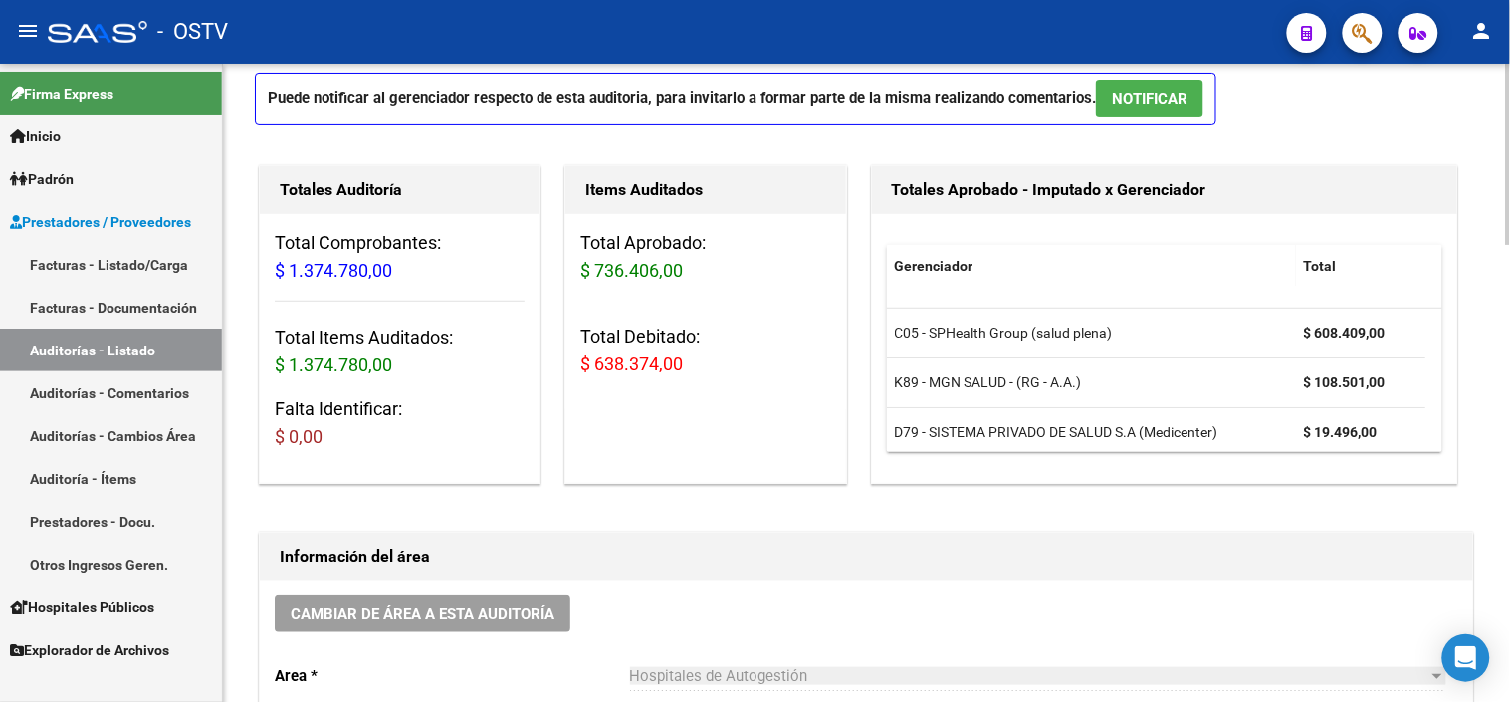
click at [1149, 108] on button "NOTIFICAR" at bounding box center [1150, 98] width 108 height 37
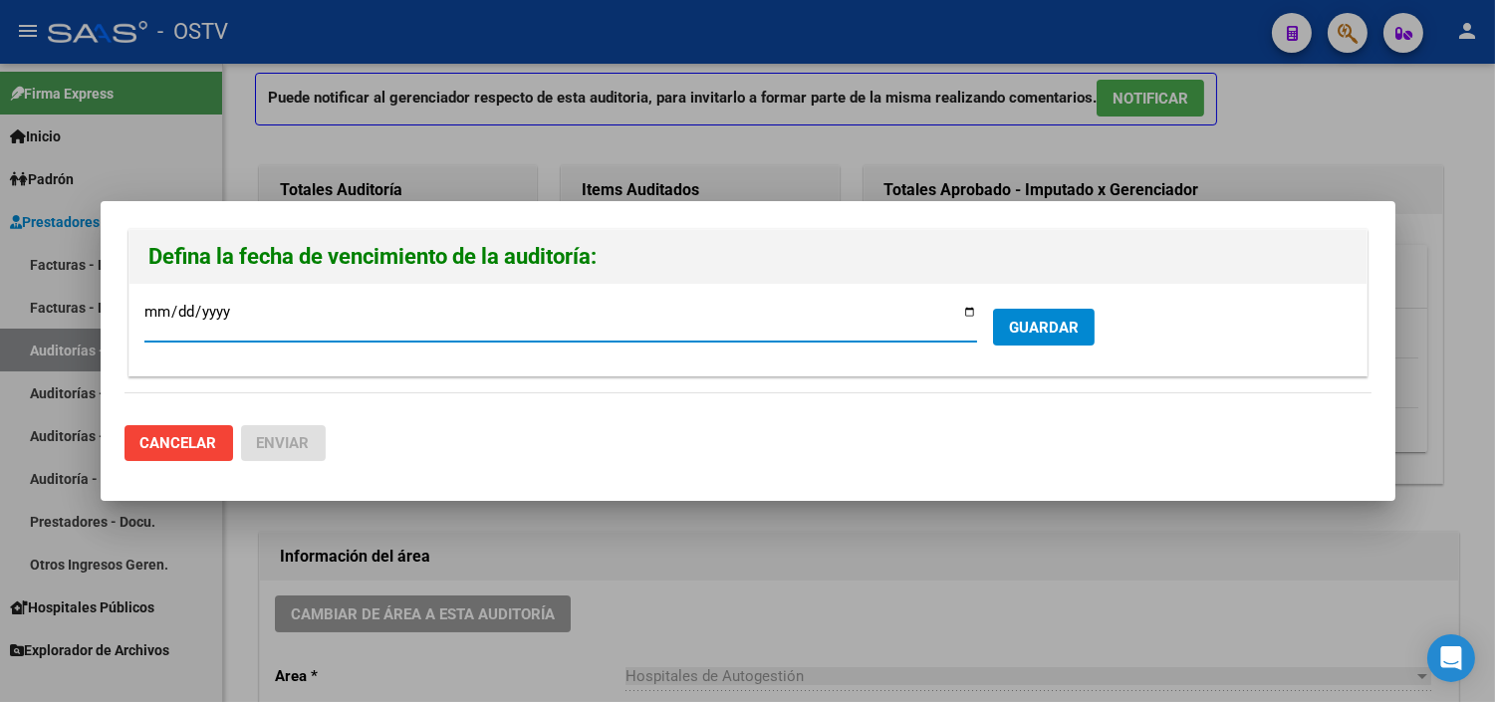
click at [1043, 335] on span "GUARDAR" at bounding box center [1044, 328] width 70 height 18
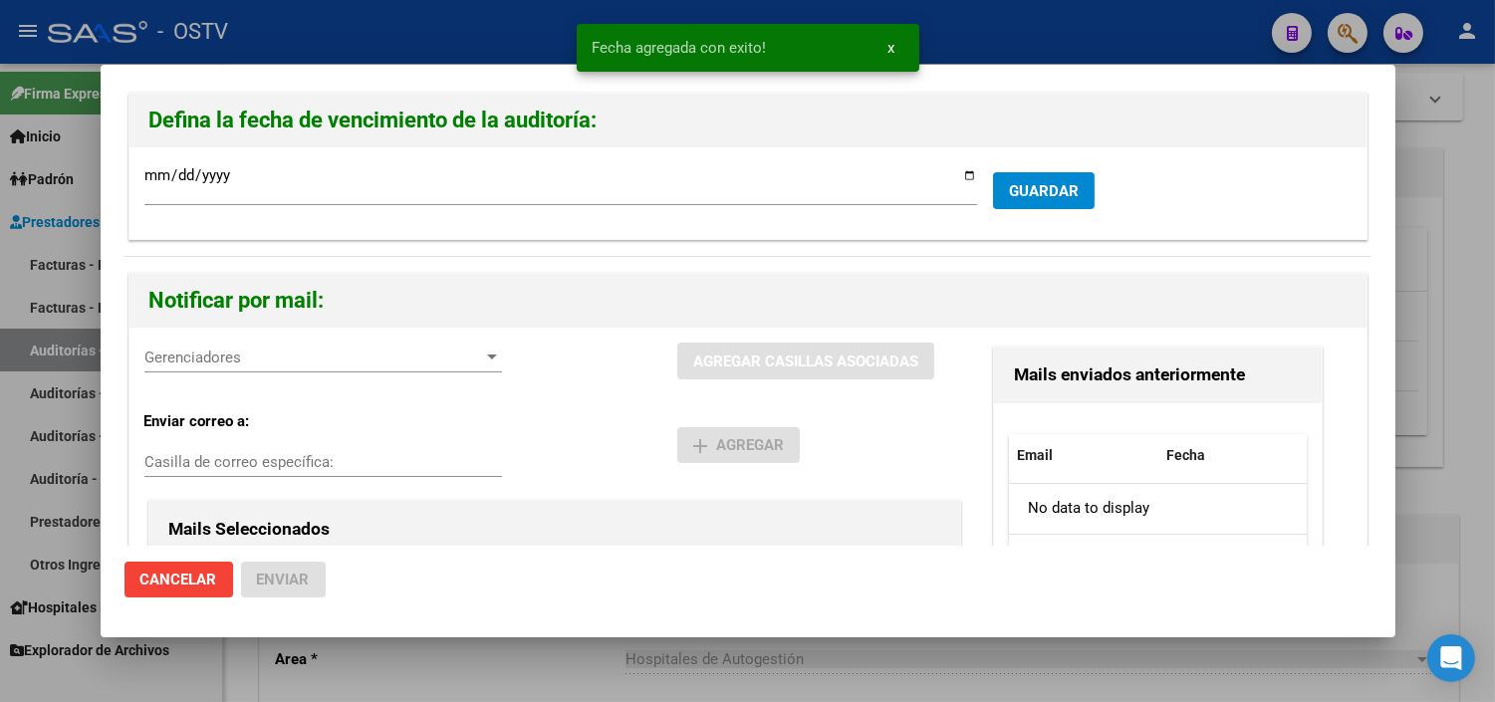
click at [260, 355] on span "Gerenciadores" at bounding box center [314, 357] width 340 height 18
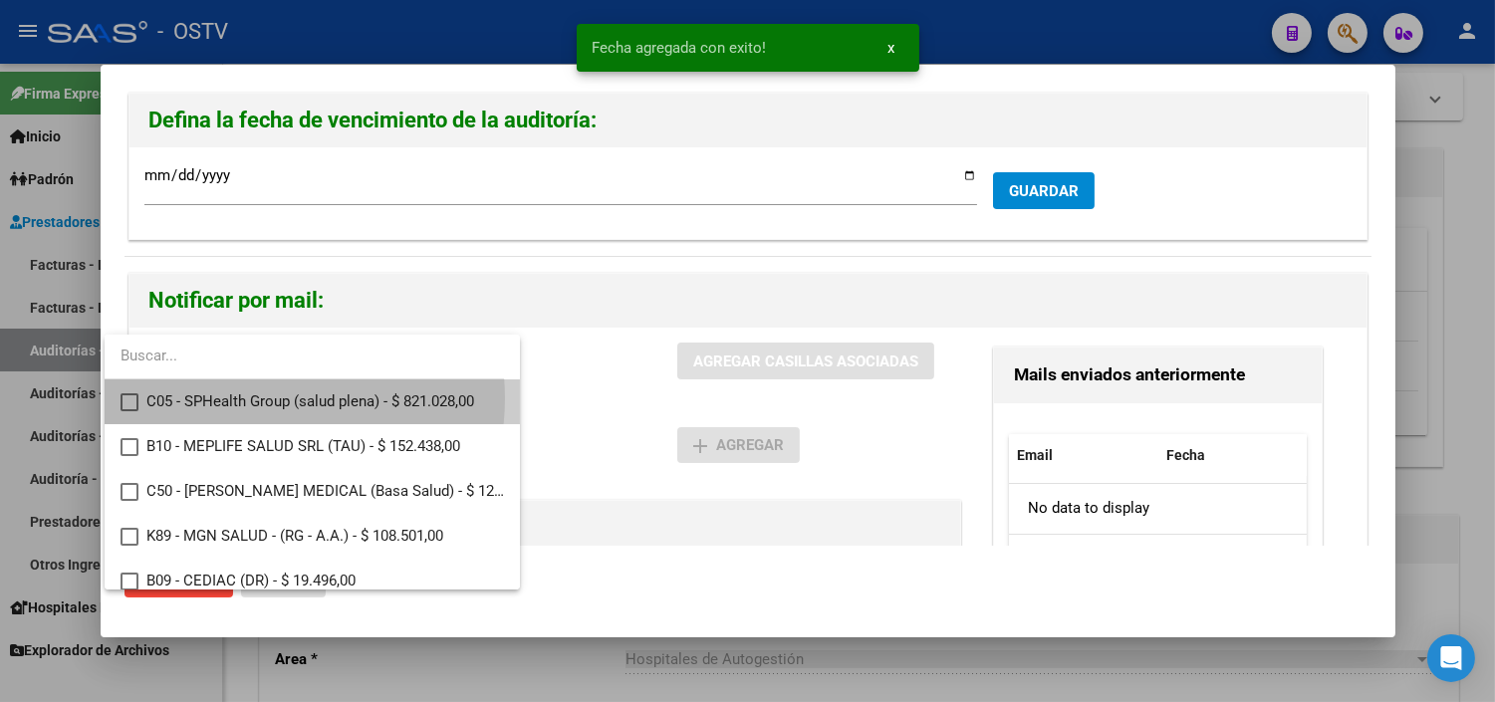
click at [259, 398] on span "C05 - SPHealth Group (salud plena) - $ 821.028,00" at bounding box center [324, 401] width 357 height 45
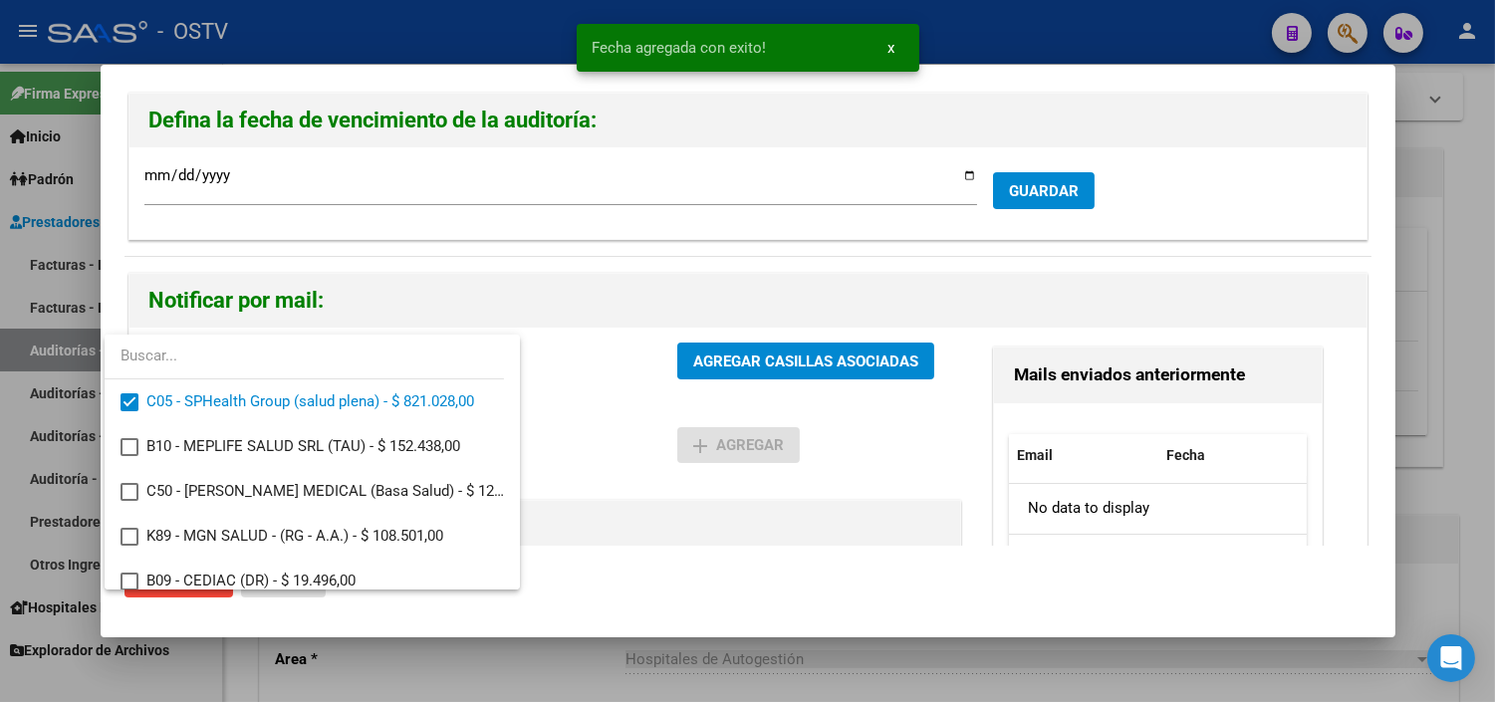
click at [753, 361] on div at bounding box center [747, 351] width 1495 height 702
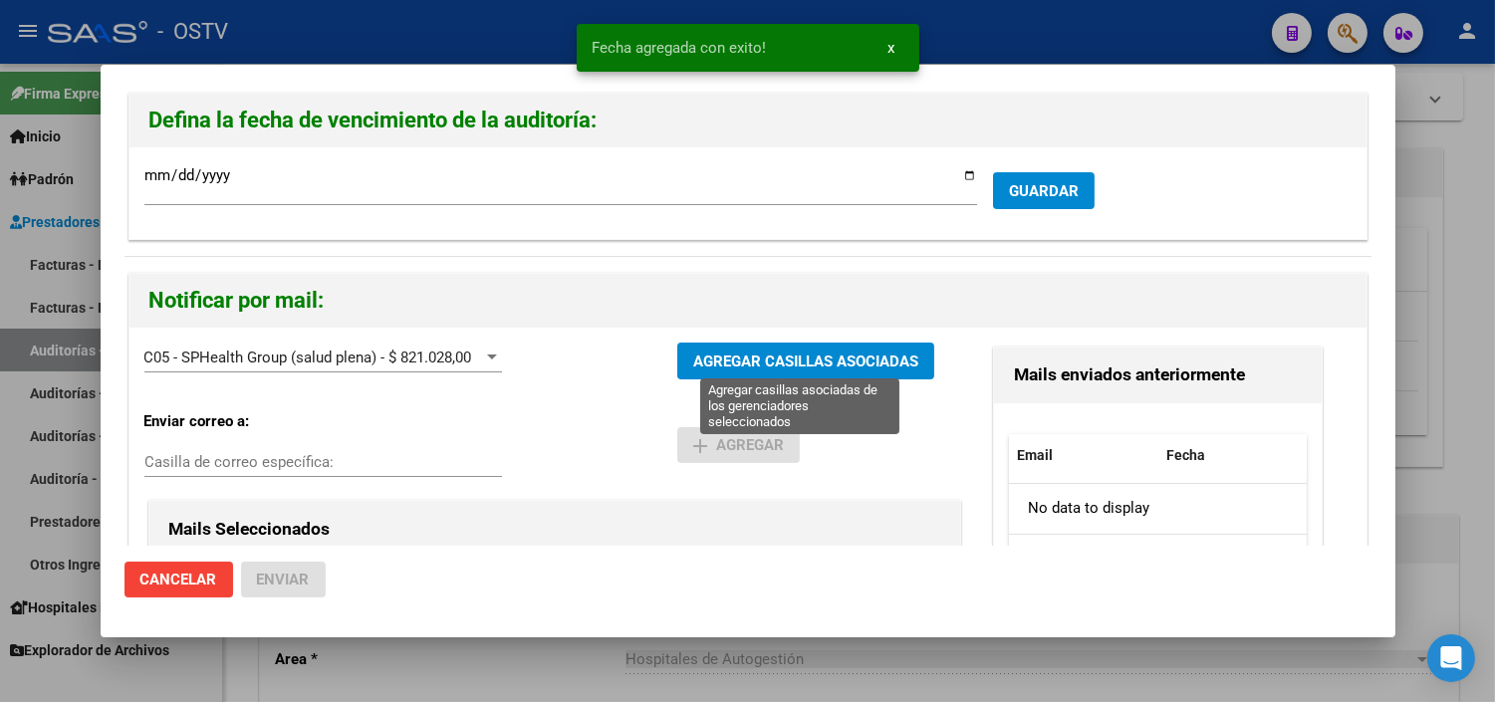
click at [713, 362] on span "AGREGAR CASILLAS ASOCIADAS" at bounding box center [805, 361] width 225 height 18
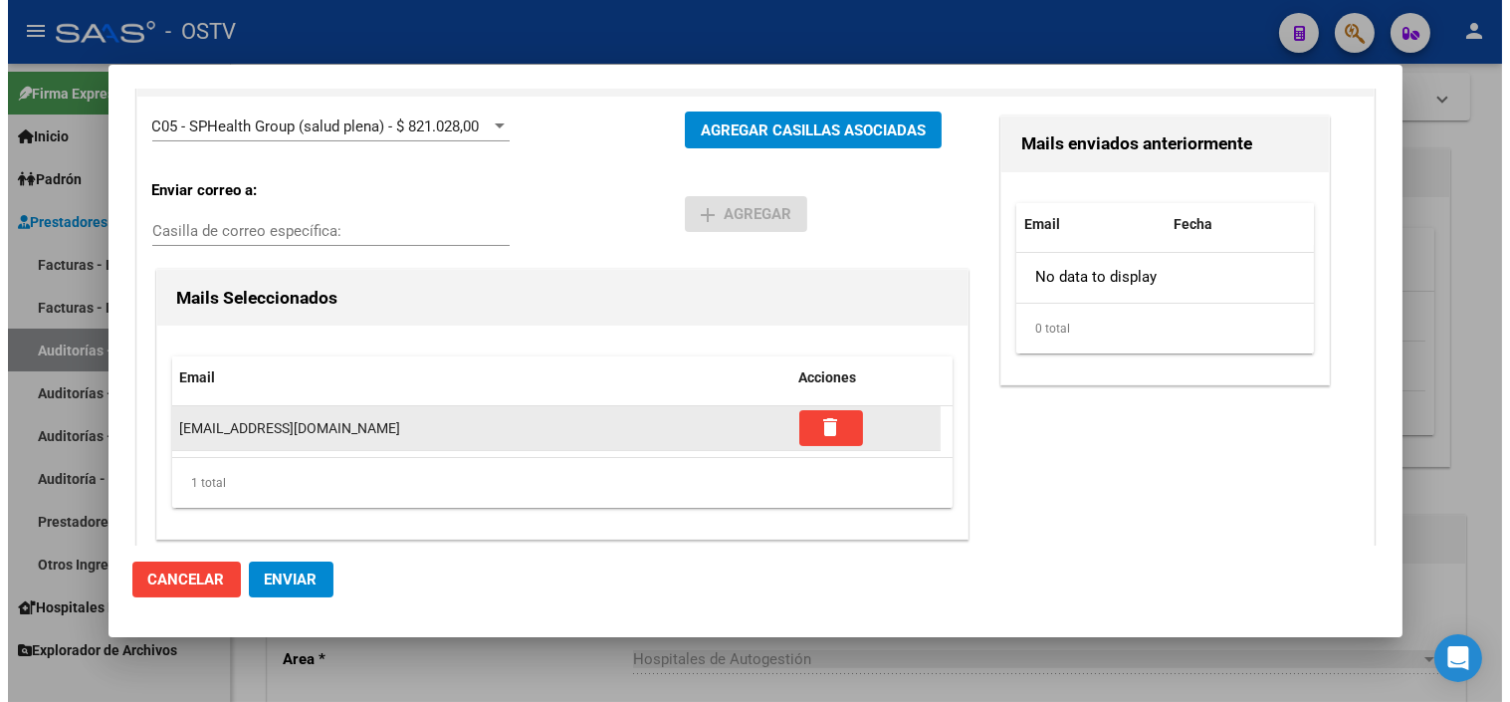
scroll to position [250, 0]
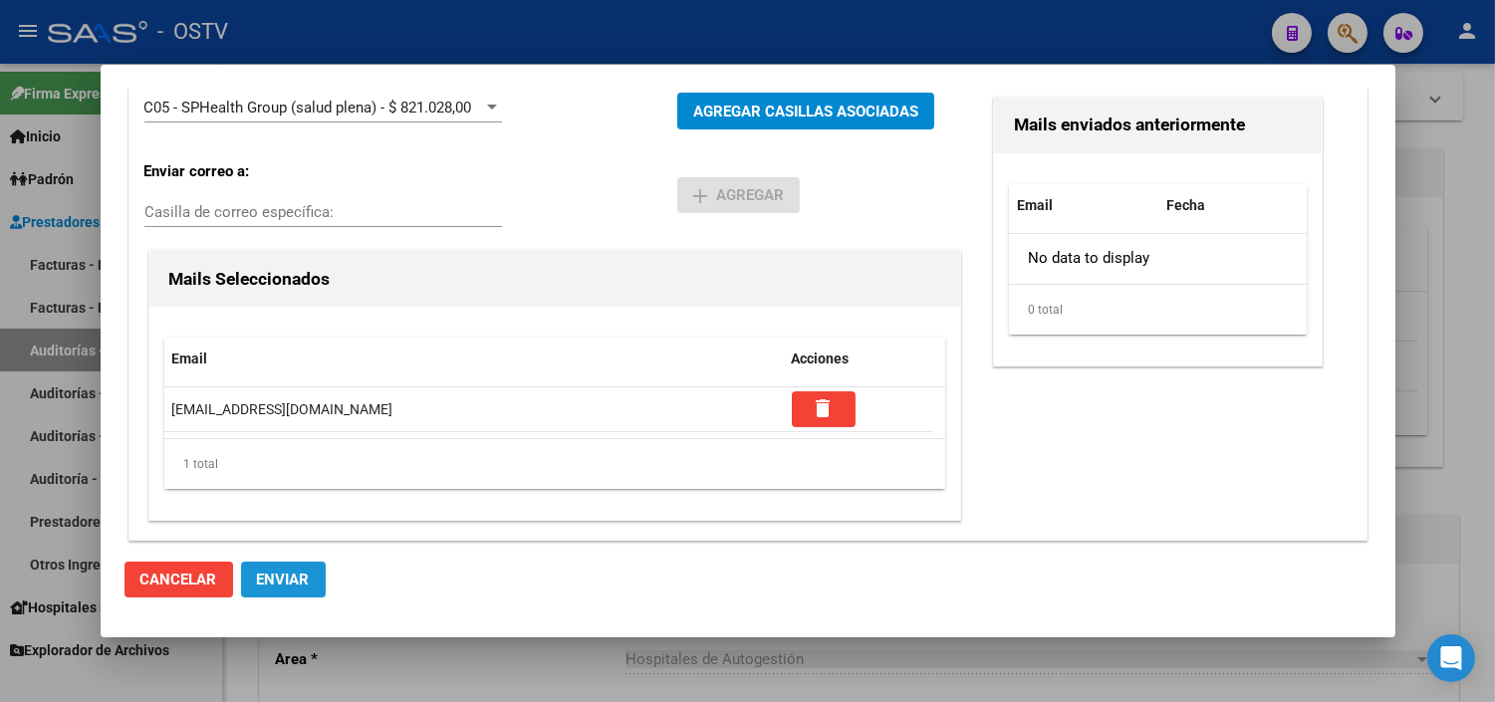
click at [287, 576] on span "Enviar" at bounding box center [283, 580] width 53 height 18
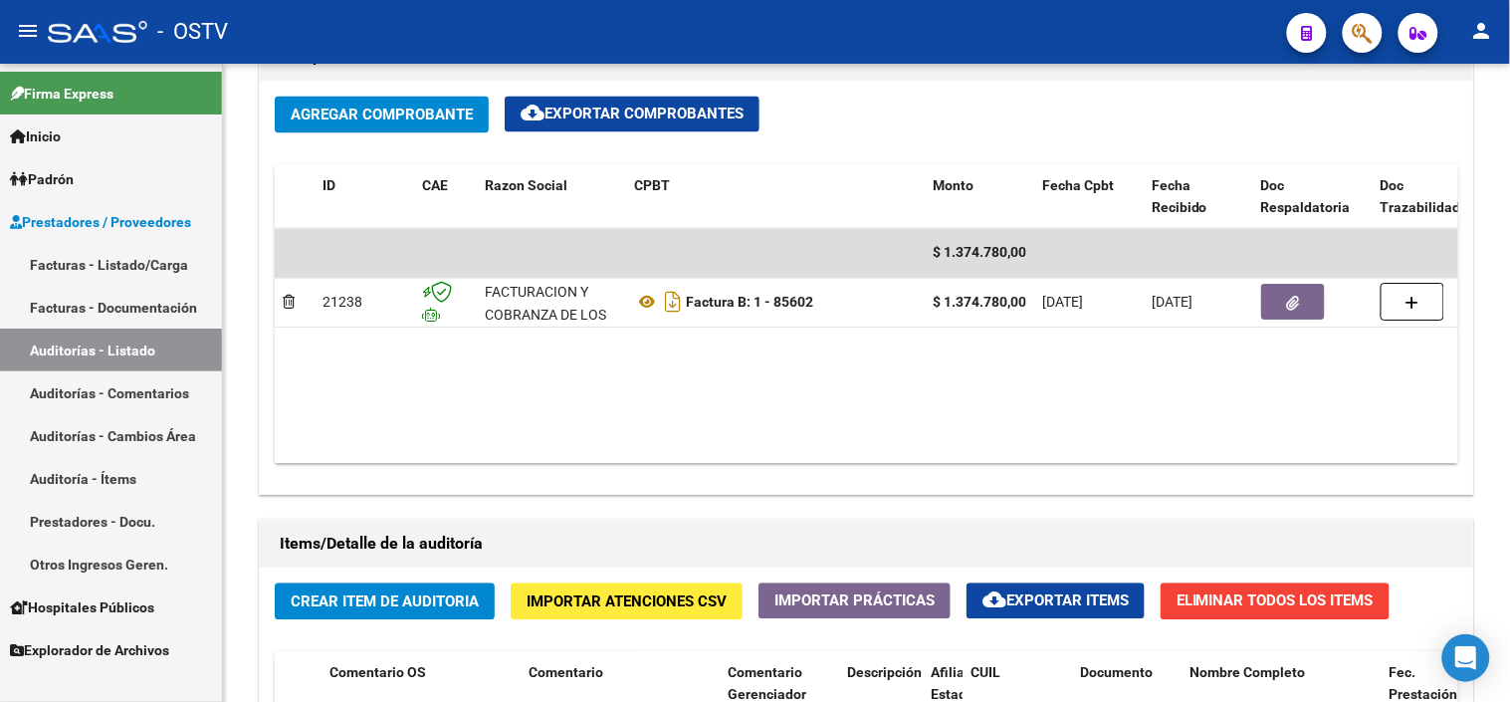
scroll to position [996, 0]
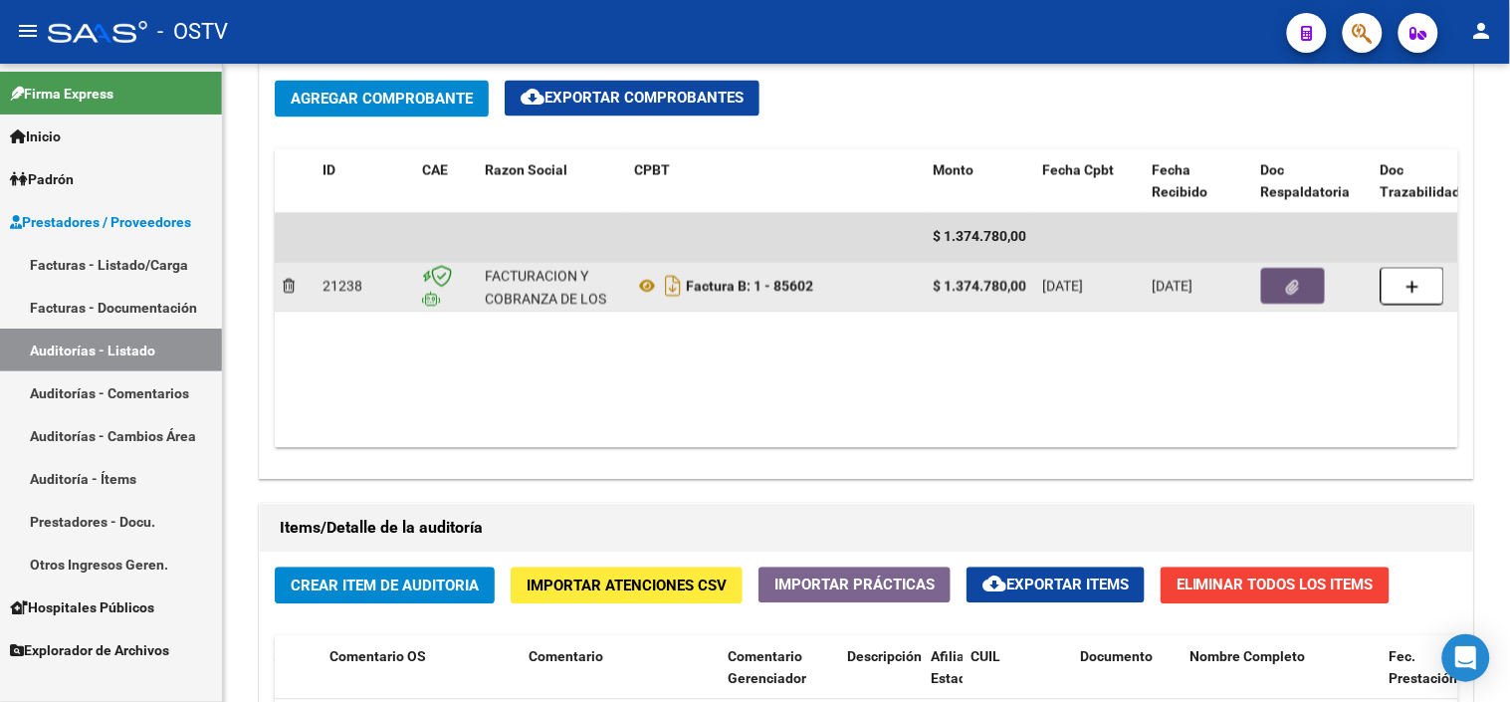
click at [1294, 293] on icon "button" at bounding box center [1293, 288] width 13 height 15
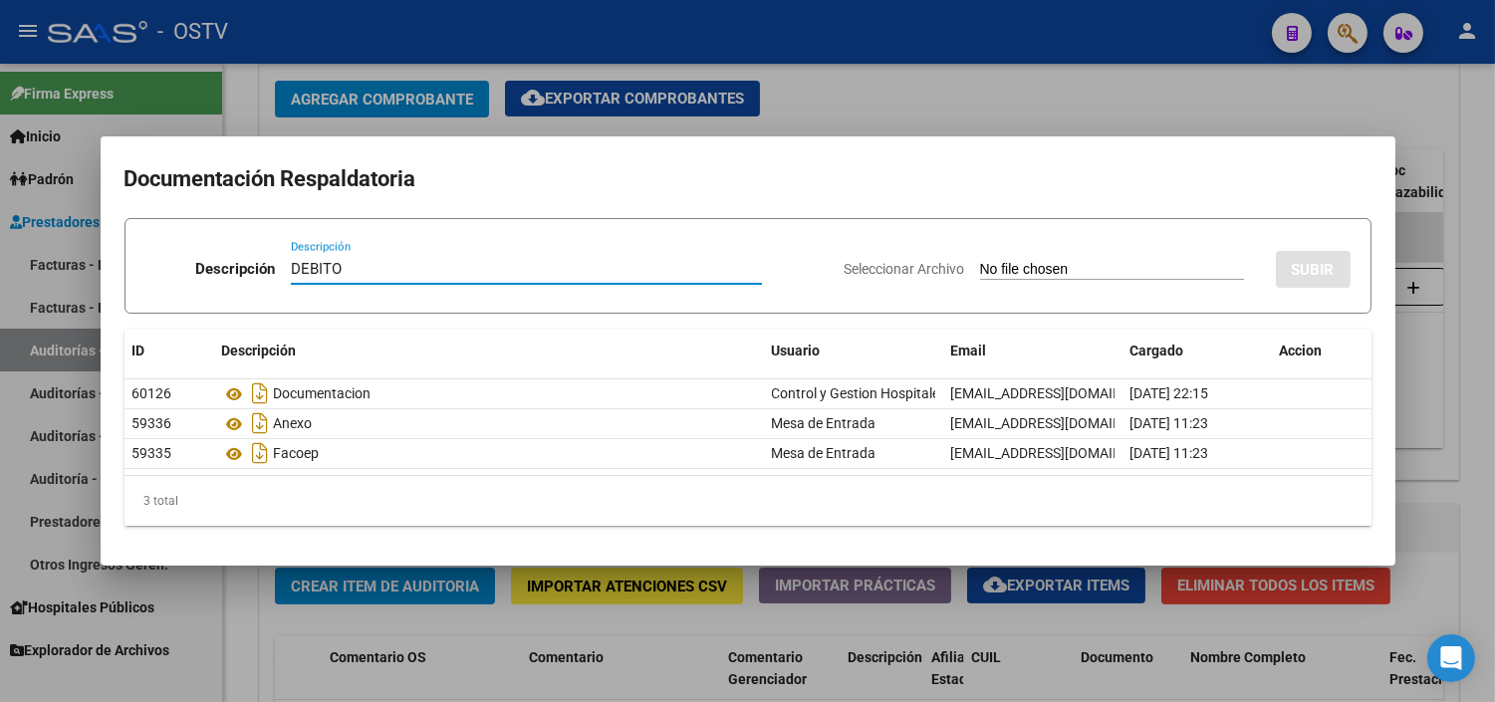
type input "DEBITO"
click at [980, 261] on input "Seleccionar Archivo" at bounding box center [1112, 270] width 264 height 19
type input "C:\fakepath\DEBITO FC 1-85602.pdf"
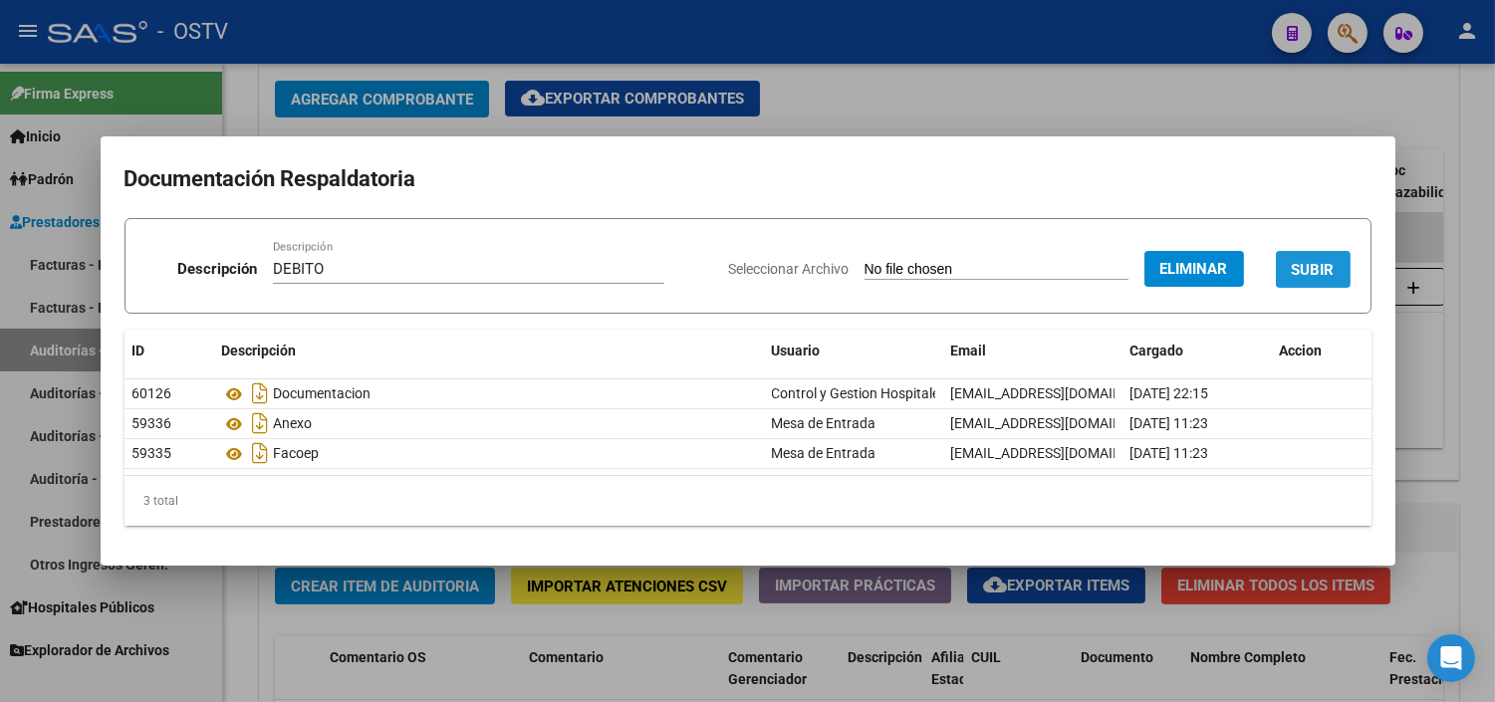
click at [1302, 264] on span "SUBIR" at bounding box center [1312, 270] width 43 height 18
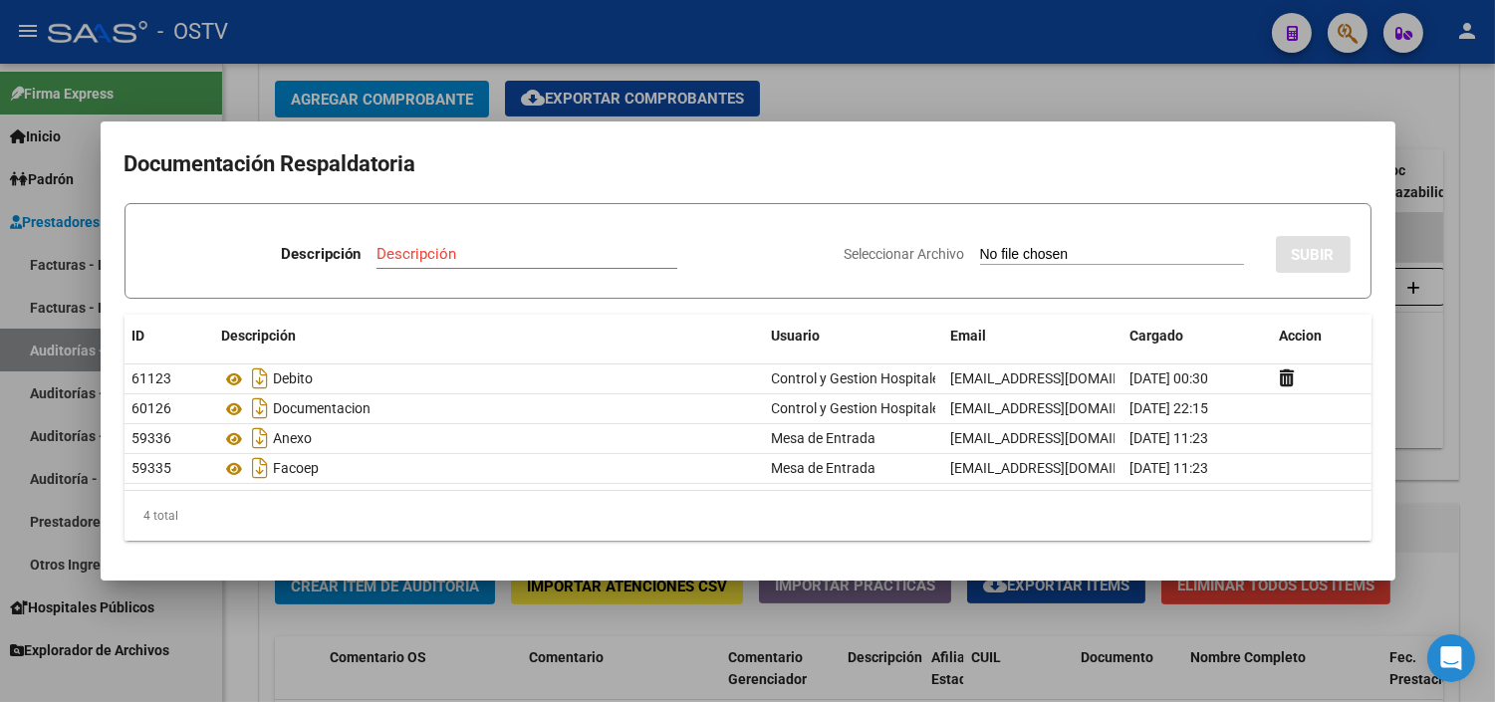
click at [471, 667] on div at bounding box center [747, 351] width 1495 height 702
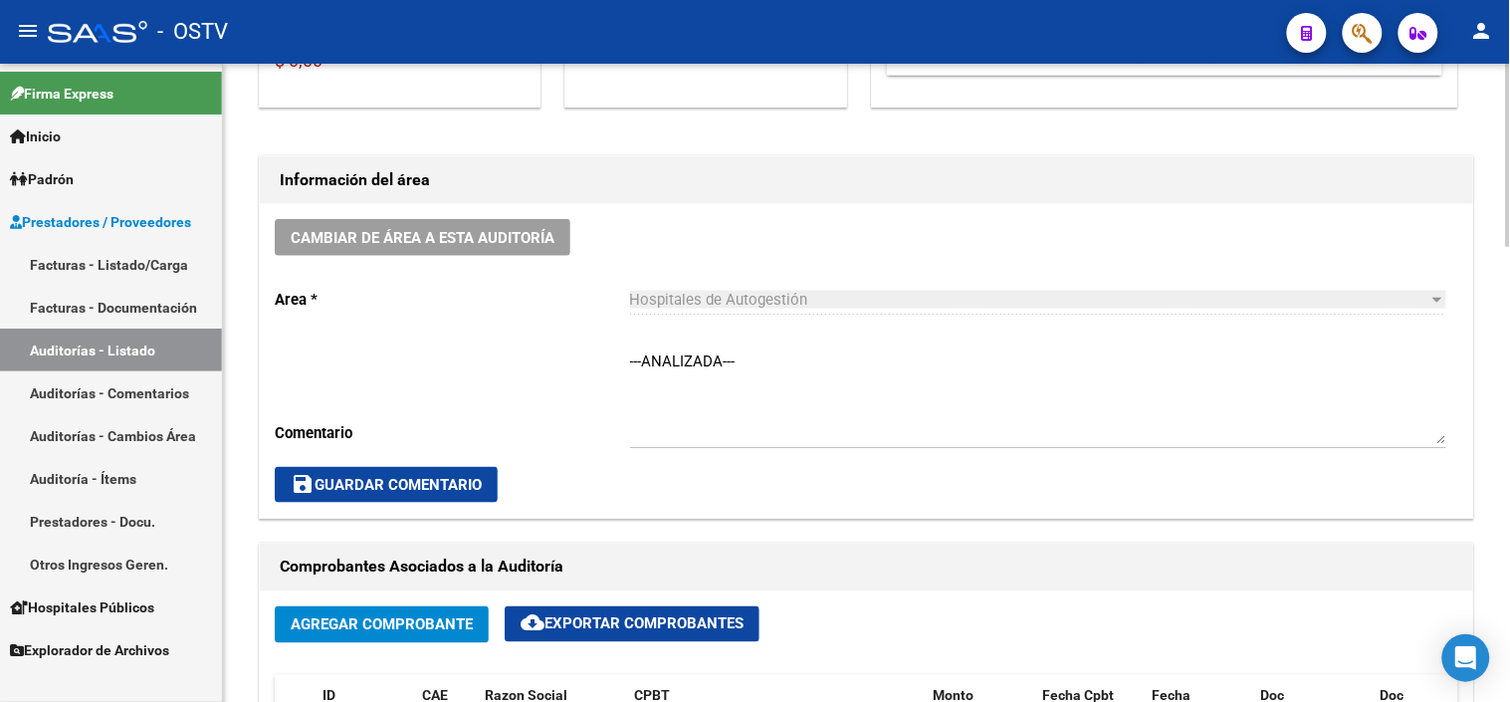
scroll to position [332, 0]
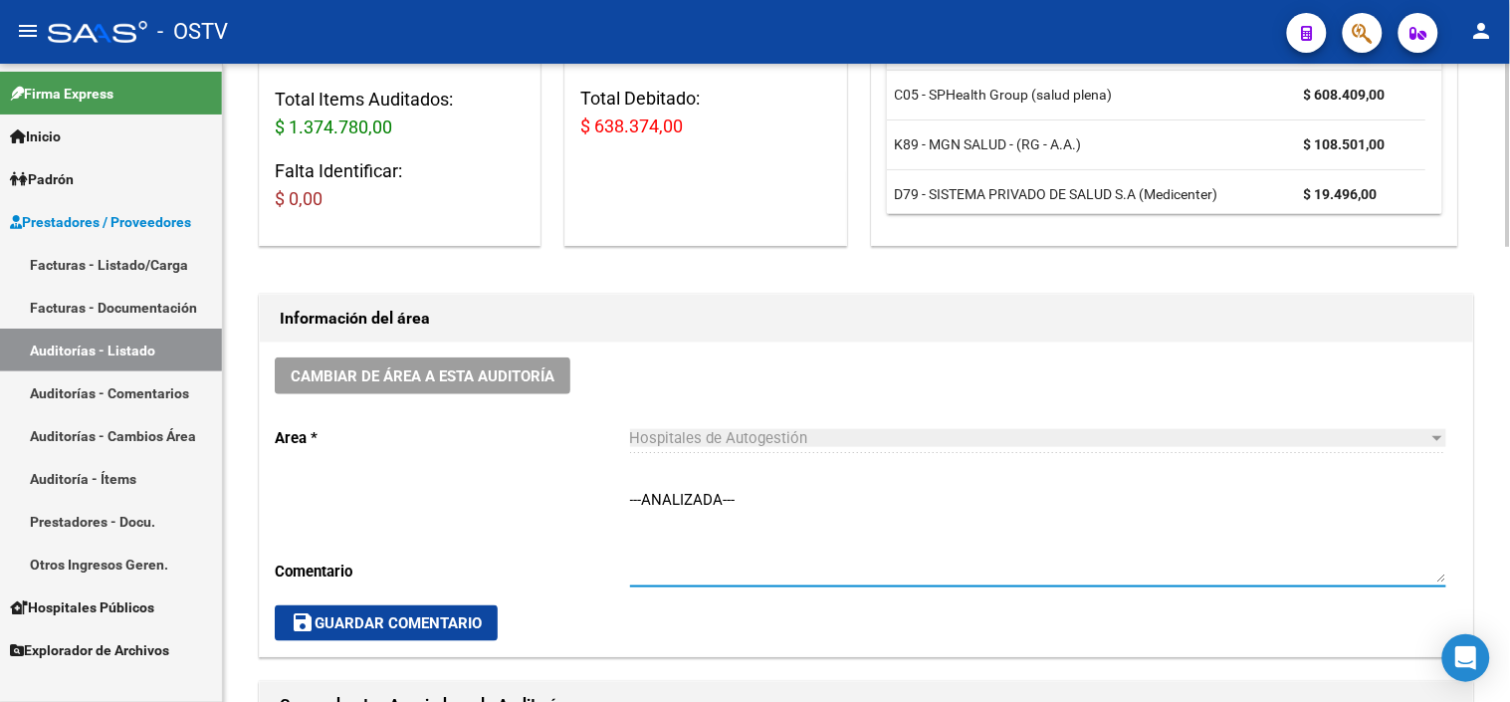
drag, startPoint x: 771, startPoint y: 503, endPoint x: 607, endPoint y: 500, distance: 163.3
click at [607, 500] on div "Cambiar de área a esta auditoría Area * Hospitales de Autogestión Seleccionar a…" at bounding box center [867, 500] width 1214 height 314
type textarea "CON DEBITO - A LA ESPERA DE NC"
click at [444, 617] on span "save Guardar Comentario" at bounding box center [386, 623] width 191 height 18
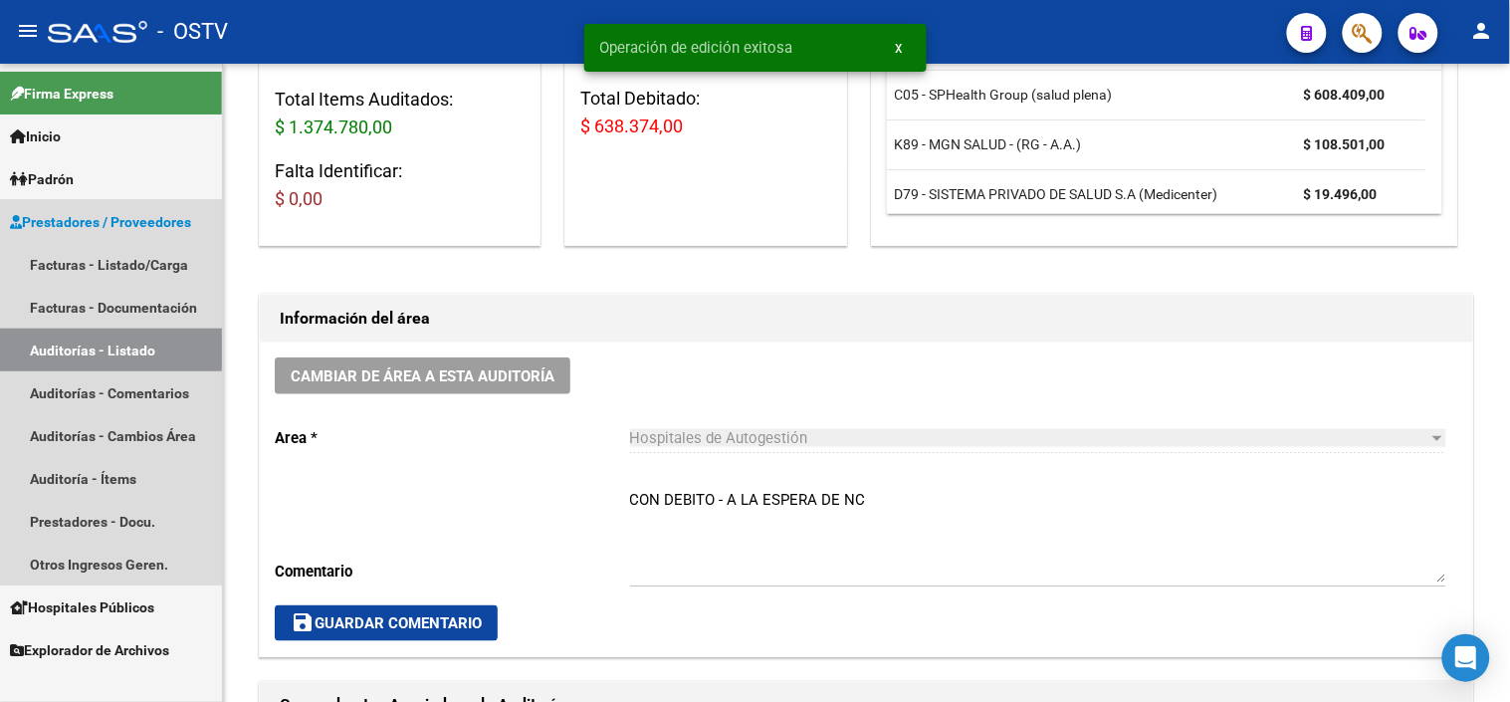
click at [110, 346] on link "Auditorías - Listado" at bounding box center [111, 350] width 222 height 43
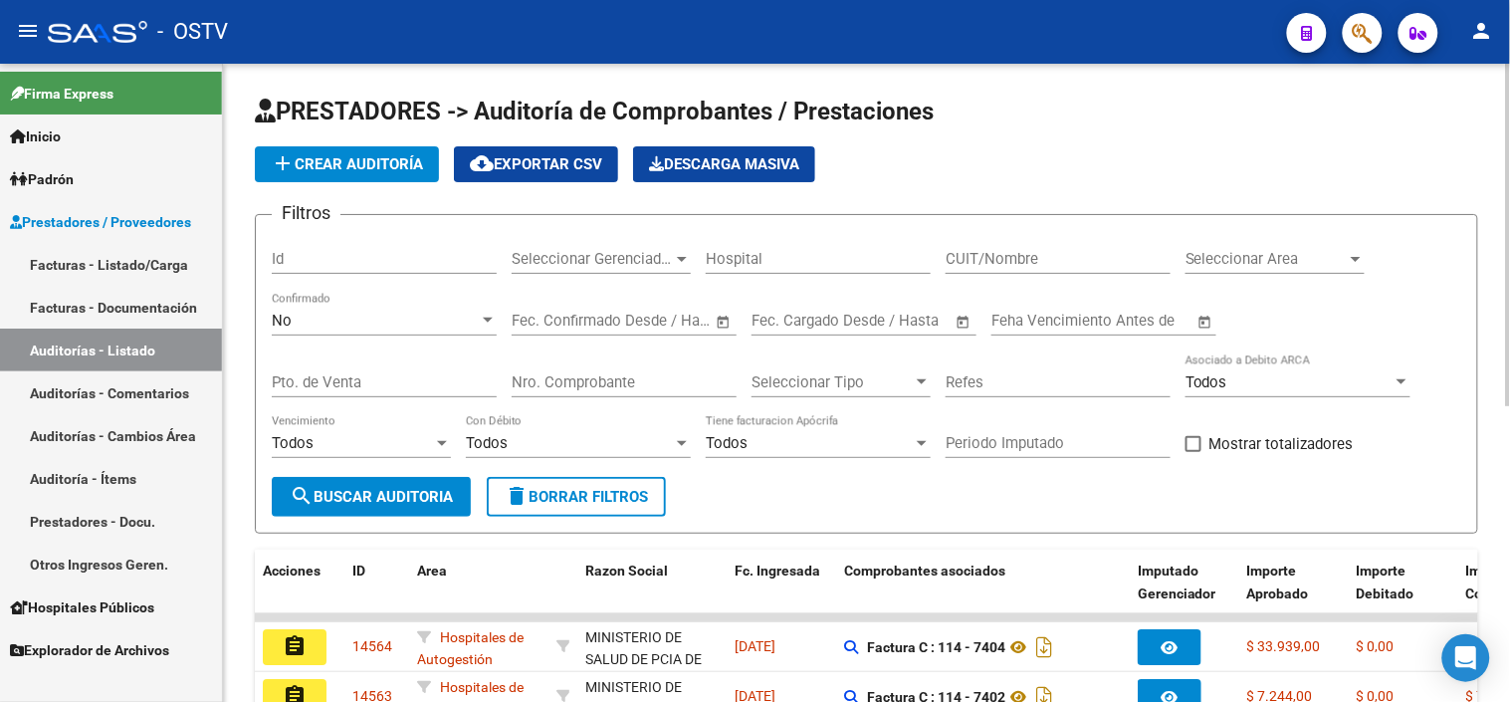
click at [976, 255] on input "CUIT/Nombre" at bounding box center [1058, 259] width 225 height 18
type input "30715497456"
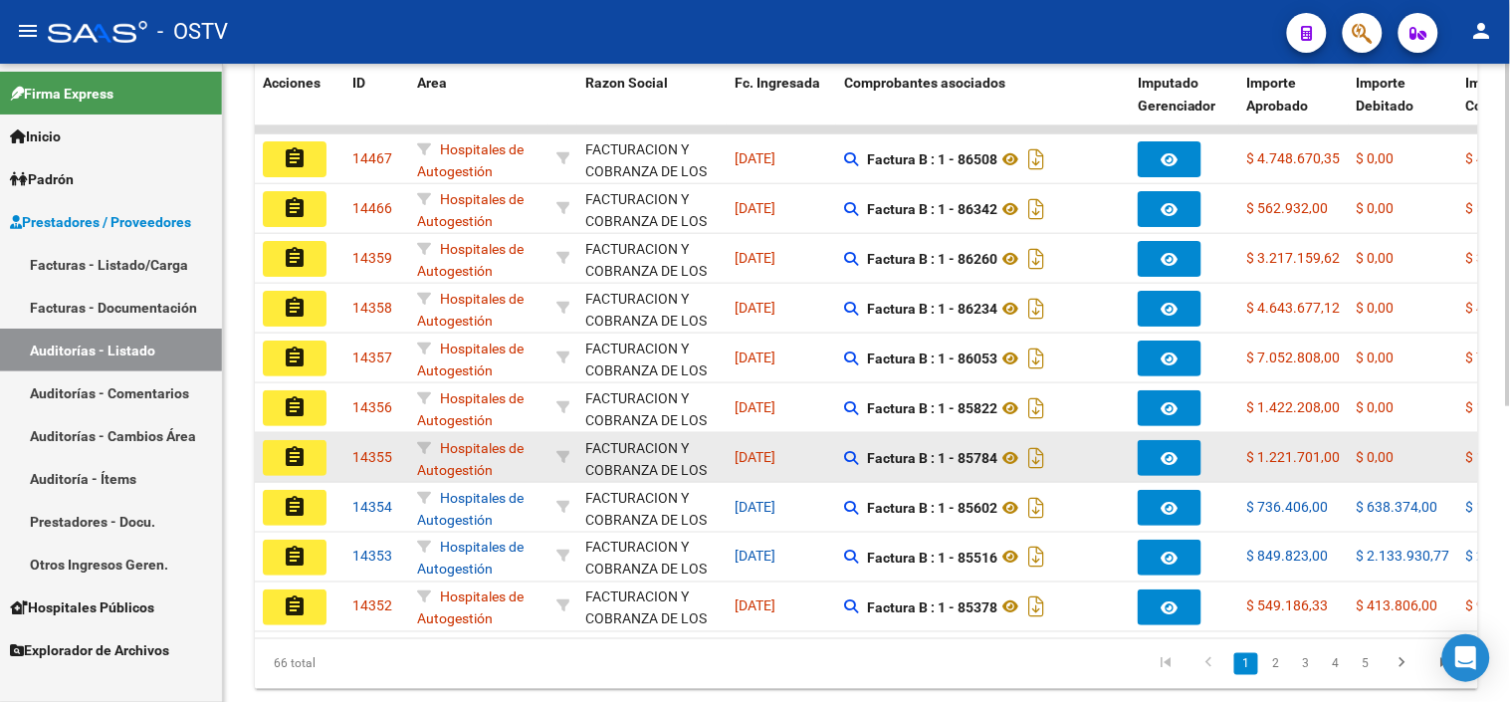
scroll to position [553, 0]
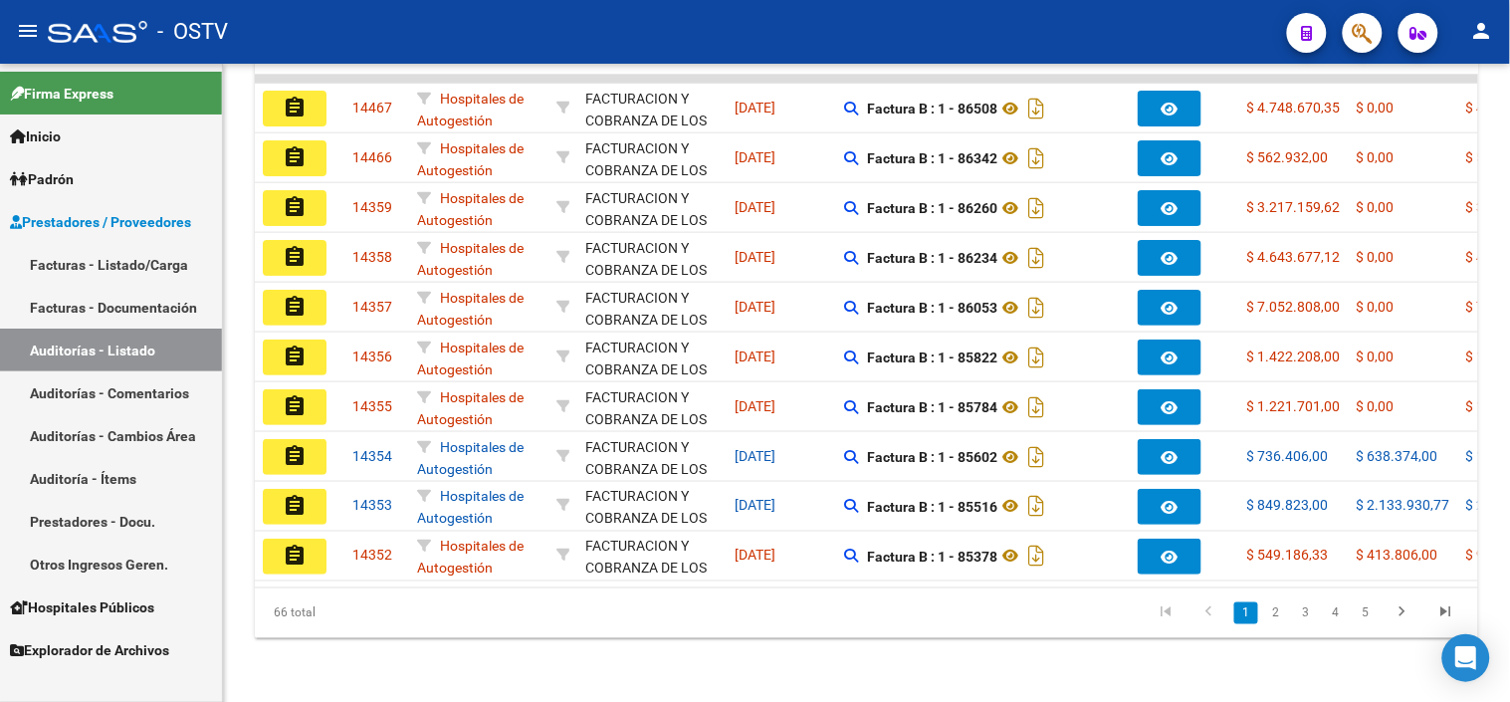
click at [301, 396] on mat-icon "assignment" at bounding box center [295, 406] width 24 height 24
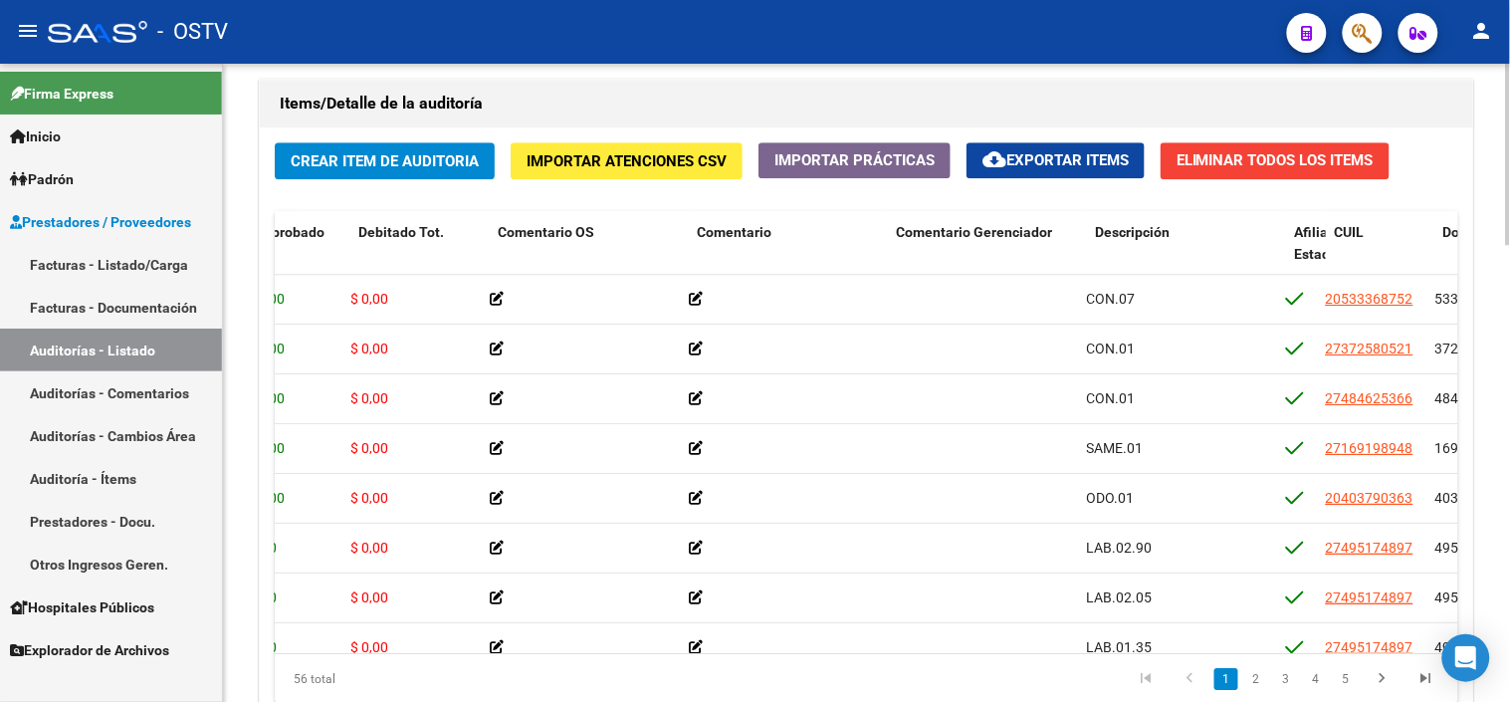
scroll to position [0, 486]
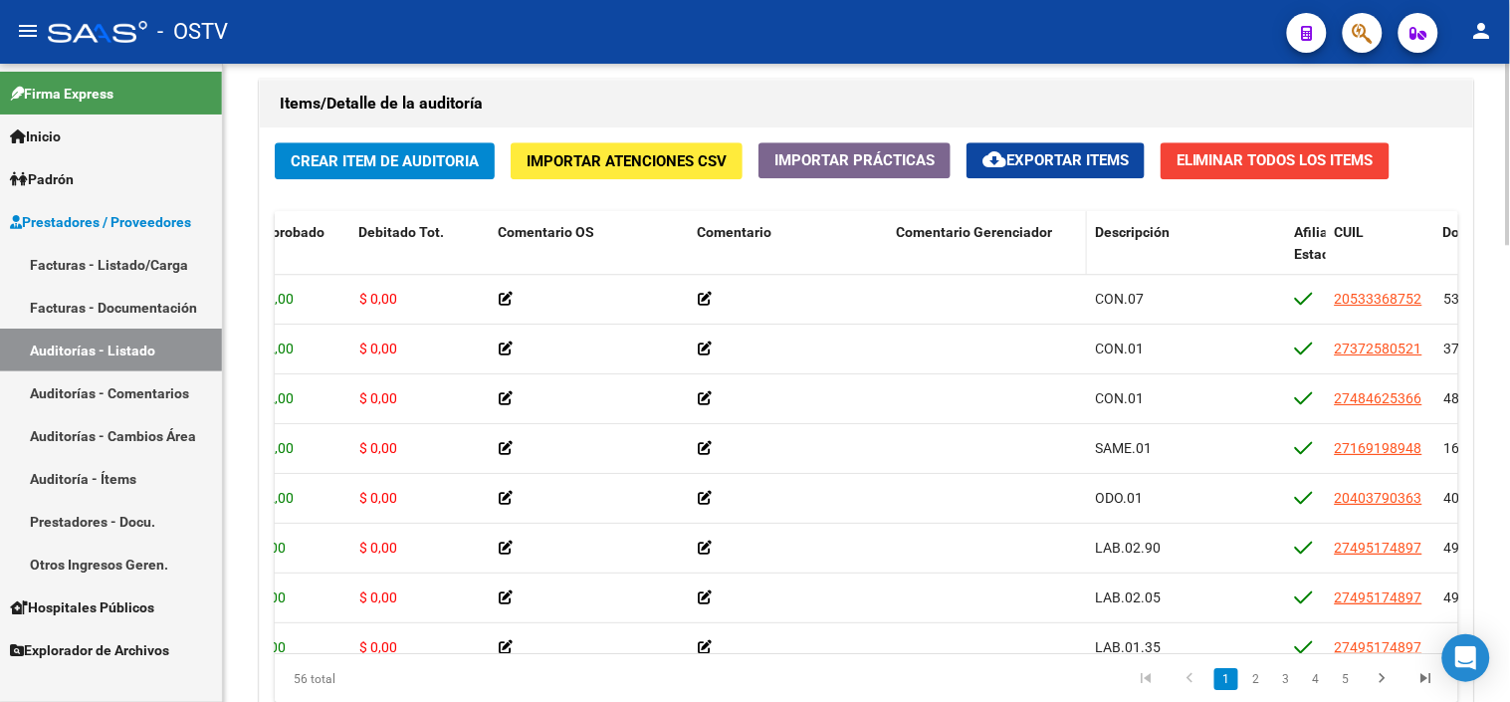
drag, startPoint x: 1088, startPoint y: 243, endPoint x: 1067, endPoint y: 243, distance: 20.9
click at [1067, 243] on div "Id Gerenciador Monto Item Monto Aprobado Debitado Tot. Comentario OS Comentario…" at bounding box center [1264, 255] width 2952 height 88
click at [970, 255] on span "Comentario Gerenciador" at bounding box center [935, 243] width 79 height 39
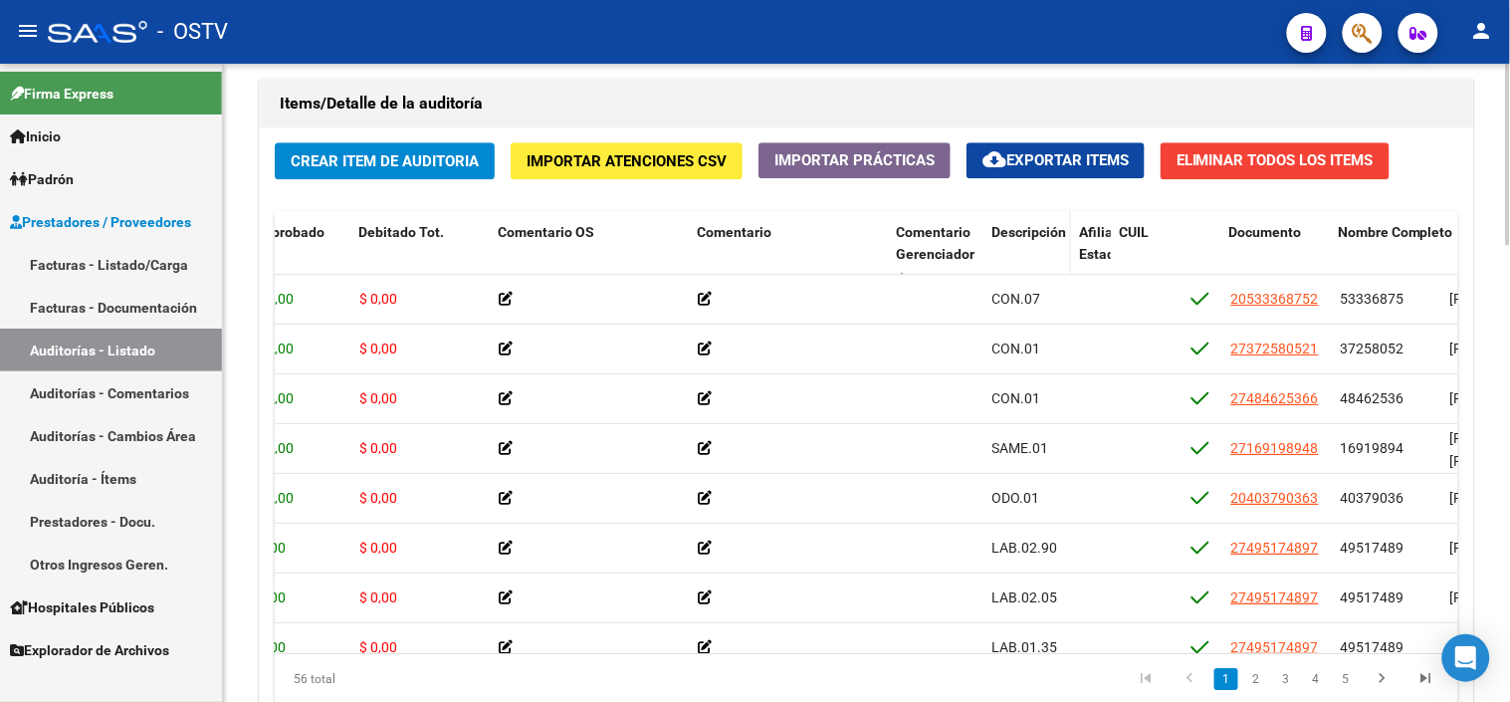
drag, startPoint x: 1176, startPoint y: 249, endPoint x: 1051, endPoint y: 247, distance: 124.5
click at [1051, 247] on datatable-header-cell "Descripción" at bounding box center [1028, 255] width 88 height 88
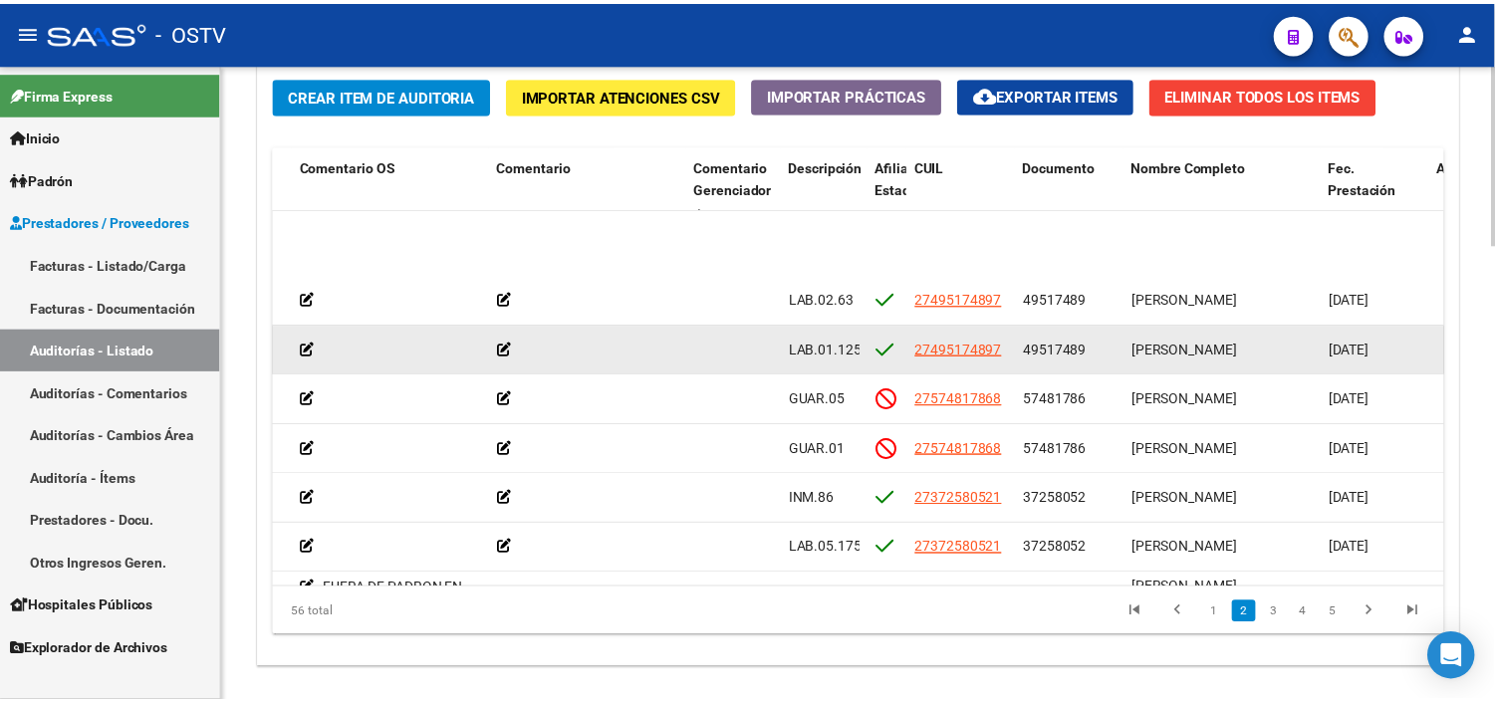
scroll to position [442, 682]
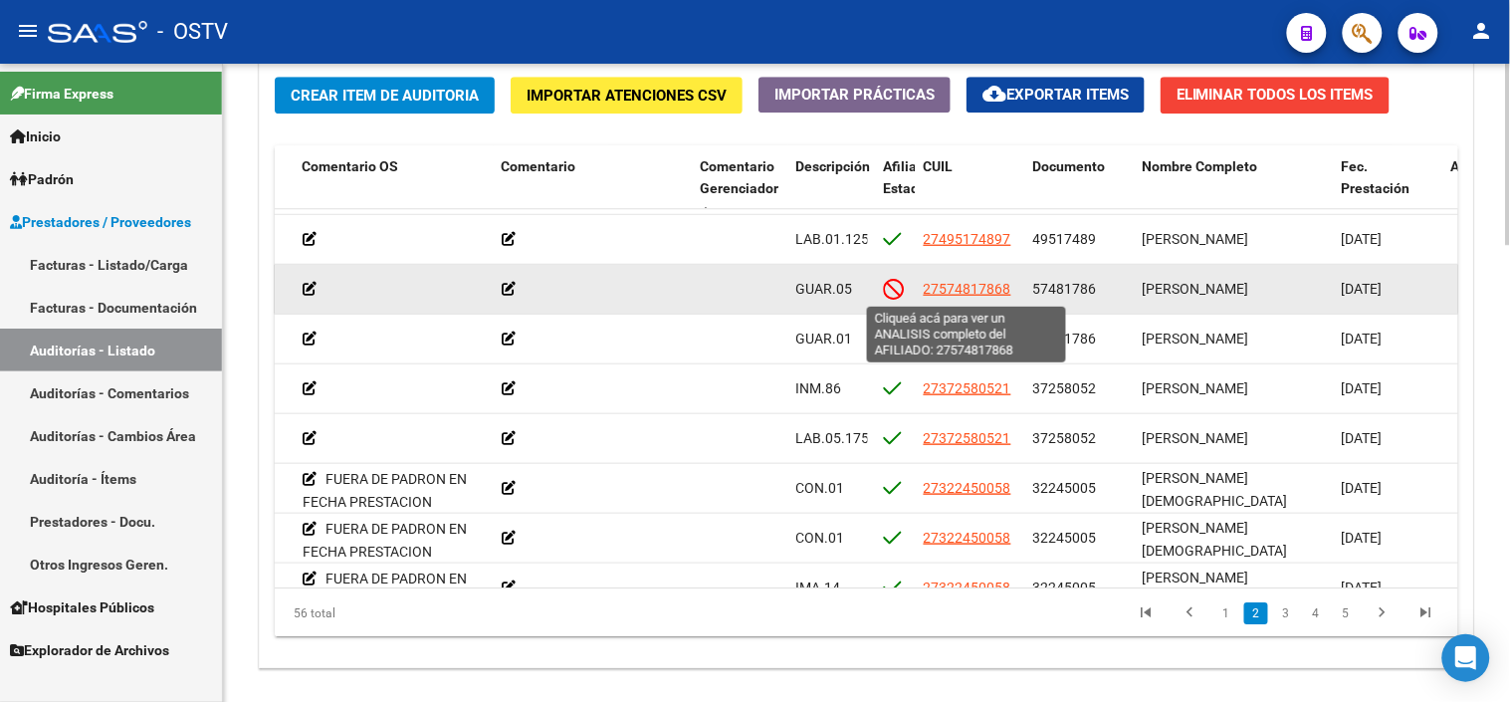
click at [967, 293] on span "27574817868" at bounding box center [968, 289] width 88 height 16
type textarea "27574817868"
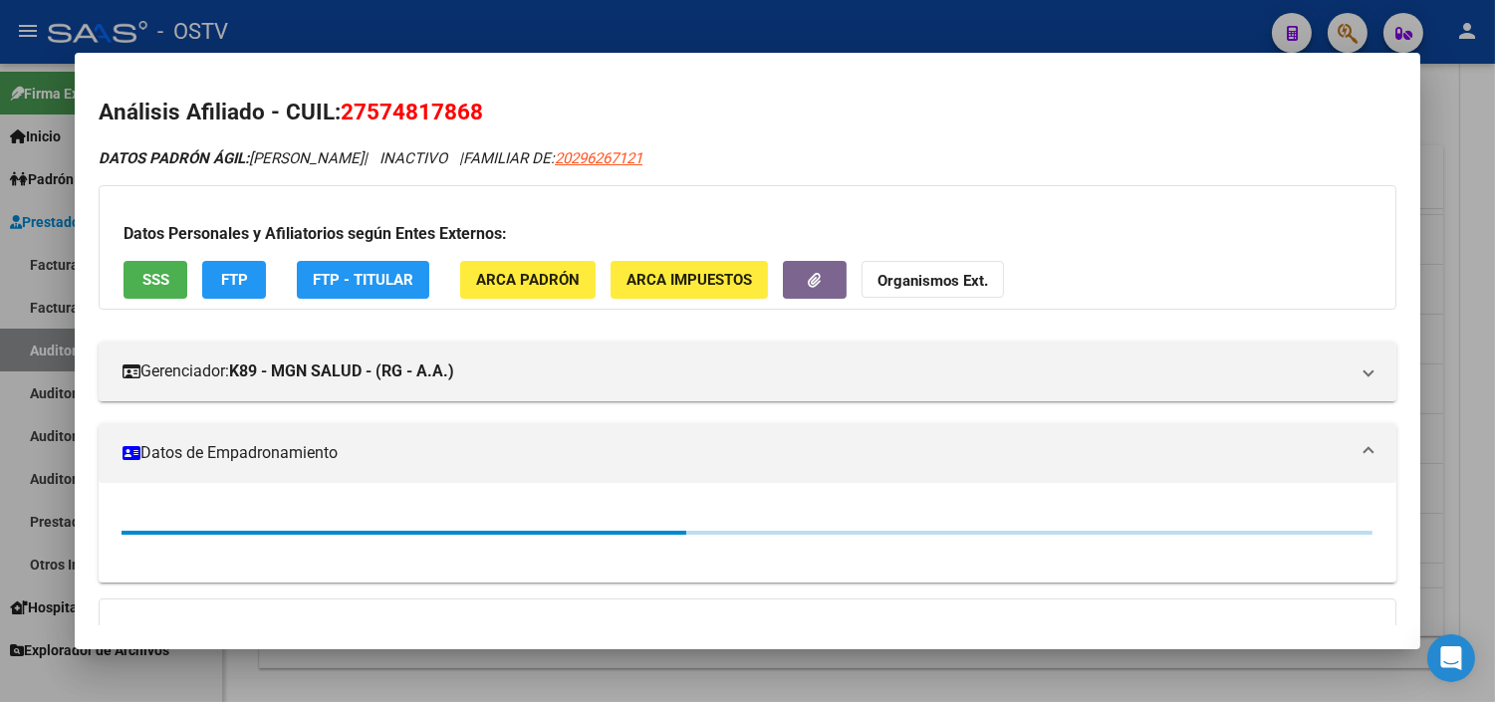
click at [153, 284] on span "SSS" at bounding box center [155, 281] width 27 height 18
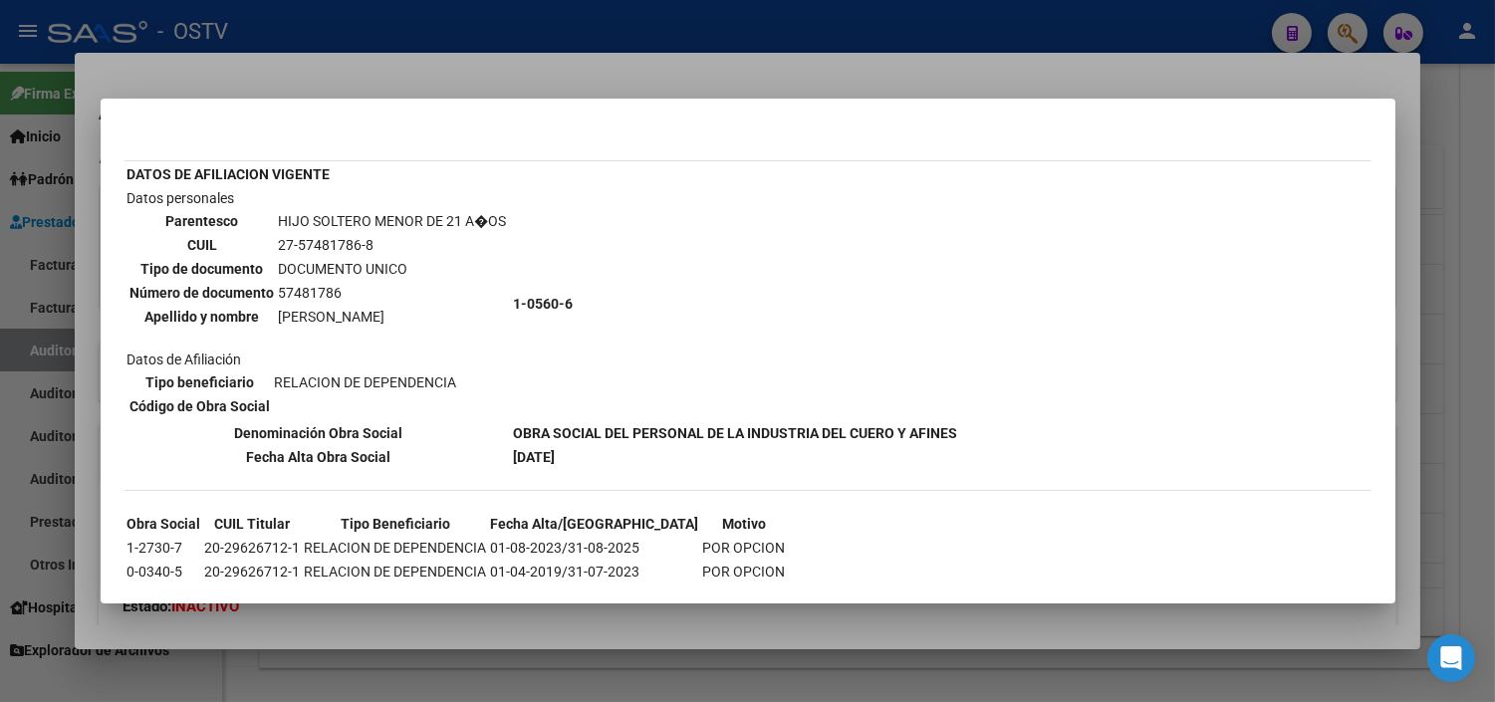
scroll to position [104, 0]
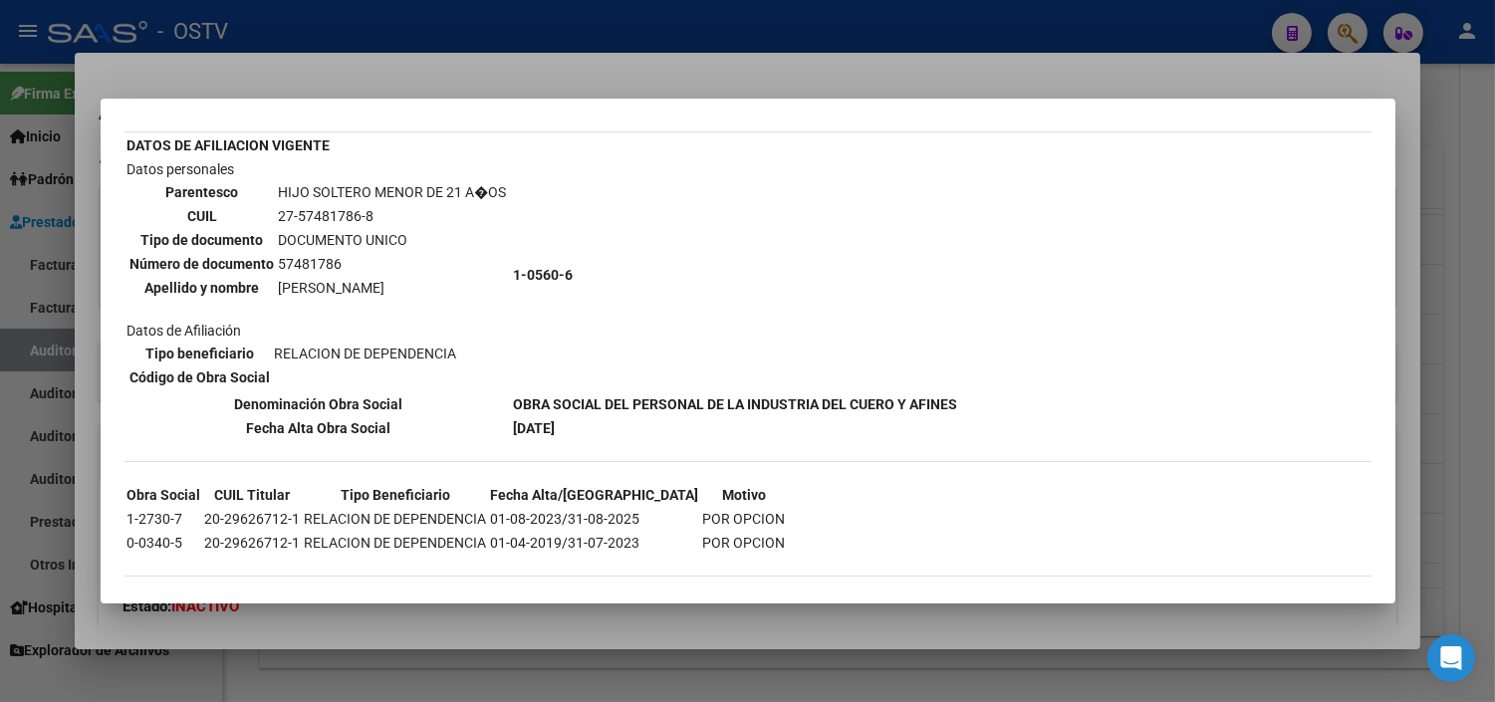
click at [519, 641] on div at bounding box center [747, 351] width 1495 height 702
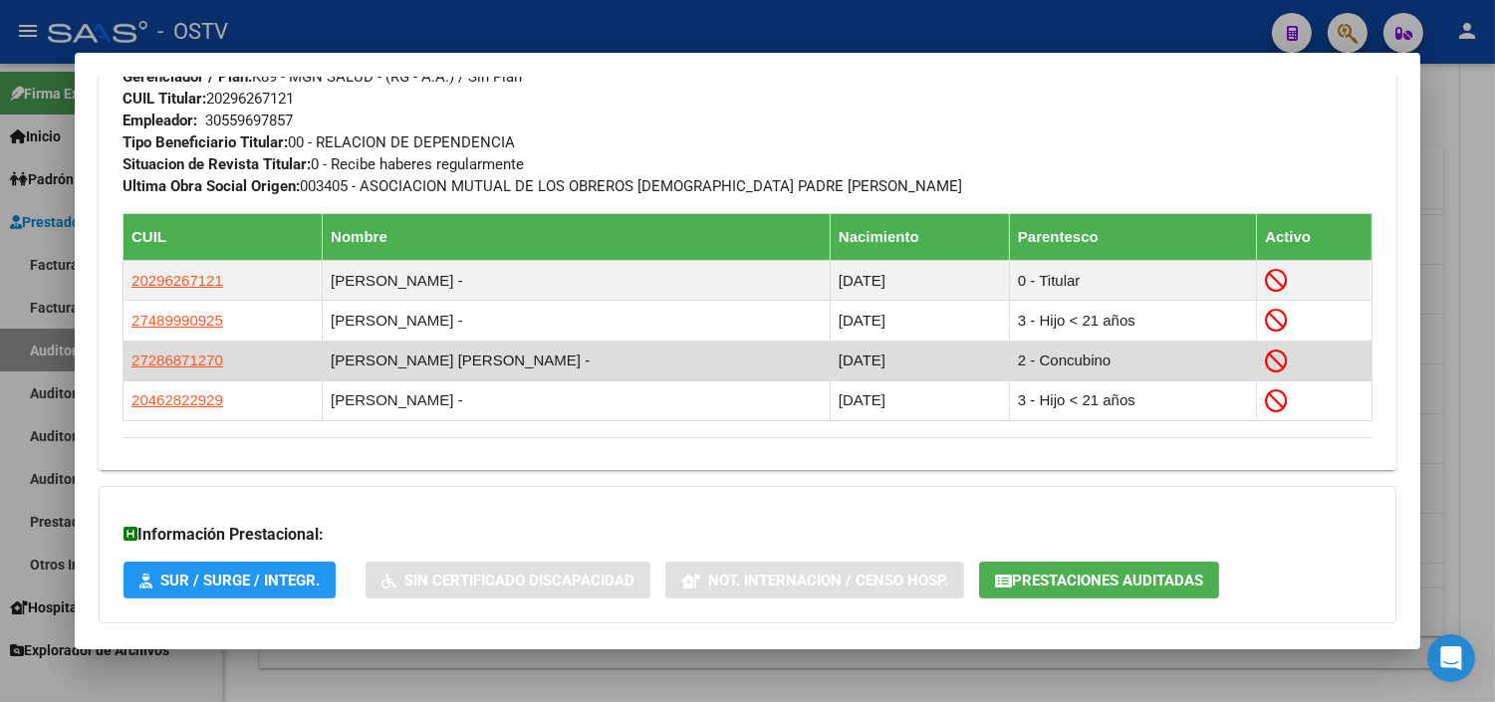
scroll to position [1200, 0]
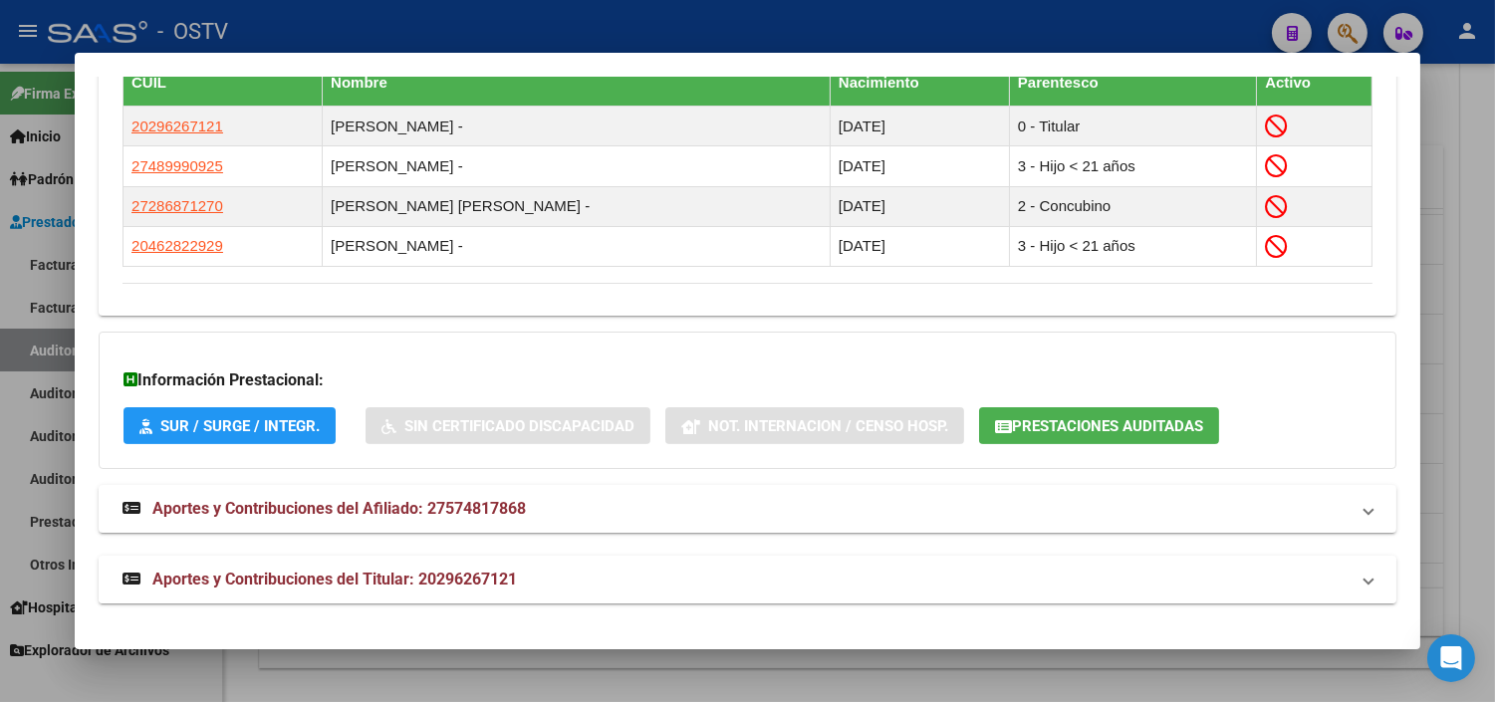
click at [379, 570] on span "Aportes y Contribuciones del Titular: 20296267121" at bounding box center [334, 579] width 364 height 19
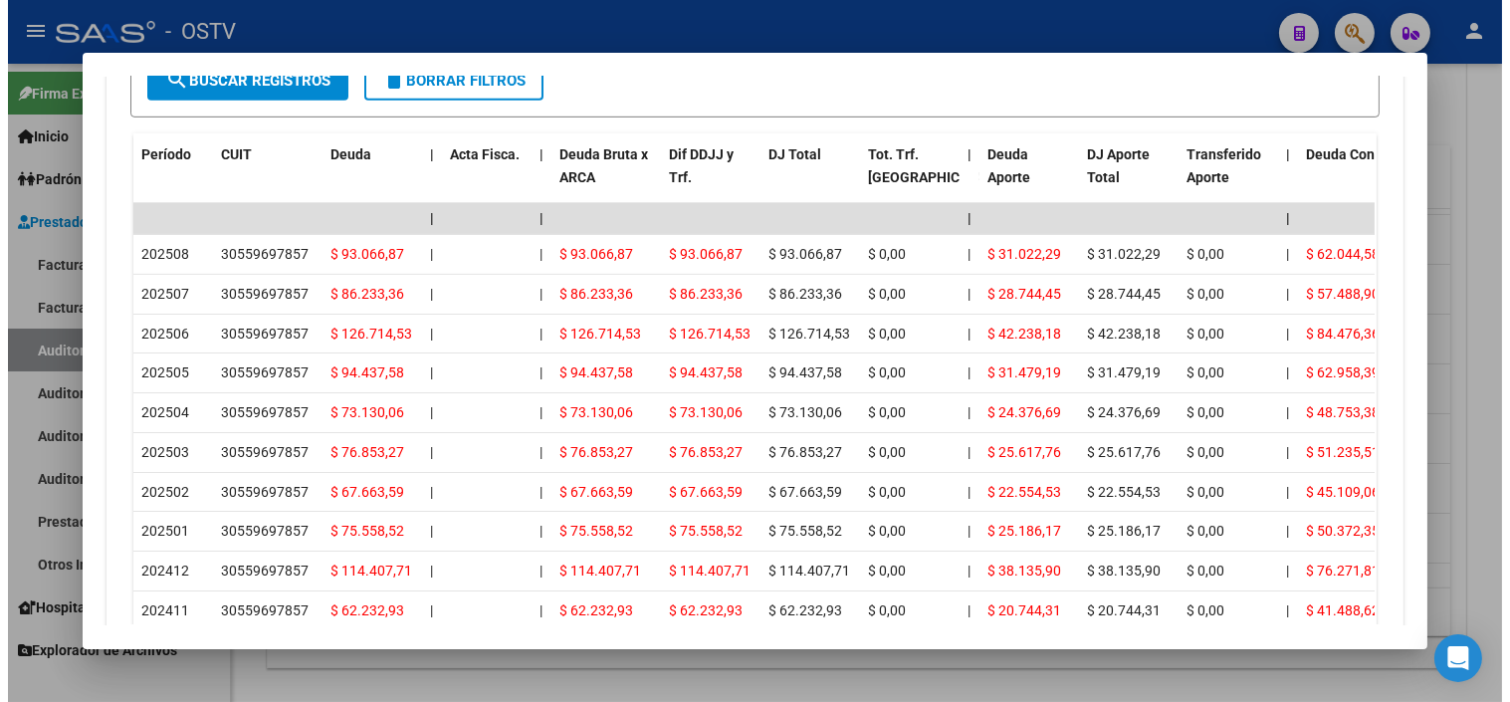
scroll to position [2031, 0]
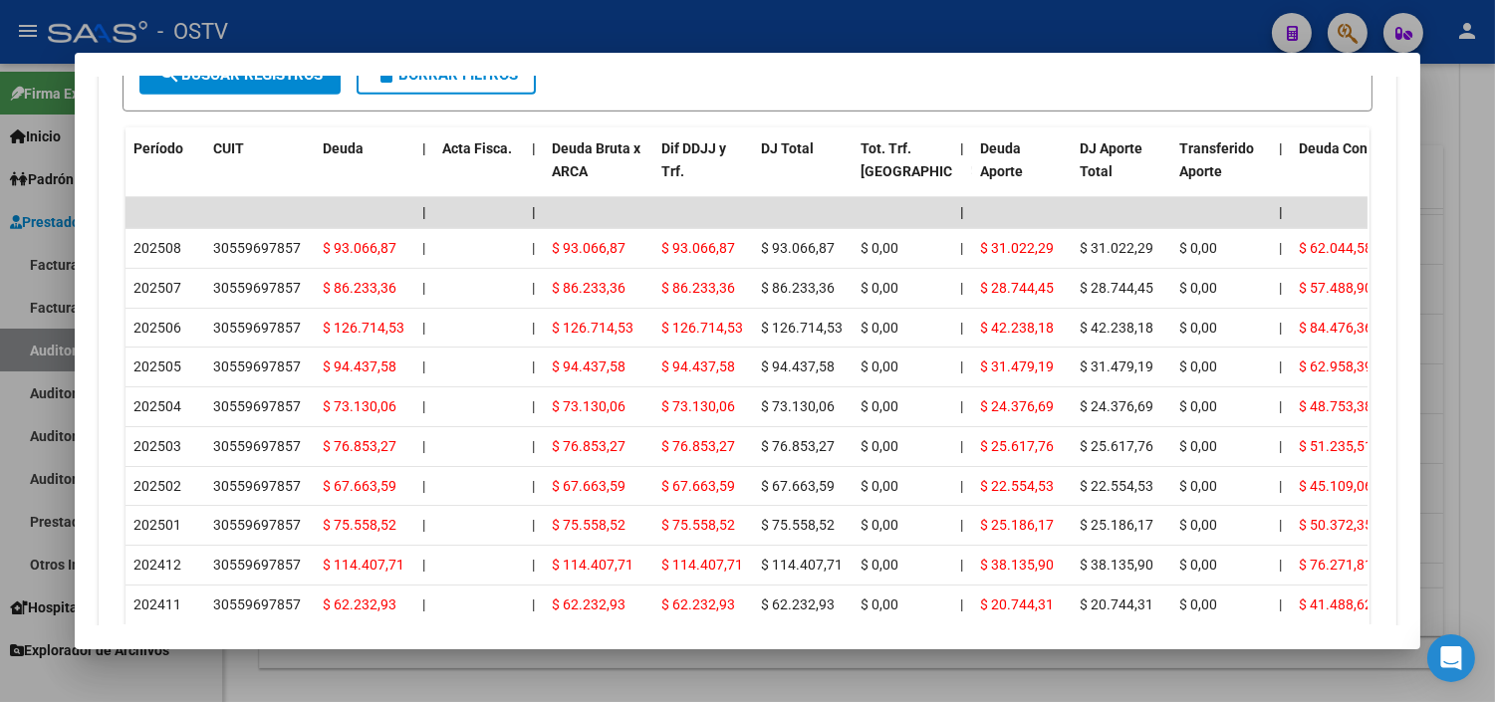
click at [927, 685] on div at bounding box center [747, 351] width 1495 height 702
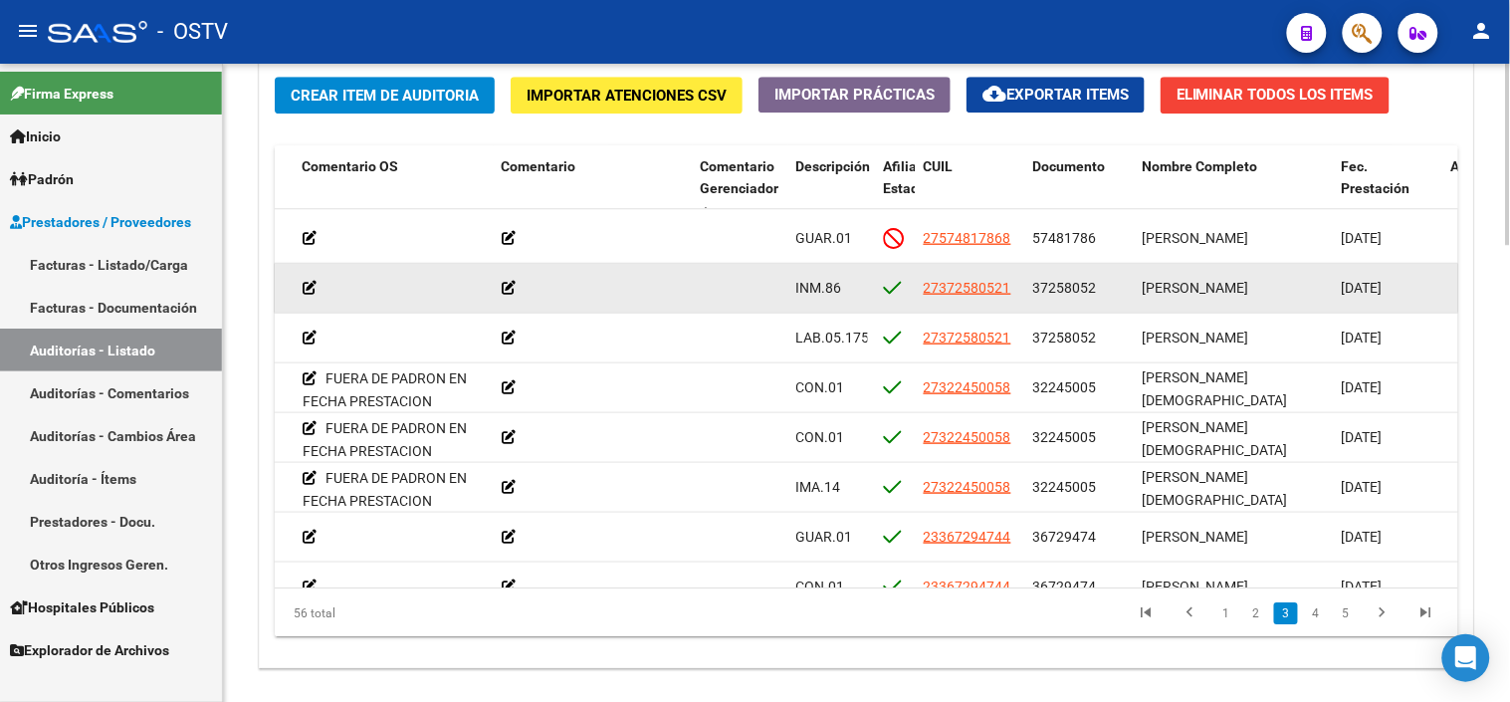
scroll to position [553, 682]
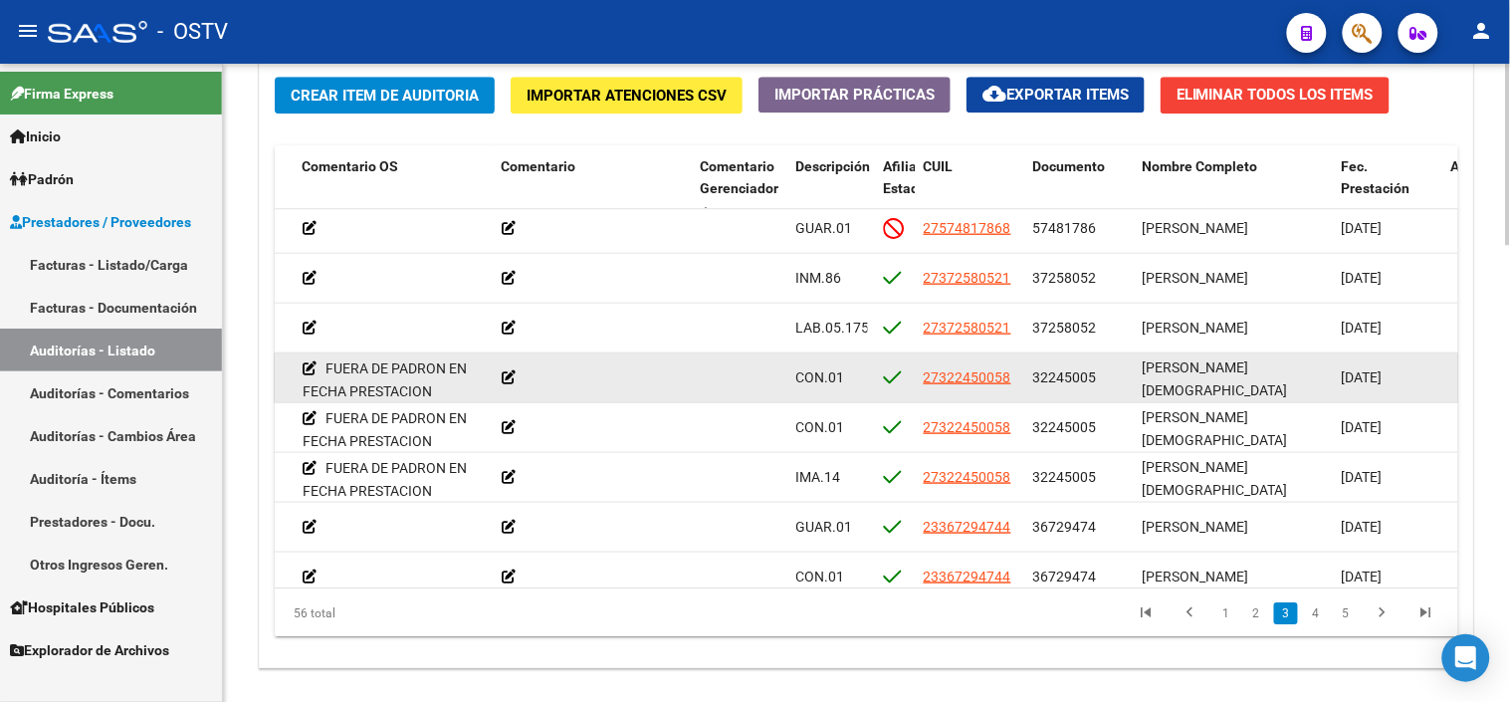
click at [1080, 372] on span "32245005" at bounding box center [1066, 377] width 64 height 16
copy span "32245005"
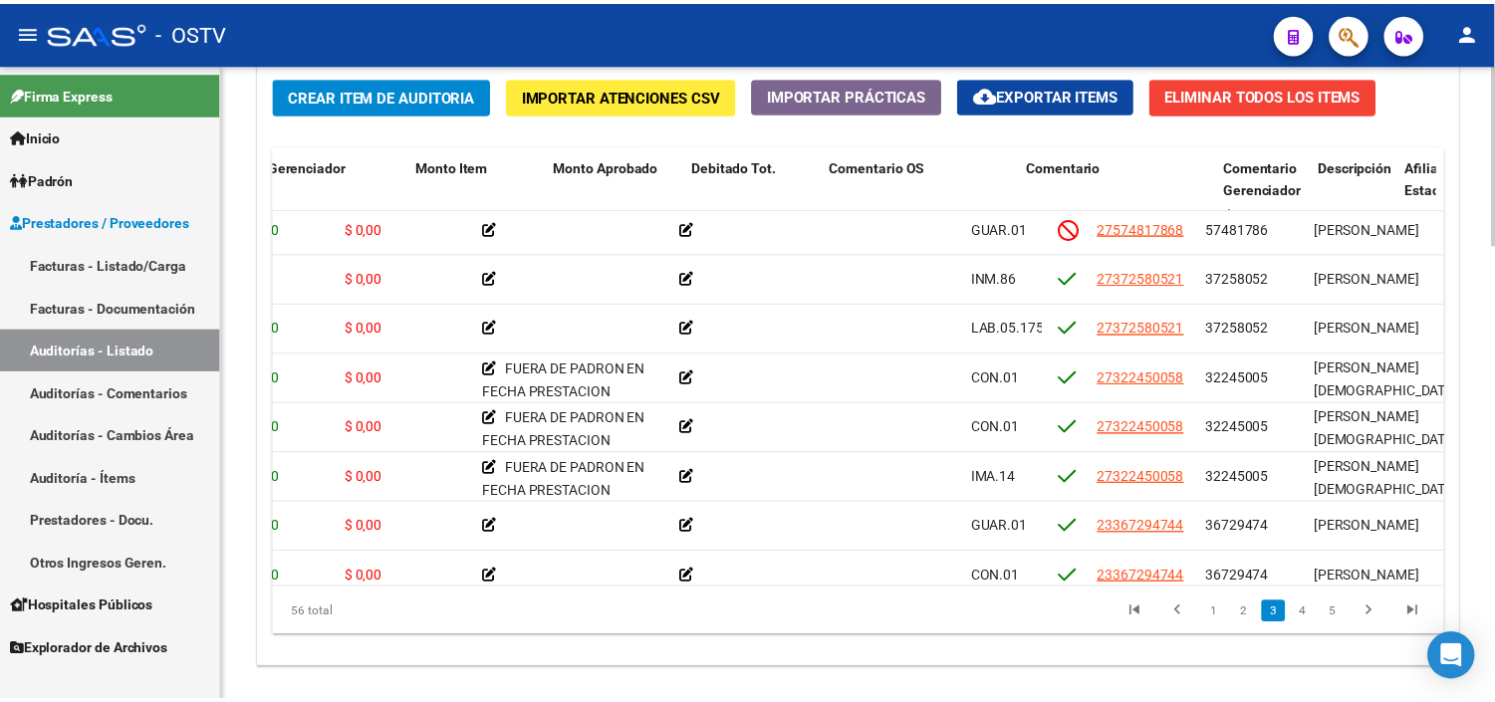
scroll to position [553, 0]
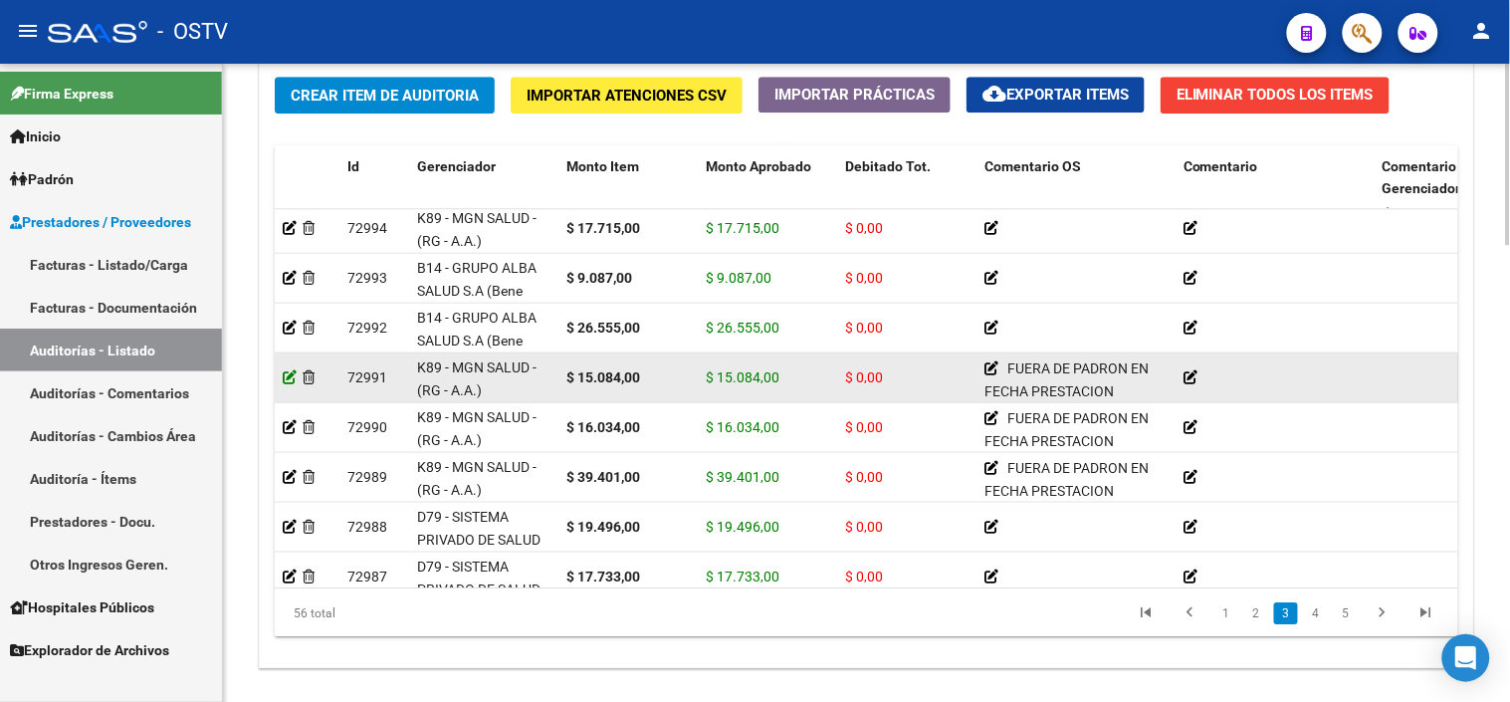
click at [290, 378] on icon at bounding box center [290, 377] width 14 height 14
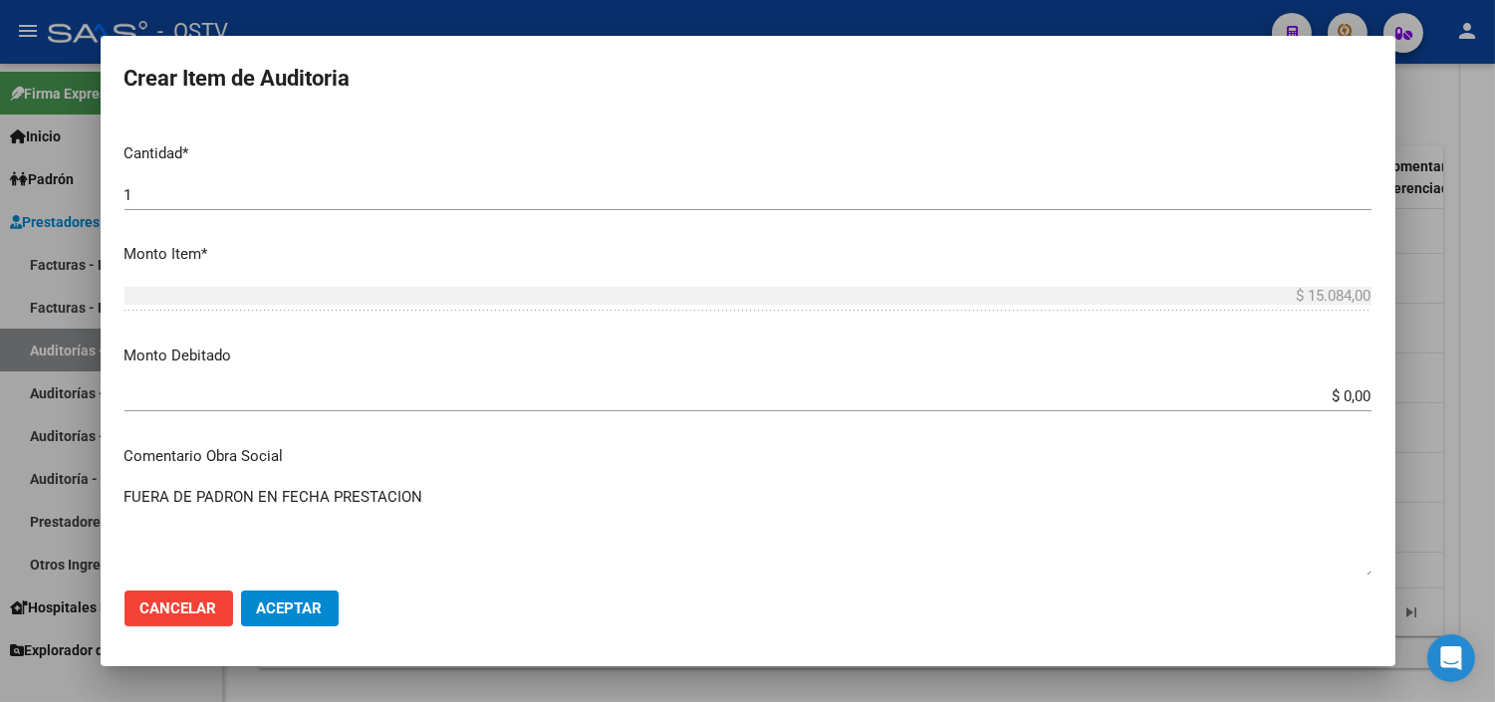
click at [1327, 388] on input "$ 0,00" at bounding box center [747, 396] width 1247 height 18
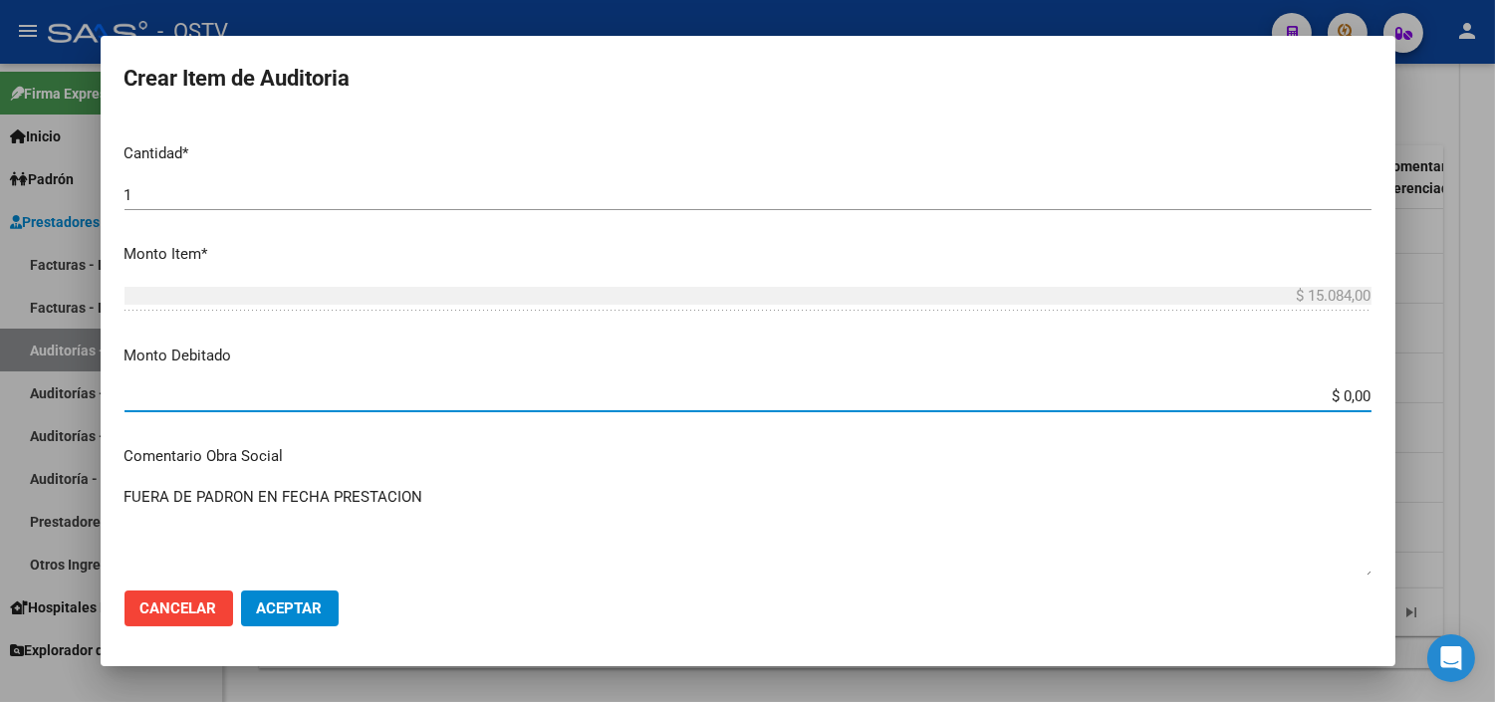
click at [1327, 388] on input "$ 0,00" at bounding box center [747, 396] width 1247 height 18
type input "$ 15.084,00"
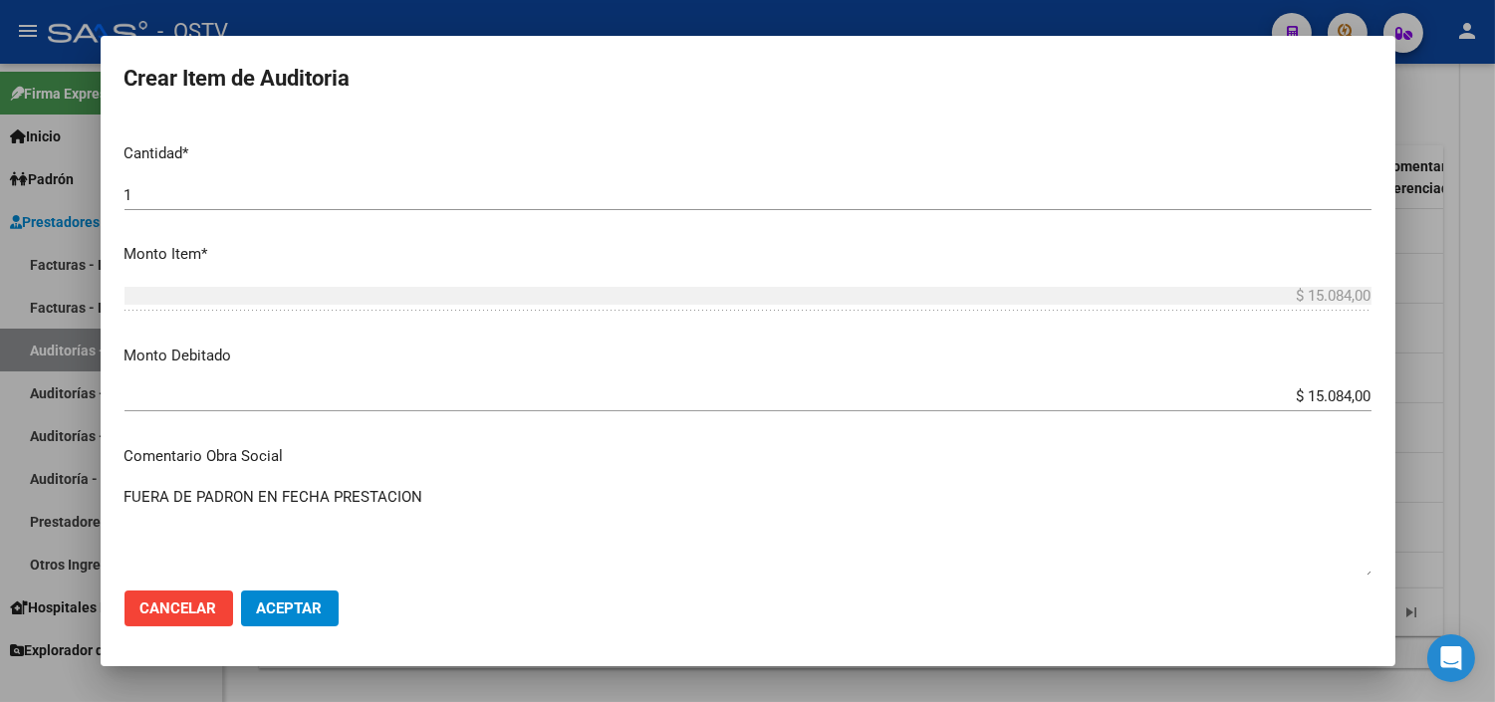
scroll to position [874, 0]
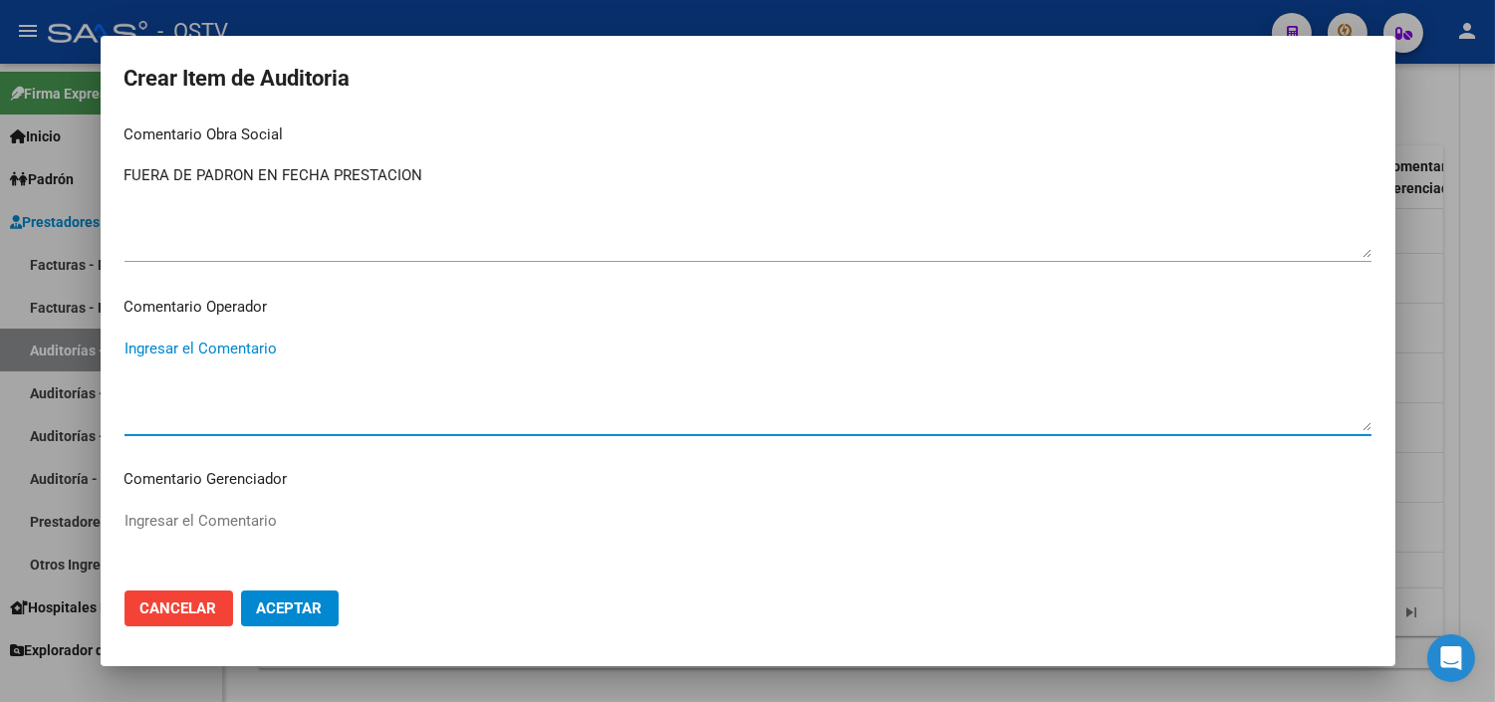
paste textarea "Fecha Alta Obra Social [DATE]"
drag, startPoint x: 296, startPoint y: 342, endPoint x: 281, endPoint y: 344, distance: 15.1
click at [281, 344] on textarea "Fecha Alta Obra Social [DATE]" at bounding box center [747, 385] width 1247 height 94
click at [515, 349] on textarea "Fecha Alta Obra Social A PARTIR DEL [DATE]" at bounding box center [747, 385] width 1247 height 94
paste textarea "1-1270-7"
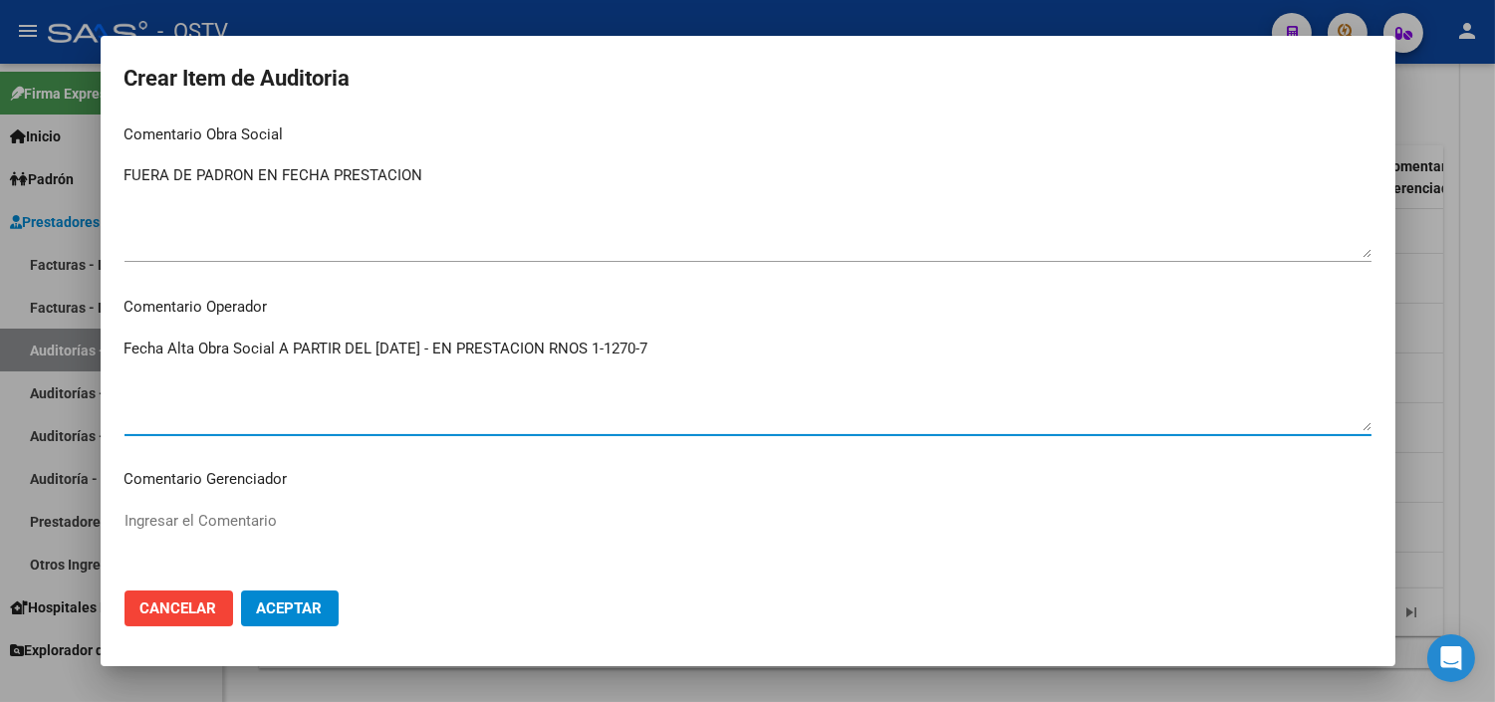
drag, startPoint x: 693, startPoint y: 345, endPoint x: 124, endPoint y: 352, distance: 568.6
click at [124, 352] on textarea "Fecha Alta Obra Social A PARTIR DEL [DATE] - EN PRESTACION RNOS 1-1270-7" at bounding box center [747, 385] width 1247 height 94
type textarea "Fecha Alta Obra Social A PARTIR DEL [DATE] - EN PRESTACION RNOS 1-1270-7"
click at [284, 608] on span "Aceptar" at bounding box center [290, 608] width 66 height 18
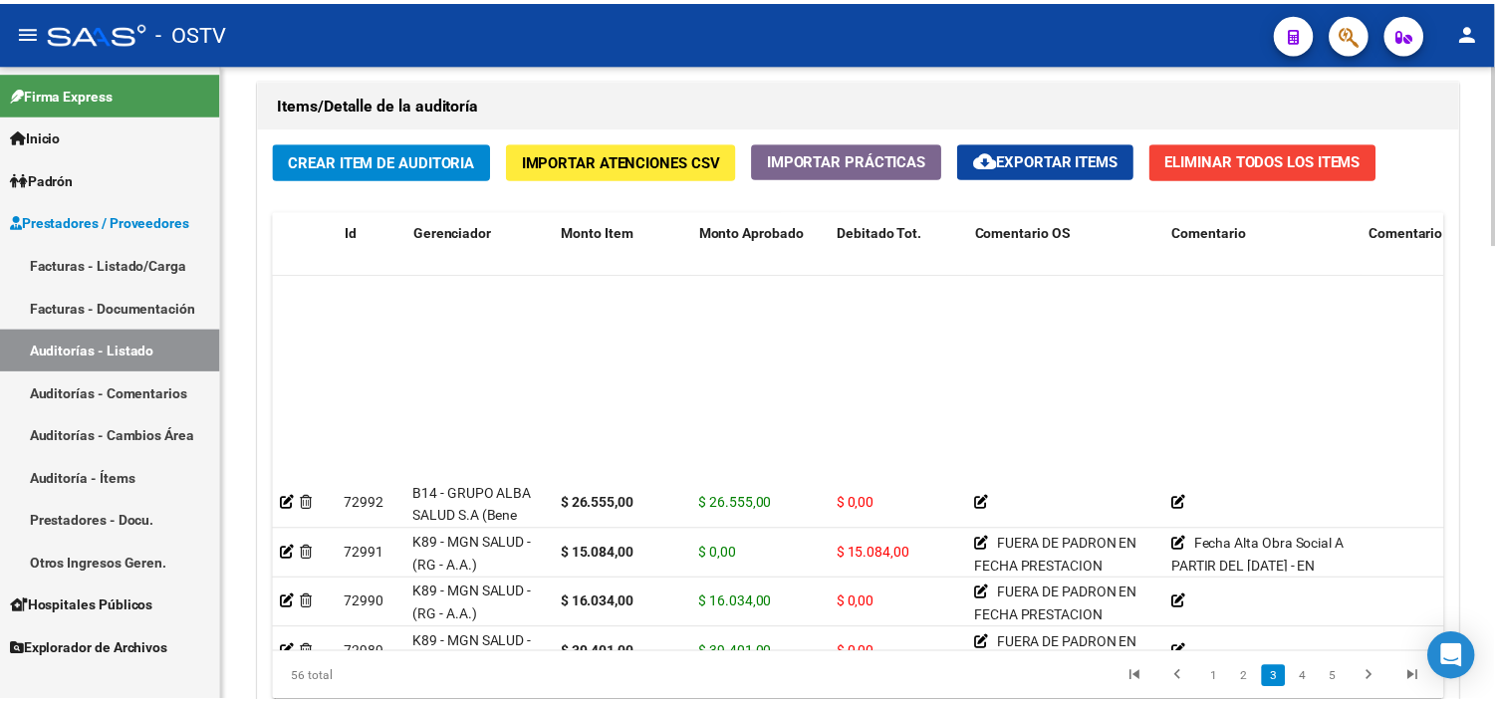
scroll to position [663, 0]
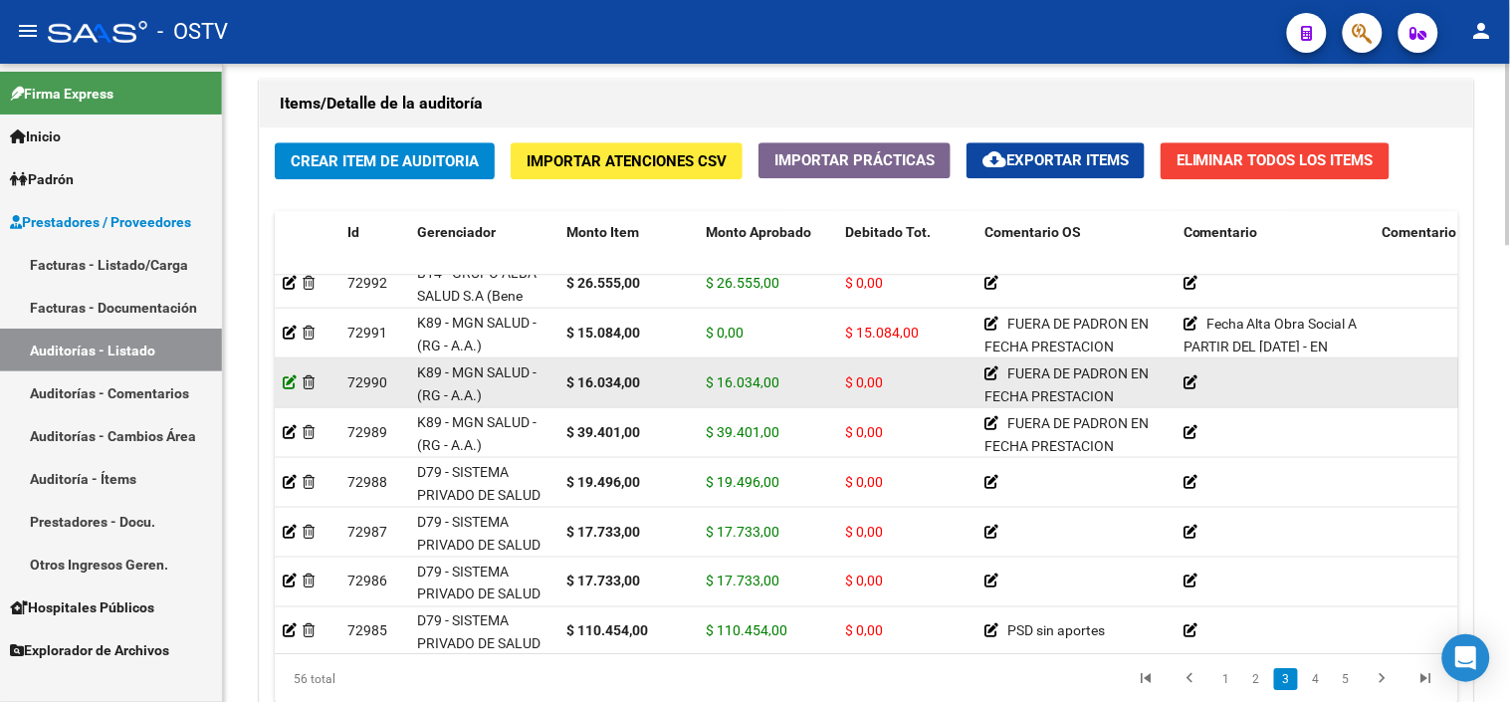
click at [286, 381] on icon at bounding box center [290, 382] width 14 height 14
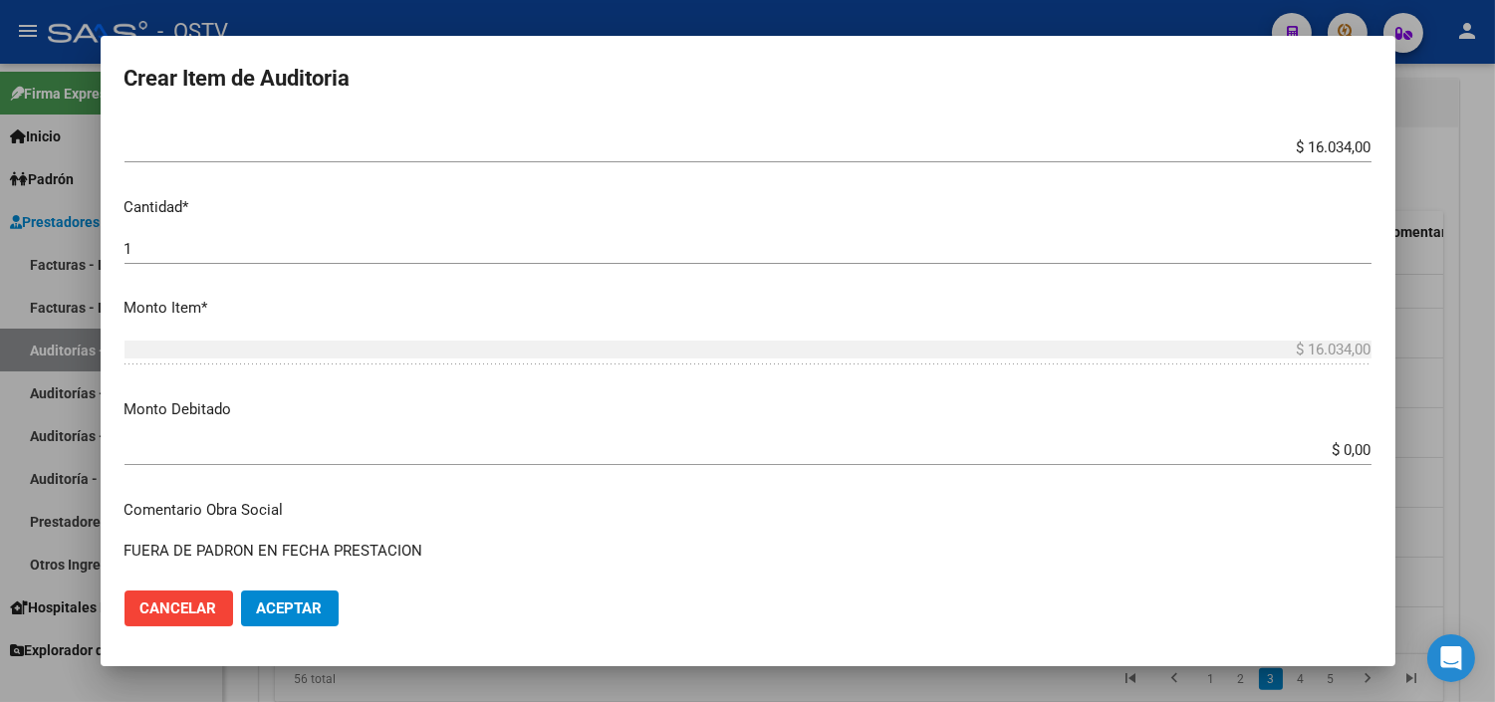
scroll to position [553, 0]
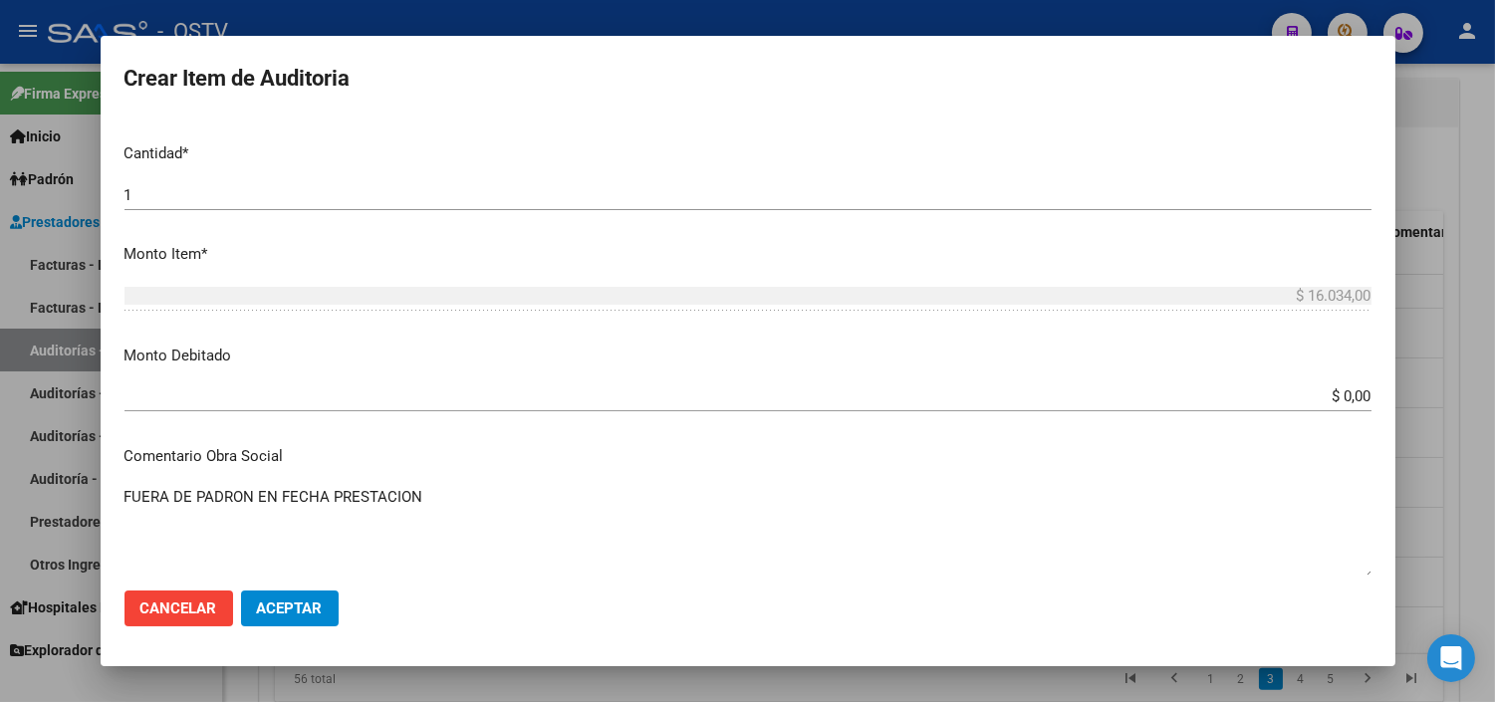
click at [1341, 400] on input "$ 0,00" at bounding box center [747, 396] width 1247 height 18
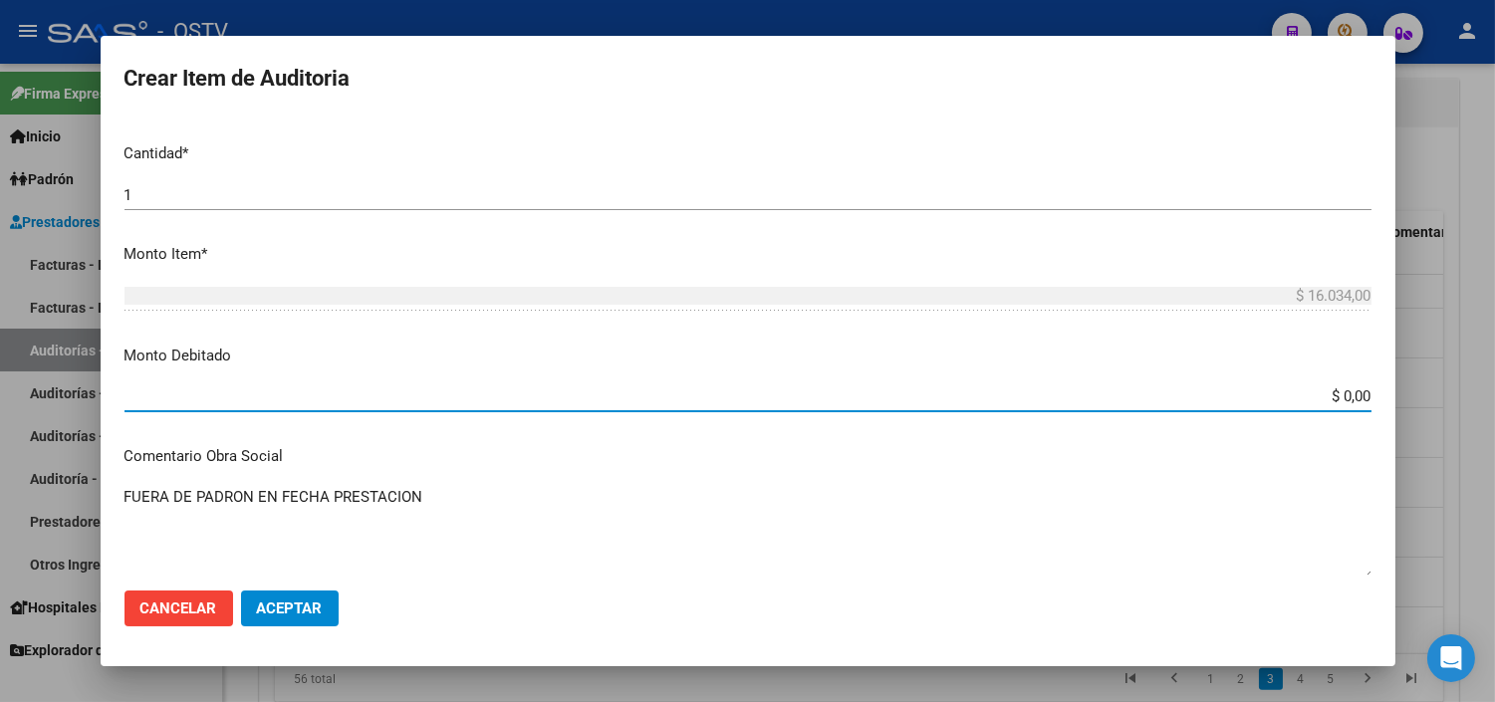
click at [1341, 400] on input "$ 0,00" at bounding box center [747, 396] width 1247 height 18
click at [1341, 402] on input "$ 0,00" at bounding box center [747, 396] width 1247 height 18
type input "$ 16.034,00"
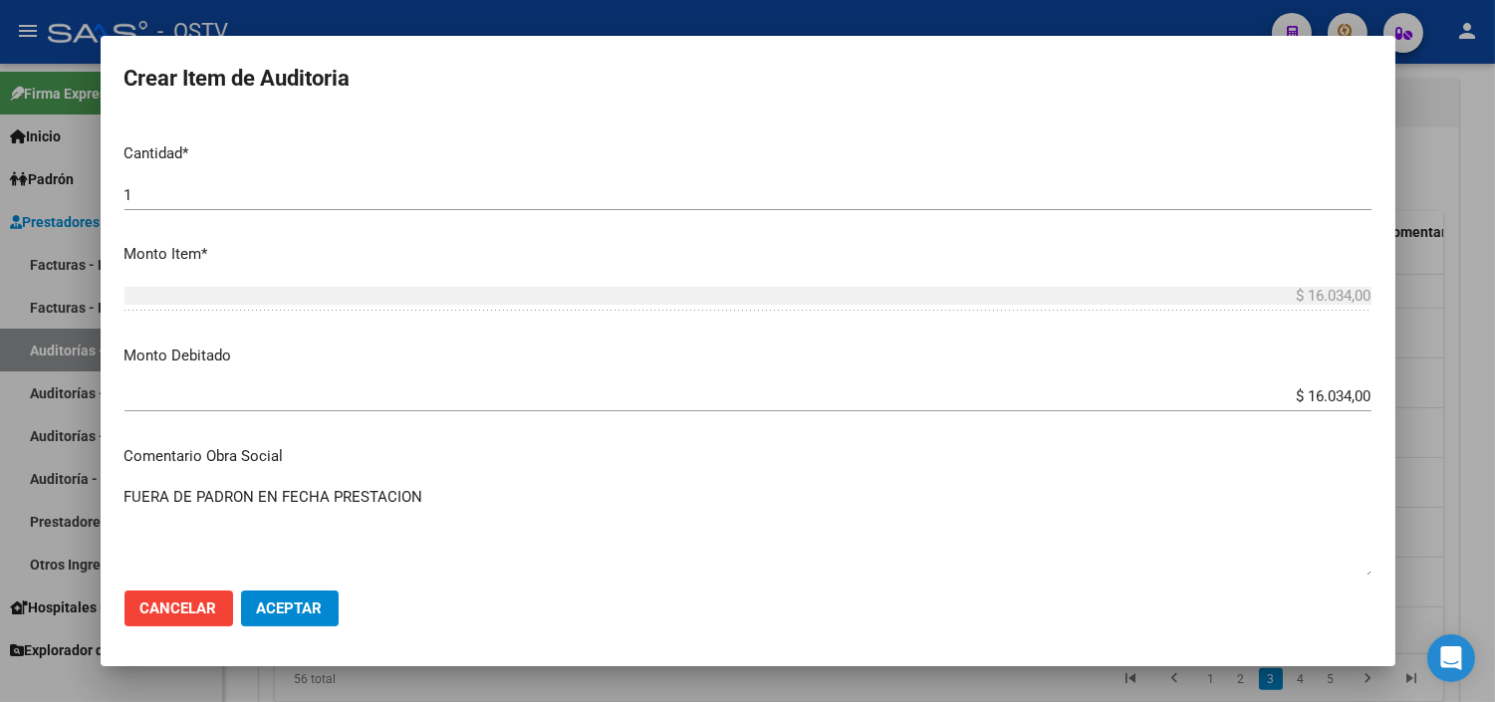
scroll to position [874, 0]
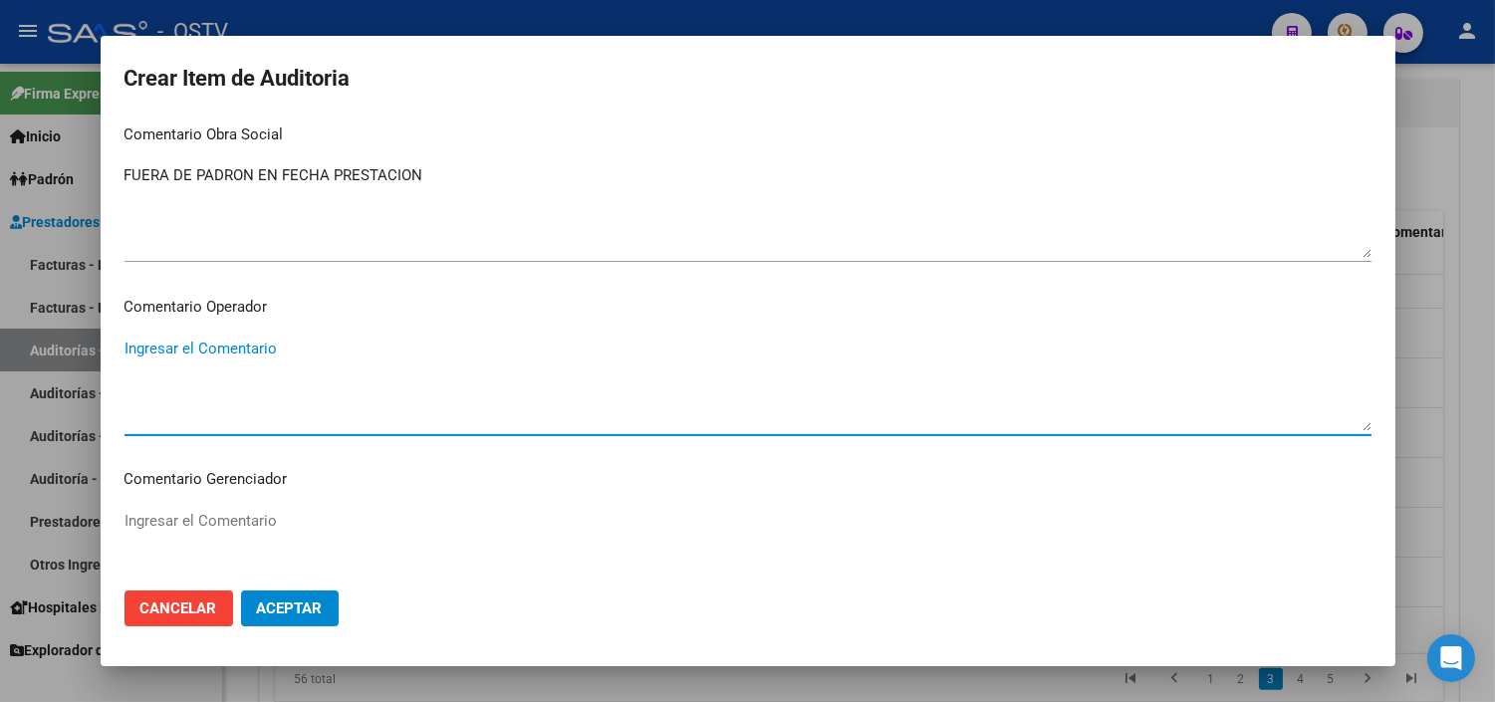
paste textarea "Fecha Alta Obra Social A PARTIR DEL [DATE] - EN PRESTACION RNOS 1-1270-7"
type textarea "Fecha Alta Obra Social A PARTIR DEL [DATE] - EN PRESTACION RNOS 1-1270-7"
click at [306, 608] on span "Aceptar" at bounding box center [290, 608] width 66 height 18
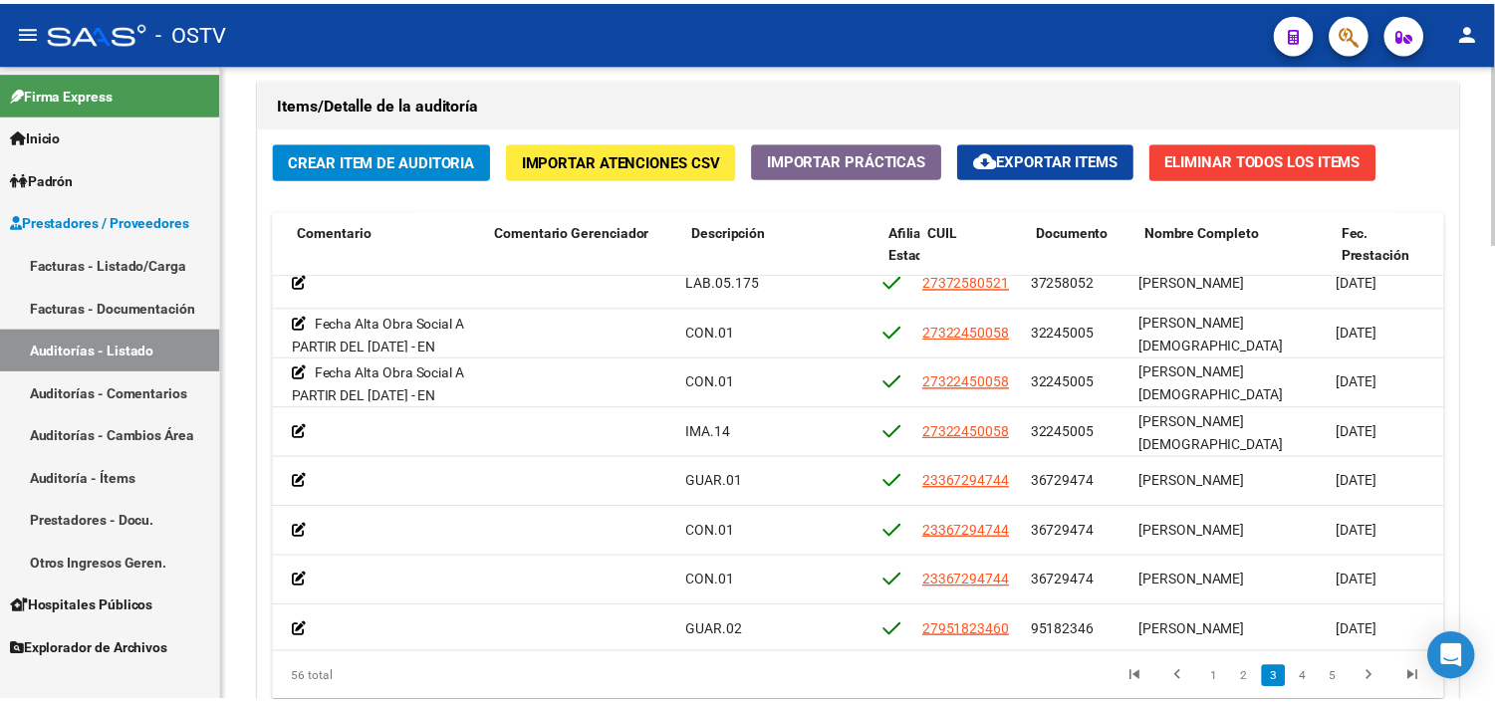
scroll to position [663, 883]
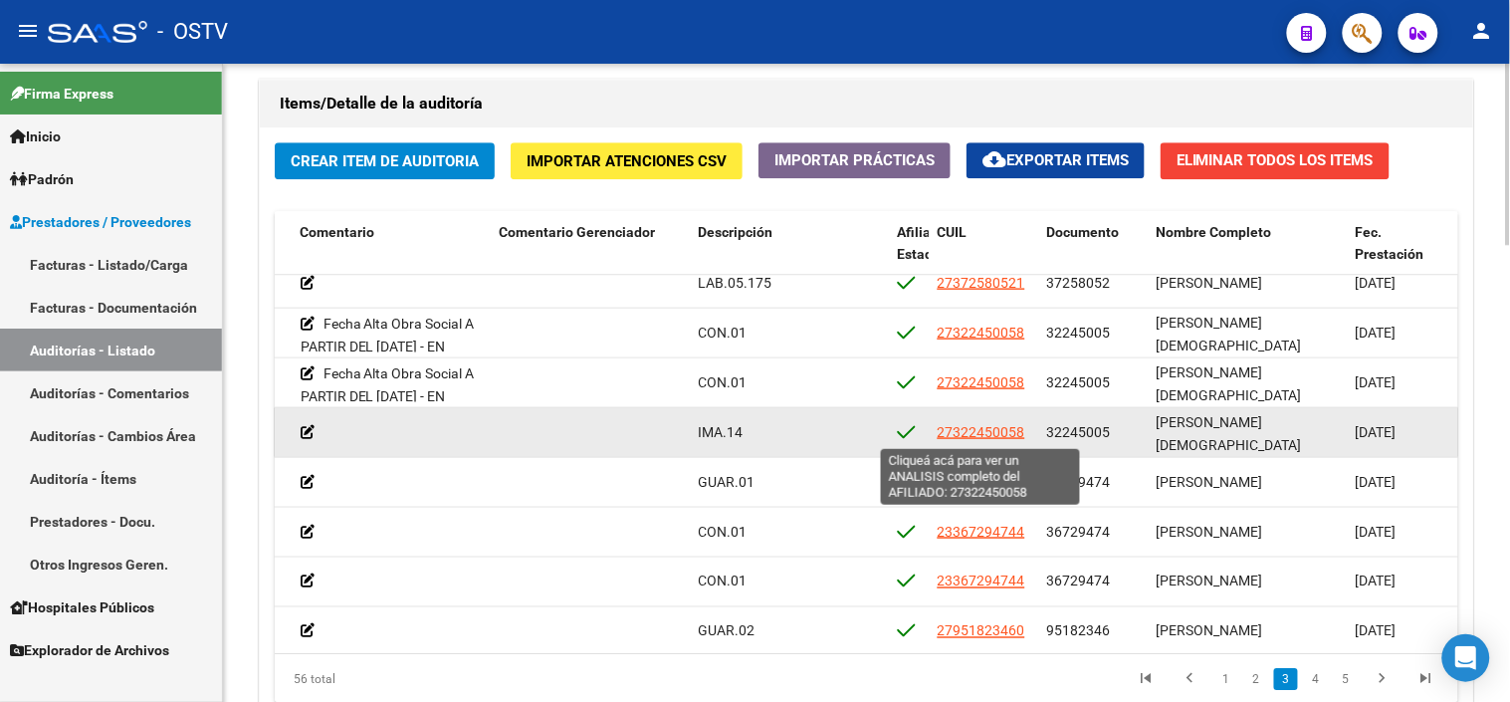
click at [1007, 432] on span "27322450058" at bounding box center [982, 432] width 88 height 16
type textarea "27322450058"
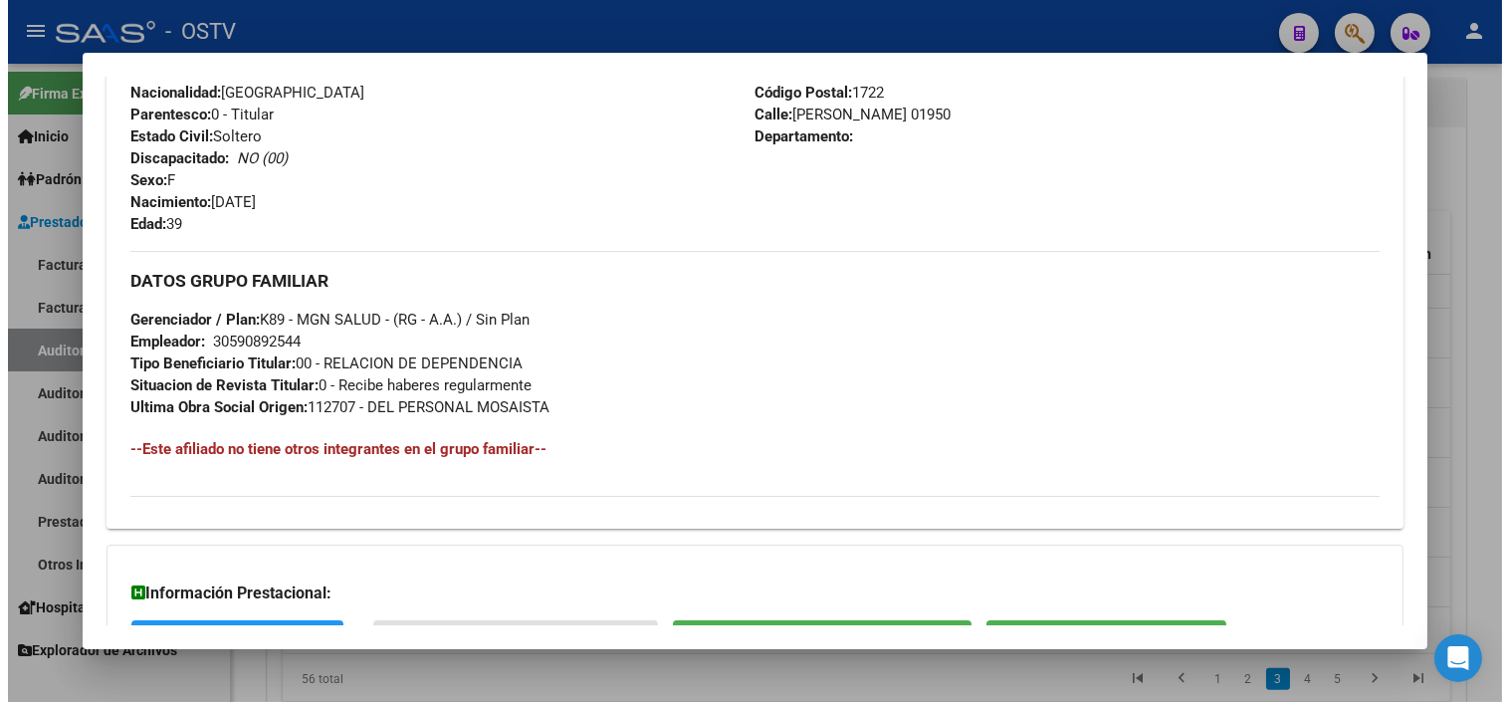
scroll to position [944, 0]
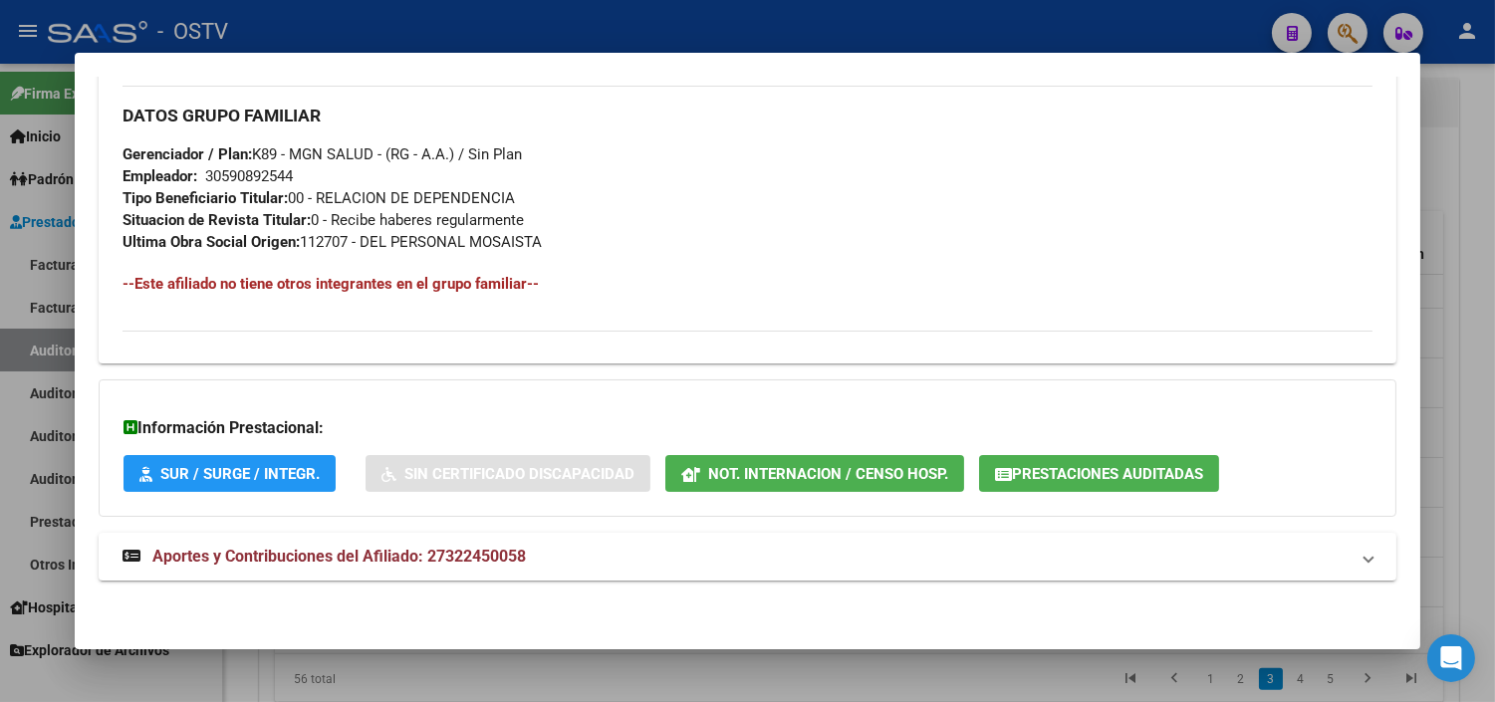
click at [551, 664] on div at bounding box center [747, 351] width 1495 height 702
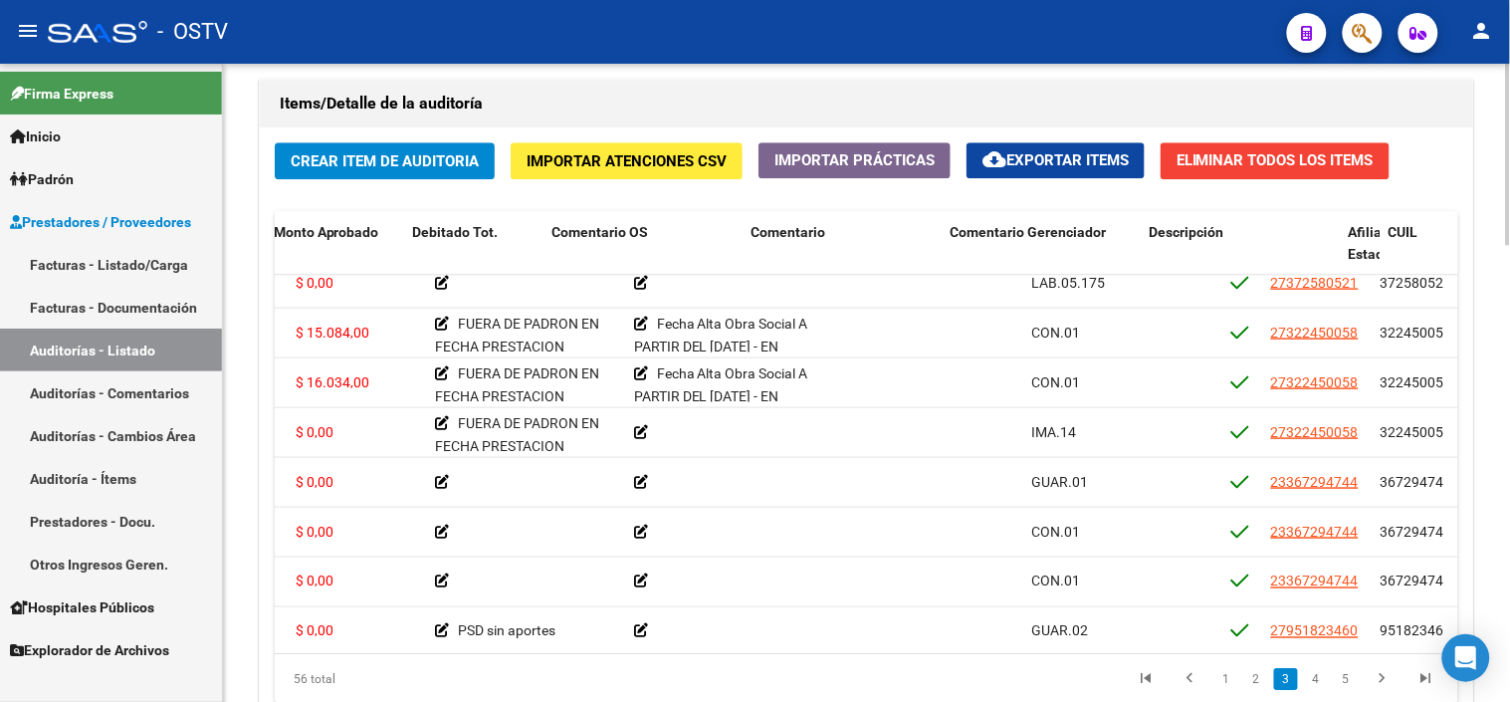
scroll to position [663, 425]
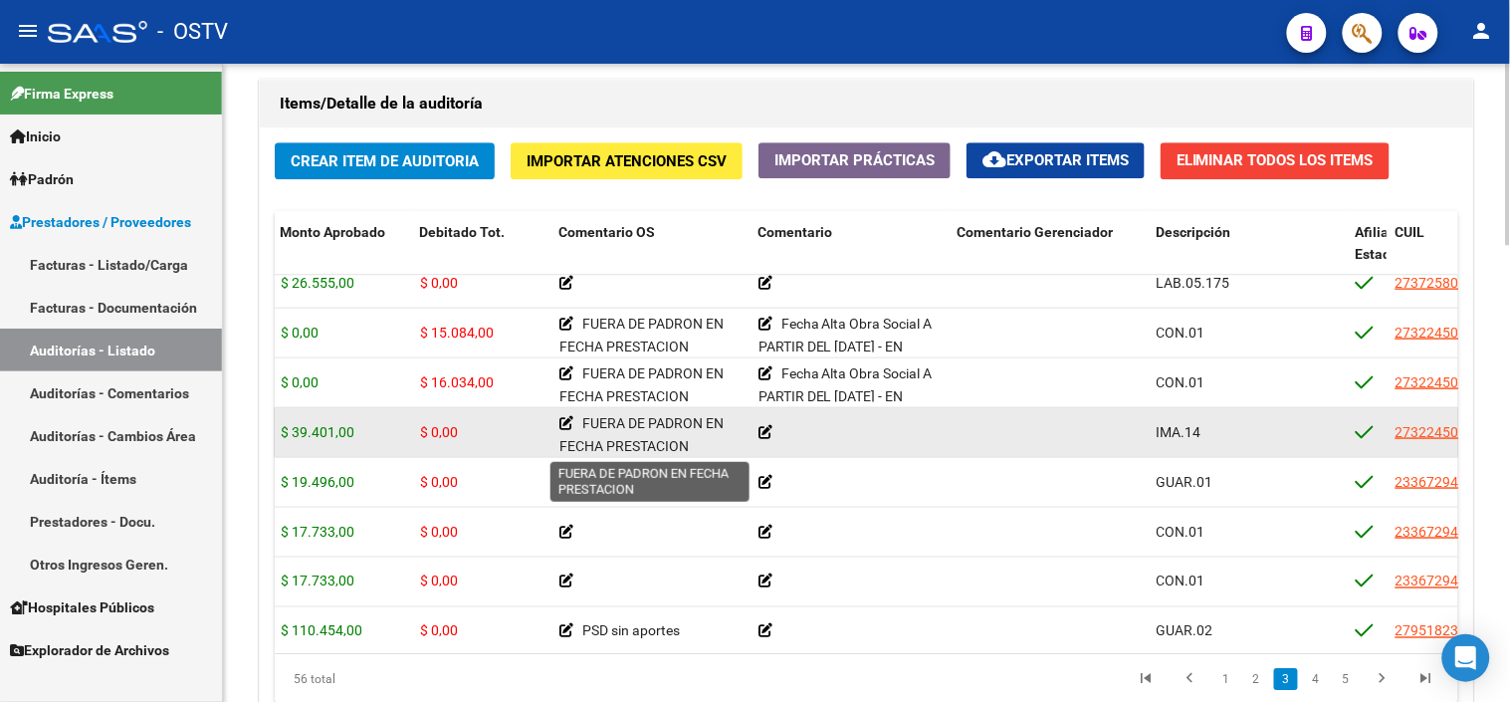
click at [563, 423] on icon at bounding box center [567, 423] width 14 height 14
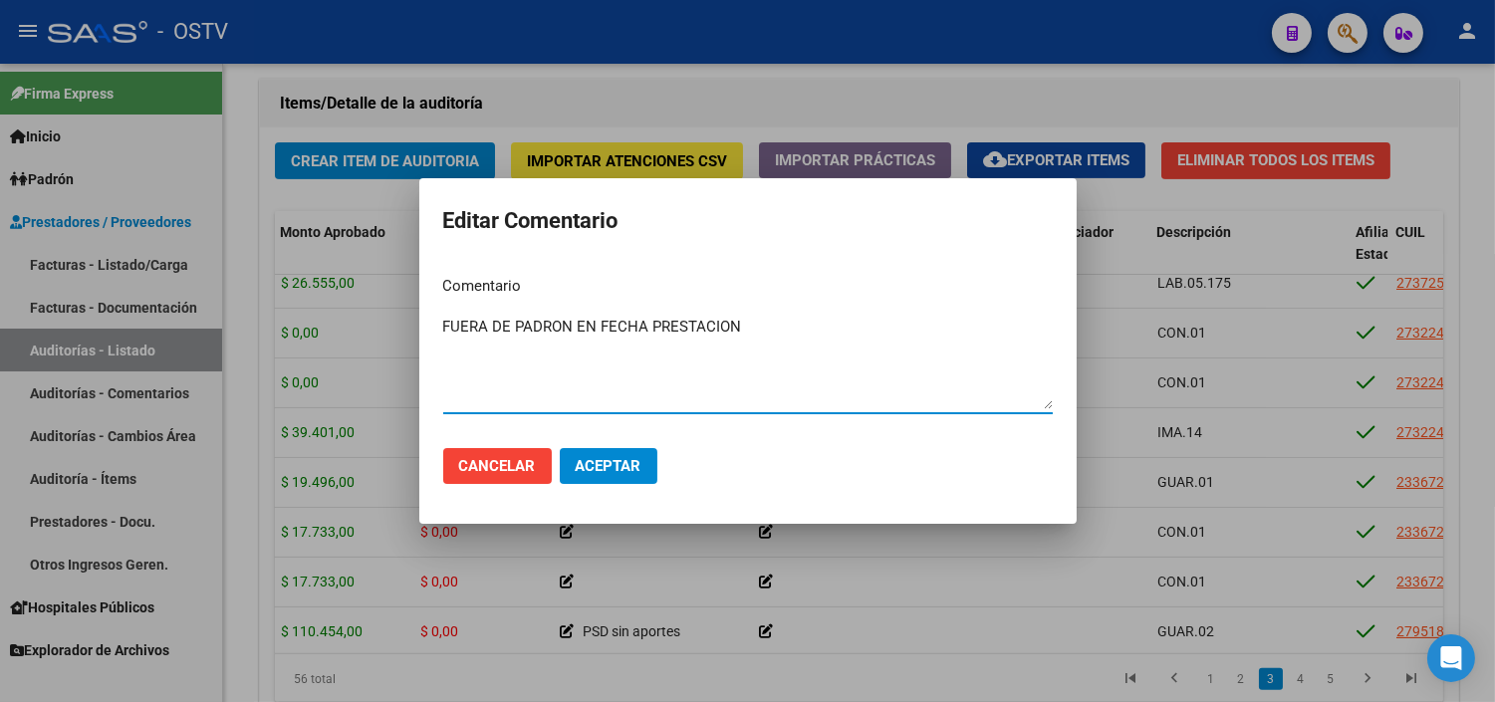
drag, startPoint x: 778, startPoint y: 326, endPoint x: 436, endPoint y: 339, distance: 341.8
click at [436, 339] on mat-dialog-content "Comentario FUERA [PERSON_NAME] EN FECHA PRESTACION Ingresar el comentario" at bounding box center [747, 346] width 657 height 172
click at [637, 449] on button "Aceptar" at bounding box center [609, 466] width 98 height 36
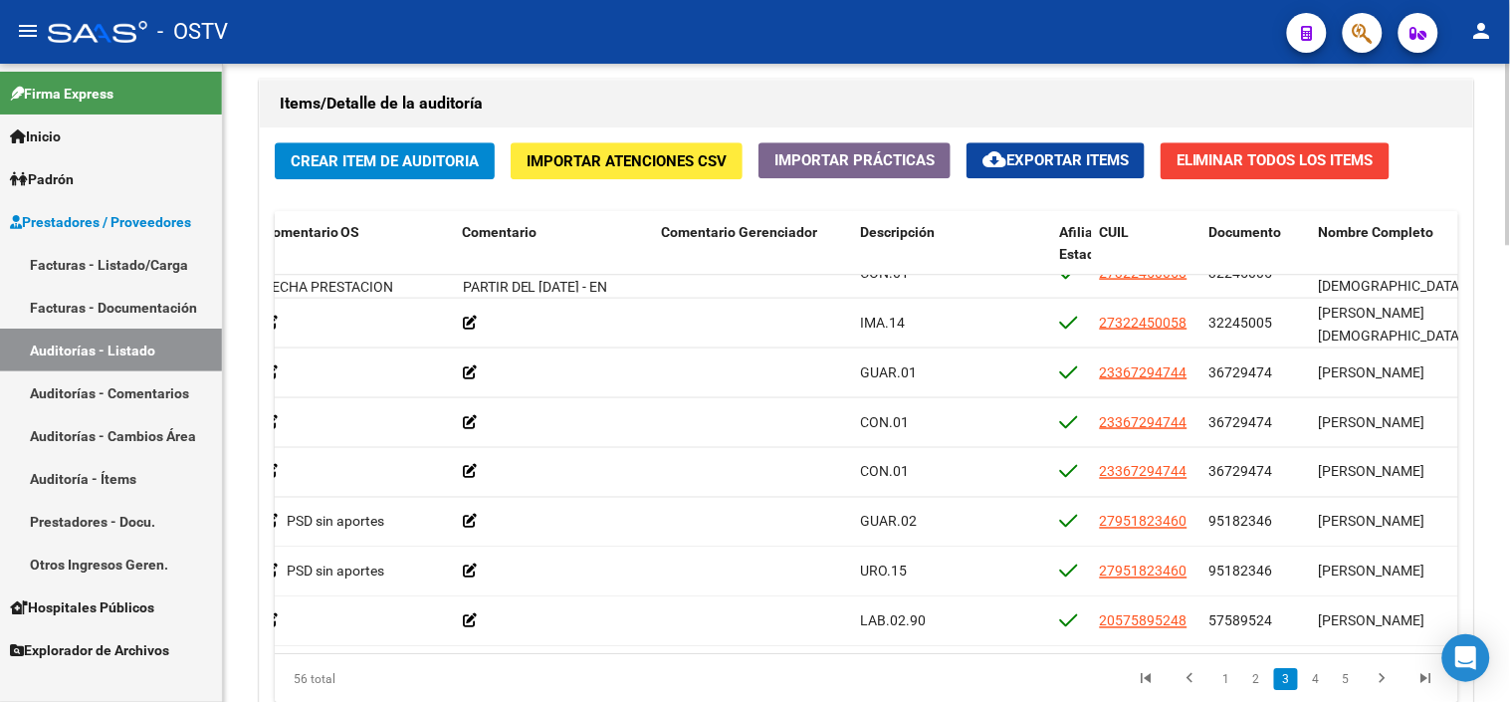
scroll to position [774, 708]
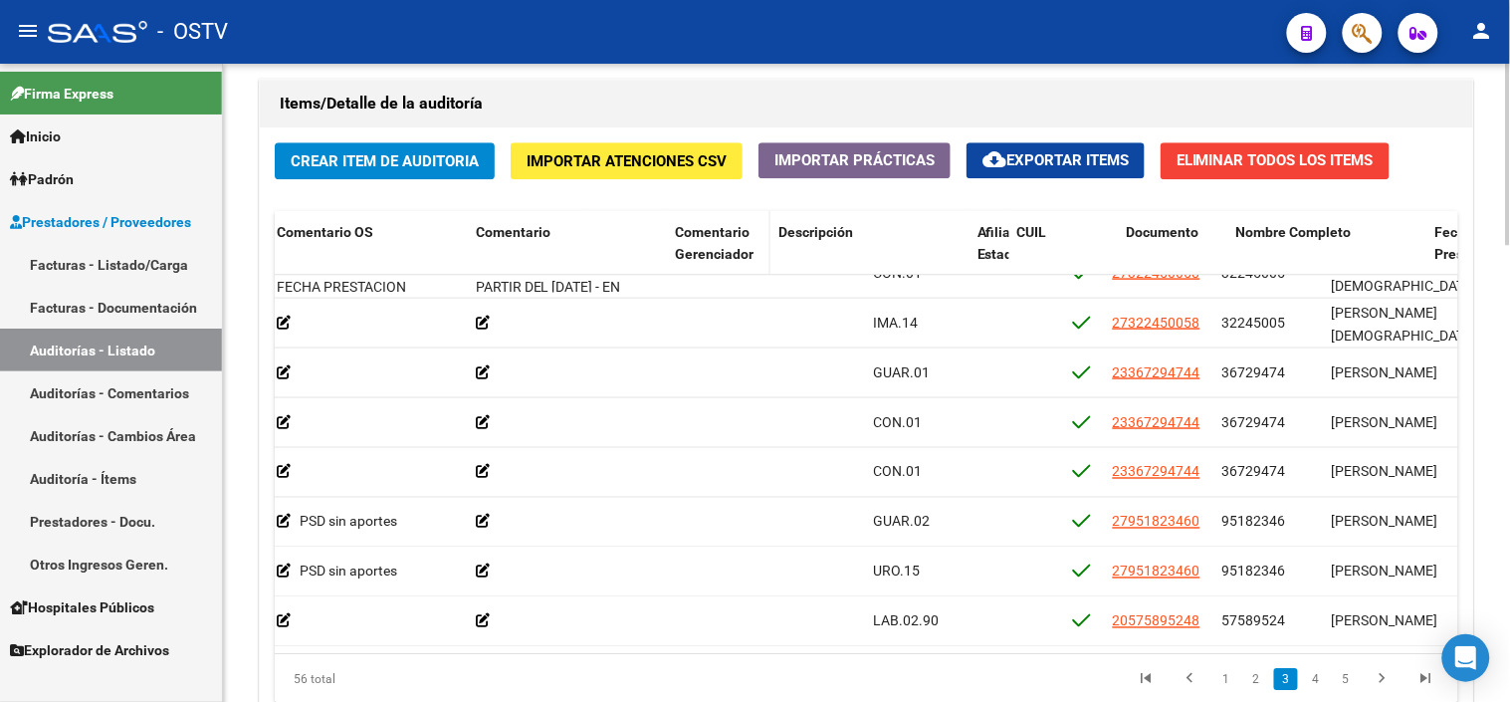
drag, startPoint x: 860, startPoint y: 242, endPoint x: 752, endPoint y: 252, distance: 109.0
click at [752, 252] on datatable-header-cell "Comentario Gerenciador" at bounding box center [719, 255] width 104 height 88
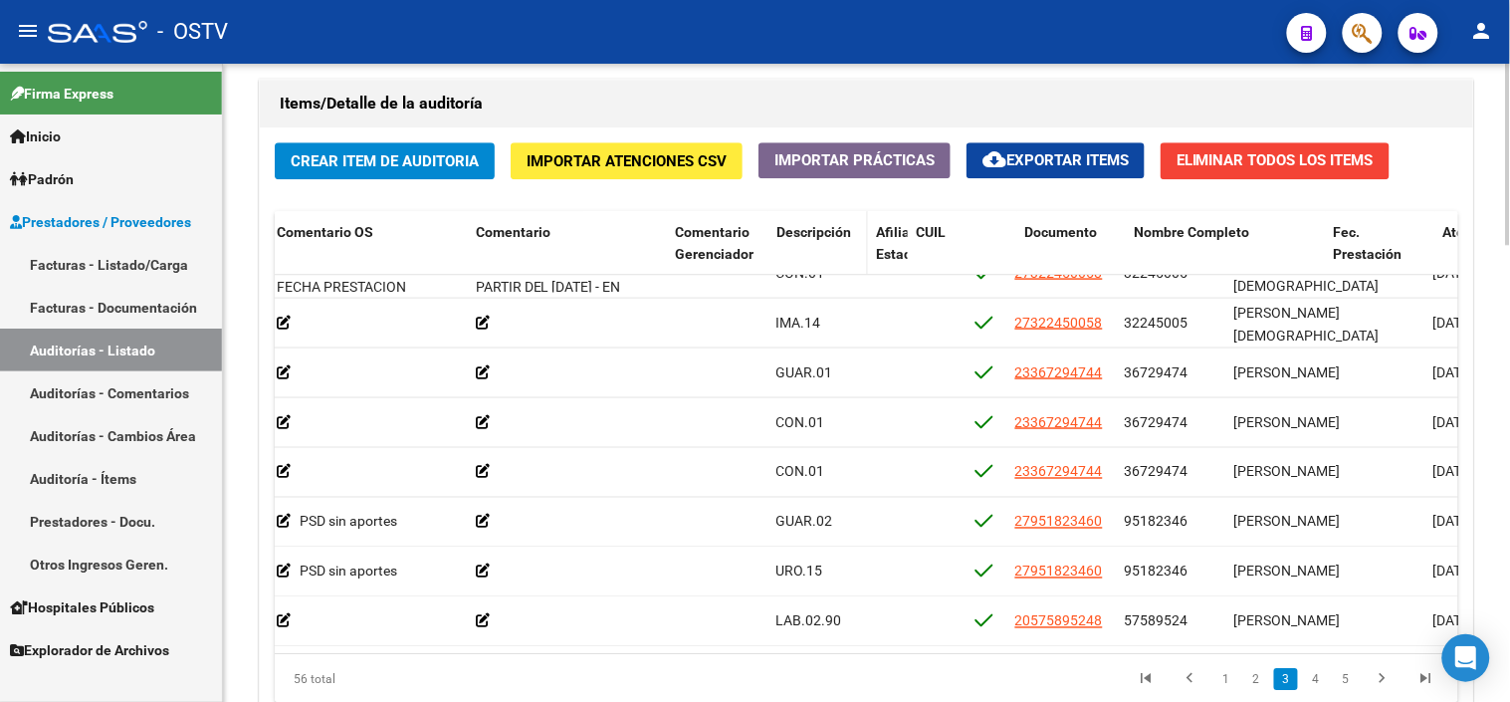
drag, startPoint x: 967, startPoint y: 255, endPoint x: 856, endPoint y: 256, distance: 110.5
click at [856, 256] on datatable-header-cell "Descripción" at bounding box center [819, 255] width 100 height 88
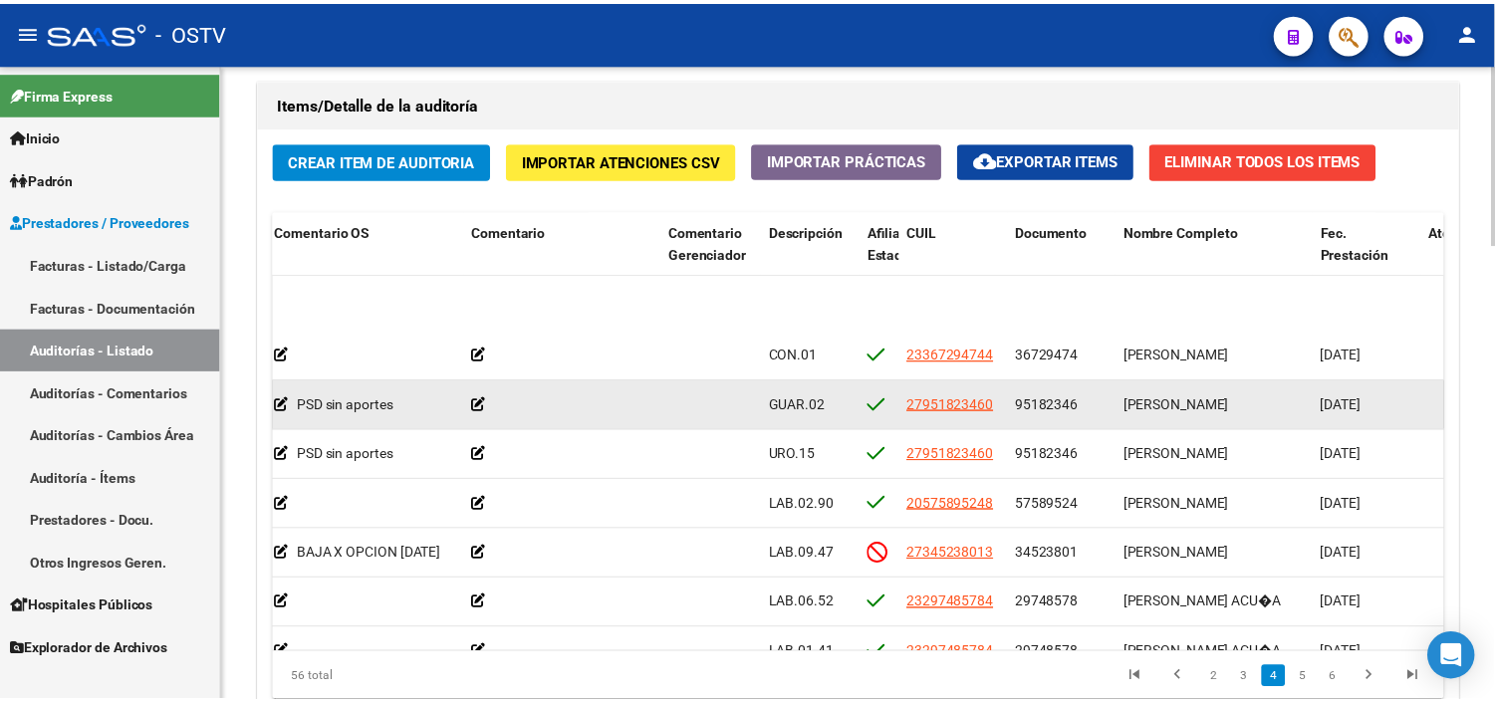
scroll to position [996, 708]
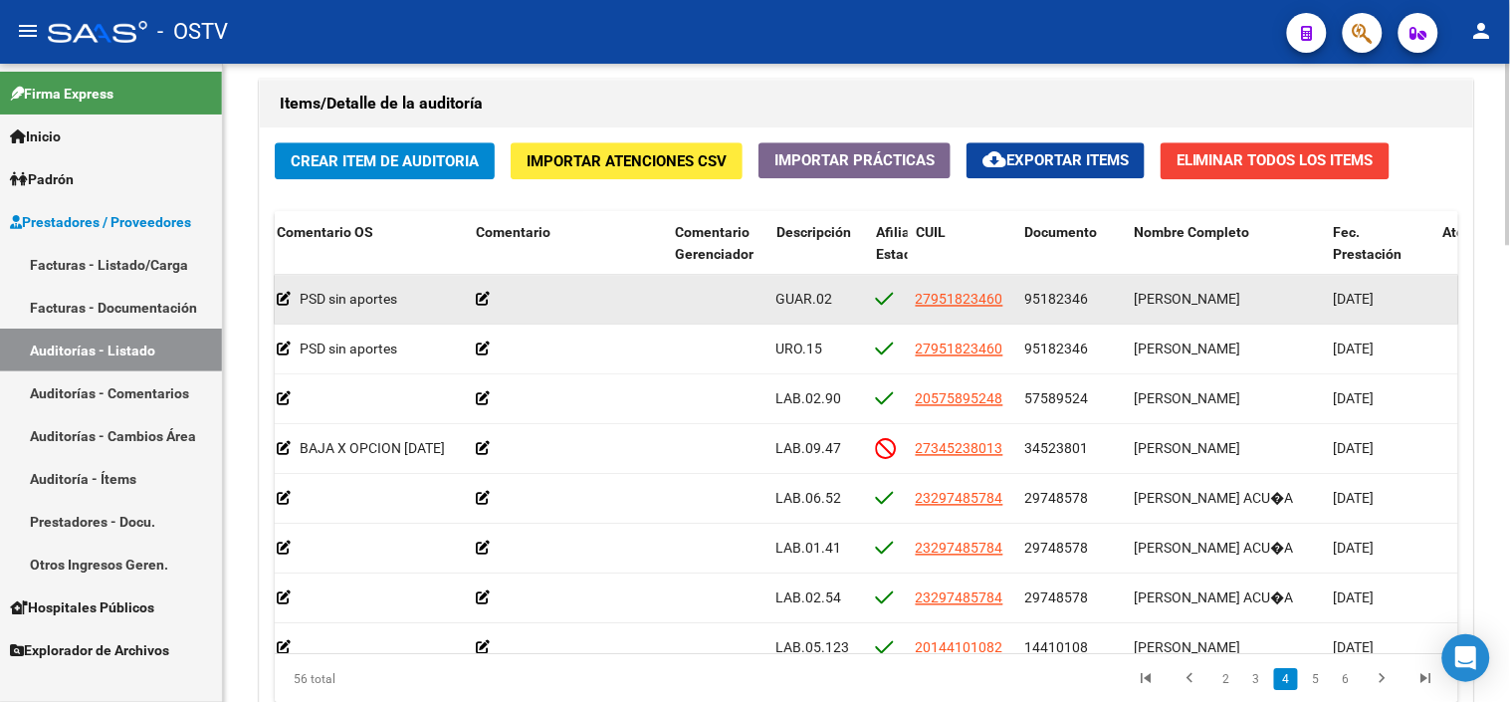
click at [1065, 305] on span "95182346" at bounding box center [1058, 299] width 64 height 16
copy span "95182346"
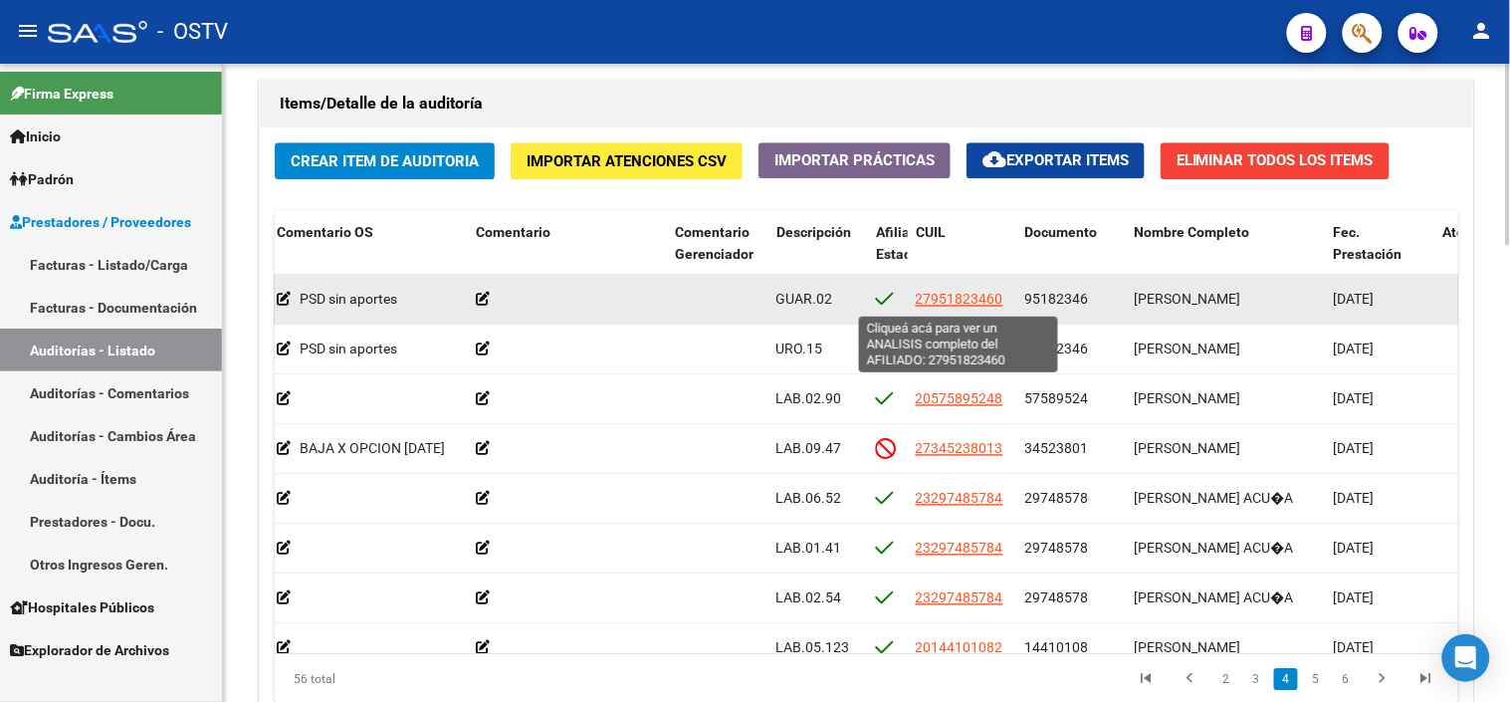
click at [967, 301] on span "27951823460" at bounding box center [960, 299] width 88 height 16
type textarea "27951823460"
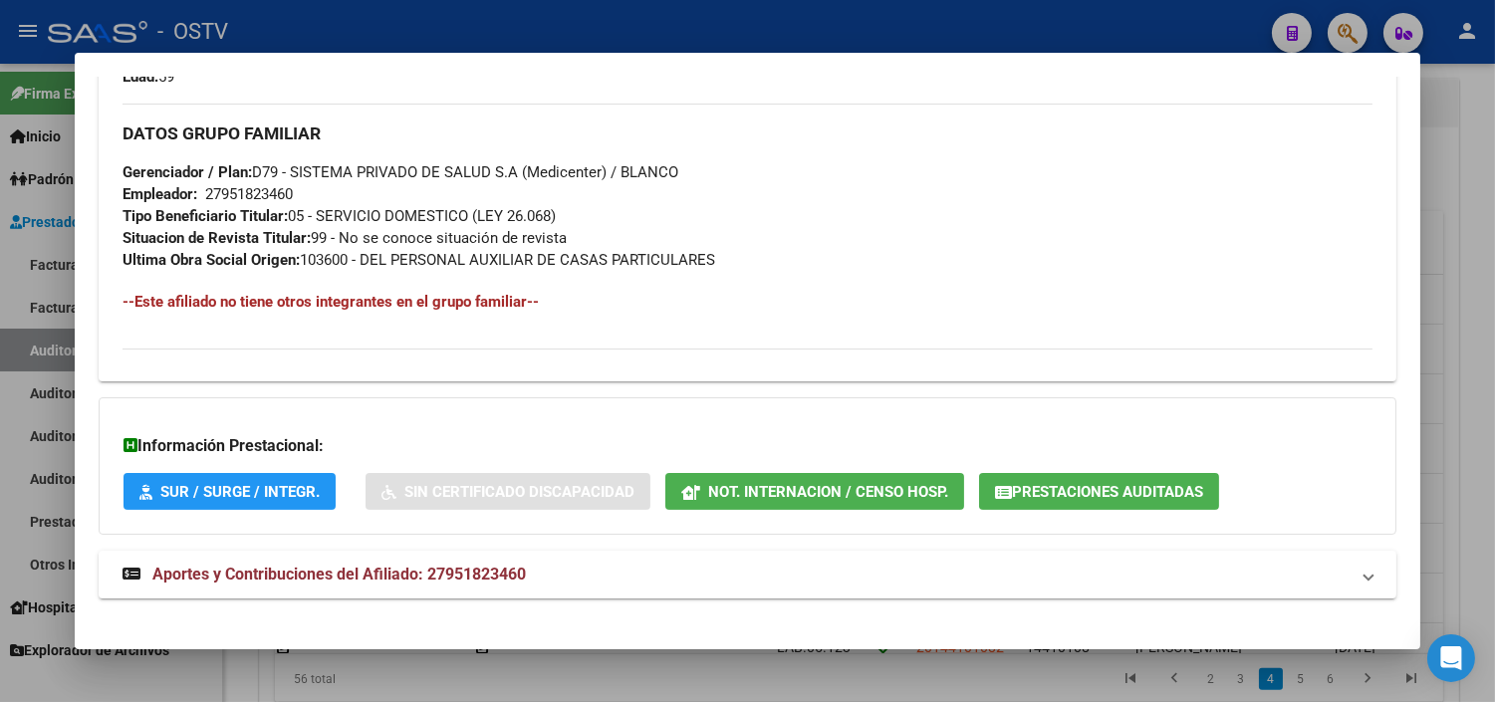
scroll to position [944, 0]
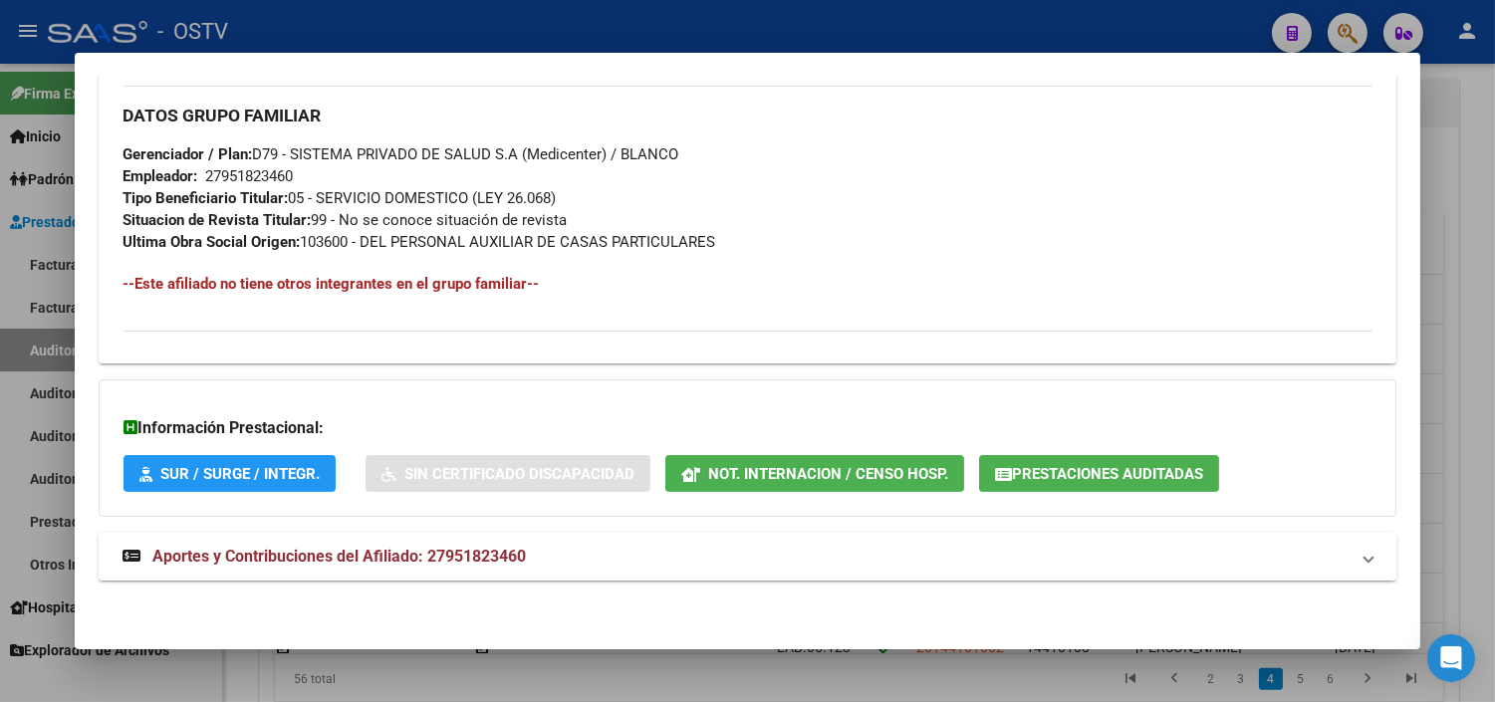
click at [284, 533] on mat-expansion-panel-header "Aportes y Contribuciones del Afiliado: 27951823460" at bounding box center [747, 557] width 1297 height 48
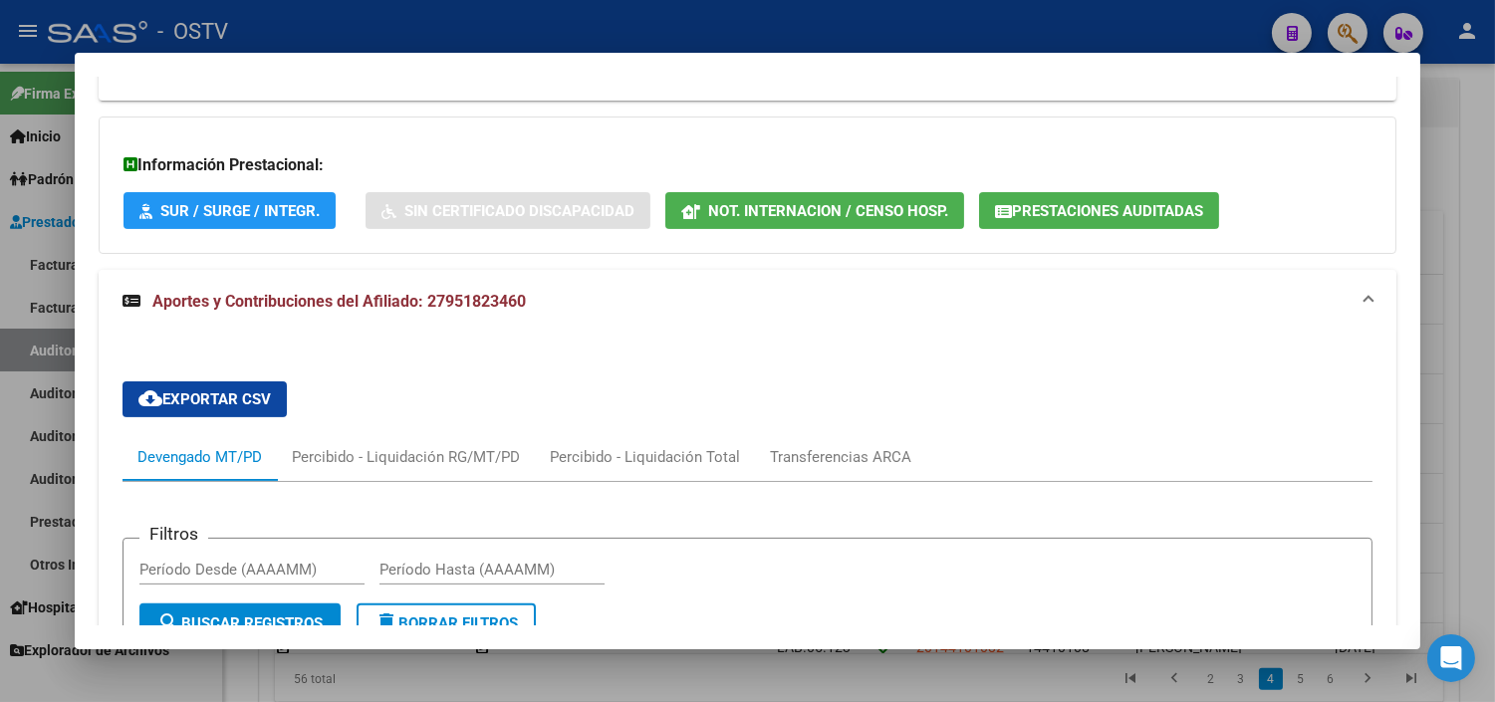
scroll to position [1206, 0]
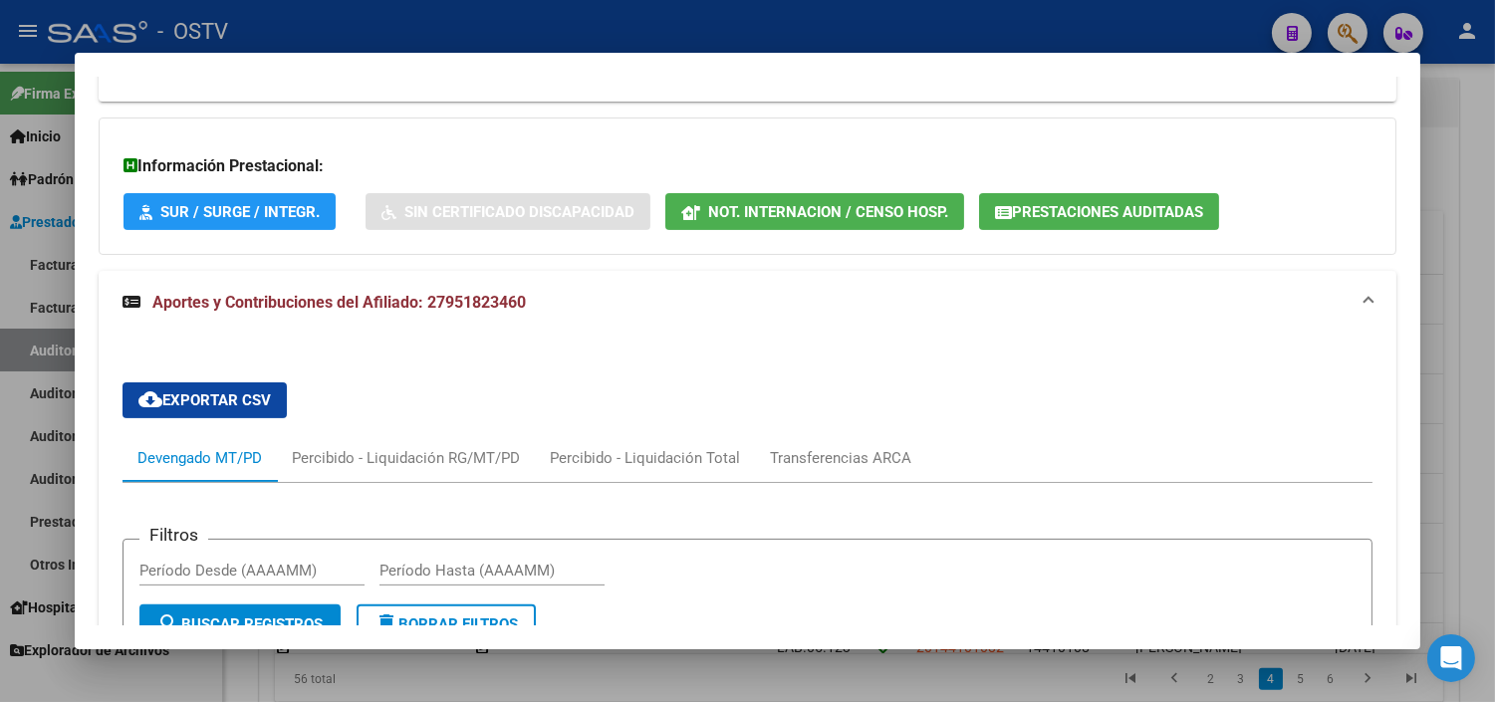
click at [1052, 217] on span "Prestaciones Auditadas" at bounding box center [1107, 212] width 191 height 18
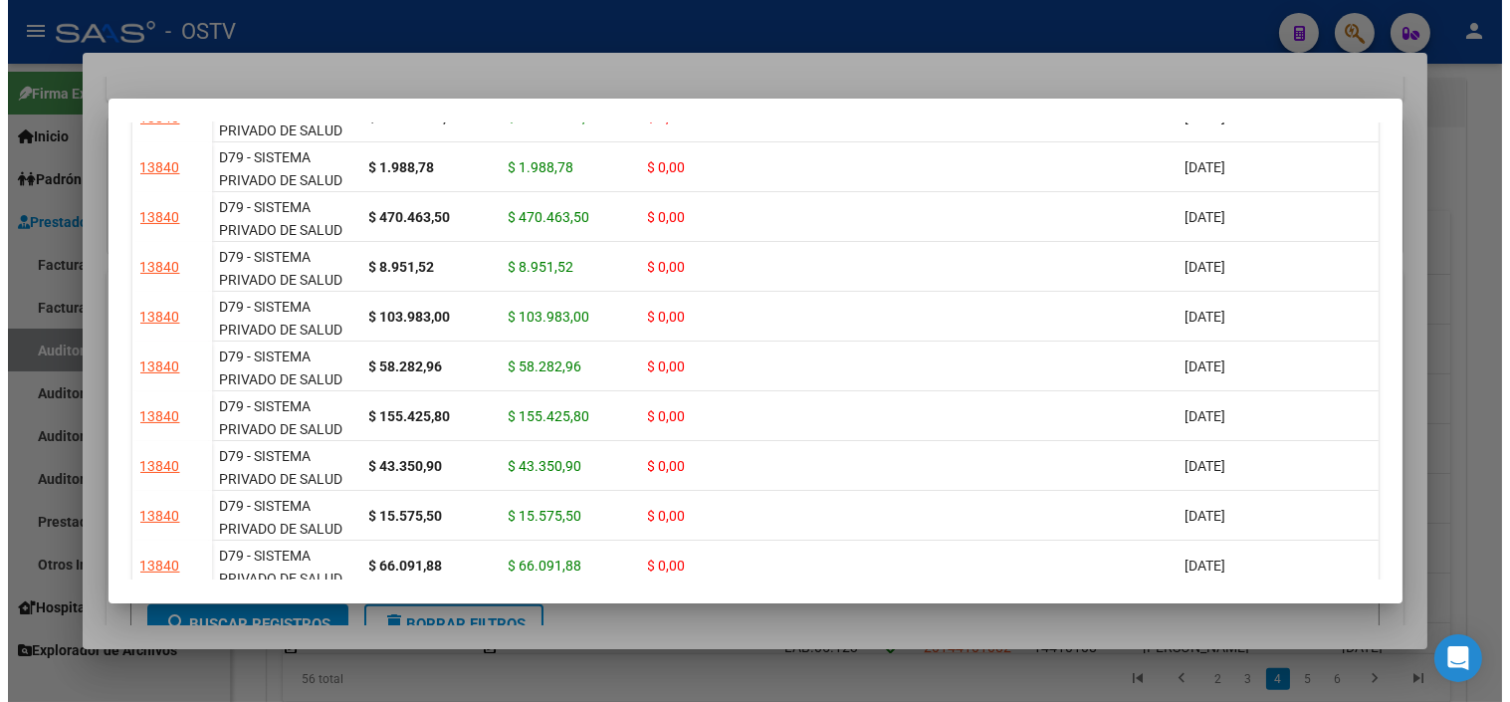
scroll to position [1659, 0]
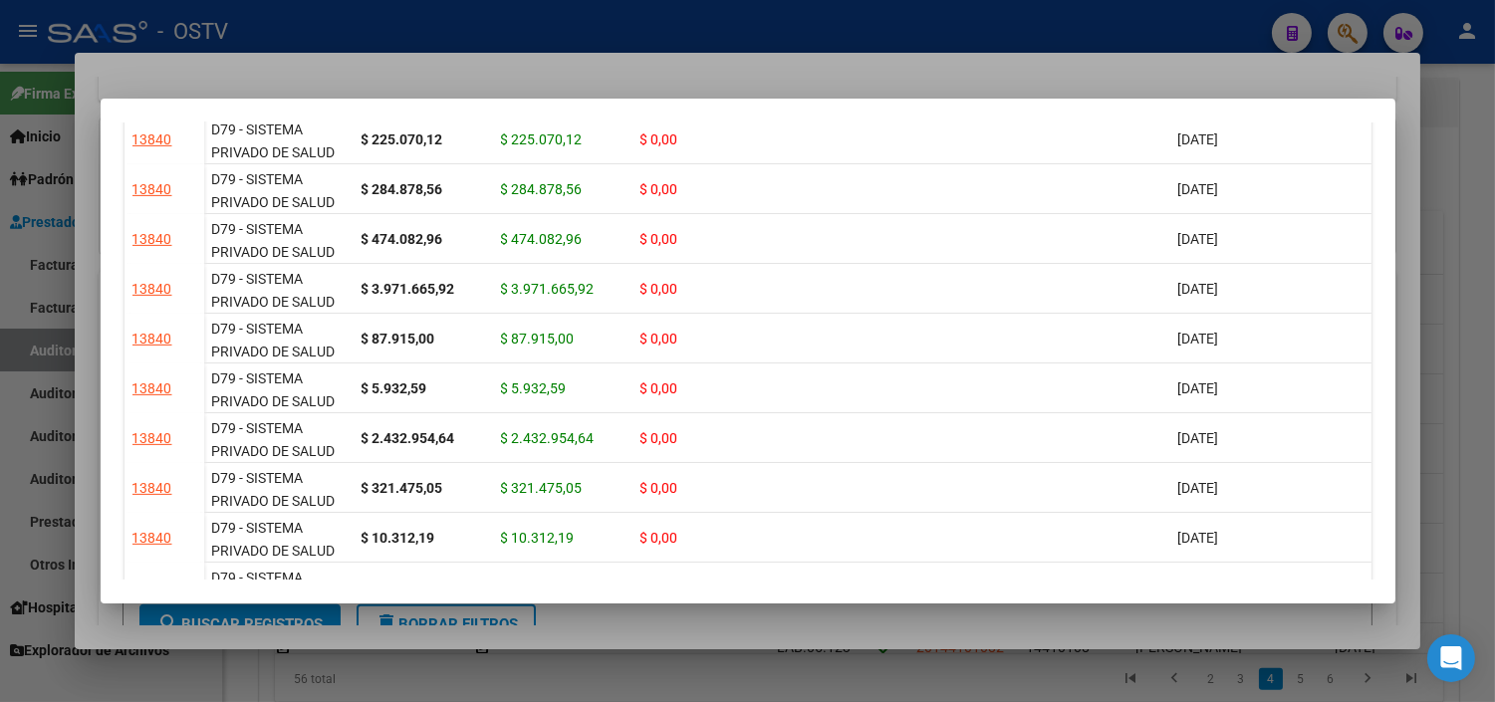
click at [873, 668] on div at bounding box center [747, 351] width 1495 height 702
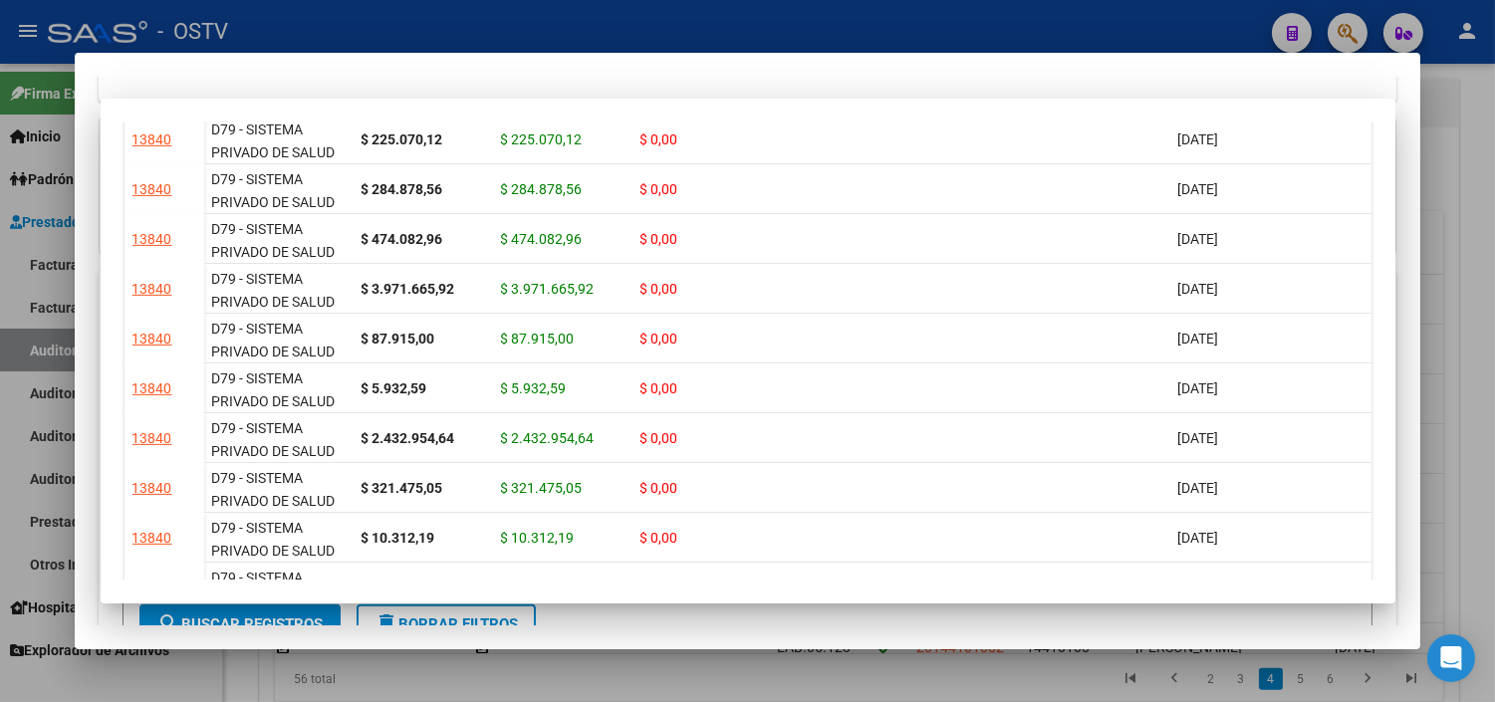
click at [873, 668] on div at bounding box center [747, 351] width 1495 height 702
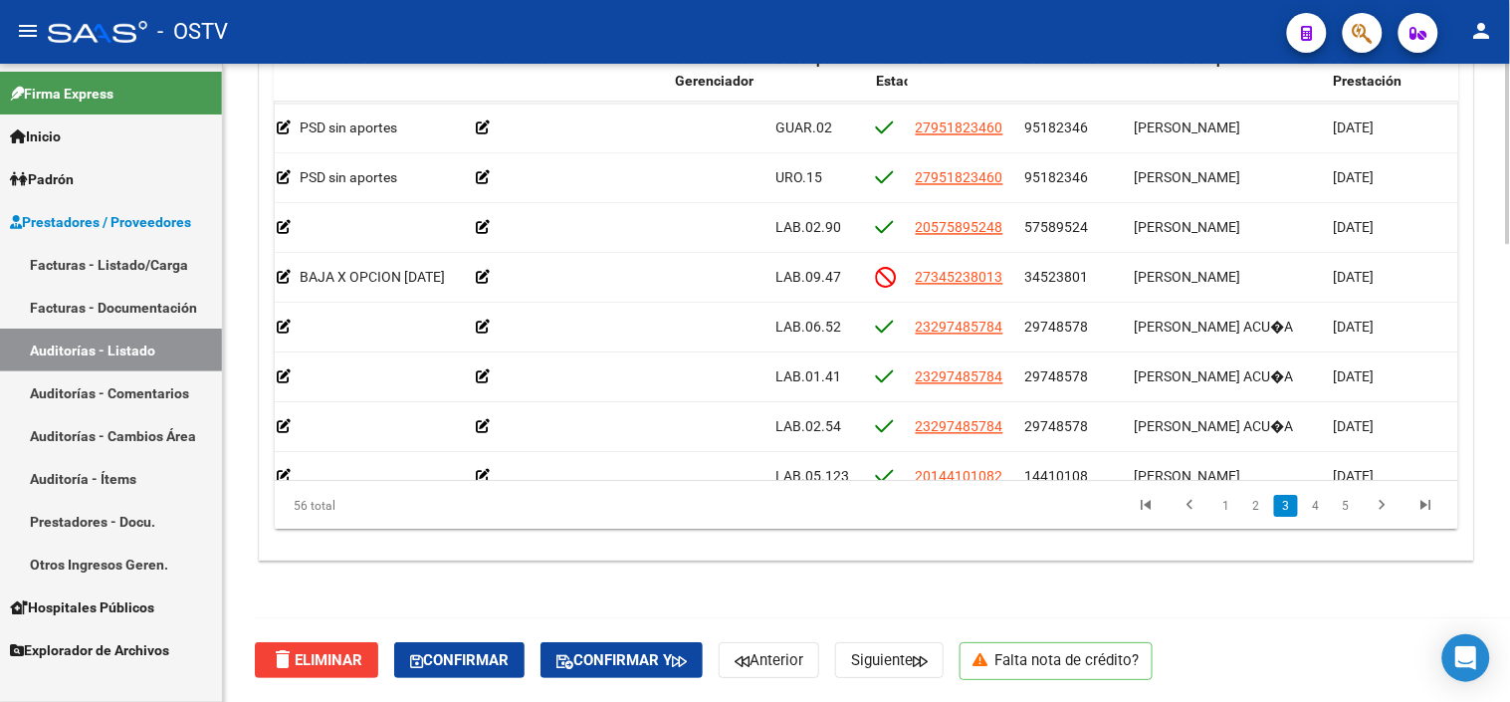
scroll to position [954, 708]
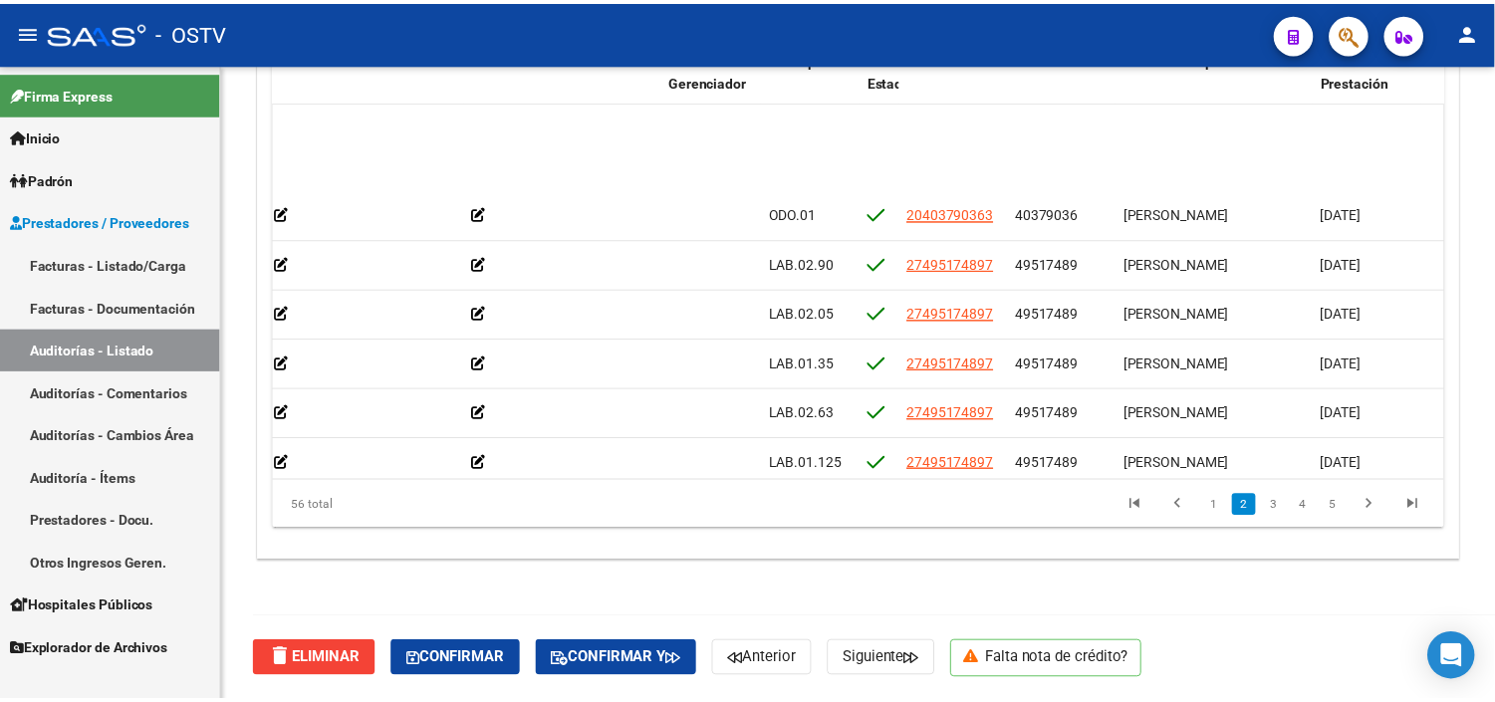
scroll to position [221, 708]
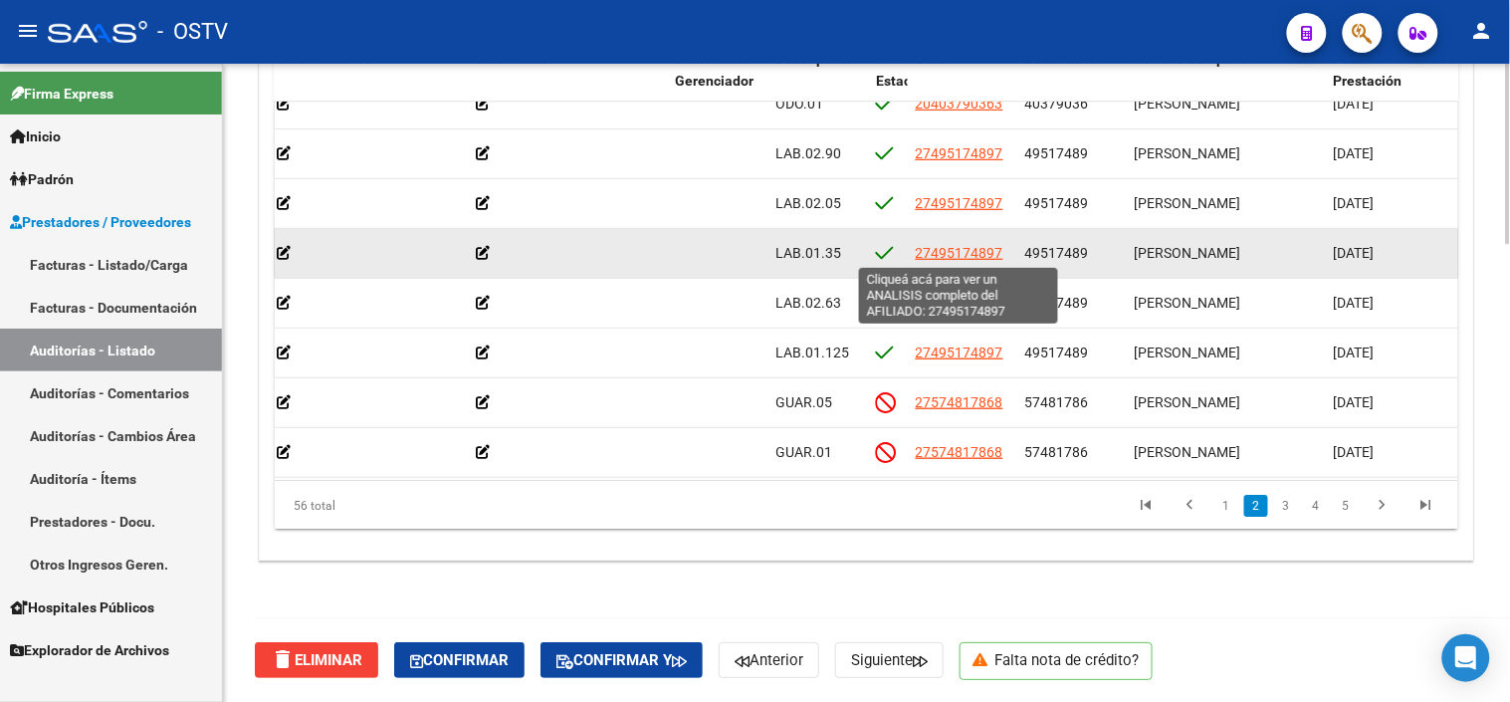
click at [934, 247] on span "27495174897" at bounding box center [960, 253] width 88 height 16
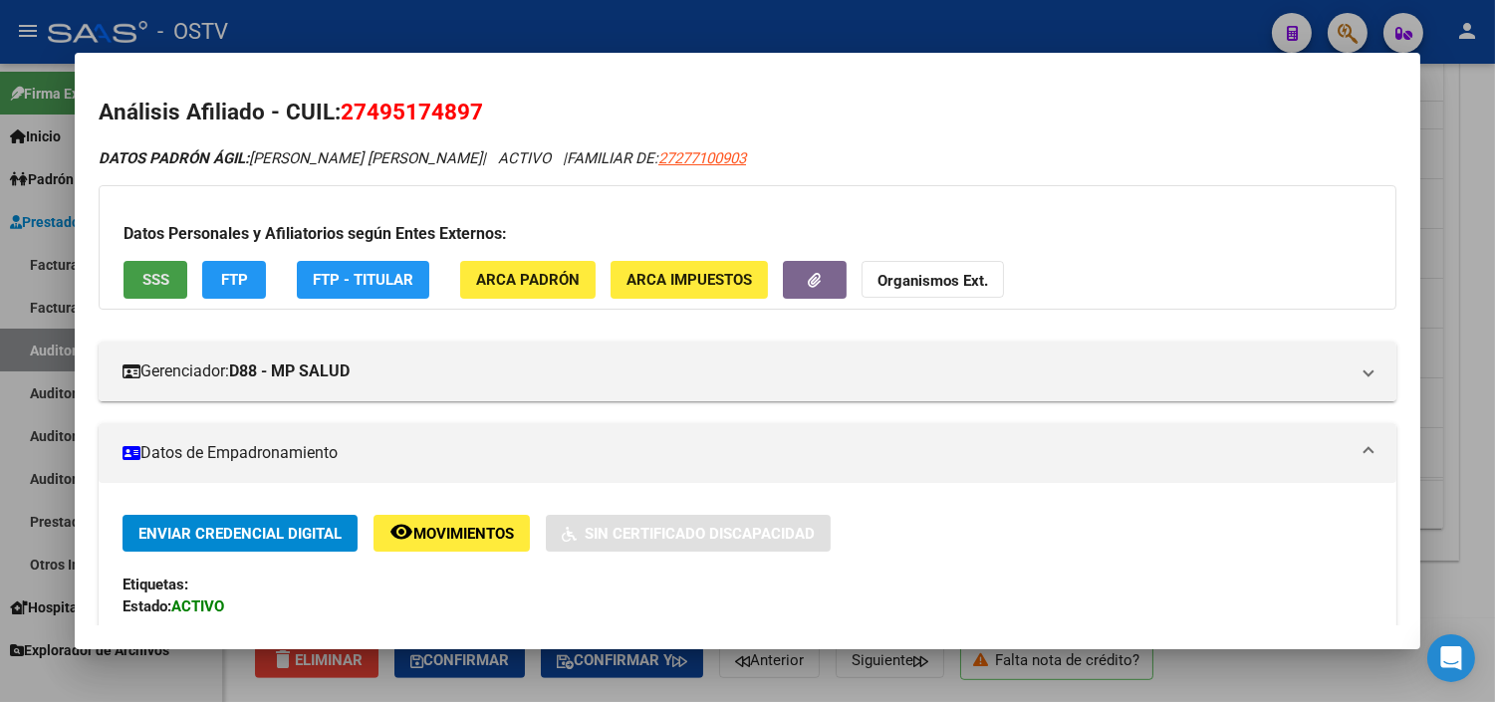
click at [151, 274] on span "SSS" at bounding box center [155, 281] width 27 height 18
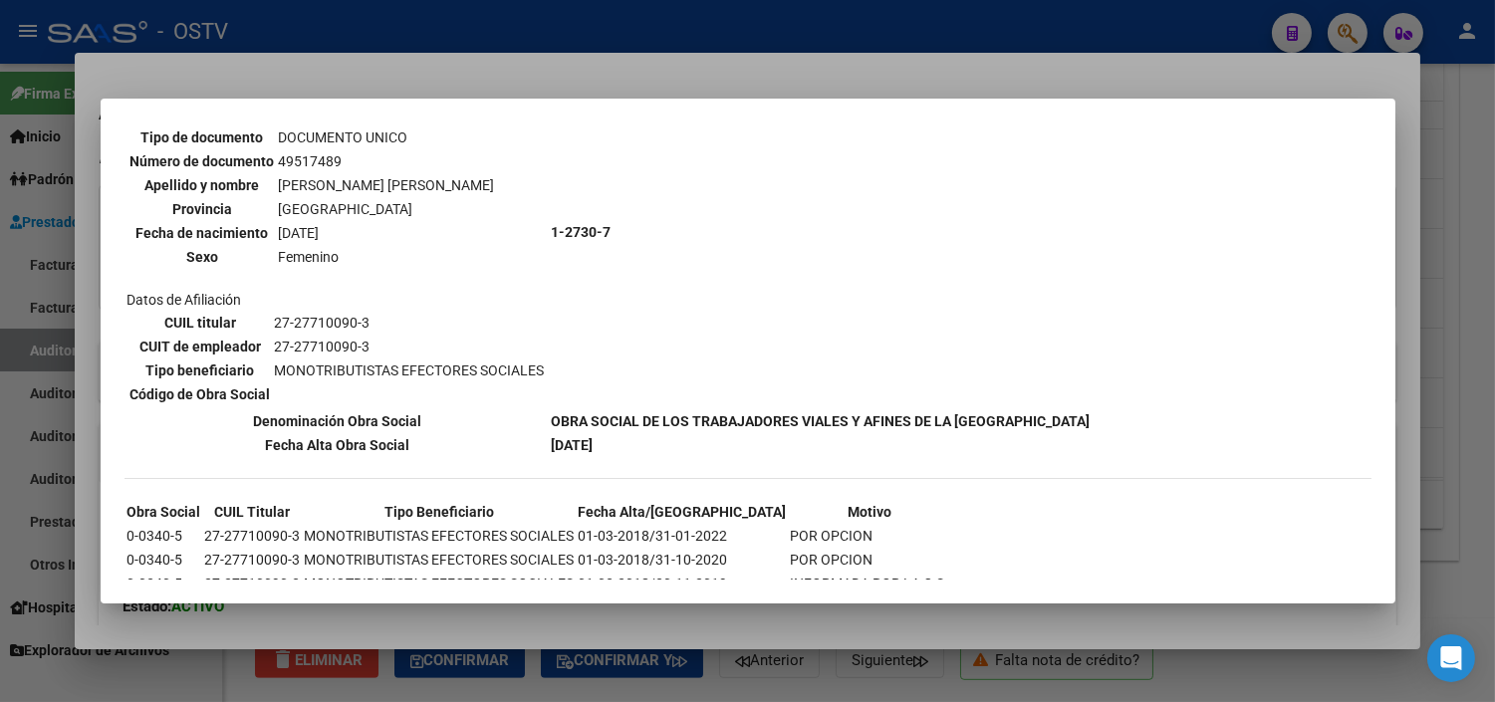
scroll to position [1108, 0]
click at [484, 621] on div at bounding box center [747, 351] width 1495 height 702
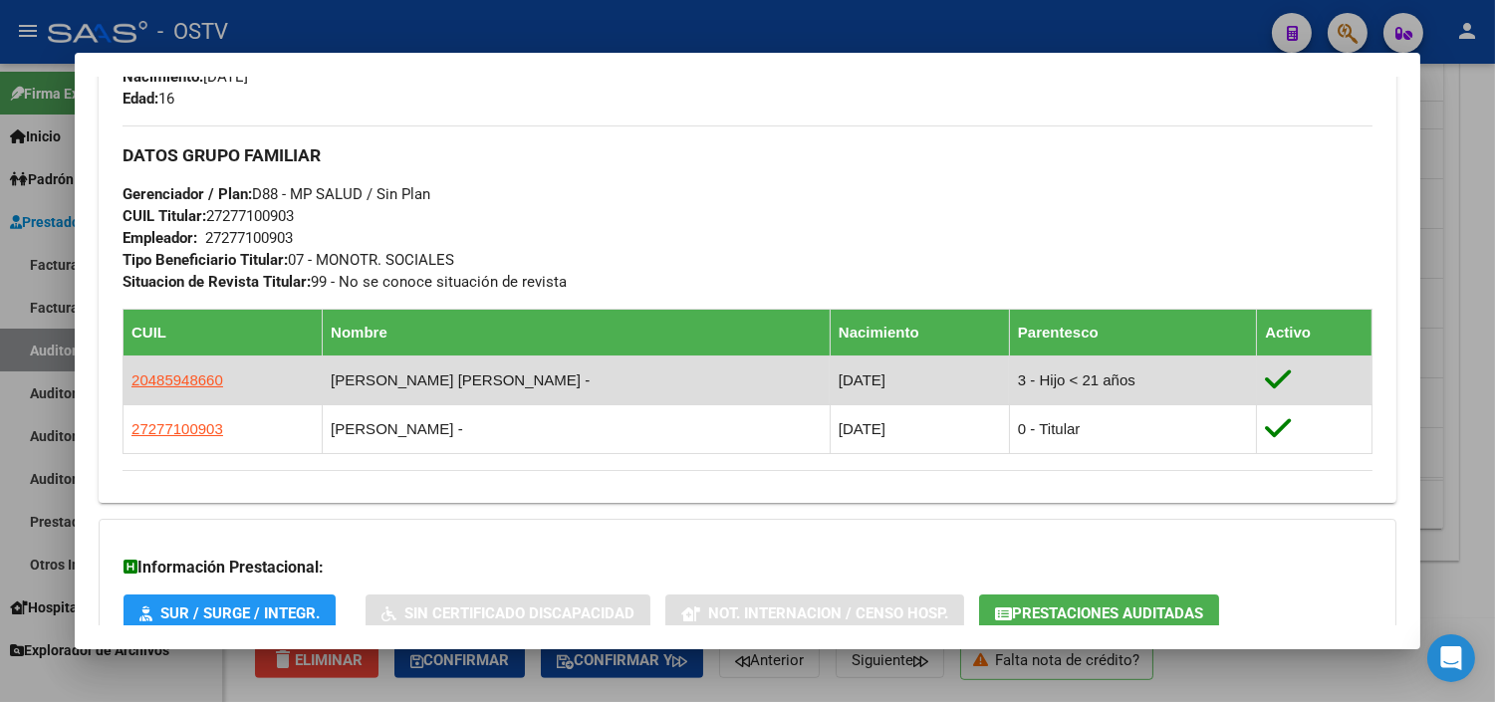
scroll to position [1091, 0]
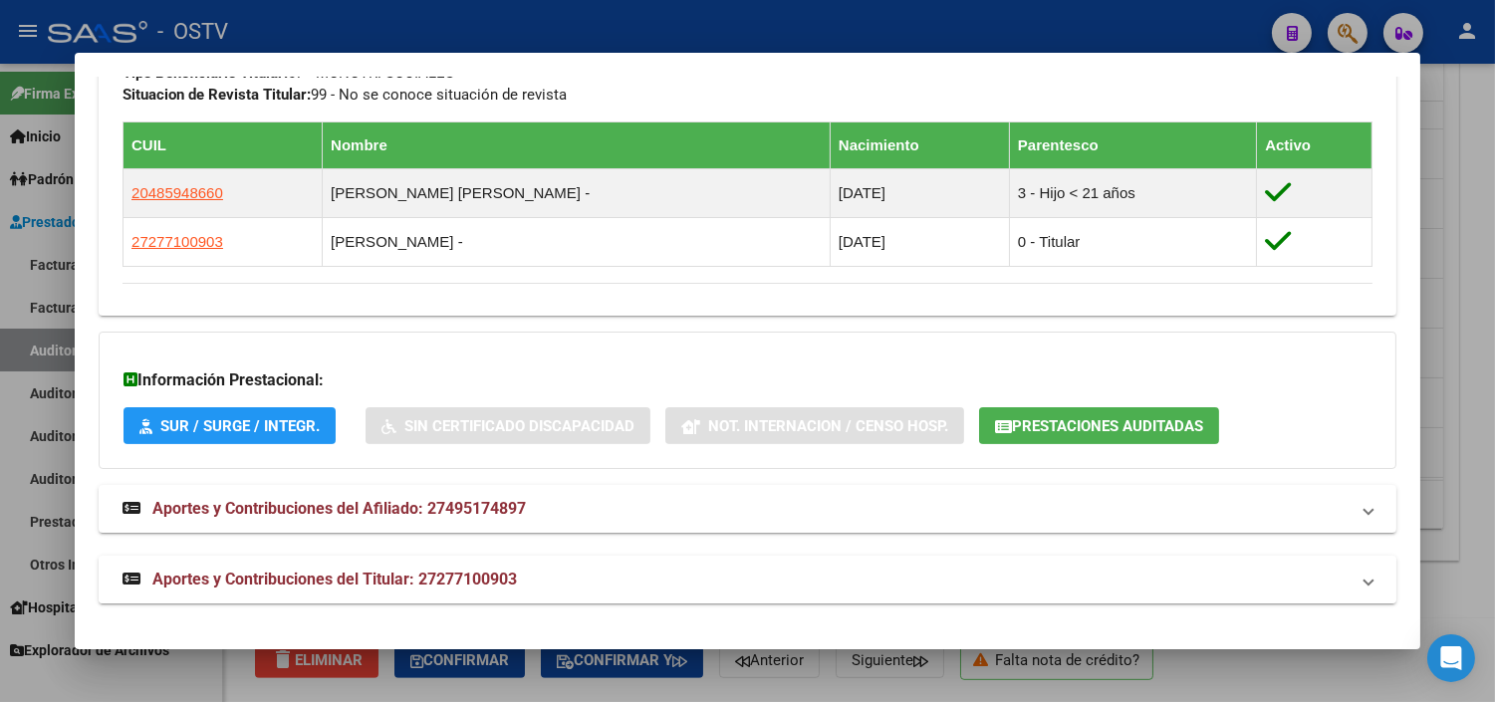
click at [479, 577] on span "Aportes y Contribuciones del Titular: 27277100903" at bounding box center [334, 579] width 364 height 19
click at [1007, 415] on button "Prestaciones Auditadas" at bounding box center [1099, 425] width 240 height 37
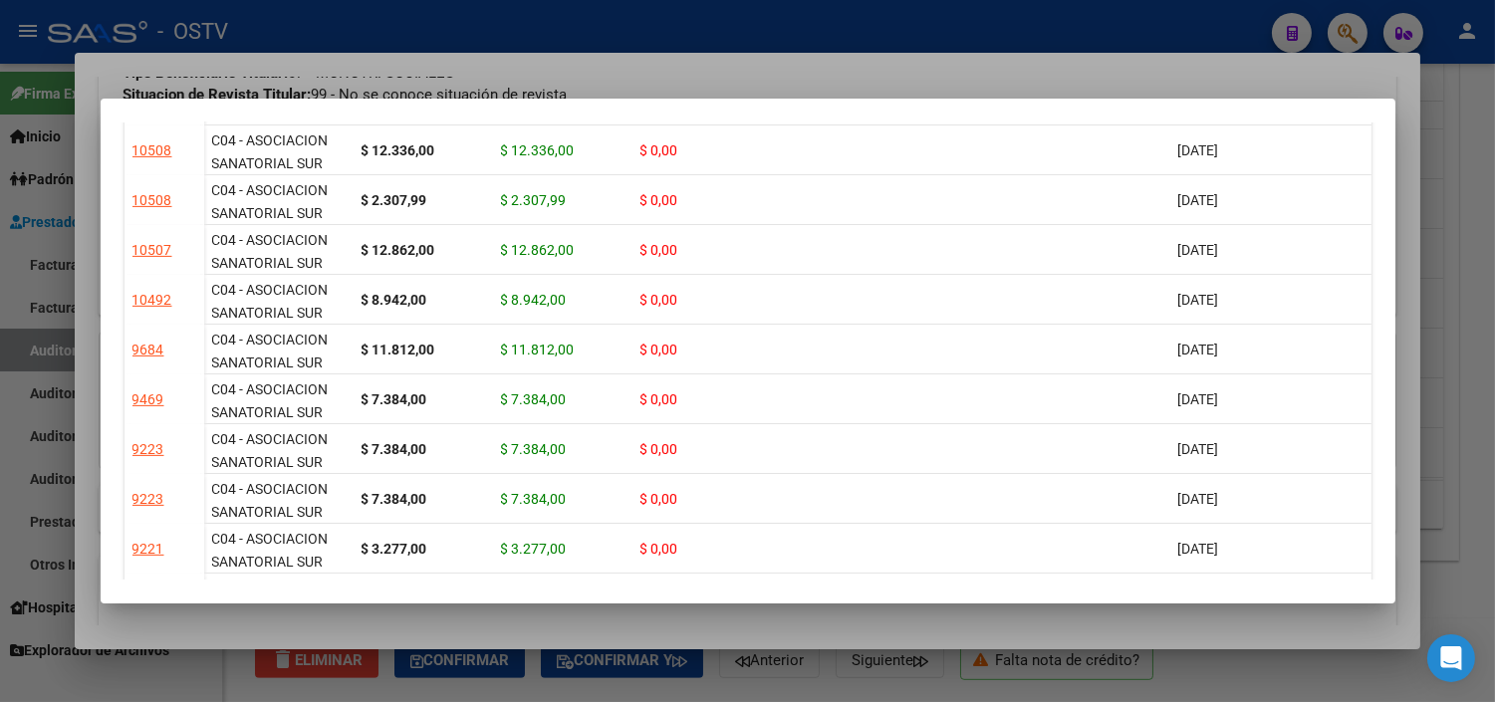
scroll to position [1991, 0]
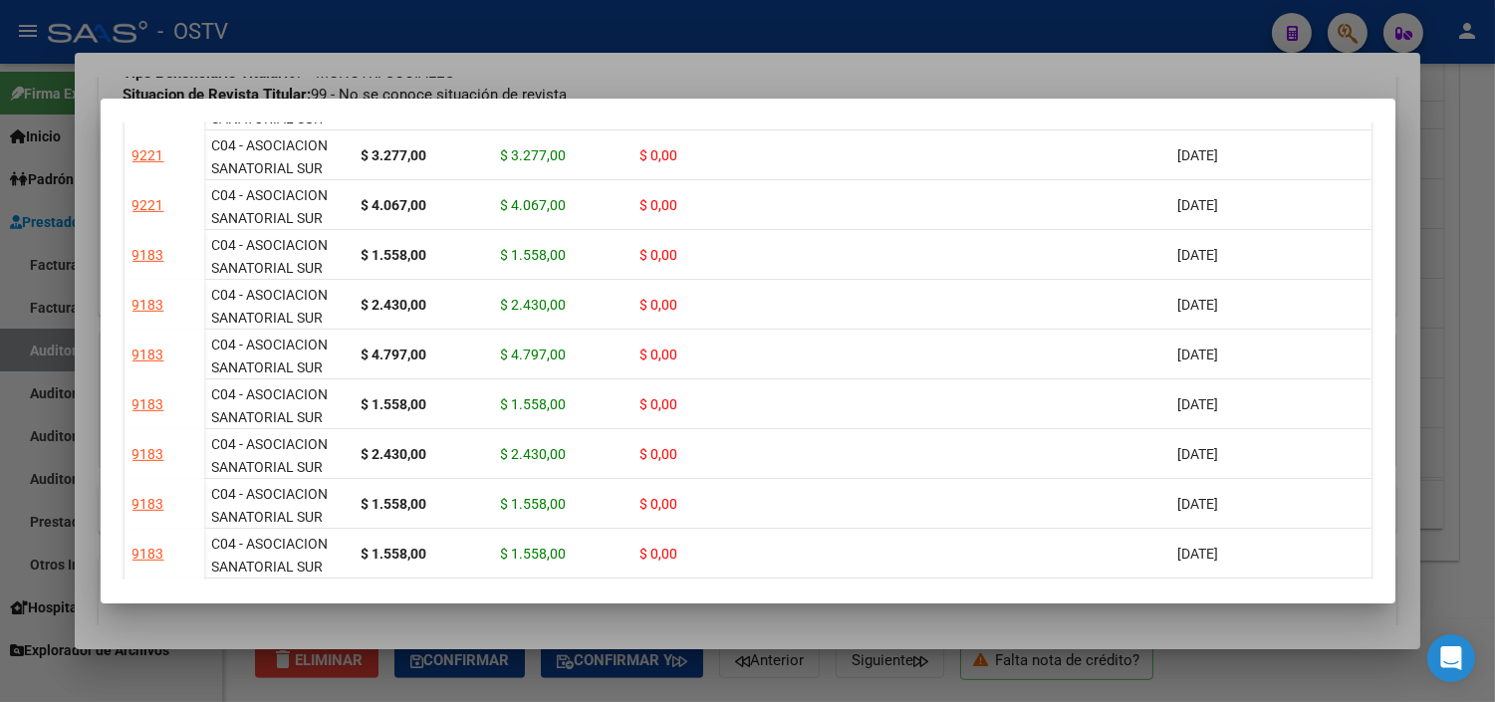
click at [883, 628] on div at bounding box center [747, 351] width 1495 height 702
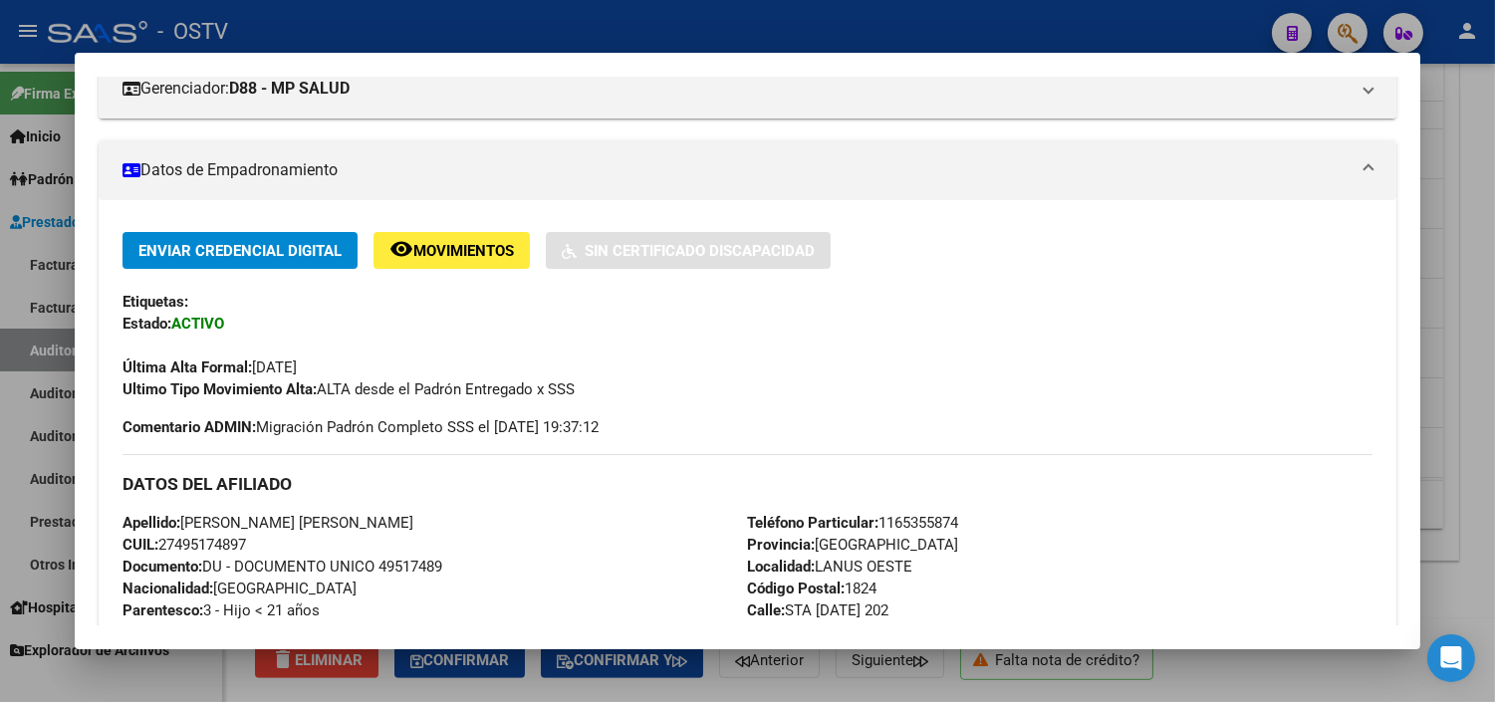
scroll to position [0, 0]
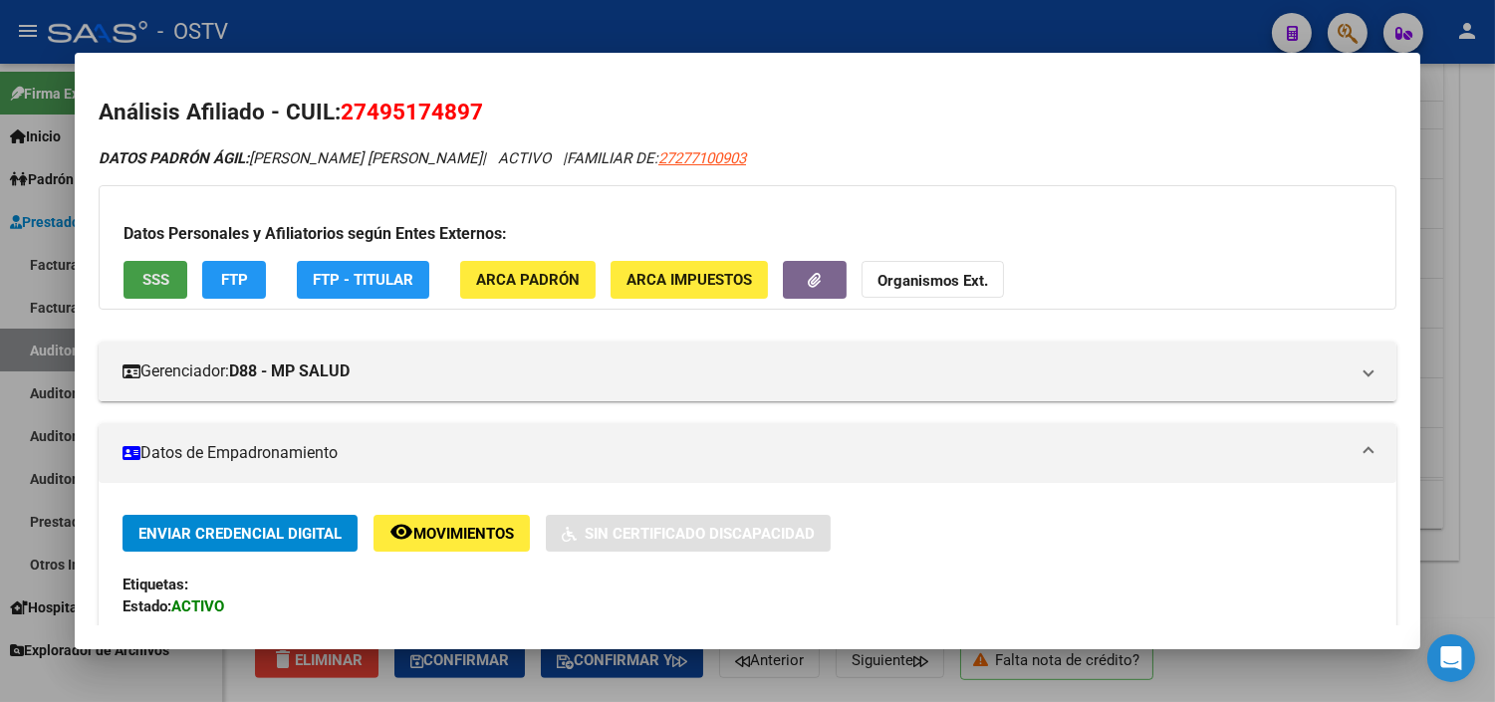
click at [162, 282] on button "SSS" at bounding box center [155, 279] width 64 height 37
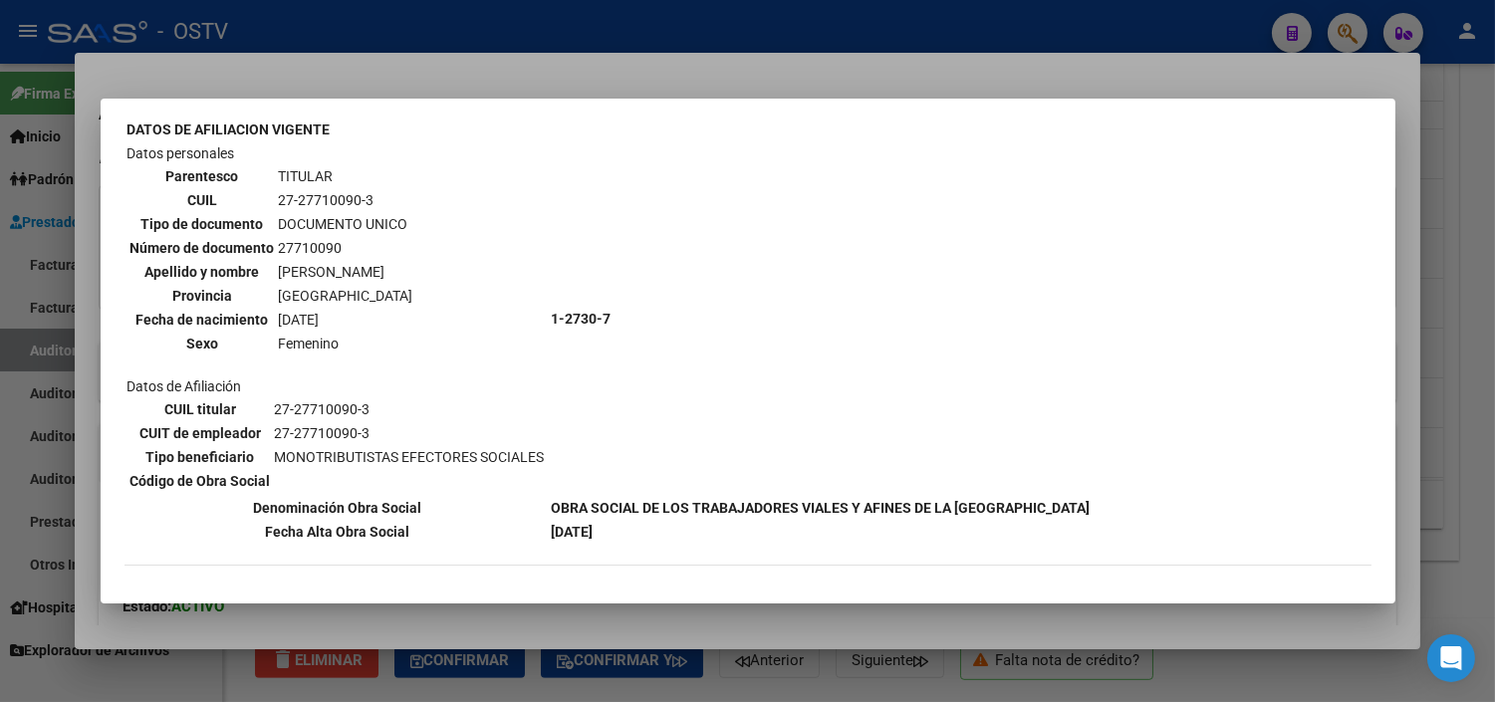
scroll to position [111, 0]
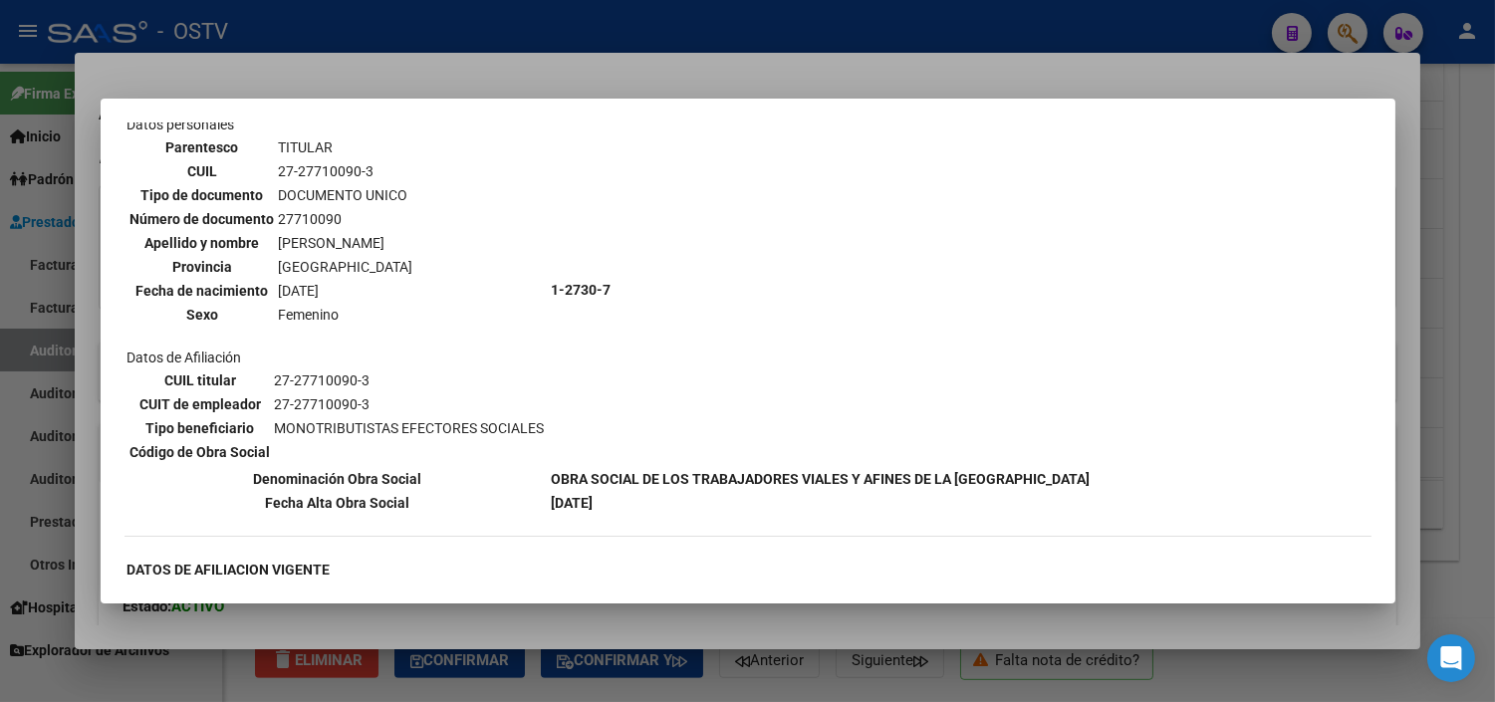
drag, startPoint x: 273, startPoint y: 169, endPoint x: 388, endPoint y: 171, distance: 115.5
click at [388, 171] on td "27-27710090-3" at bounding box center [346, 171] width 136 height 22
copy td "27-27710090-3"
click at [754, 622] on div at bounding box center [747, 351] width 1495 height 702
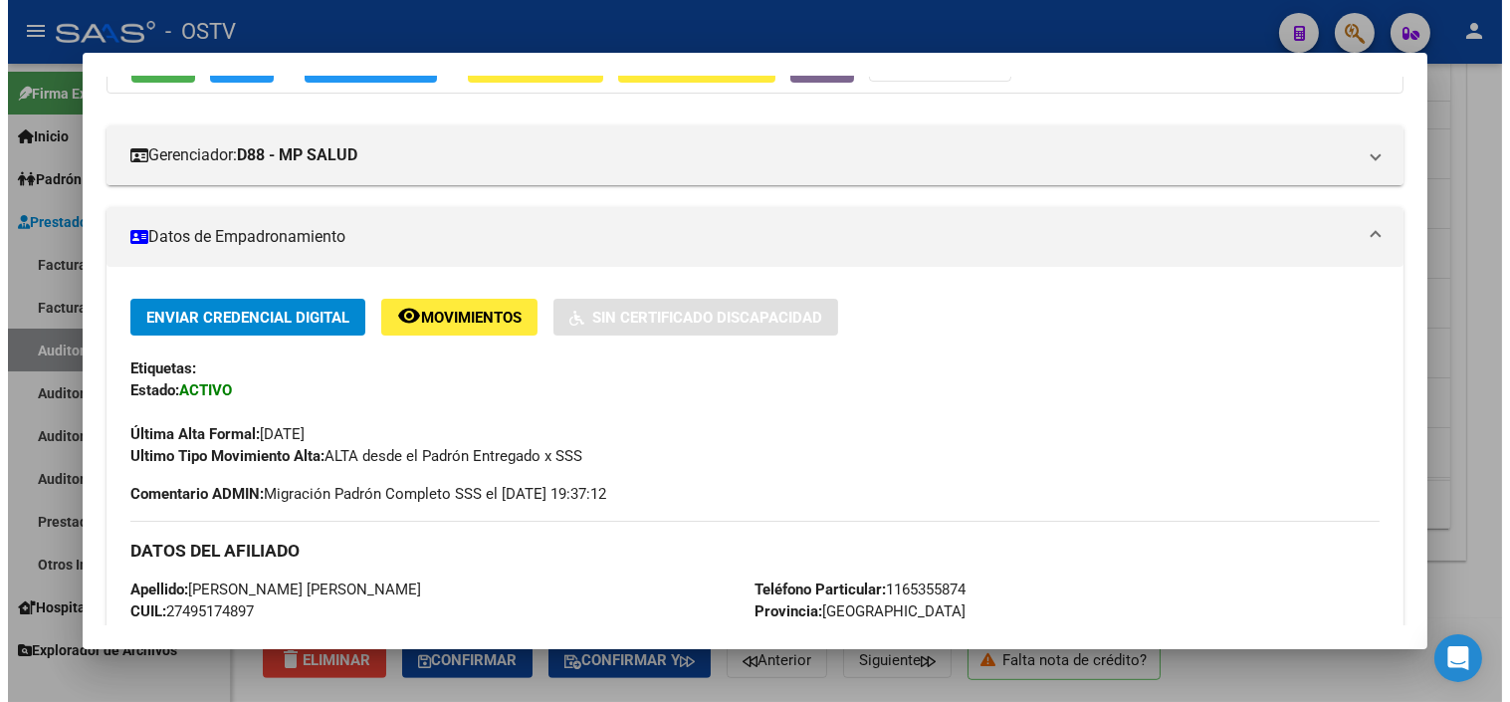
scroll to position [221, 0]
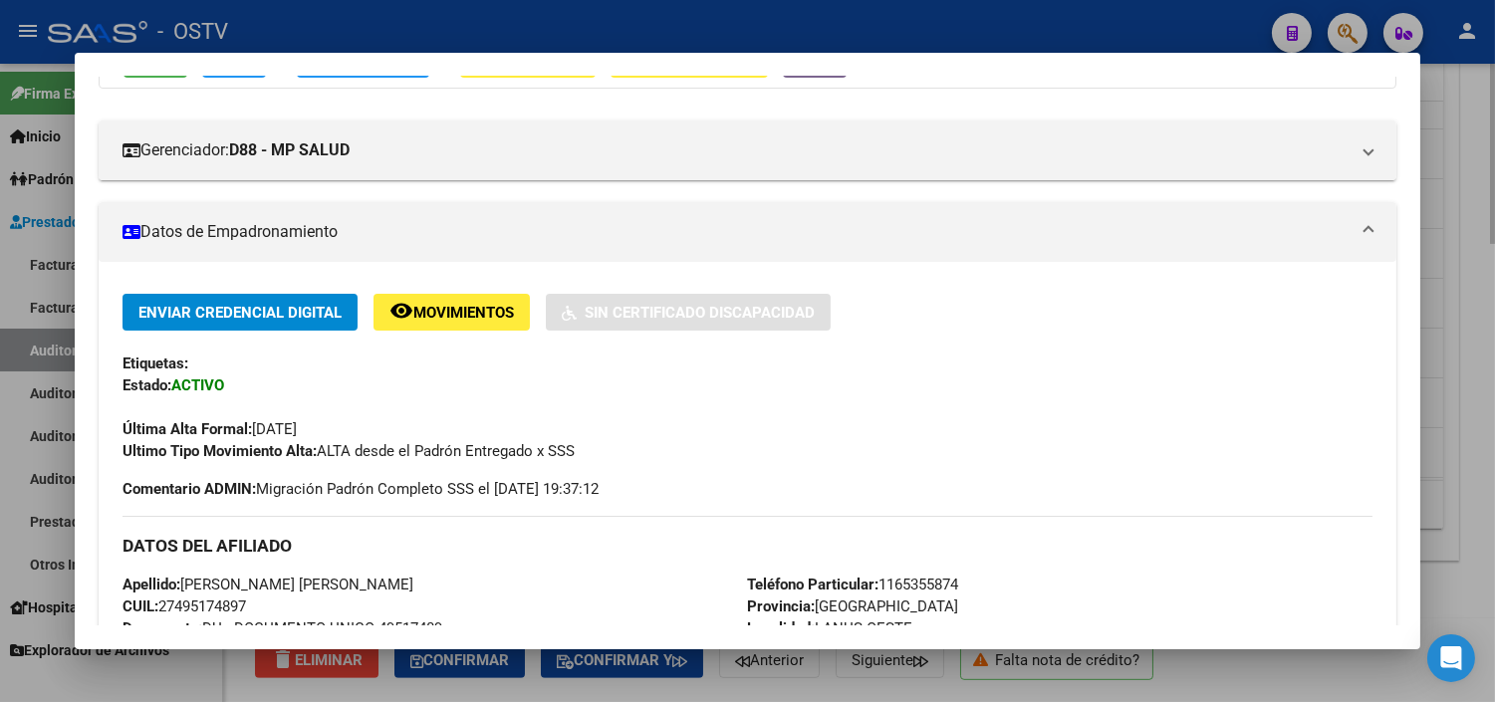
click at [803, 682] on div at bounding box center [747, 351] width 1495 height 702
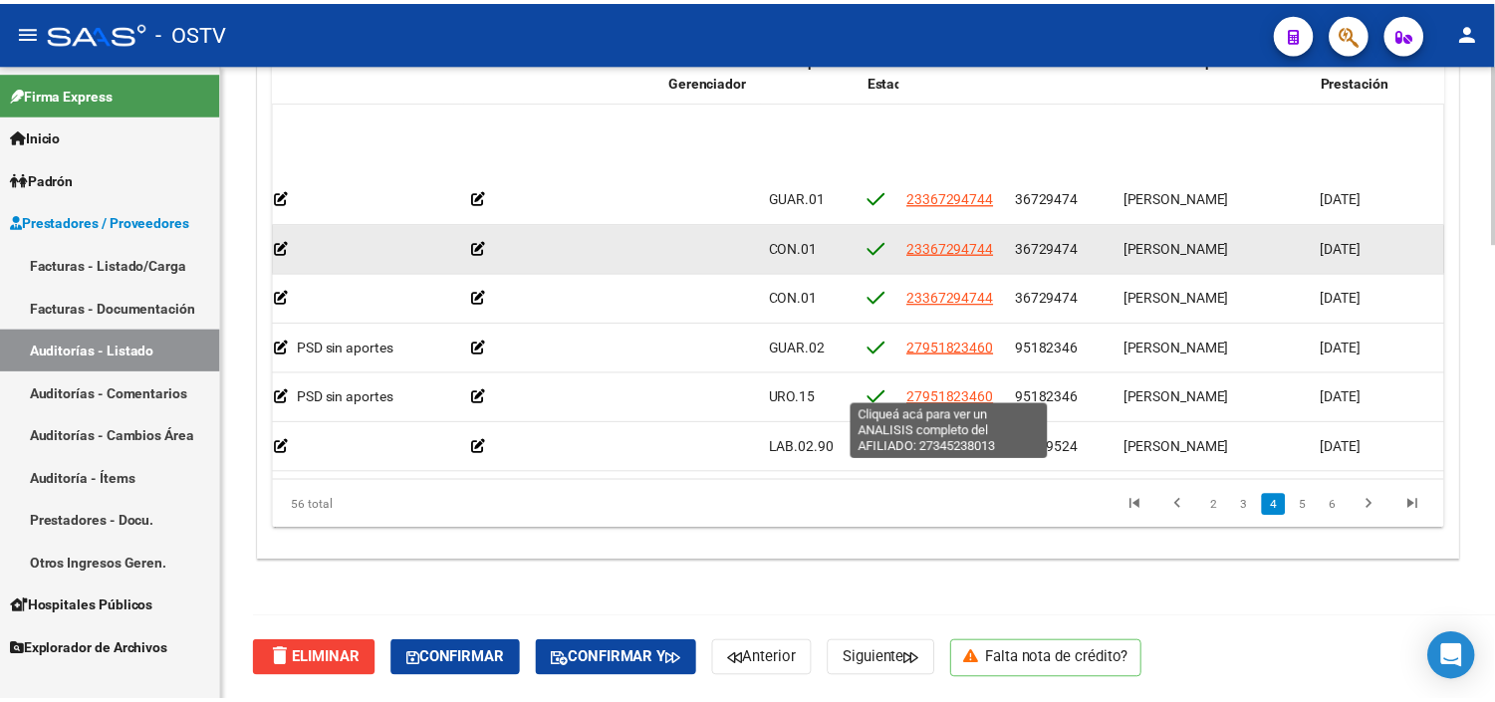
scroll to position [884, 708]
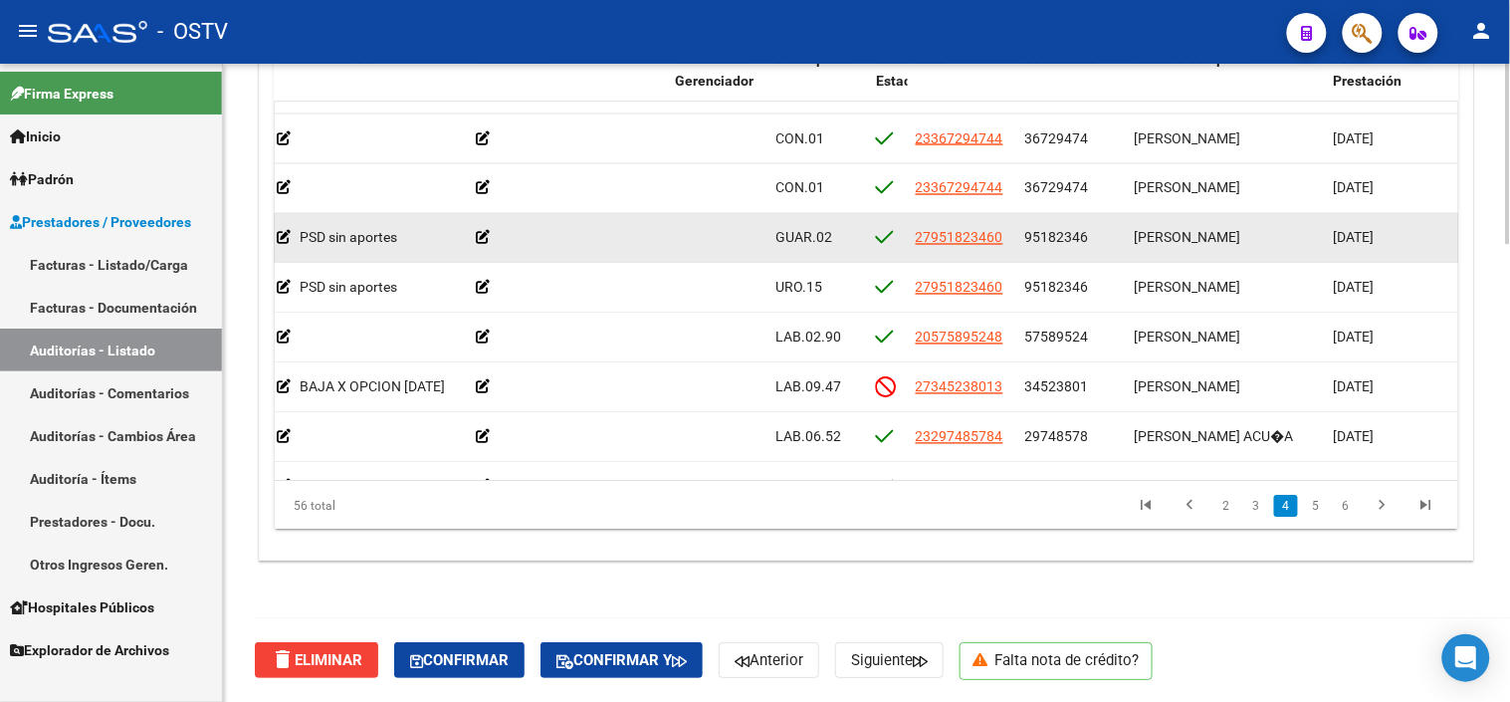
click at [1052, 229] on span "95182346" at bounding box center [1058, 237] width 64 height 16
copy span "95182346"
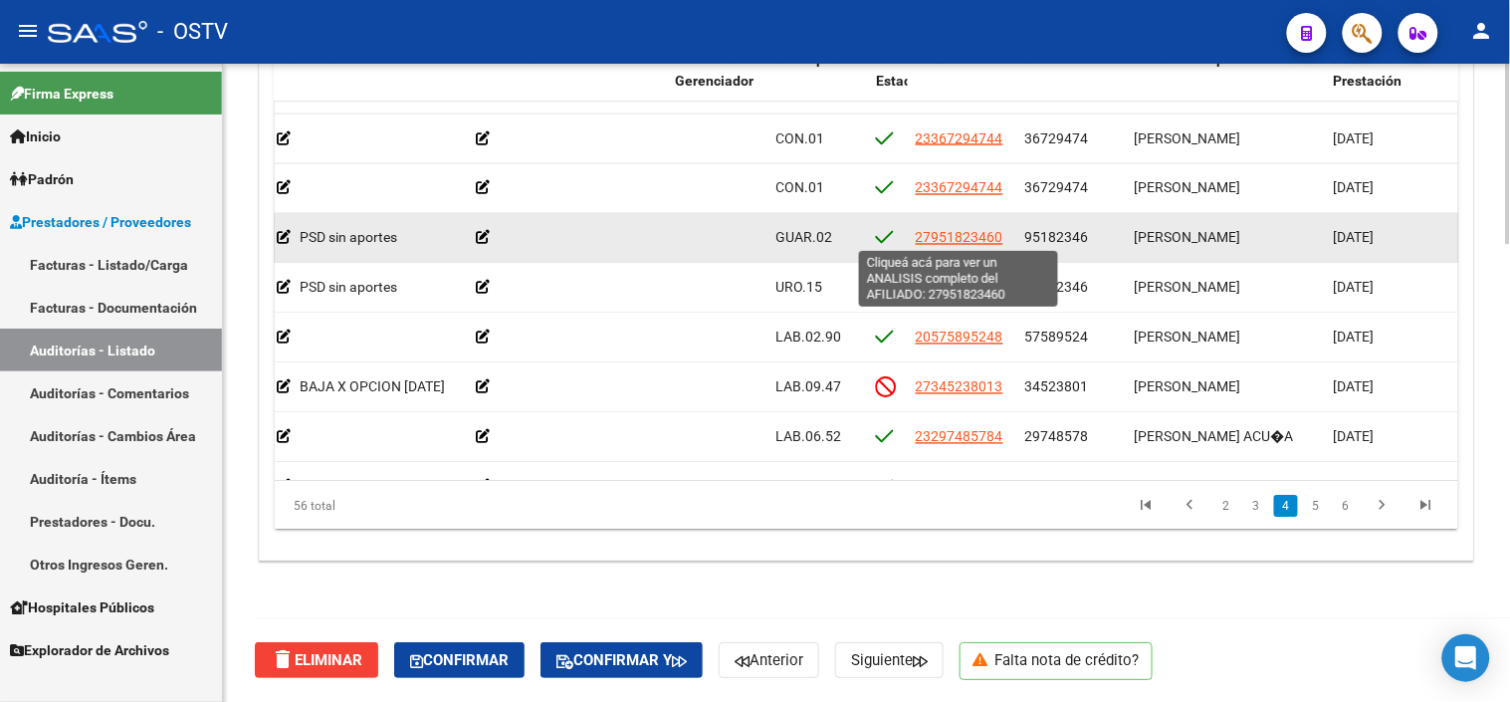
click at [952, 240] on span "27951823460" at bounding box center [960, 237] width 88 height 16
type textarea "27951823460"
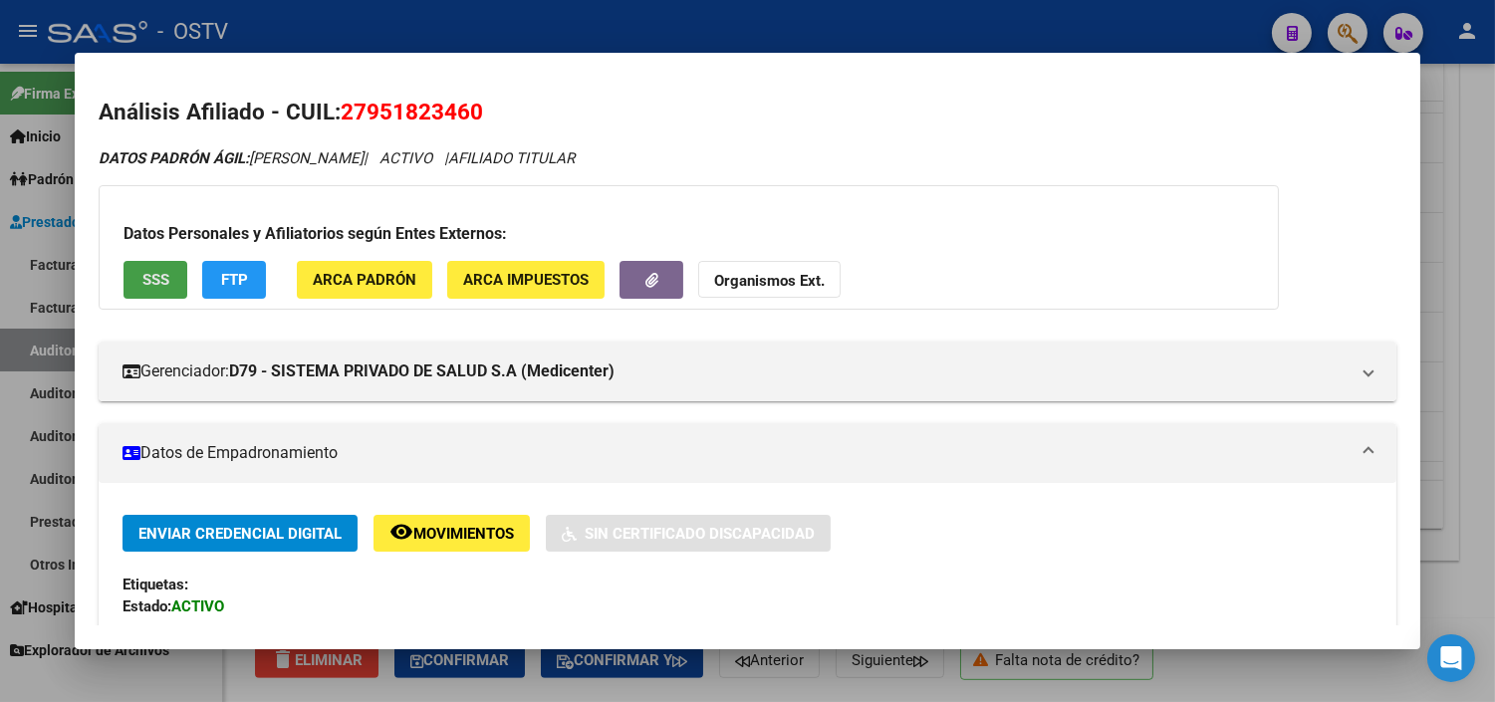
click at [164, 276] on button "SSS" at bounding box center [155, 279] width 64 height 37
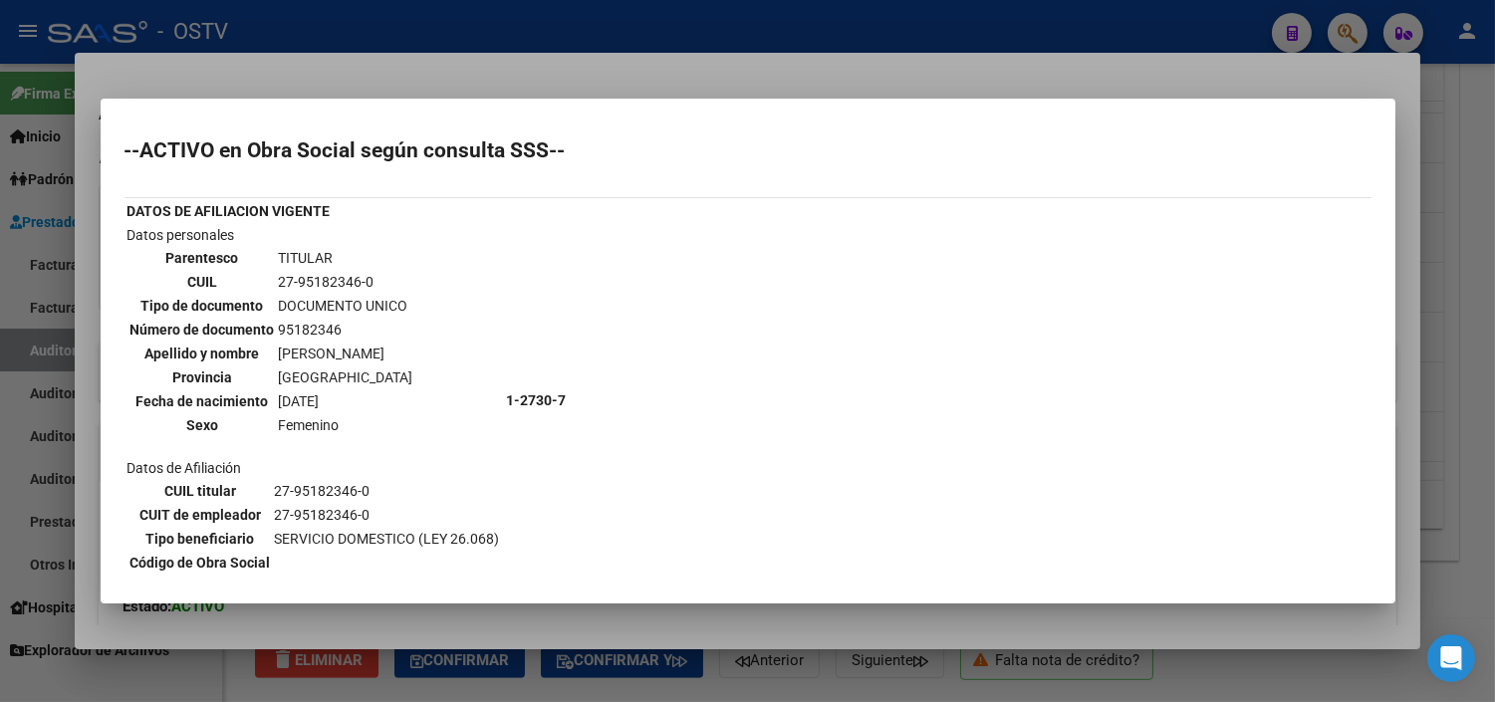
click at [312, 274] on td "27-95182346-0" at bounding box center [346, 282] width 136 height 22
copy tbody "27-95182346-0"
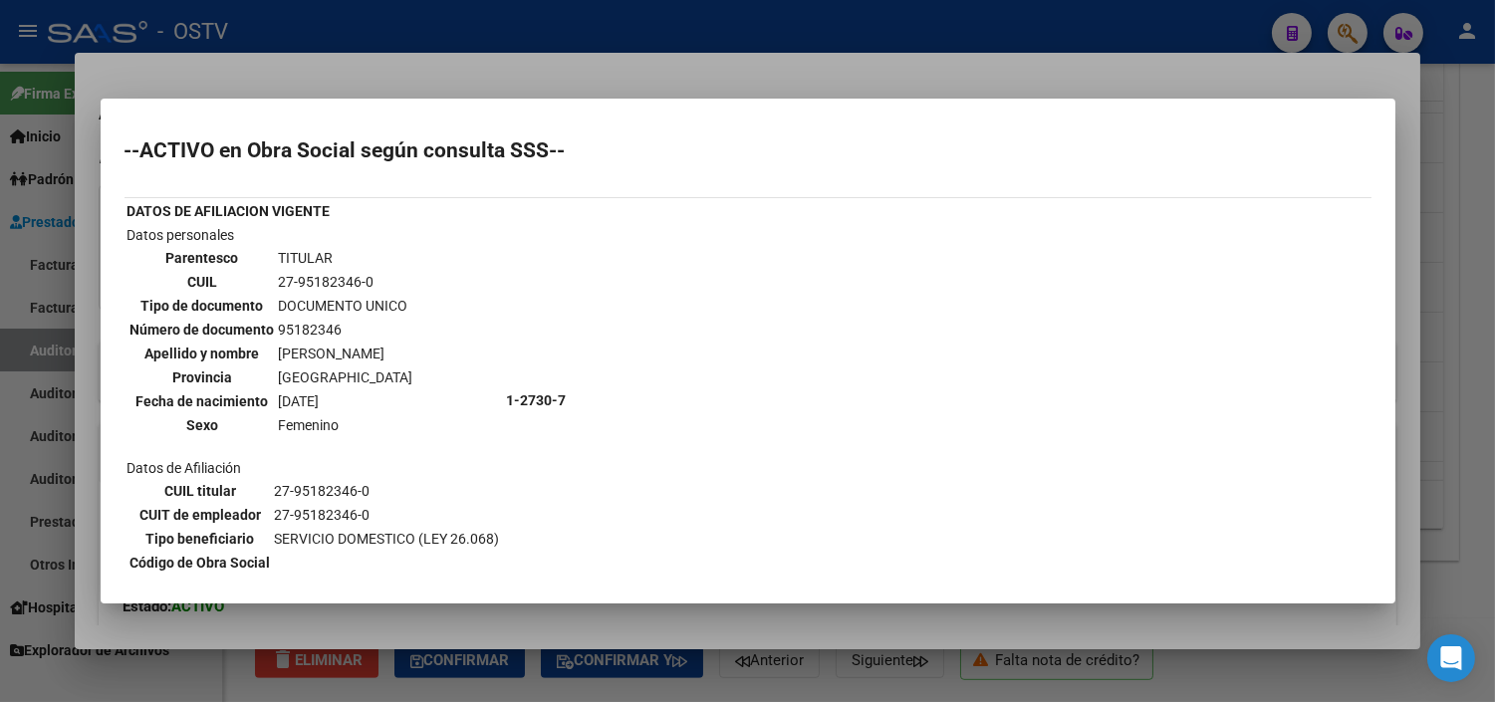
click at [665, 622] on div at bounding box center [747, 351] width 1495 height 702
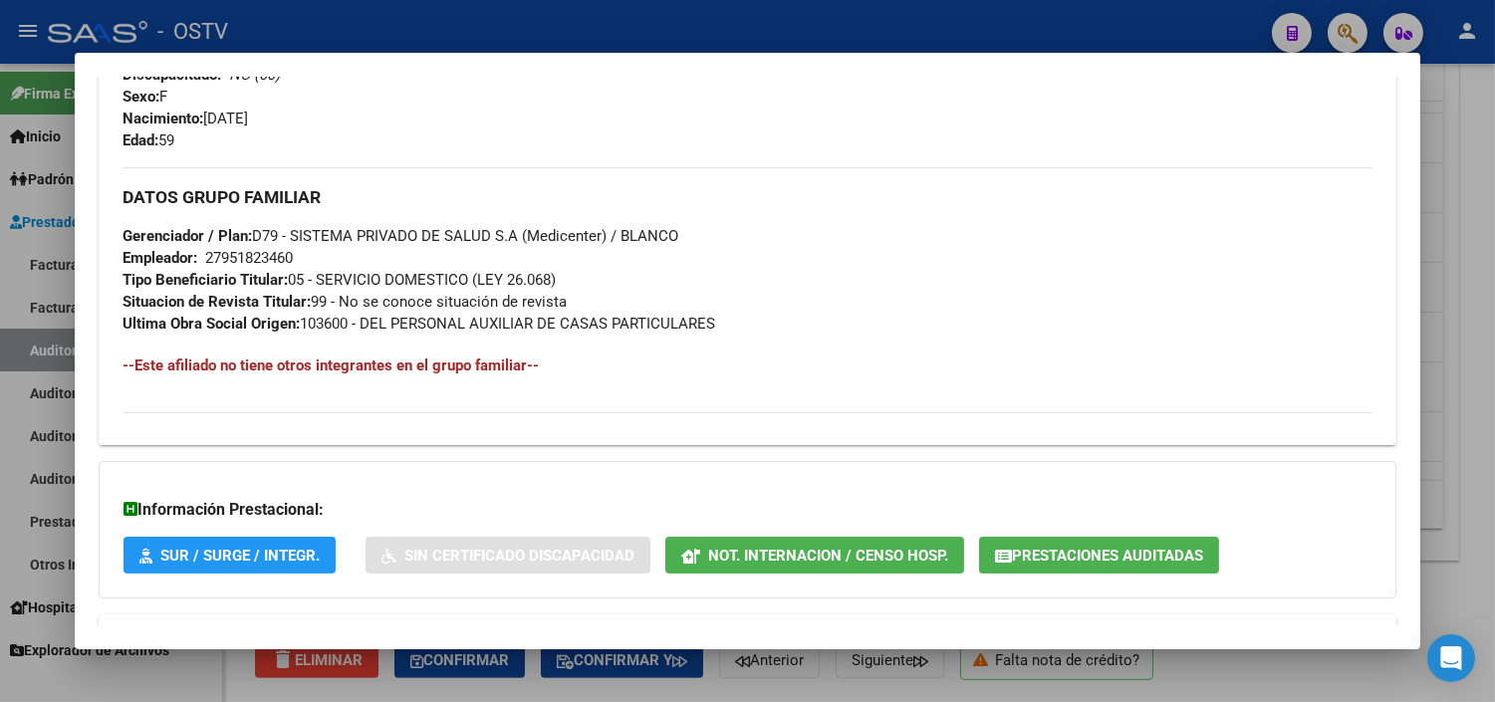
scroll to position [944, 0]
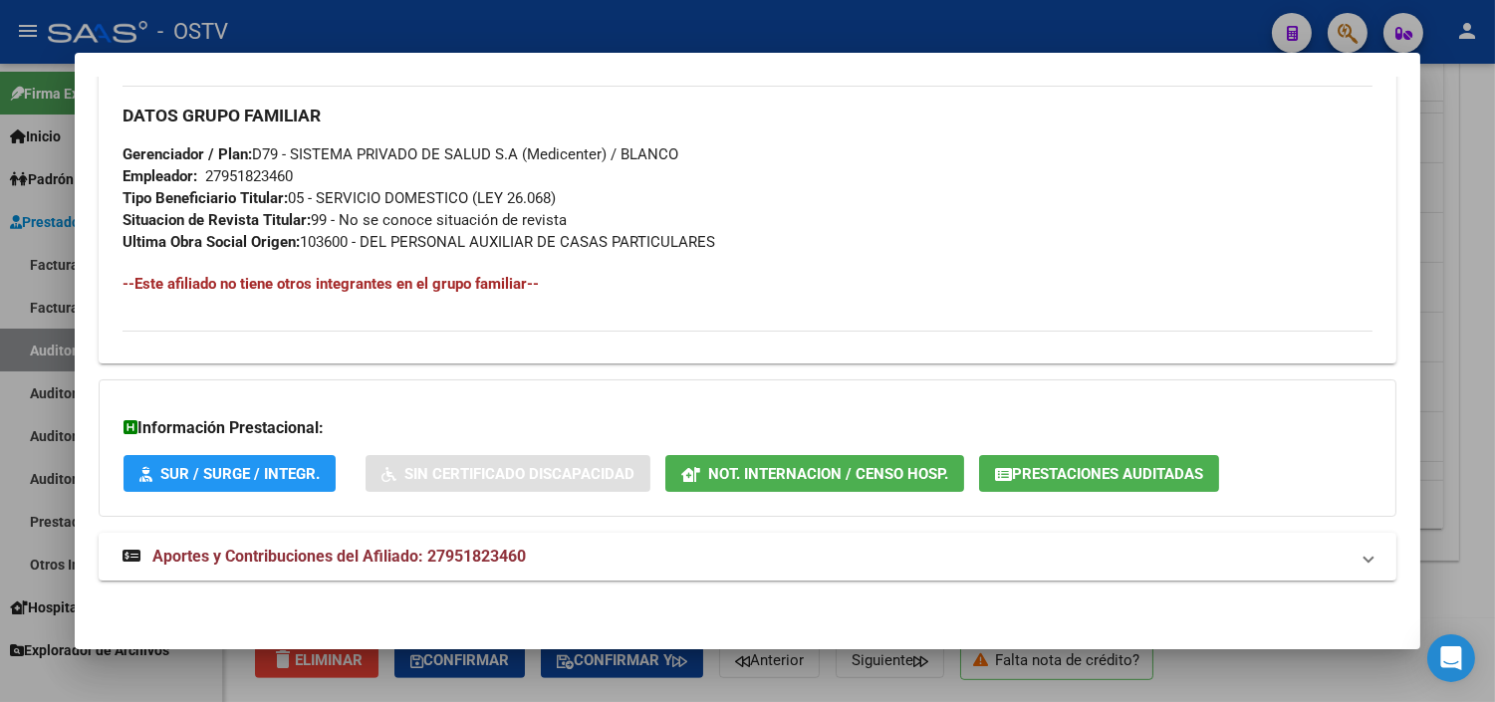
click at [995, 469] on icon "button" at bounding box center [1003, 474] width 17 height 15
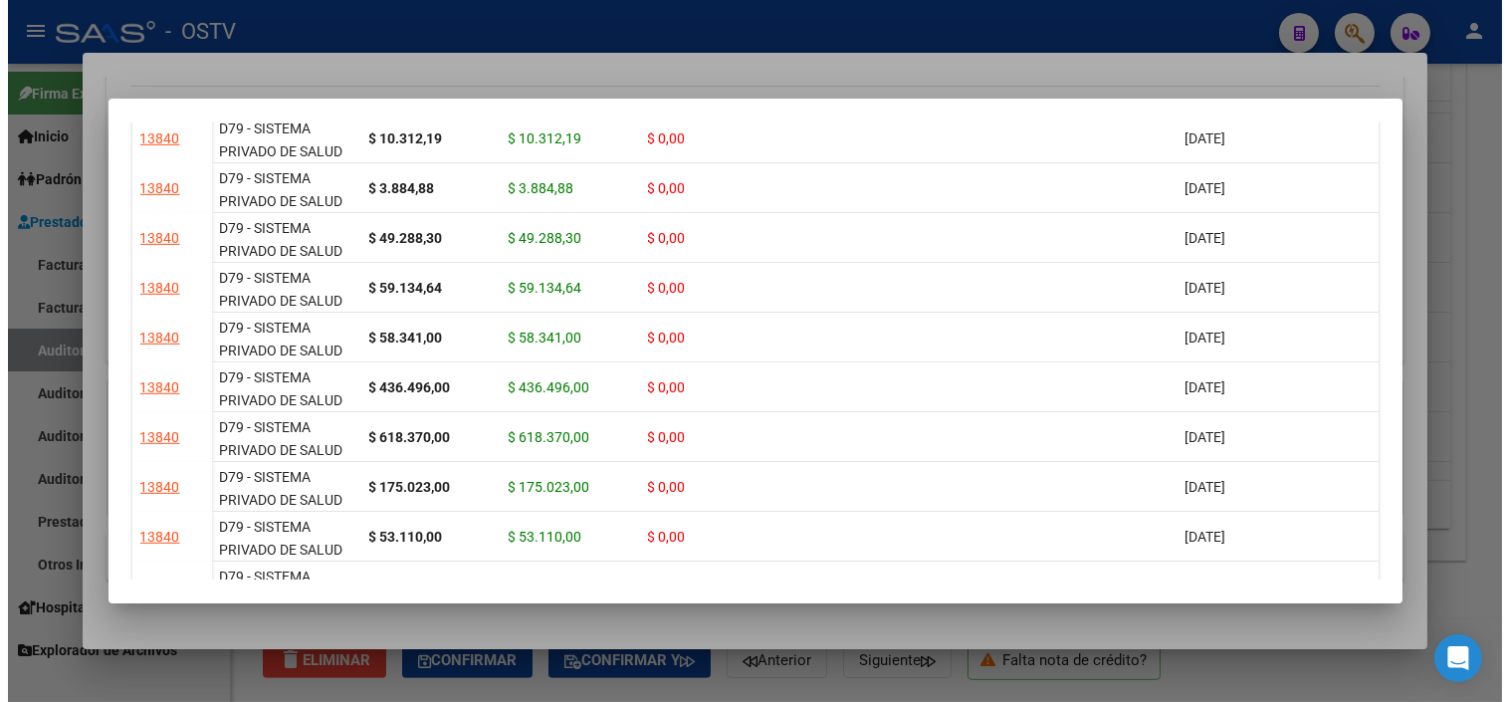
scroll to position [2223, 0]
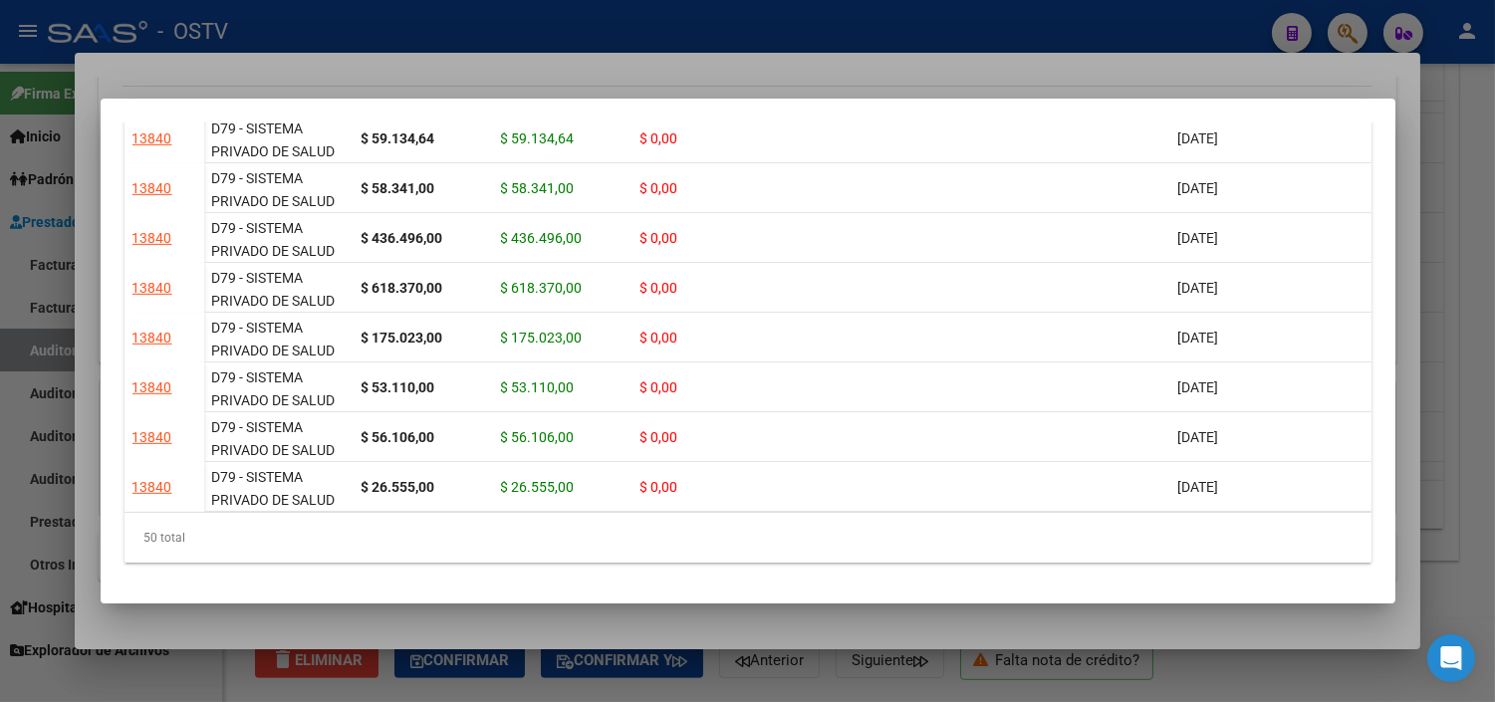
click at [772, 624] on div at bounding box center [747, 351] width 1495 height 702
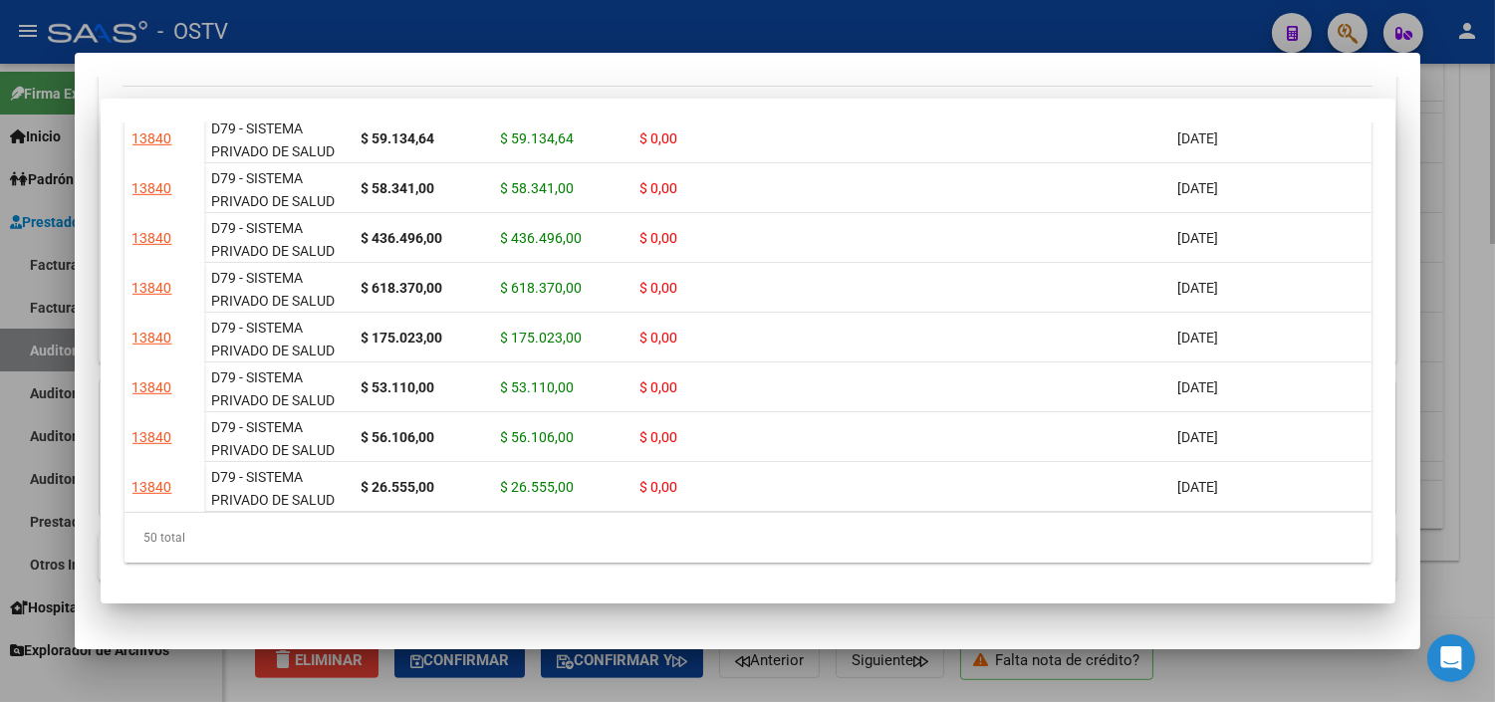
click at [782, 691] on div at bounding box center [747, 351] width 1495 height 702
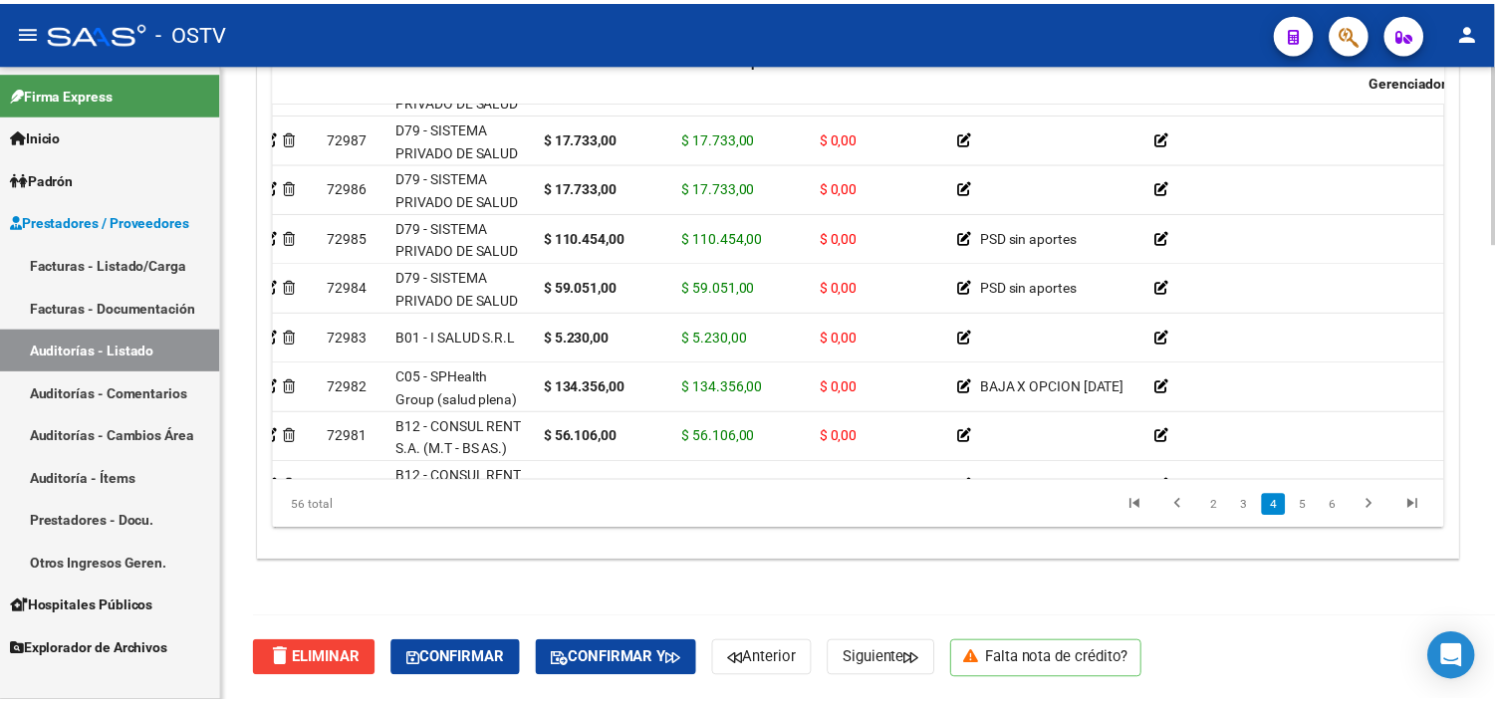
scroll to position [884, 0]
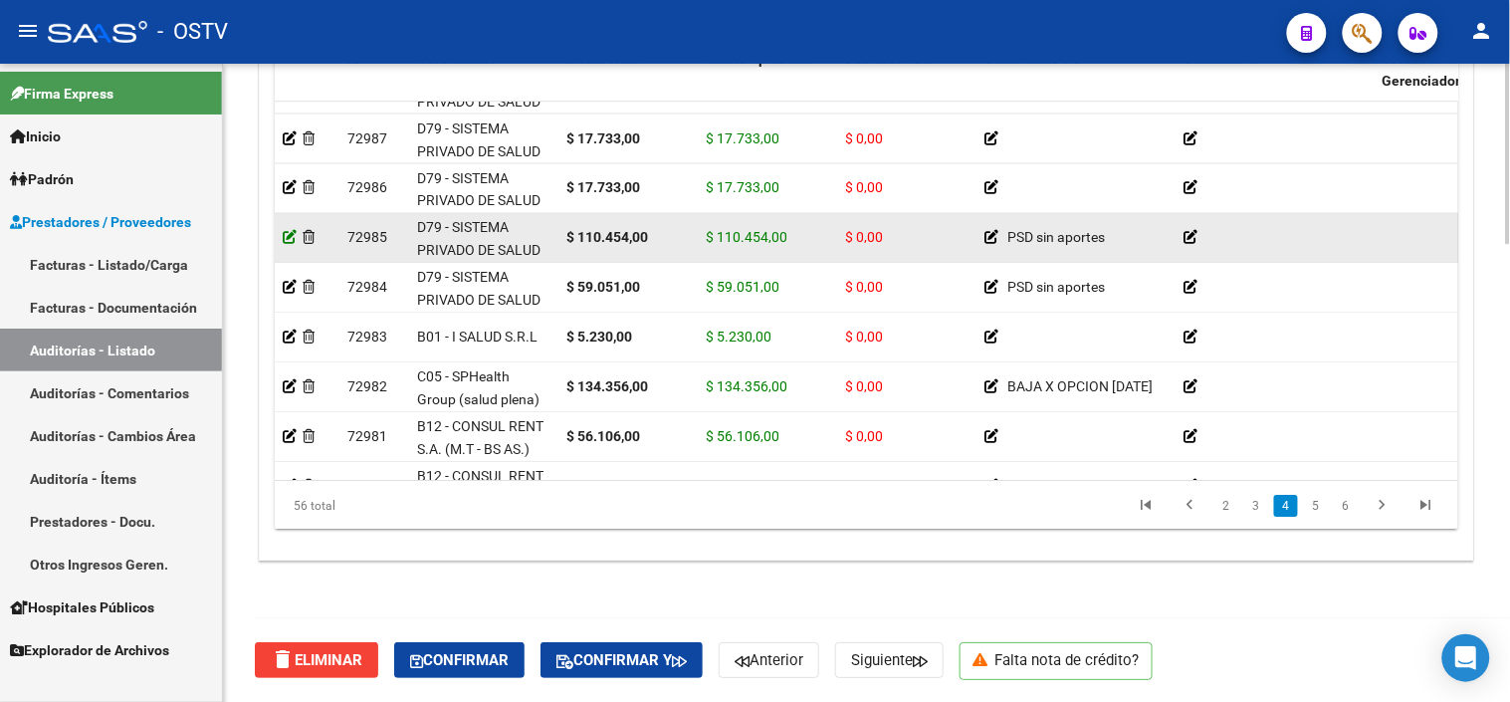
click at [291, 232] on icon at bounding box center [290, 237] width 14 height 14
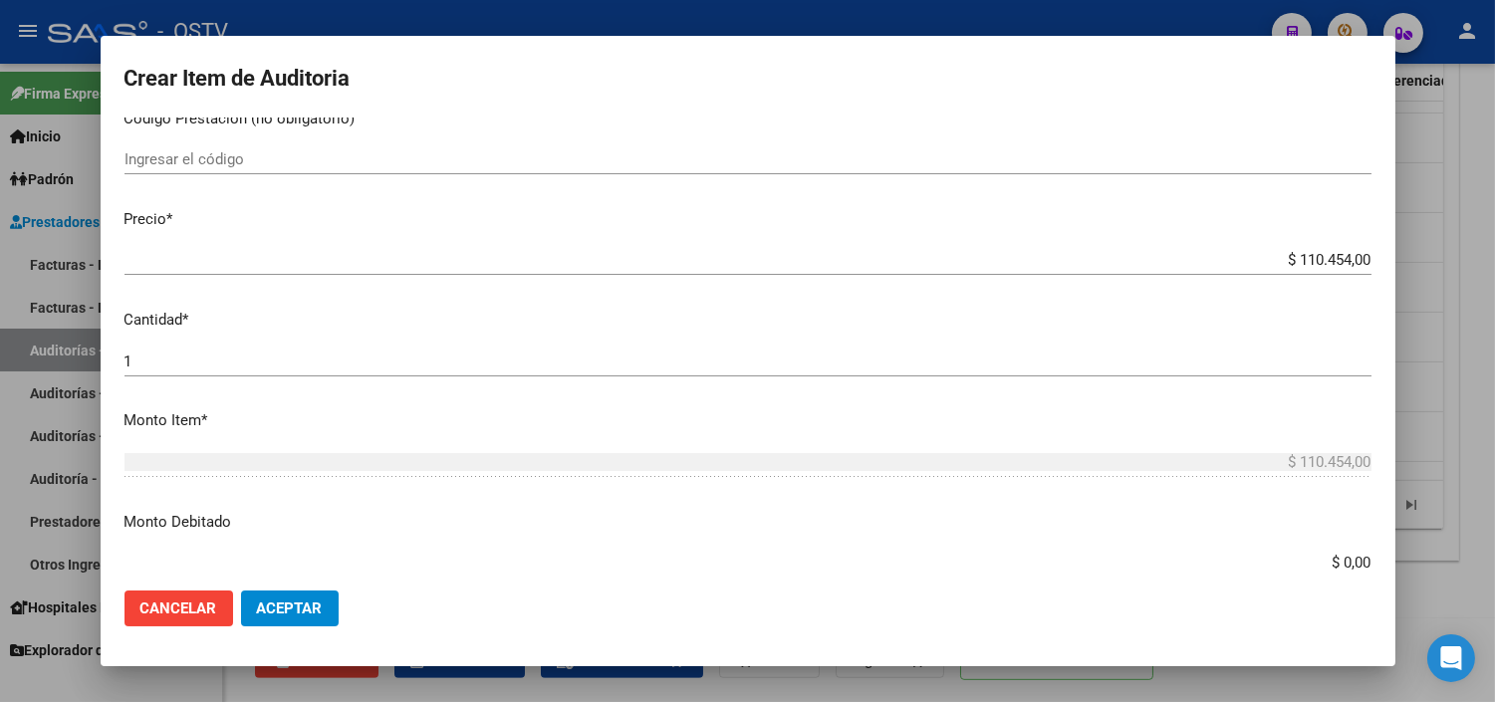
scroll to position [442, 0]
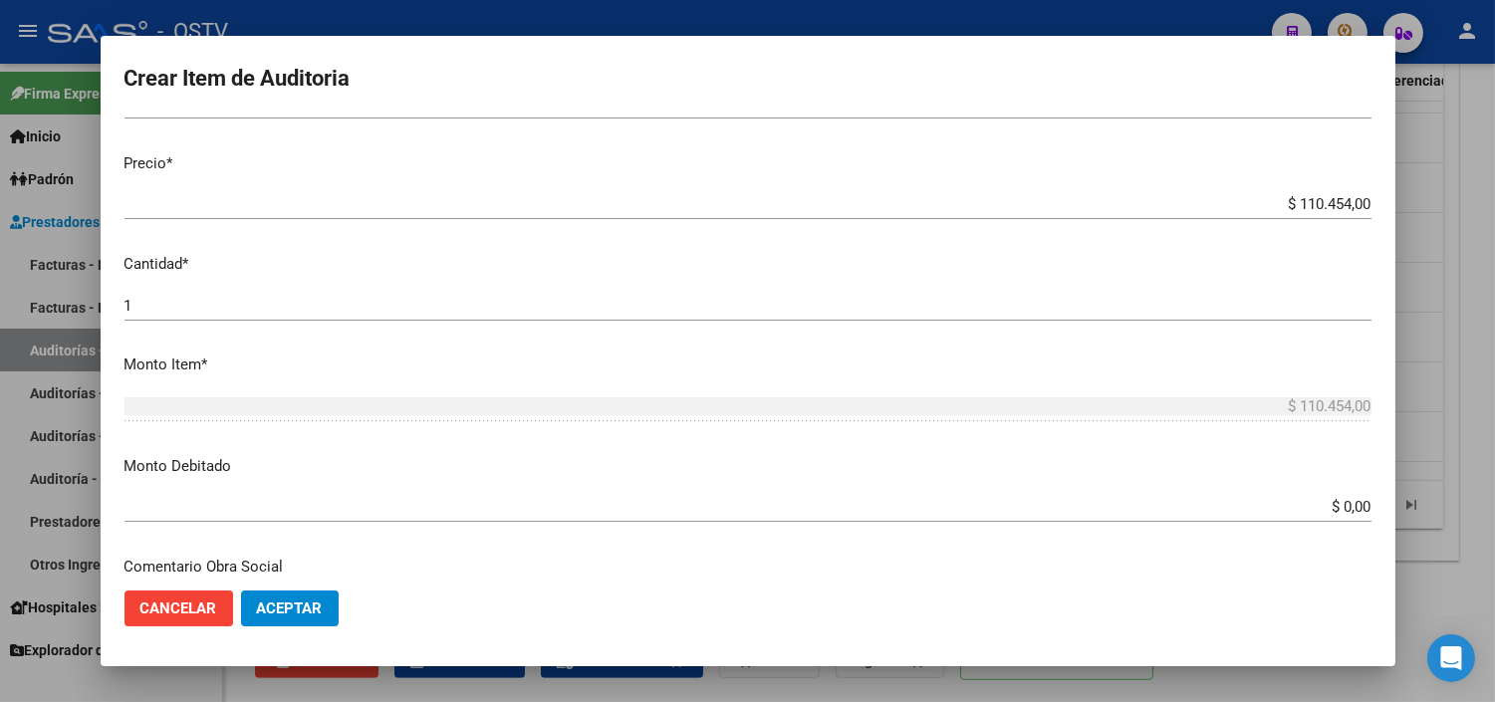
click at [1325, 510] on input "$ 0,00" at bounding box center [747, 507] width 1247 height 18
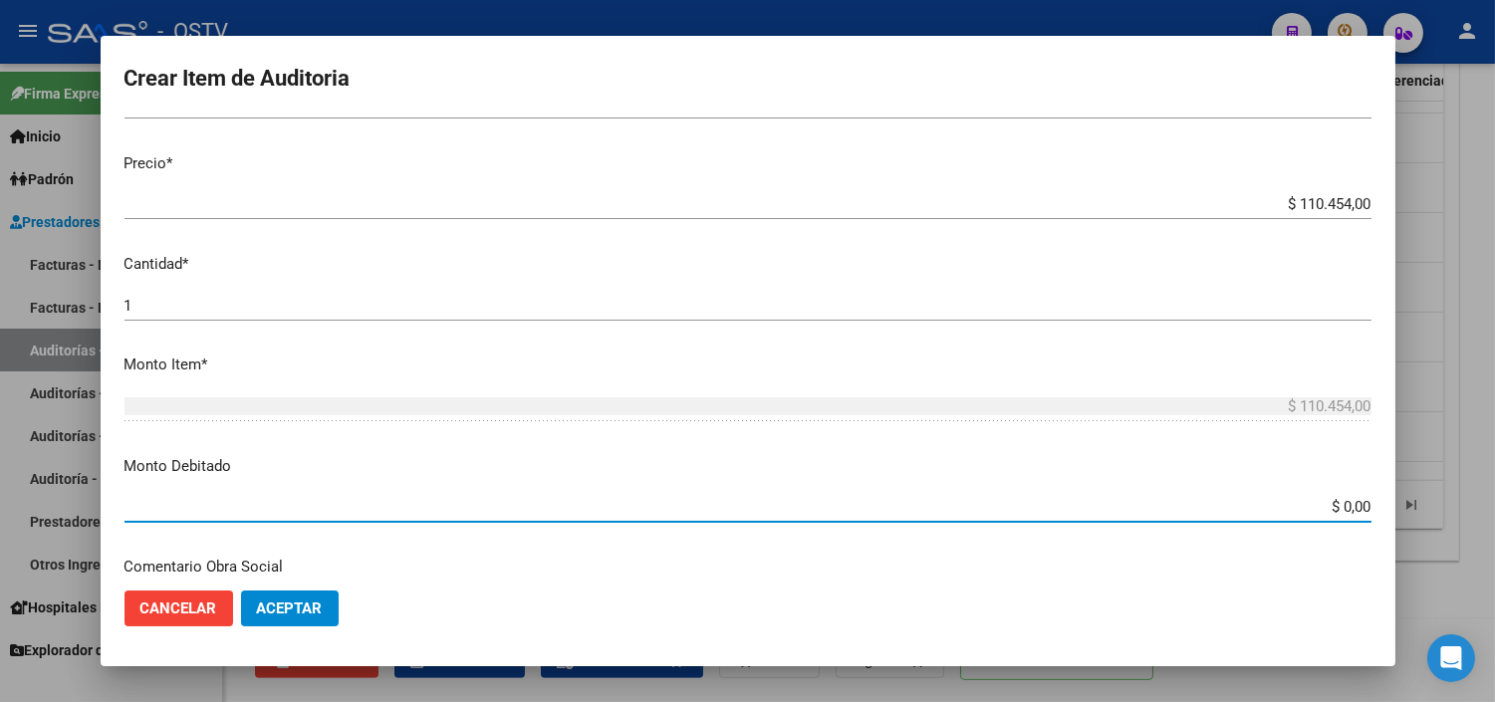
click at [1325, 510] on input "$ 0,00" at bounding box center [747, 507] width 1247 height 18
type input "$ 110.454,00"
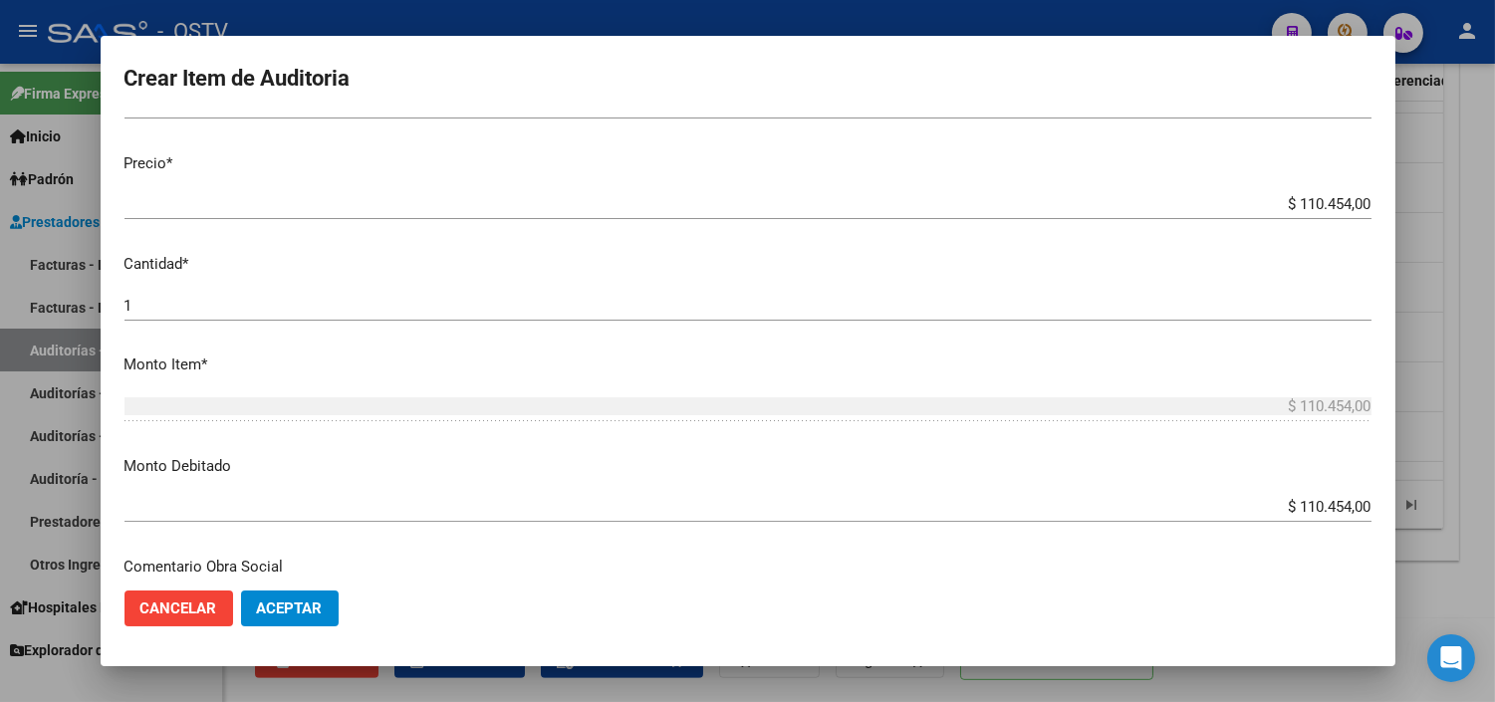
scroll to position [702, 0]
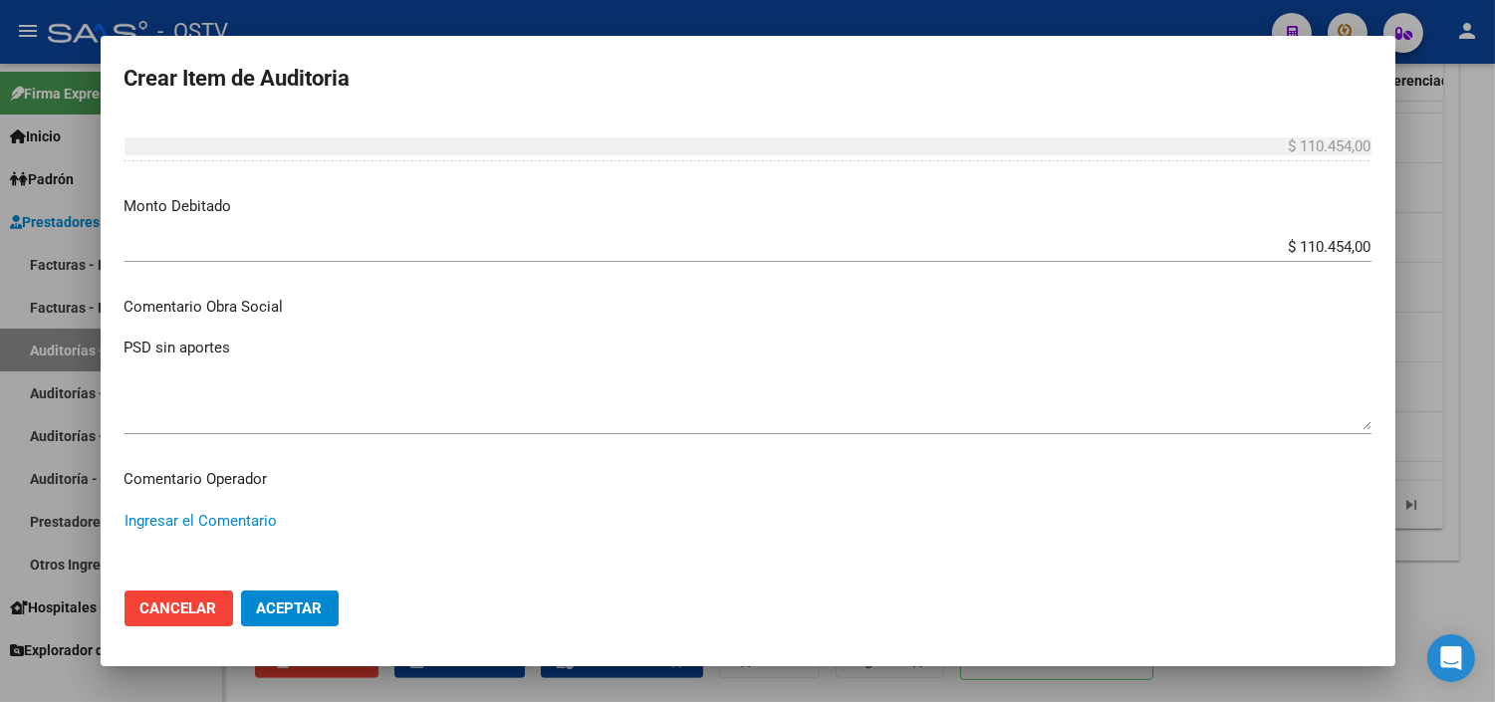
paste textarea "SIN PAGO MINIMO PARA COBERTURA NI APORTE EN FECHA DE PRESTACION - CORRESPONDE A…"
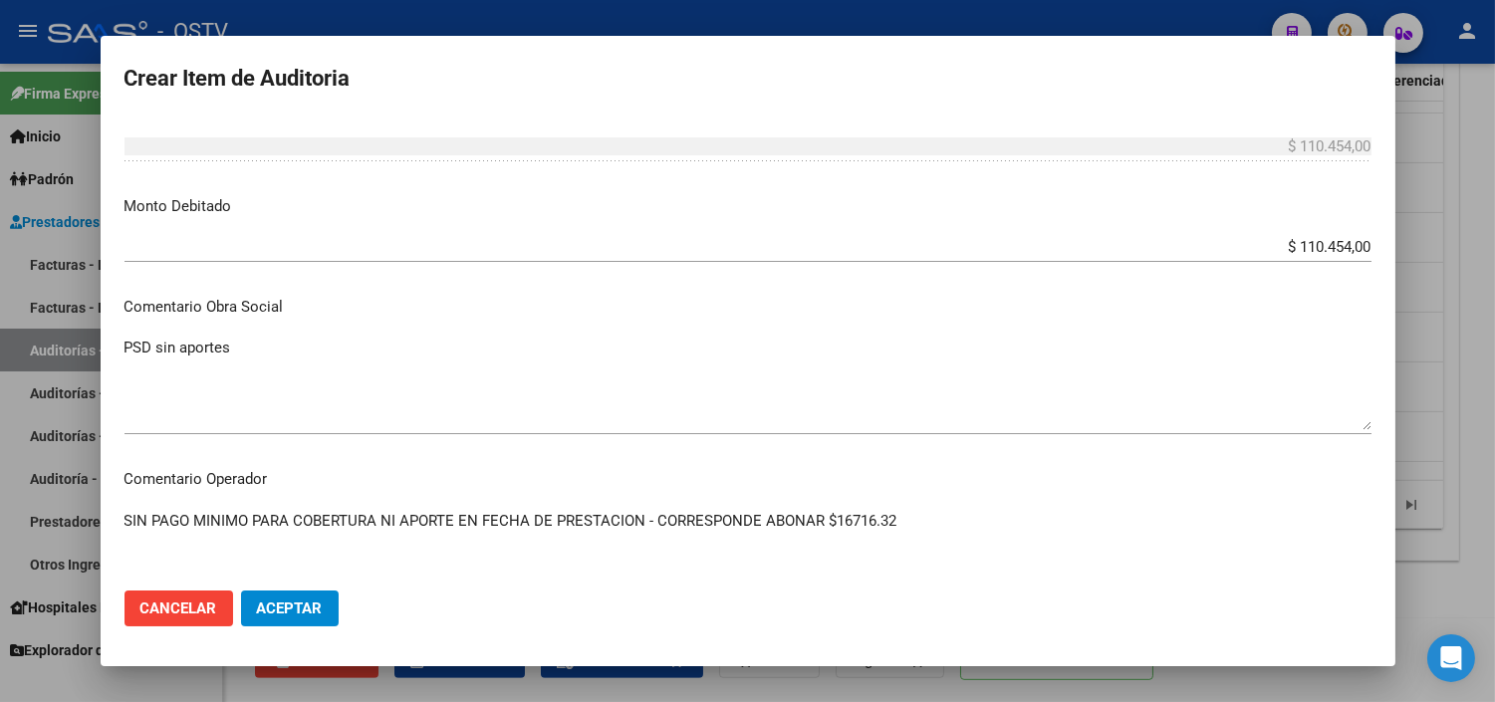
type textarea "SIN PAGO MINIMO PARA COBERTURA NI APORTE EN FECHA DE PRESTACION - CORRESPONDE A…"
click at [272, 610] on span "Aceptar" at bounding box center [290, 608] width 66 height 18
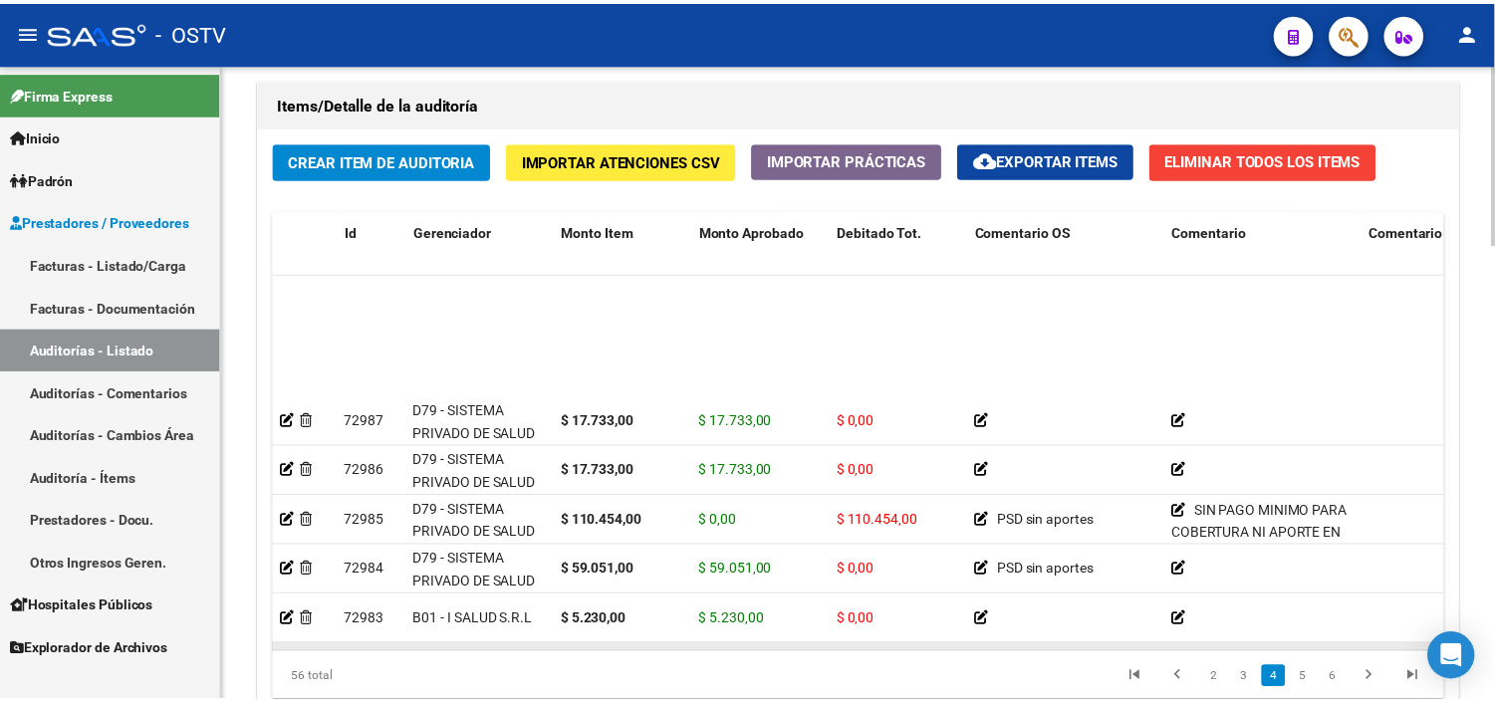
scroll to position [996, 0]
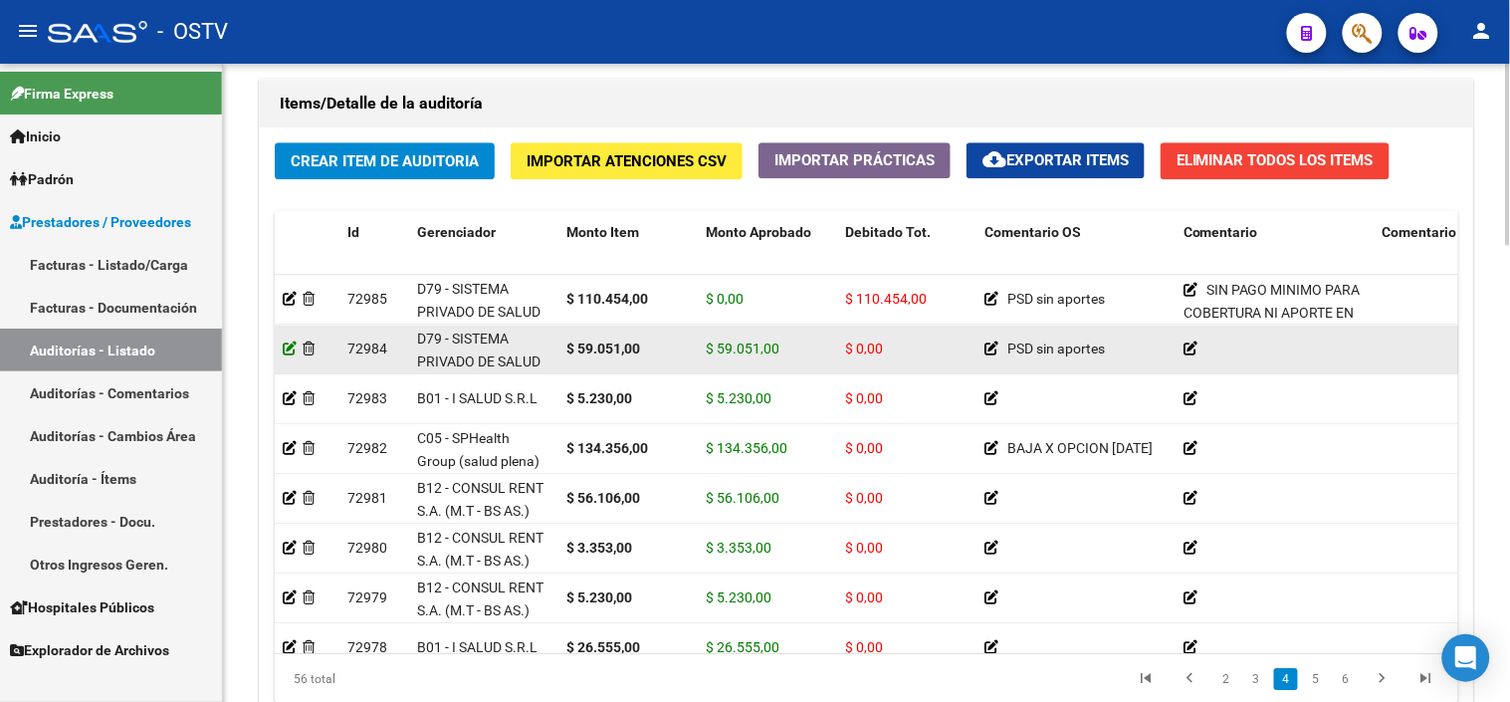
click at [289, 343] on icon at bounding box center [290, 349] width 14 height 14
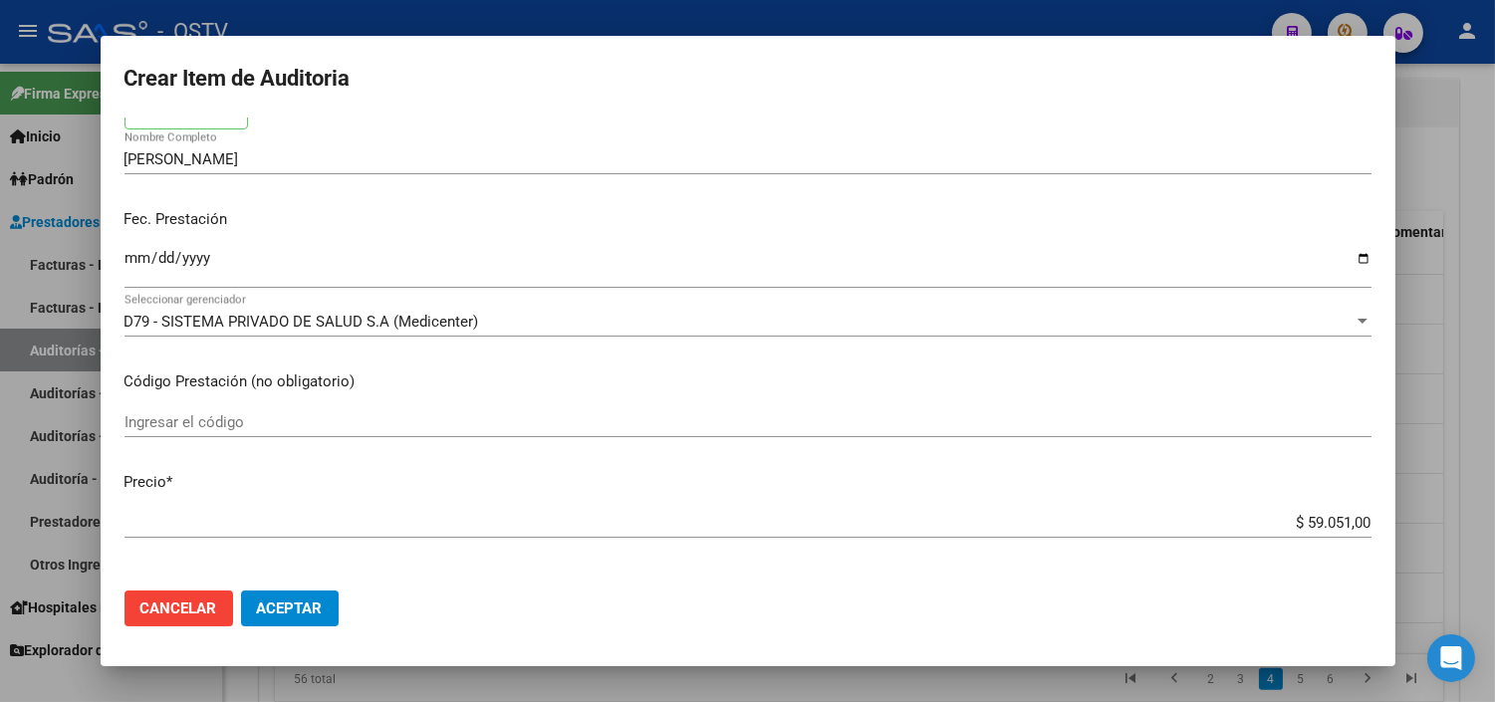
scroll to position [442, 0]
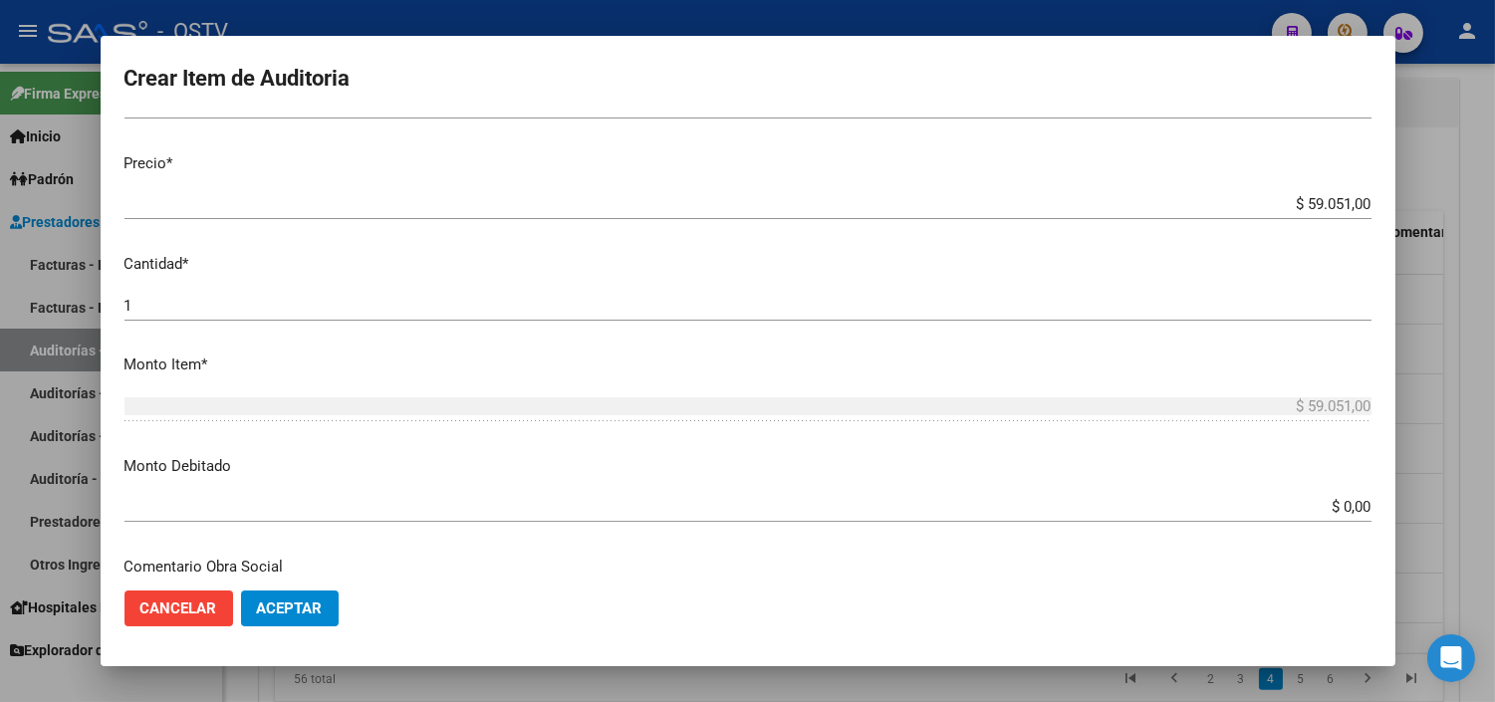
click at [1339, 513] on input "$ 0,00" at bounding box center [747, 507] width 1247 height 18
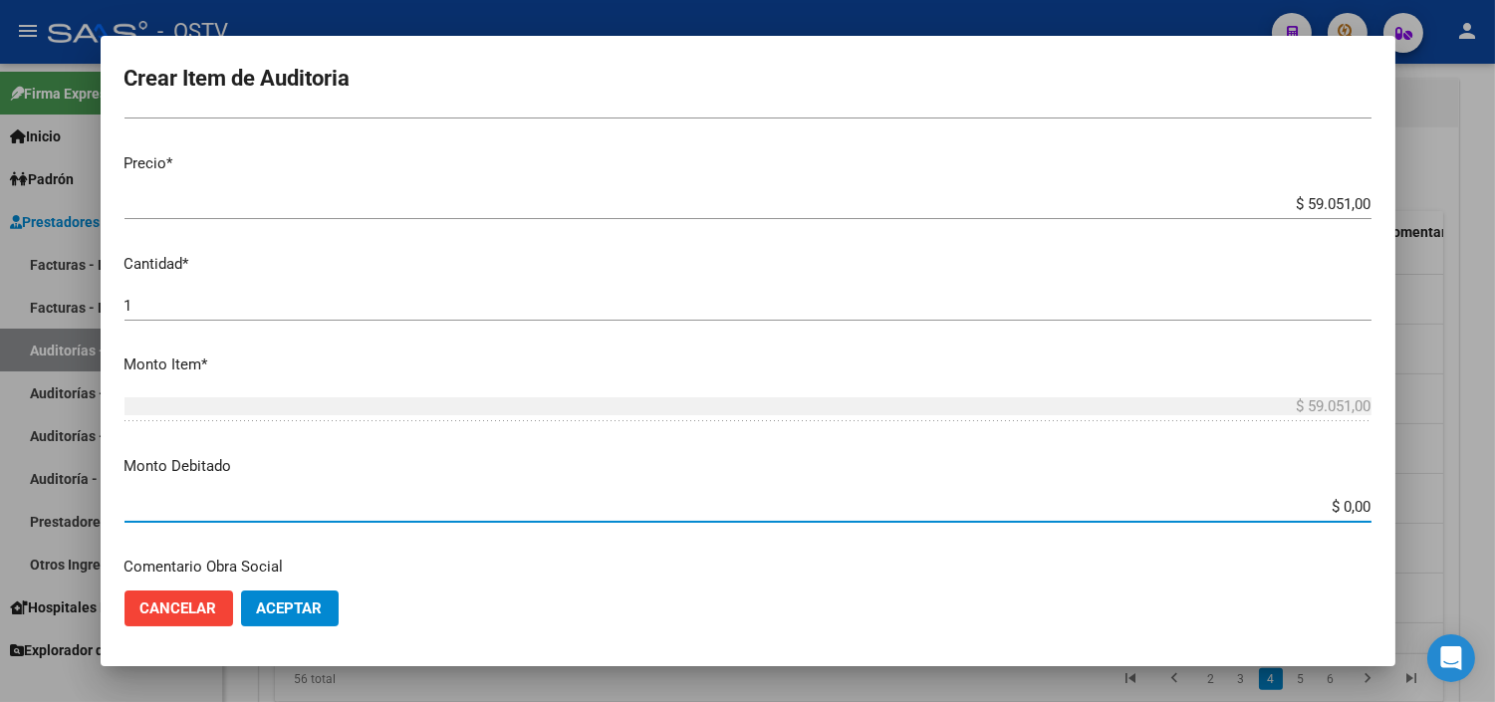
click at [1338, 513] on input "$ 0,00" at bounding box center [747, 507] width 1247 height 18
type input "$ 59.051,00"
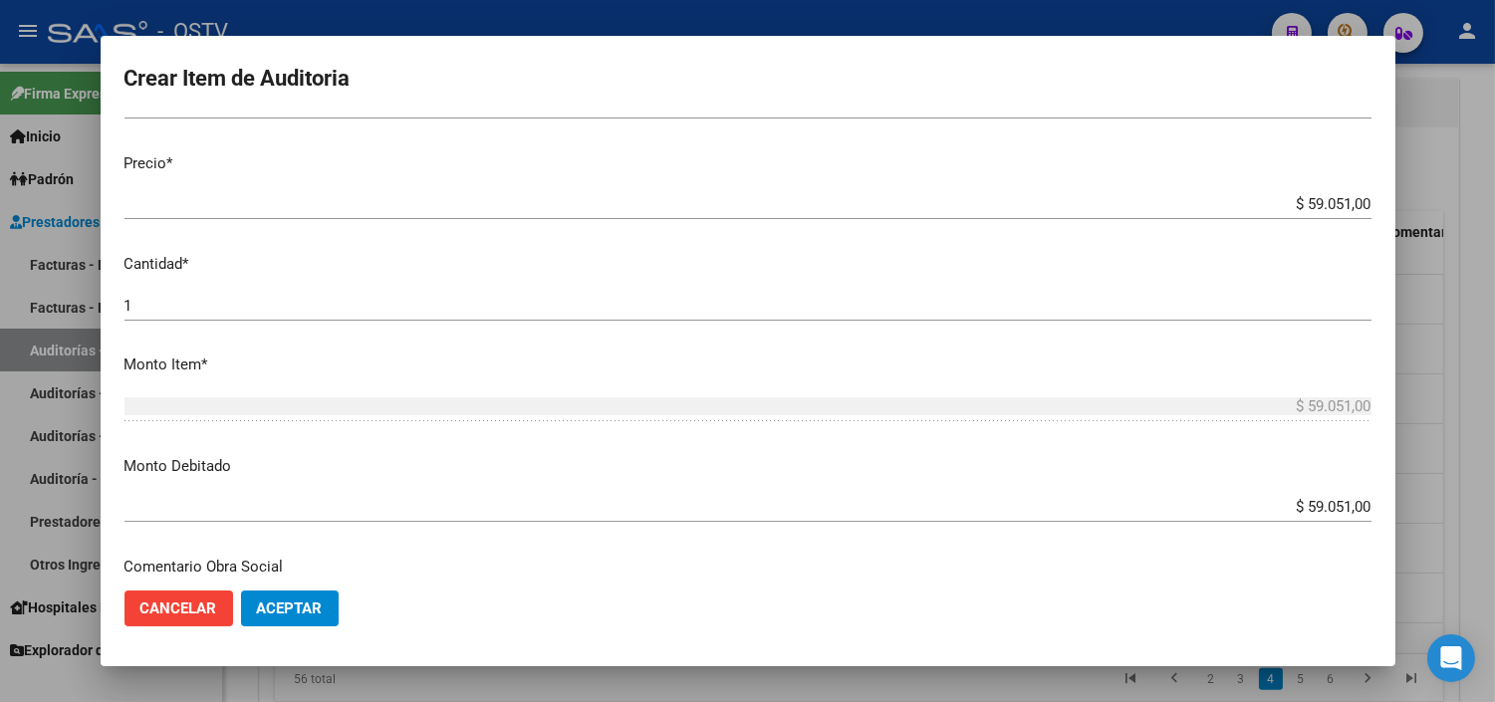
scroll to position [702, 0]
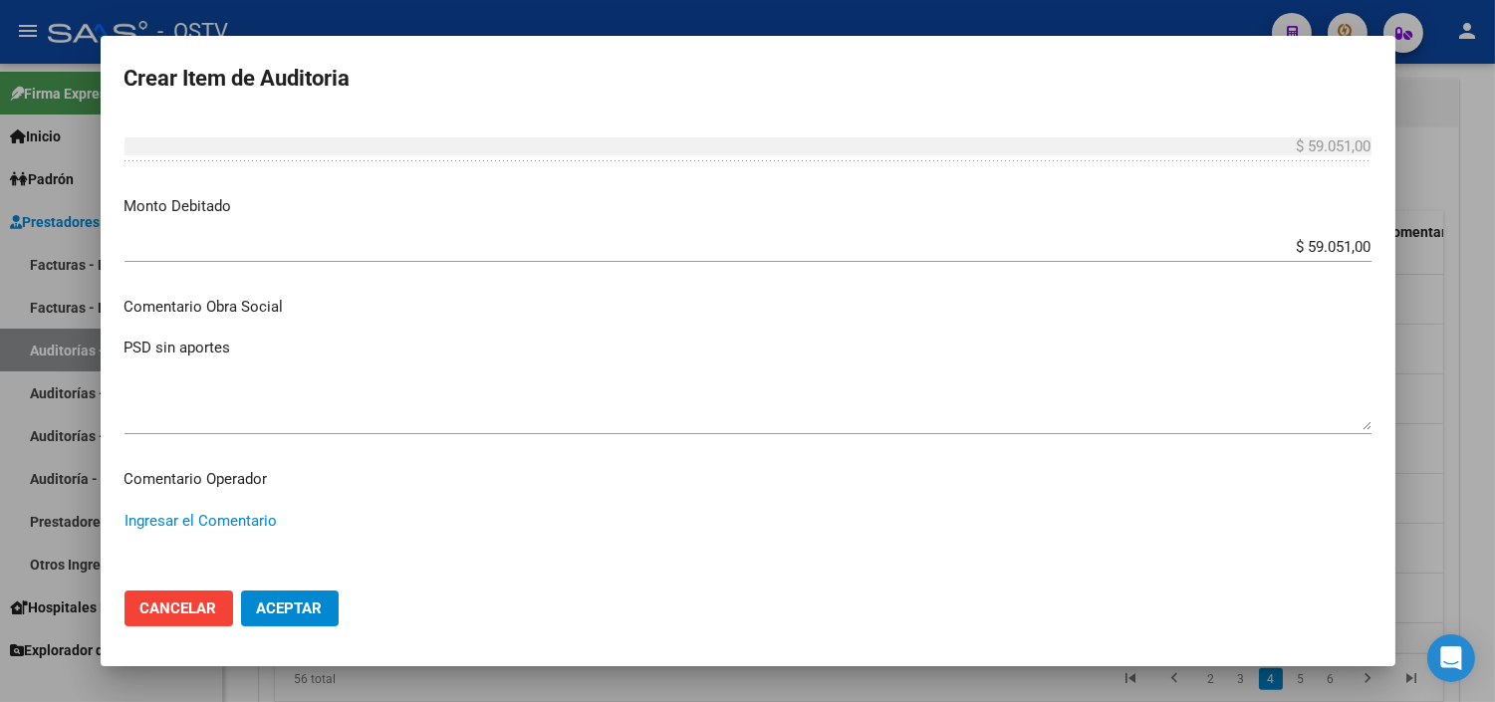
paste textarea "SIN PAGO MINIMO PARA COBERTURA NI APORTE EN FECHA DE PRESTACION - CORRESPONDE A…"
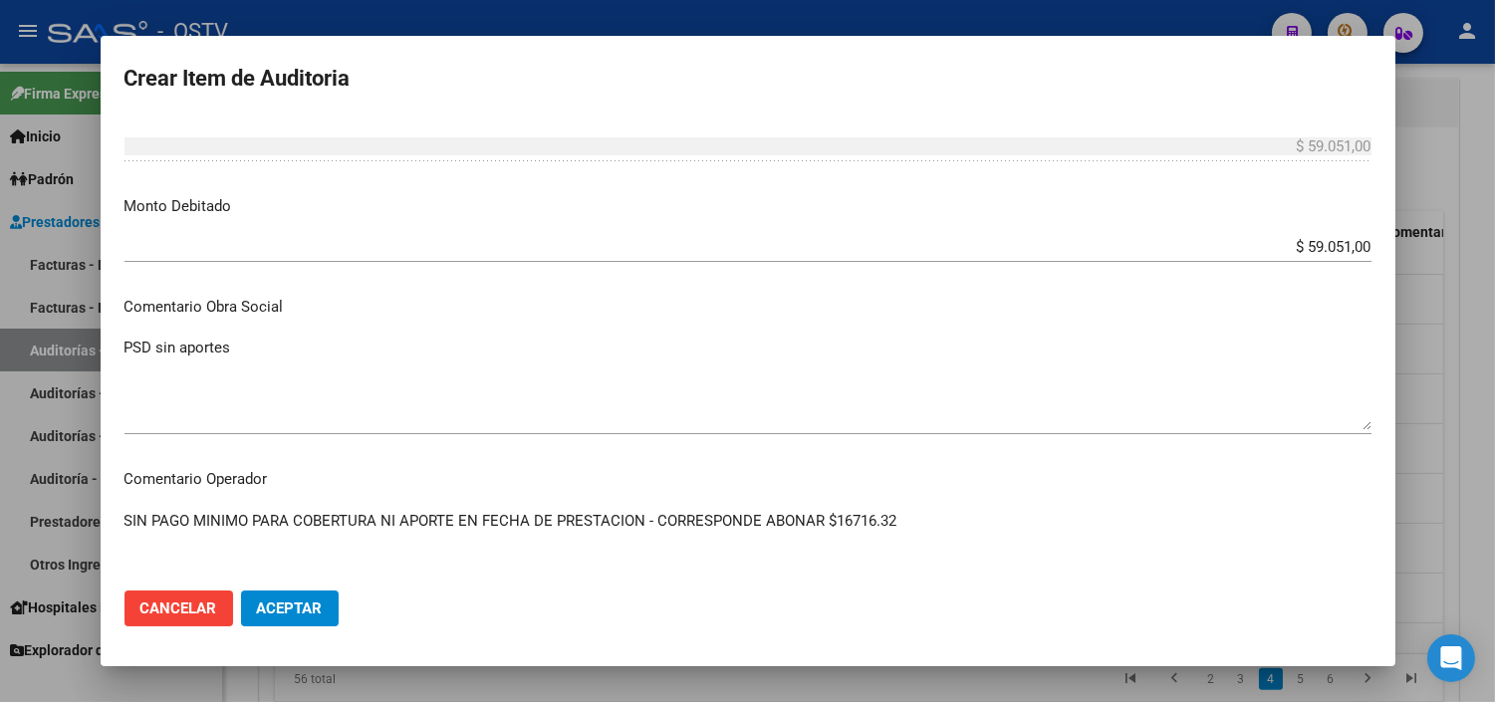
type textarea "SIN PAGO MINIMO PARA COBERTURA NI APORTE EN FECHA DE PRESTACION - CORRESPONDE A…"
click at [302, 619] on button "Aceptar" at bounding box center [290, 608] width 98 height 36
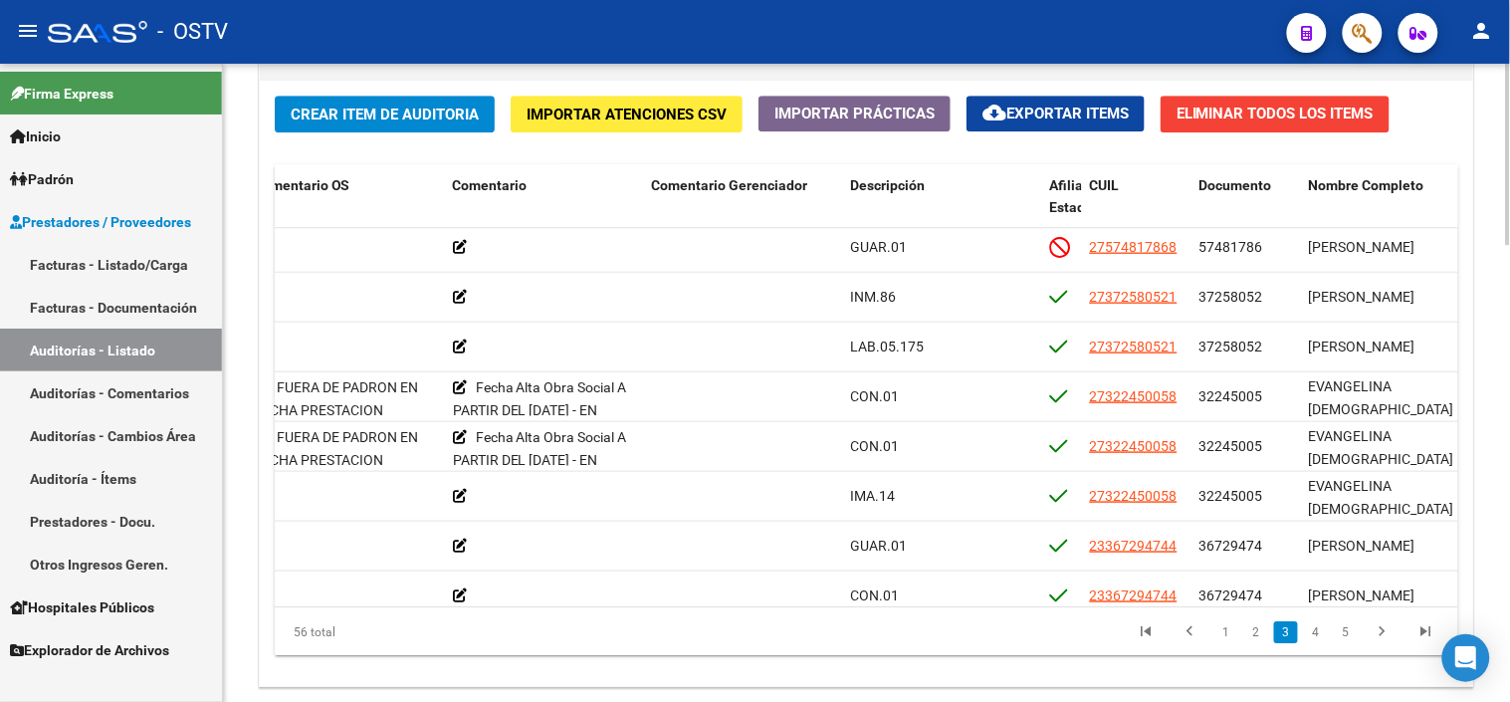
scroll to position [1466, 0]
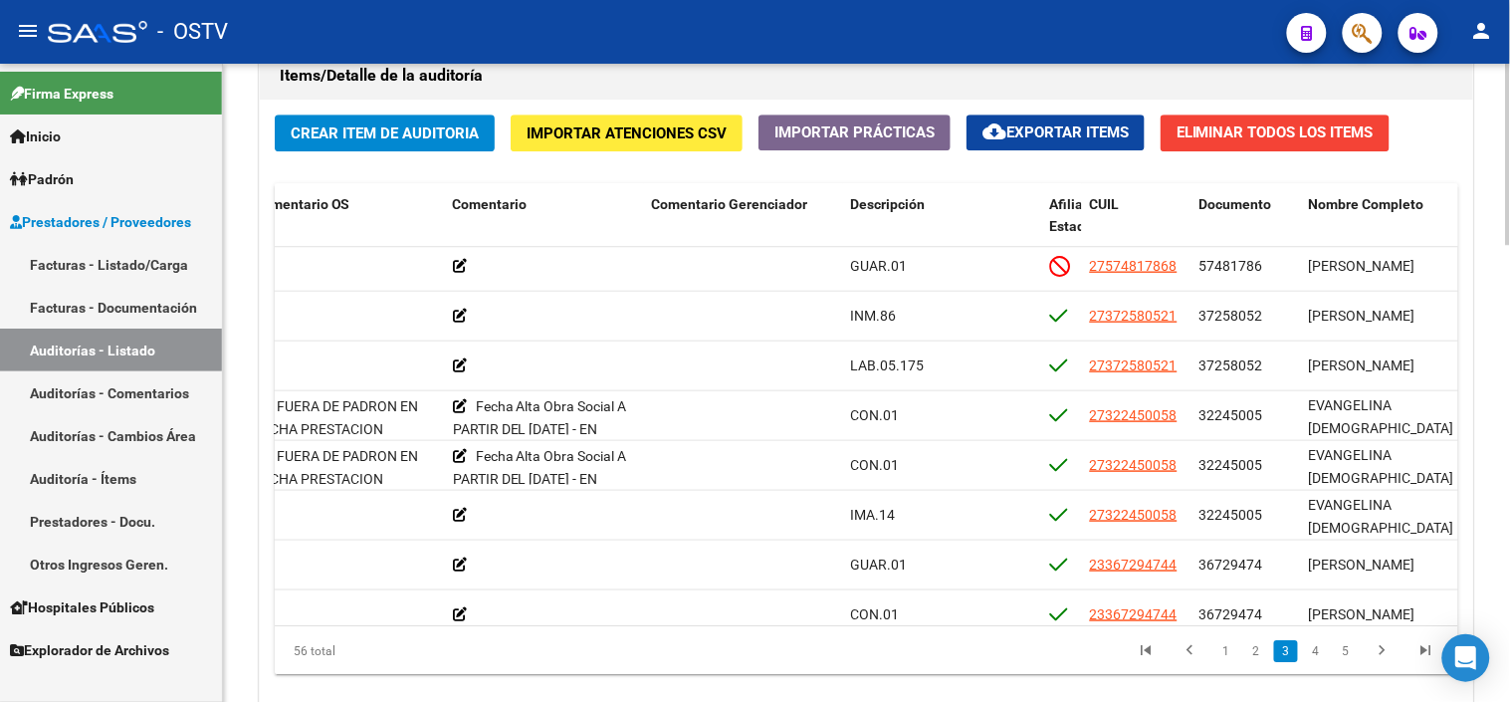
click at [1509, 533] on div at bounding box center [1508, 570] width 5 height 181
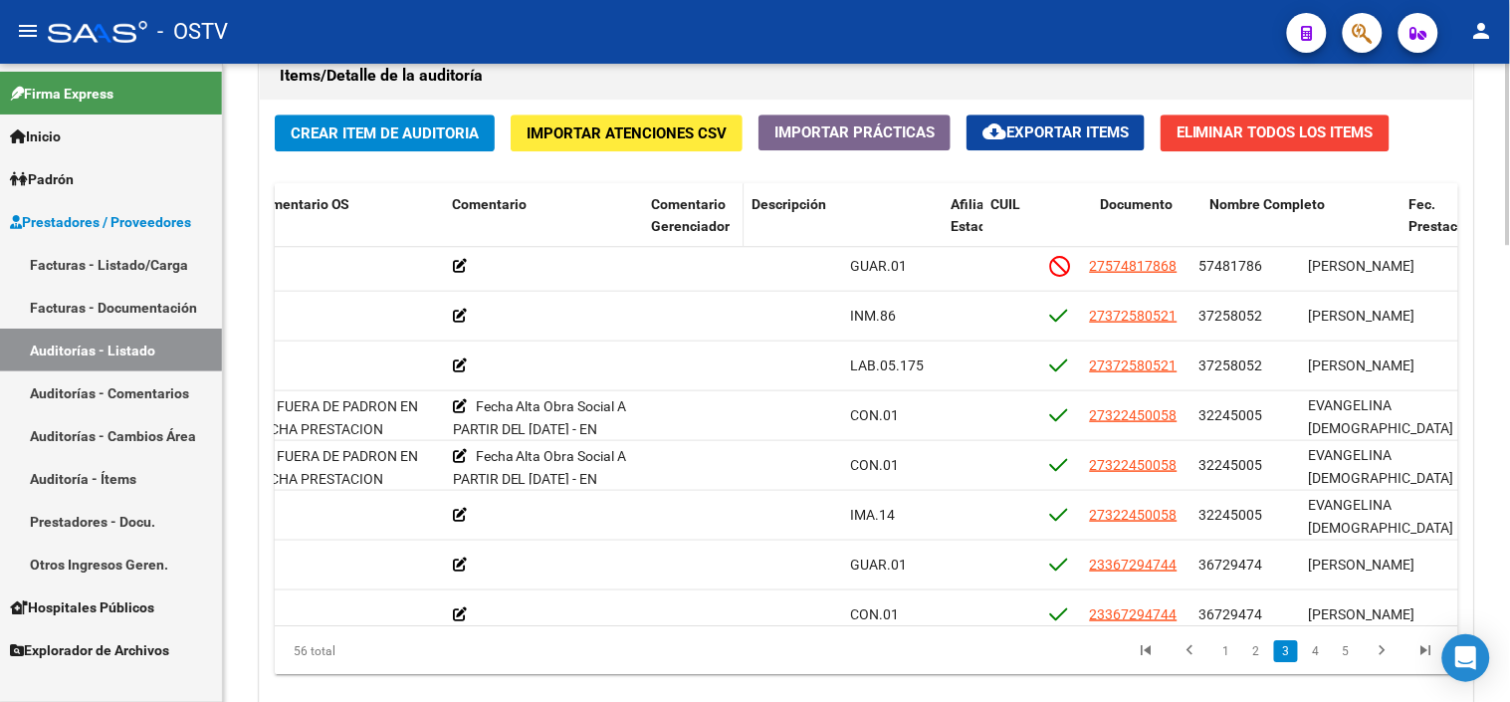
drag, startPoint x: 838, startPoint y: 212, endPoint x: 728, endPoint y: 207, distance: 110.6
click at [728, 207] on datatable-header-cell "Comentario Gerenciador" at bounding box center [694, 227] width 101 height 88
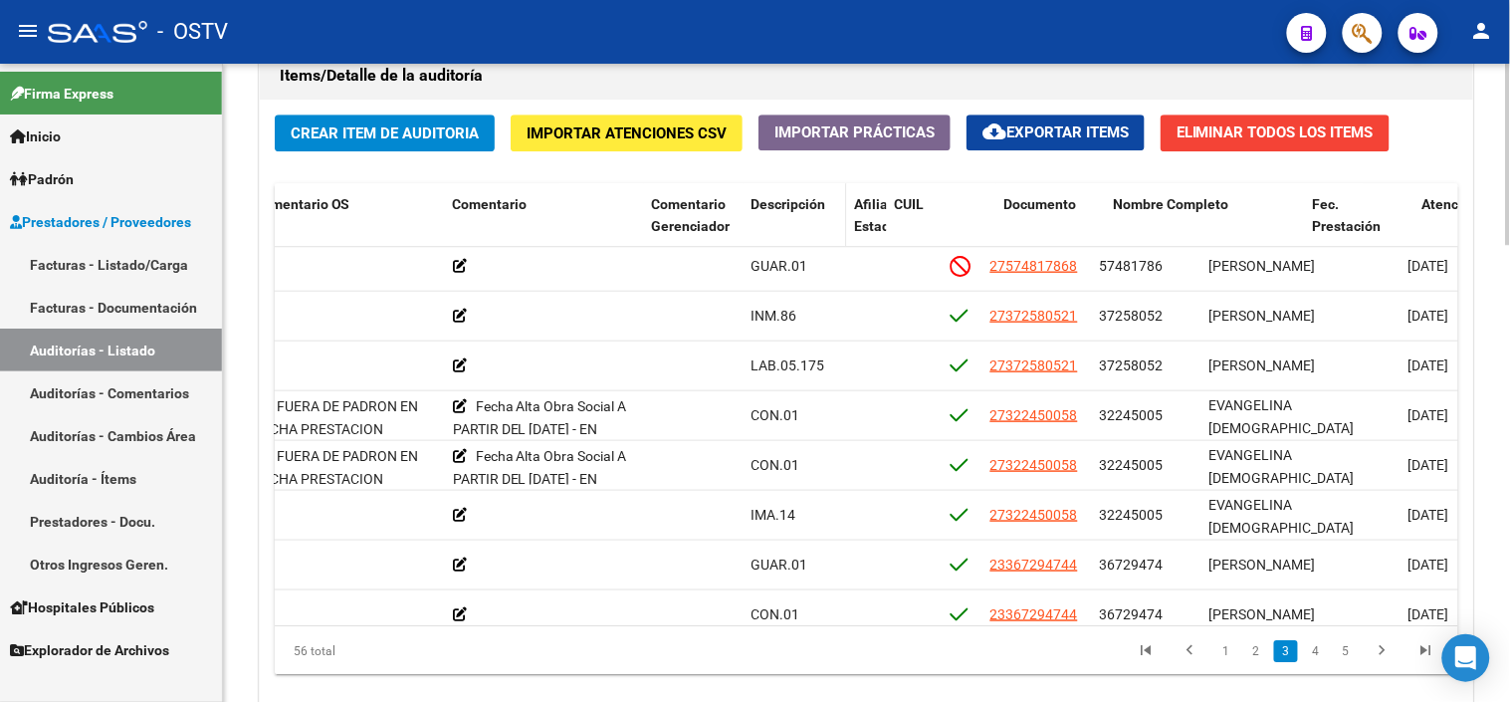
drag, startPoint x: 939, startPoint y: 223, endPoint x: 832, endPoint y: 229, distance: 106.7
click at [832, 229] on datatable-header-cell "Descripción" at bounding box center [796, 227] width 104 height 88
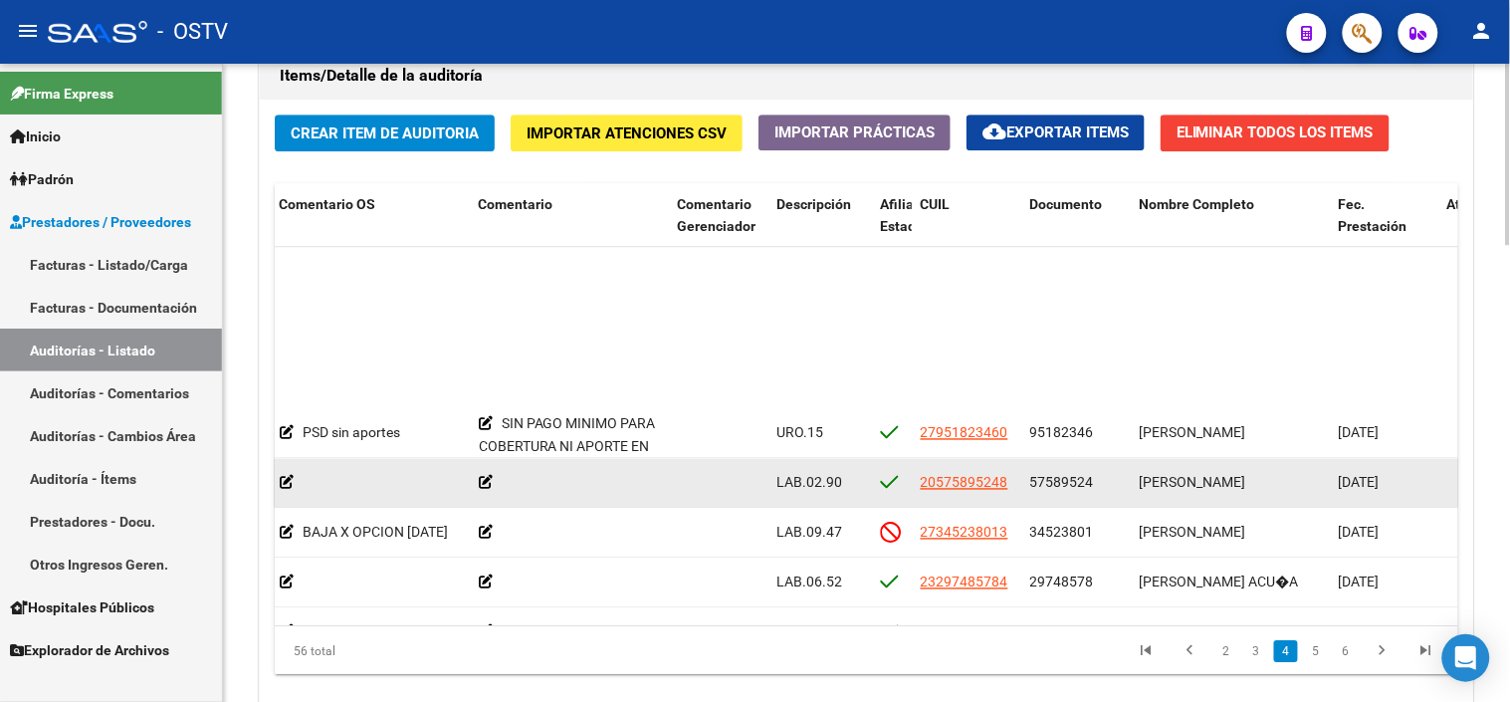
scroll to position [1106, 705]
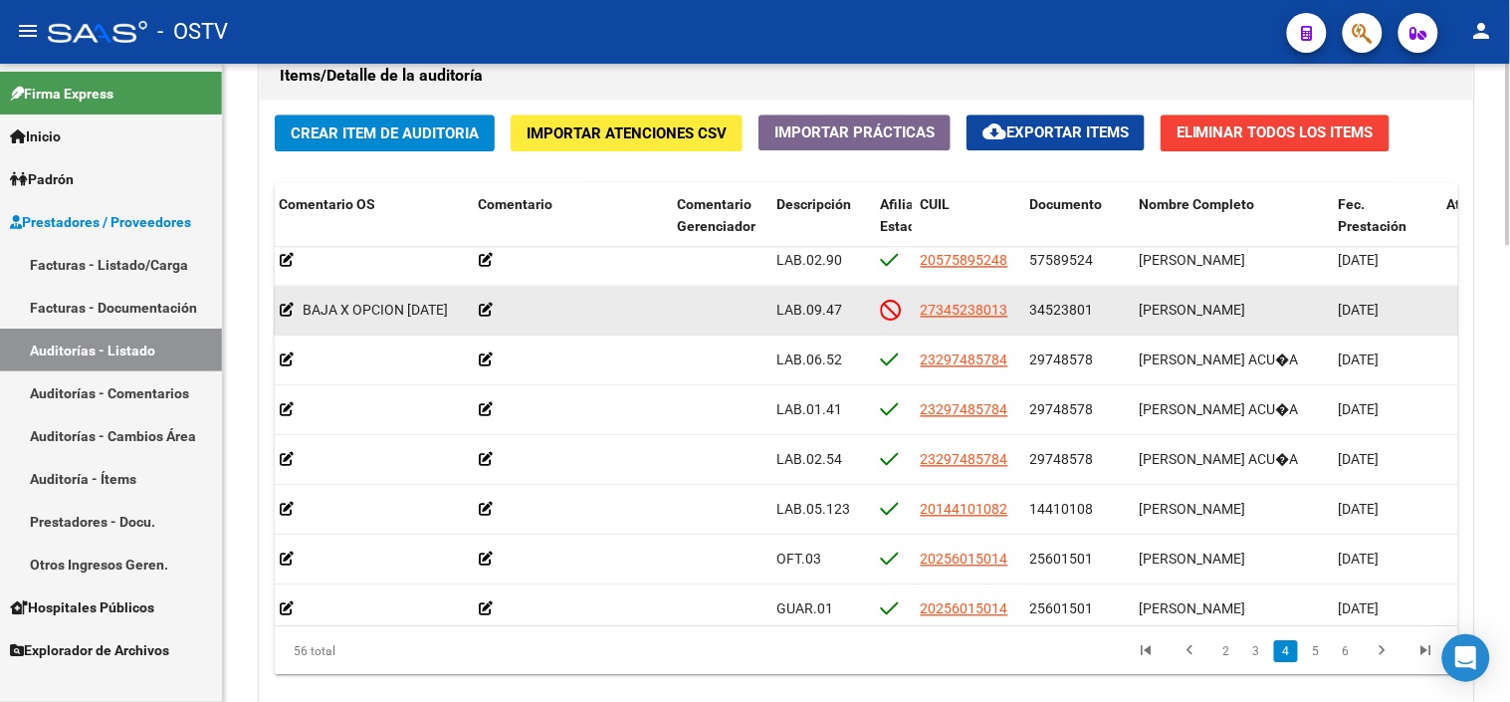
click at [1052, 311] on span "34523801" at bounding box center [1063, 310] width 64 height 16
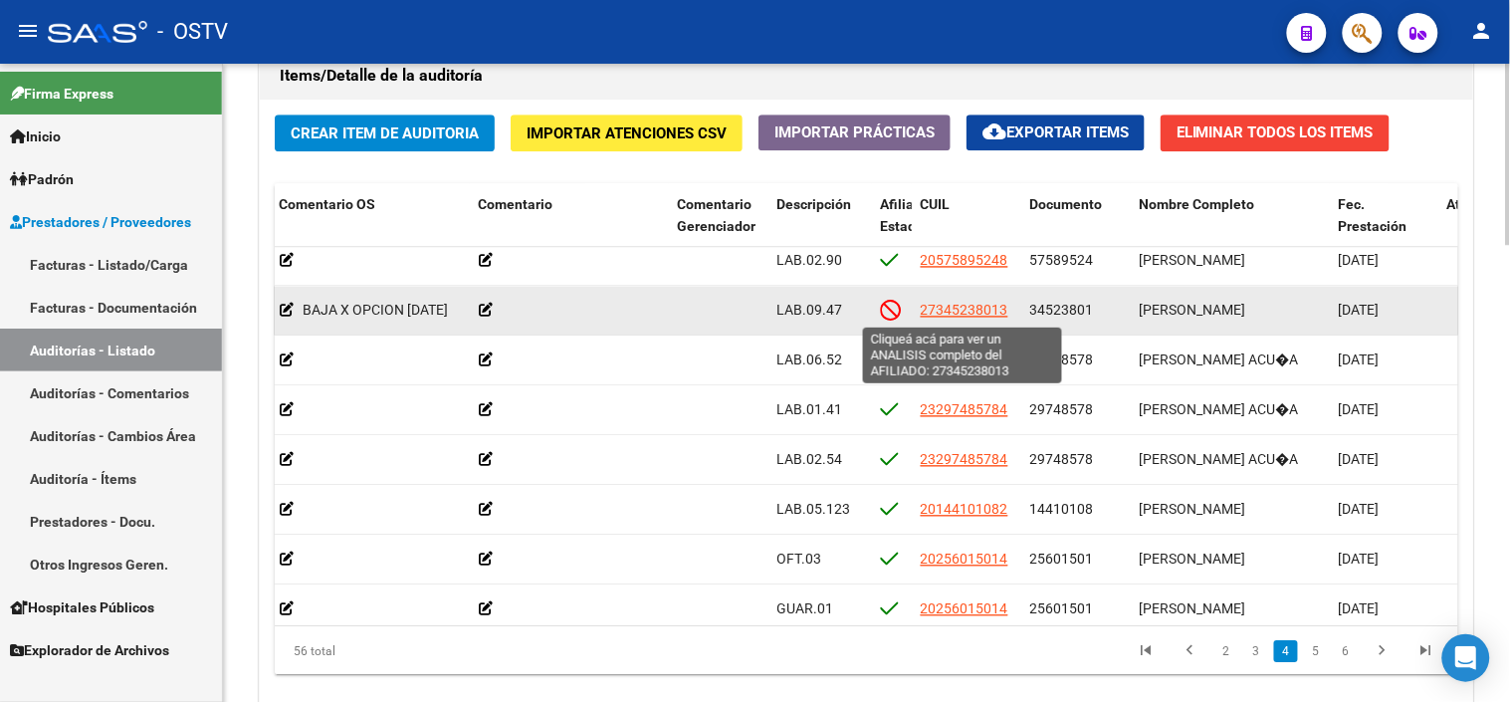
copy span "34523801"
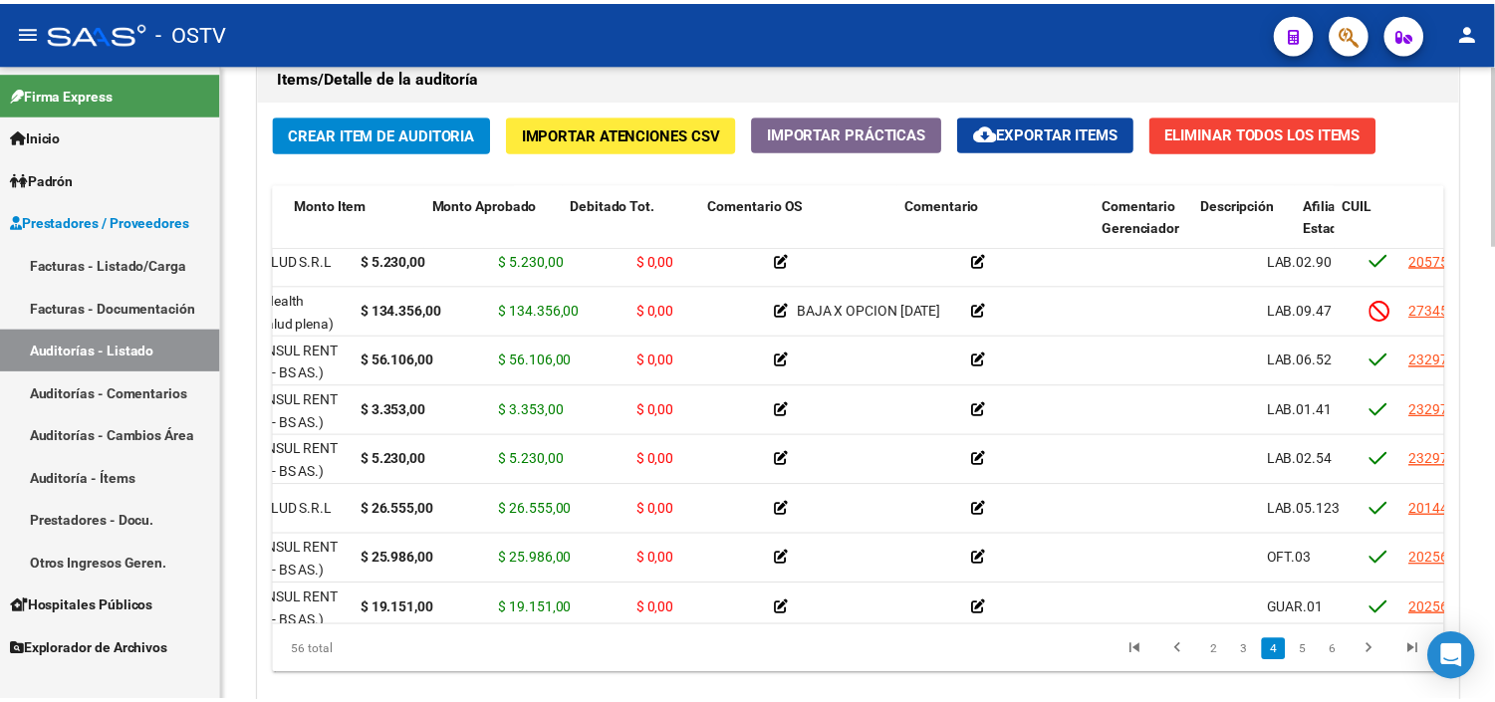
scroll to position [1106, 0]
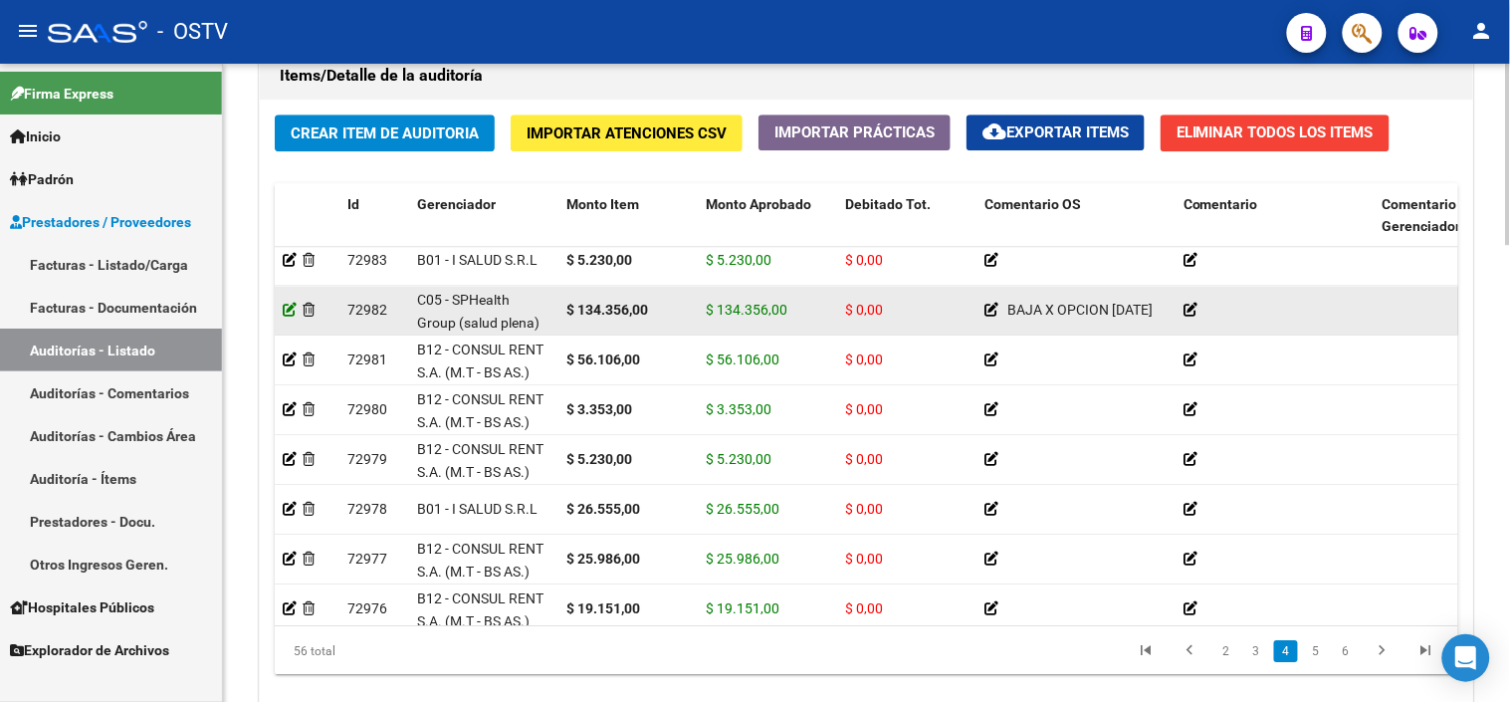
click at [292, 312] on icon at bounding box center [290, 310] width 14 height 14
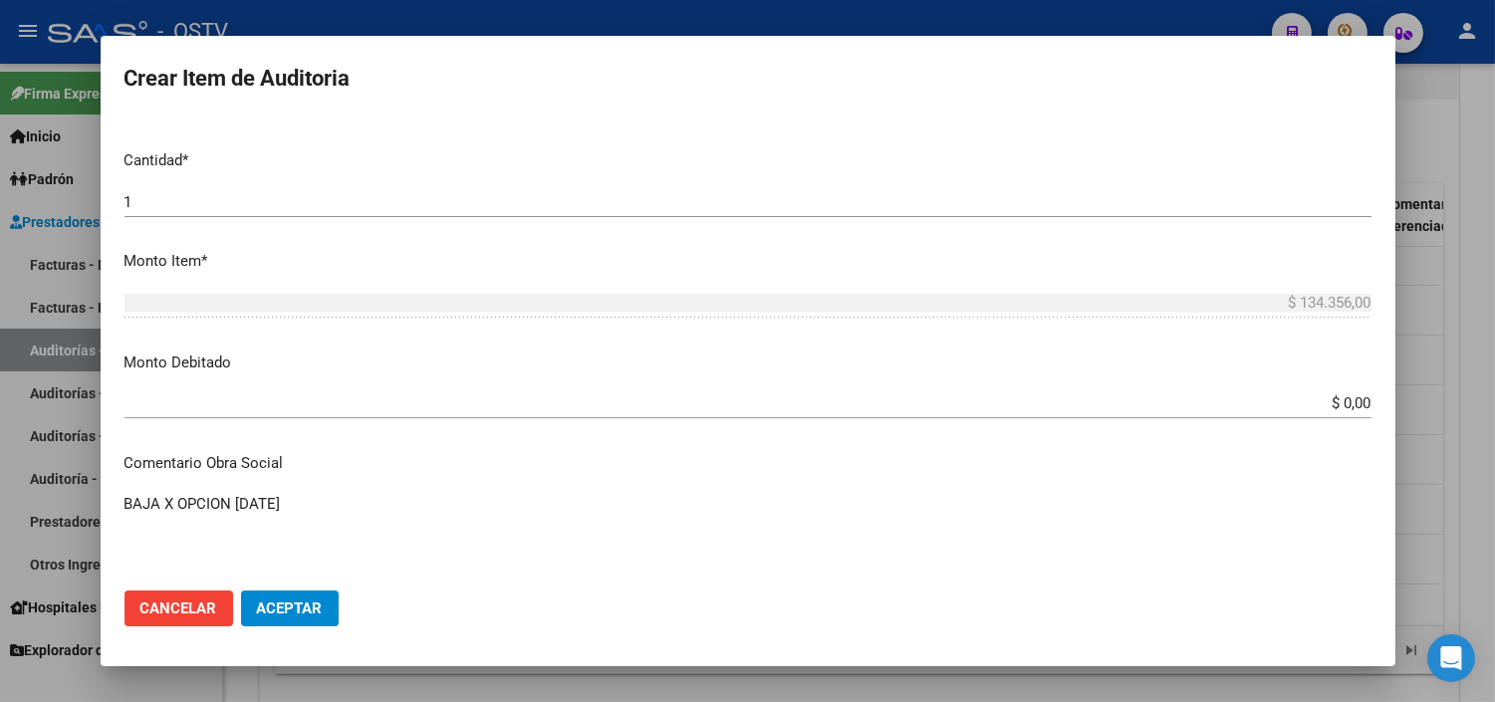
scroll to position [553, 0]
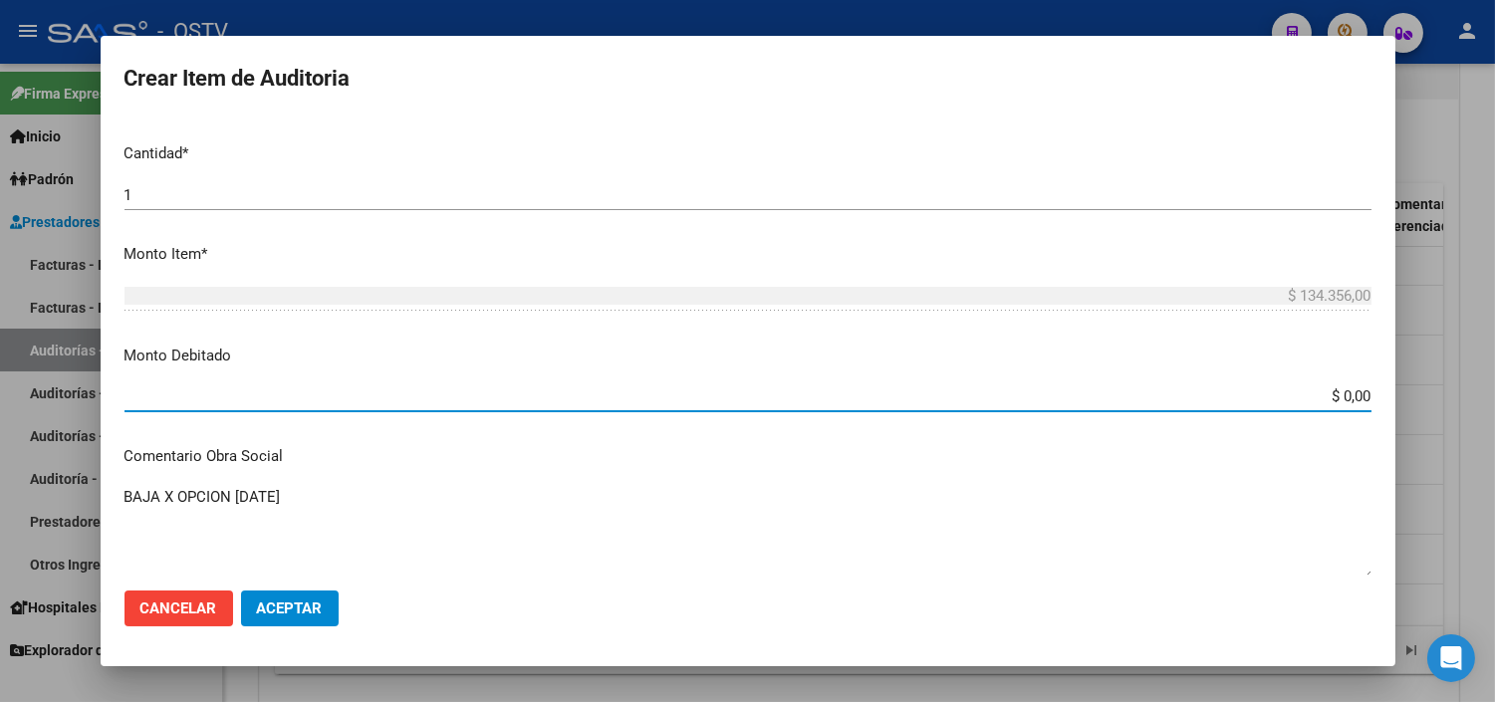
click at [1326, 396] on input "$ 0,00" at bounding box center [747, 396] width 1247 height 18
type input "$ 134.356,00"
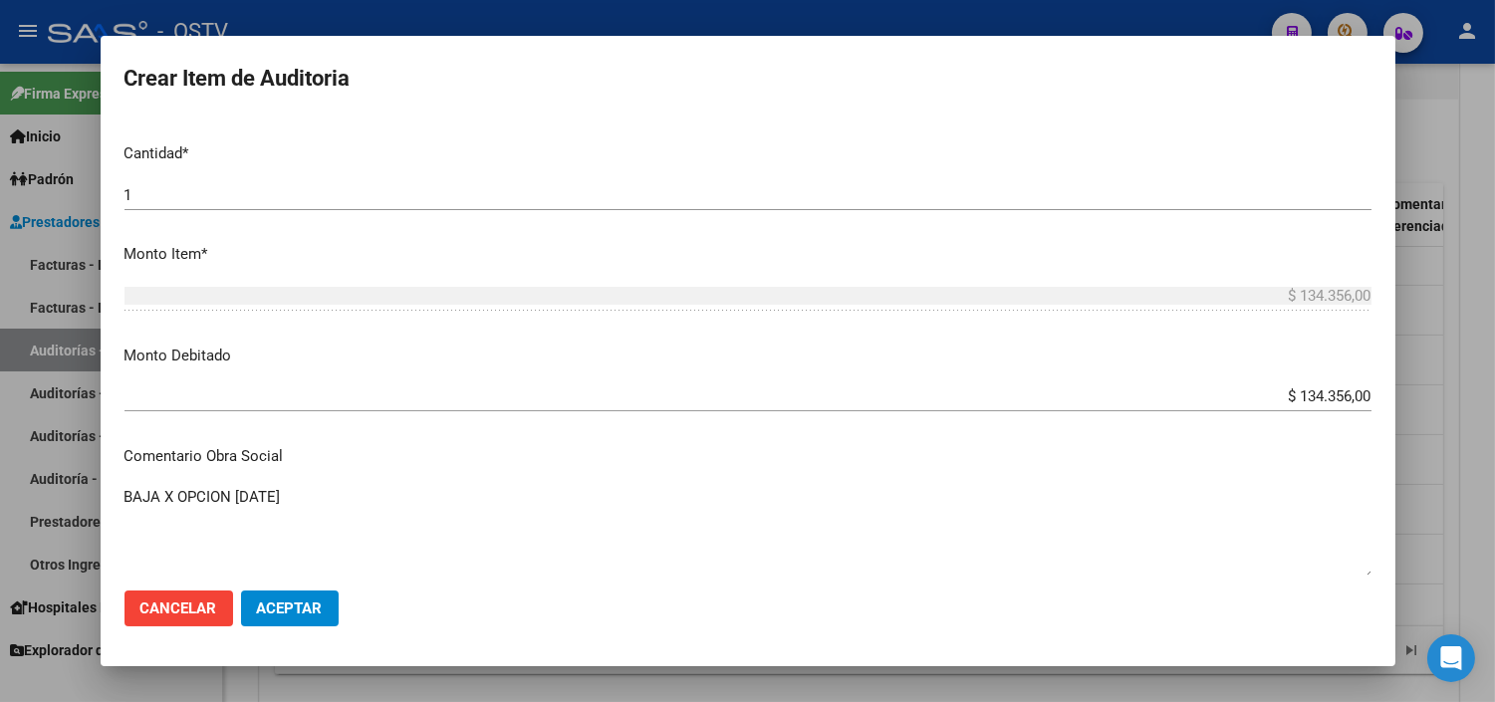
scroll to position [874, 0]
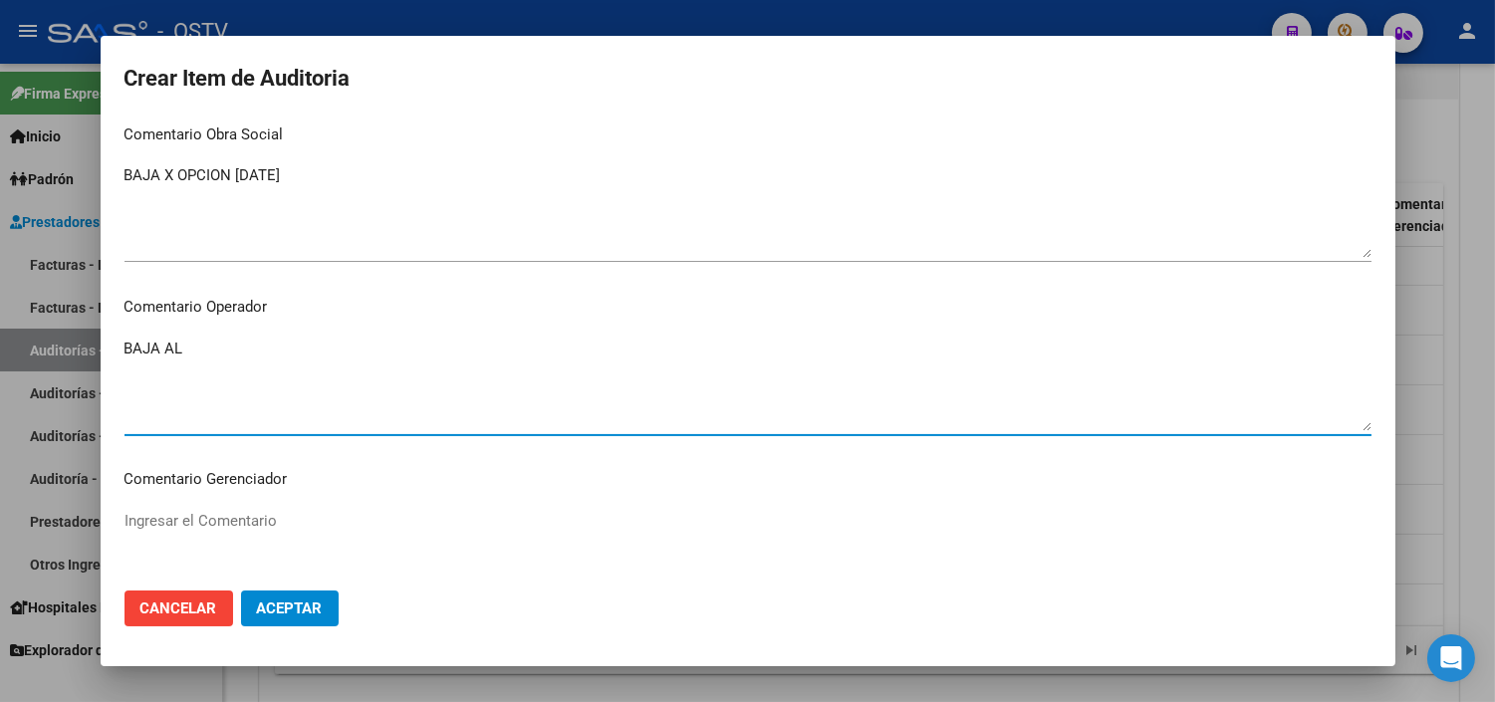
paste textarea "29-02-2024"
type textarea "BAJA AL 29-02-2024 POR OPCION"
click at [265, 610] on span "Aceptar" at bounding box center [290, 608] width 66 height 18
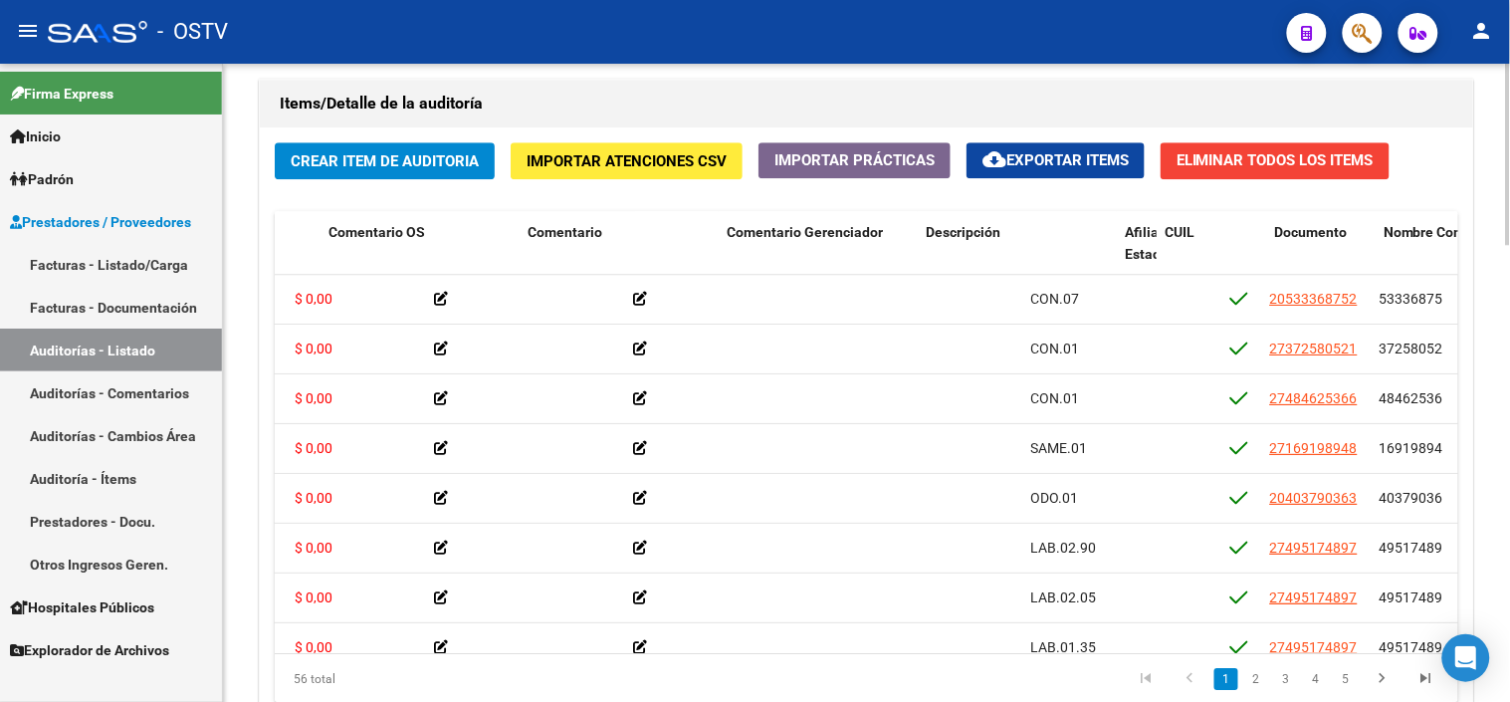
scroll to position [0, 672]
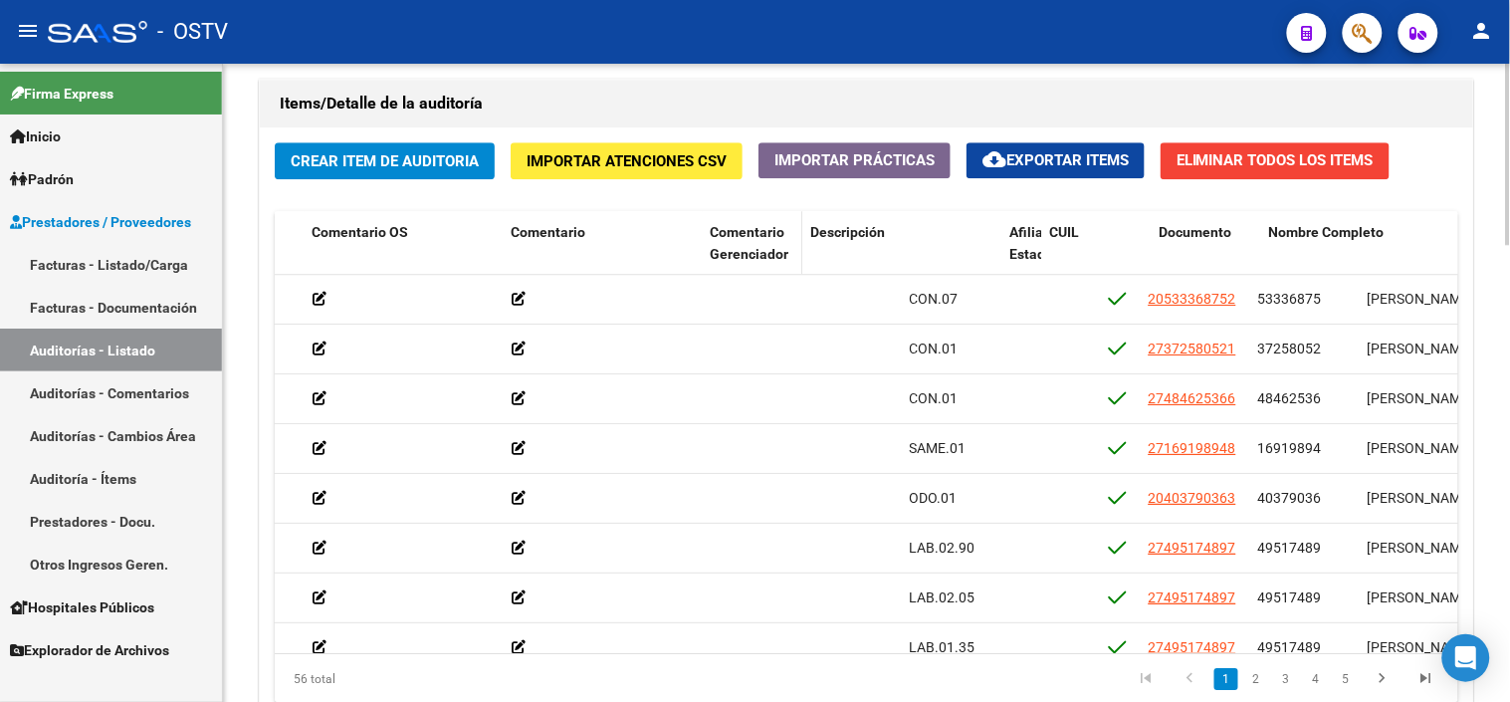
drag, startPoint x: 900, startPoint y: 253, endPoint x: 791, endPoint y: 272, distance: 111.1
click at [791, 272] on datatable-header-cell "Comentario Gerenciador" at bounding box center [752, 255] width 101 height 88
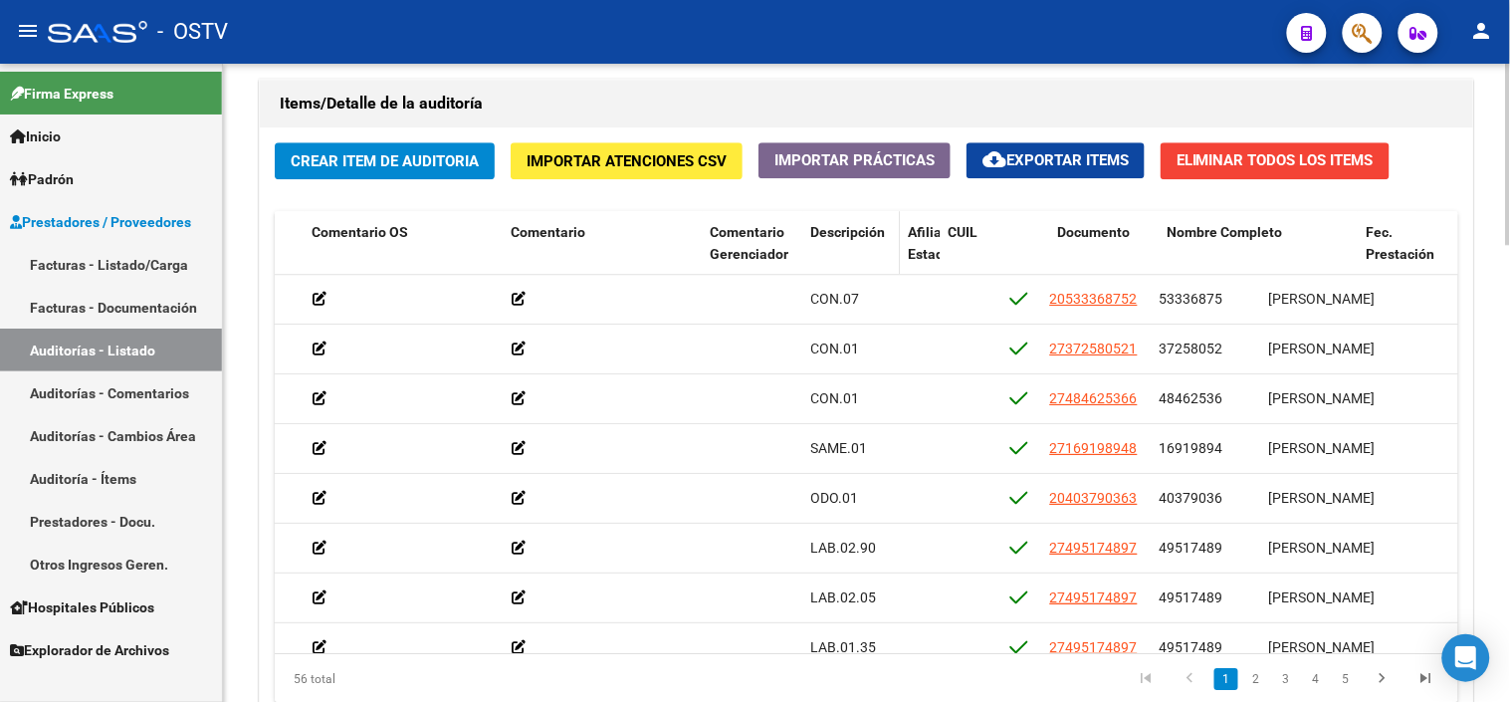
drag, startPoint x: 997, startPoint y: 246, endPoint x: 882, endPoint y: 252, distance: 114.7
click at [882, 252] on datatable-header-cell "Descripción" at bounding box center [852, 255] width 98 height 88
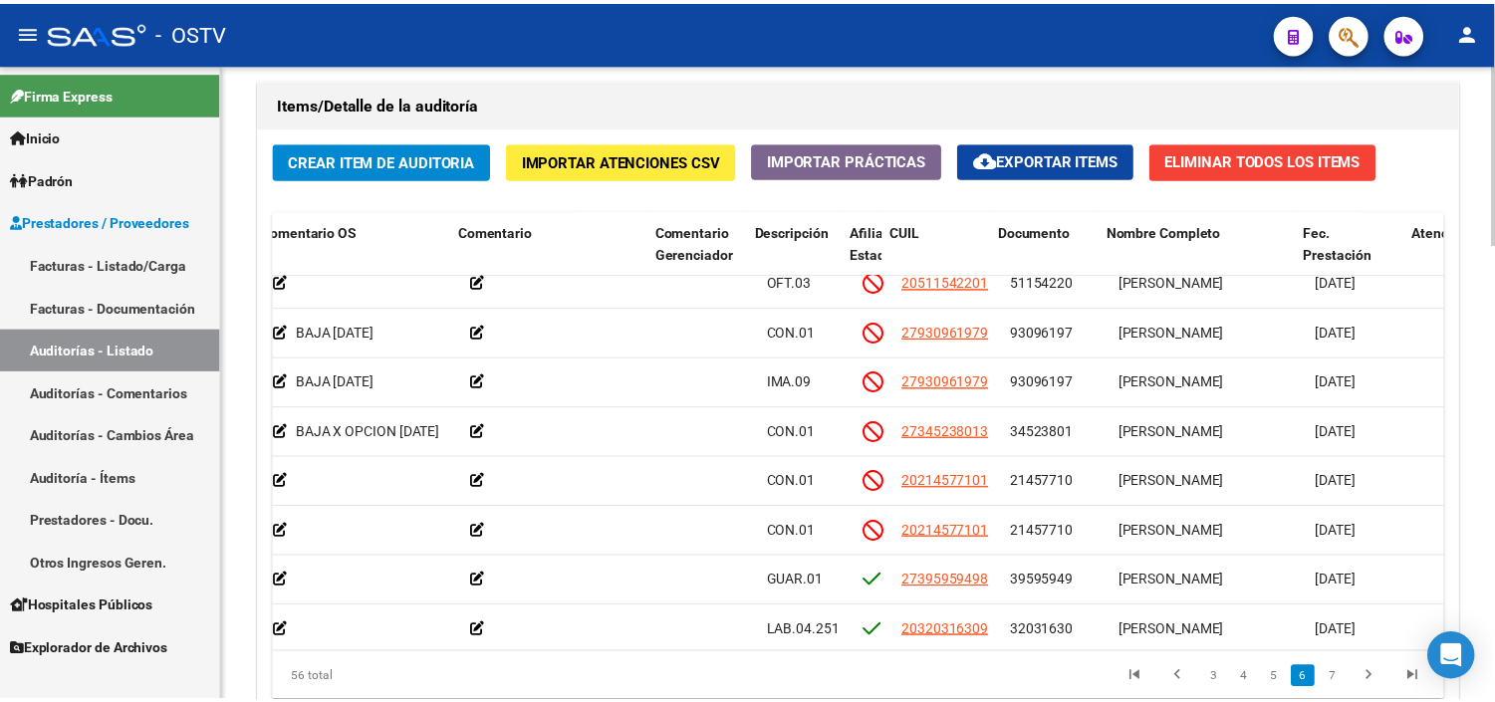
scroll to position [1659, 722]
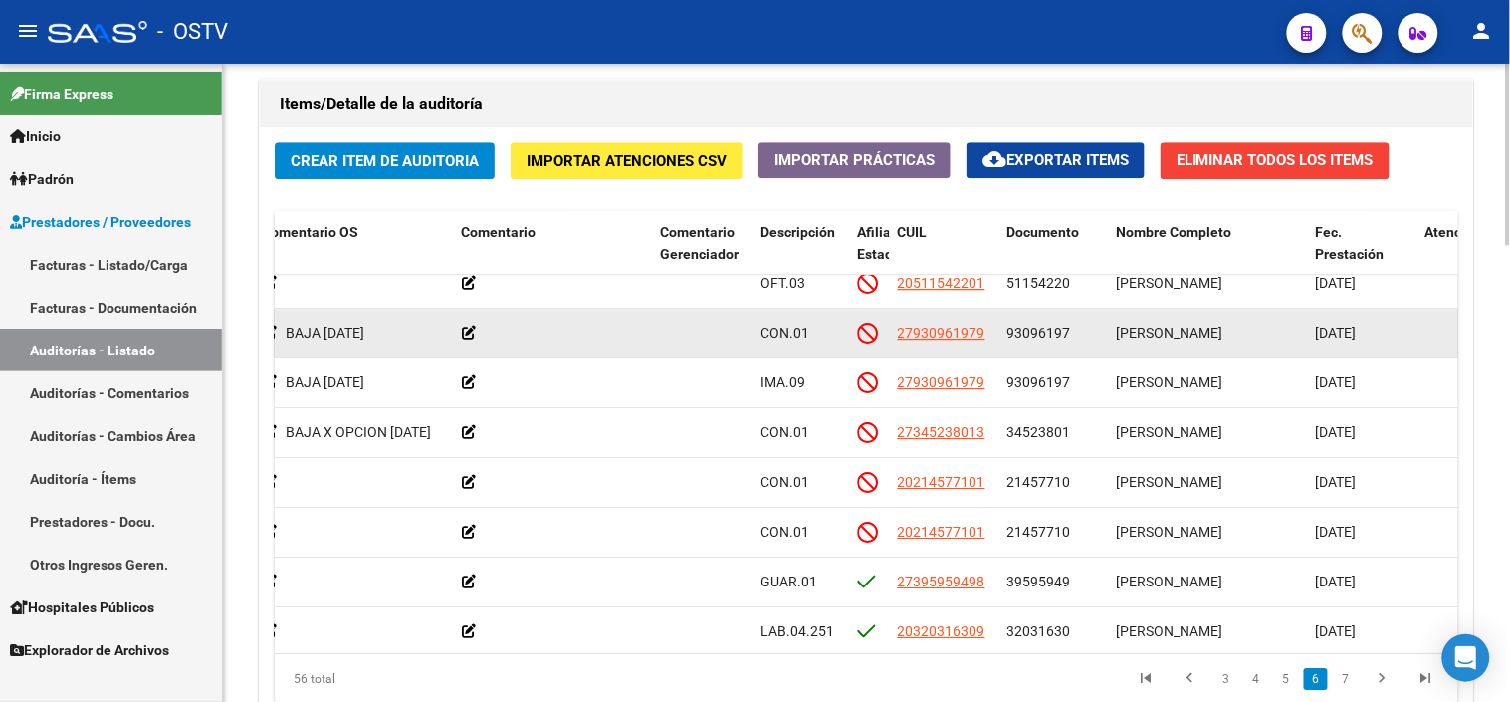
click at [1047, 333] on span "93096197" at bounding box center [1040, 333] width 64 height 16
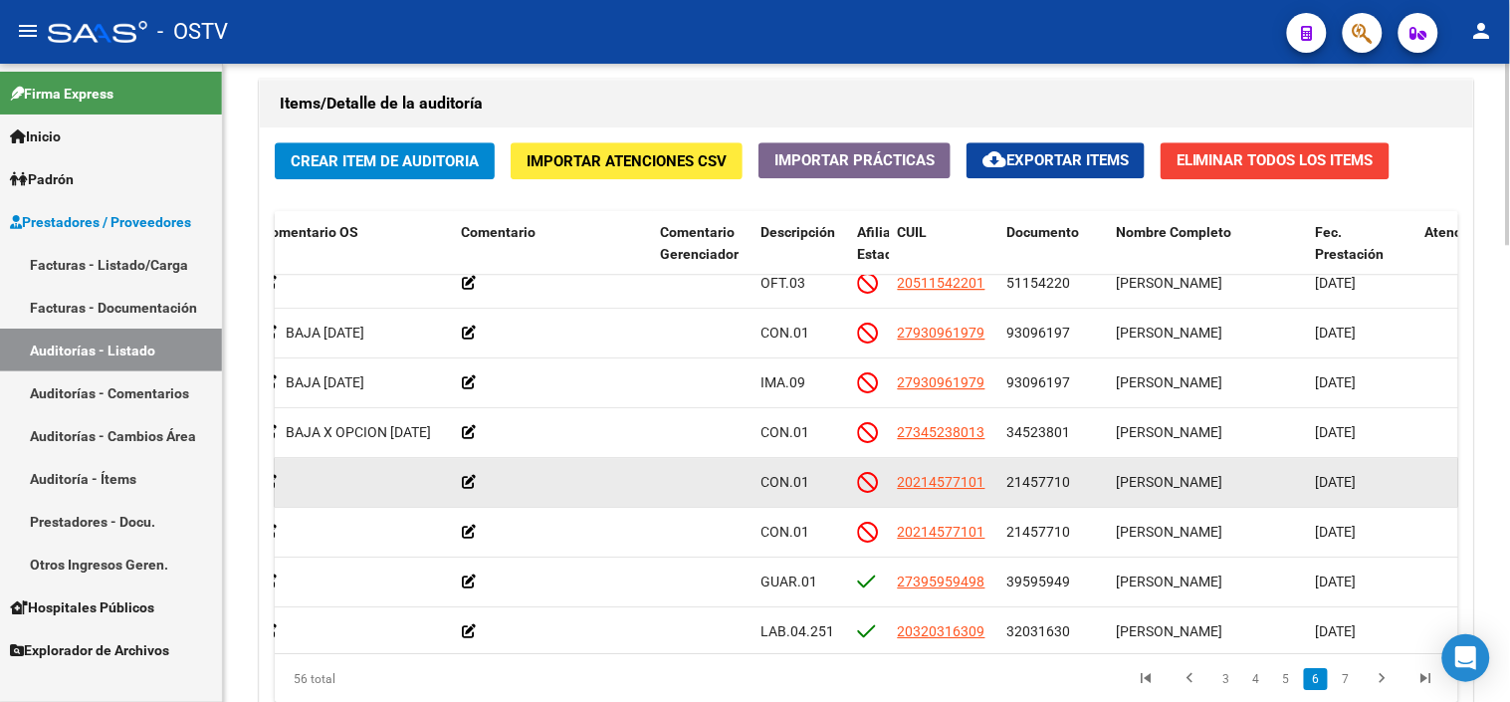
copy span "93096197"
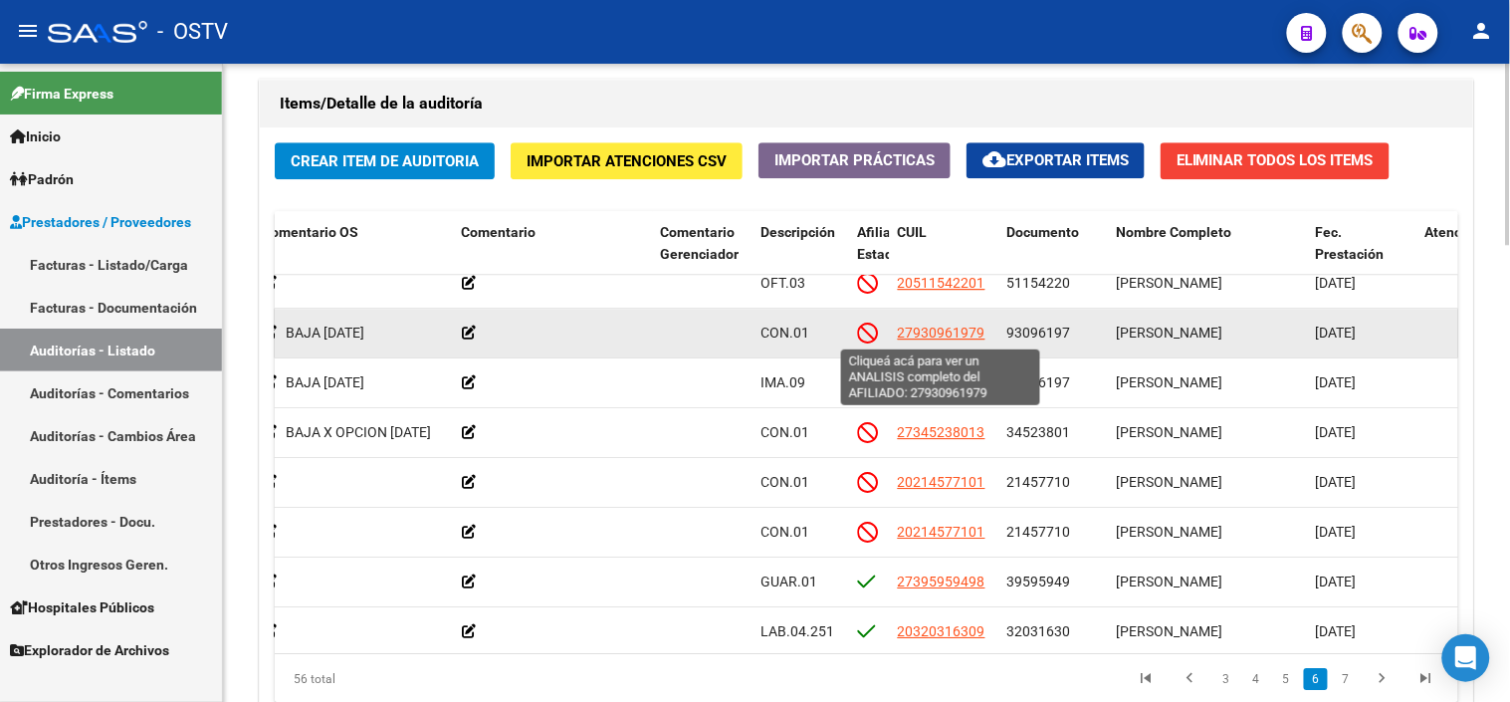
click at [941, 334] on span "27930961979" at bounding box center [942, 333] width 88 height 16
type textarea "27930961979"
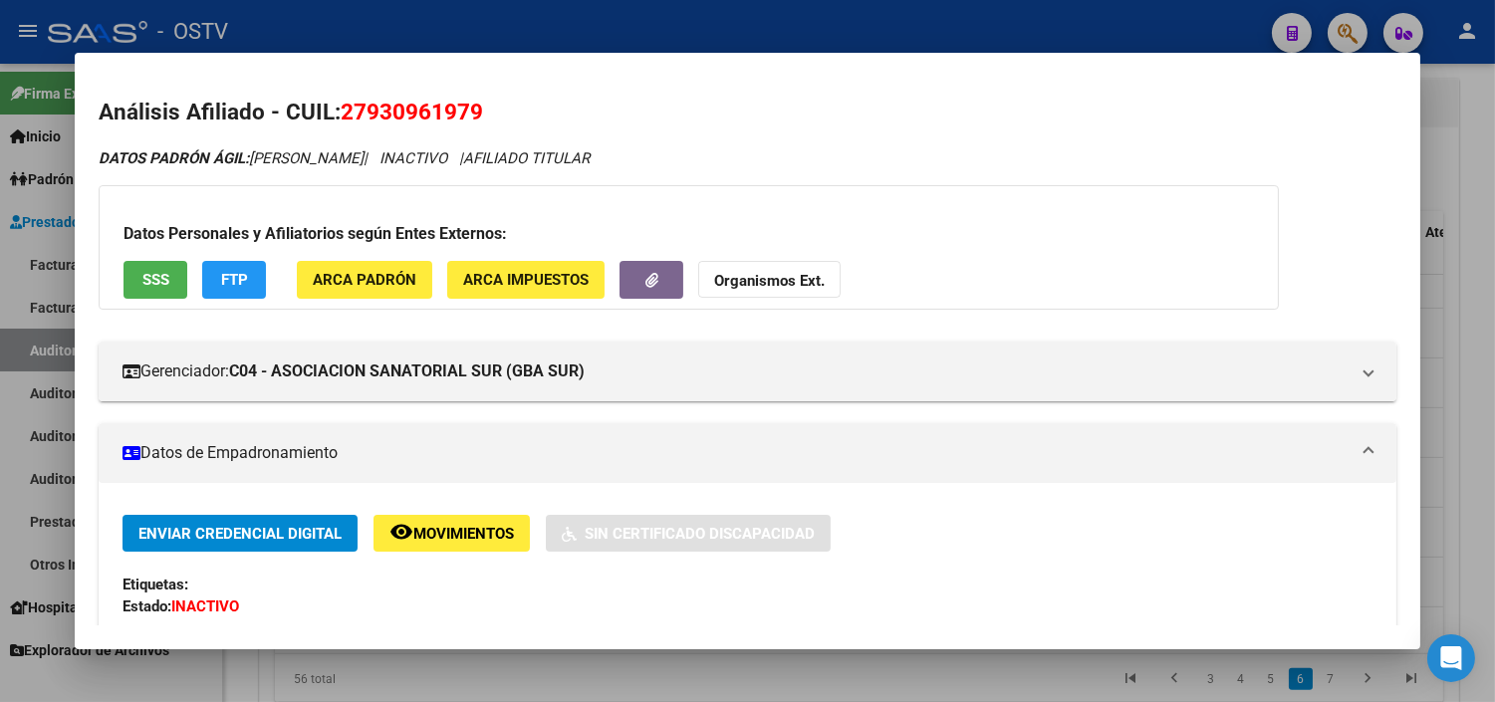
click at [133, 290] on button "SSS" at bounding box center [155, 279] width 64 height 37
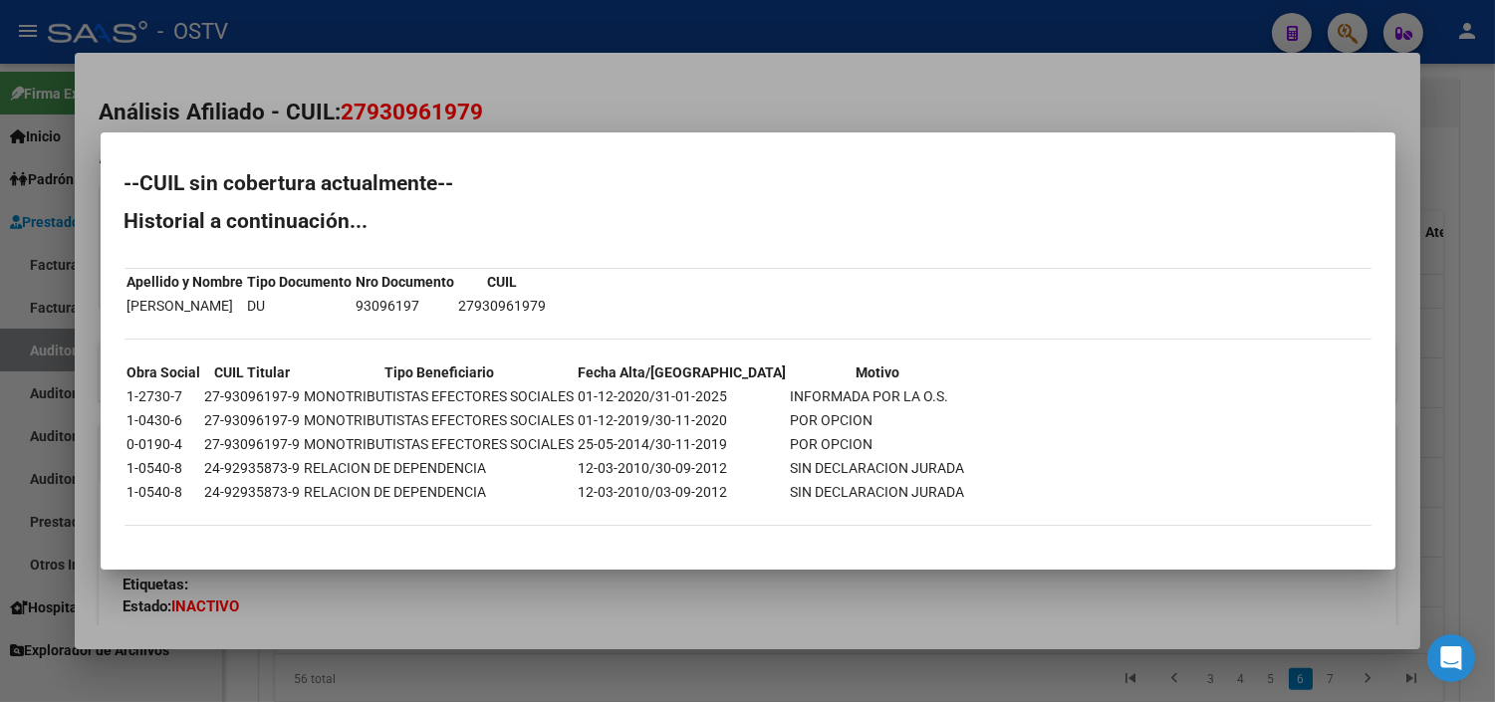
click at [592, 587] on div at bounding box center [747, 351] width 1495 height 702
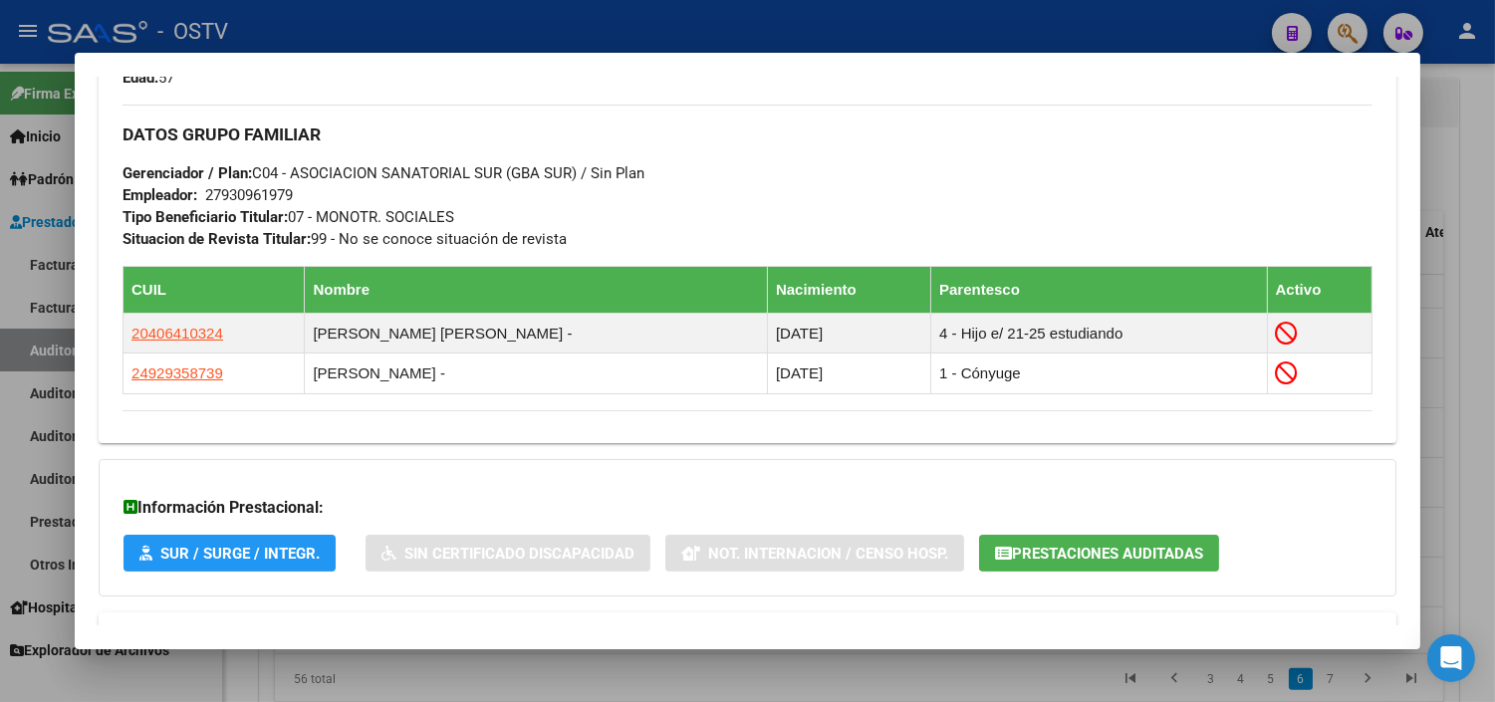
scroll to position [1049, 0]
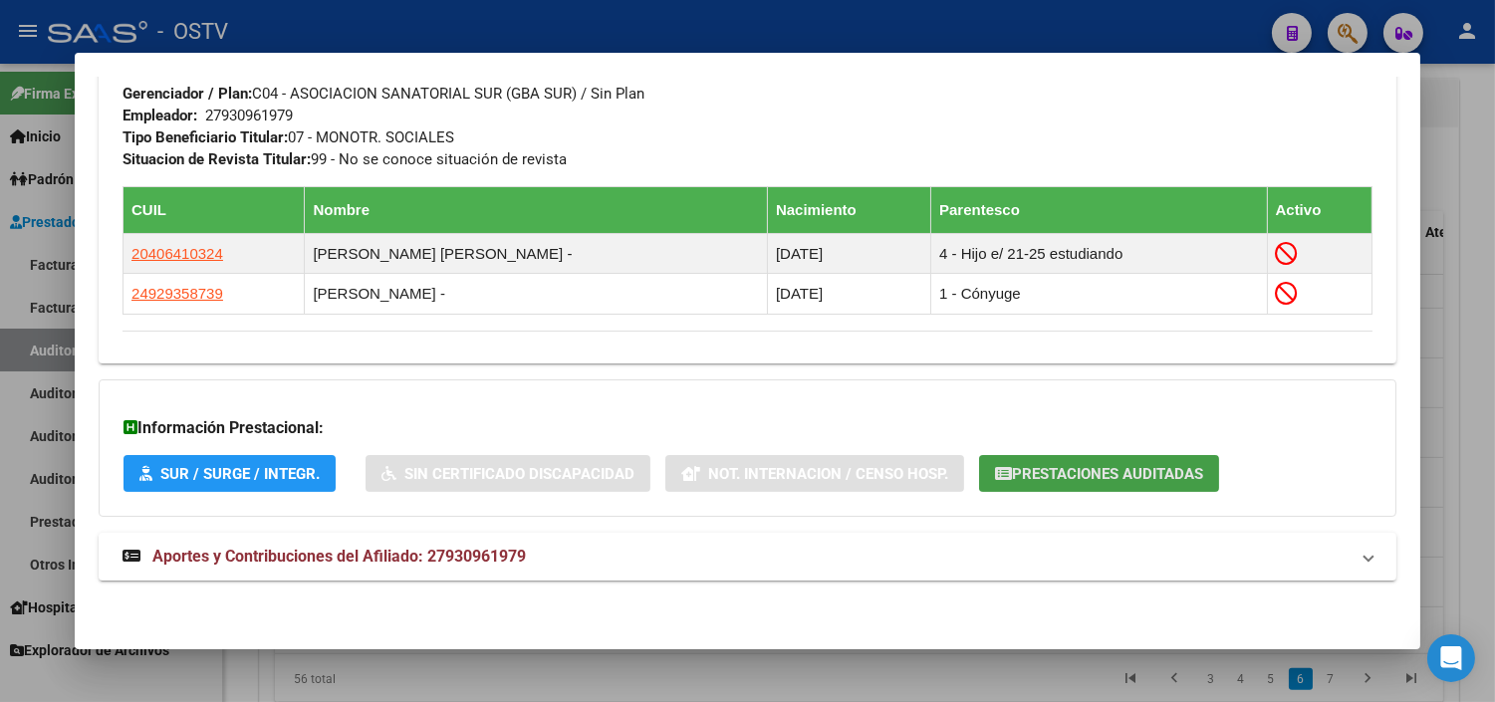
click at [1049, 471] on span "Prestaciones Auditadas" at bounding box center [1107, 474] width 191 height 18
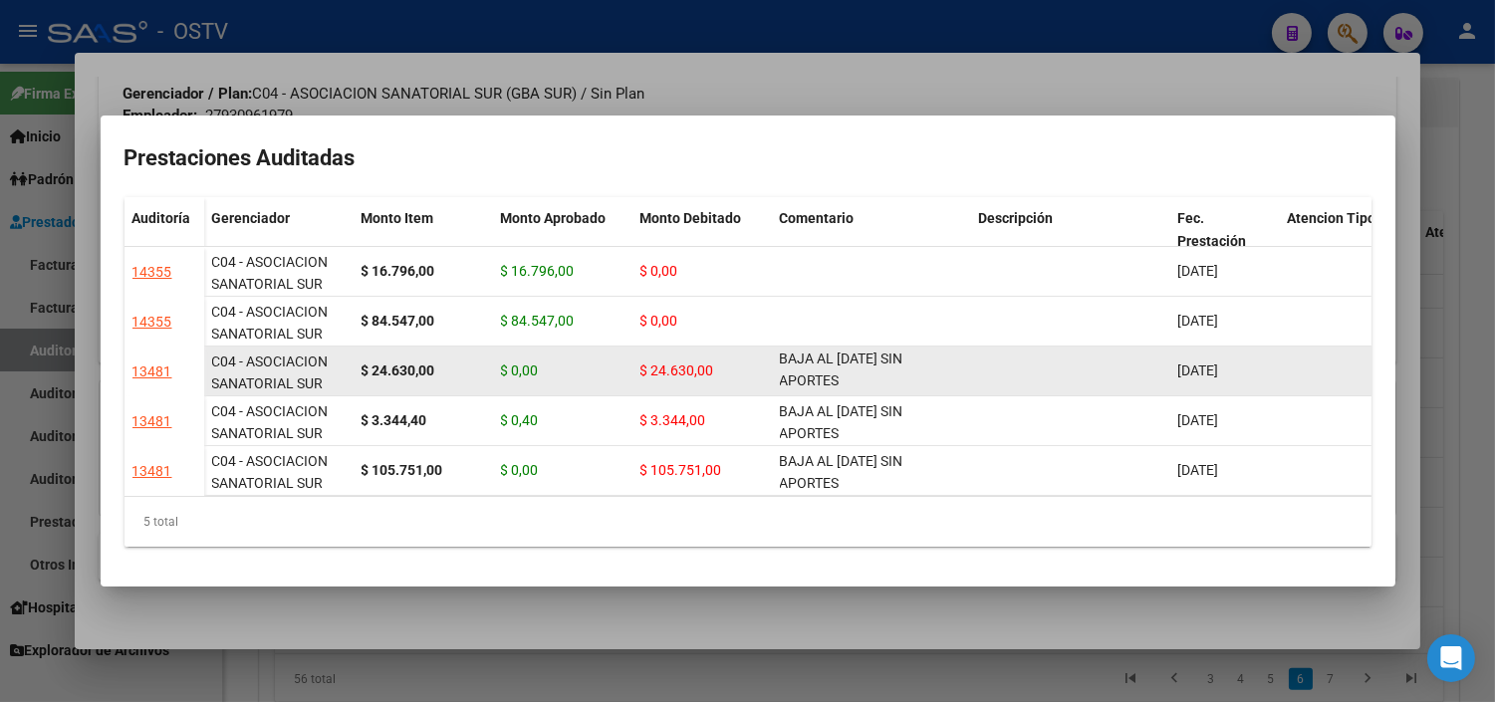
scroll to position [1, 0]
drag, startPoint x: 779, startPoint y: 353, endPoint x: 834, endPoint y: 369, distance: 58.0
click at [834, 369] on span "BAJA AL 31-05-2024 SIN APORTES" at bounding box center [841, 368] width 123 height 39
copy span "BAJA AL 31-05-2024 SIN APORTES"
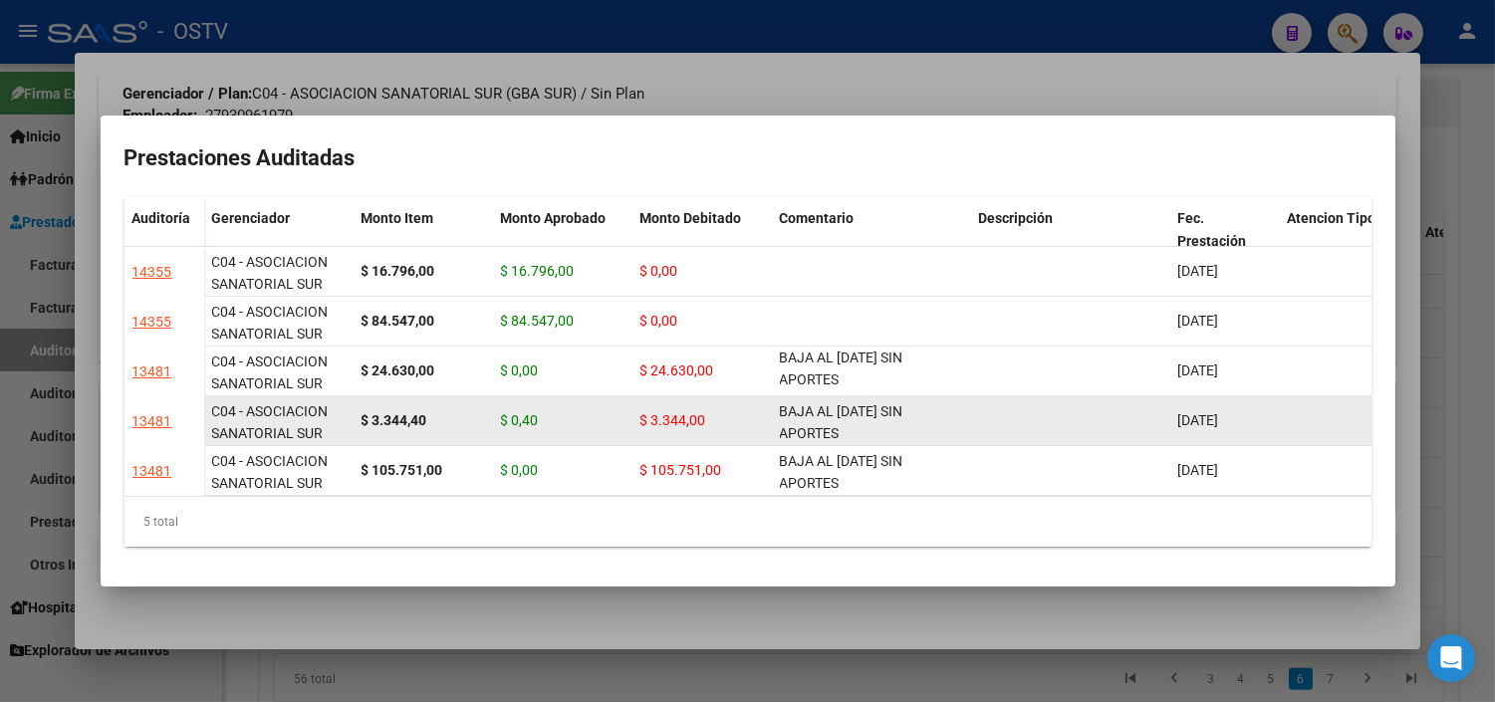
copy span "BAJA AL 31-05-2024 SIN APORTES"
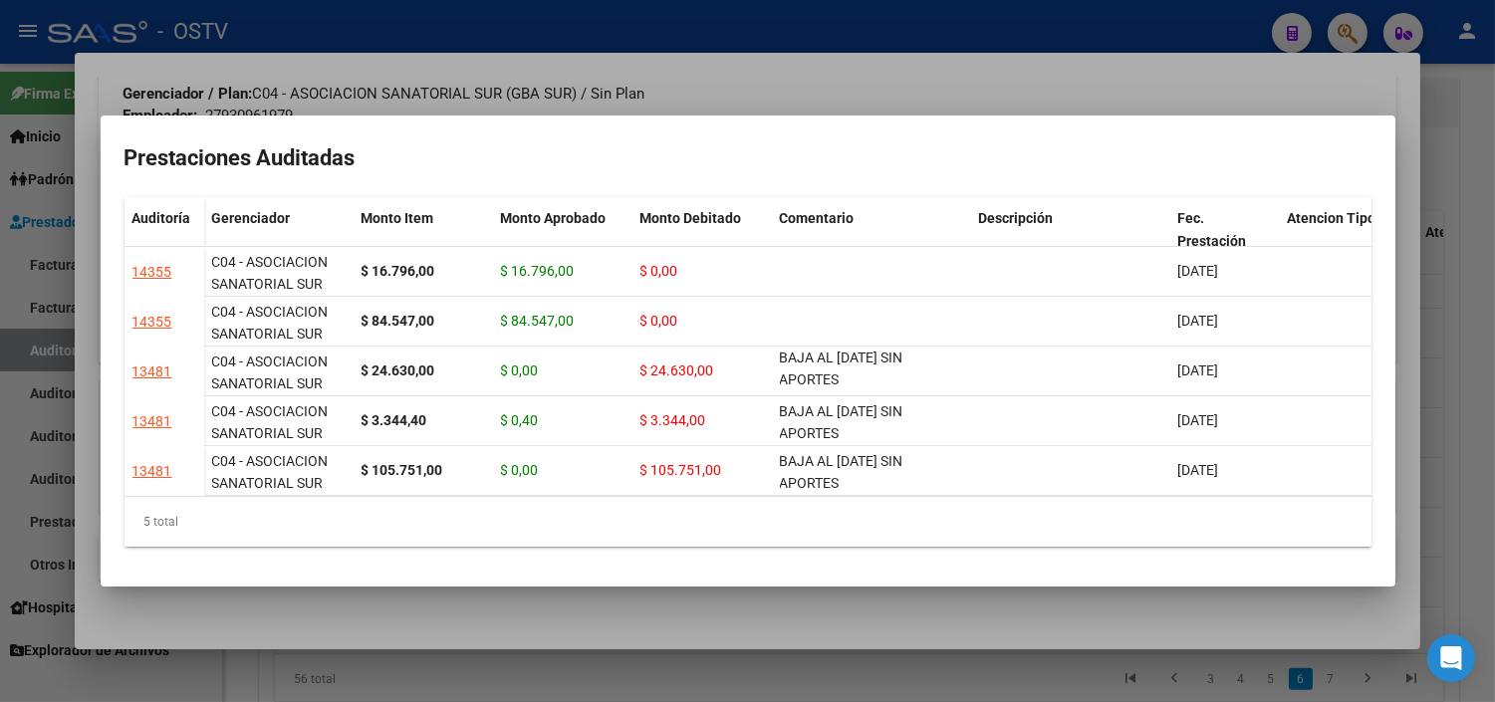
click at [568, 617] on div at bounding box center [747, 351] width 1495 height 702
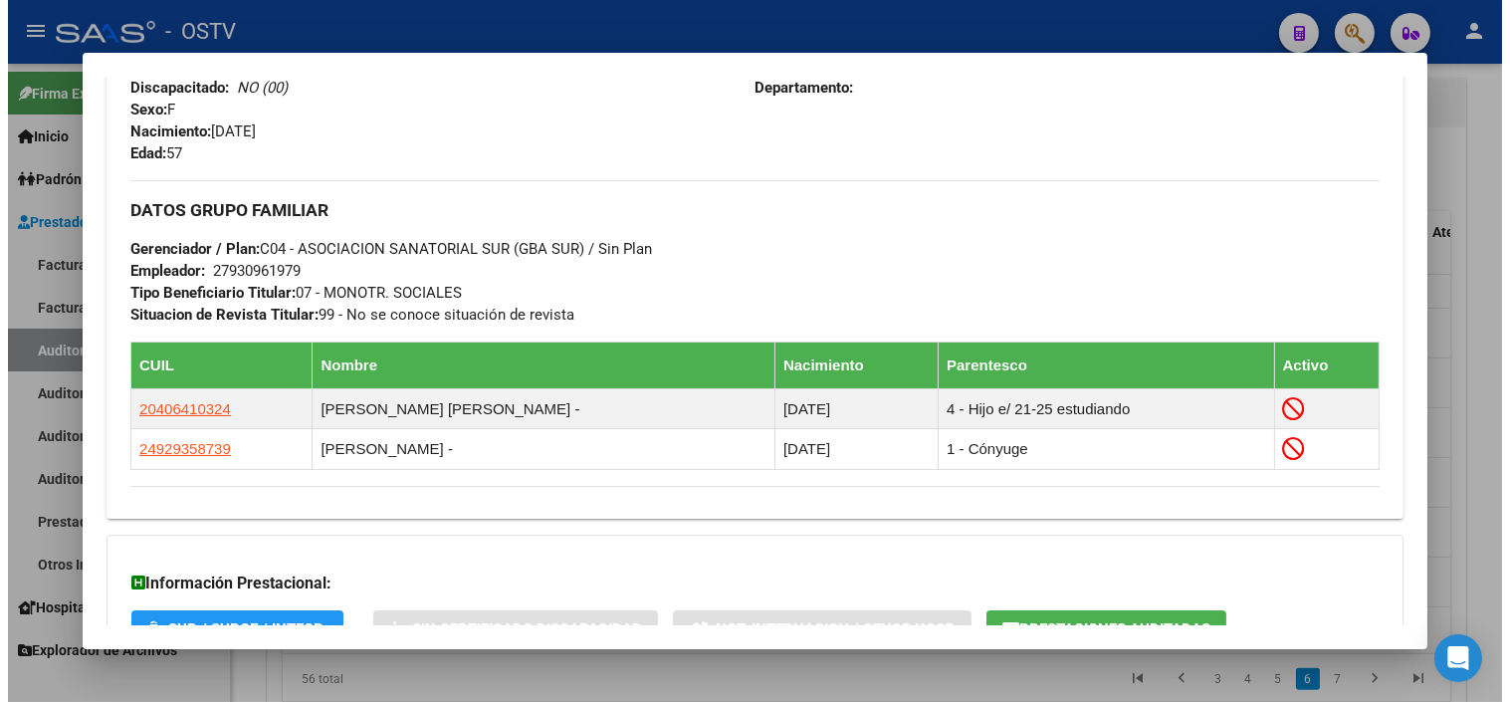
scroll to position [1049, 0]
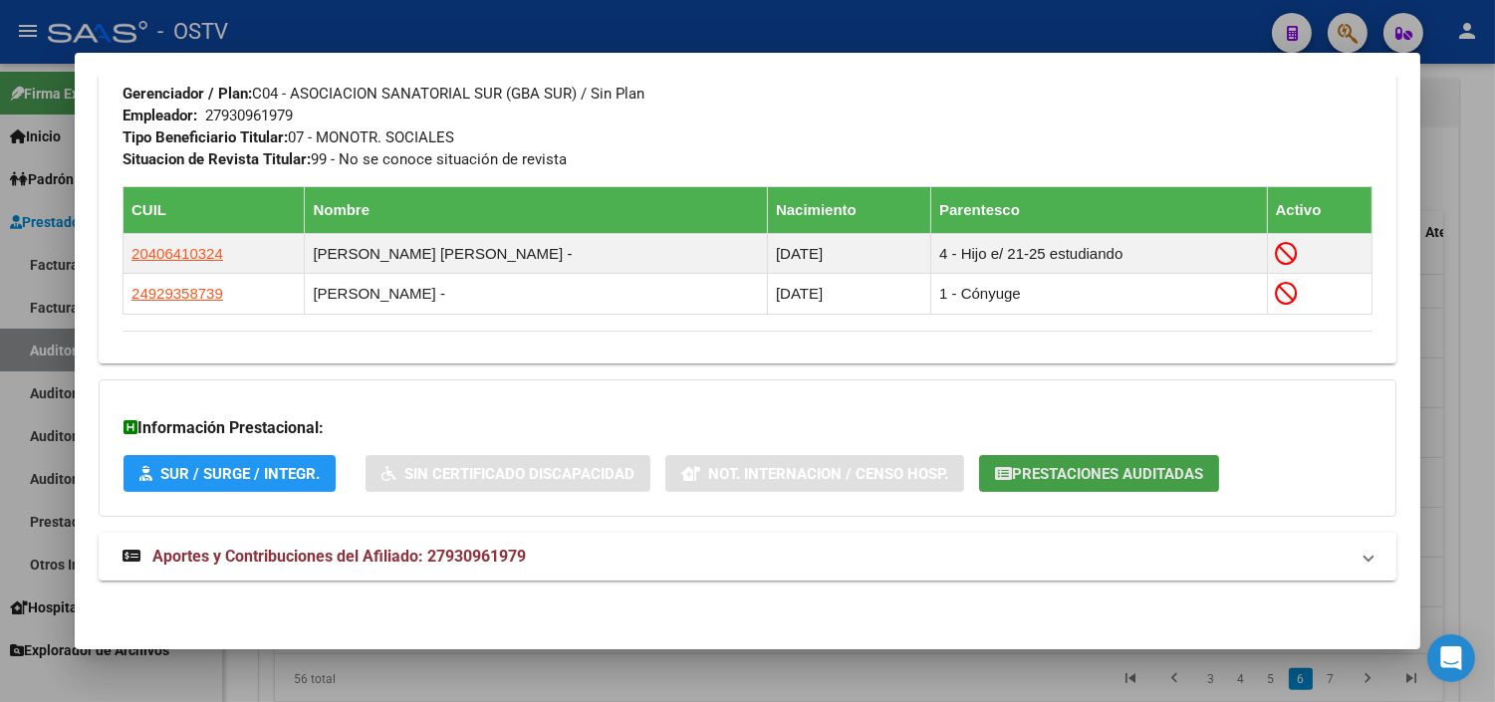
click at [1039, 483] on span "Prestaciones Auditadas" at bounding box center [1107, 474] width 191 height 18
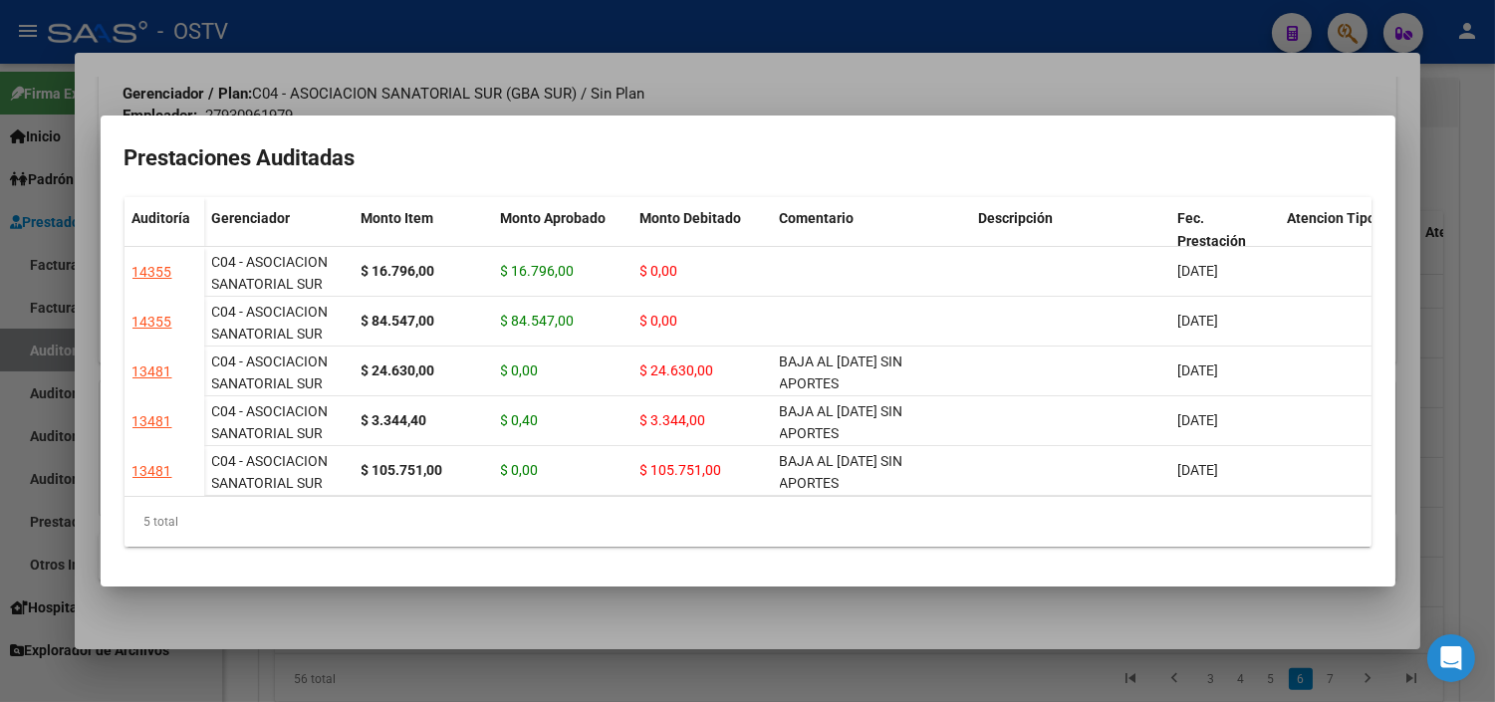
click at [961, 615] on div at bounding box center [747, 351] width 1495 height 702
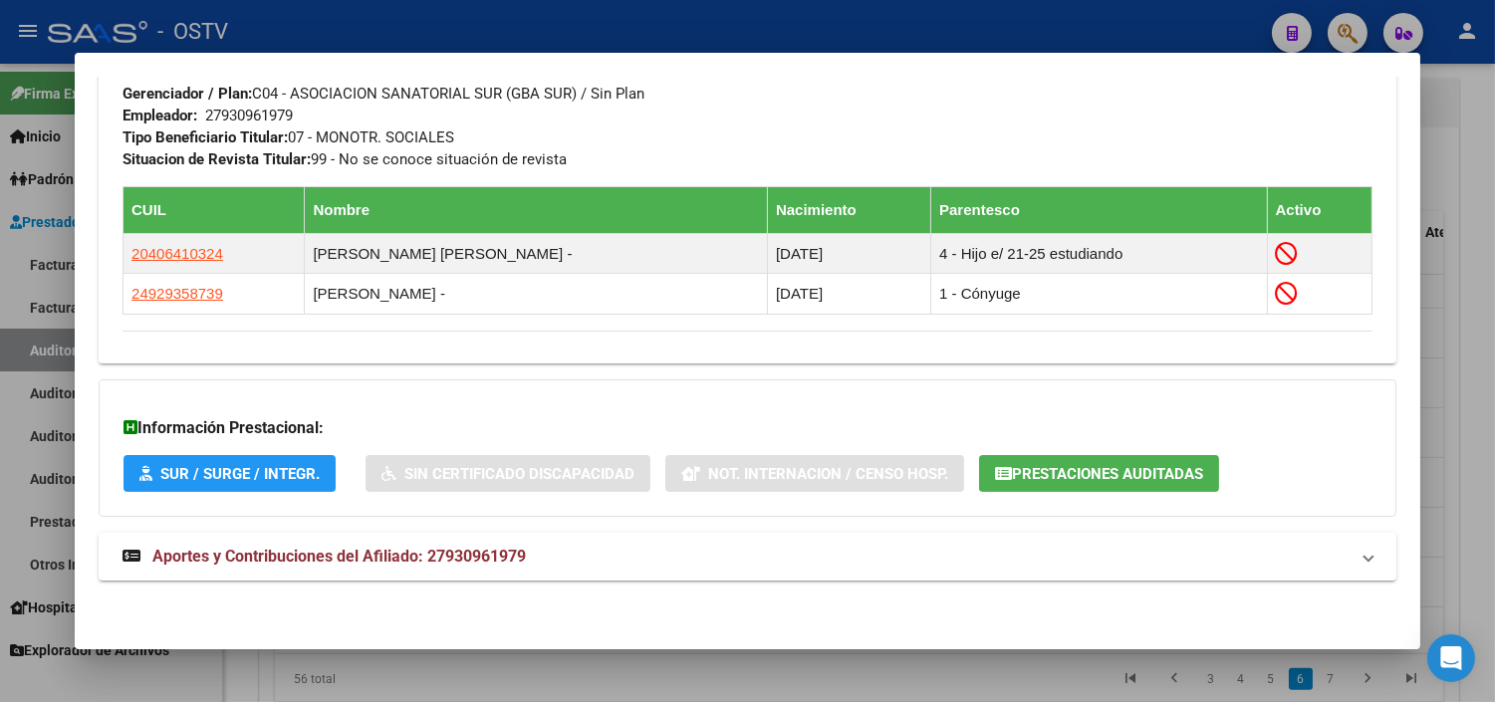
click at [860, 654] on div at bounding box center [747, 351] width 1495 height 702
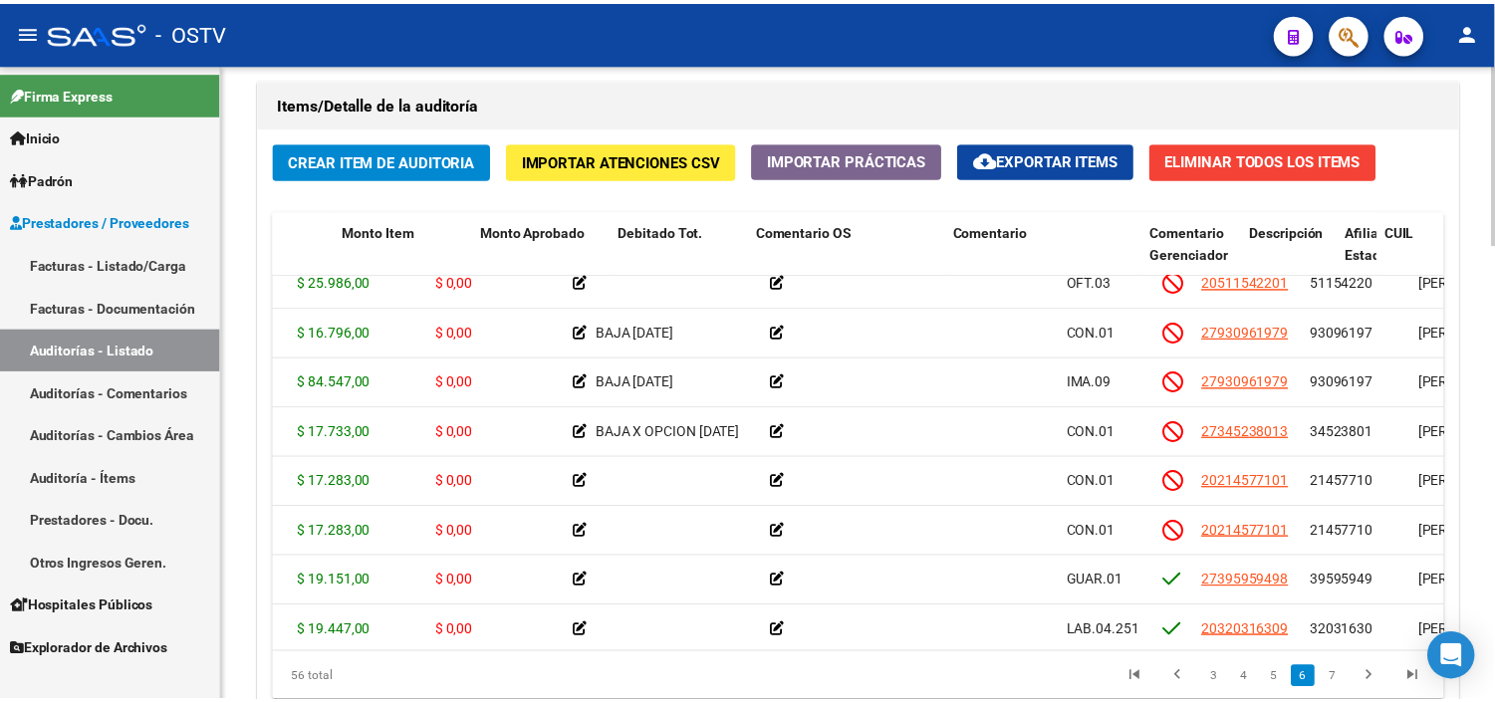
scroll to position [1659, 0]
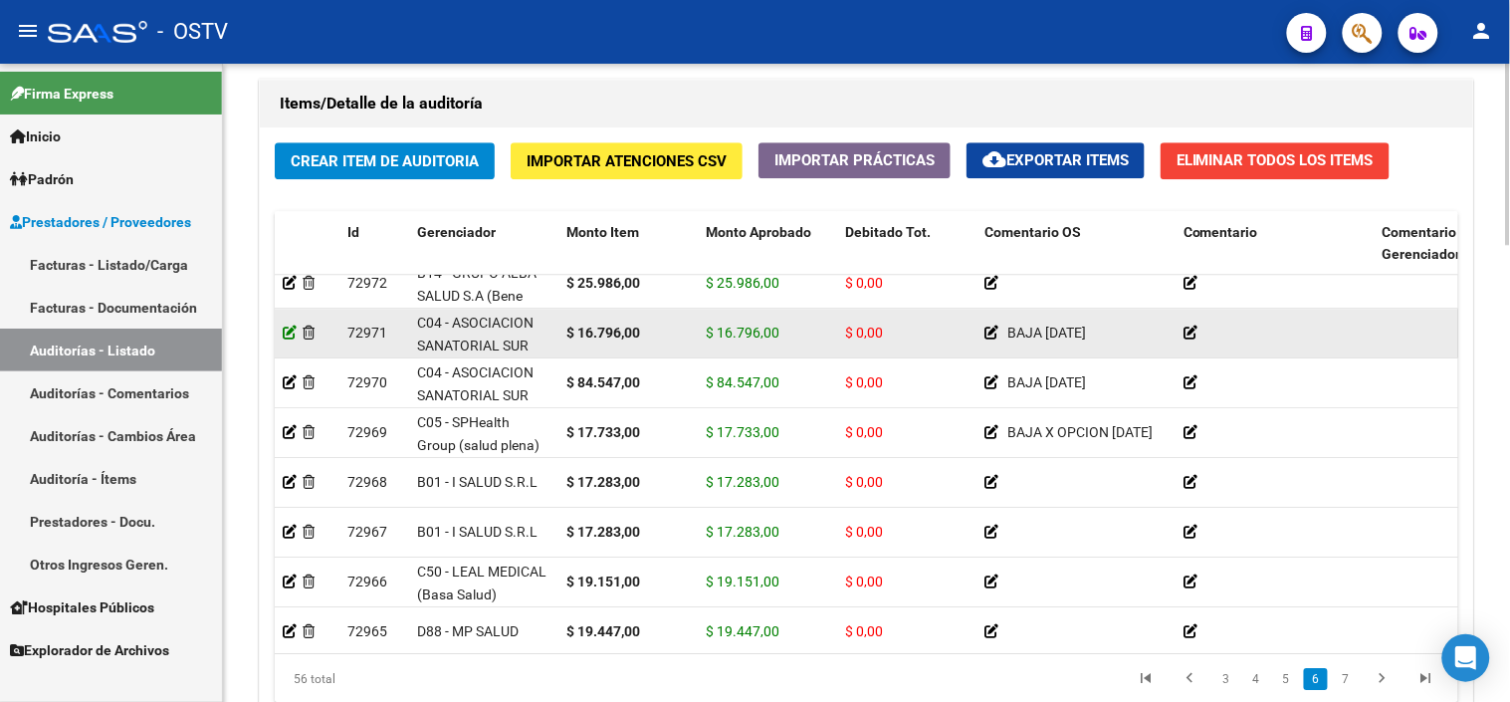
click at [289, 334] on icon at bounding box center [290, 333] width 14 height 14
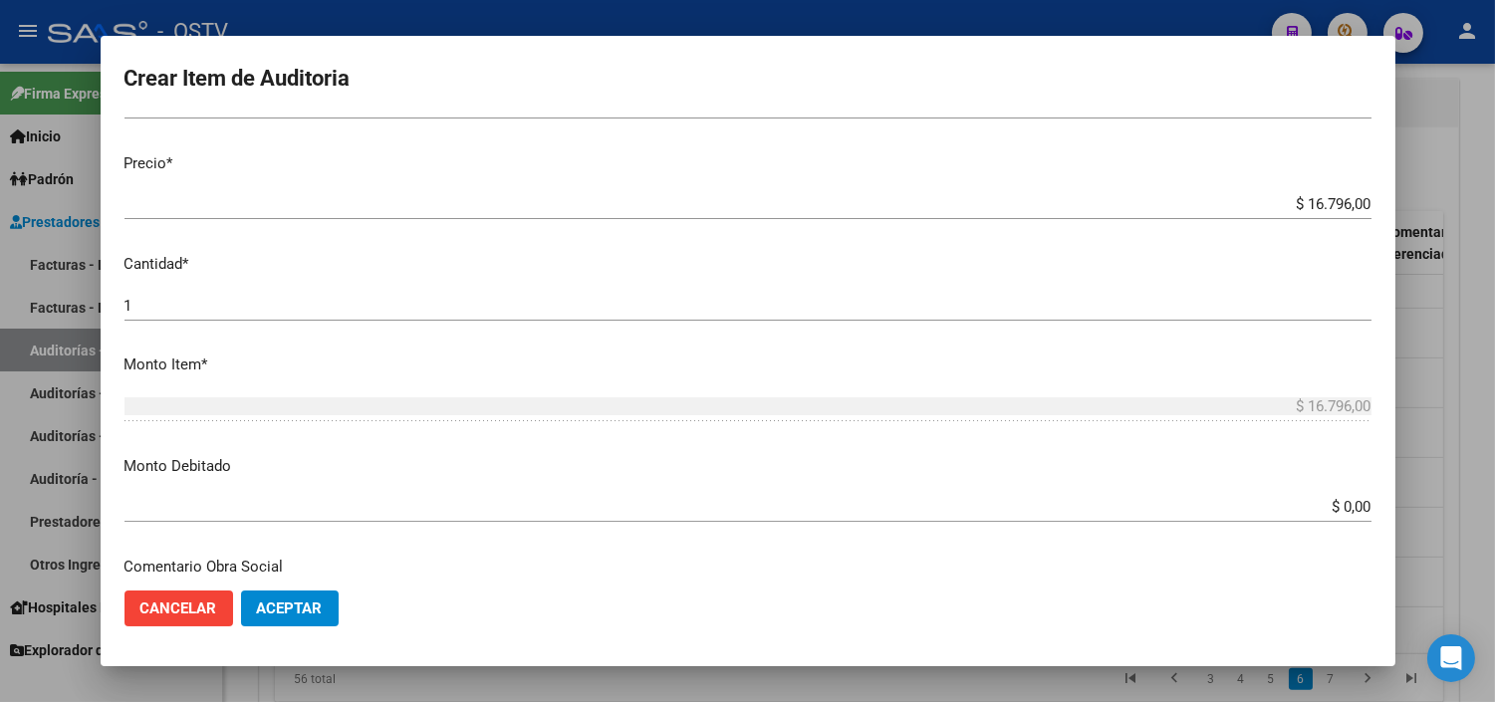
scroll to position [553, 0]
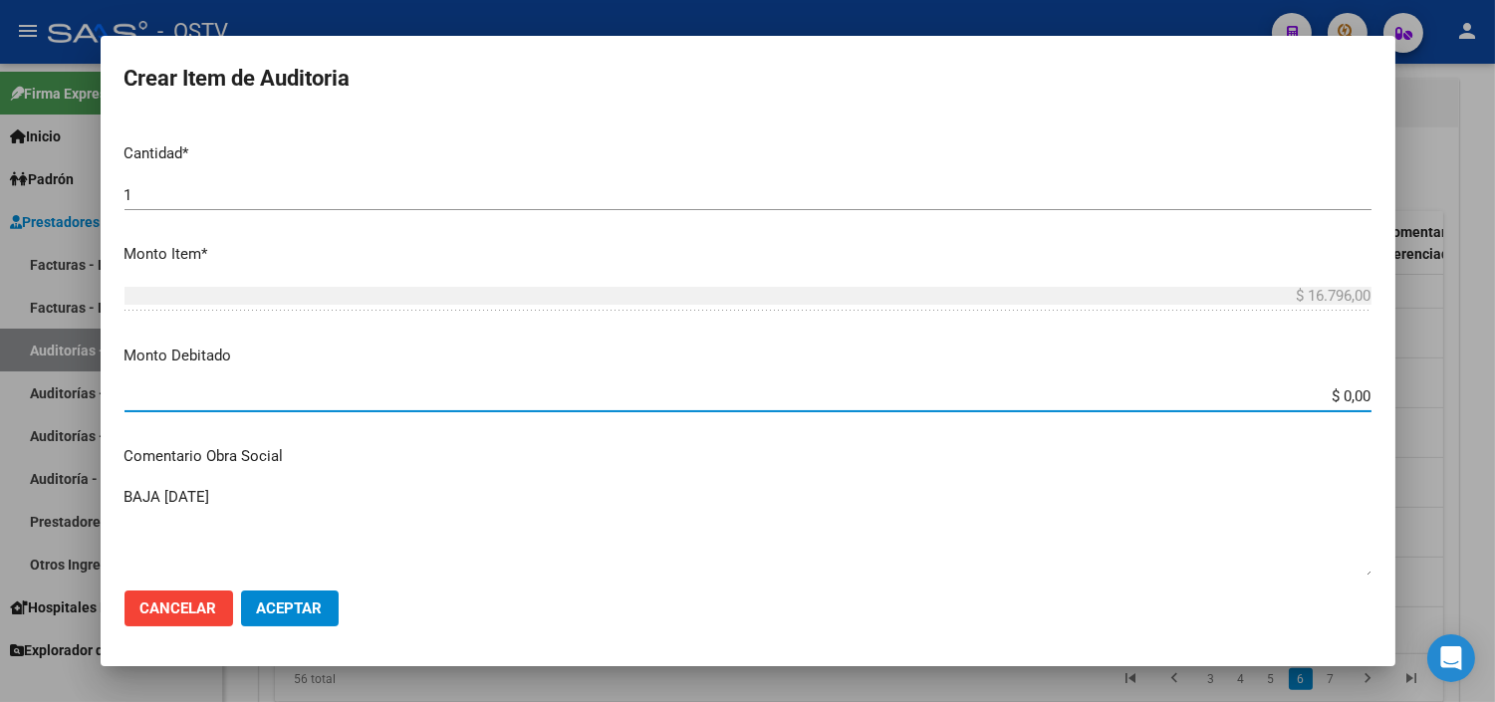
click at [1329, 391] on input "$ 0,00" at bounding box center [747, 396] width 1247 height 18
type input "$ 16.796,00"
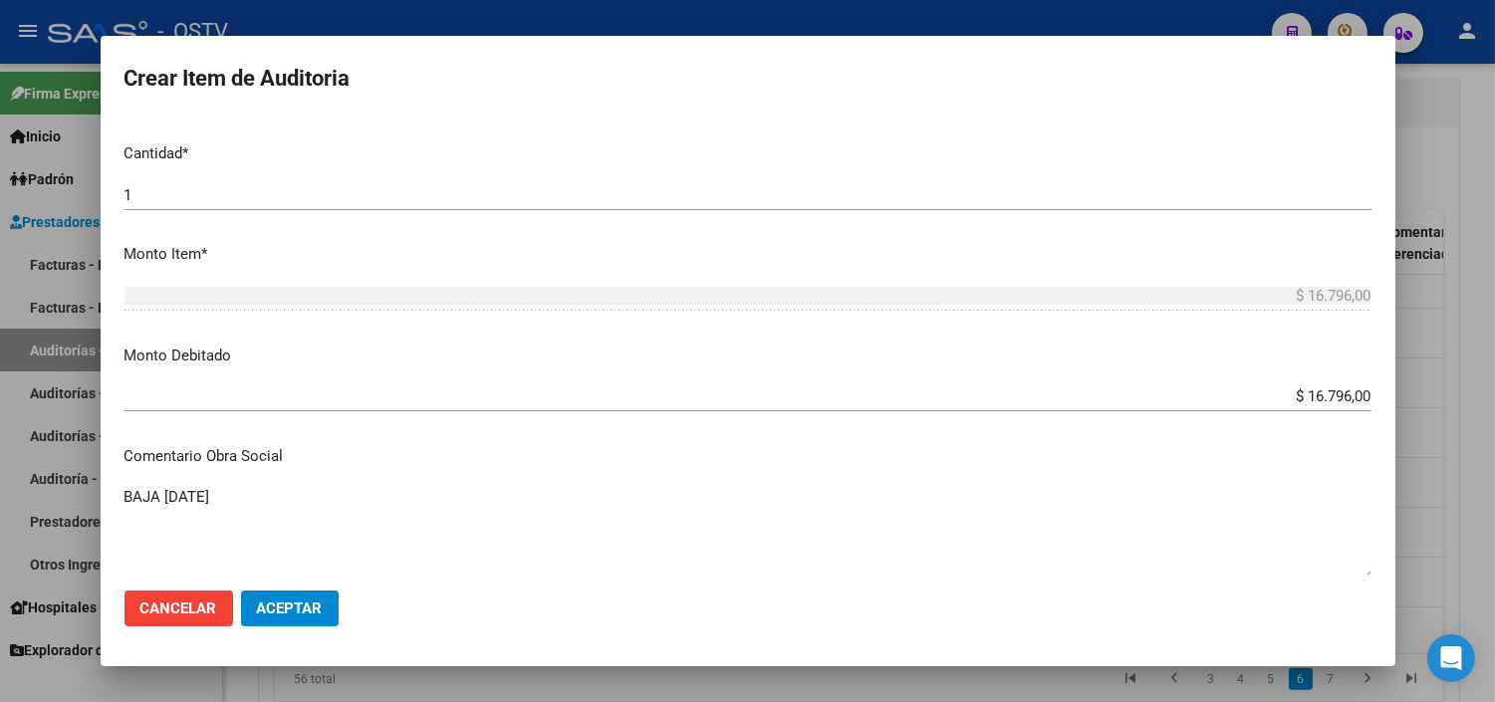
scroll to position [874, 0]
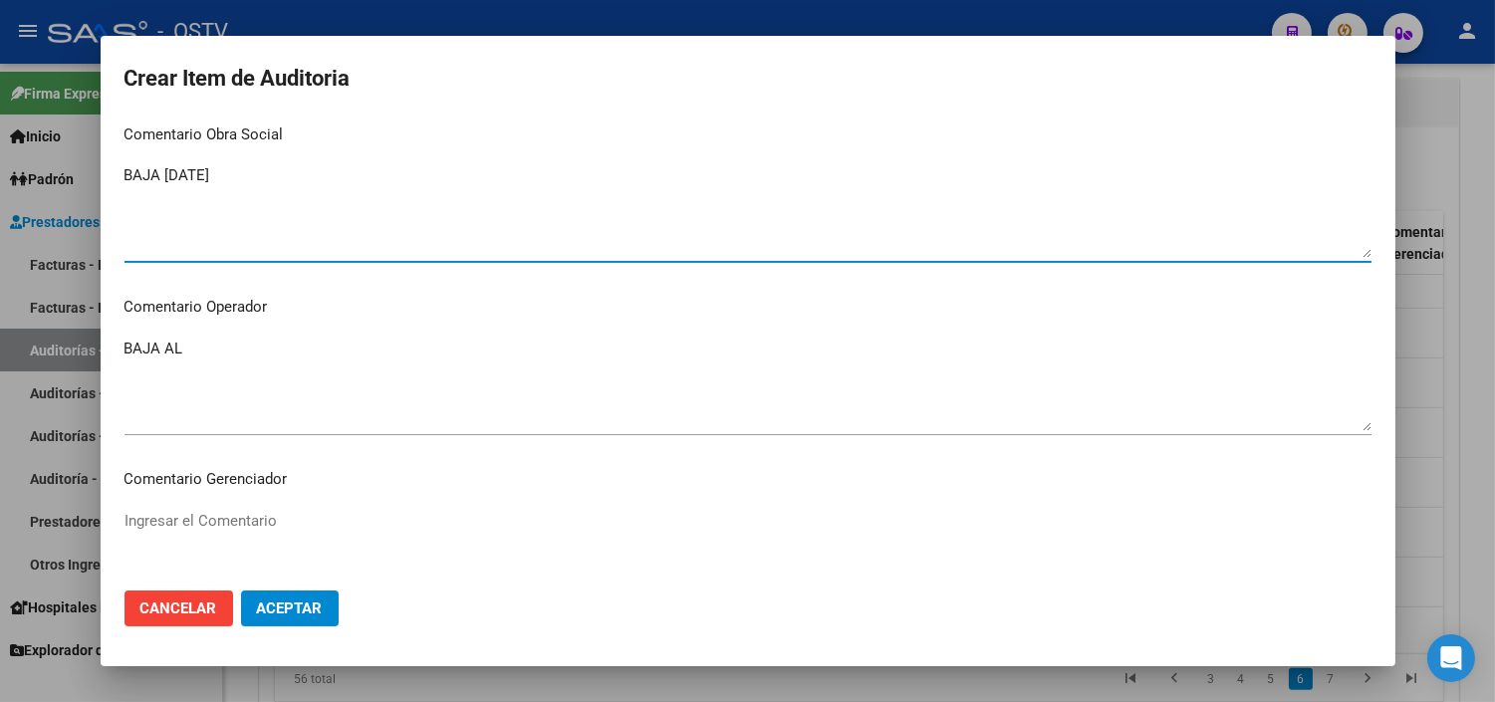
drag, startPoint x: 169, startPoint y: 175, endPoint x: 215, endPoint y: 180, distance: 46.1
click at [215, 180] on textarea "BAJA [DATE]" at bounding box center [747, 211] width 1247 height 94
drag, startPoint x: 163, startPoint y: 173, endPoint x: 243, endPoint y: 177, distance: 79.8
click at [243, 177] on textarea "BAJA [DATE]" at bounding box center [747, 211] width 1247 height 94
click at [246, 346] on textarea "BAJA AL" at bounding box center [747, 385] width 1247 height 94
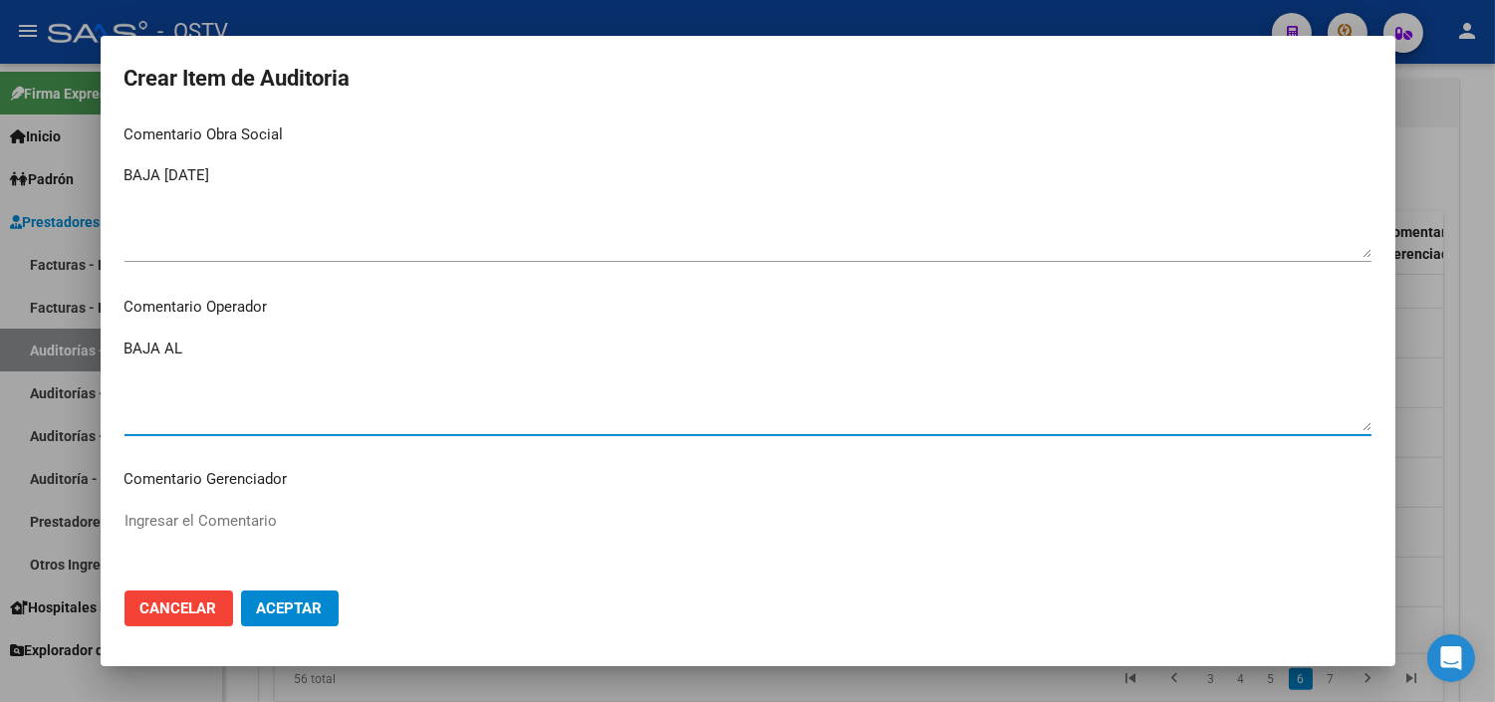
paste textarea "31/08/2024"
drag, startPoint x: 559, startPoint y: 350, endPoint x: 126, endPoint y: 344, distance: 432.2
click at [126, 344] on textarea "BAJA AL 31/08/2024 SIN APORTE EN LOS ULTIMOS 12 MESES" at bounding box center [747, 385] width 1247 height 94
type textarea "BAJA AL 31/08/2024 SIN APORTE EN LOS ULTIMOS 12 MESES"
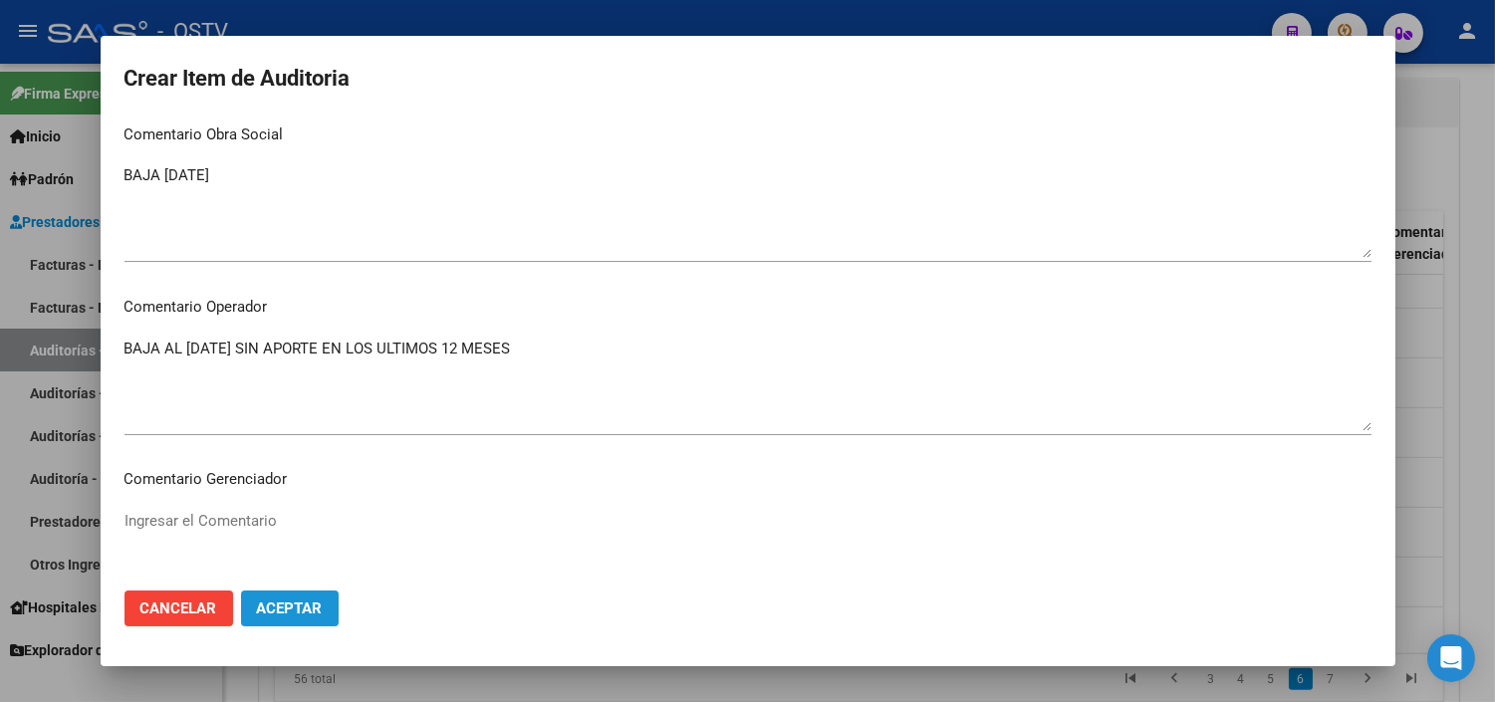
click at [302, 613] on span "Aceptar" at bounding box center [290, 608] width 66 height 18
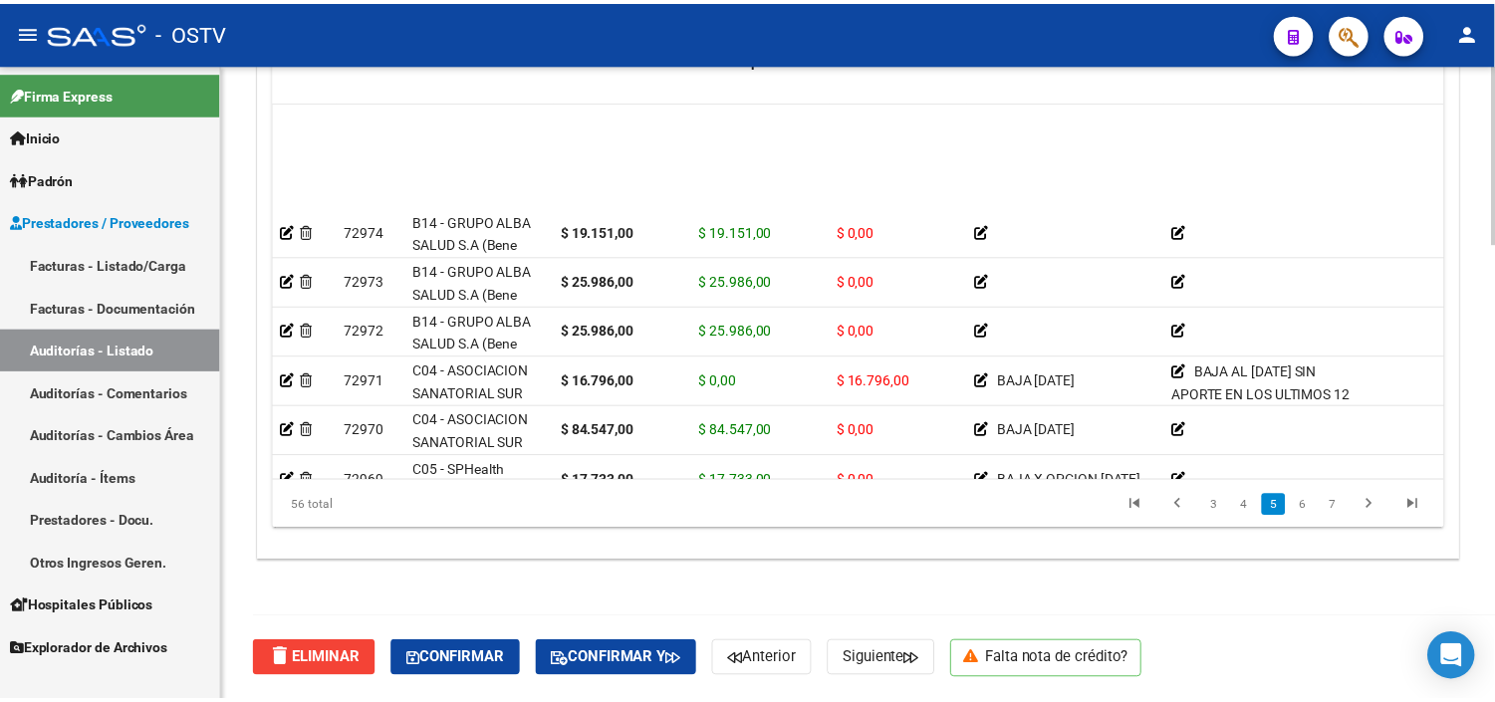
scroll to position [1548, 0]
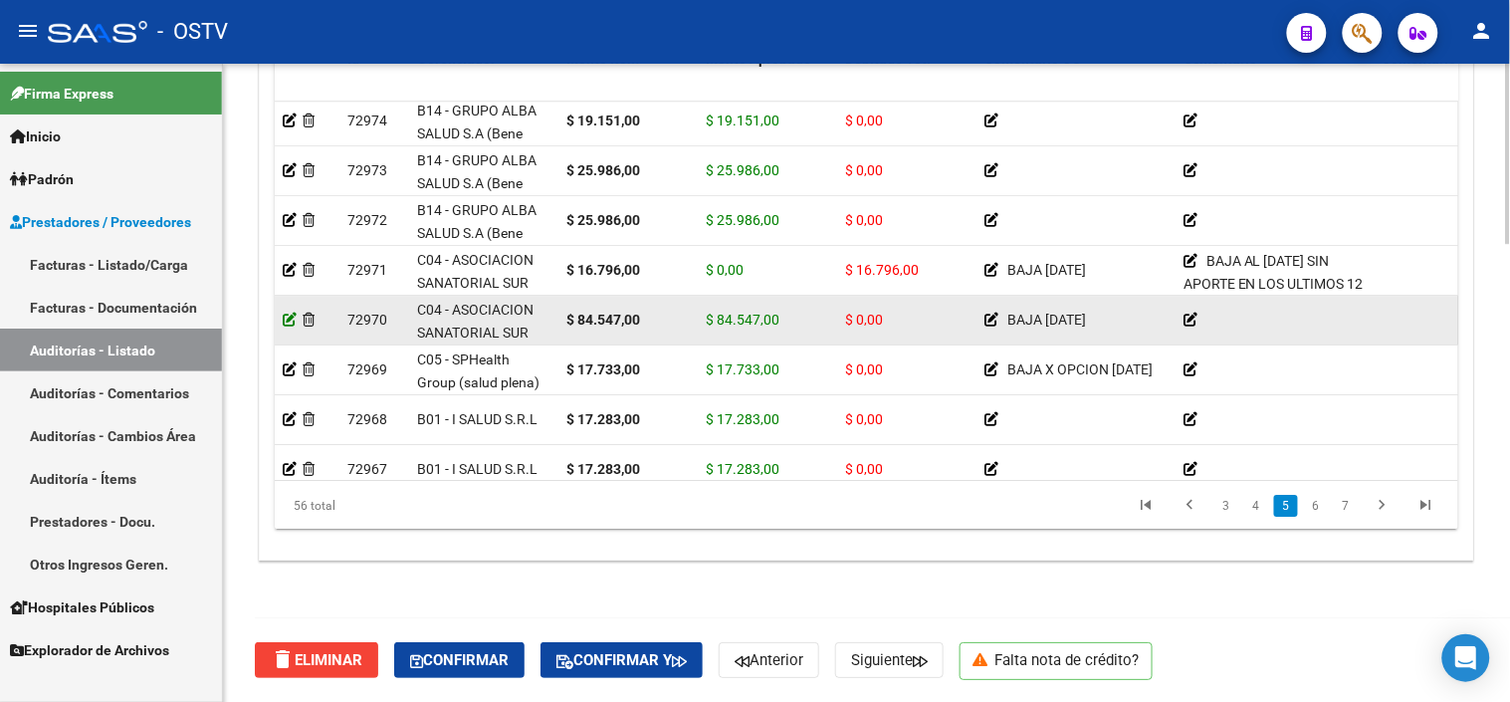
click at [287, 319] on icon at bounding box center [290, 320] width 14 height 14
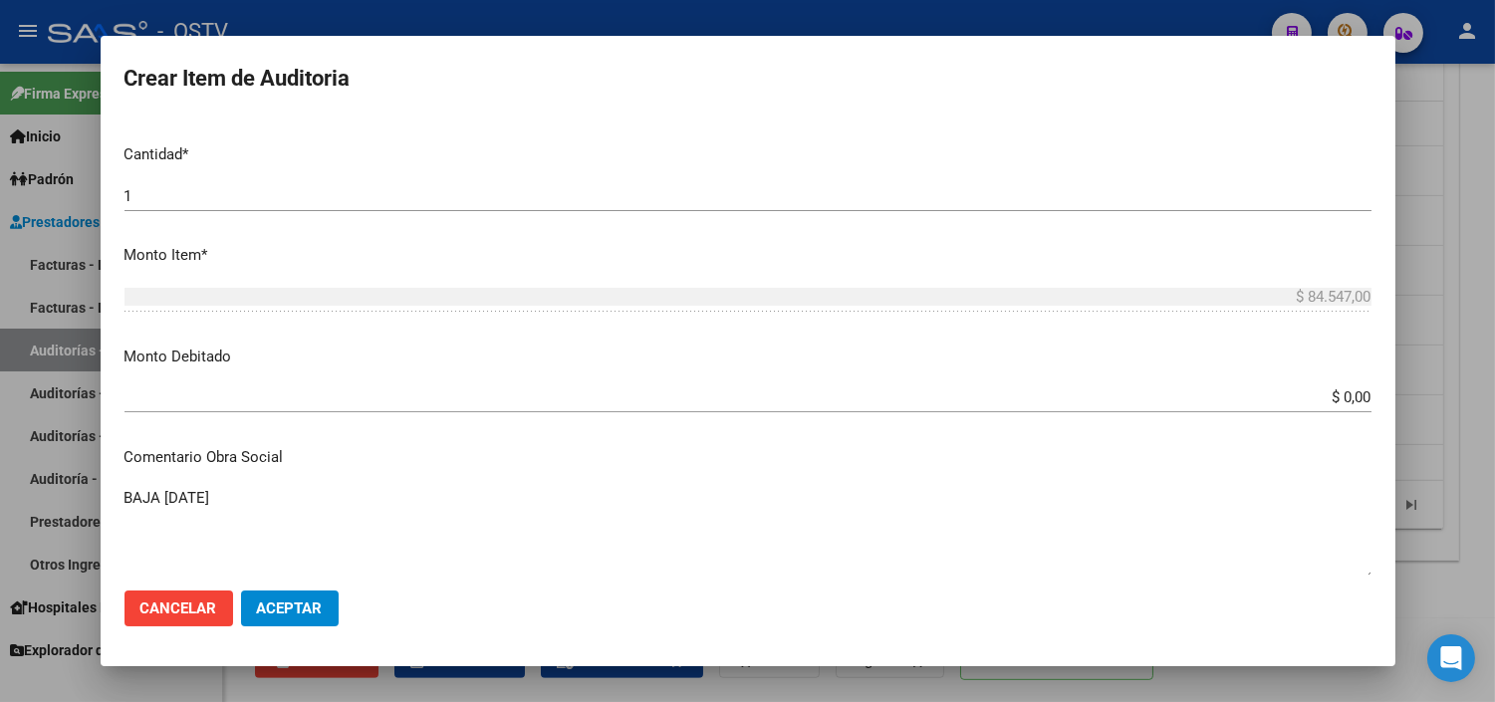
scroll to position [553, 0]
click at [1344, 410] on div "$ 0,00 Ingresar el monto" at bounding box center [747, 396] width 1247 height 30
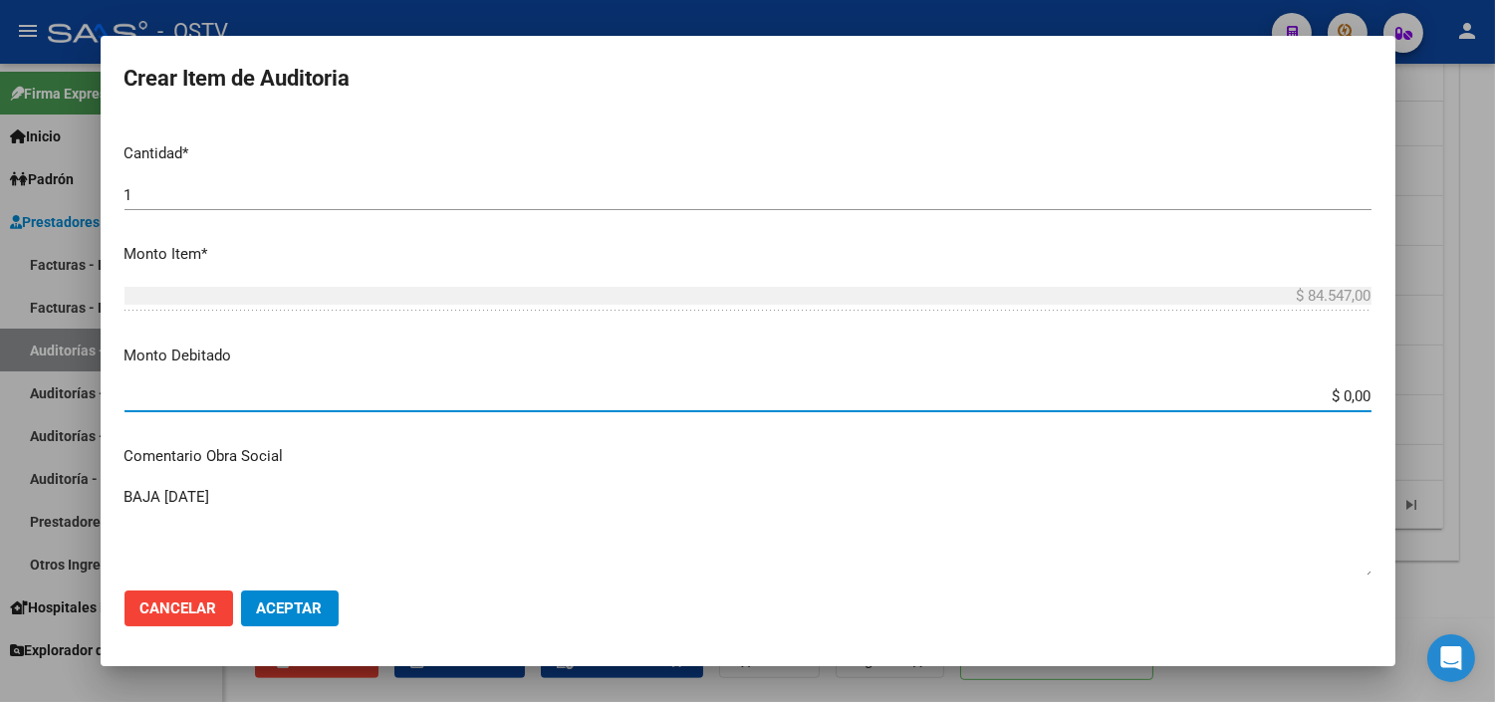
click at [1336, 398] on input "$ 0,00" at bounding box center [747, 396] width 1247 height 18
type input "$ 84.547,00"
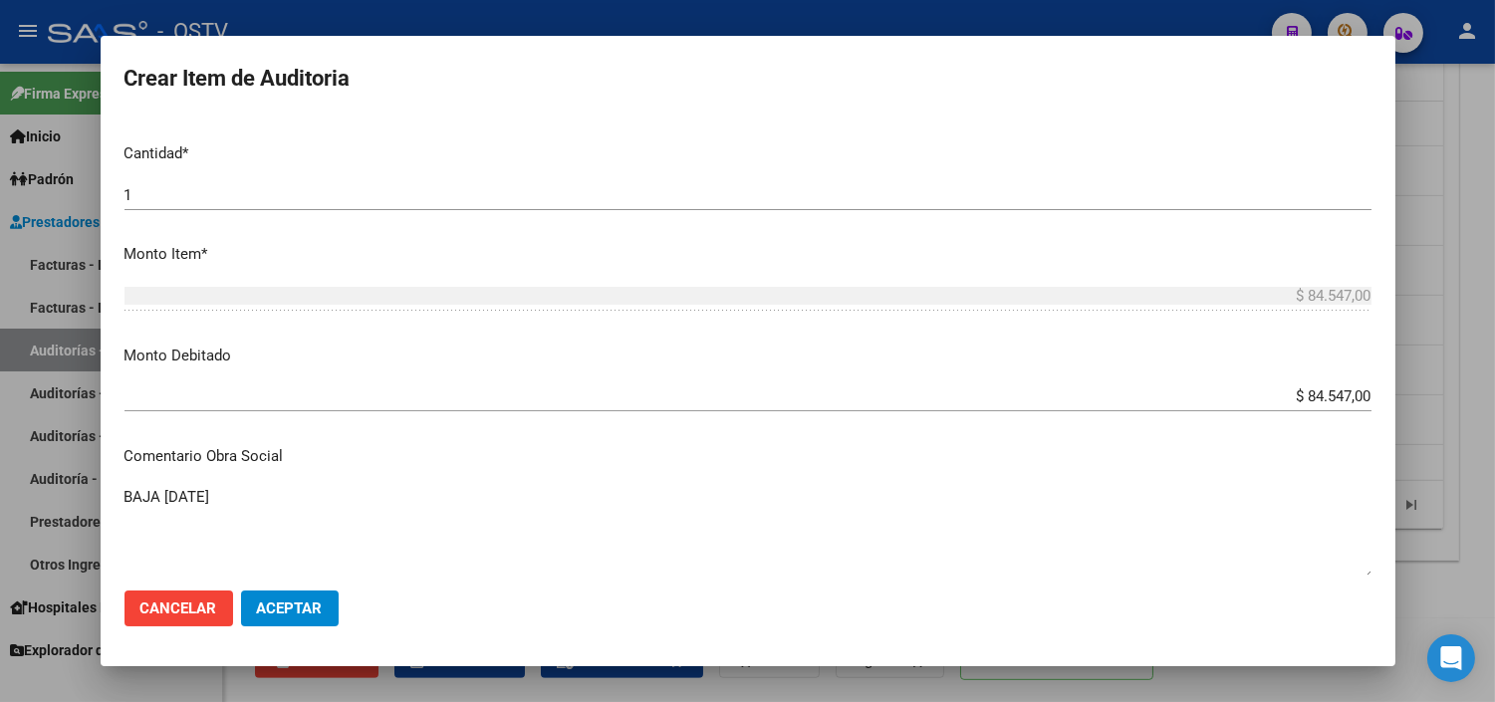
scroll to position [874, 0]
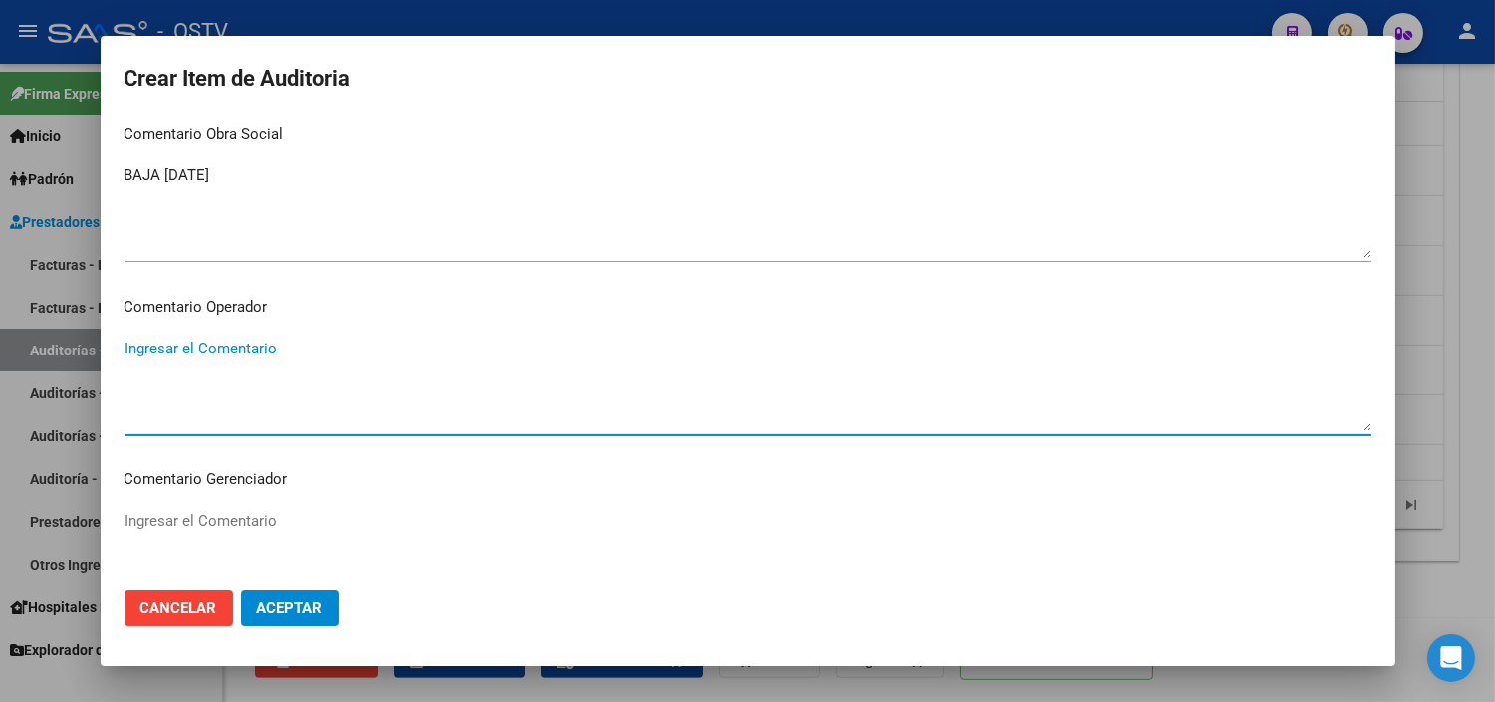
paste textarea "BAJA AL 31/08/2024 SIN APORTE EN LOS ULTIMOS 12 MESES"
type textarea "BAJA AL 31/08/2024 SIN APORTE EN LOS ULTIMOS 12 MESES"
click at [319, 595] on button "Aceptar" at bounding box center [290, 608] width 98 height 36
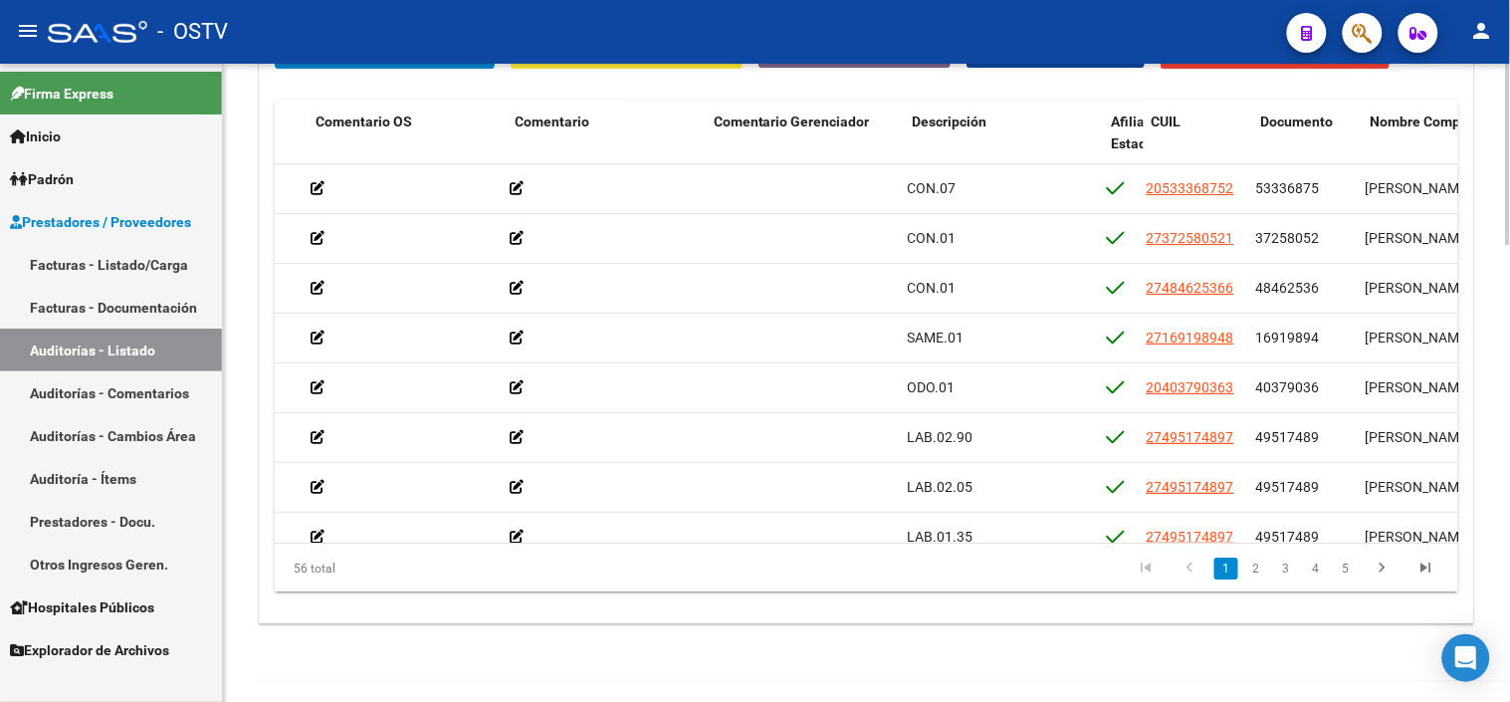
scroll to position [0, 669]
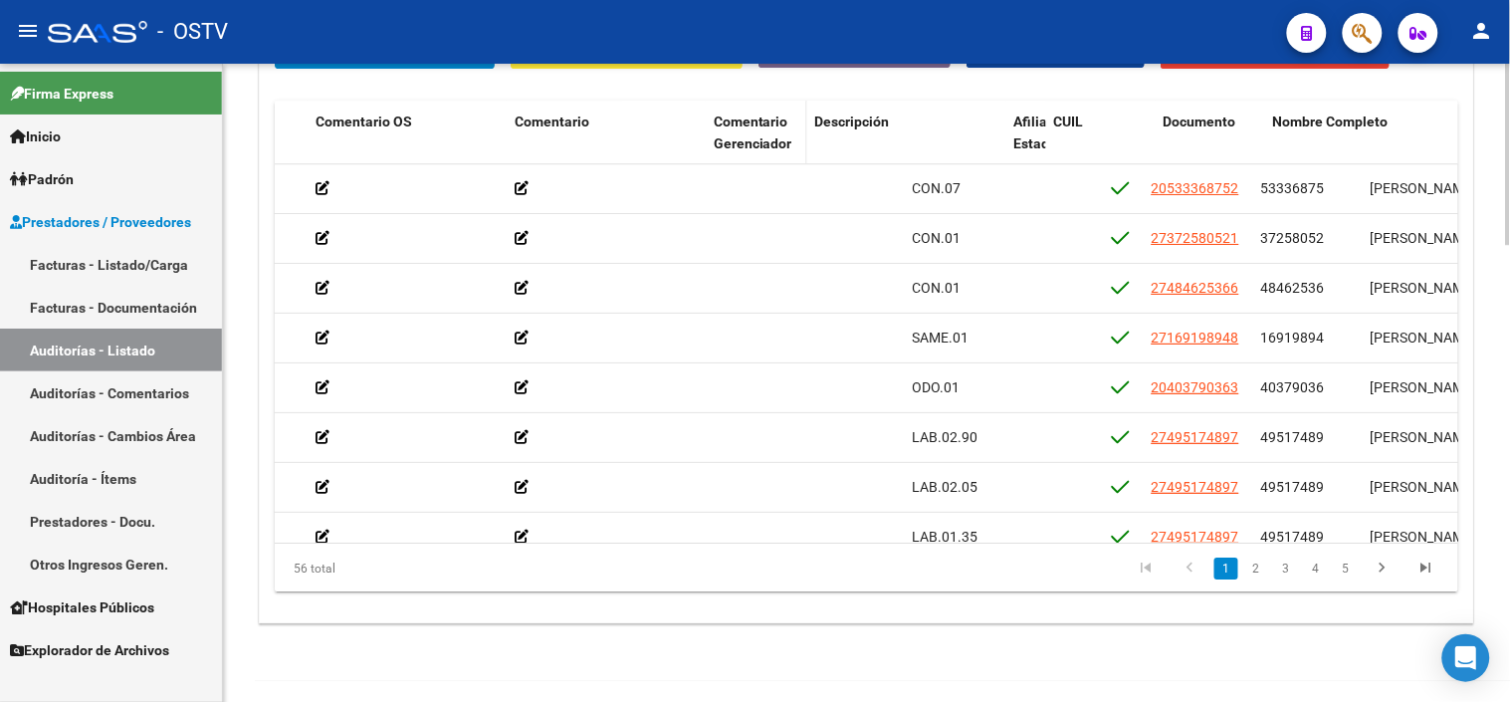
drag, startPoint x: 898, startPoint y: 131, endPoint x: 790, endPoint y: 145, distance: 109.4
click at [790, 145] on datatable-header-cell "Comentario Gerenciador" at bounding box center [757, 145] width 102 height 88
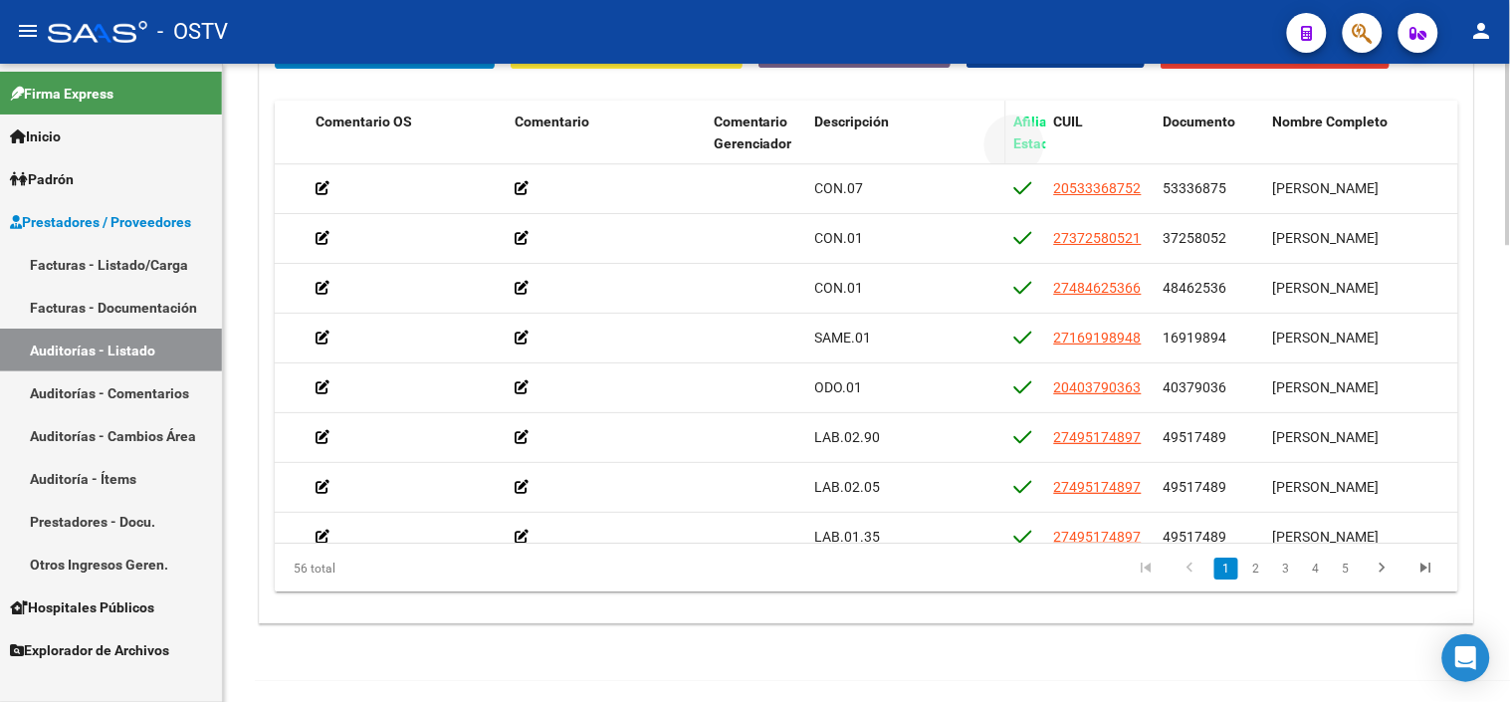
drag, startPoint x: 1002, startPoint y: 134, endPoint x: 907, endPoint y: 134, distance: 94.6
click at [907, 134] on div "Id Gerenciador Monto Item Monto Aprobado Debitado Tot. Comentario OS Comentario…" at bounding box center [1033, 145] width 2855 height 88
click at [894, 131] on div "Descripción" at bounding box center [857, 122] width 84 height 23
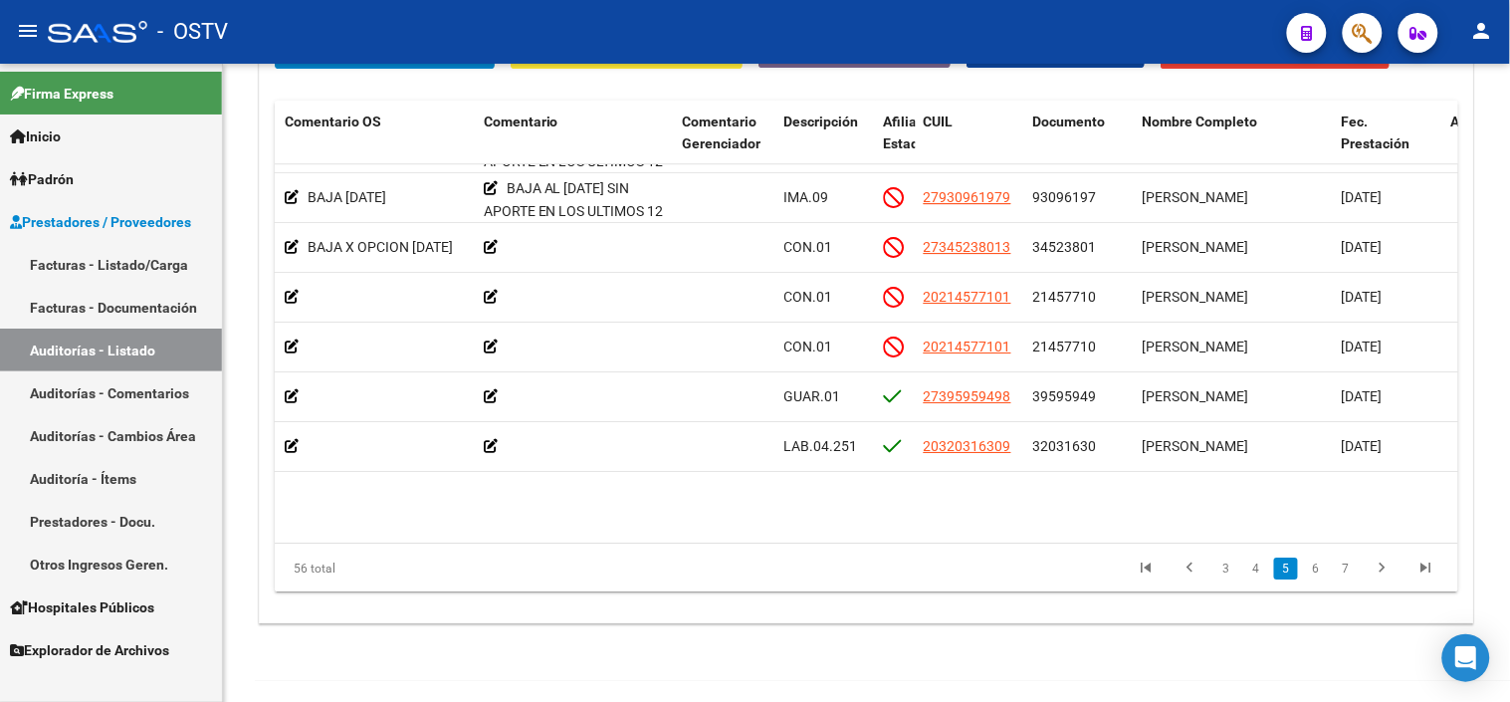
scroll to position [1658, 700]
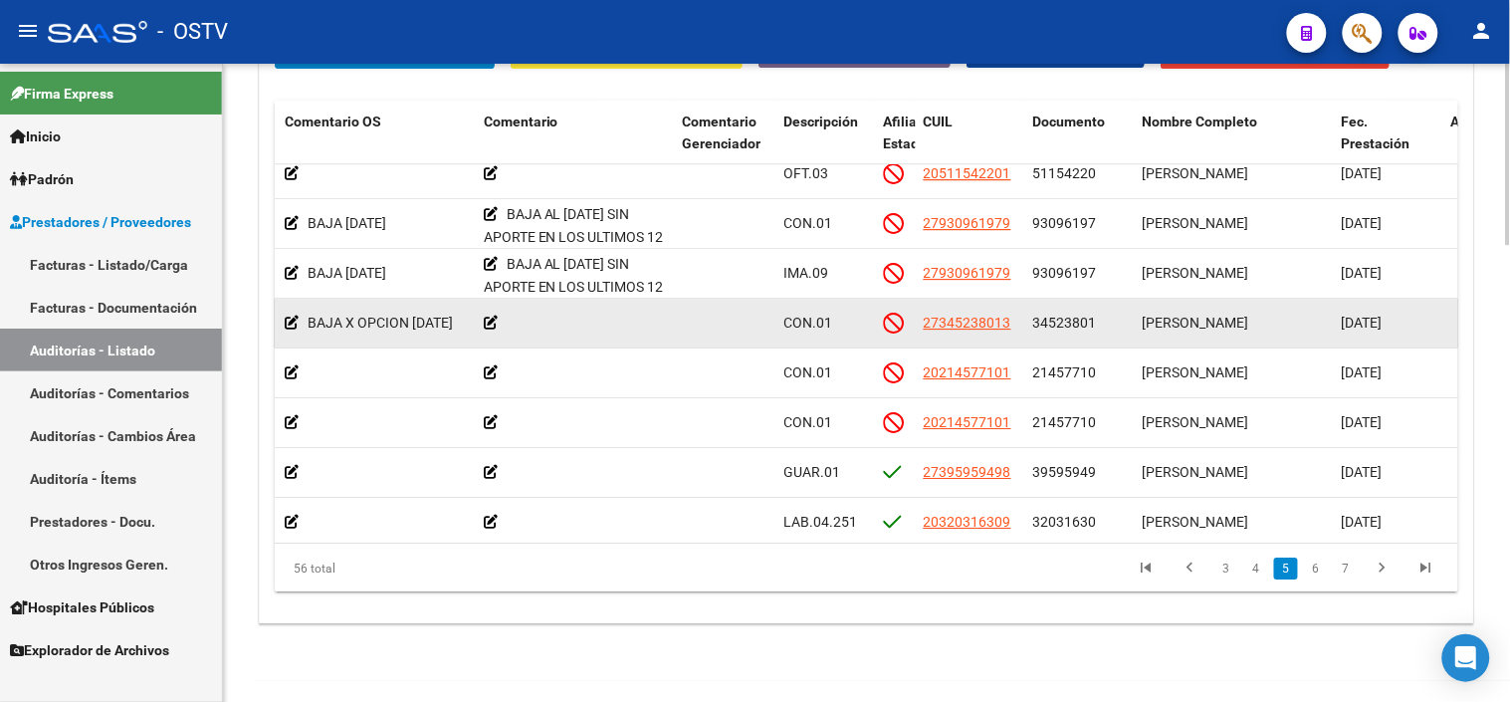
click at [1060, 321] on span "34523801" at bounding box center [1066, 323] width 64 height 16
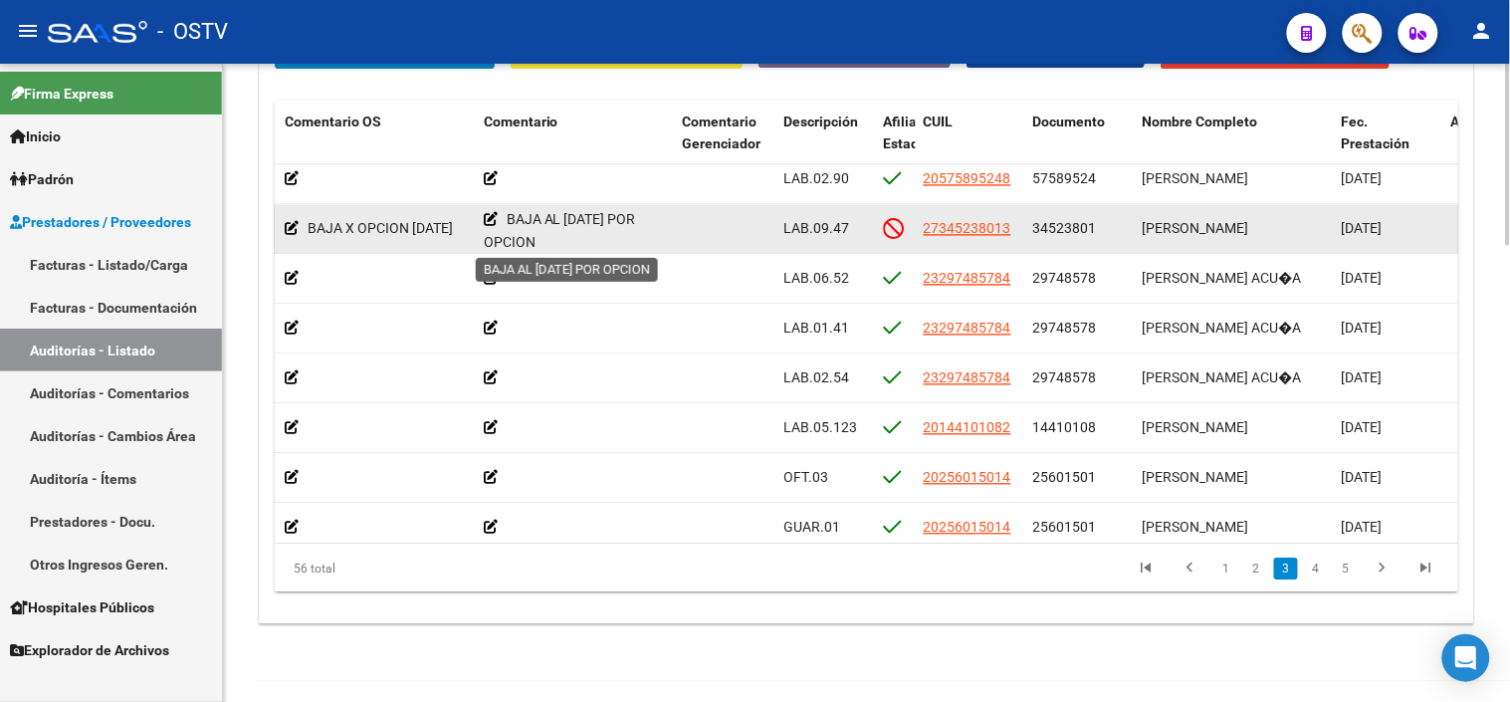
scroll to position [5, 0]
drag, startPoint x: 508, startPoint y: 222, endPoint x: 544, endPoint y: 249, distance: 44.8
click at [544, 248] on div "BAJA AL 29-02-2024 POR OPCION" at bounding box center [575, 228] width 183 height 40
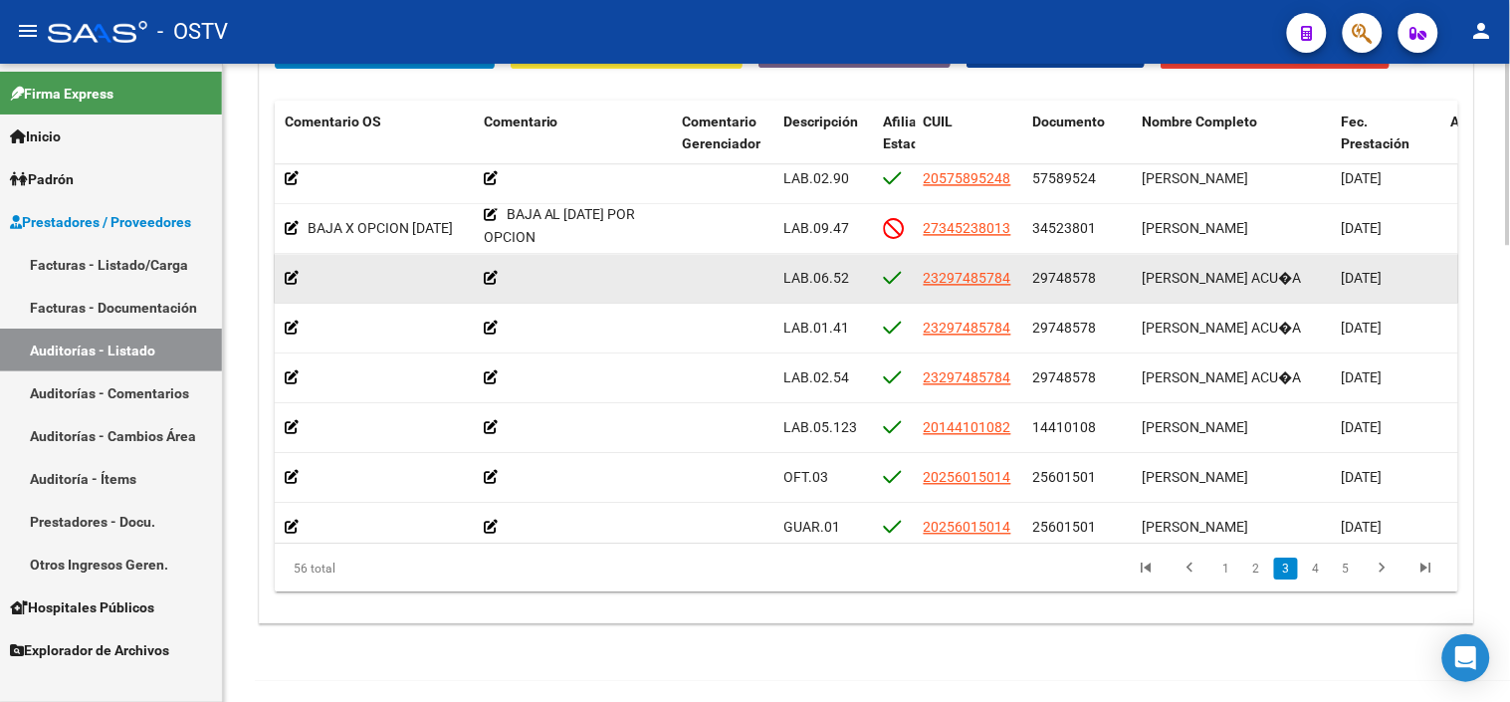
copy span "BAJA AL 29-02-2024 POR OPCION"
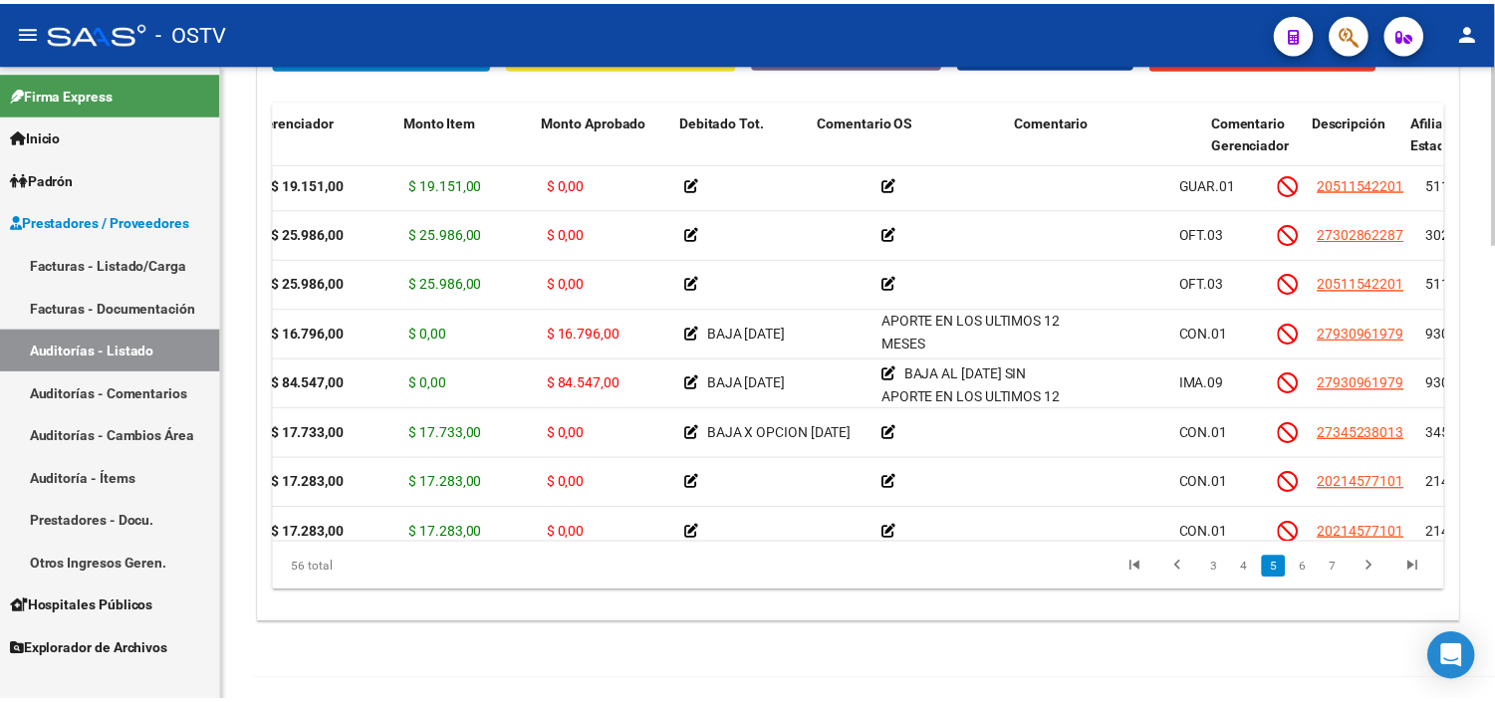
scroll to position [1547, 0]
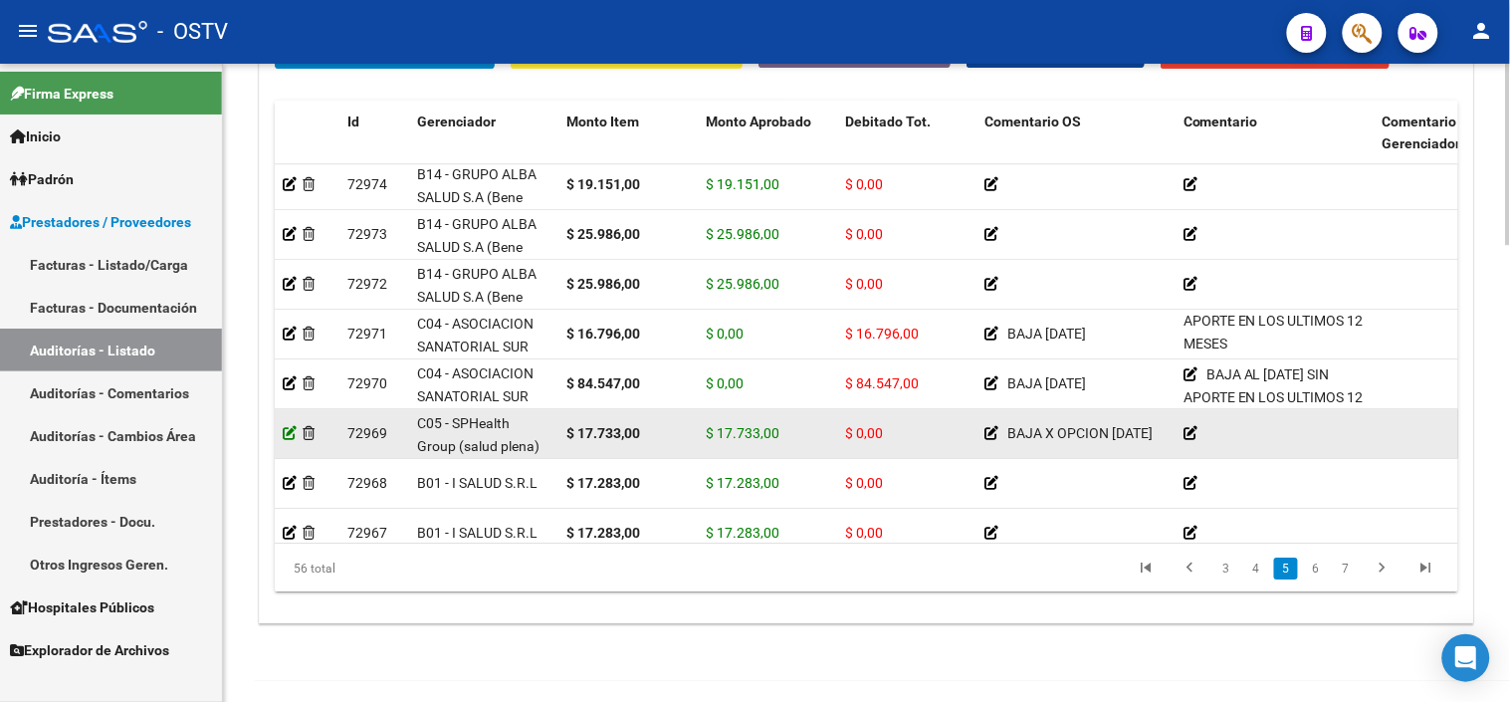
click at [293, 434] on icon at bounding box center [290, 433] width 14 height 14
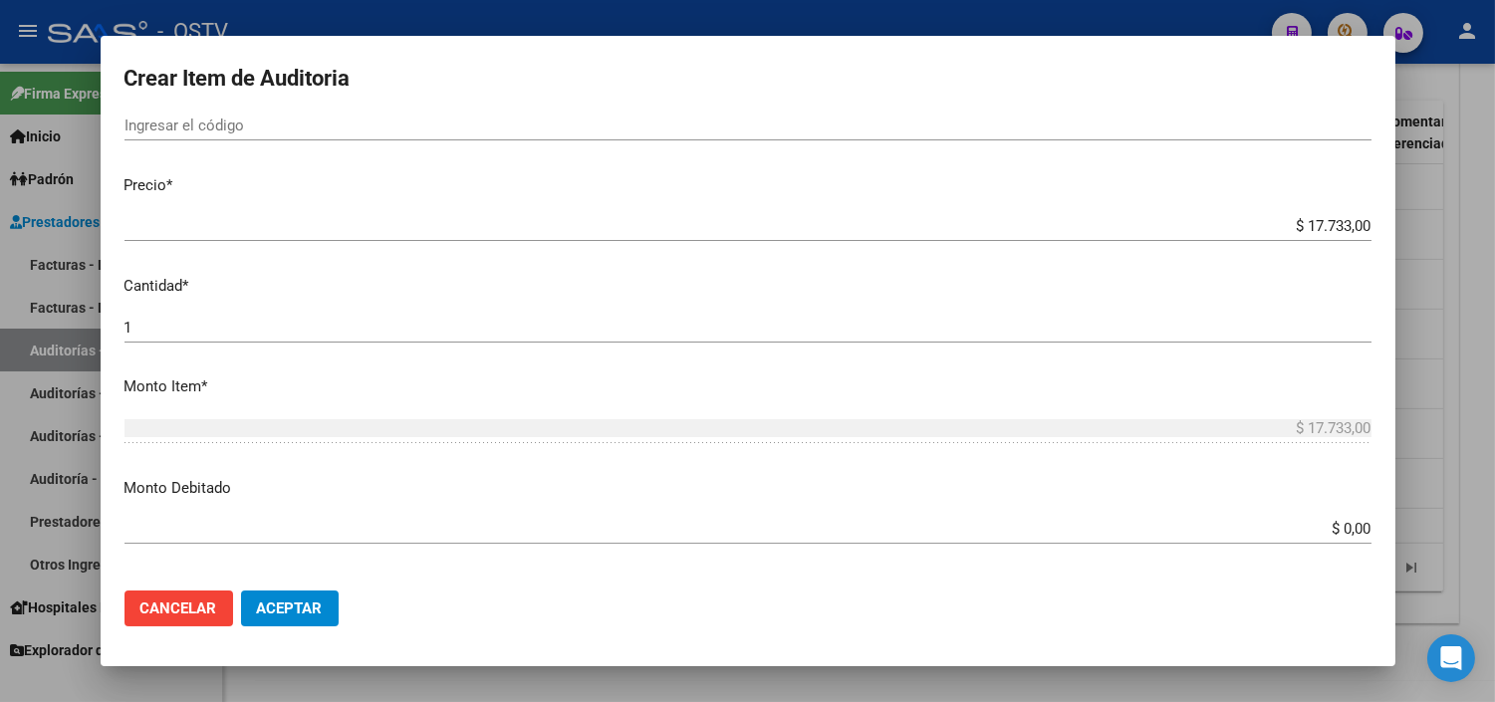
scroll to position [442, 0]
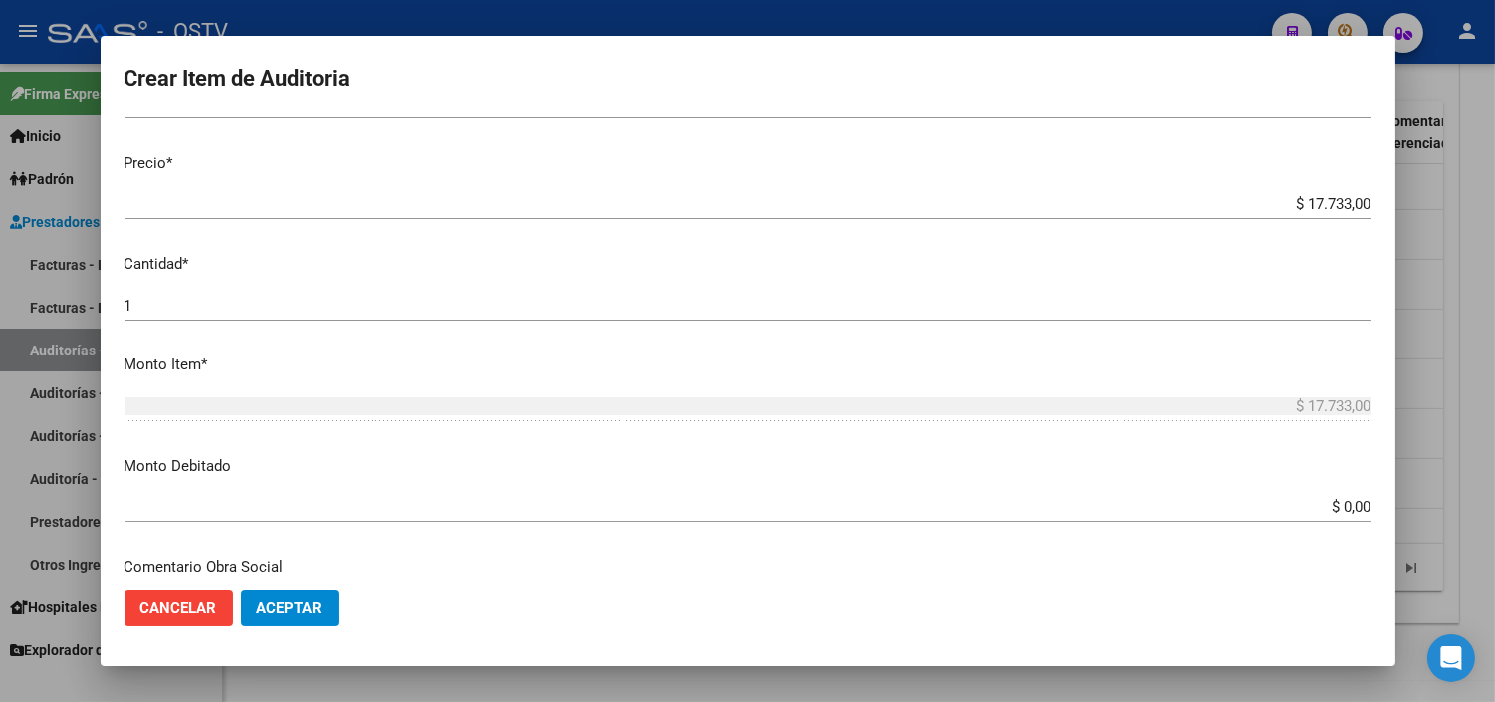
click at [1327, 494] on div "$ 0,00 Ingresar el monto" at bounding box center [747, 507] width 1247 height 30
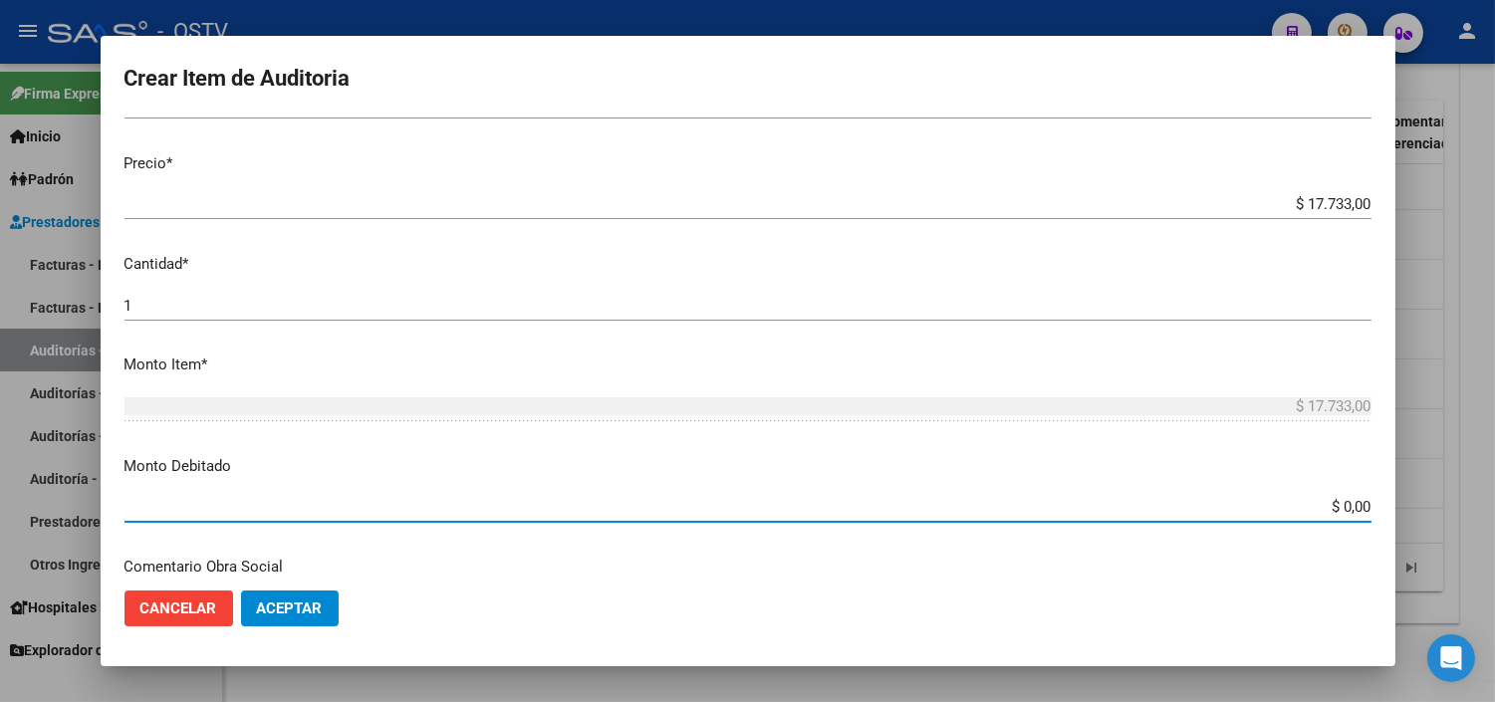
click at [1331, 513] on input "$ 0,00" at bounding box center [747, 507] width 1247 height 18
type input "$ 17.733,00"
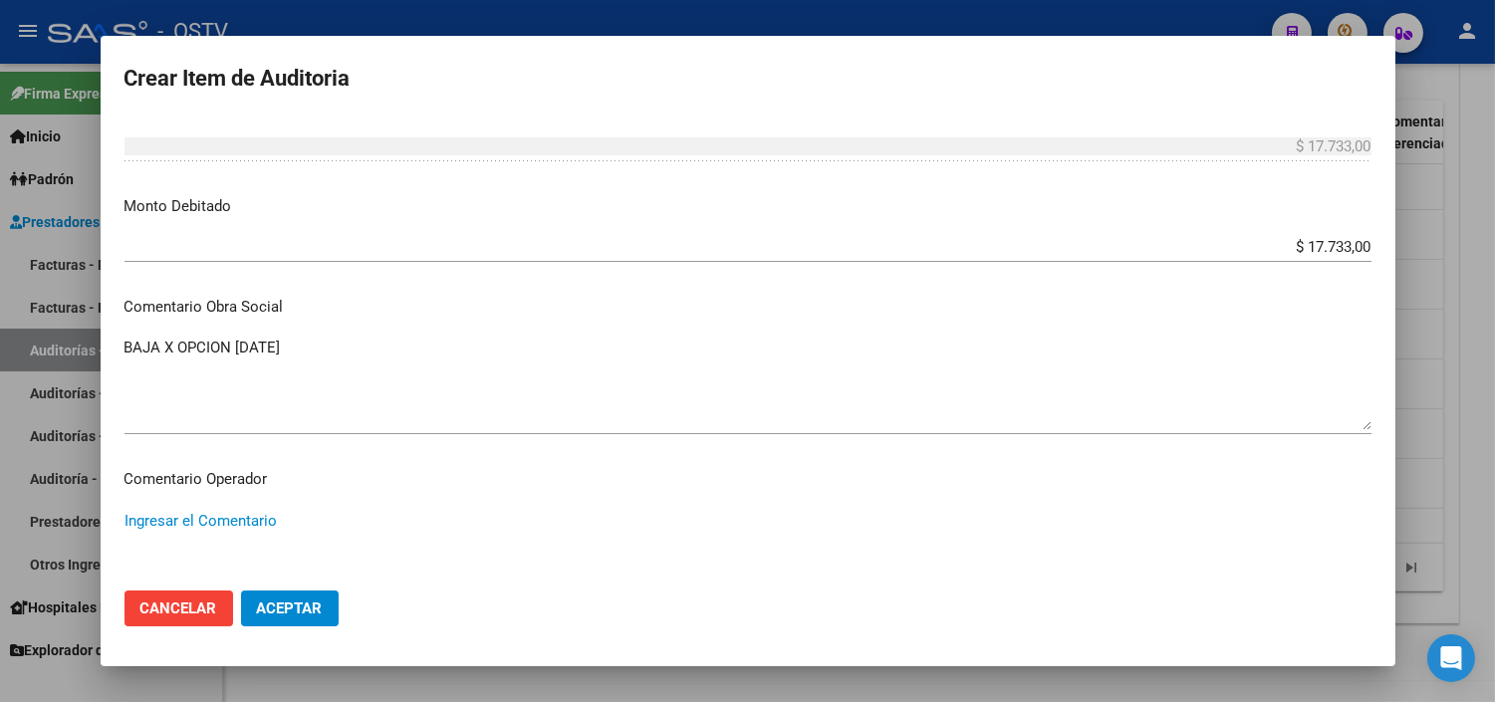
paste textarea "BAJA AL 29-02-2024 POR OPCION"
type textarea "BAJA AL 29-02-2024 POR OPCION"
click at [319, 611] on span "Aceptar" at bounding box center [290, 608] width 66 height 18
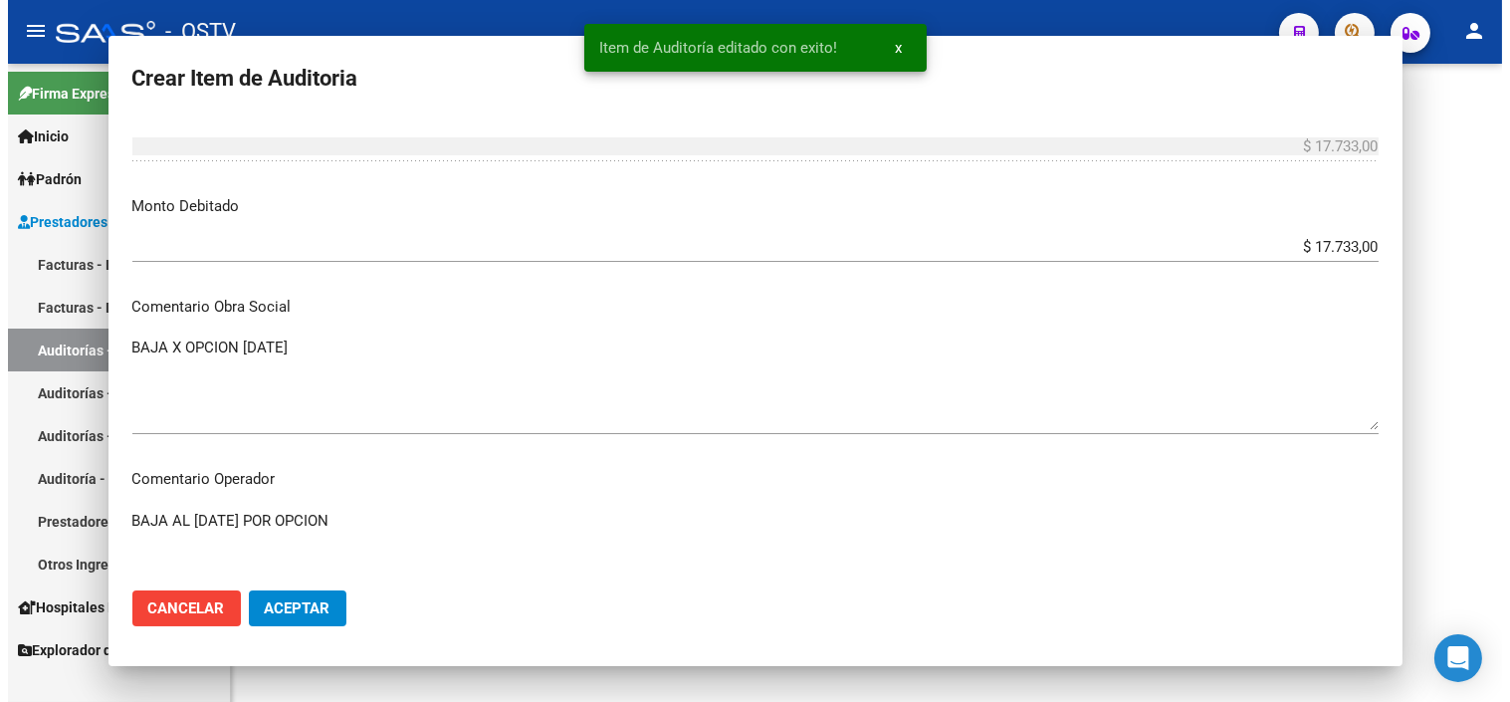
scroll to position [0, 0]
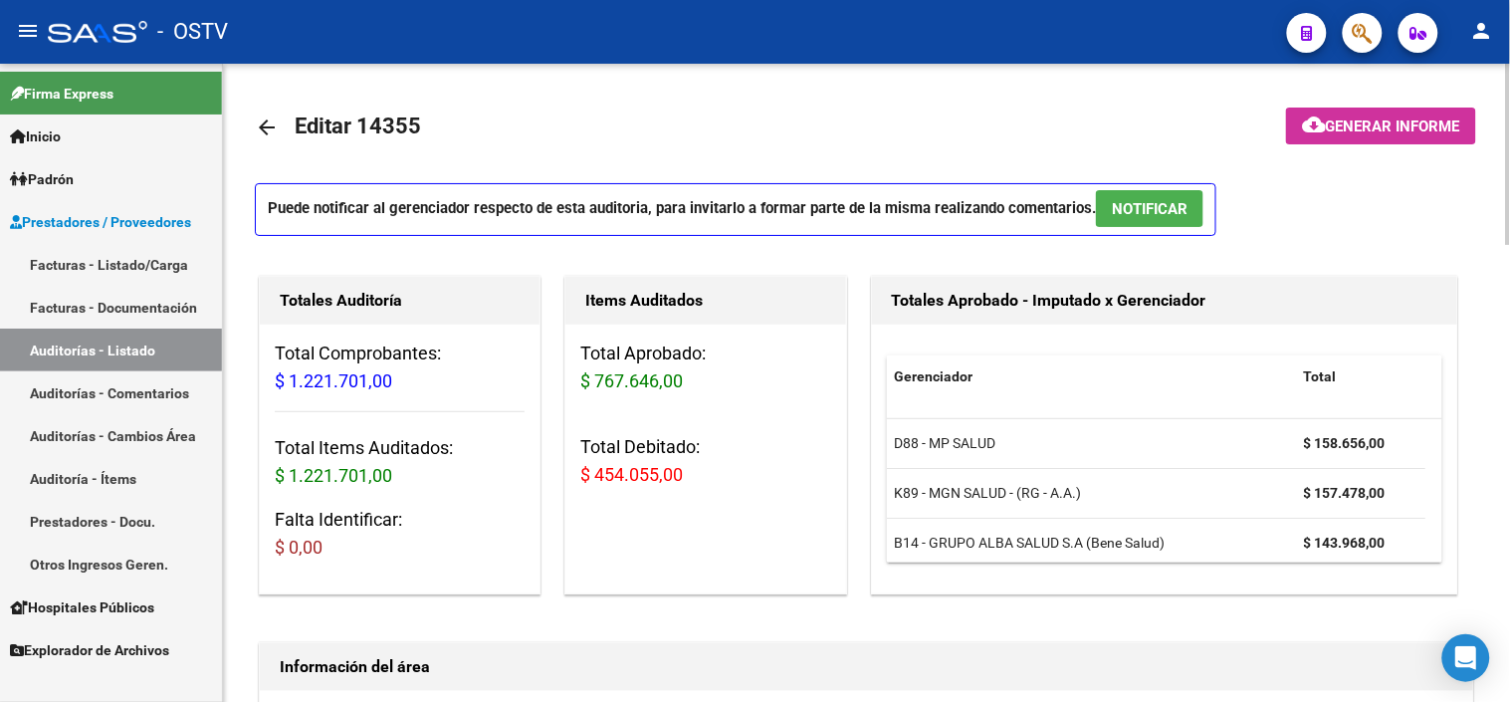
click at [1414, 123] on span "Generar informe" at bounding box center [1393, 126] width 134 height 18
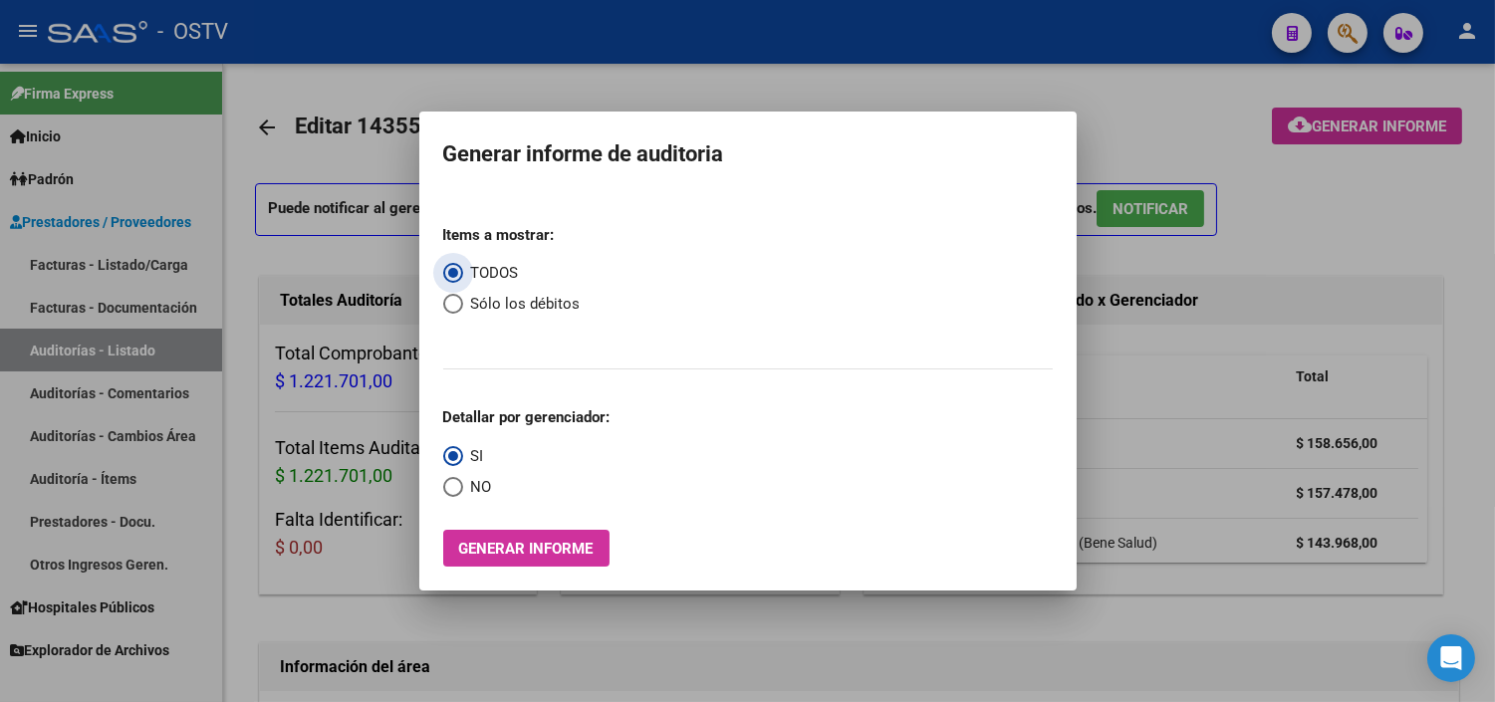
click at [456, 301] on span "Select an option" at bounding box center [453, 304] width 20 height 20
click at [456, 301] on input "Sólo los débitos" at bounding box center [453, 304] width 20 height 20
radio input "true"
click at [458, 497] on span "Select an option" at bounding box center [453, 487] width 20 height 20
click at [458, 497] on input "NO" at bounding box center [453, 487] width 20 height 20
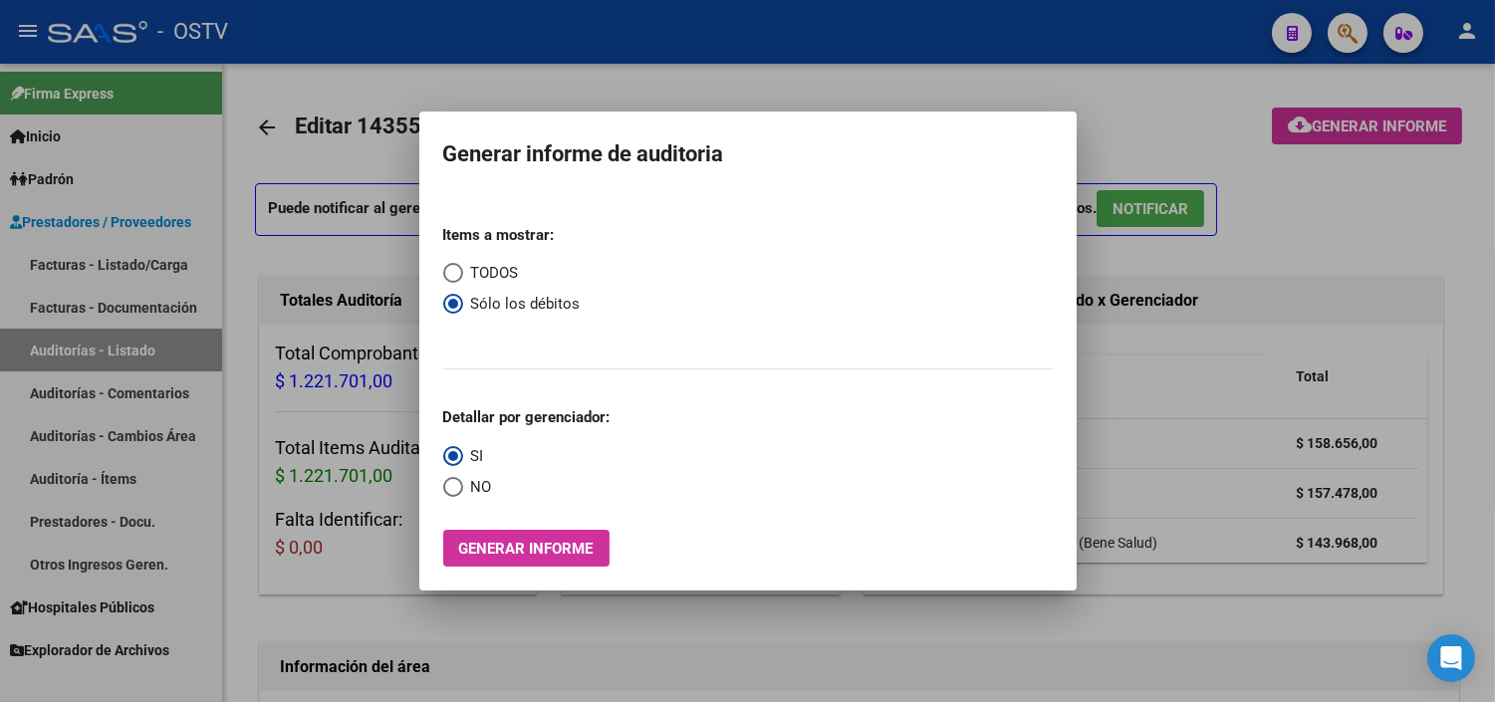
radio input "true"
click at [474, 560] on button "Generar informe" at bounding box center [526, 548] width 166 height 37
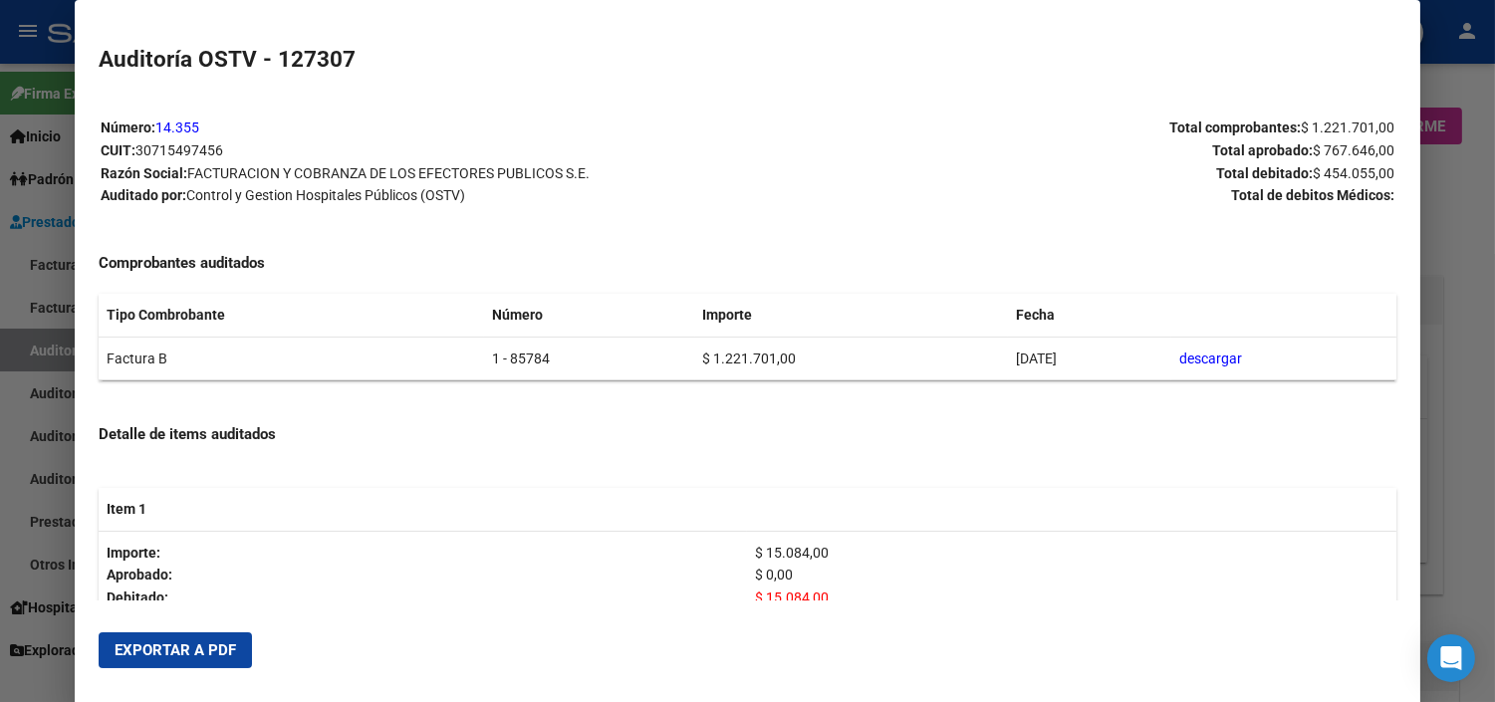
click at [194, 662] on button "Exportar a PDF" at bounding box center [175, 650] width 153 height 36
click at [1468, 335] on div at bounding box center [747, 351] width 1495 height 702
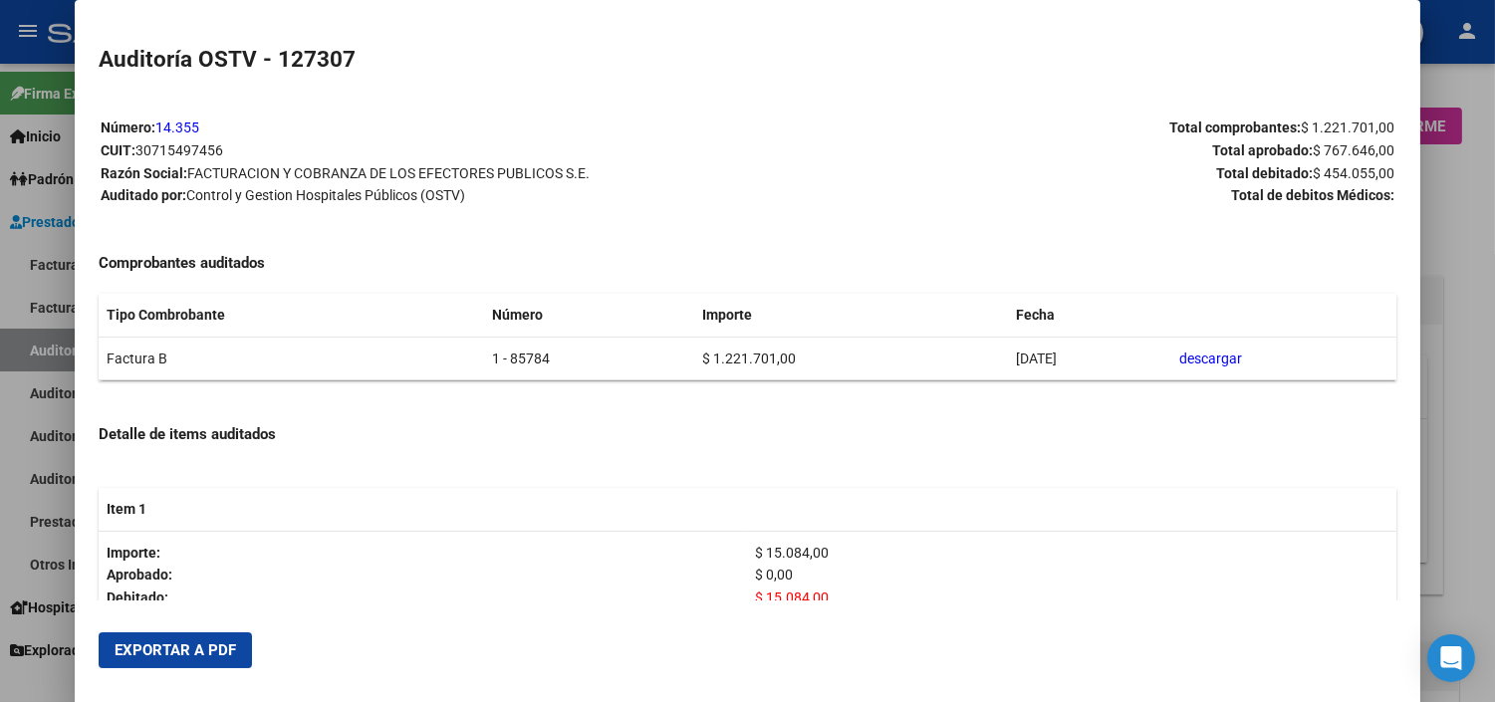
click at [1468, 335] on div at bounding box center [747, 351] width 1495 height 702
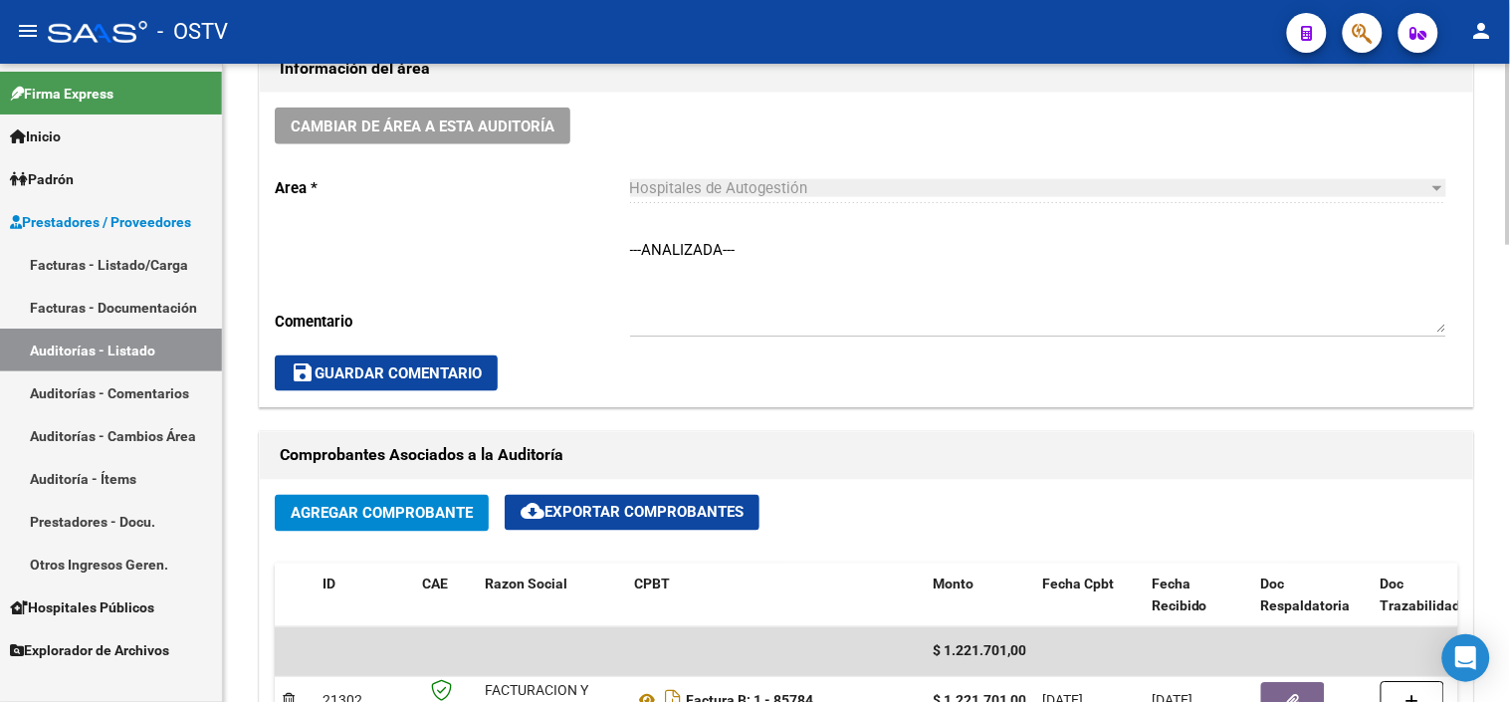
scroll to position [663, 0]
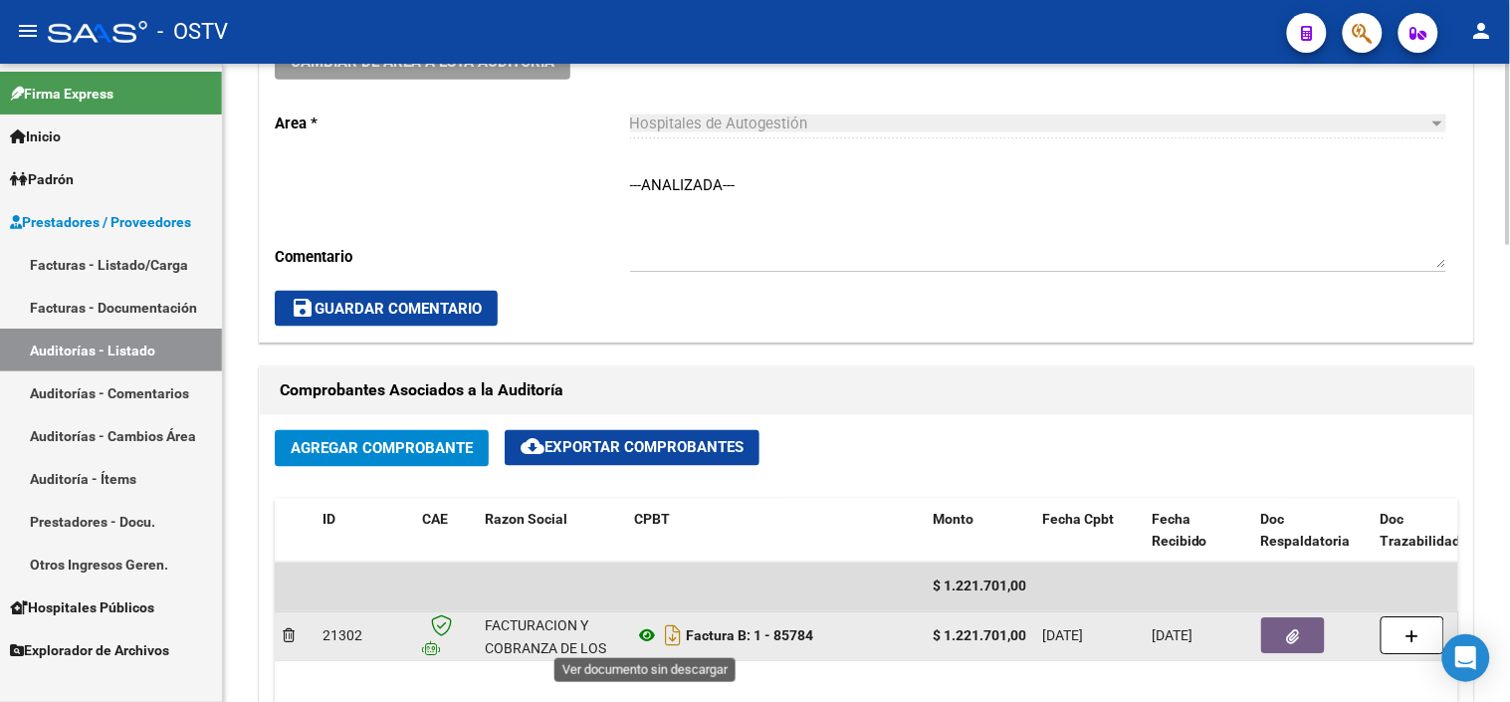
click at [648, 637] on icon at bounding box center [647, 636] width 26 height 24
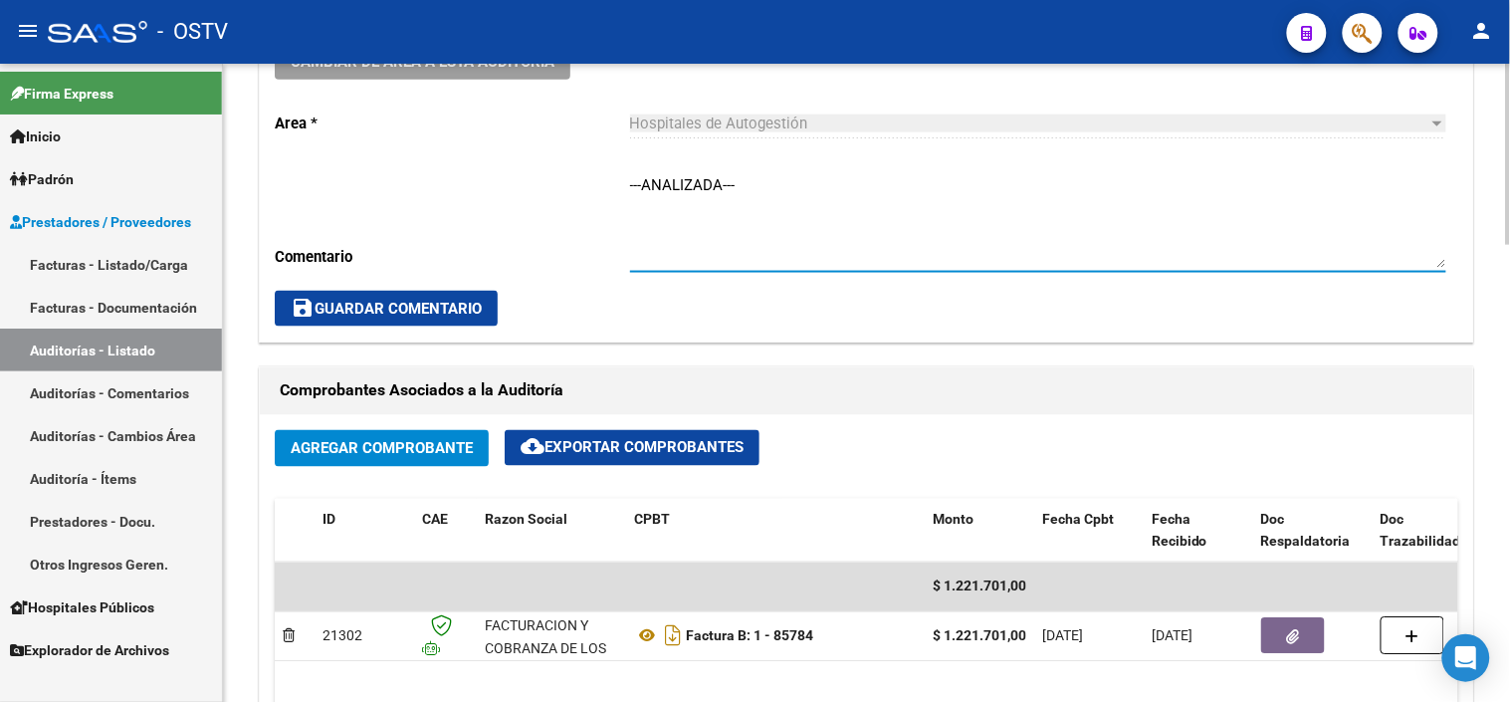
drag, startPoint x: 748, startPoint y: 190, endPoint x: 577, endPoint y: 191, distance: 170.3
click at [577, 191] on div "Cambiar de área a esta auditoría Area * Hospitales de Autogestión Seleccionar a…" at bounding box center [867, 185] width 1214 height 314
type textarea "CON DEBITO - A LA ESPERA DE NC"
click at [400, 297] on button "save Guardar Comentario" at bounding box center [386, 309] width 223 height 36
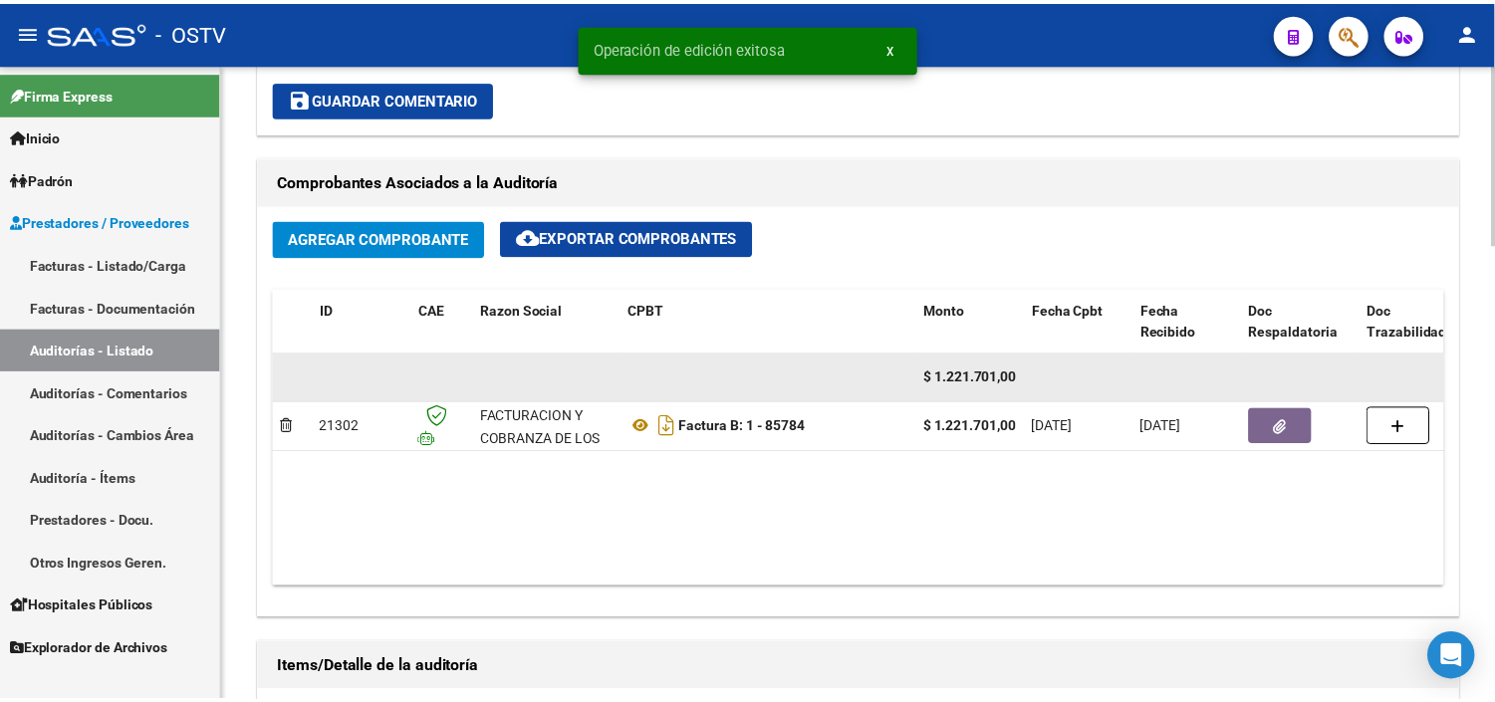
scroll to position [884, 0]
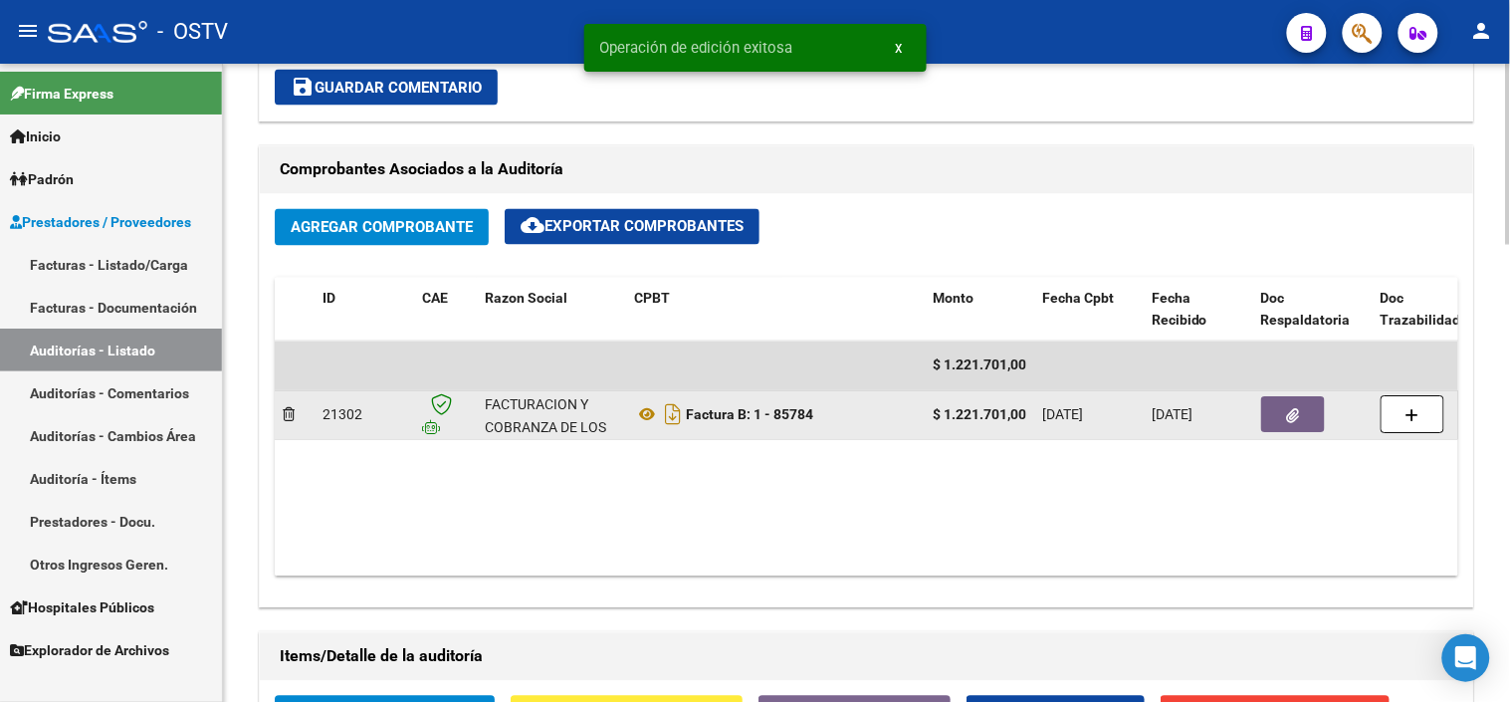
click at [1289, 422] on icon "button" at bounding box center [1293, 416] width 13 height 15
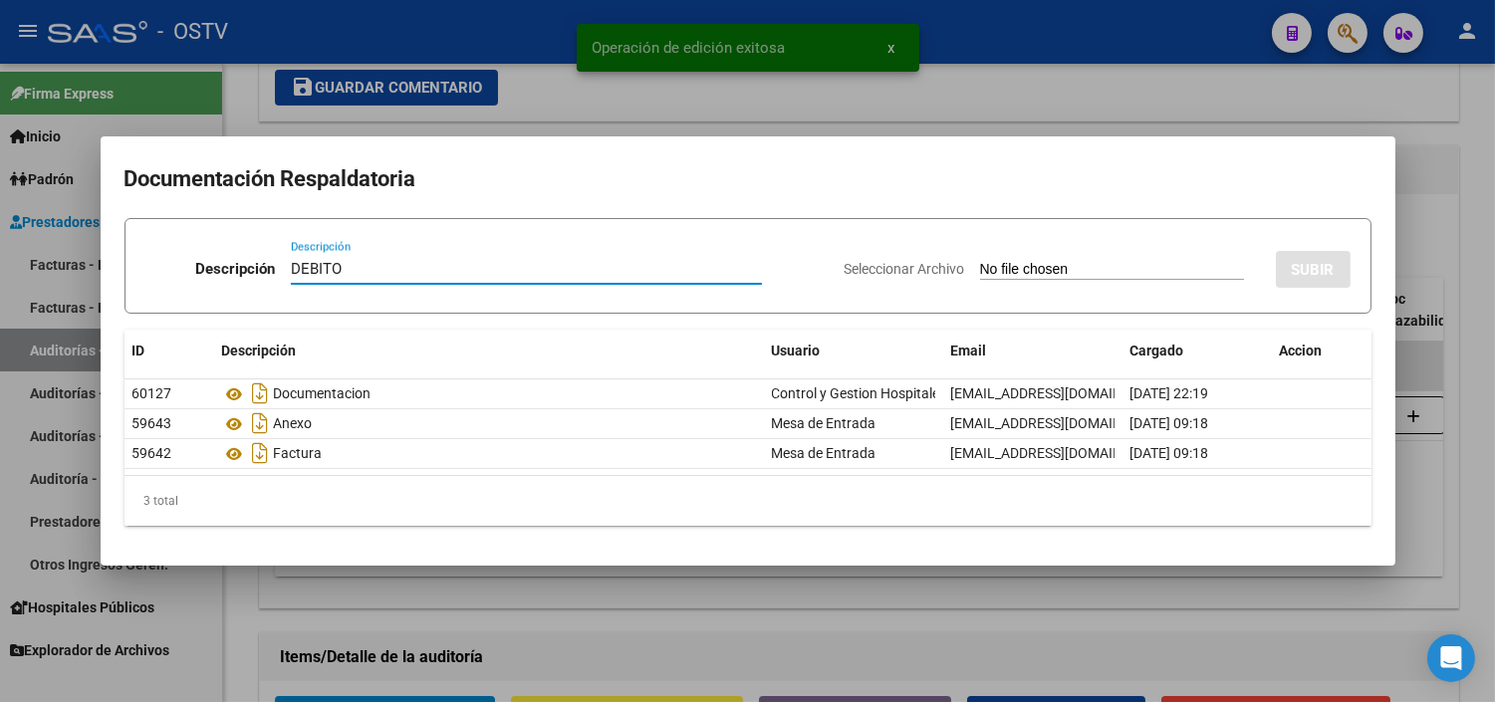
type input "DEBITO"
click at [980, 261] on input "Seleccionar Archivo" at bounding box center [1112, 270] width 264 height 19
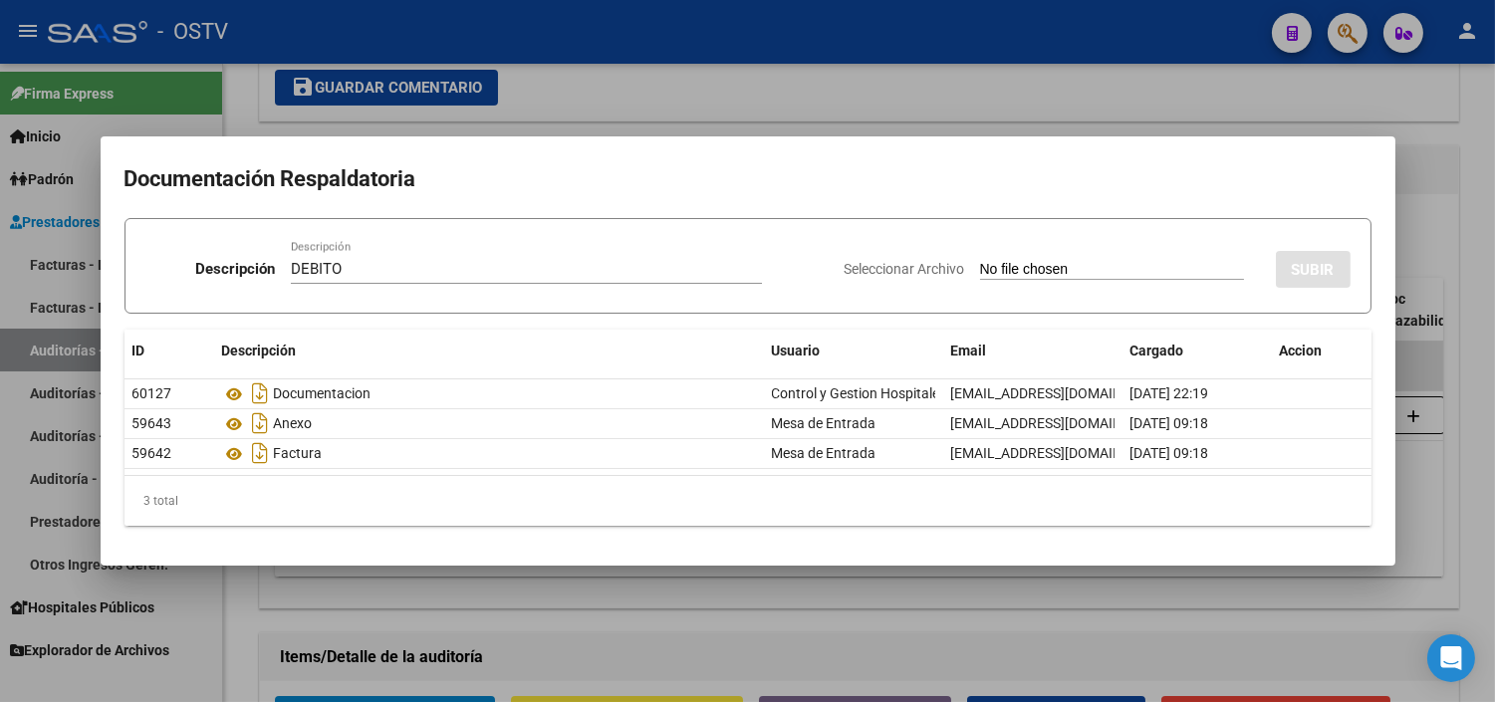
type input "C:\fakepath\DEBITO FC 1-85784.pdf"
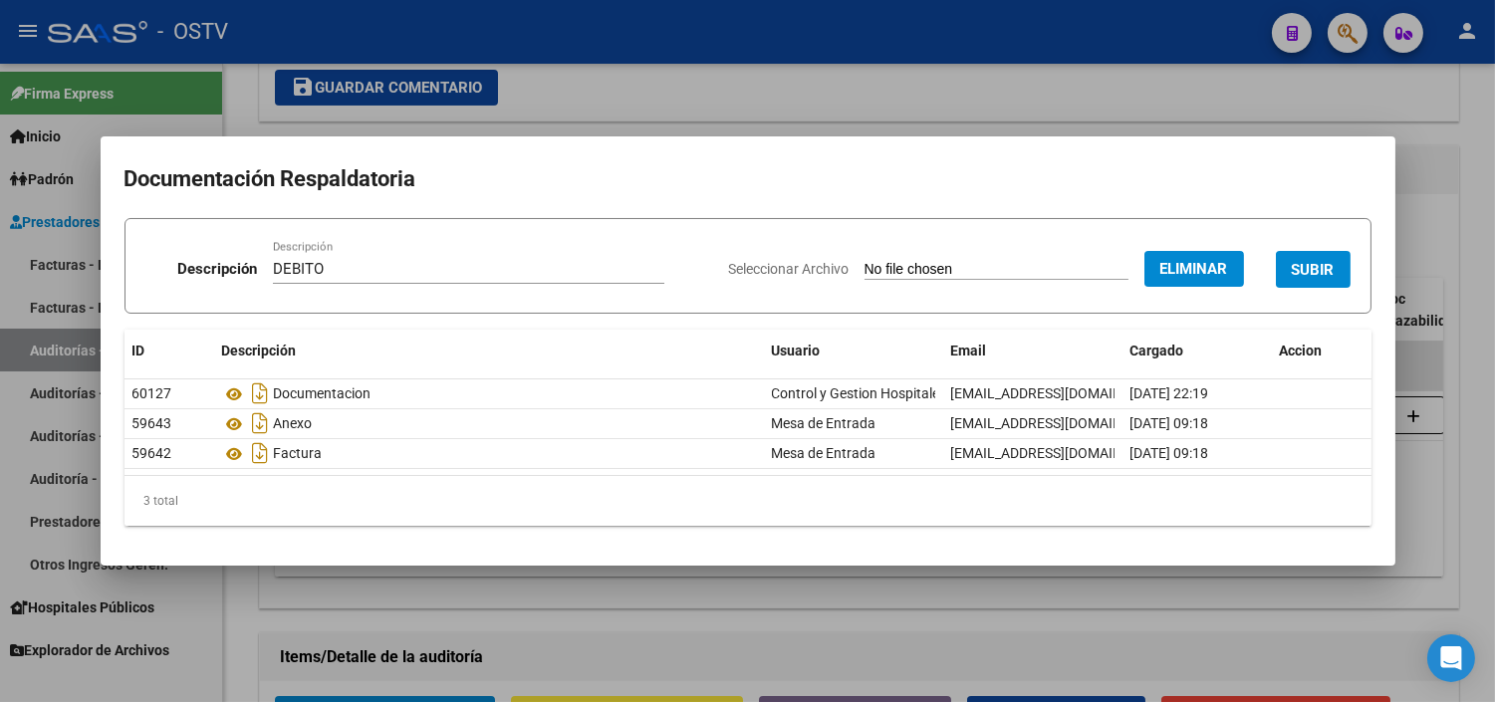
click at [1325, 265] on span "SUBIR" at bounding box center [1312, 270] width 43 height 18
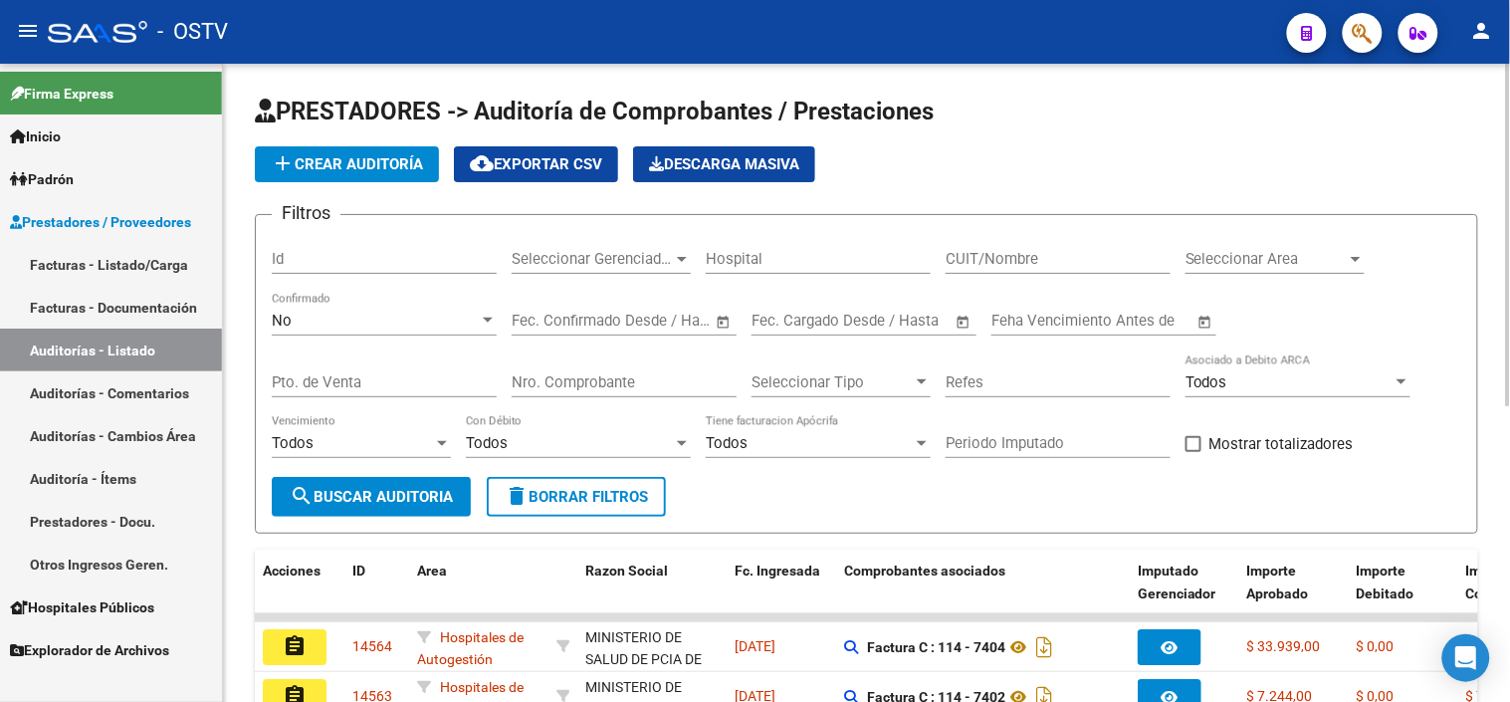
click at [994, 267] on input "CUIT/Nombre" at bounding box center [1058, 259] width 225 height 18
type input "30715497456"
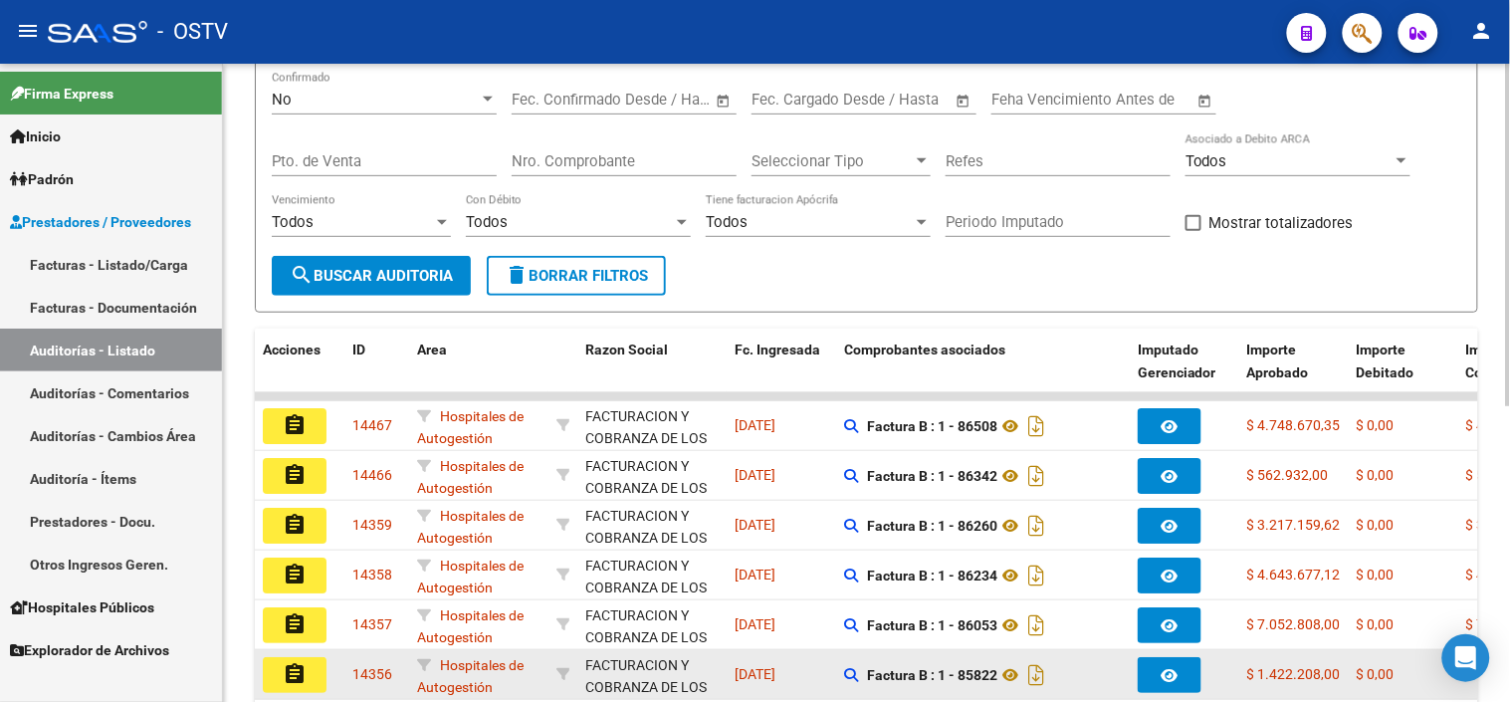
scroll to position [555, 0]
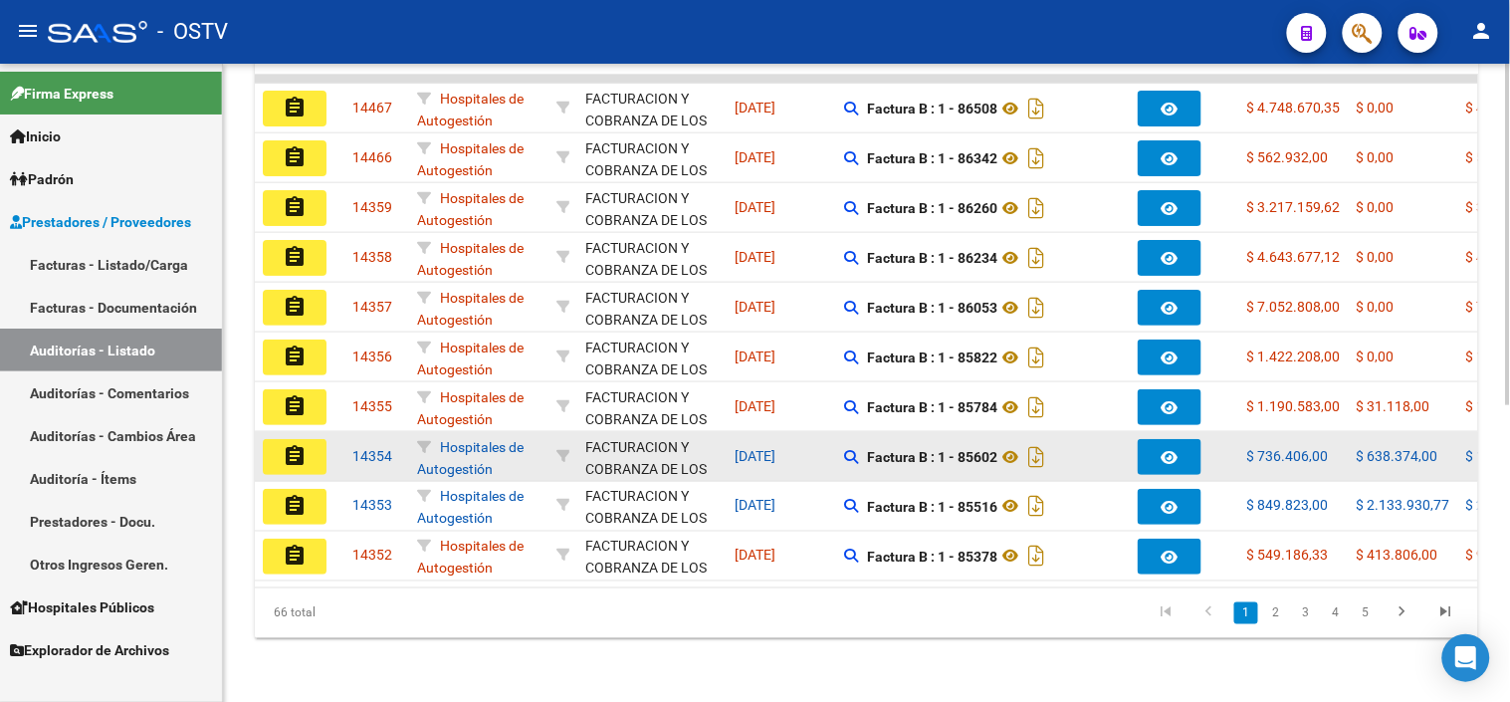
click at [281, 444] on button "assignment" at bounding box center [295, 457] width 64 height 36
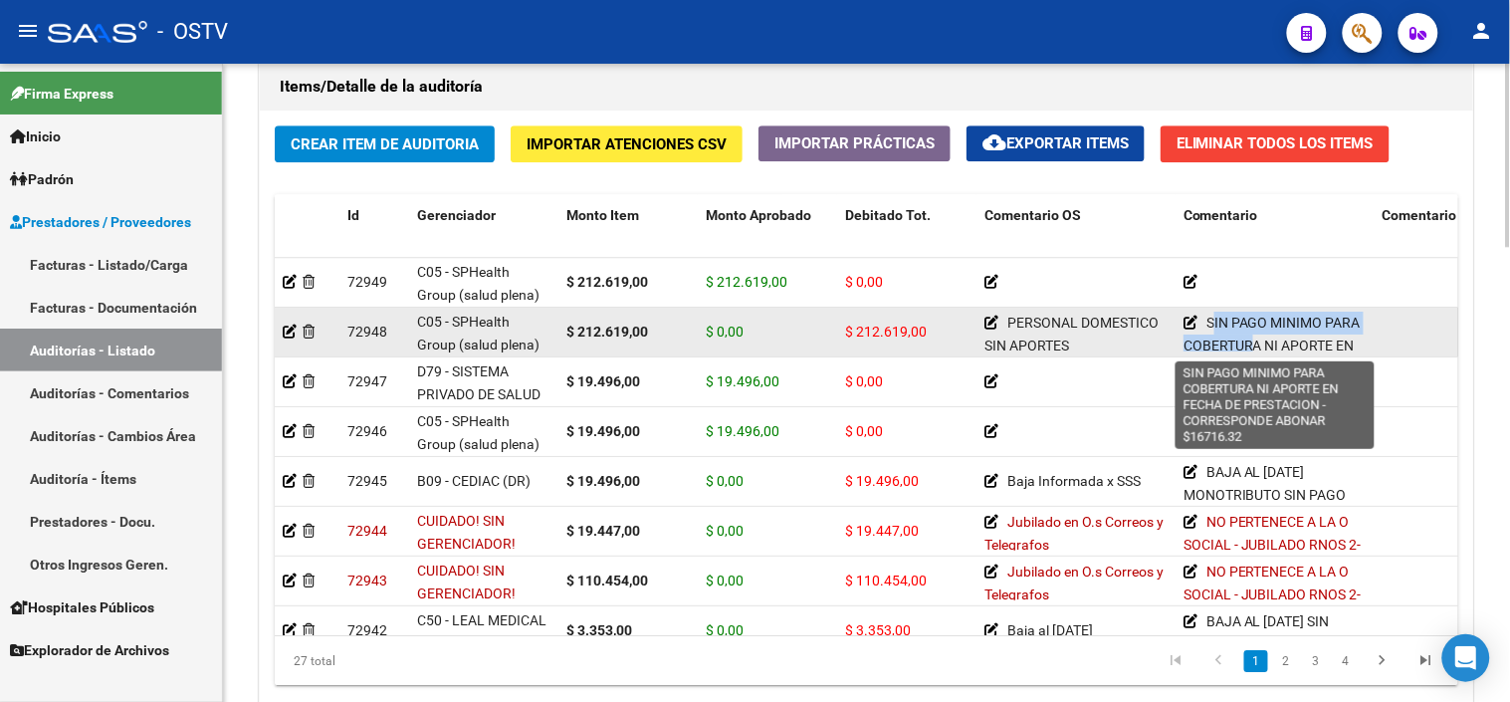
scroll to position [73, 0]
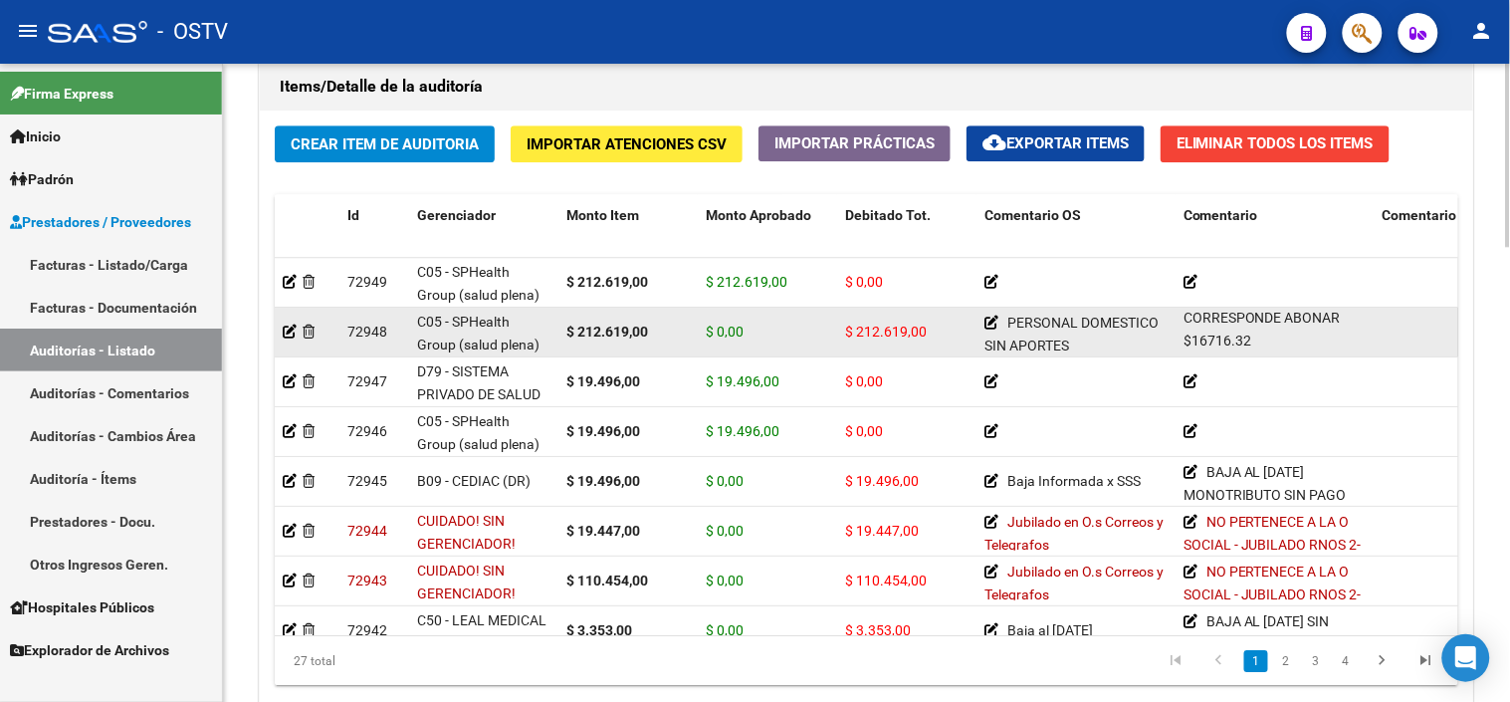
drag, startPoint x: 1210, startPoint y: 324, endPoint x: 1319, endPoint y: 342, distance: 111.0
click at [1319, 342] on div "SIN PAGO MINIMO PARA COBERTURA NI APORTE EN FECHA DE PRESTACION - CORRESPONDE A…" at bounding box center [1275, 332] width 183 height 40
copy span "SIN PAGO MINIMO PARA COBERTURA NI APORTE EN FECHA DE PRESTACION - CORRESPONDE A…"
